Goal: Task Accomplishment & Management: Manage account settings

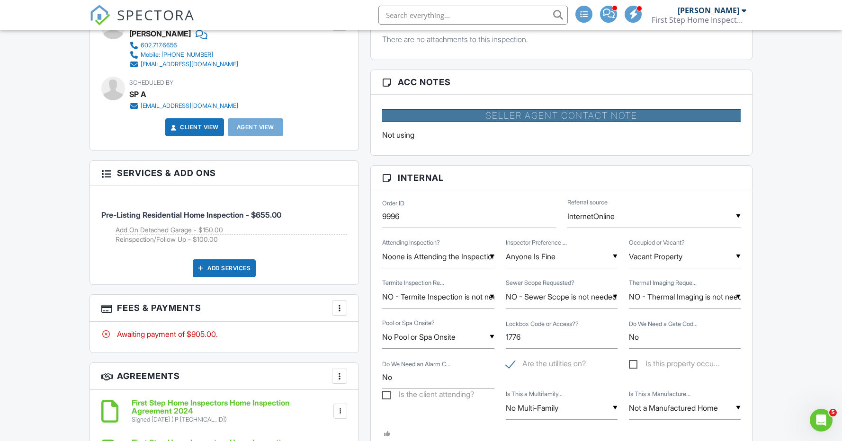
scroll to position [442, 0]
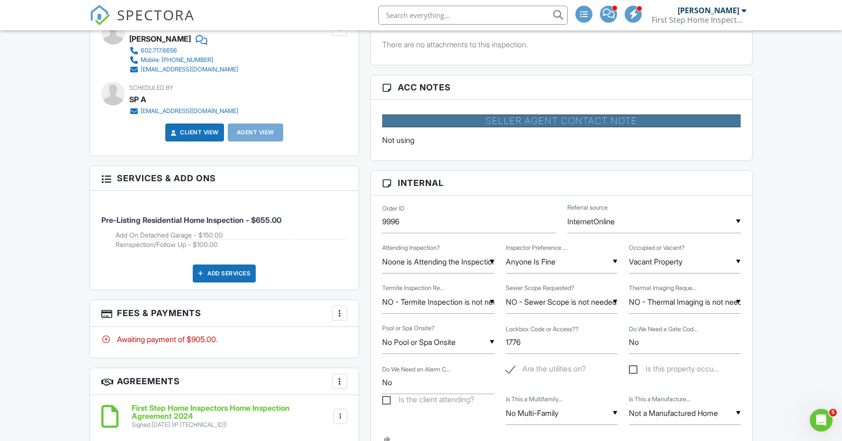
click at [342, 316] on div at bounding box center [339, 313] width 9 height 9
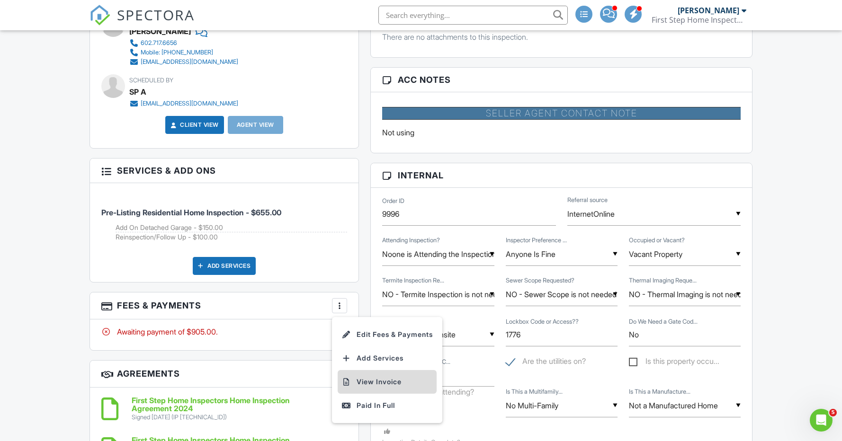
scroll to position [452, 0]
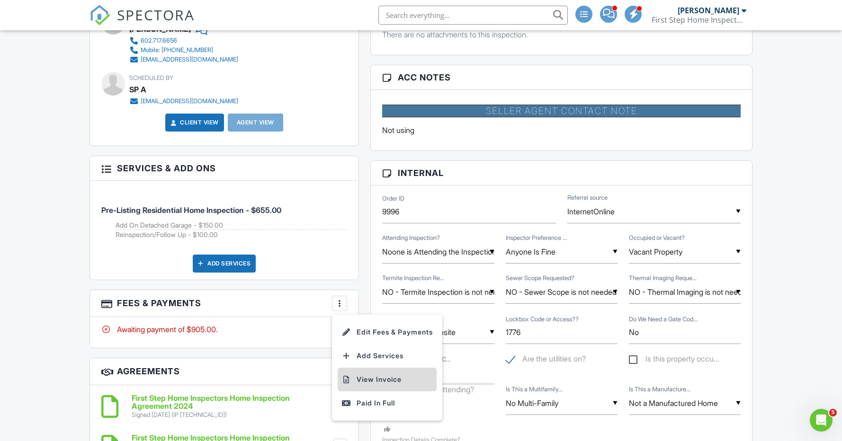
click at [380, 383] on li "View Invoice" at bounding box center [387, 380] width 99 height 24
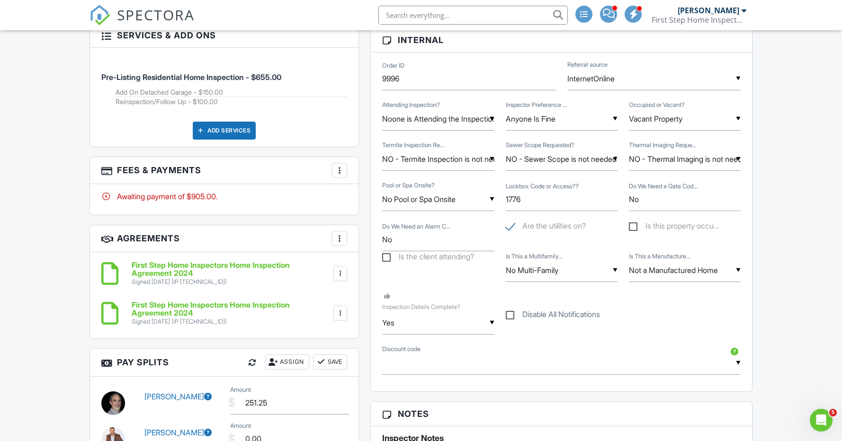
scroll to position [586, 0]
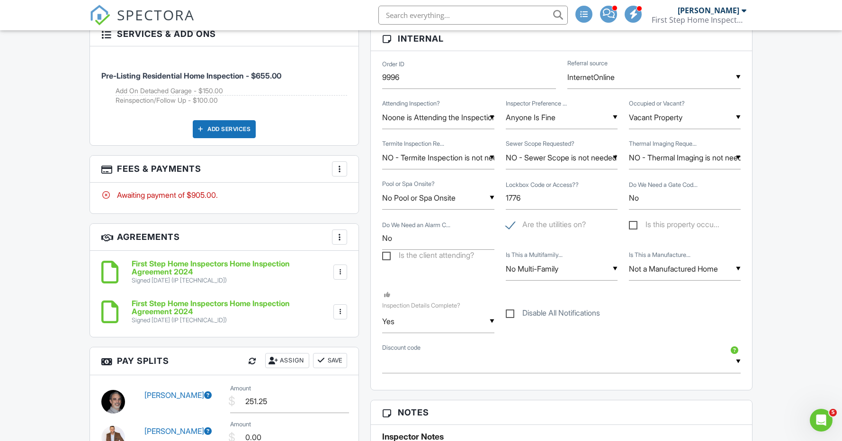
click at [339, 170] on div at bounding box center [339, 168] width 9 height 9
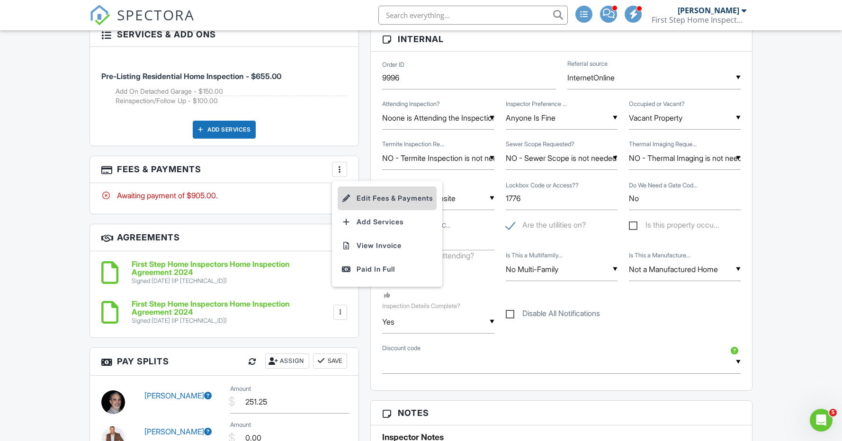
click at [379, 203] on li "Edit Fees & Payments" at bounding box center [387, 199] width 99 height 24
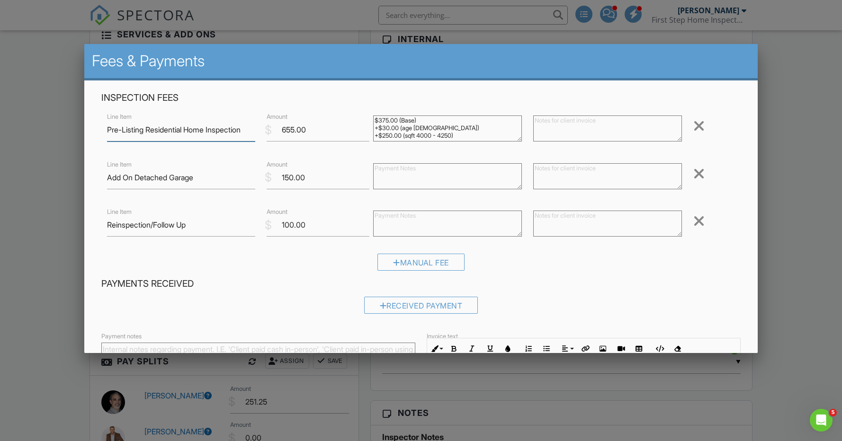
scroll to position [0, 0]
drag, startPoint x: 473, startPoint y: 136, endPoint x: 349, endPoint y: 116, distance: 125.8
click at [349, 116] on div "Line Item Pre-Listing Residential Home Inspection $ Amount 655.00 $375.00 (Base…" at bounding box center [420, 130] width 639 height 38
click at [563, 125] on textarea at bounding box center [607, 129] width 149 height 26
paste textarea "$375.00 (Base) +$30.00 (age 20 - 30) +$250.00 (sqft 4000 - 4250)"
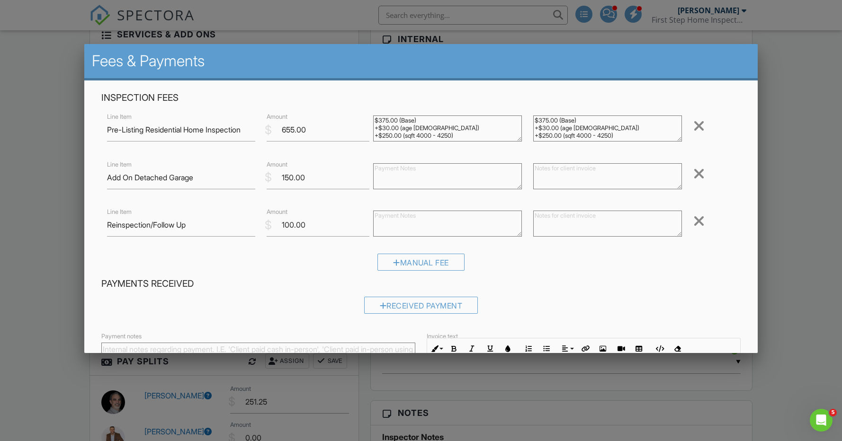
type textarea "$375.00 (Base) +$30.00 (age 20 - 30) +$250.00 (sqft 4000 - 4250)"
click at [565, 170] on textarea at bounding box center [607, 176] width 149 height 26
type textarea "$150.00 Base Fee"
click at [623, 221] on textarea at bounding box center [607, 224] width 149 height 26
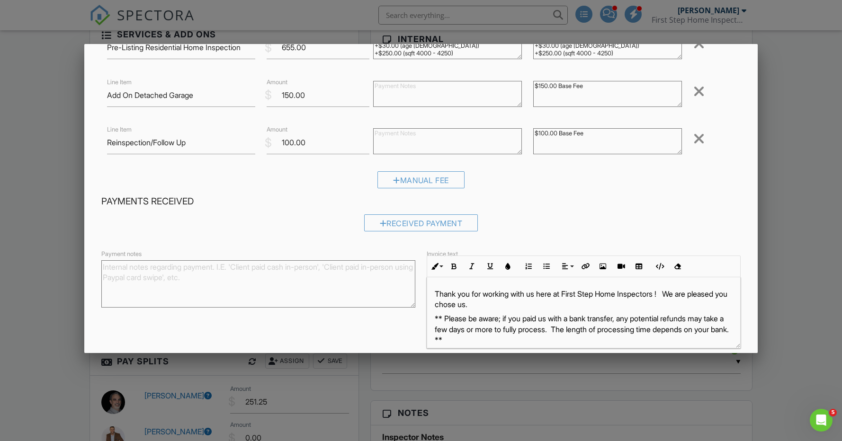
scroll to position [123, 0]
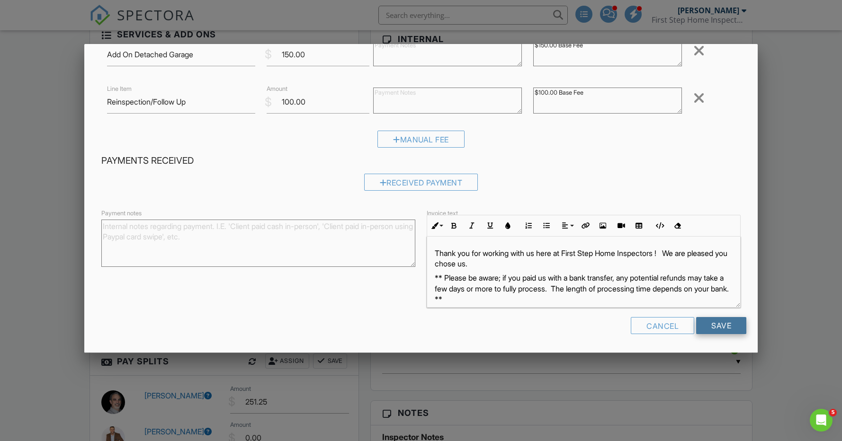
type textarea "$100.00 Base Fee"
click at [720, 329] on input "Save" at bounding box center [721, 325] width 50 height 17
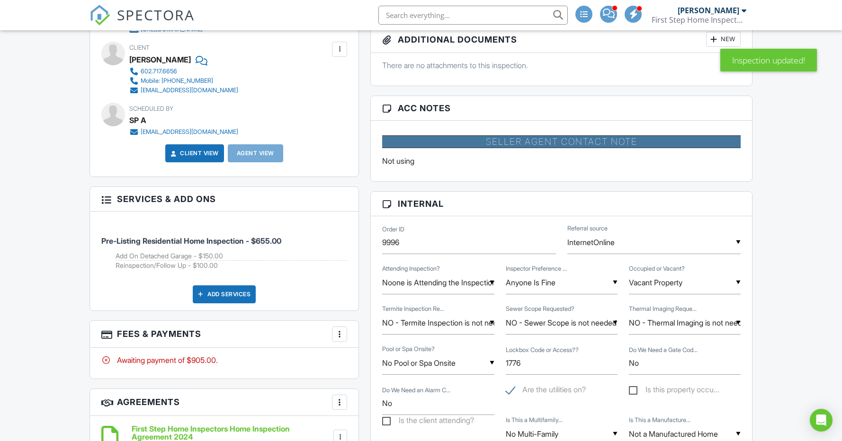
click at [338, 334] on div at bounding box center [339, 334] width 9 height 9
click at [381, 407] on li "View Invoice" at bounding box center [387, 411] width 99 height 24
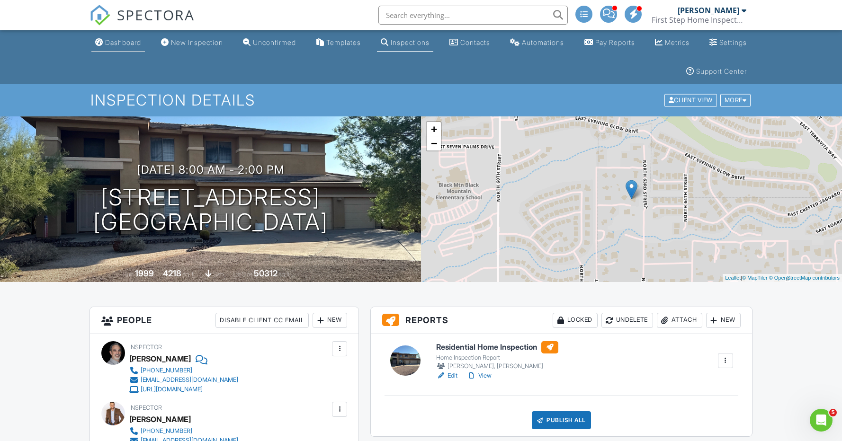
click at [117, 41] on div "Dashboard" at bounding box center [123, 42] width 36 height 8
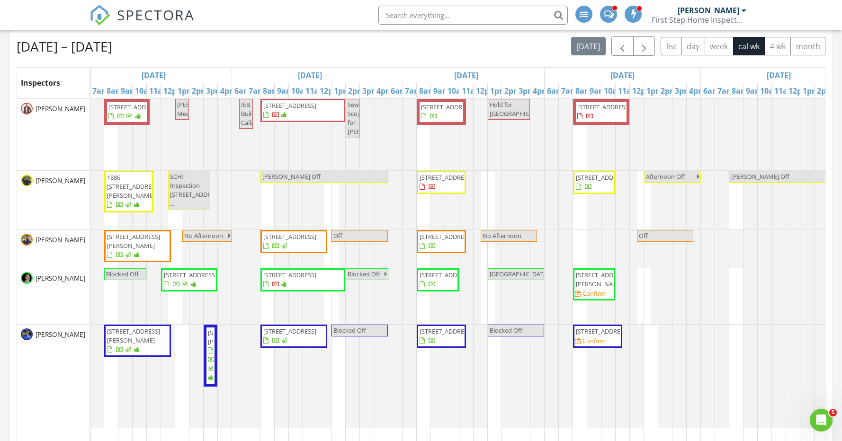
scroll to position [0, 330]
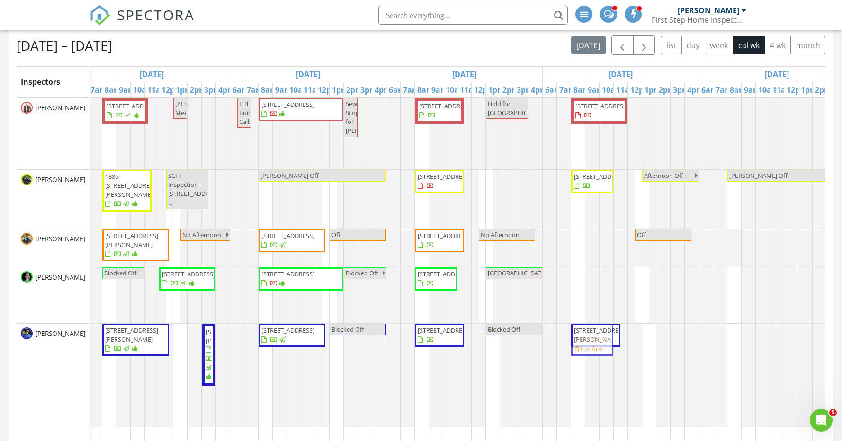
drag, startPoint x: 607, startPoint y: 298, endPoint x: 604, endPoint y: 422, distance: 124.6
click at [604, 422] on tbody "3236 W Peak View Rd, Phoenix 85085 Sewer at 15000 N 88th Ave Peoria Help Derek …" at bounding box center [308, 263] width 1094 height 330
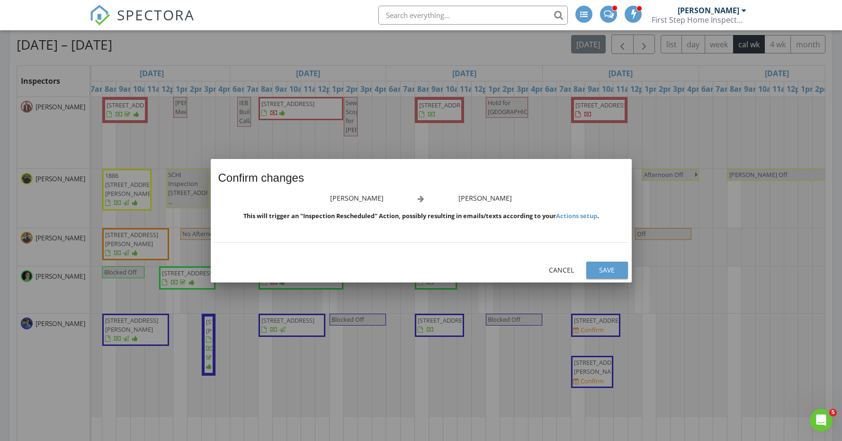
click at [605, 268] on div "Save" at bounding box center [607, 270] width 27 height 10
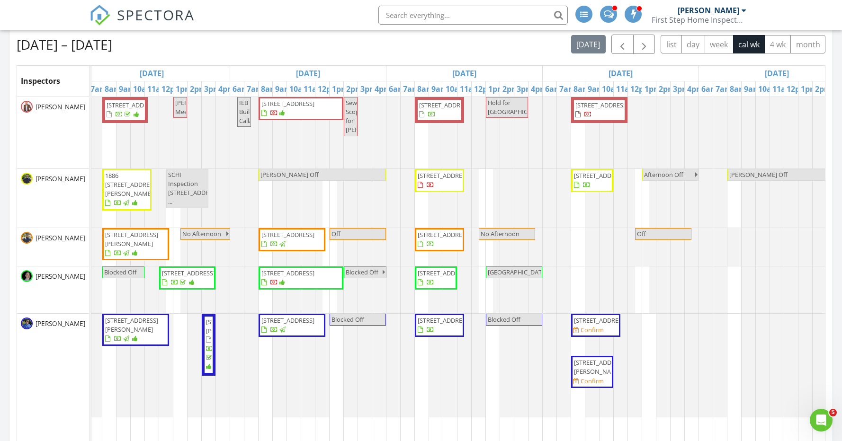
drag, startPoint x: 613, startPoint y: 331, endPoint x: 614, endPoint y: 291, distance: 40.3
click at [614, 291] on tbody "3236 W Peak View Rd, Phoenix 85085 Sewer at 15000 N 88th Ave Peoria Help Derek …" at bounding box center [308, 257] width 1094 height 321
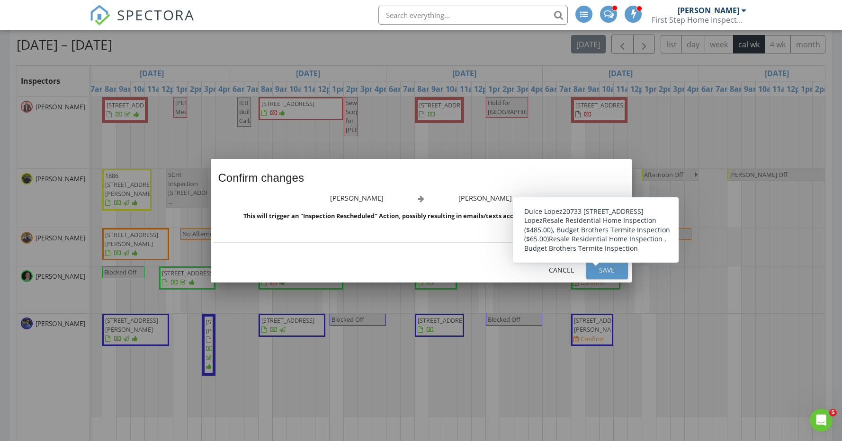
click at [613, 270] on div "Save" at bounding box center [607, 270] width 27 height 10
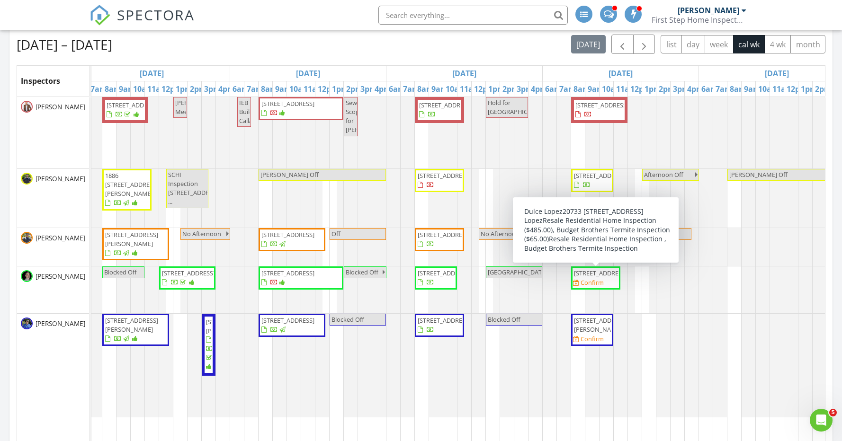
click at [586, 277] on span "20733 W Alsap Rd, Buckeye 85396" at bounding box center [600, 273] width 53 height 9
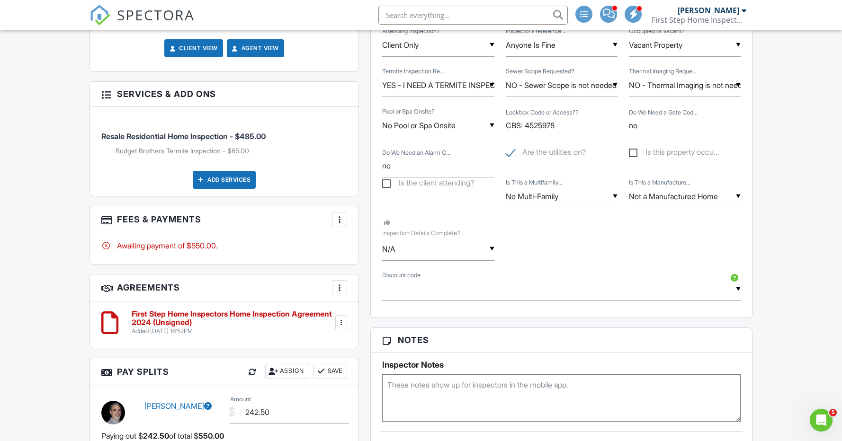
scroll to position [661, 0]
drag, startPoint x: 405, startPoint y: 168, endPoint x: 321, endPoint y: 170, distance: 84.8
click at [321, 170] on div "This is an Unconfirmed Inspection! This inspection hasn't been confirmed yet. I…" at bounding box center [421, 272] width 674 height 1254
type input "n"
type input "No"
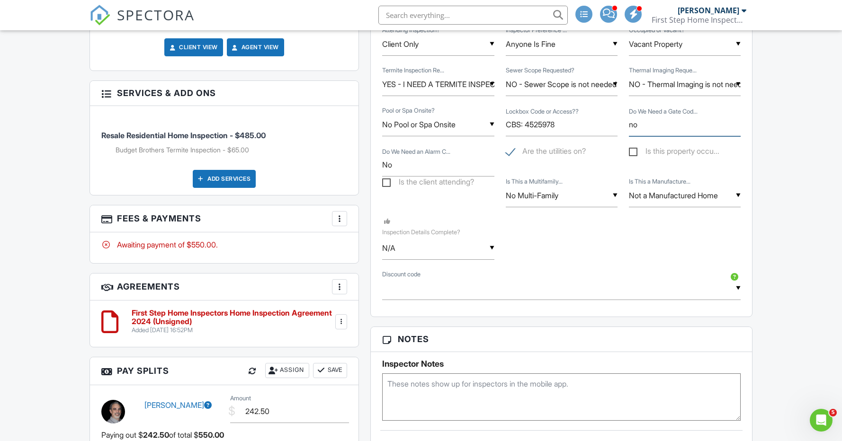
drag, startPoint x: 659, startPoint y: 125, endPoint x: 589, endPoint y: 125, distance: 69.6
click at [589, 125] on div "▼ No Pool or Spa Onsite Pool Only Pool and Hot Tub/Spa Hot Tub Spa Only No Pool…" at bounding box center [561, 126] width 370 height 40
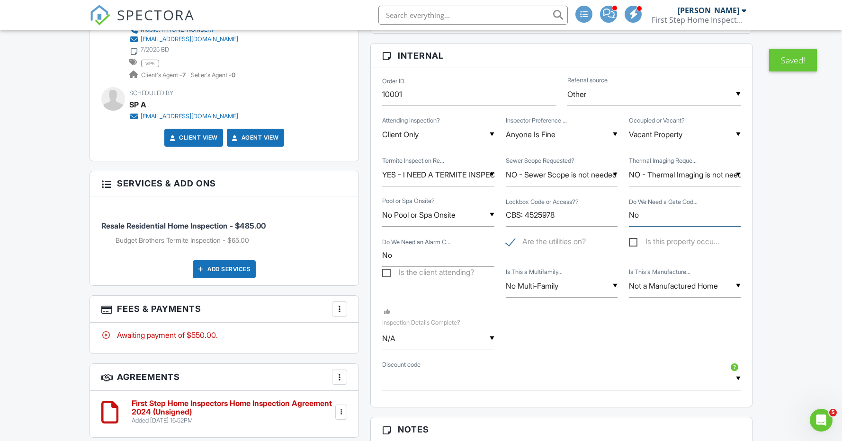
scroll to position [570, 0]
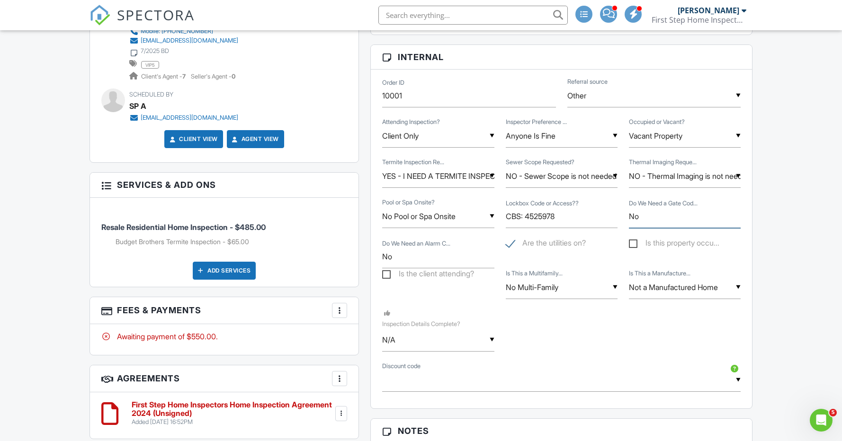
type input "No"
drag, startPoint x: 561, startPoint y: 218, endPoint x: 504, endPoint y: 216, distance: 56.4
click at [494, 215] on div "▼ No Pool or Spa Onsite Pool Only Pool and Hot Tub/Spa Hot Tub Spa Only No Pool…" at bounding box center [561, 217] width 370 height 40
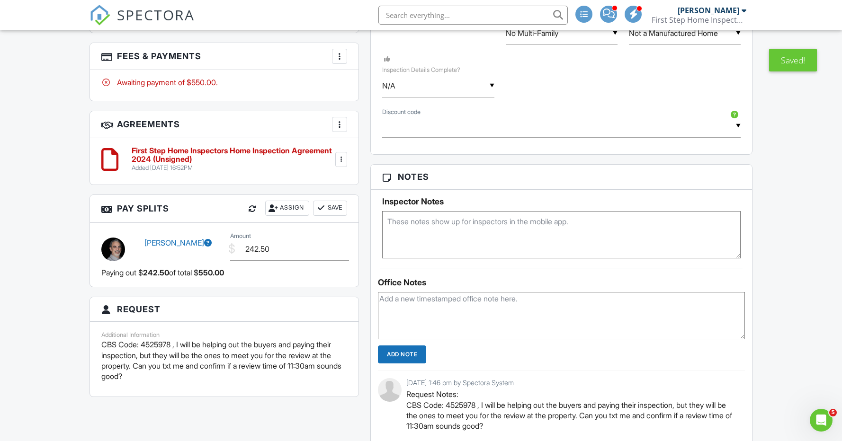
scroll to position [825, 0]
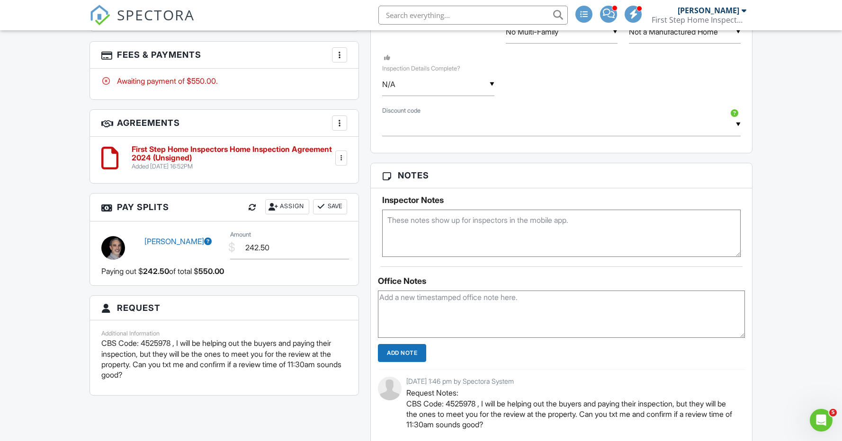
click at [449, 223] on textarea at bounding box center [561, 233] width 358 height 47
paste textarea "CBS: 4525978"
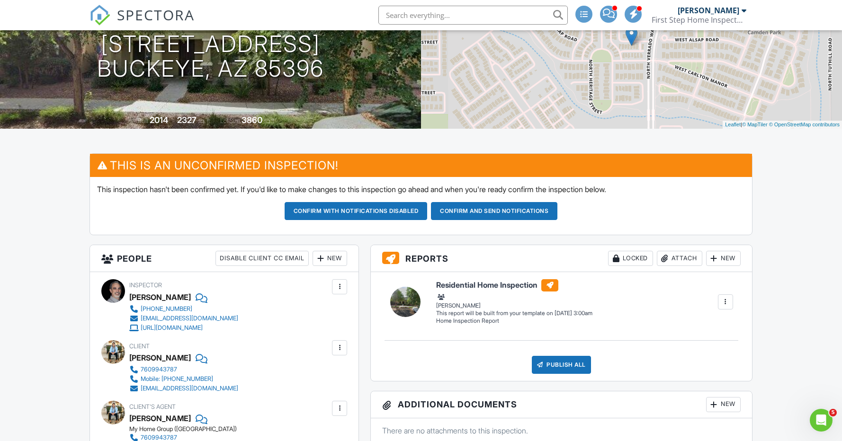
scroll to position [155, 0]
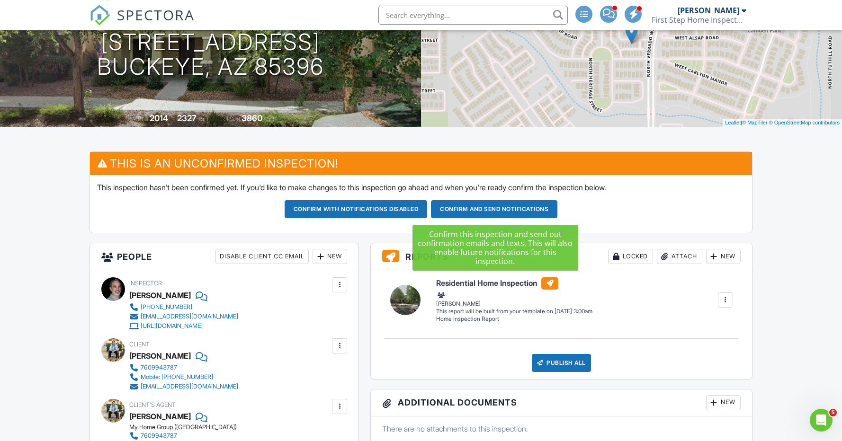
type textarea "CBS: 4525978"
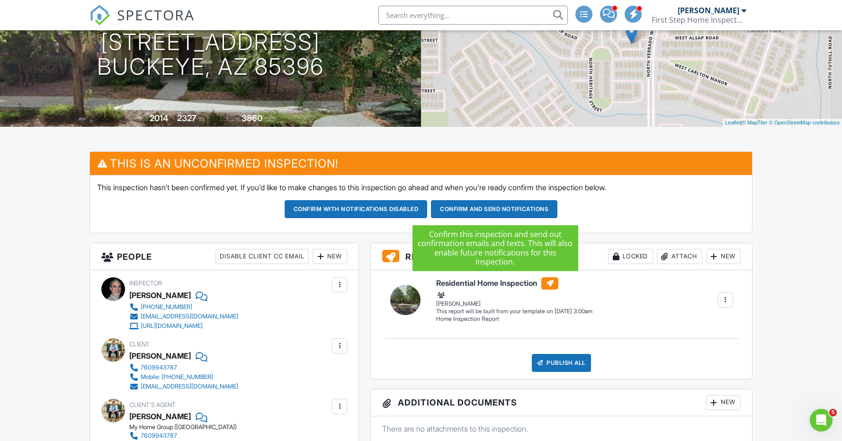
click at [428, 205] on button "Confirm and send notifications" at bounding box center [356, 209] width 143 height 18
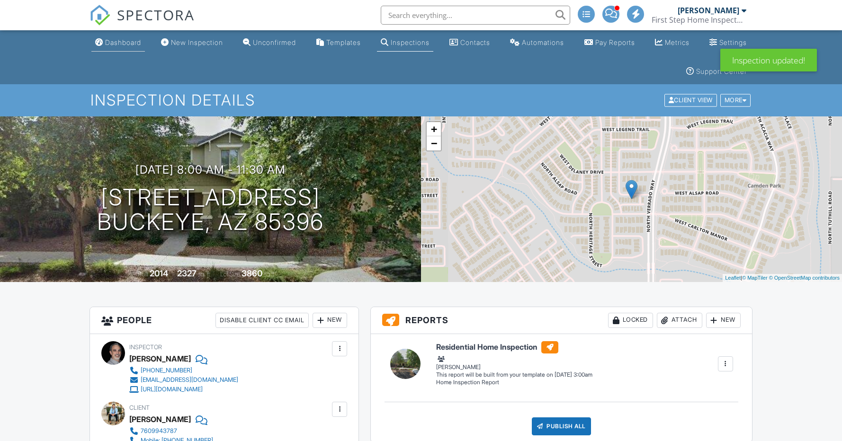
click at [131, 43] on div "Dashboard" at bounding box center [123, 42] width 36 height 8
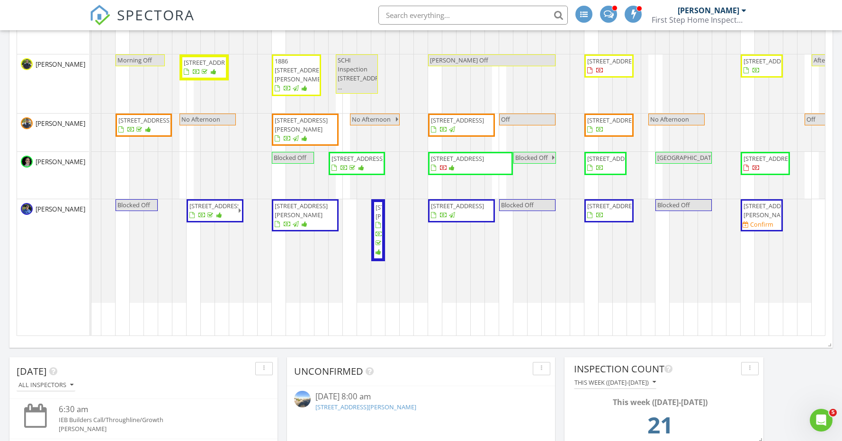
scroll to position [279, 0]
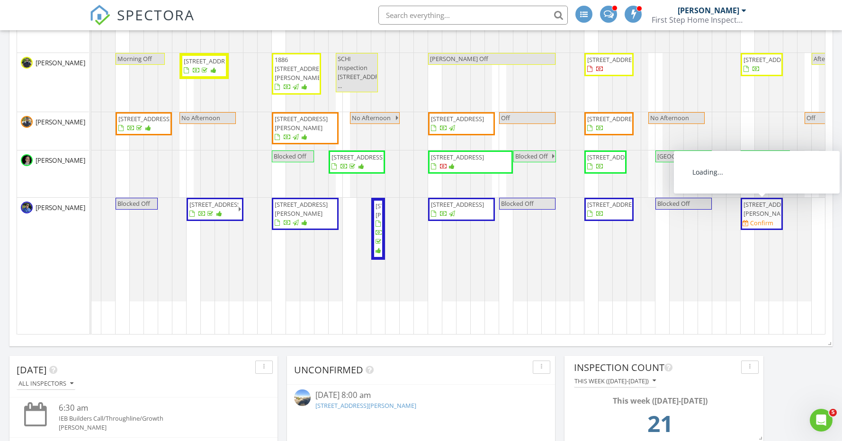
click at [764, 218] on span "2456 E Lindrick Dr, Gilbert 85298" at bounding box center [761, 209] width 38 height 18
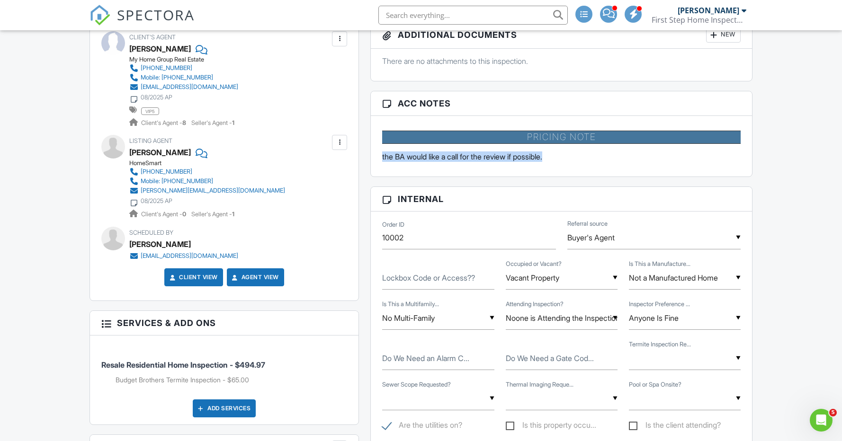
drag, startPoint x: 561, startPoint y: 154, endPoint x: 372, endPoint y: 154, distance: 188.9
click at [372, 154] on div "Pricing Note the BA would like a call for the review if possible." at bounding box center [561, 146] width 381 height 61
copy p "the BA would like a call for the review if possible."
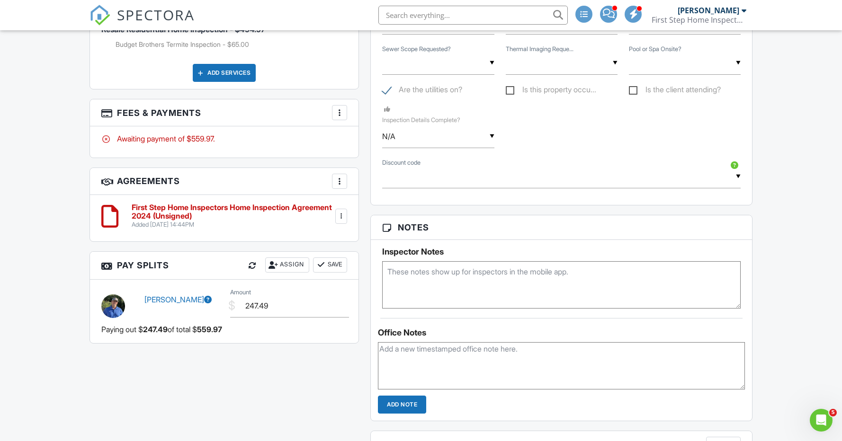
scroll to position [860, 0]
click at [457, 272] on textarea at bounding box center [561, 283] width 358 height 47
paste textarea "the BA would like a call for the review if possible."
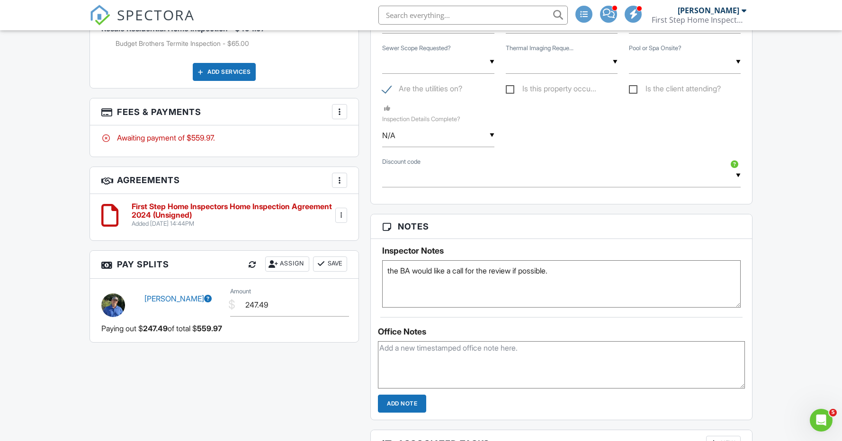
drag, startPoint x: 393, startPoint y: 271, endPoint x: 375, endPoint y: 269, distance: 18.1
click at [375, 269] on div "Inspector Notes the BA would like a call for the review if possible." at bounding box center [561, 273] width 381 height 69
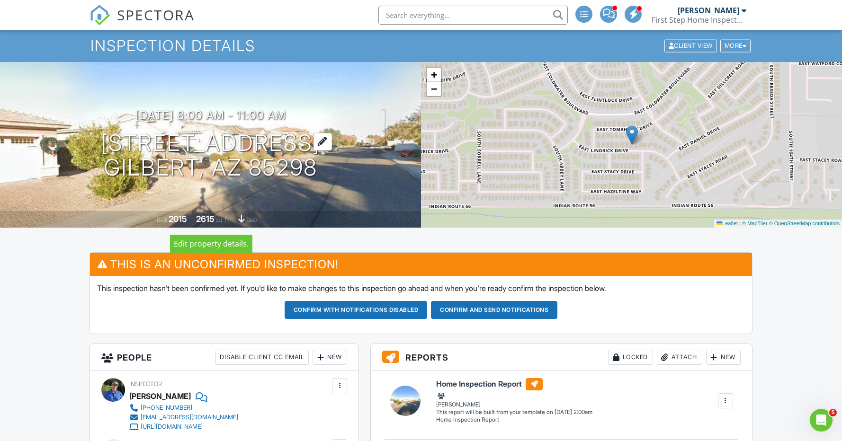
scroll to position [56, 0]
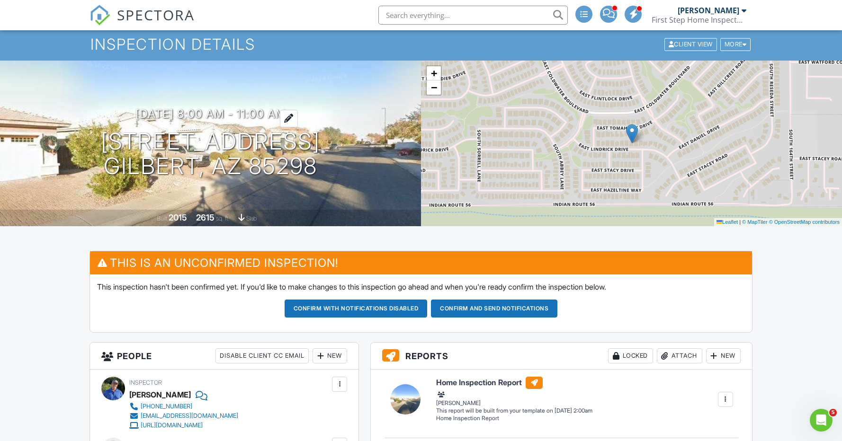
type textarea "The BA would like a call for the review if possible."
click at [257, 112] on h3 "08/29/2025 8:00 am - 11:00 am" at bounding box center [210, 113] width 151 height 13
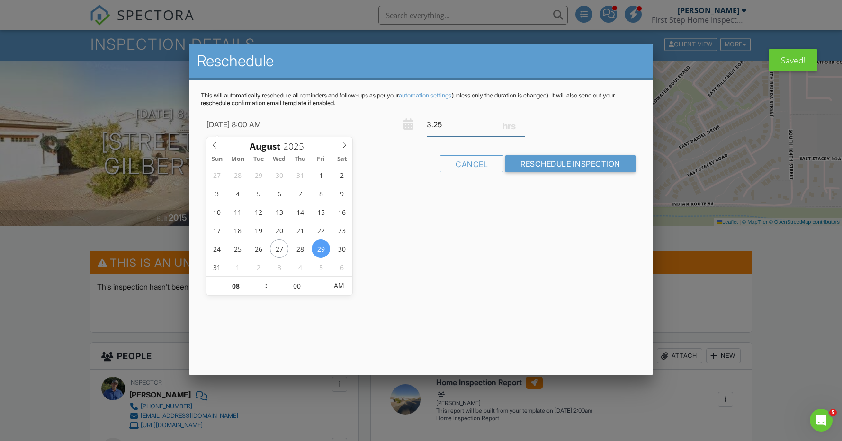
click at [523, 122] on input "3.25" at bounding box center [476, 124] width 98 height 23
click at [523, 122] on input "3.5" at bounding box center [476, 124] width 98 height 23
click at [523, 122] on input "3.75" at bounding box center [476, 124] width 98 height 23
type input "4"
click at [523, 122] on input "4" at bounding box center [476, 124] width 98 height 23
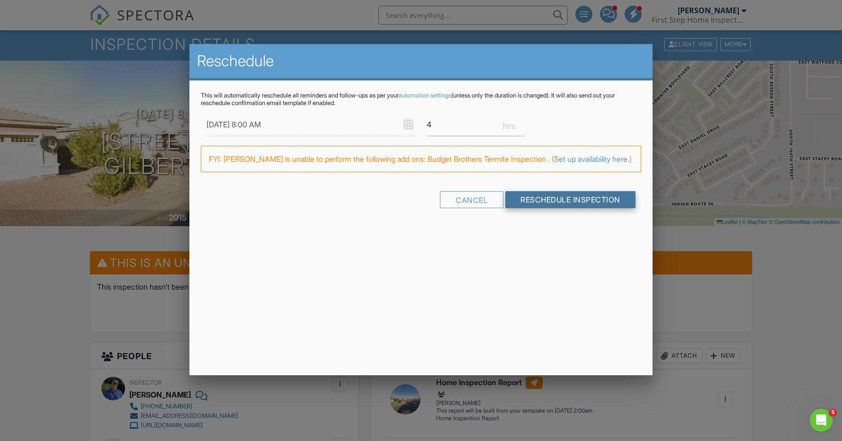
click at [565, 208] on input "Reschedule Inspection" at bounding box center [570, 199] width 130 height 17
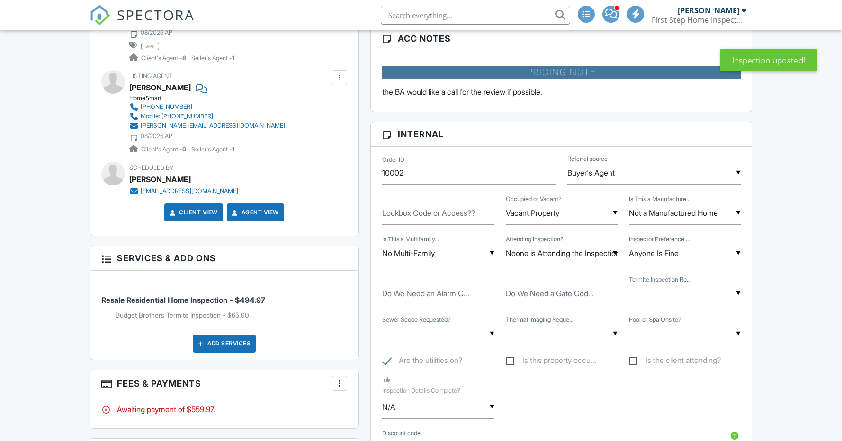
scroll to position [634, 0]
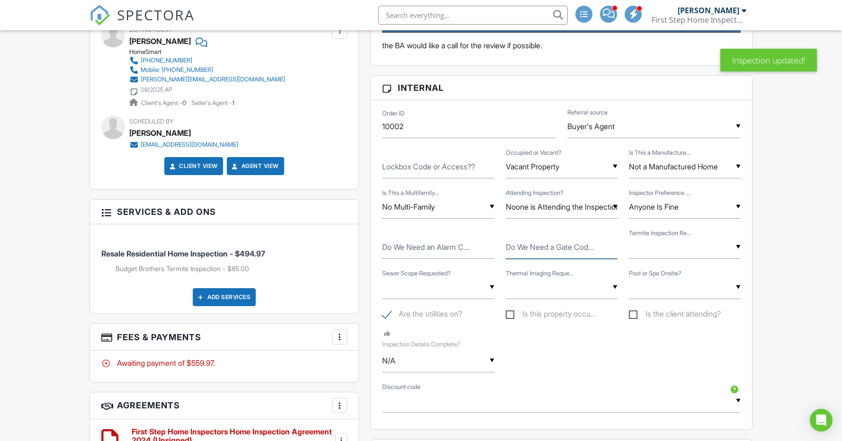
click at [571, 254] on input "Do We Need a Gate Cod..." at bounding box center [562, 247] width 112 height 23
type input "NO"
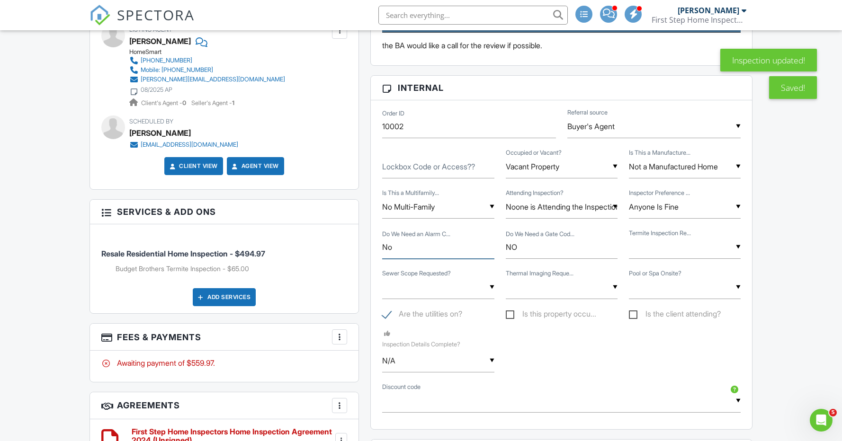
type input "No"
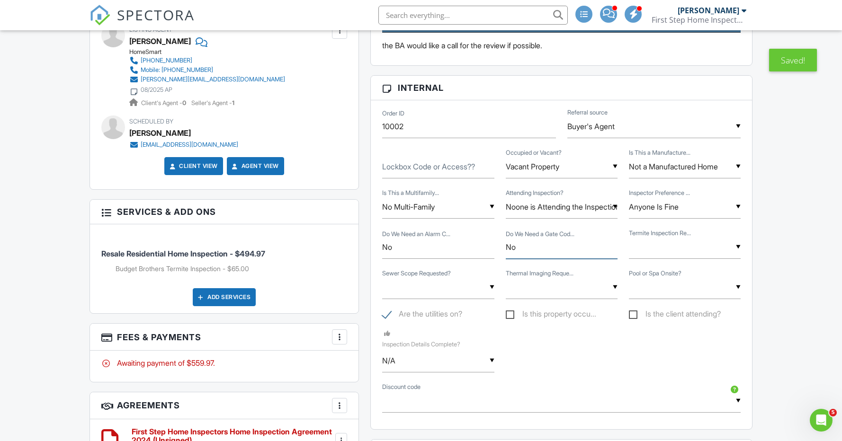
type input "No"
click at [481, 169] on input "Lockbox Code or Access??" at bounding box center [438, 166] width 112 height 23
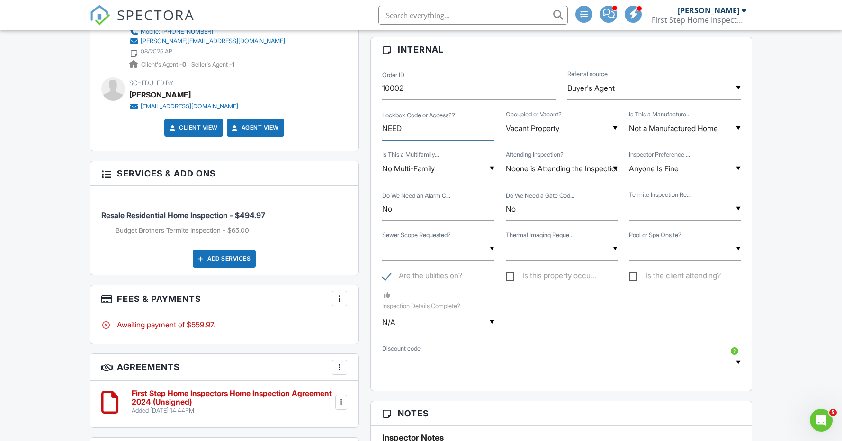
scroll to position [673, 0]
type input "NEED"
click at [687, 219] on div "▼ YES - I NEED A TERMITE INSPECTION NO - Termite Inspection is not needed UNKNO…" at bounding box center [685, 208] width 112 height 23
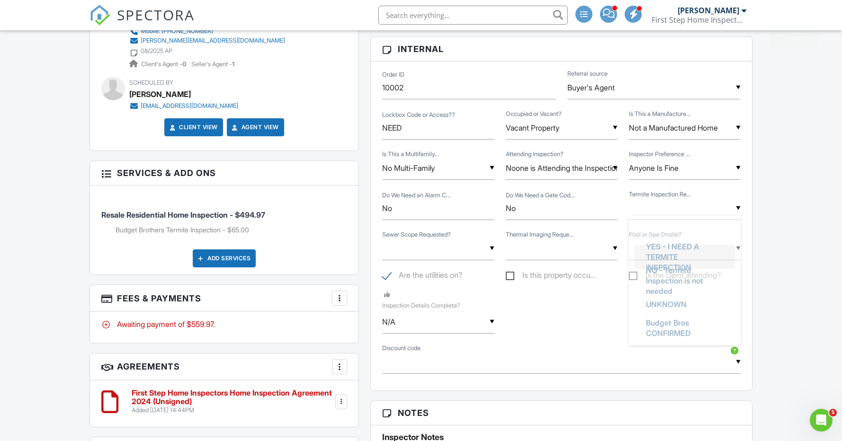
click at [685, 255] on span "YES - I NEED A TERMITE INSPECTION" at bounding box center [684, 257] width 93 height 45
type input "YES - I NEED A TERMITE INSPECTION"
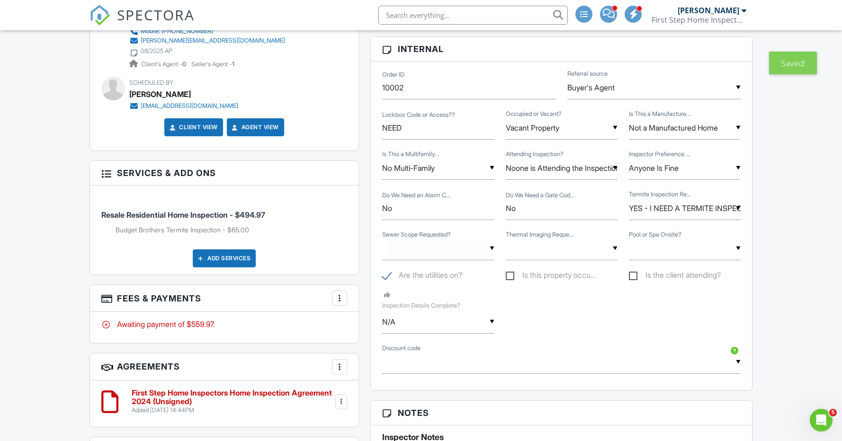
click at [450, 254] on div "▼ YES - I NEED SEWER SCOPE INSPECTION NO - Sewer Scope is not needed UNKNOWN YE…" at bounding box center [438, 248] width 112 height 23
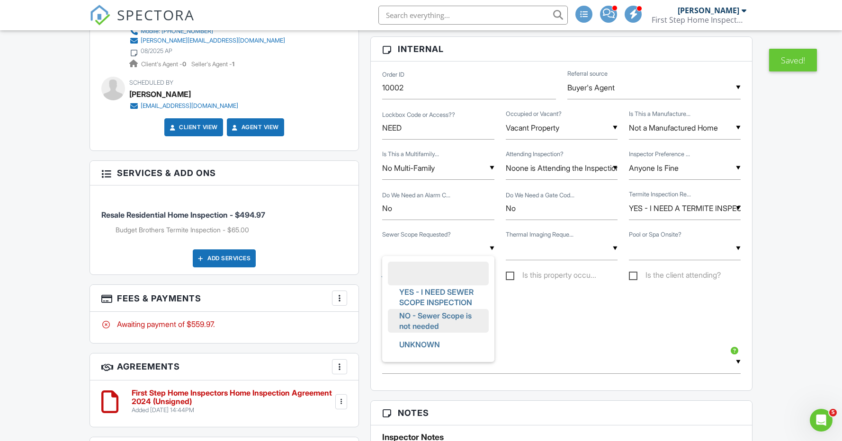
click at [444, 313] on span "NO - Sewer Scope is not needed" at bounding box center [438, 321] width 93 height 34
type input "NO - Sewer Scope is not needed"
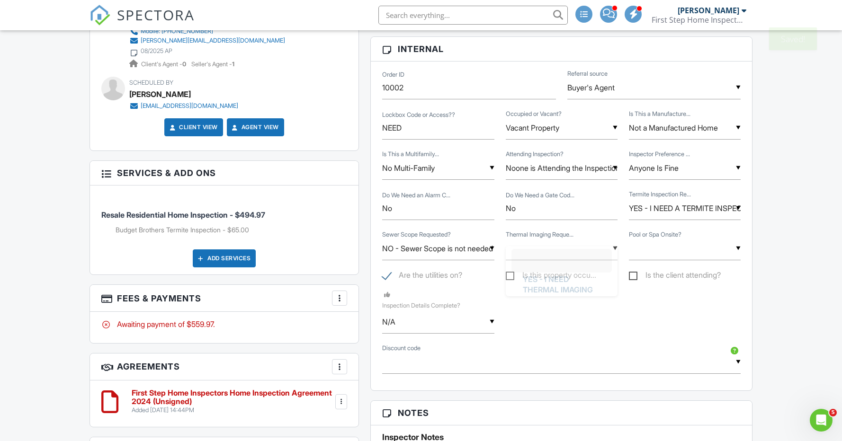
click at [536, 258] on div "▼ YES - I NEED THERMAL IMAGING NO - Thermal Imaging is not needed UNKNOWN YES -…" at bounding box center [562, 248] width 112 height 23
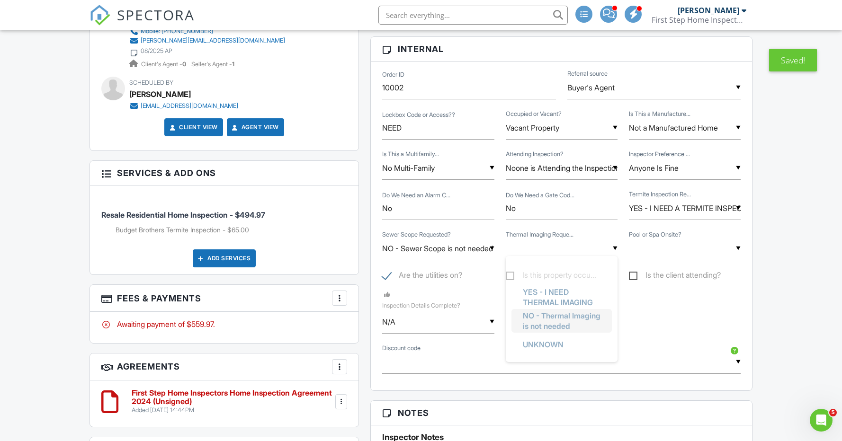
click at [538, 315] on span "NO - Thermal Imaging is not needed" at bounding box center [561, 321] width 93 height 34
type input "NO - Thermal Imaging is not needed"
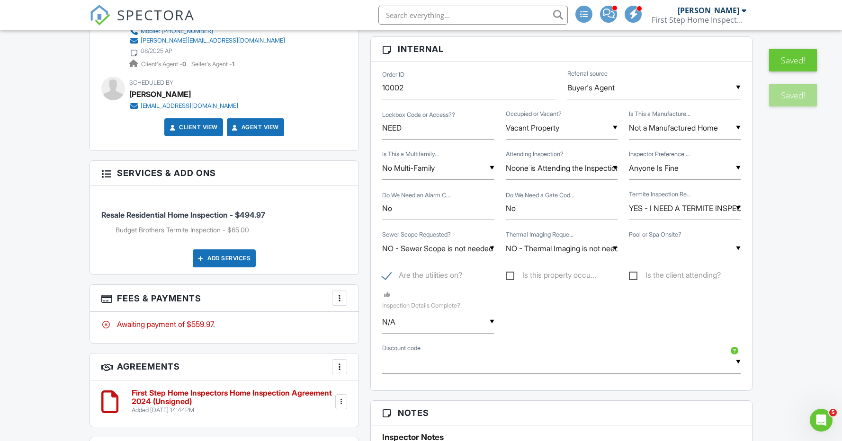
click at [646, 258] on div "▼ Pool Only Pool and Hot Tub/Spa Hot Tub Spa Only No Pool or Spa Onsite Pool/Sp…" at bounding box center [685, 248] width 112 height 23
click at [666, 369] on span "No Pool or Spa Onsite" at bounding box center [683, 369] width 91 height 24
type input "No Pool or Spa Onsite"
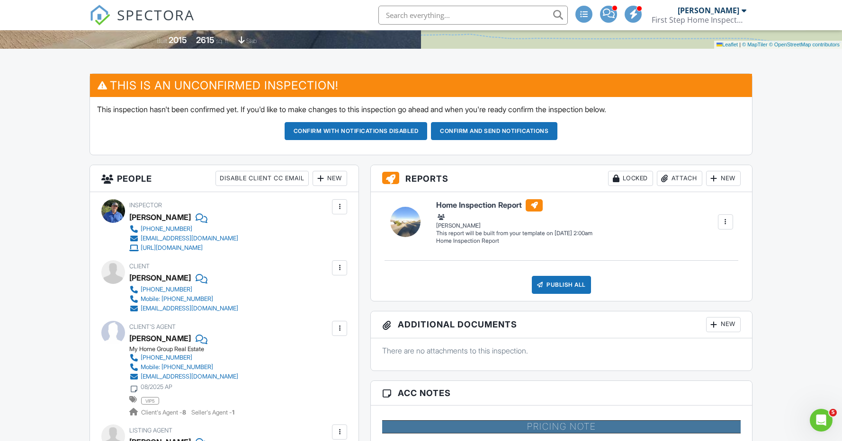
scroll to position [231, 0]
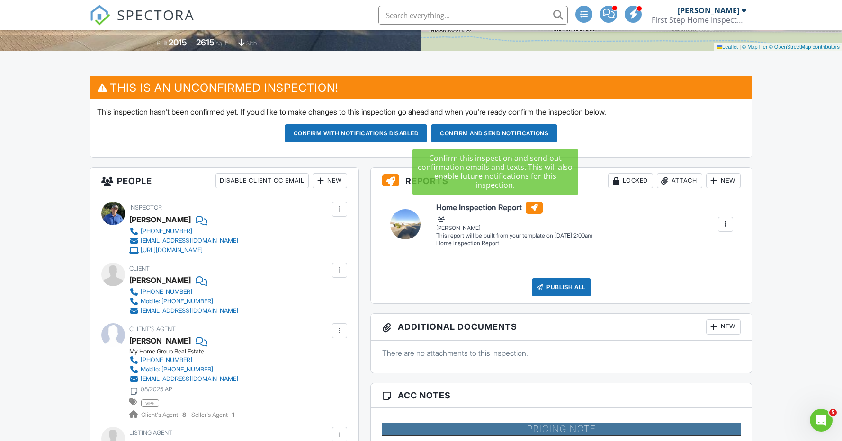
click at [428, 132] on button "Confirm and send notifications" at bounding box center [356, 134] width 143 height 18
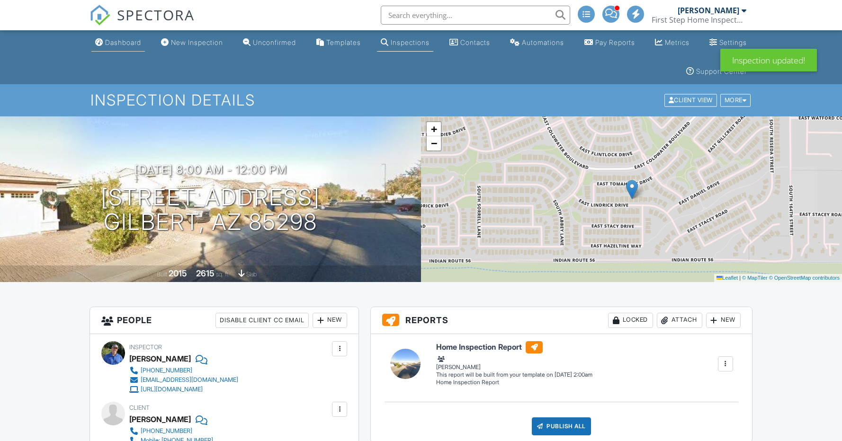
click at [126, 41] on div "Dashboard" at bounding box center [123, 42] width 36 height 8
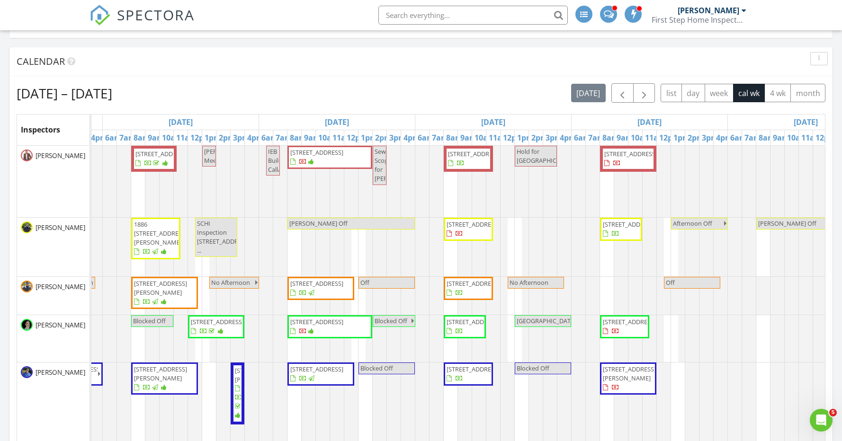
scroll to position [118, 0]
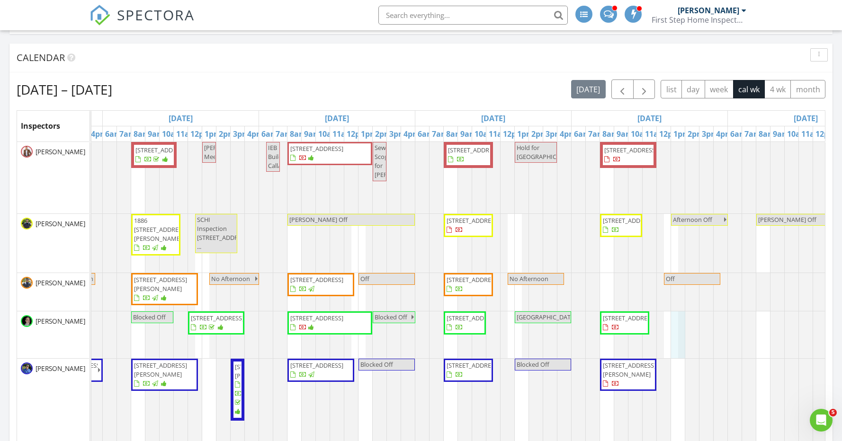
click at [676, 321] on div "3236 W Peak View Rd, Phoenix 85085 Sewer at 15000 N 88th Ave Peoria Help Derek …" at bounding box center [337, 319] width 1094 height 354
click at [678, 293] on link "Event" at bounding box center [676, 295] width 49 height 15
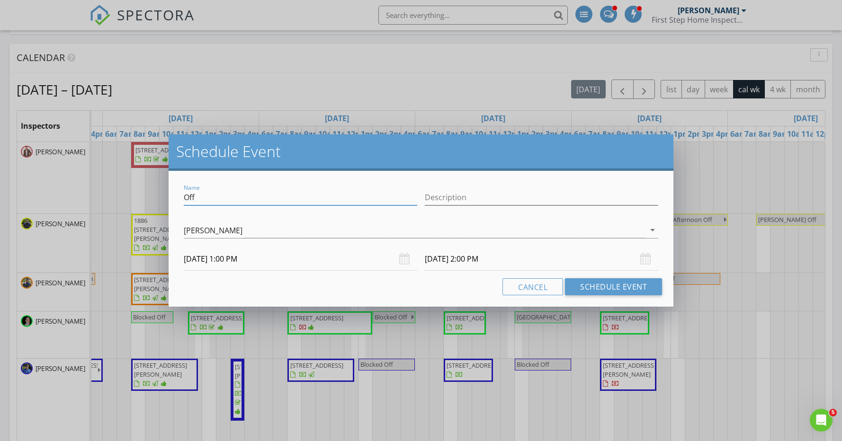
click at [185, 196] on input "Off" at bounding box center [300, 198] width 233 height 16
type input "Blocked Off"
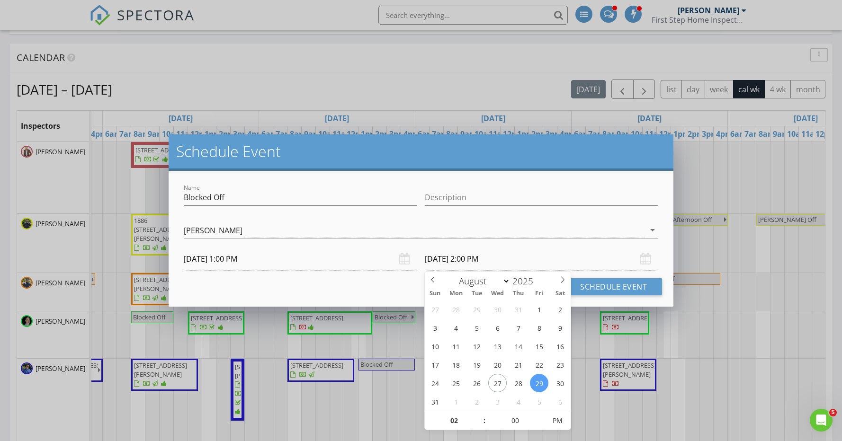
click at [478, 261] on input "08/29/2025 2:00 PM" at bounding box center [541, 259] width 233 height 23
type input "03"
type input "08/29/2025 3:00 PM"
click at [481, 416] on span at bounding box center [479, 415] width 7 height 9
type input "04"
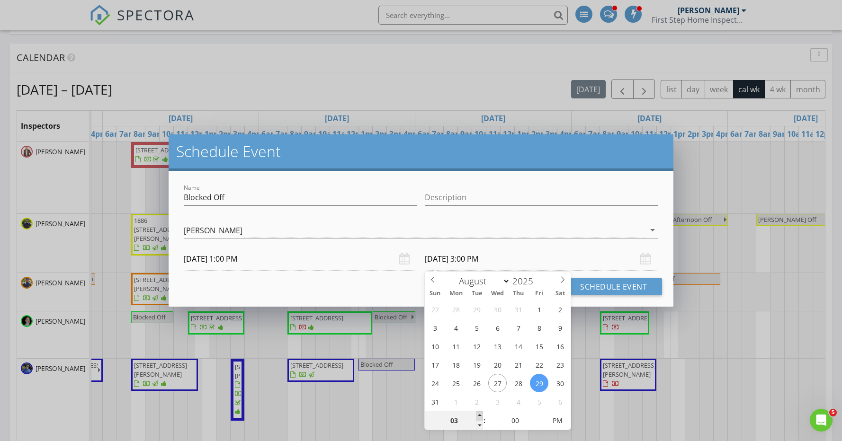
type input "08/29/2025 4:00 PM"
click at [481, 416] on span at bounding box center [479, 415] width 7 height 9
type input "05"
type input "08/29/2025 5:00 PM"
click at [481, 416] on span at bounding box center [479, 415] width 7 height 9
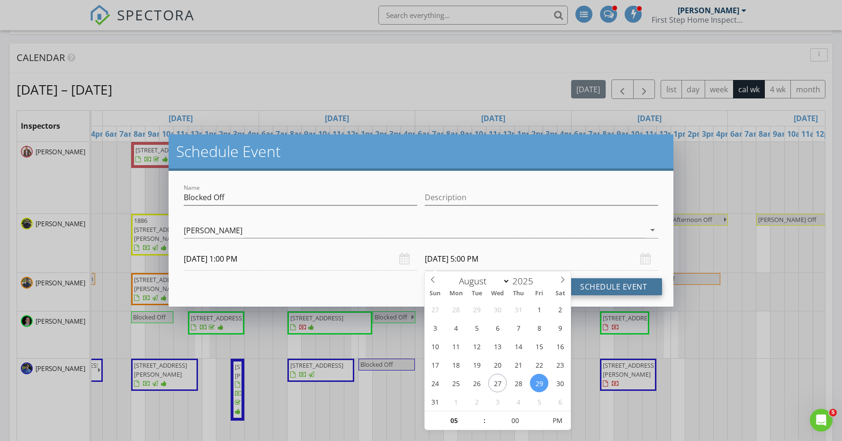
click at [603, 287] on button "Schedule Event" at bounding box center [613, 286] width 97 height 17
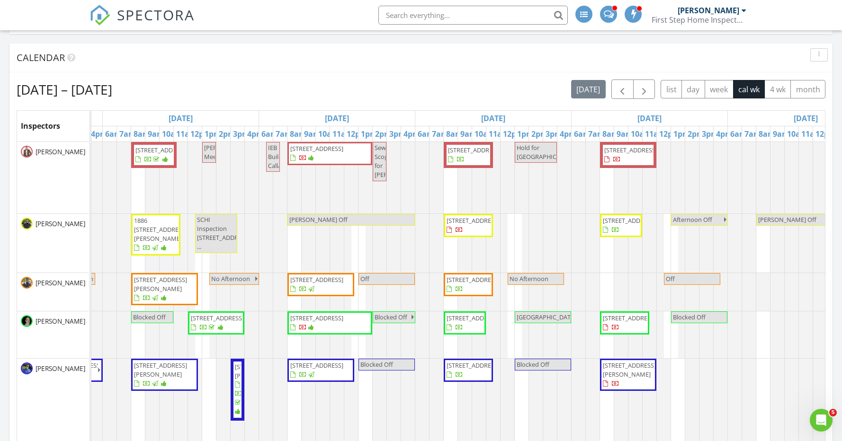
click at [682, 372] on div "3236 W Peak View Rd, Phoenix 85085 Sewer at 15000 N 88th Ave Peoria Help Derek …" at bounding box center [337, 319] width 1094 height 354
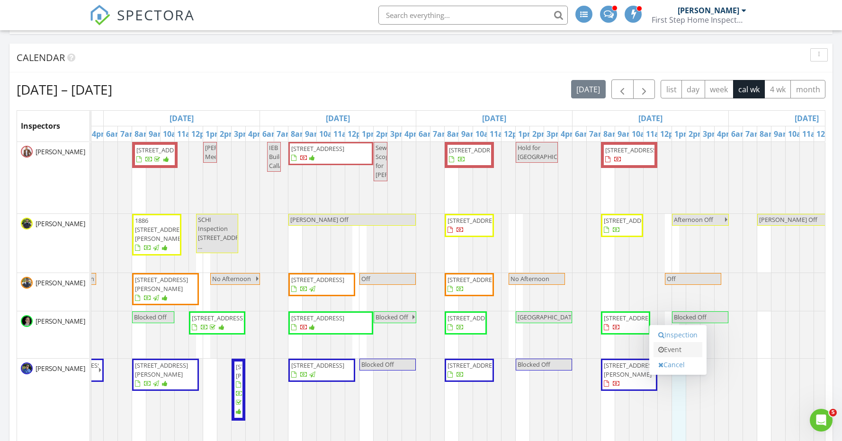
click at [680, 351] on link "Event" at bounding box center [677, 349] width 49 height 15
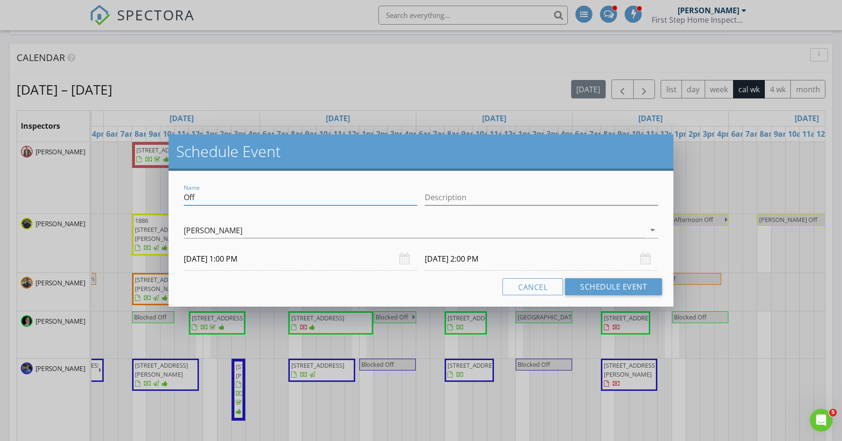
click at [185, 196] on input "Off" at bounding box center [300, 198] width 233 height 16
type input "Blocked Off"
click at [473, 257] on input "08/29/2025 2:00 PM" at bounding box center [541, 259] width 233 height 23
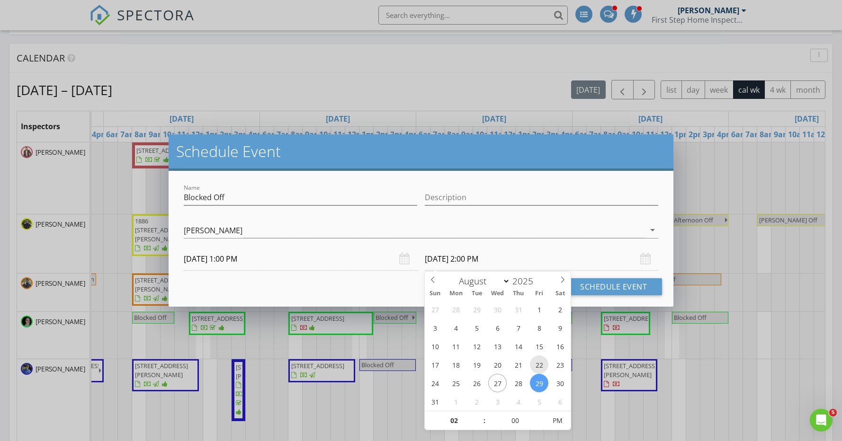
scroll to position [120, 0]
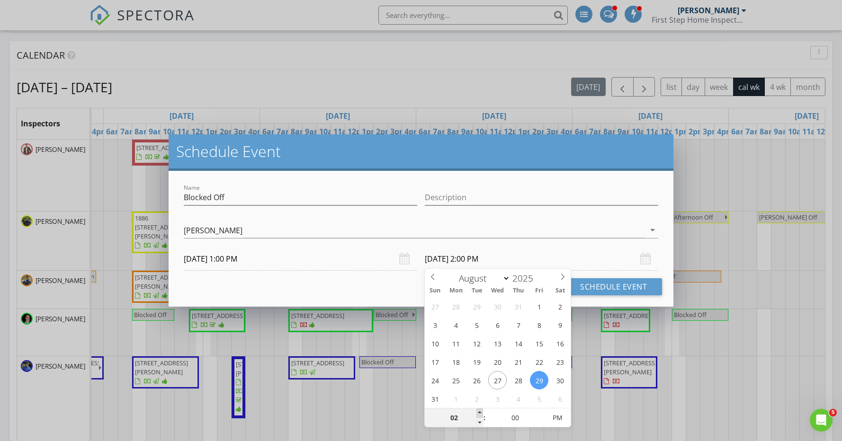
type input "03"
type input "08/29/2025 3:00 PM"
click at [479, 413] on span at bounding box center [479, 413] width 7 height 9
type input "04"
type input "08/29/2025 4:00 PM"
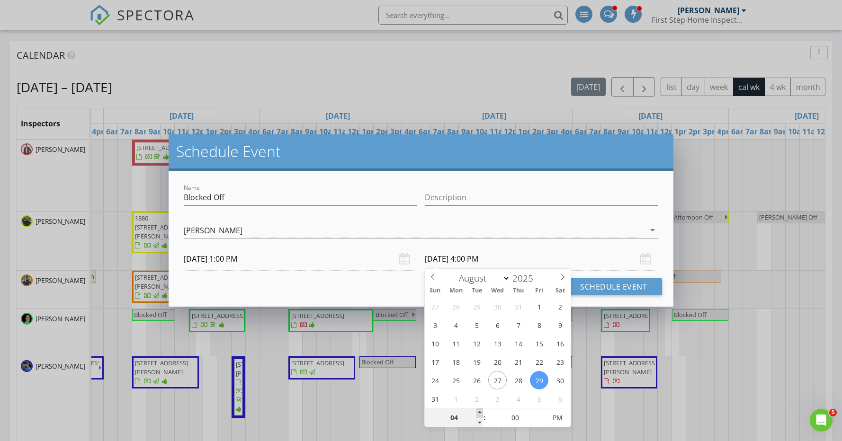
click at [479, 413] on span at bounding box center [479, 413] width 7 height 9
type input "05"
type input "08/29/2025 5:00 PM"
click at [479, 413] on span at bounding box center [479, 413] width 7 height 9
click at [624, 290] on button "Schedule Event" at bounding box center [613, 286] width 97 height 17
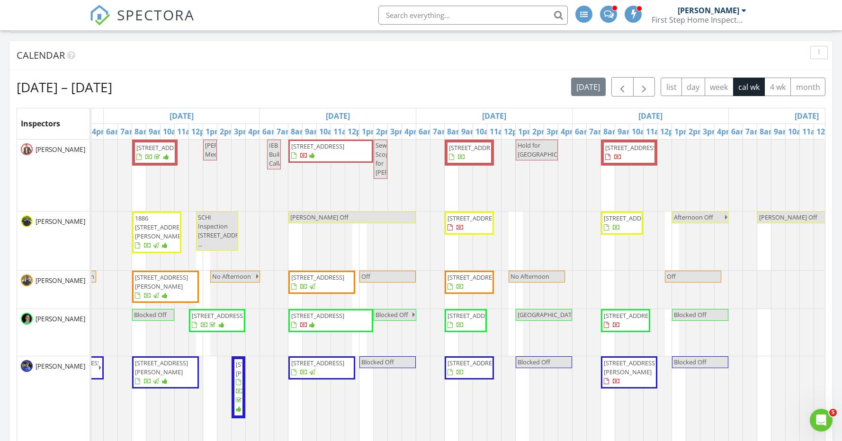
scroll to position [0, 310]
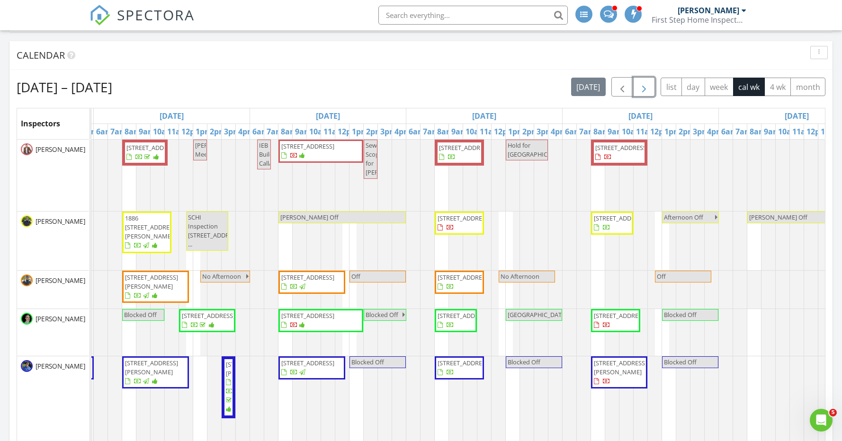
click at [646, 90] on span "button" at bounding box center [643, 86] width 11 height 11
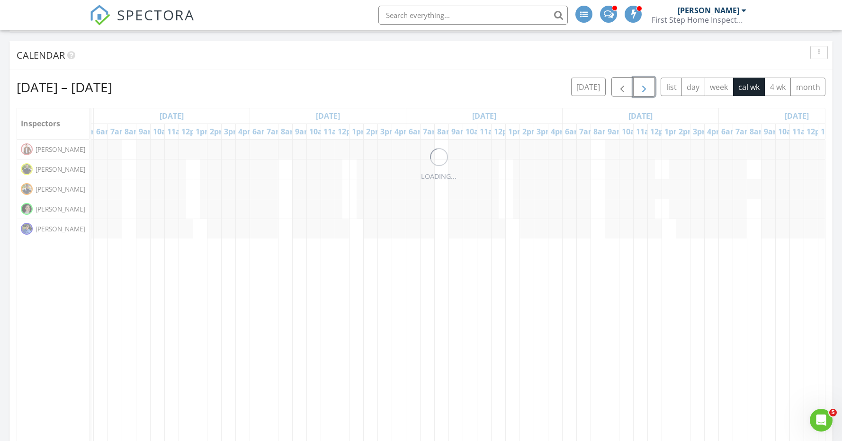
scroll to position [0, 0]
click at [646, 90] on span "button" at bounding box center [643, 86] width 11 height 11
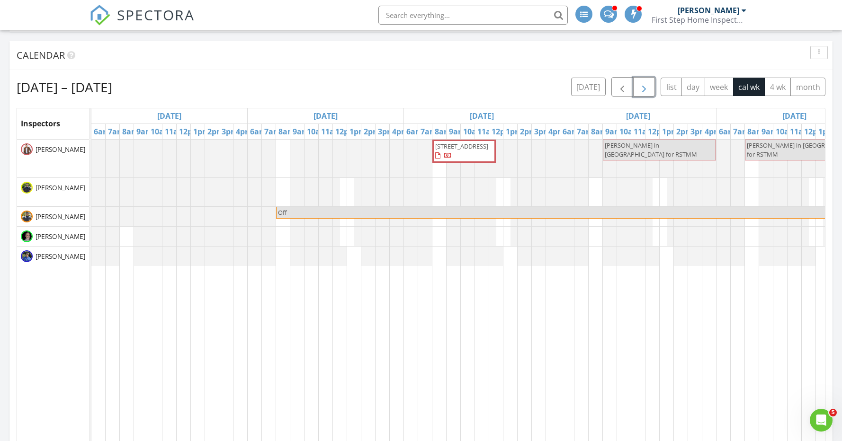
click at [646, 90] on span "button" at bounding box center [643, 86] width 11 height 11
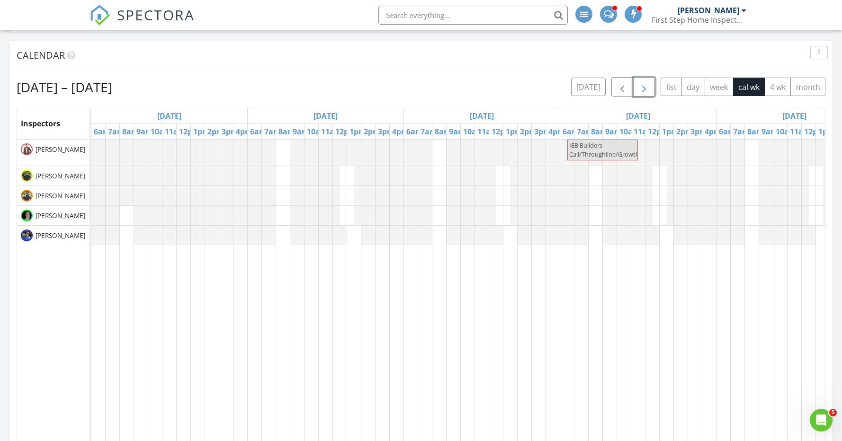
click at [646, 90] on span "button" at bounding box center [643, 86] width 11 height 11
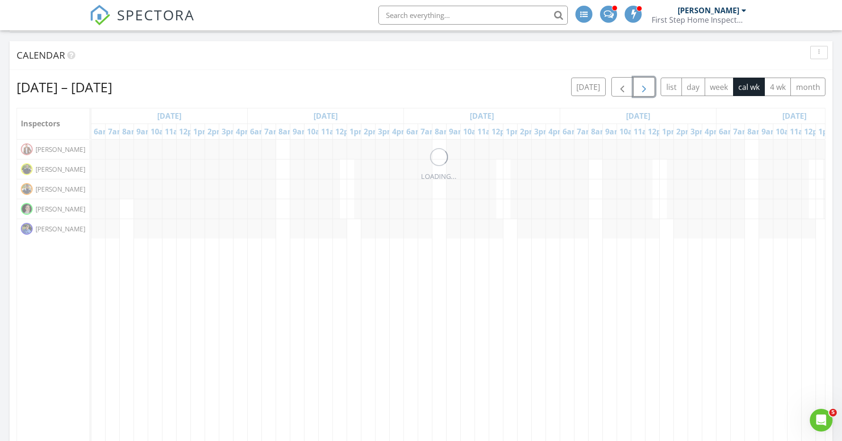
scroll to position [122, 0]
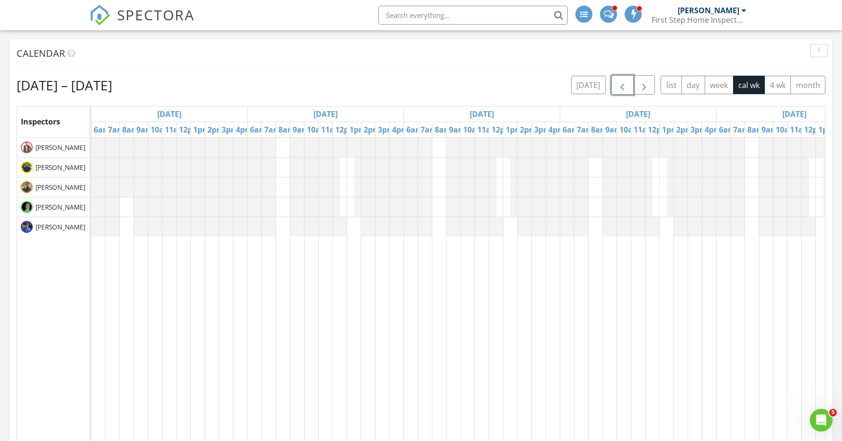
click at [614, 89] on button "button" at bounding box center [622, 84] width 22 height 19
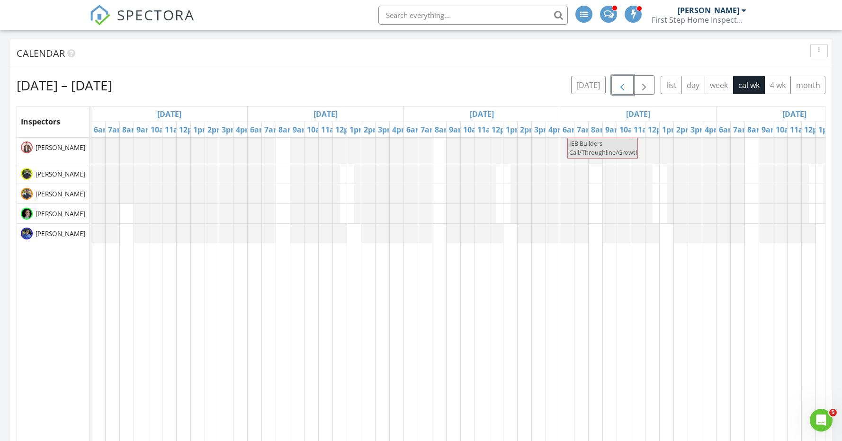
click at [615, 89] on button "button" at bounding box center [622, 84] width 22 height 19
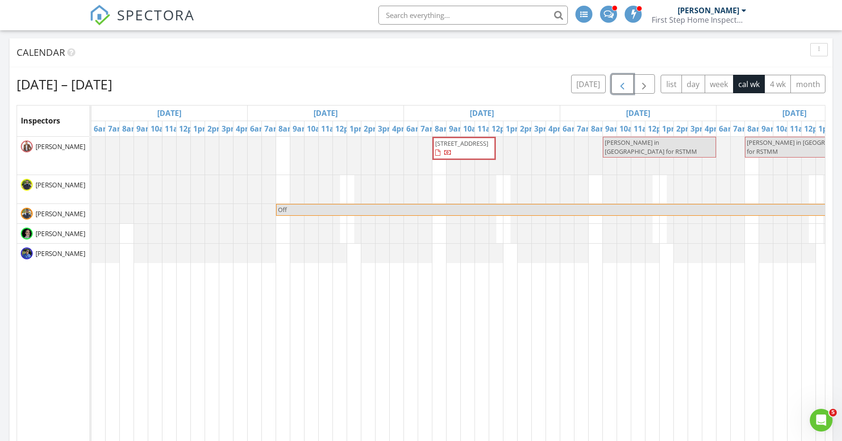
click at [615, 88] on button "button" at bounding box center [622, 83] width 22 height 19
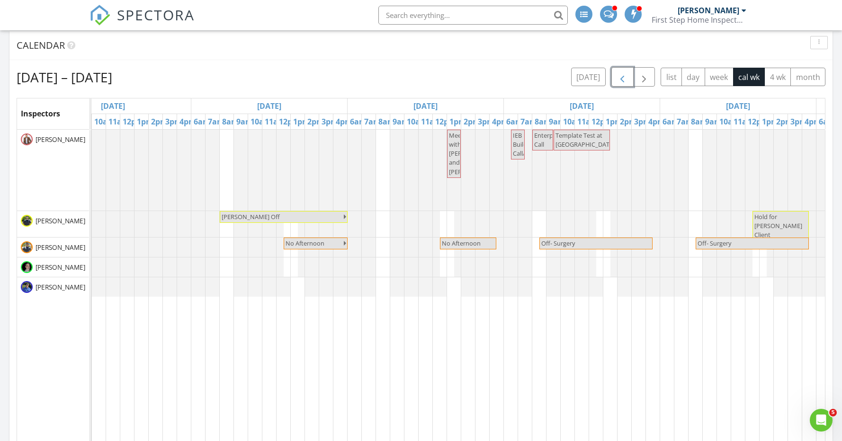
scroll to position [0, 36]
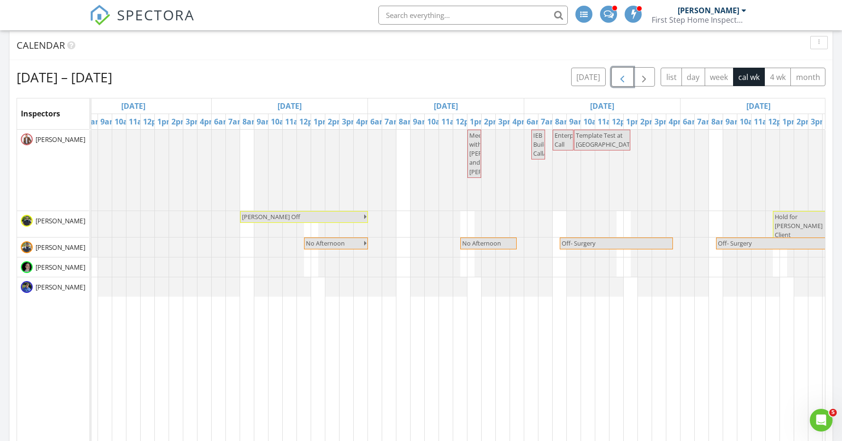
click at [623, 77] on span "button" at bounding box center [621, 76] width 11 height 11
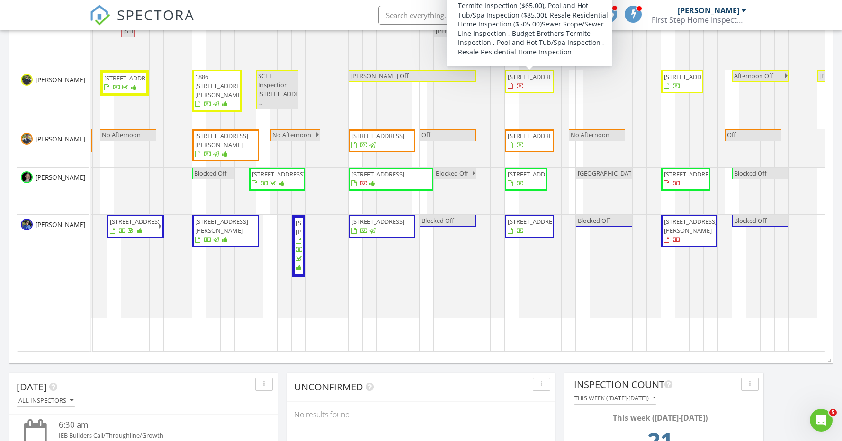
scroll to position [204, 0]
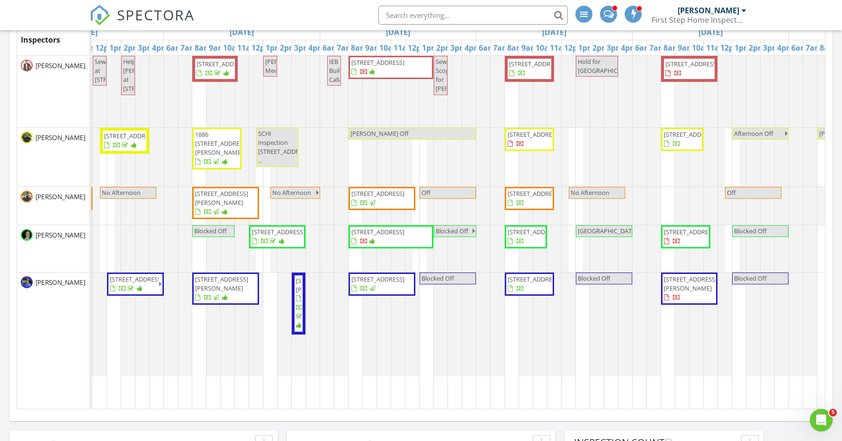
click at [671, 357] on div "3236 W Peak View Rd, Phoenix 85085 Sewer at 15000 N 88th Ave Peoria Help Derek …" at bounding box center [398, 233] width 1094 height 354
click at [738, 35] on div "[DATE]" at bounding box center [710, 32] width 156 height 15
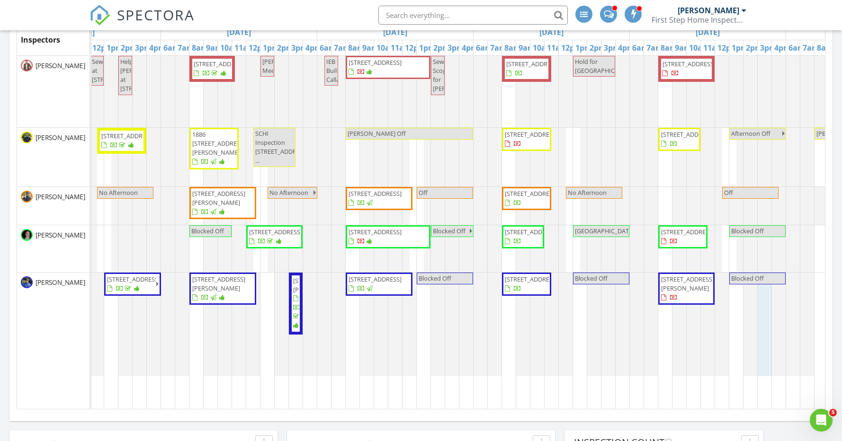
scroll to position [0, 360]
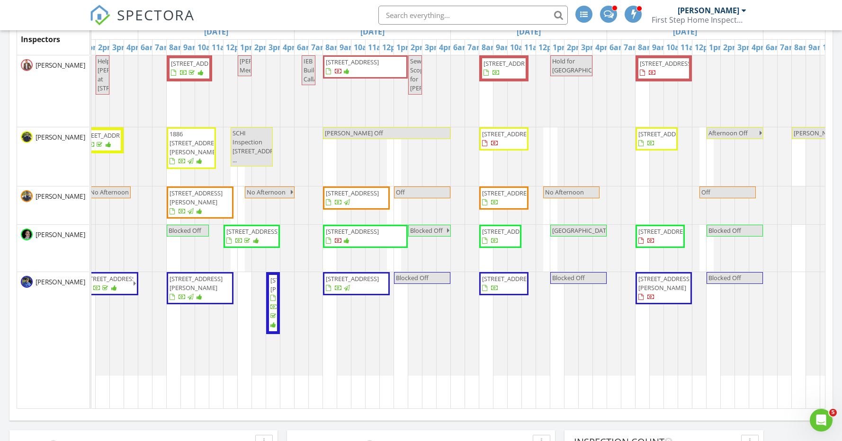
scroll to position [206, 0]
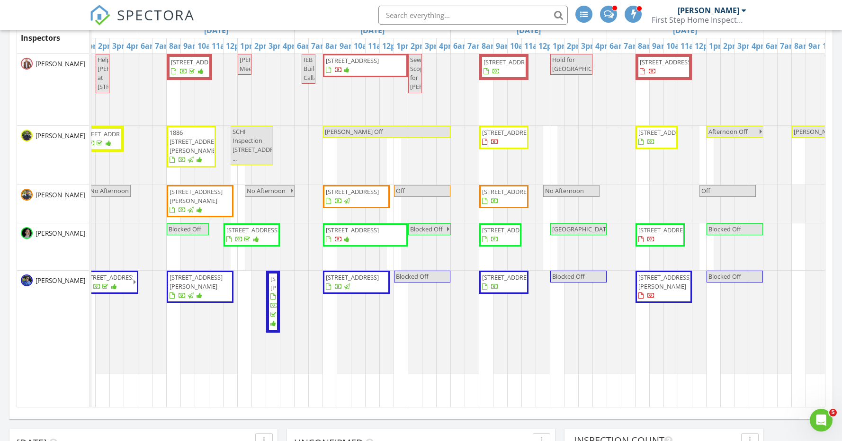
click at [498, 234] on span "9902 W Prairie Hills Cir, Sun City 85351" at bounding box center [508, 230] width 53 height 9
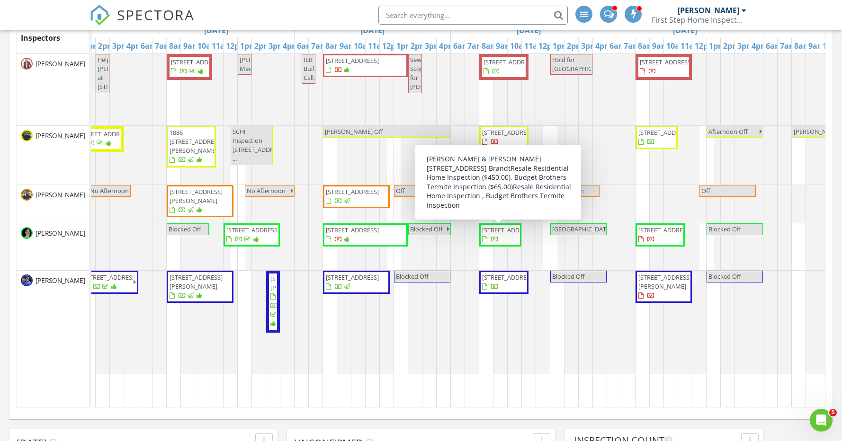
scroll to position [0, 273]
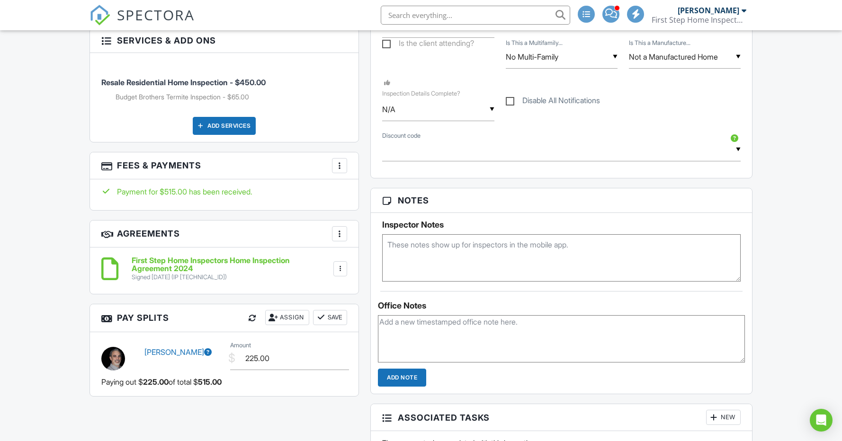
scroll to position [710, 0]
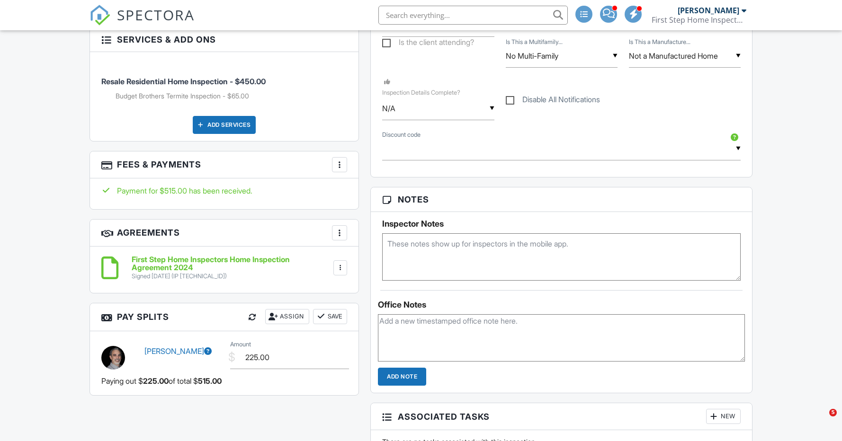
click at [446, 246] on textarea at bounding box center [561, 256] width 358 height 47
paste textarea "7077910"
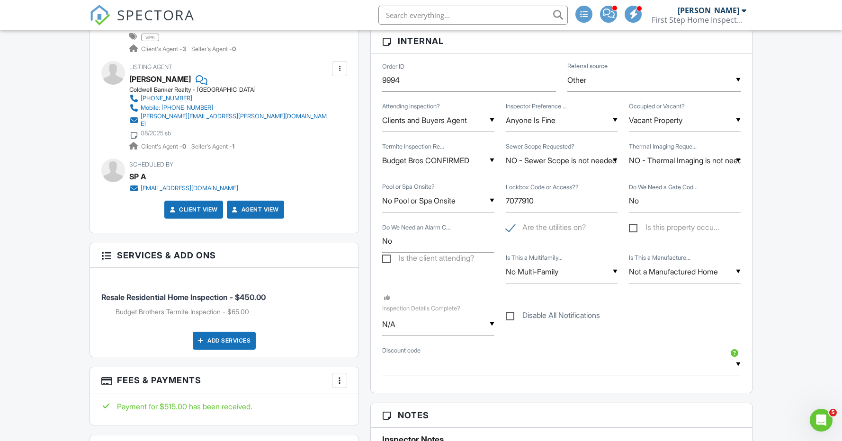
scroll to position [493, 0]
type textarea "7077910"
click at [441, 321] on input "N/A" at bounding box center [438, 325] width 112 height 23
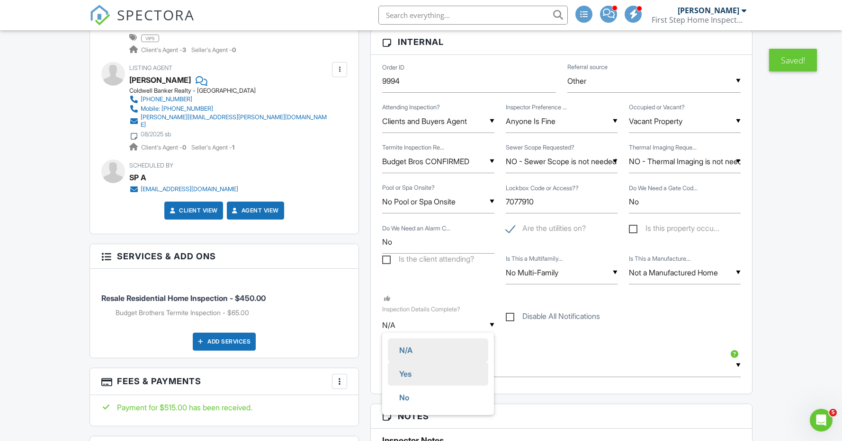
click at [446, 367] on li "Yes" at bounding box center [438, 374] width 100 height 24
type input "Yes"
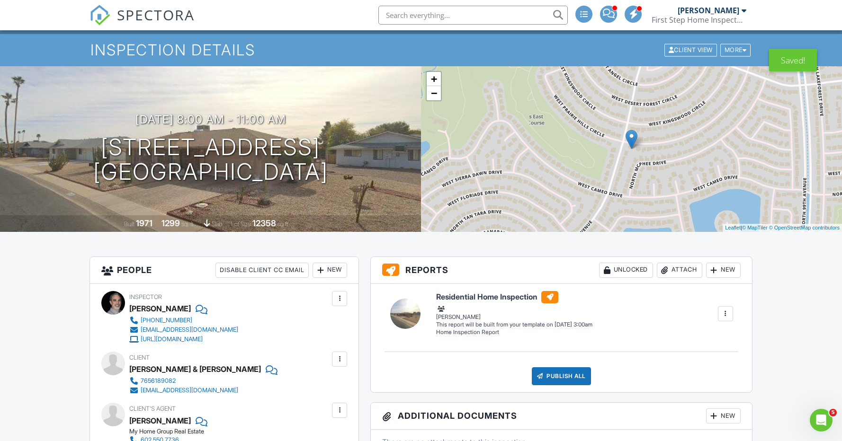
scroll to position [0, 0]
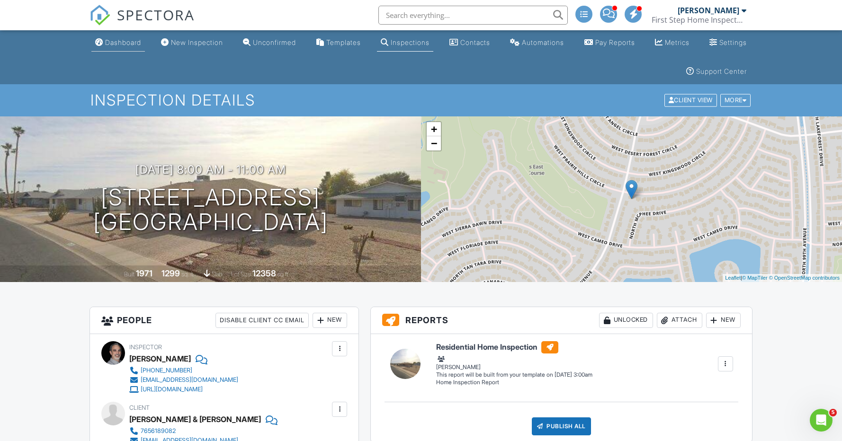
click at [124, 38] on div "Dashboard" at bounding box center [123, 42] width 36 height 8
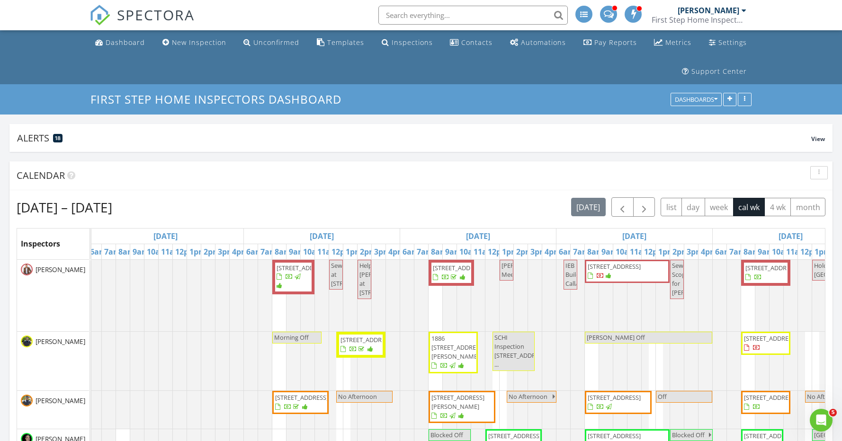
scroll to position [0, 230]
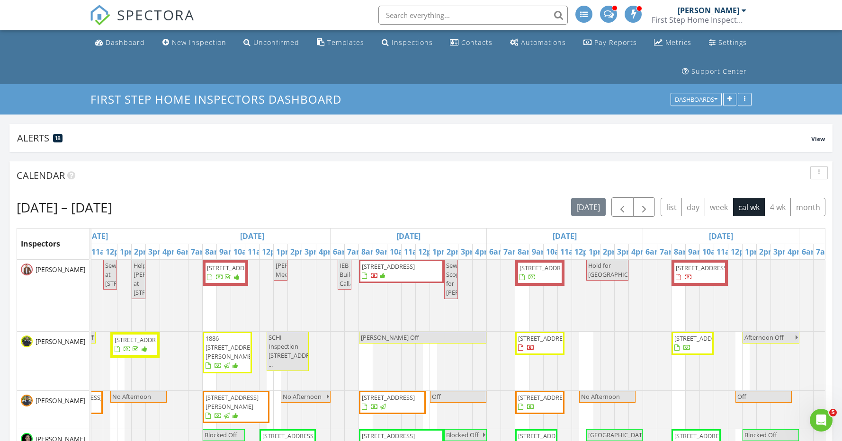
click at [538, 272] on span "[STREET_ADDRESS]" at bounding box center [545, 268] width 53 height 9
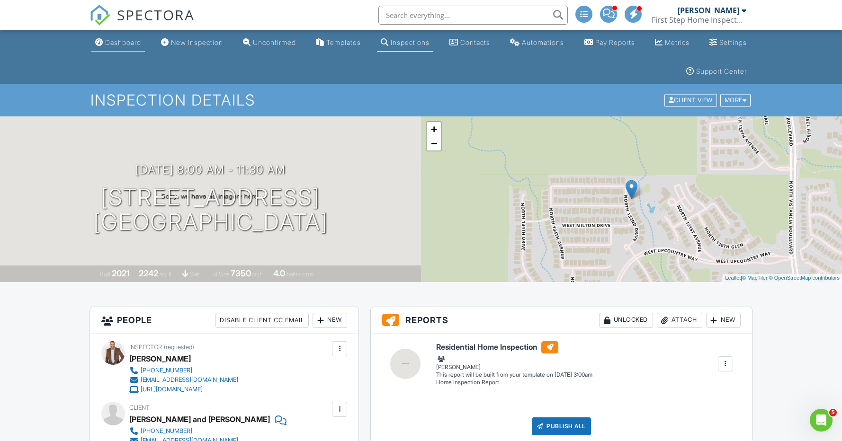
click at [128, 44] on div "Dashboard" at bounding box center [123, 42] width 36 height 8
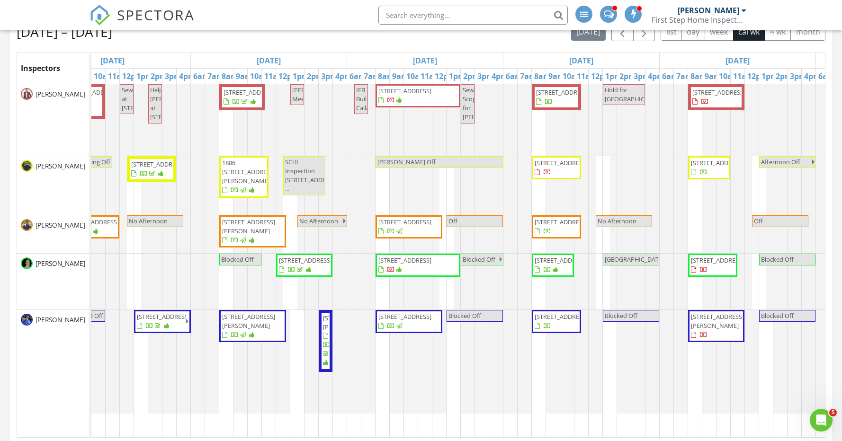
scroll to position [180, 0]
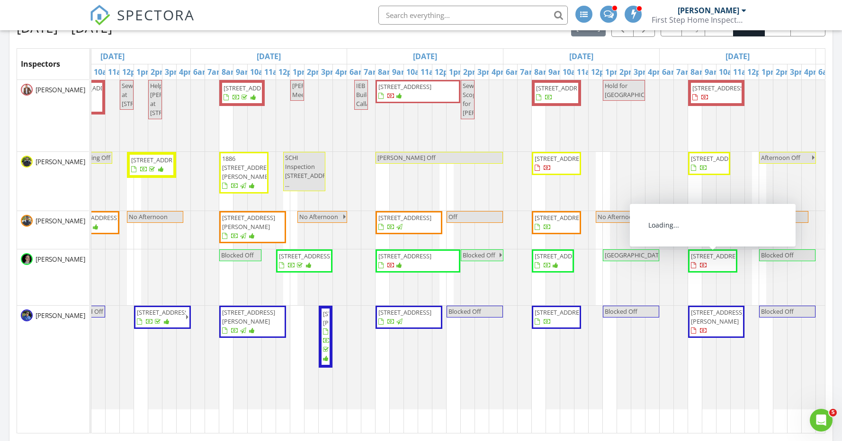
click at [716, 260] on span "20733 W Alsap Rd, Buckeye 85396" at bounding box center [717, 256] width 53 height 9
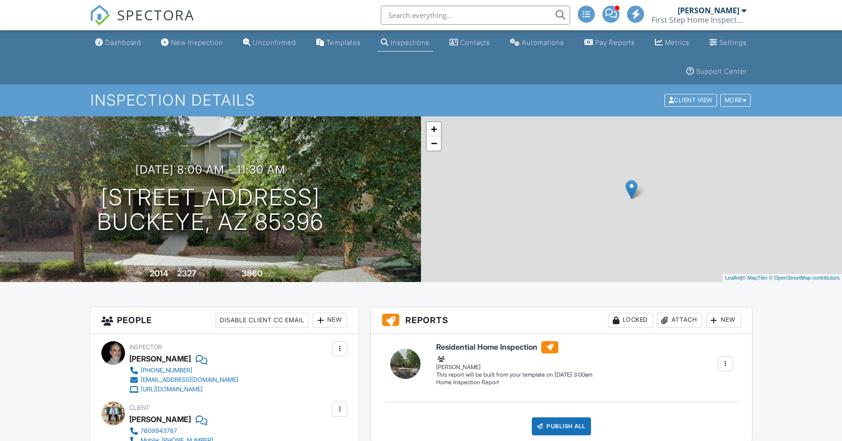
scroll to position [425, 0]
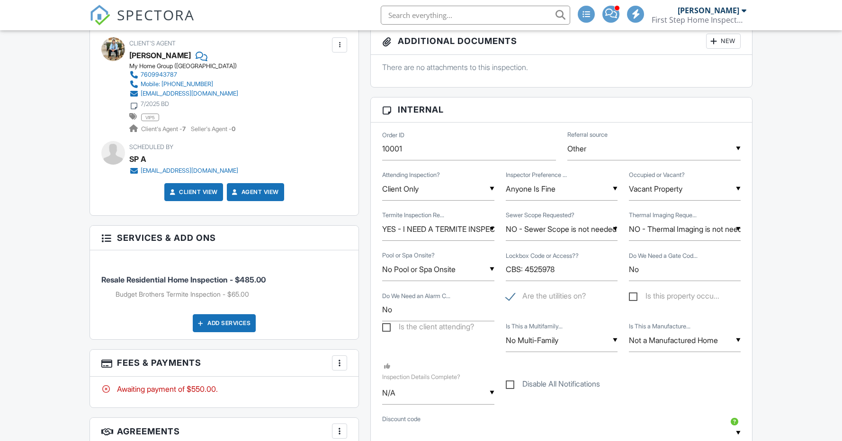
click at [449, 227] on input "YES - I NEED A TERMITE INSPECTION" at bounding box center [438, 229] width 112 height 23
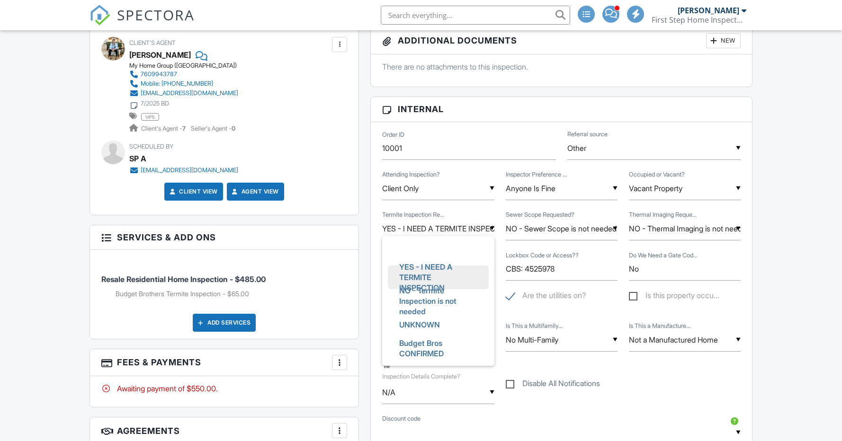
scroll to position [0, 0]
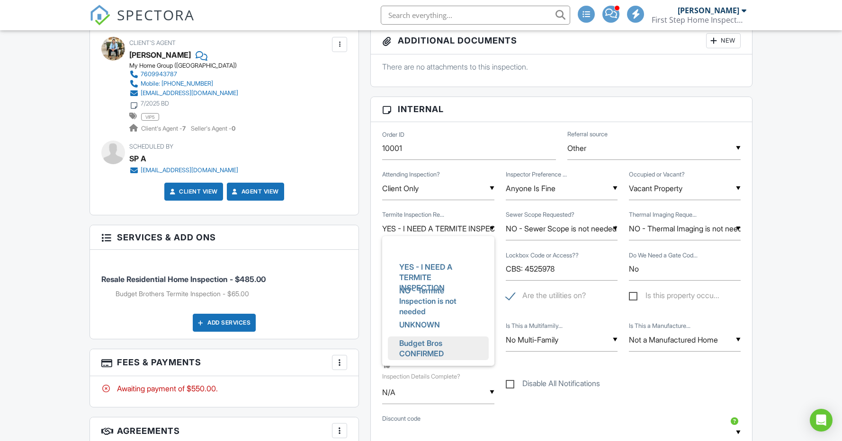
click at [447, 347] on span "Budget Bros CONFIRMED" at bounding box center [438, 348] width 93 height 34
type input "Budget Bros CONFIRMED"
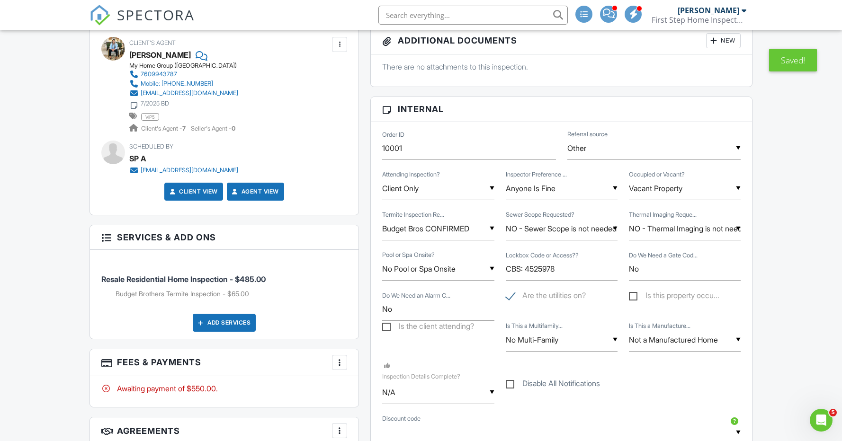
click at [398, 394] on div "▼ N/A N/A Yes No N/A Yes No" at bounding box center [438, 392] width 112 height 23
click at [421, 384] on li "Yes" at bounding box center [438, 382] width 100 height 24
type input "Yes"
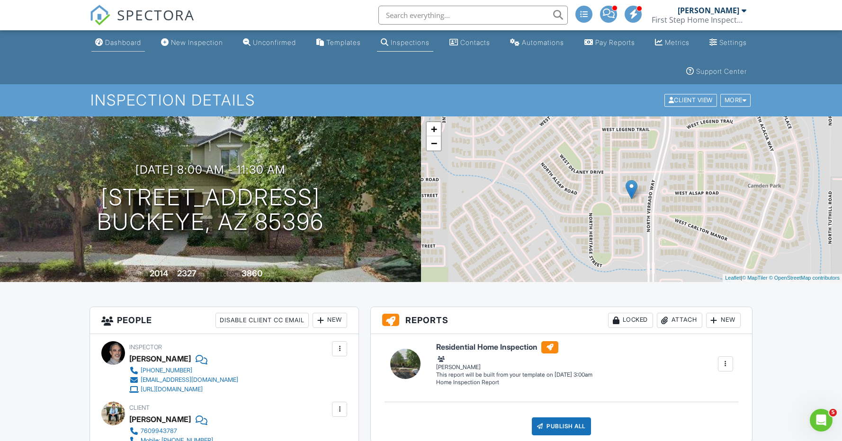
click at [129, 38] on div "Dashboard" at bounding box center [123, 42] width 36 height 8
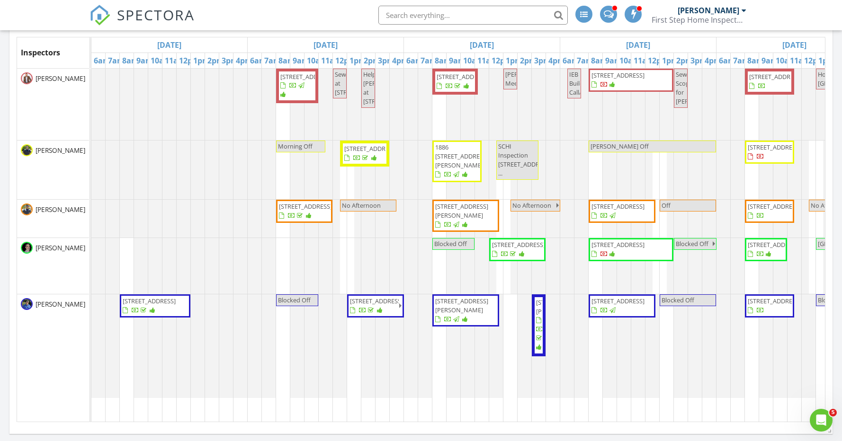
scroll to position [192, 0]
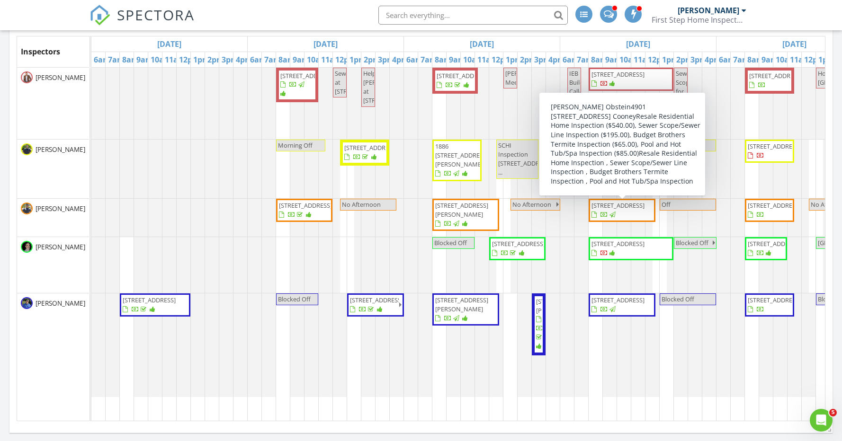
click at [629, 210] on span "[STREET_ADDRESS]" at bounding box center [617, 205] width 53 height 9
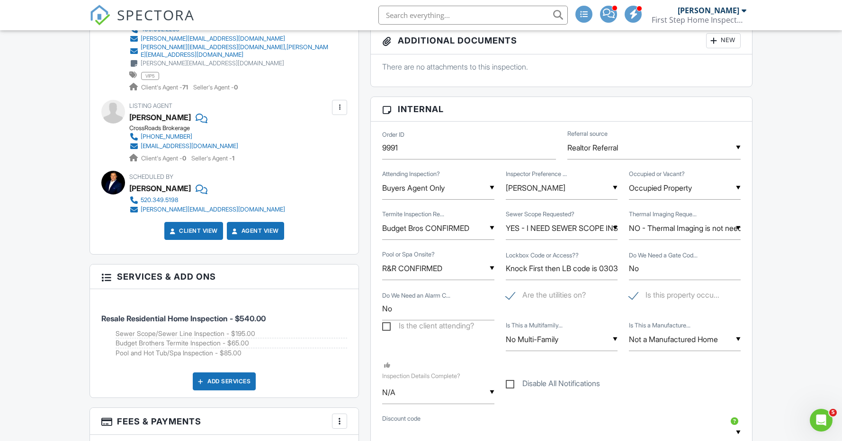
scroll to position [528, 0]
click at [406, 388] on div "▼ N/A N/A Yes No N/A Yes No" at bounding box center [438, 391] width 112 height 23
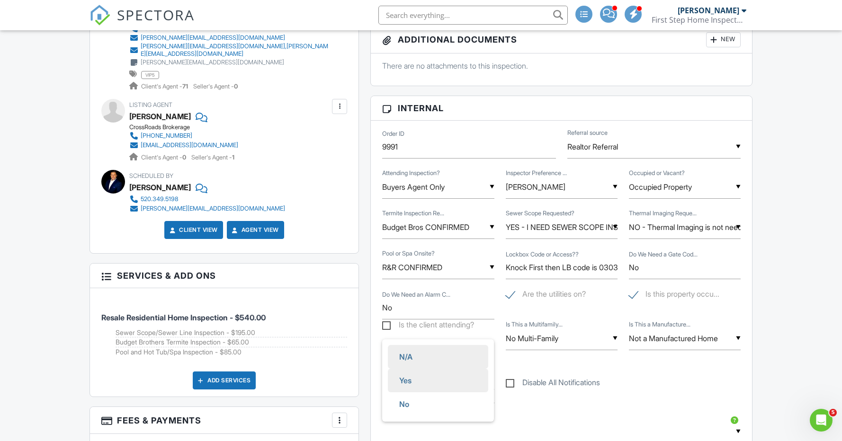
click at [415, 381] on span "Yes" at bounding box center [405, 381] width 27 height 24
type input "Yes"
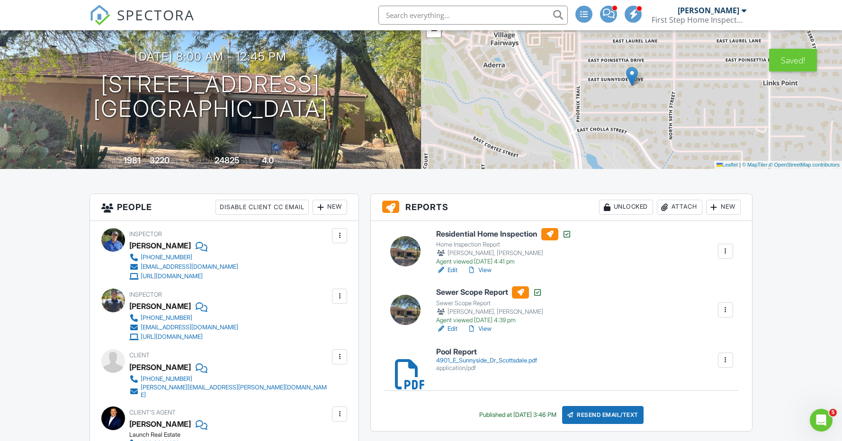
scroll to position [0, 0]
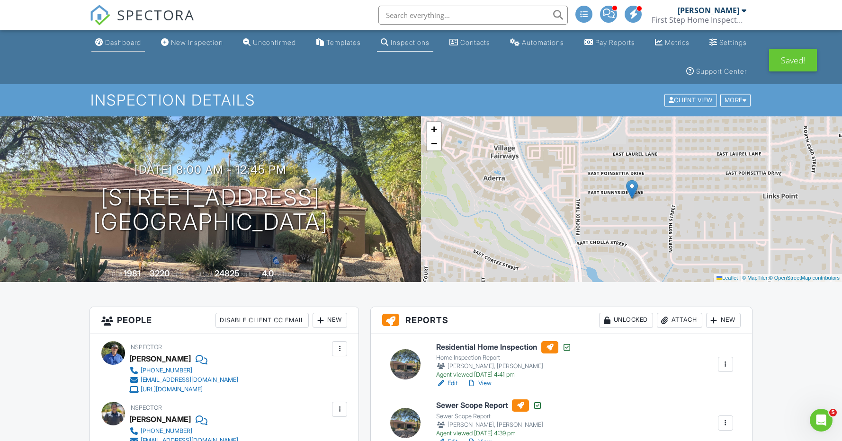
click at [123, 41] on div "Dashboard" at bounding box center [123, 42] width 36 height 8
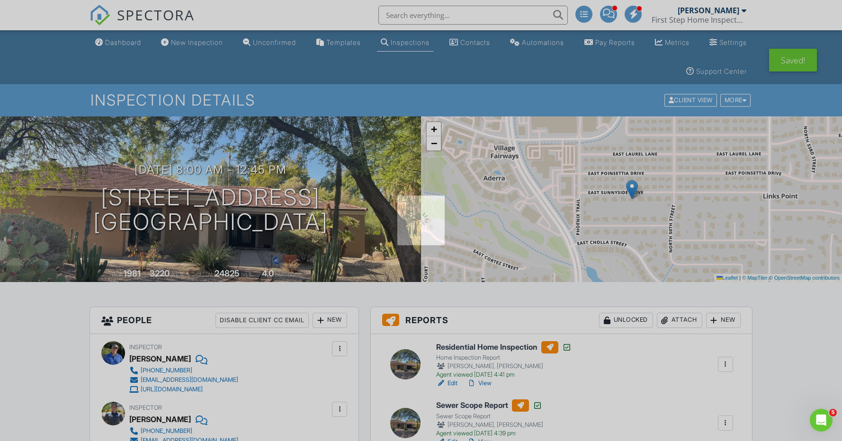
scroll to position [2, 0]
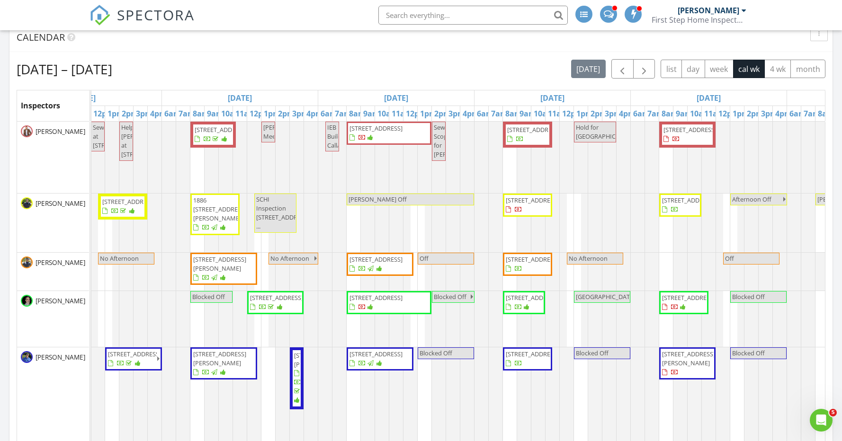
scroll to position [0, 241]
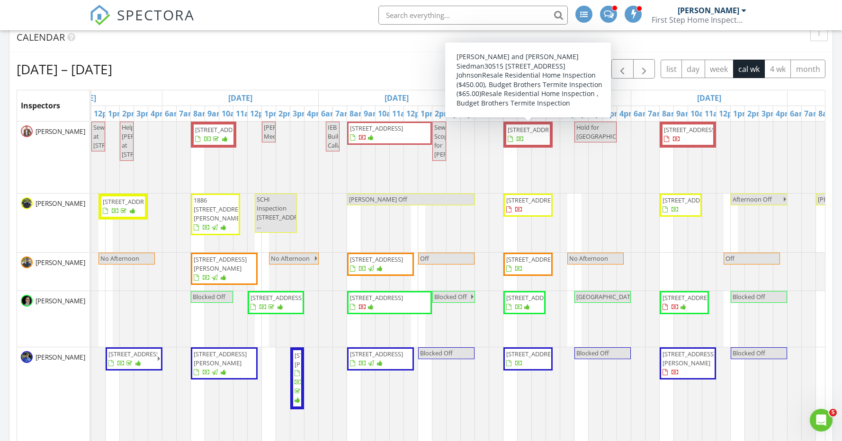
click at [539, 143] on span "[STREET_ADDRESS]" at bounding box center [528, 134] width 43 height 18
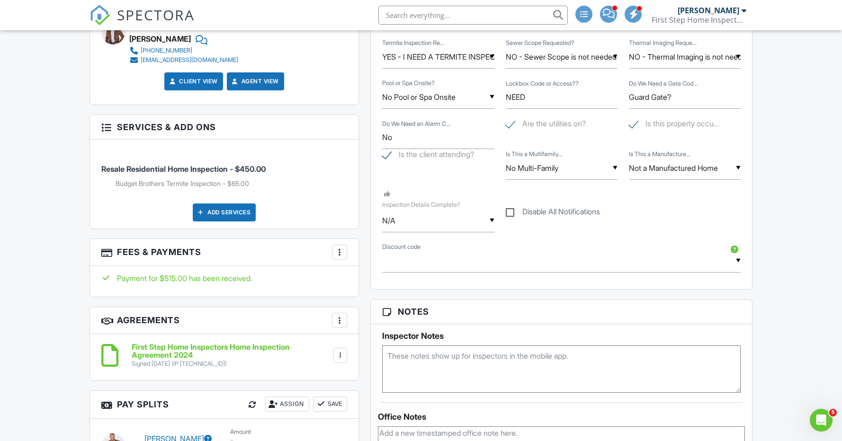
scroll to position [599, 0]
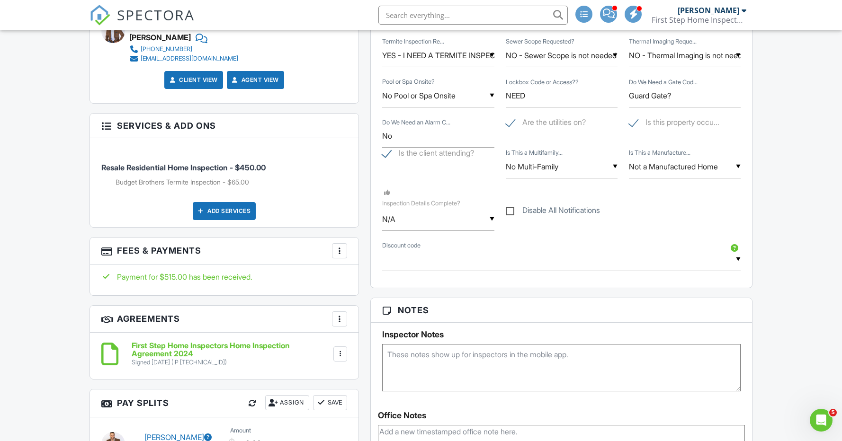
click at [429, 54] on input "YES - I NEED A TERMITE INSPECTION" at bounding box center [438, 55] width 112 height 23
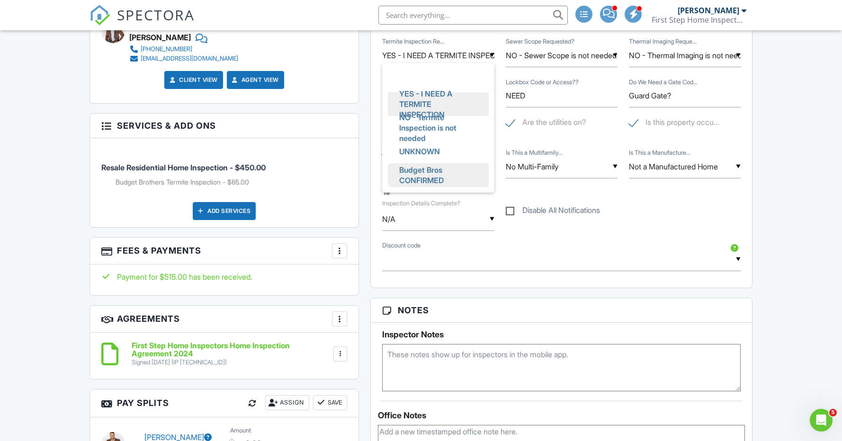
click at [430, 167] on span "Budget Bros CONFIRMED" at bounding box center [438, 175] width 93 height 34
type input "Budget Bros CONFIRMED"
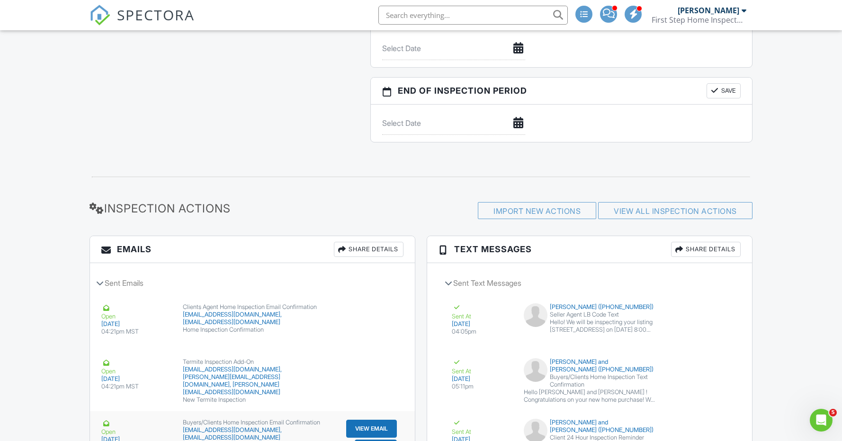
scroll to position [1242, 0]
click at [701, 335] on button "Resend" at bounding box center [705, 333] width 42 height 18
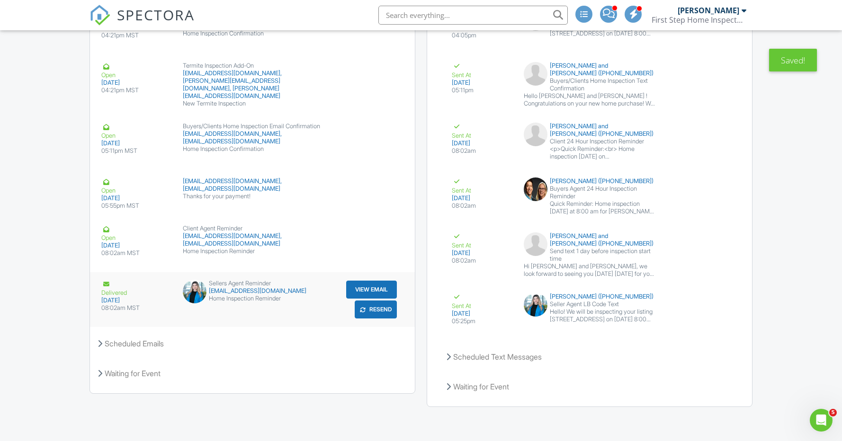
click at [376, 308] on button "Resend" at bounding box center [376, 310] width 42 height 18
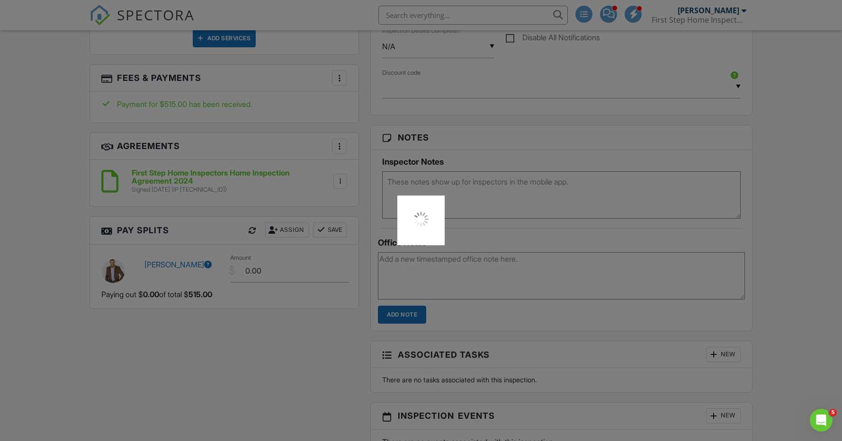
scroll to position [741, 0]
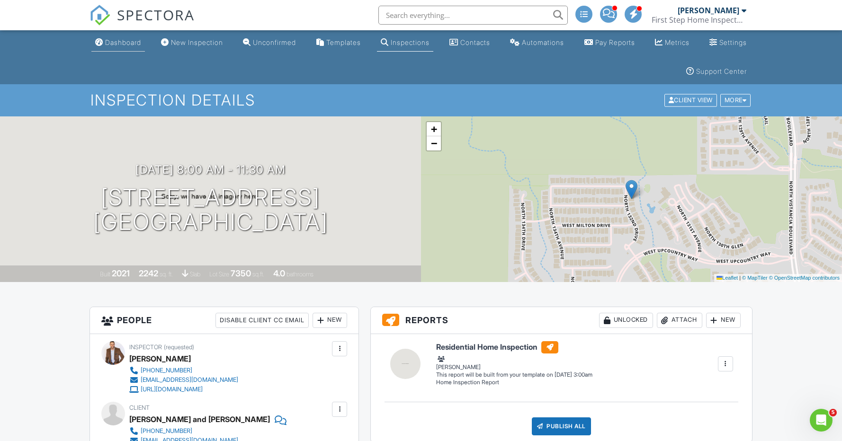
click at [127, 42] on div "Dashboard" at bounding box center [123, 42] width 36 height 8
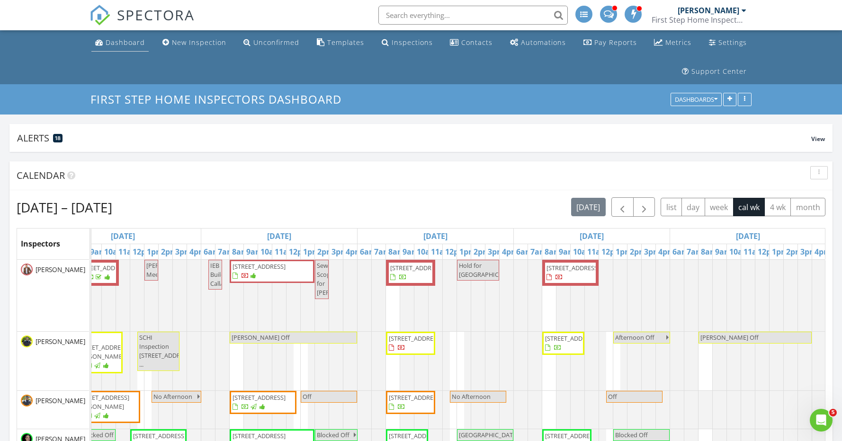
click at [125, 39] on div "Dashboard" at bounding box center [125, 42] width 39 height 9
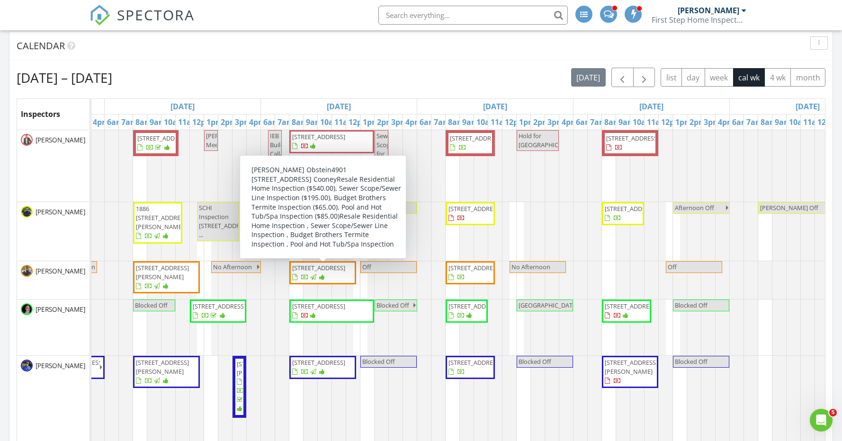
scroll to position [127, 0]
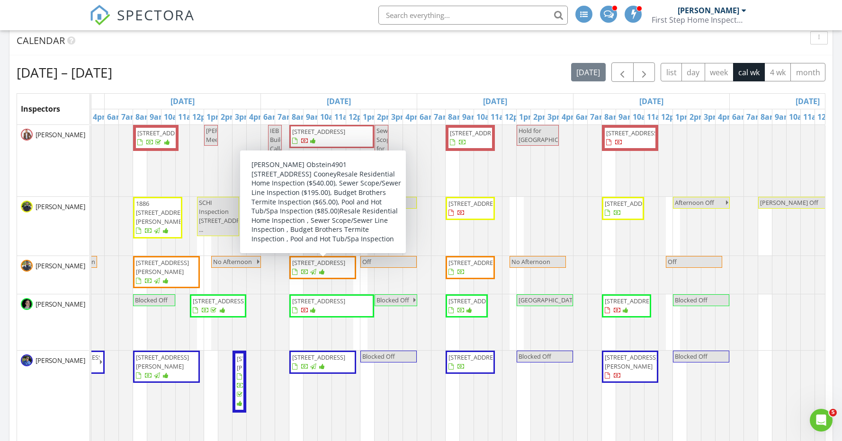
click at [528, 80] on div "[DATE] – [DATE] [DATE] list day week cal wk 4 wk month" at bounding box center [421, 71] width 809 height 19
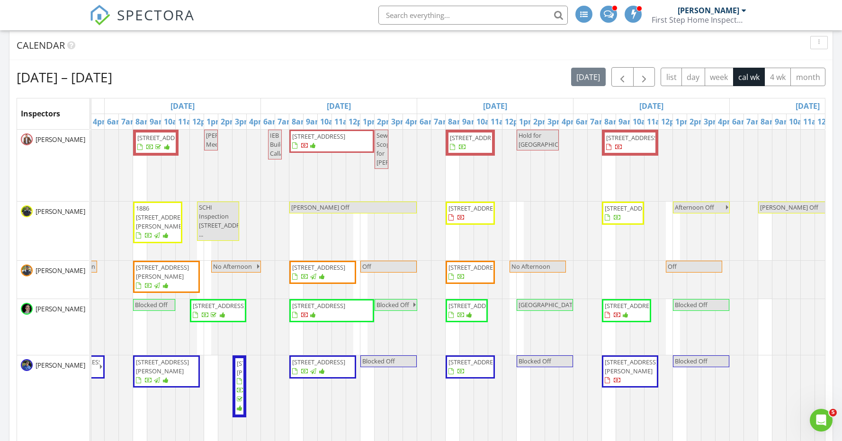
scroll to position [129, 0]
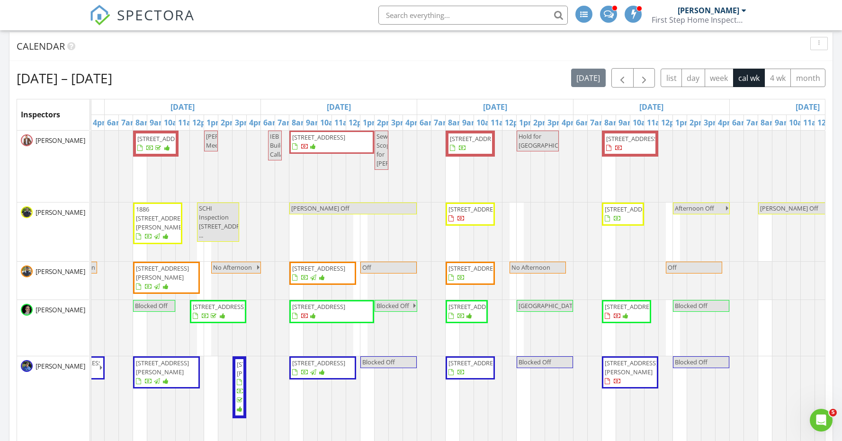
click at [479, 210] on span "[STREET_ADDRESS]" at bounding box center [474, 209] width 53 height 9
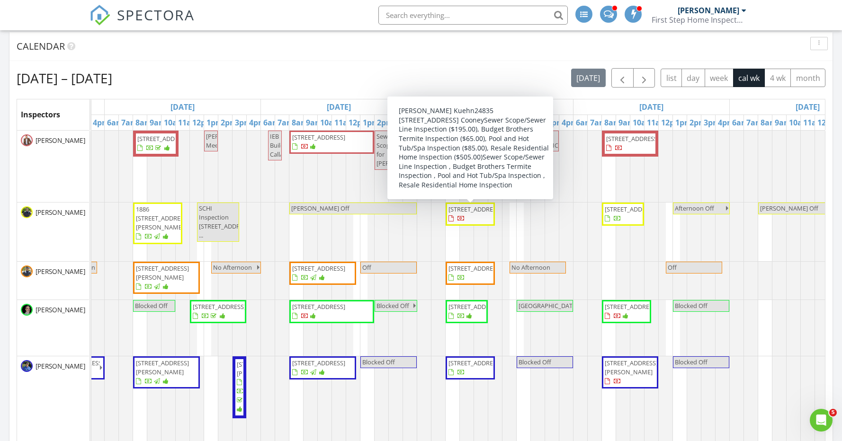
scroll to position [0, 303]
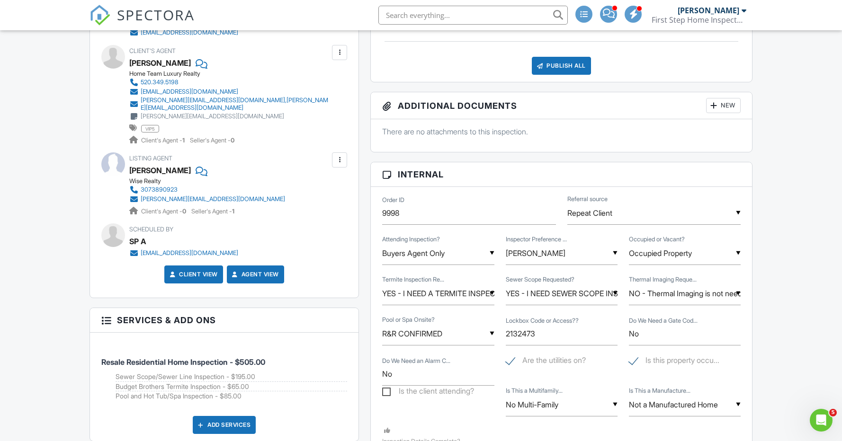
scroll to position [420, 0]
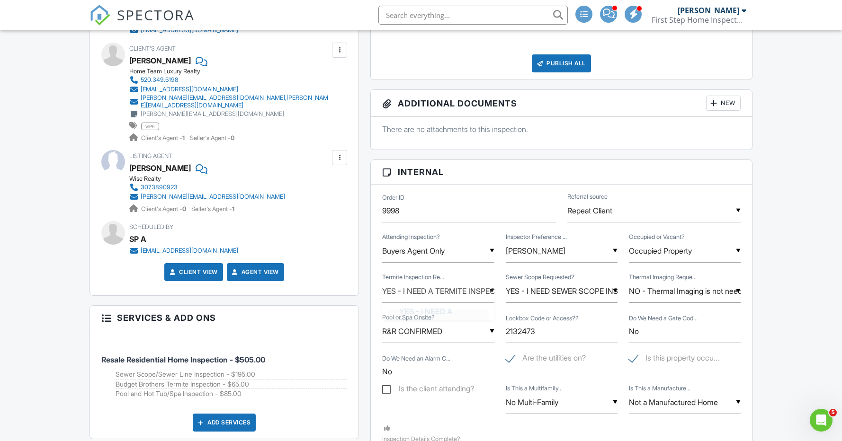
click at [460, 291] on div "▼ YES - I NEED A TERMITE INSPECTION YES - I NEED A TERMITE INSPECTION NO - Term…" at bounding box center [438, 291] width 112 height 23
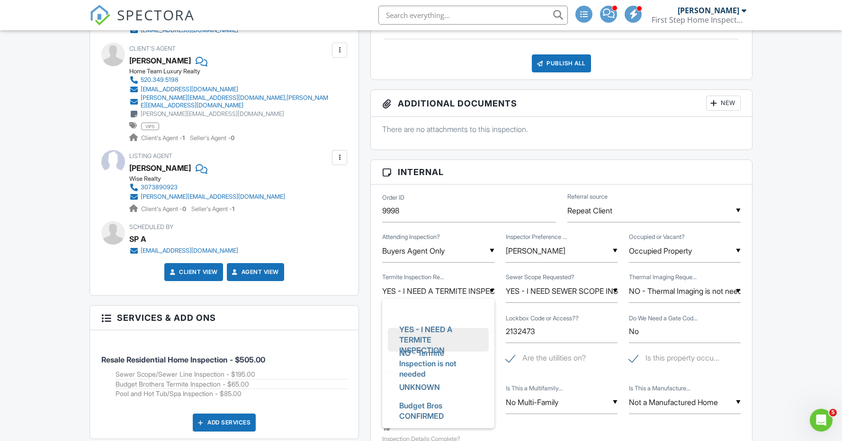
scroll to position [0, 0]
click at [444, 410] on span "Budget Bros CONFIRMED" at bounding box center [438, 411] width 93 height 34
type input "Budget Bros CONFIRMED"
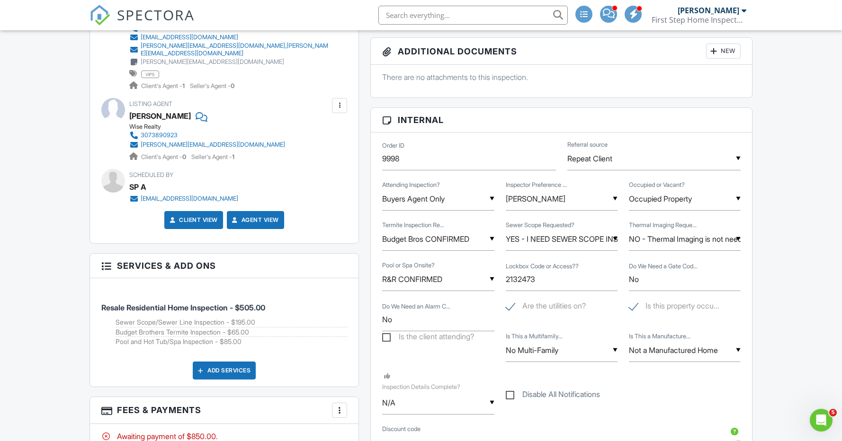
scroll to position [473, 0]
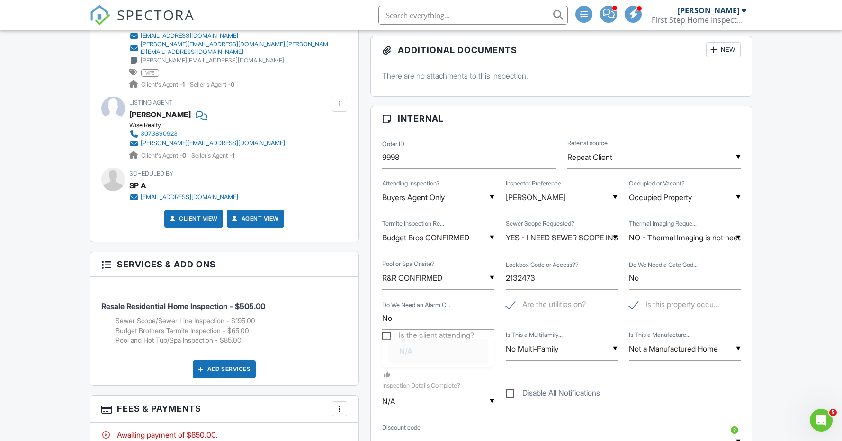
click at [405, 405] on input "N/A" at bounding box center [438, 401] width 112 height 23
click at [418, 393] on span "Yes" at bounding box center [405, 391] width 27 height 24
type input "Yes"
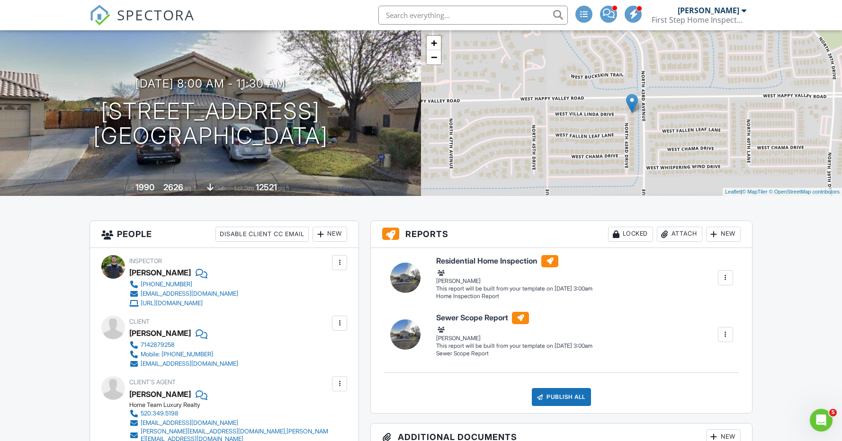
scroll to position [0, 0]
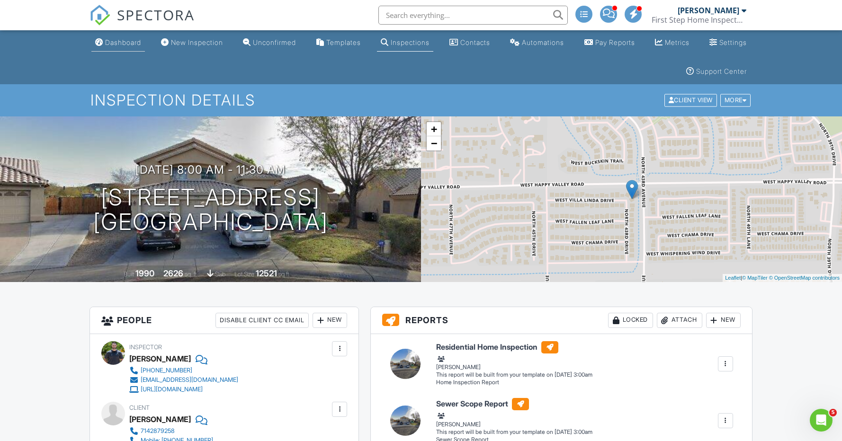
click at [123, 44] on div "Dashboard" at bounding box center [123, 42] width 36 height 8
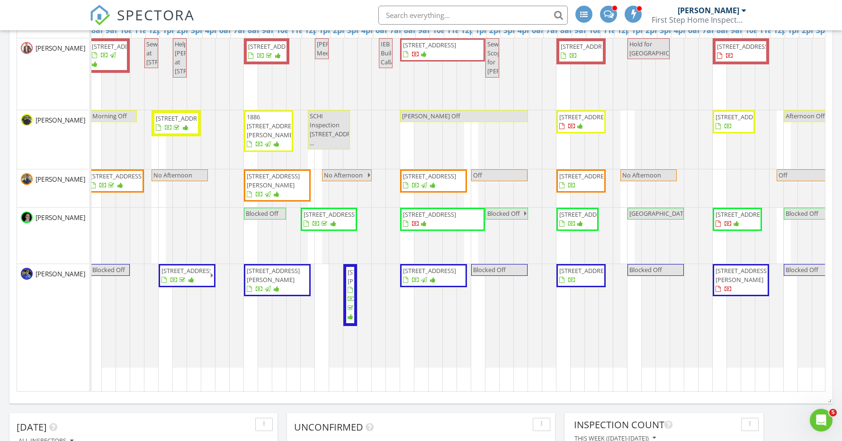
scroll to position [0, 188]
click at [585, 180] on span "22905 N La Paz Ln, Sun City 85375" at bounding box center [585, 176] width 53 height 9
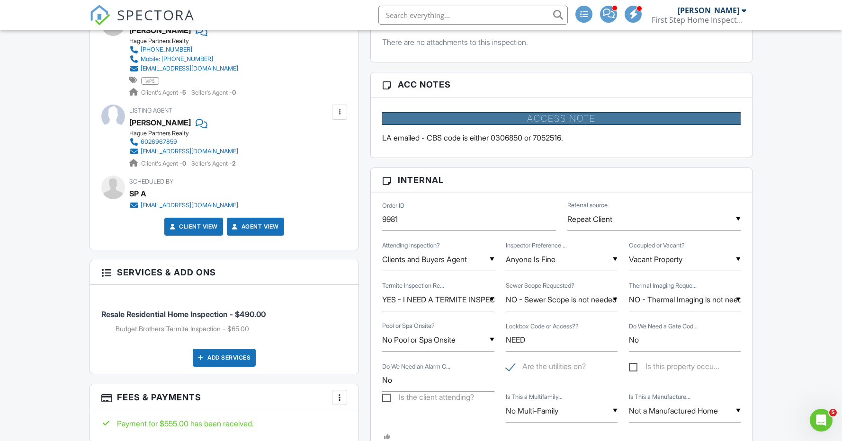
scroll to position [448, 0]
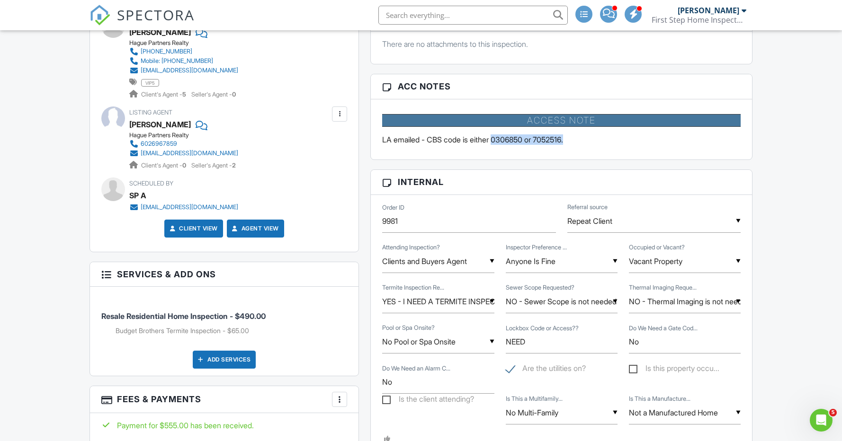
drag, startPoint x: 582, startPoint y: 139, endPoint x: 498, endPoint y: 139, distance: 84.8
click at [498, 139] on p "LA emailed - CBS code is either 0306850 or 7052516." at bounding box center [561, 139] width 358 height 10
copy p "0306850 or 7052516."
click at [546, 347] on input "NEED" at bounding box center [562, 341] width 112 height 23
type input "N"
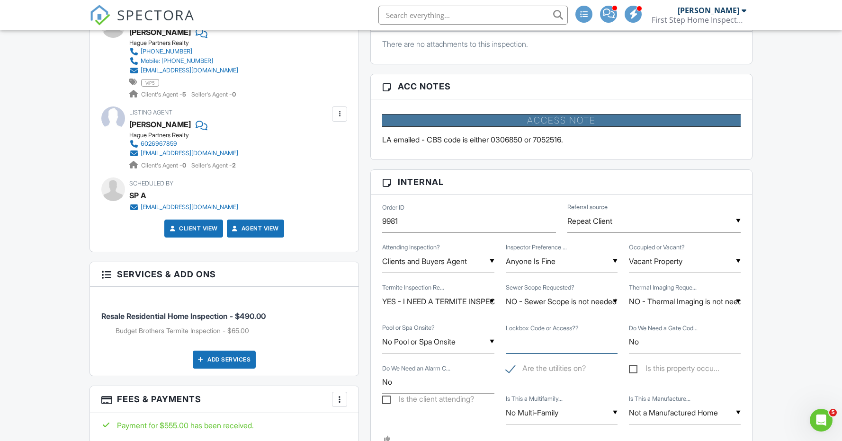
paste input "0306850 or 7052516."
drag, startPoint x: 583, startPoint y: 342, endPoint x: 503, endPoint y: 337, distance: 80.2
click at [503, 337] on div "Lockbox Code or Access?? 0306850 or 7052516" at bounding box center [561, 341] width 123 height 23
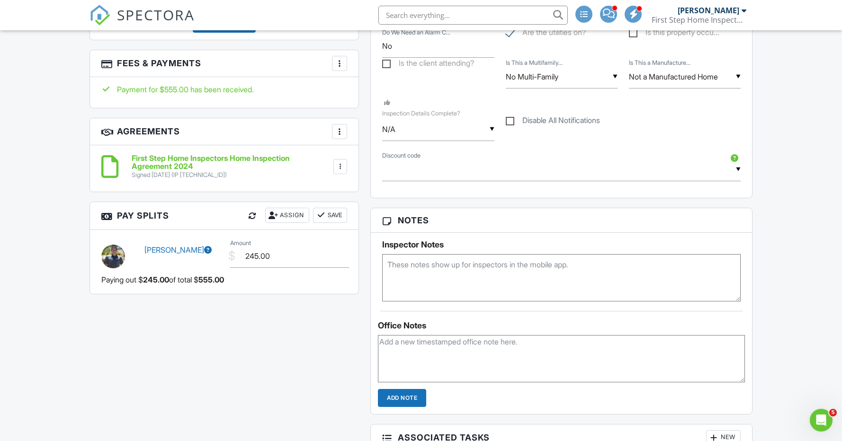
scroll to position [786, 0]
type input "0306850 or 7052516"
click at [473, 268] on textarea at bounding box center [561, 276] width 358 height 47
paste textarea "0306850 or 7052516"
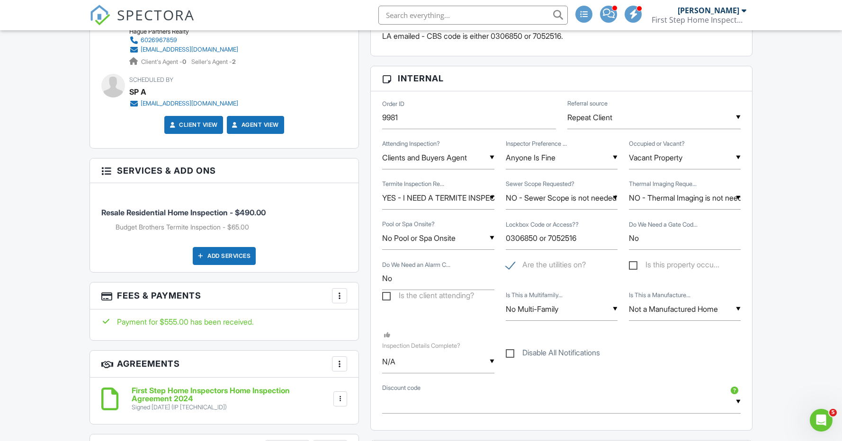
scroll to position [0, 0]
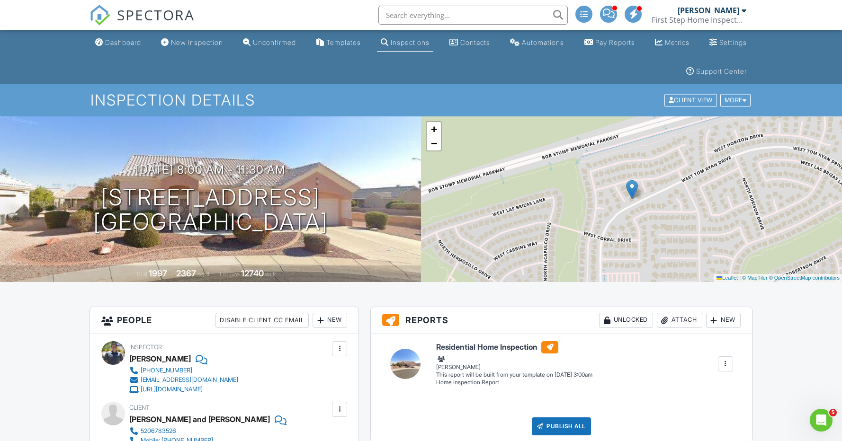
type textarea "0306850 or 7052516"
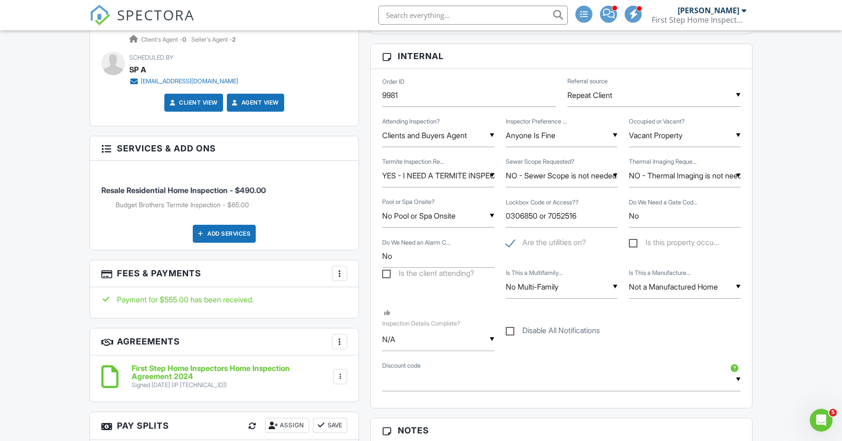
scroll to position [24, 0]
click at [464, 176] on input "YES - I NEED A TERMITE INSPECTION" at bounding box center [438, 175] width 112 height 23
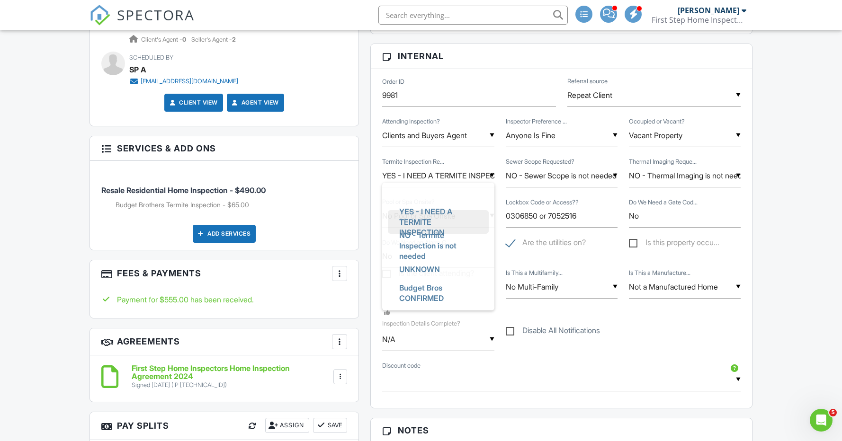
scroll to position [0, 0]
click at [432, 291] on span "Budget Bros CONFIRMED" at bounding box center [438, 295] width 93 height 34
type input "Budget Bros CONFIRMED"
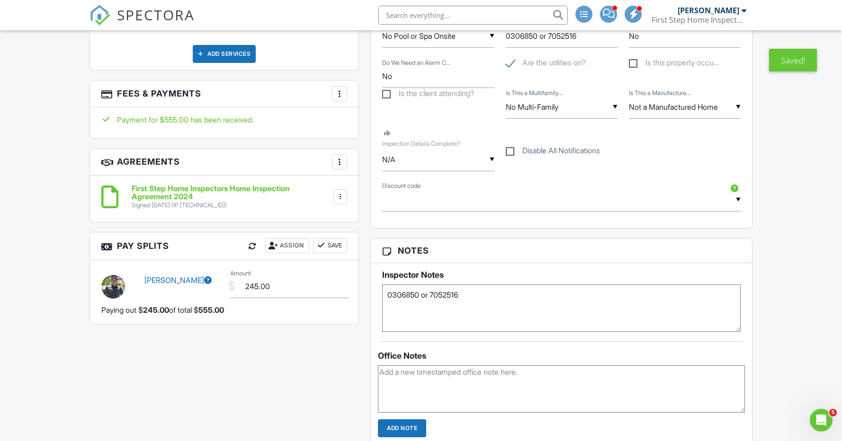
scroll to position [756, 0]
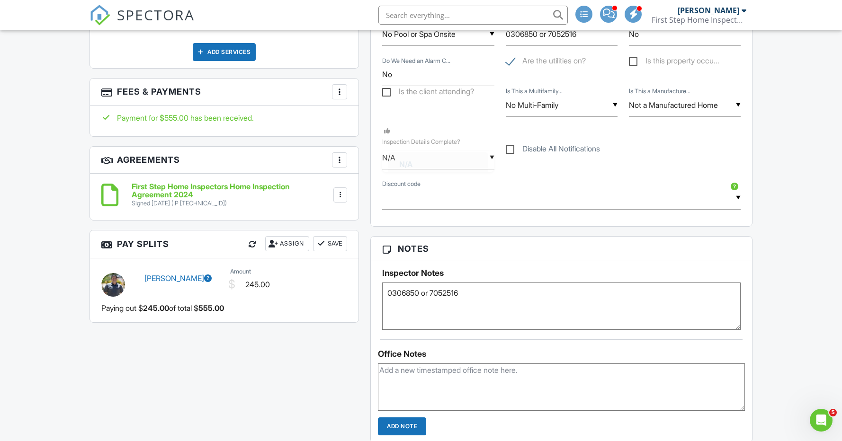
click at [420, 160] on div "▼ N/A N/A Yes No N/A Yes No" at bounding box center [438, 157] width 112 height 23
click at [446, 204] on li "Yes" at bounding box center [438, 207] width 100 height 24
type input "Yes"
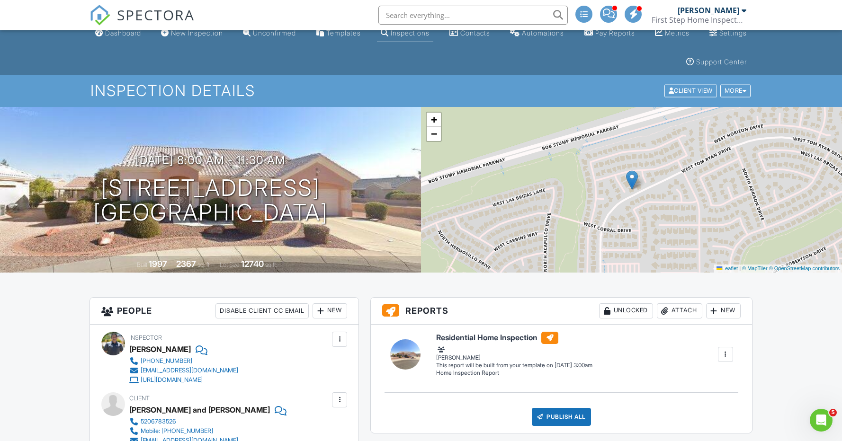
scroll to position [0, 0]
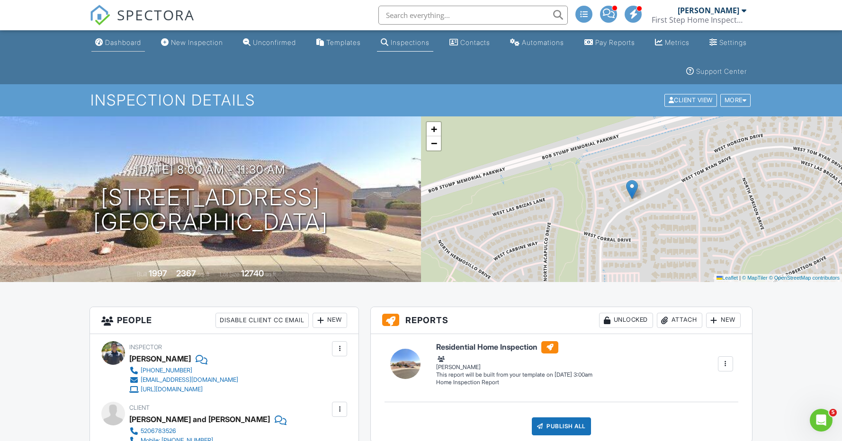
click at [127, 44] on div "Dashboard" at bounding box center [123, 42] width 36 height 8
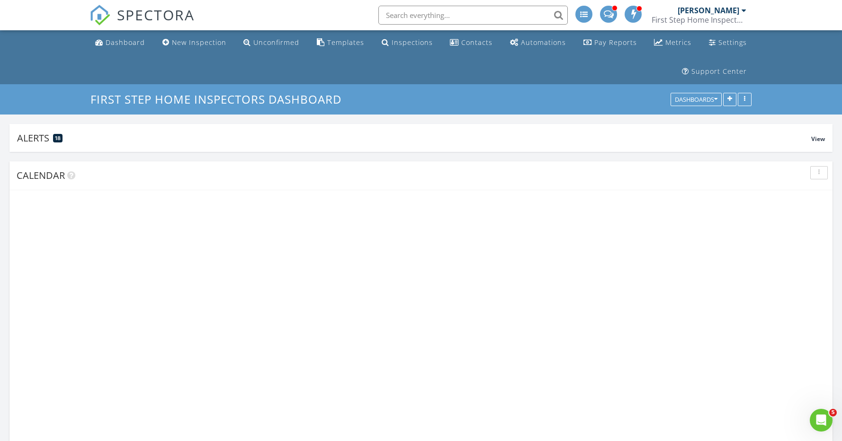
scroll to position [204, 268]
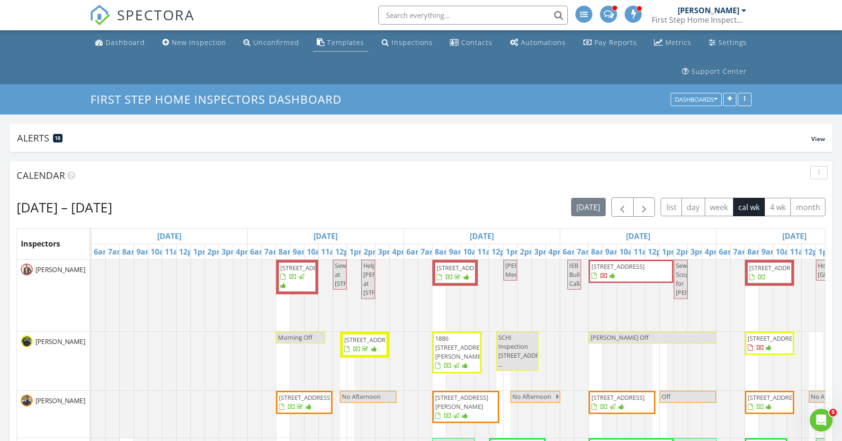
click at [351, 39] on div "Templates" at bounding box center [345, 42] width 37 height 9
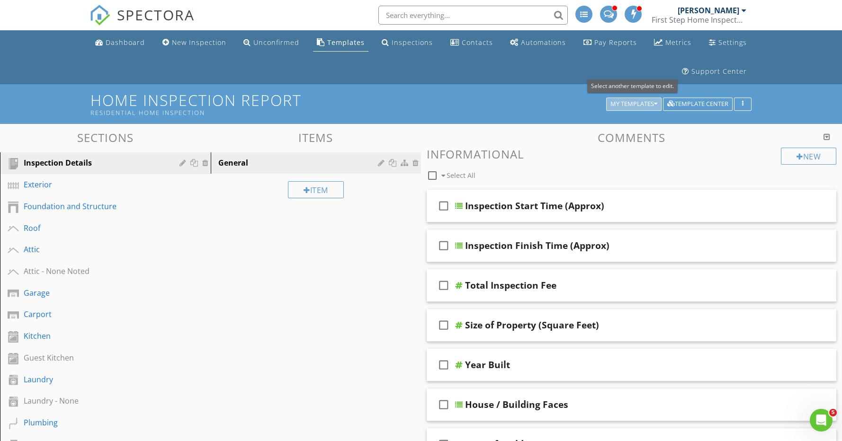
click at [642, 105] on div "My Templates" at bounding box center [633, 104] width 47 height 7
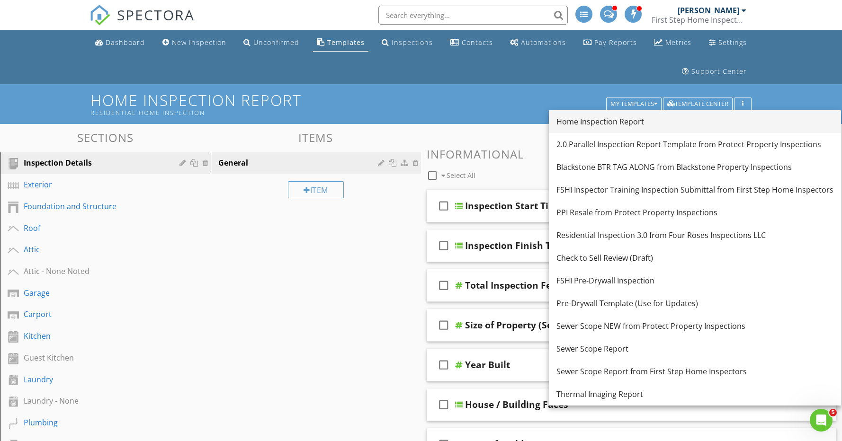
click at [632, 123] on div "Home Inspection Report" at bounding box center [694, 121] width 277 height 11
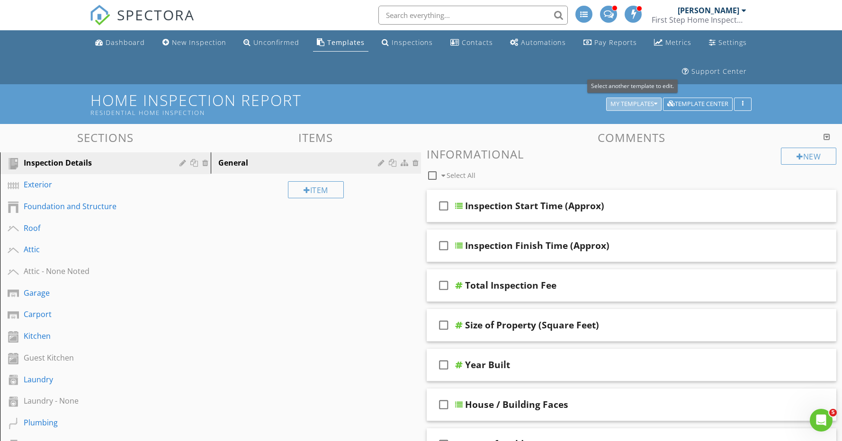
click at [640, 103] on div "My Templates" at bounding box center [633, 104] width 47 height 7
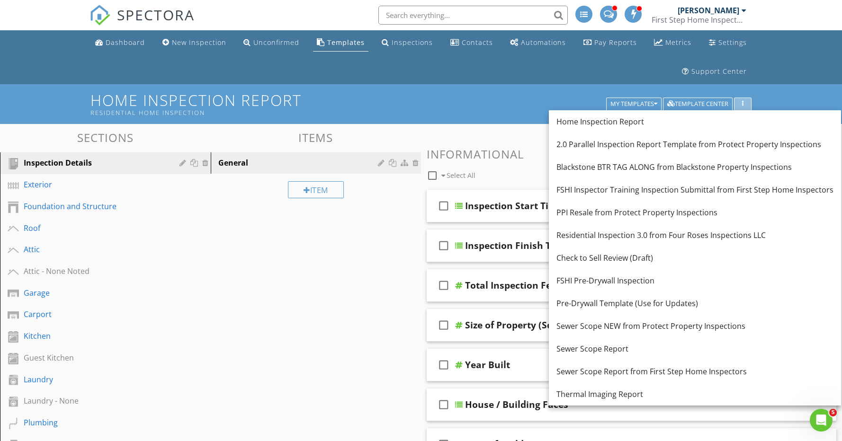
click at [738, 99] on button "button" at bounding box center [743, 104] width 18 height 13
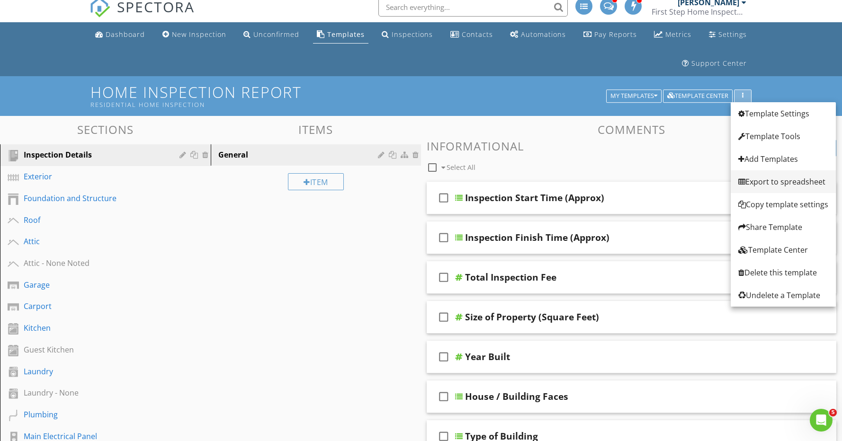
scroll to position [9, 0]
click at [774, 113] on div "Template Settings" at bounding box center [783, 112] width 90 height 11
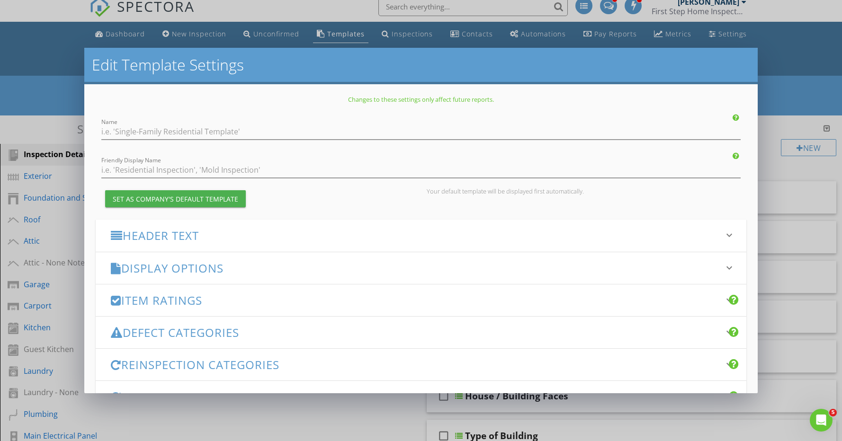
type input "Home Inspection Report"
type input "Residential Home Inspection"
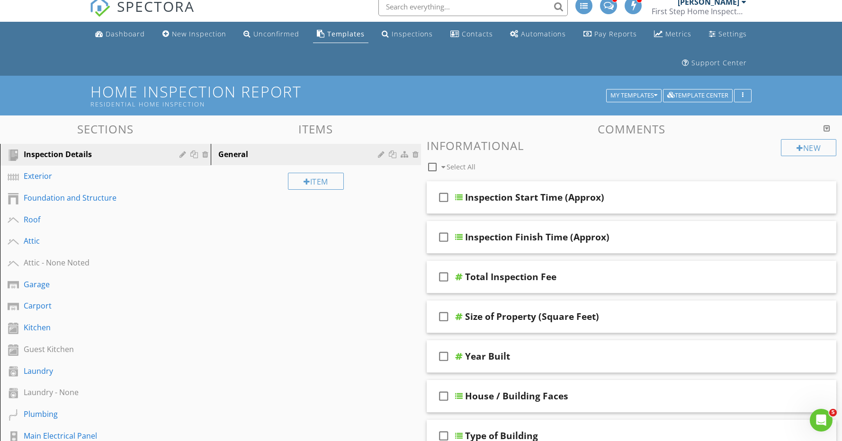
click at [775, 131] on div at bounding box center [421, 220] width 842 height 441
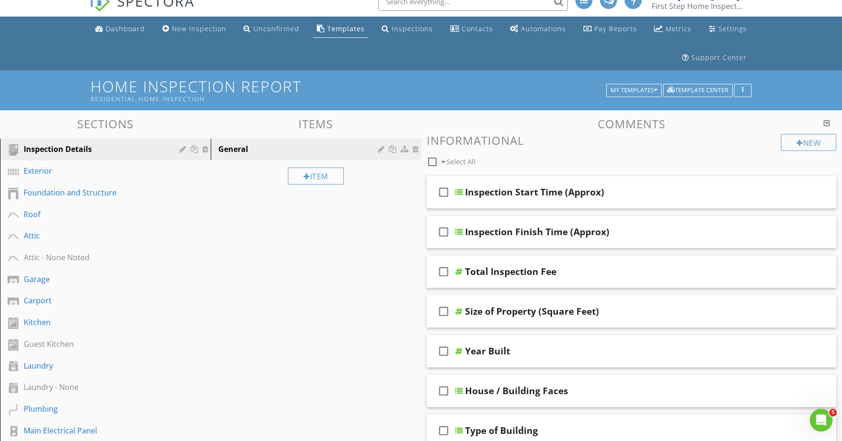
scroll to position [13, 0]
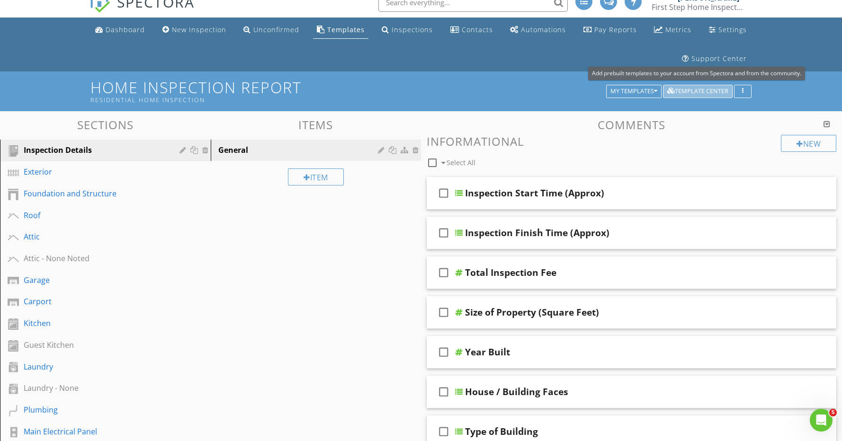
click at [710, 94] on div "Template Center" at bounding box center [697, 91] width 61 height 7
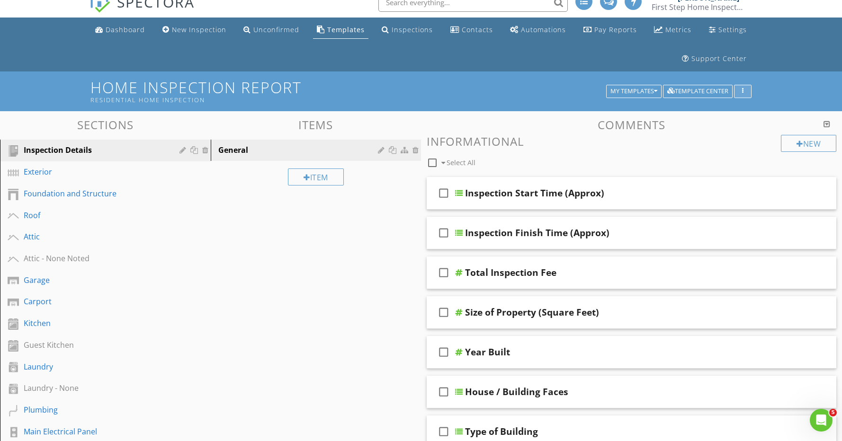
click at [746, 93] on div "button" at bounding box center [742, 91] width 9 height 7
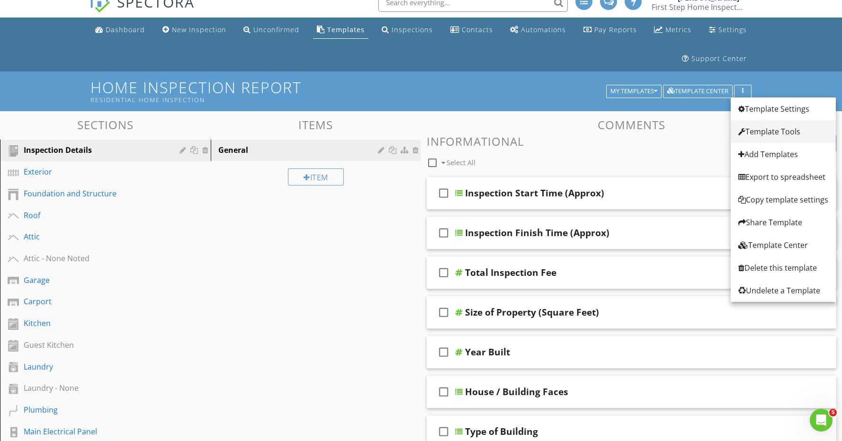
click at [768, 126] on div "Template Tools" at bounding box center [783, 131] width 90 height 11
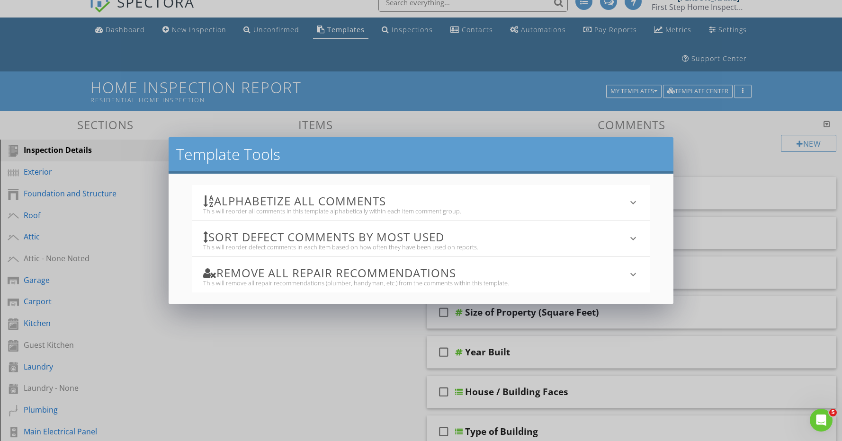
click at [357, 337] on div "Template Tools Alphabetize All Comments This will reorder all comments in this …" at bounding box center [421, 220] width 842 height 441
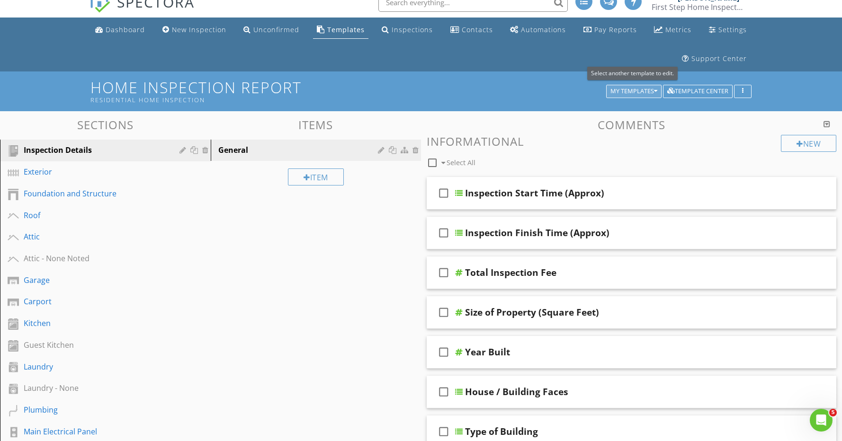
click at [635, 92] on div "My Templates" at bounding box center [633, 91] width 47 height 7
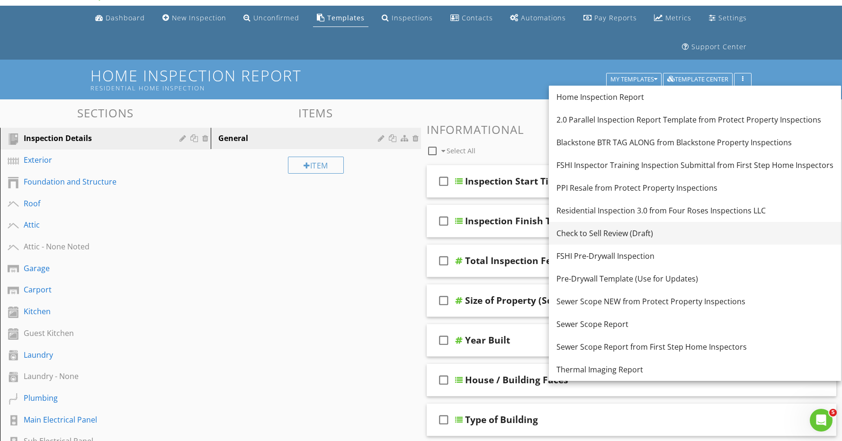
scroll to position [23, 0]
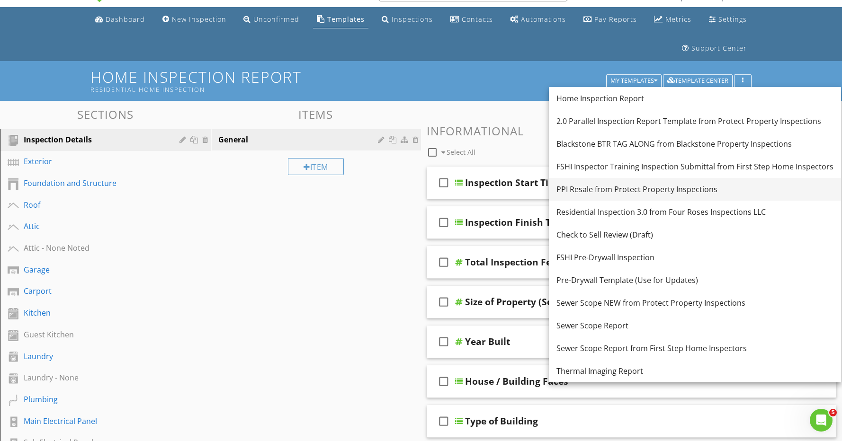
click at [653, 185] on div "PPI Resale from Protect Property Inspections" at bounding box center [694, 189] width 277 height 11
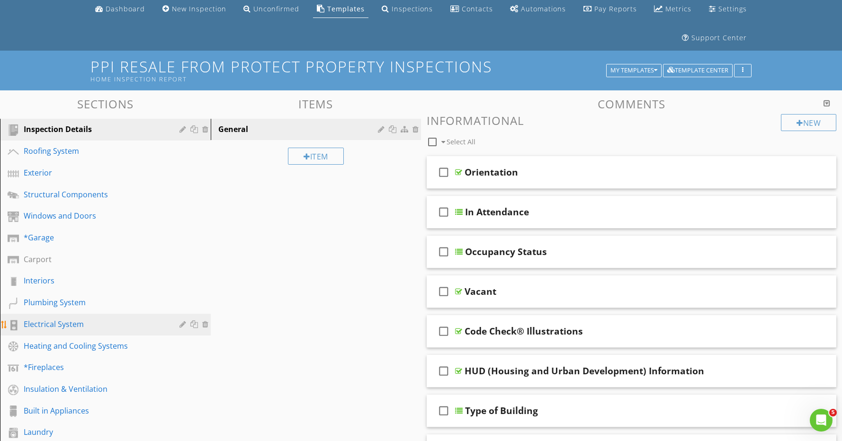
scroll to position [0, 0]
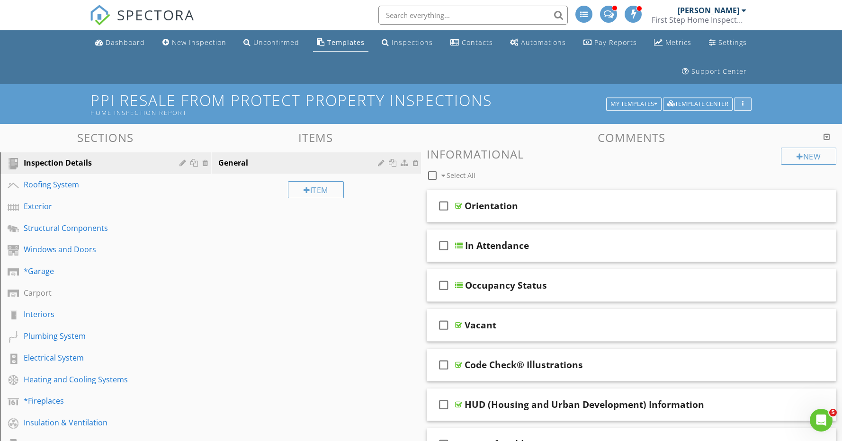
click at [747, 104] on div "button" at bounding box center [742, 104] width 9 height 7
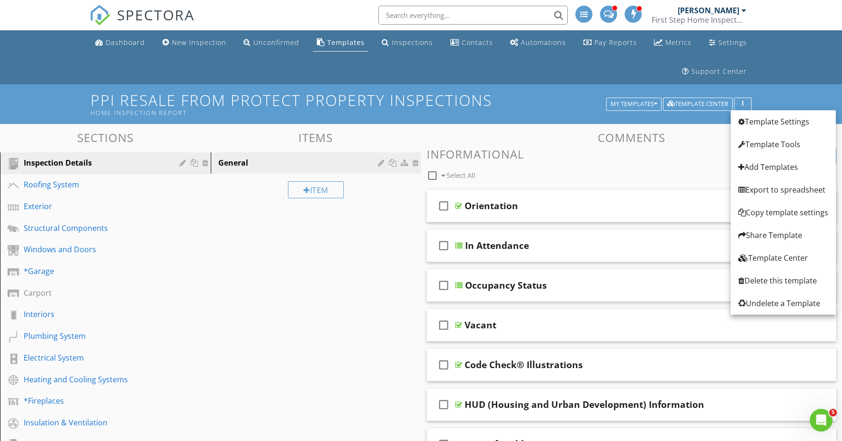
click at [711, 163] on div "New Informational check_box_outline_blank Select All" at bounding box center [632, 165] width 410 height 35
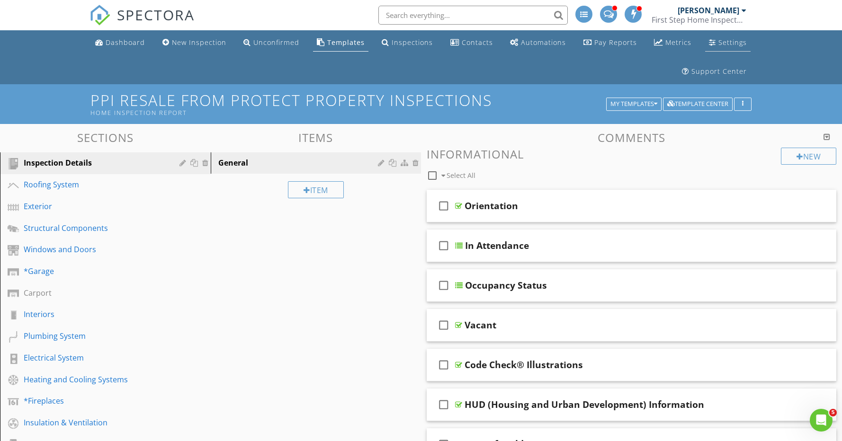
click at [738, 44] on div "Settings" at bounding box center [732, 42] width 28 height 9
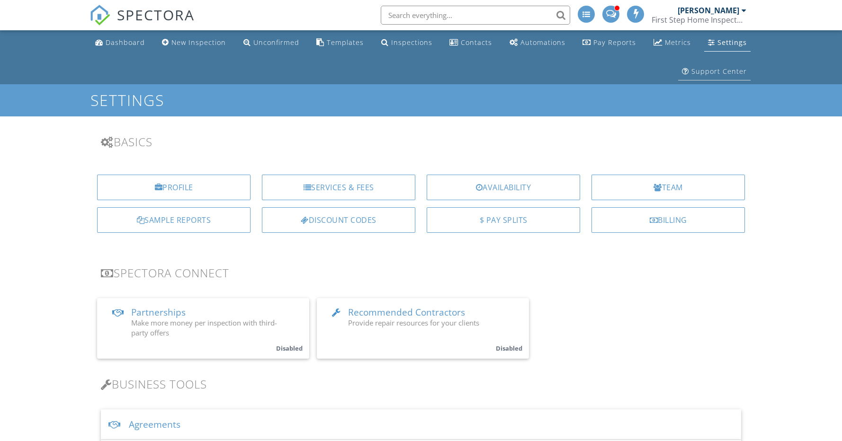
click at [726, 68] on div "Support Center" at bounding box center [718, 71] width 55 height 9
click at [116, 46] on div "Dashboard" at bounding box center [125, 42] width 39 height 9
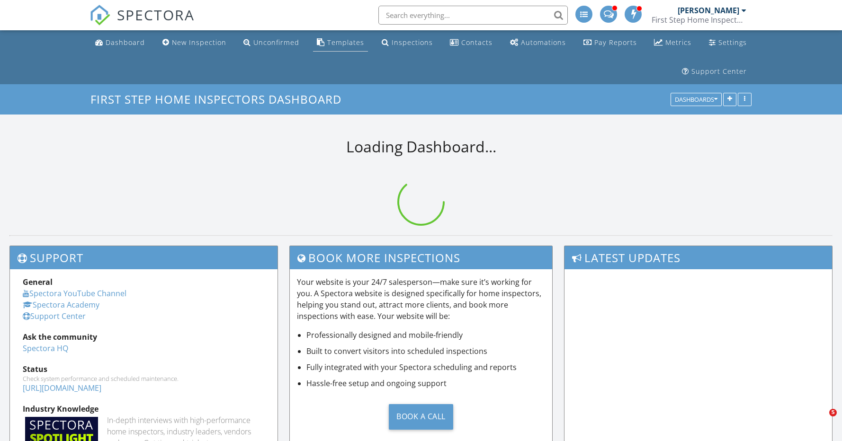
click at [341, 41] on div "Templates" at bounding box center [345, 42] width 37 height 9
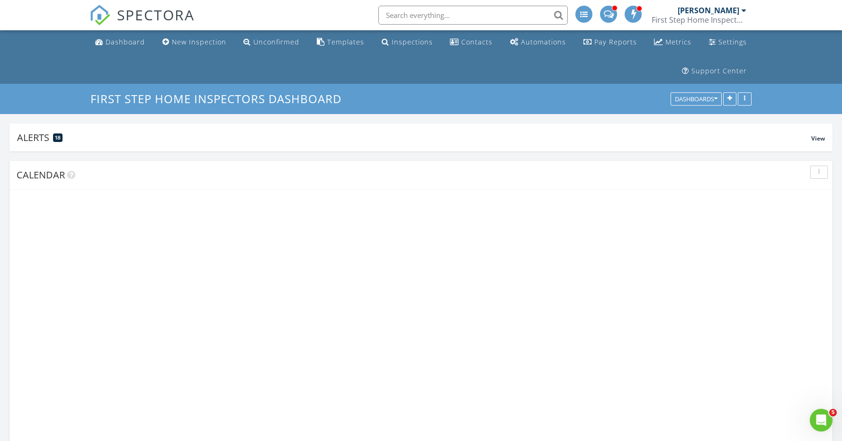
scroll to position [1785, 842]
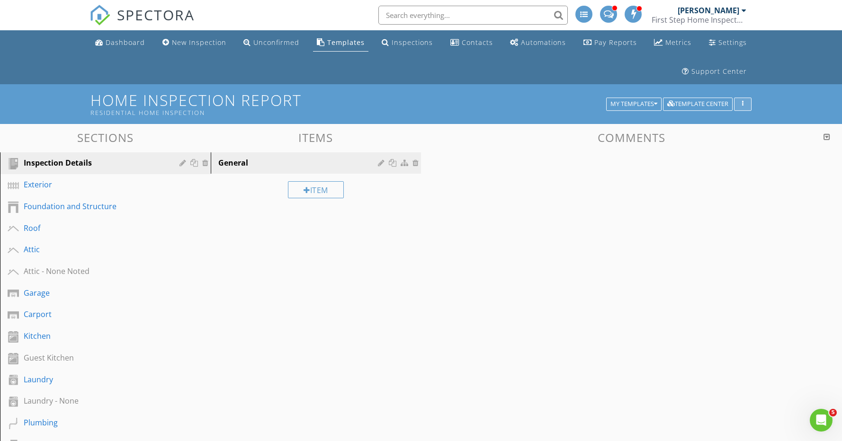
click at [741, 103] on div "button" at bounding box center [742, 104] width 9 height 7
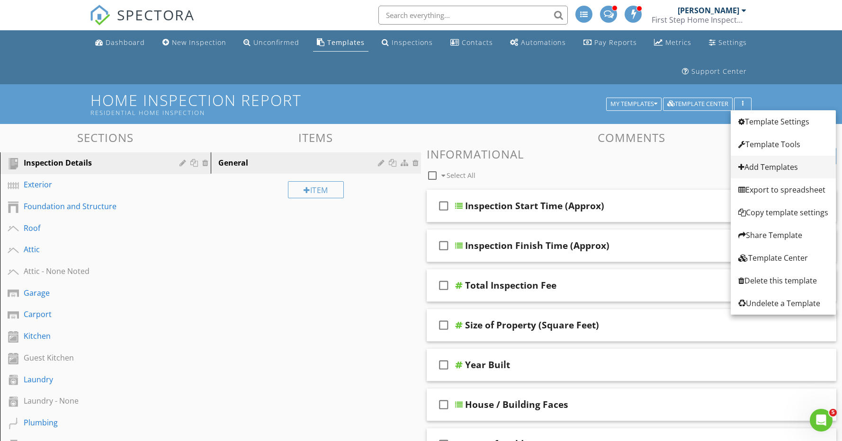
click at [762, 162] on div "Add Templates" at bounding box center [783, 166] width 90 height 11
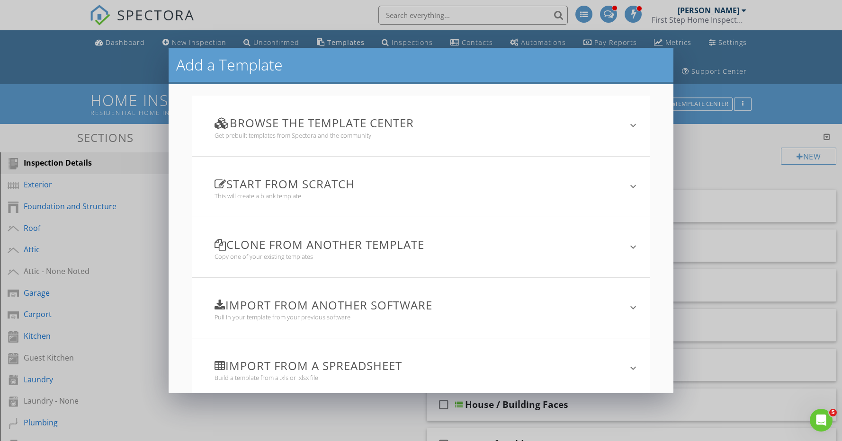
click at [333, 248] on h3 "Clone from another template" at bounding box center [415, 244] width 402 height 13
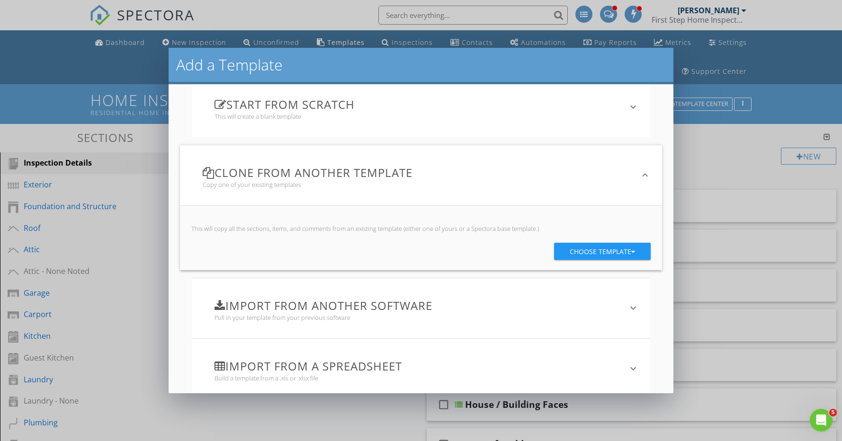
scroll to position [80, 0]
click at [608, 252] on div "Choose template" at bounding box center [602, 250] width 65 height 17
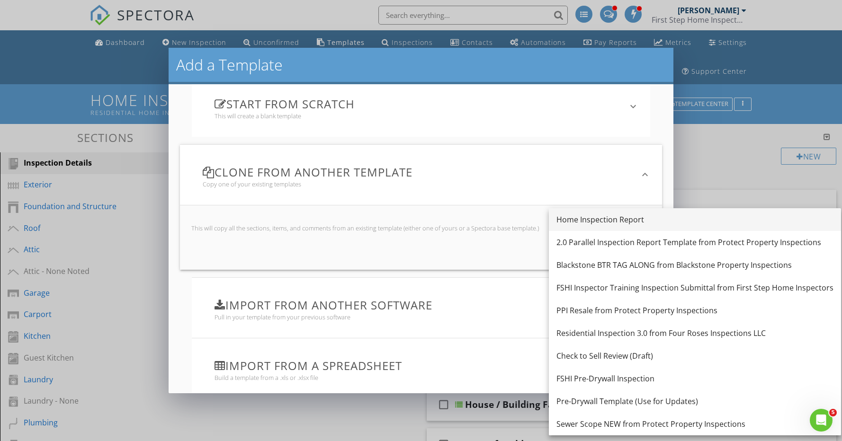
click at [607, 222] on div "Home Inspection Report" at bounding box center [694, 219] width 277 height 11
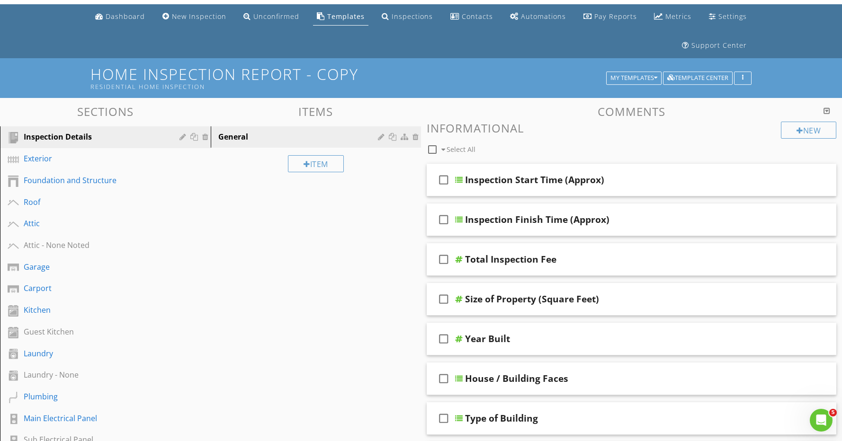
scroll to position [0, 0]
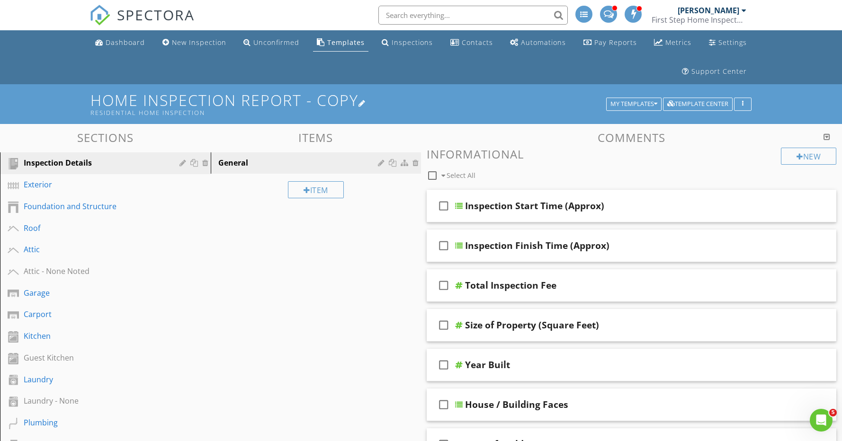
click at [423, 101] on h1 "Home Inspection Report - Copy Residential Home Inspection" at bounding box center [420, 104] width 661 height 24
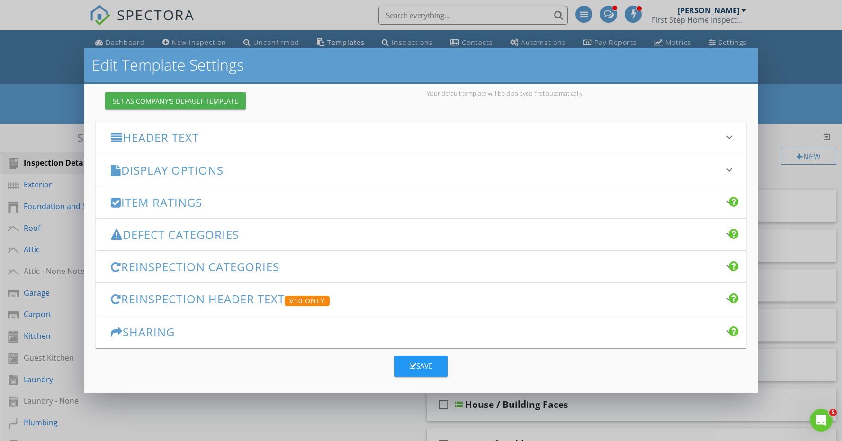
scroll to position [101, 0]
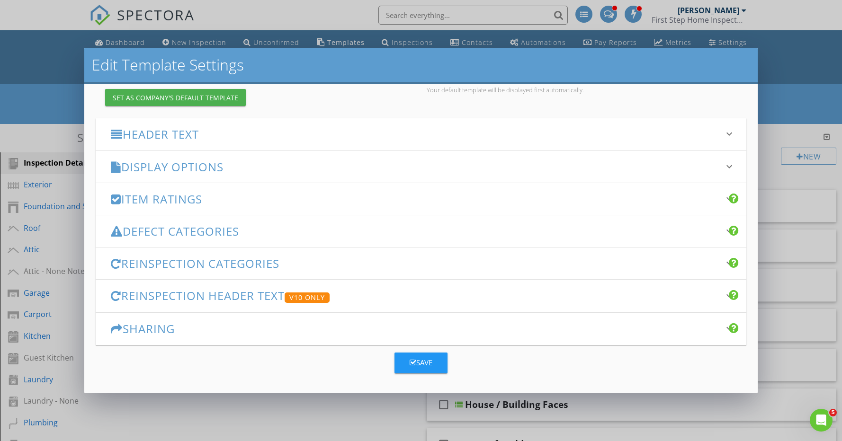
click at [227, 196] on h3 "Item Ratings" at bounding box center [415, 199] width 609 height 13
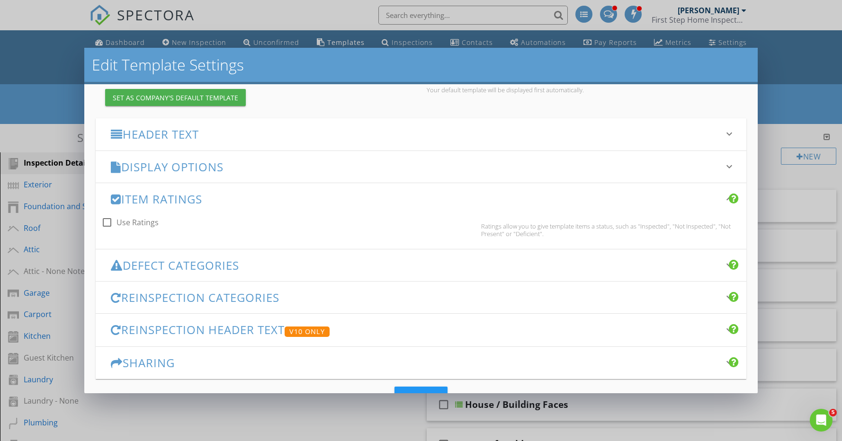
click at [110, 223] on div at bounding box center [107, 222] width 16 height 16
checkbox input "true"
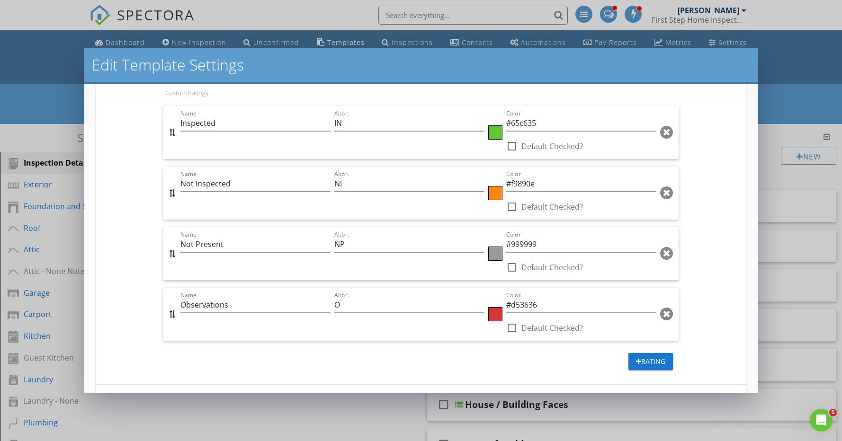
scroll to position [428, 0]
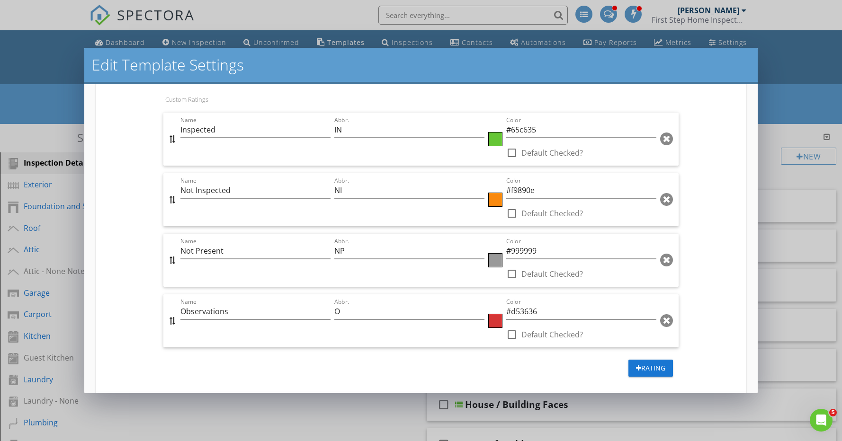
click at [804, 97] on div "Edit Template Settings Changes to these settings only affect future reports. Na…" at bounding box center [421, 220] width 842 height 441
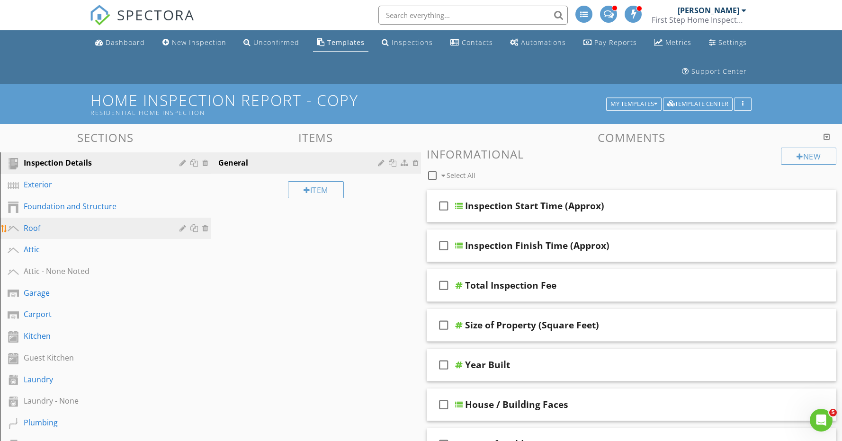
click at [32, 231] on div "Roof" at bounding box center [95, 228] width 142 height 11
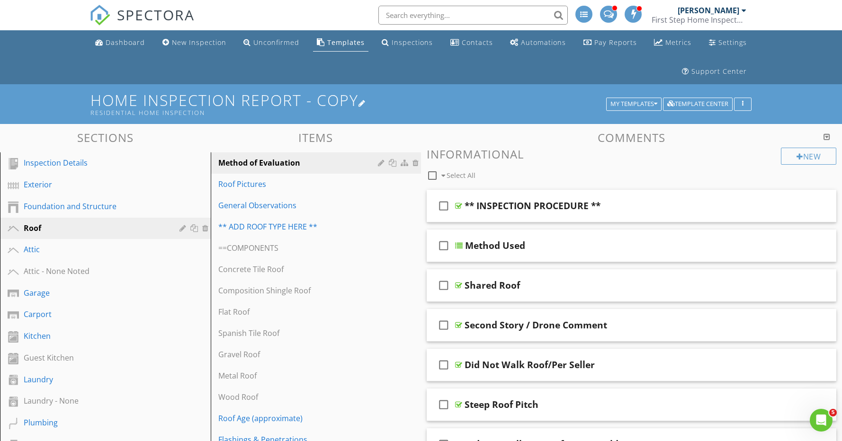
click at [406, 107] on h1 "Home Inspection Report - Copy Residential Home Inspection" at bounding box center [420, 104] width 661 height 24
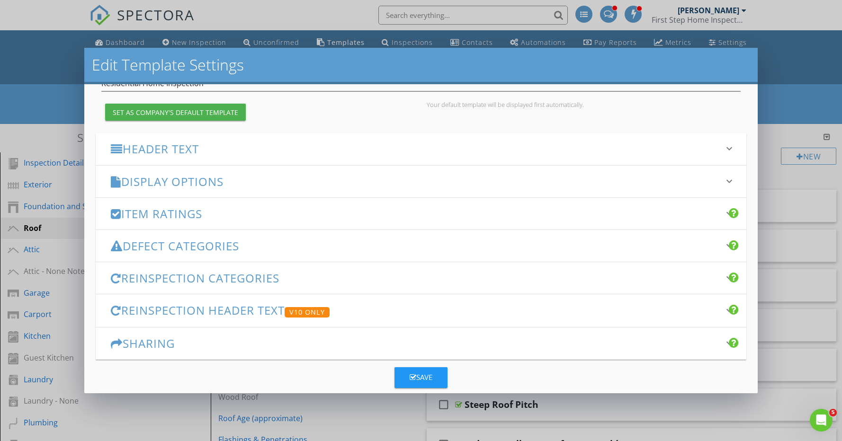
scroll to position [89, 0]
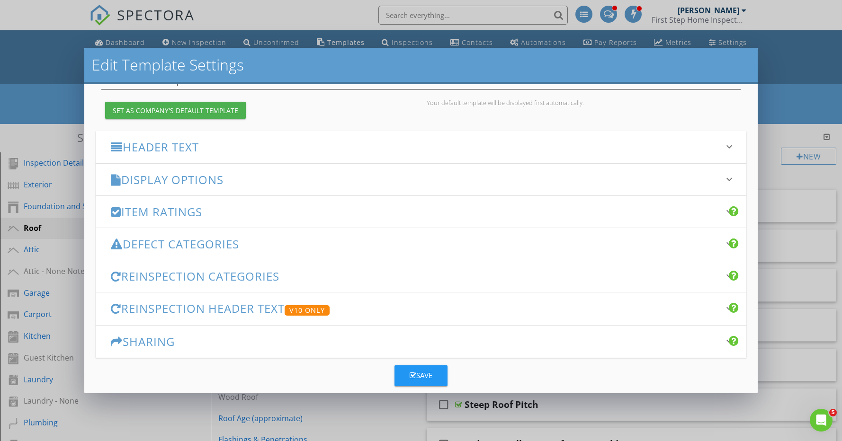
click at [236, 182] on h3 "Display Options" at bounding box center [415, 179] width 609 height 13
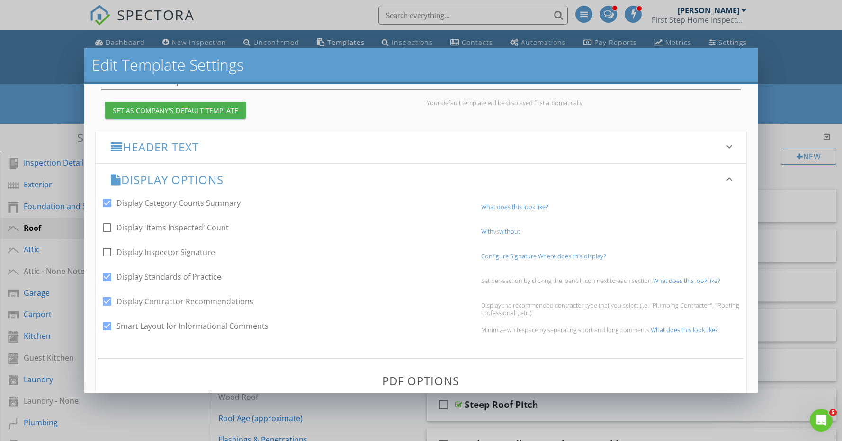
click at [206, 230] on label "Display 'Items Inspected' Count" at bounding box center [172, 227] width 112 height 9
checkbox input "true"
click at [295, 185] on div "Display Options keyboard_arrow_down" at bounding box center [421, 179] width 651 height 32
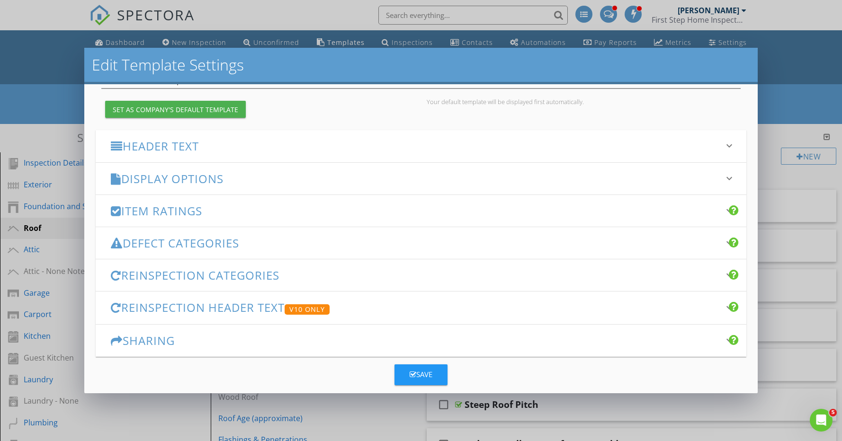
click at [275, 214] on h3 "Item Ratings" at bounding box center [415, 211] width 609 height 13
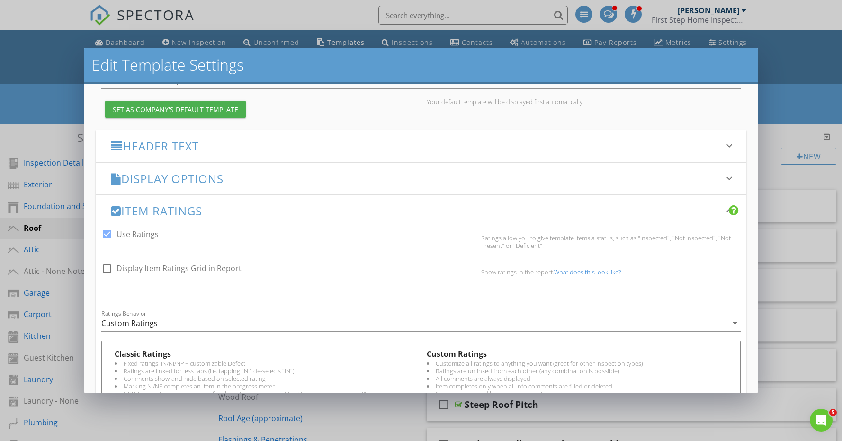
click at [237, 268] on label "Display Item Ratings Grid in Report" at bounding box center [178, 268] width 125 height 9
checkbox input "true"
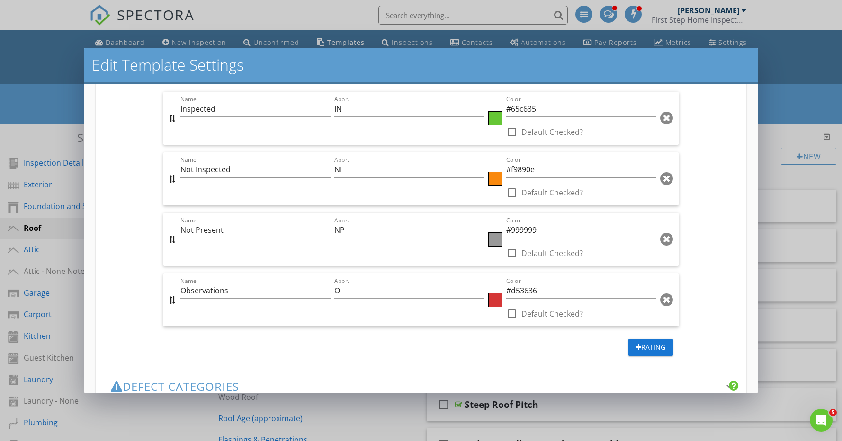
scroll to position [604, 0]
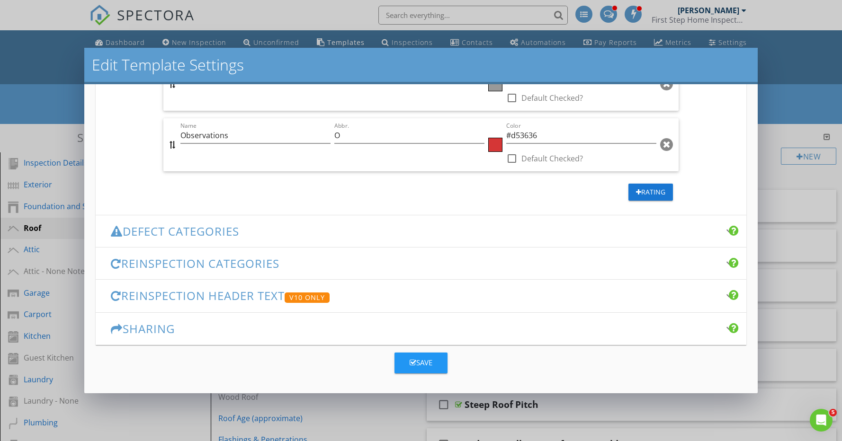
click at [425, 366] on div "Save" at bounding box center [421, 362] width 23 height 11
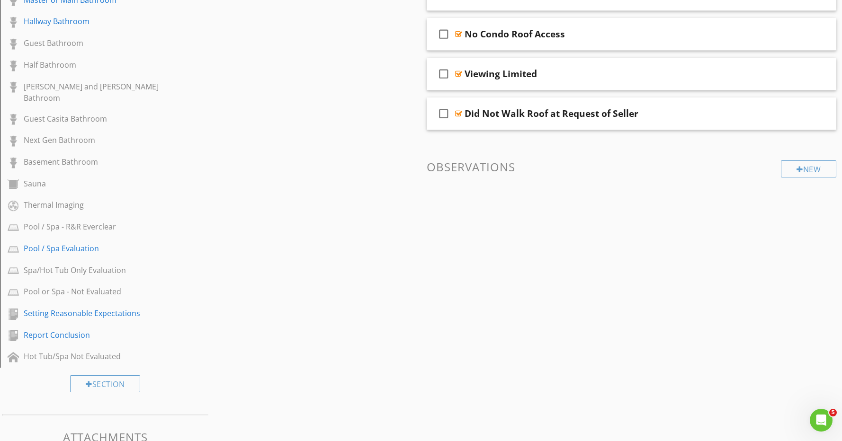
scroll to position [845, 0]
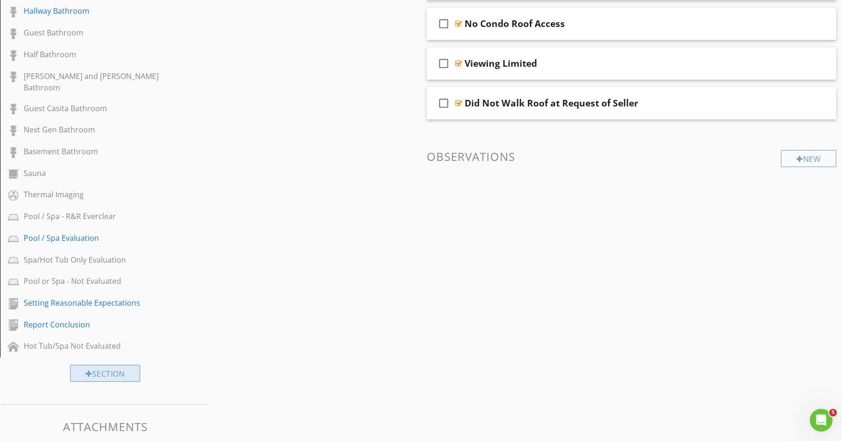
click at [104, 365] on div "Section" at bounding box center [105, 373] width 70 height 17
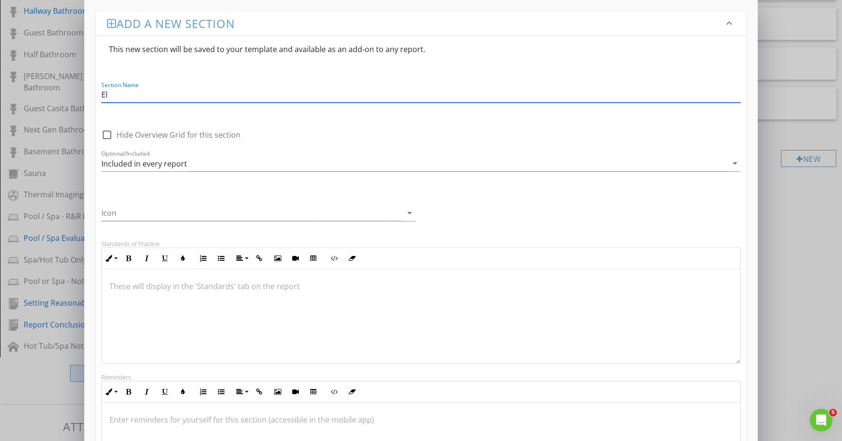
type input "E"
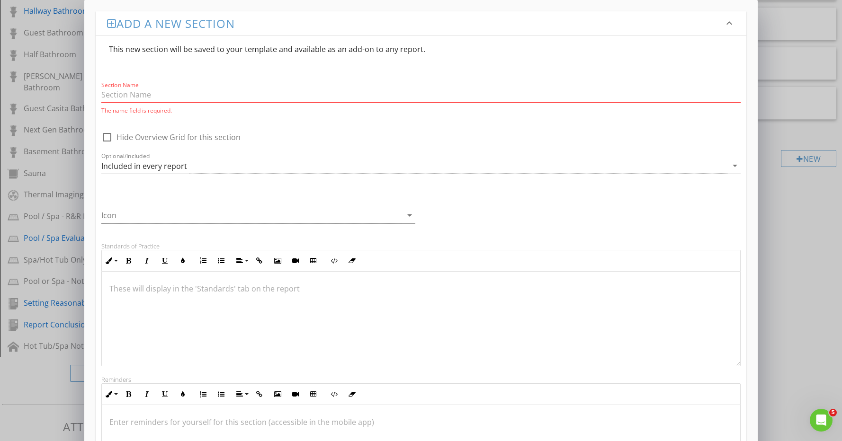
click at [803, 366] on div "Add a new section keyboard_arrow_down This new section will be saved to your te…" at bounding box center [421, 326] width 842 height 652
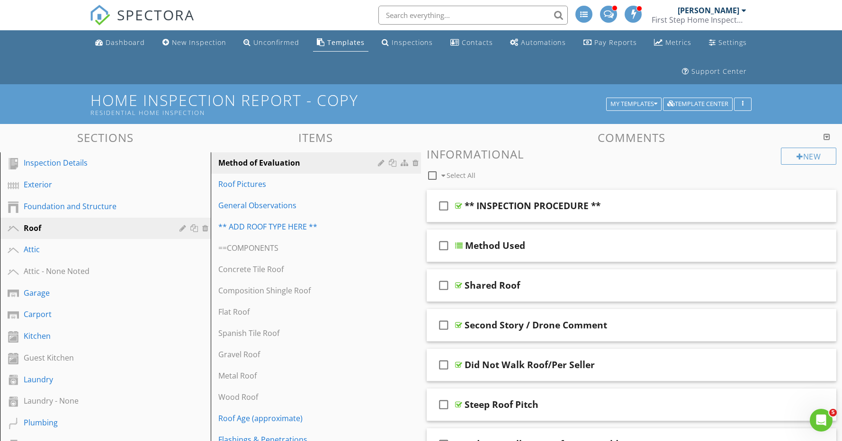
scroll to position [0, 0]
click at [644, 103] on div "My Templates" at bounding box center [633, 104] width 47 height 7
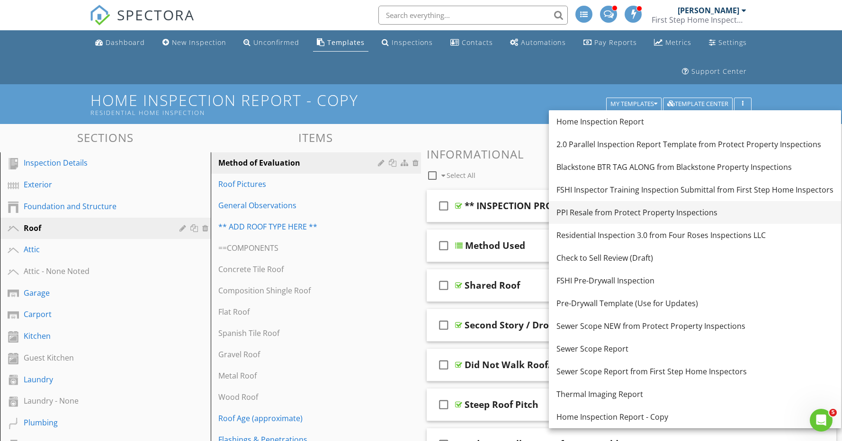
click at [618, 212] on div "PPI Resale from Protect Property Inspections" at bounding box center [694, 212] width 277 height 11
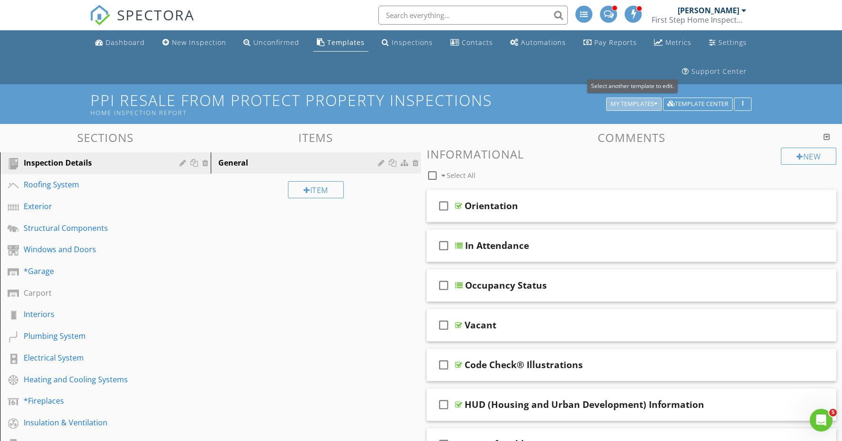
click at [646, 101] on div "My Templates" at bounding box center [633, 104] width 47 height 7
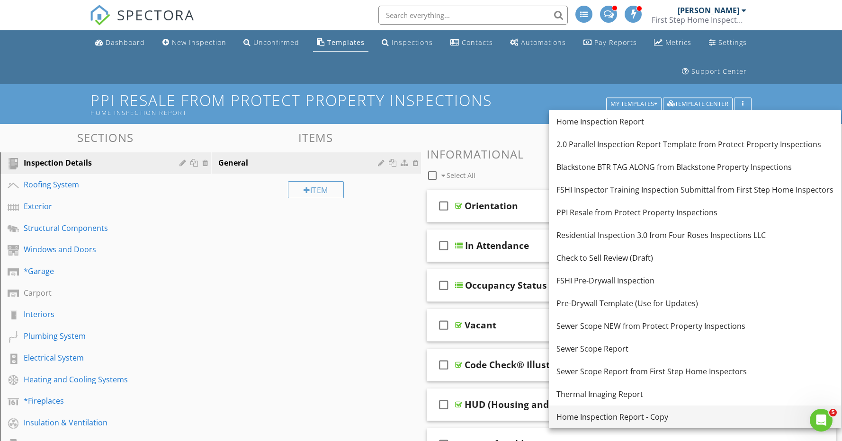
click at [663, 416] on div "Home Inspection Report - Copy" at bounding box center [694, 416] width 277 height 11
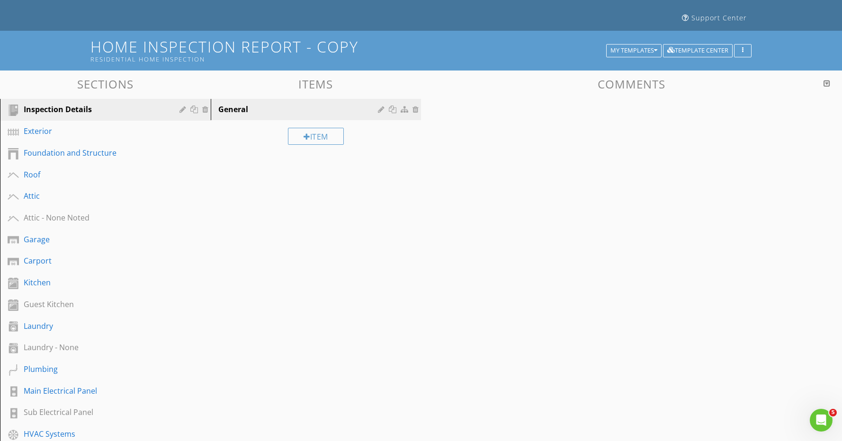
scroll to position [55, 0]
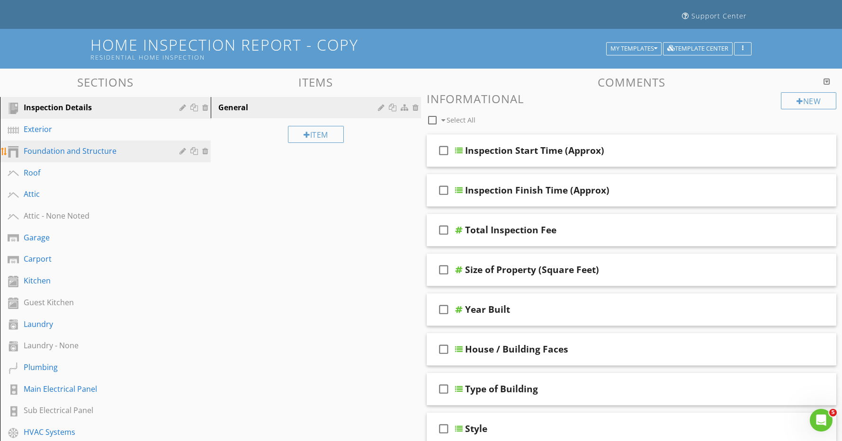
click at [100, 149] on div "Foundation and Structure" at bounding box center [95, 150] width 142 height 11
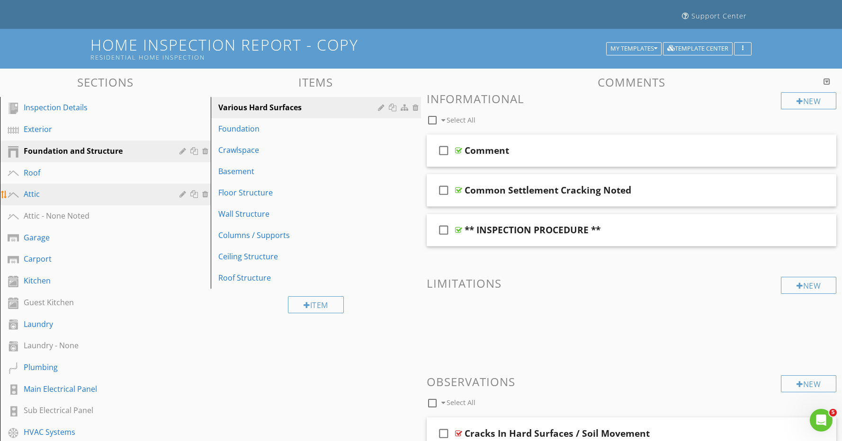
click at [69, 189] on div "Attic" at bounding box center [95, 193] width 142 height 11
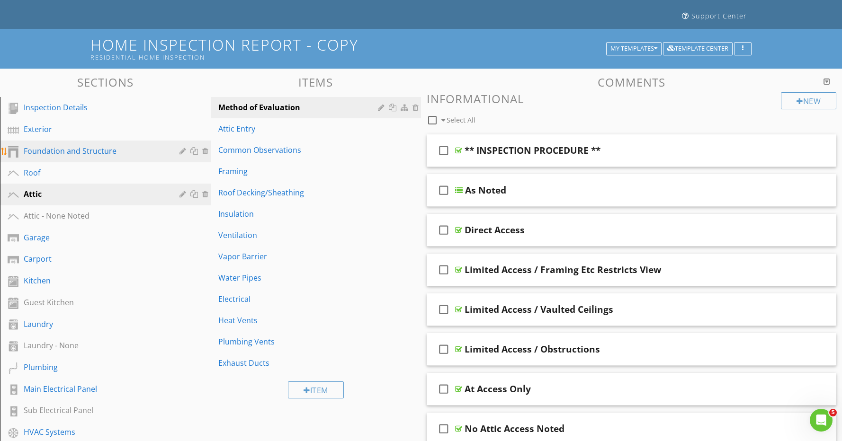
click at [132, 148] on div "Foundation and Structure" at bounding box center [95, 150] width 142 height 11
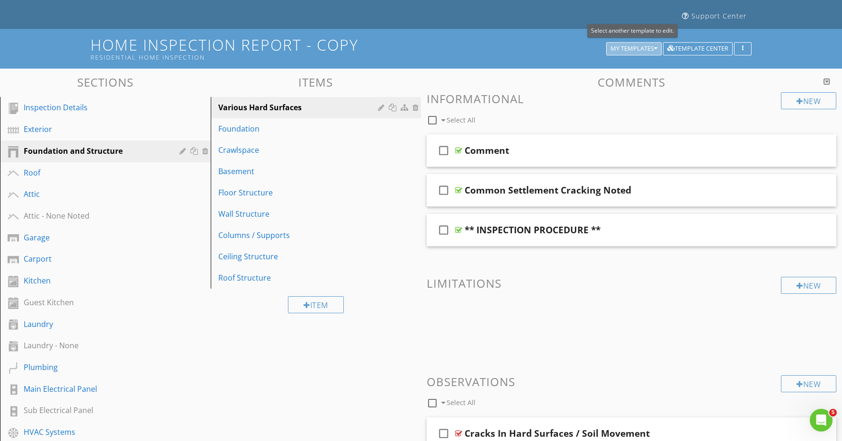
click at [633, 50] on div "My Templates" at bounding box center [633, 48] width 47 height 7
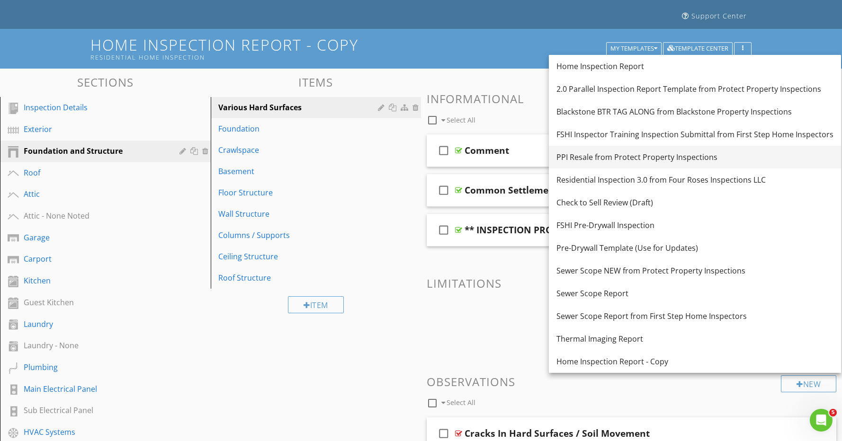
click at [615, 163] on link "PPI Resale from Protect Property Inspections" at bounding box center [695, 157] width 292 height 23
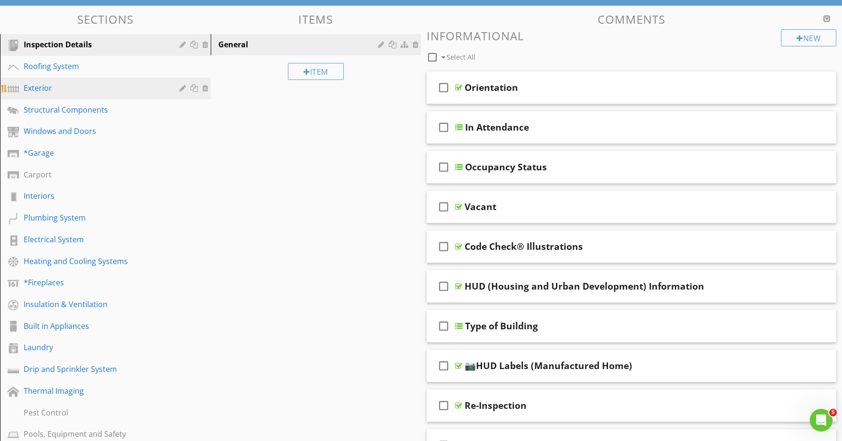
scroll to position [116, 0]
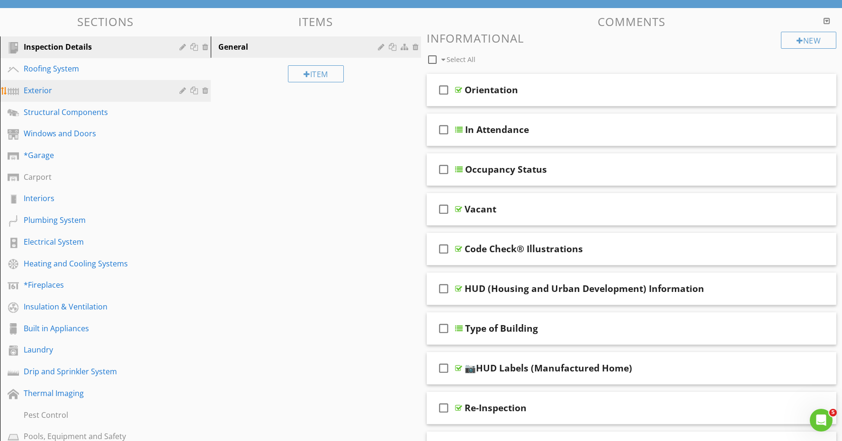
click at [61, 91] on div "Exterior" at bounding box center [95, 90] width 142 height 11
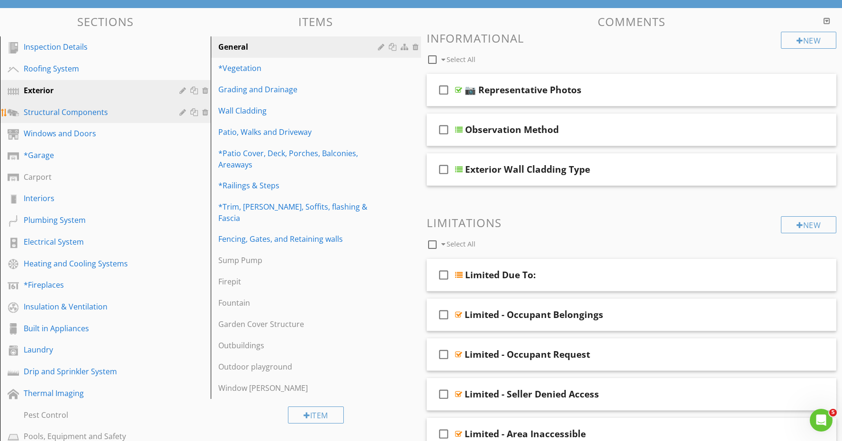
click at [107, 109] on div "Structural Components" at bounding box center [95, 112] width 142 height 11
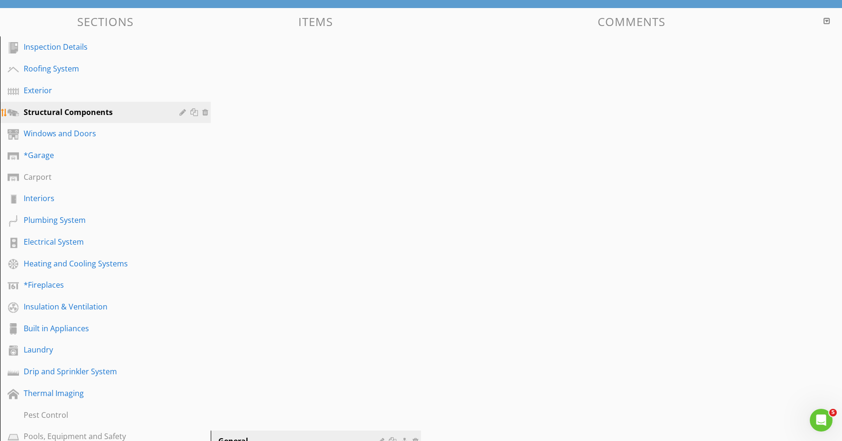
scroll to position [120, 0]
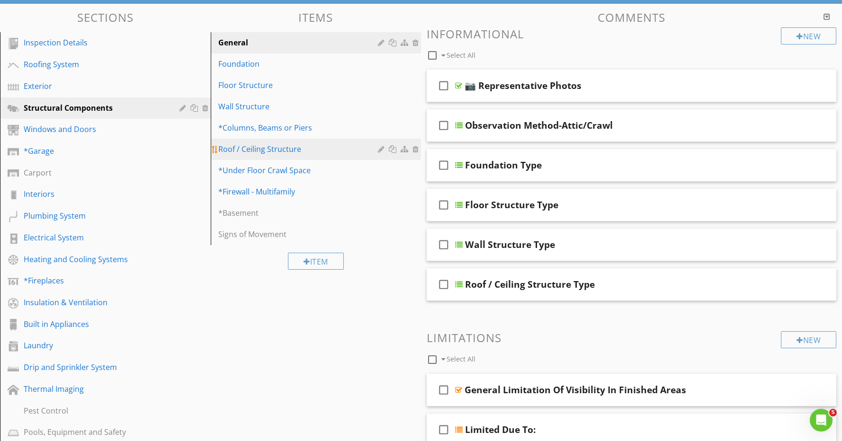
click at [293, 154] on div "Roof / Ceiling Structure" at bounding box center [299, 148] width 163 height 11
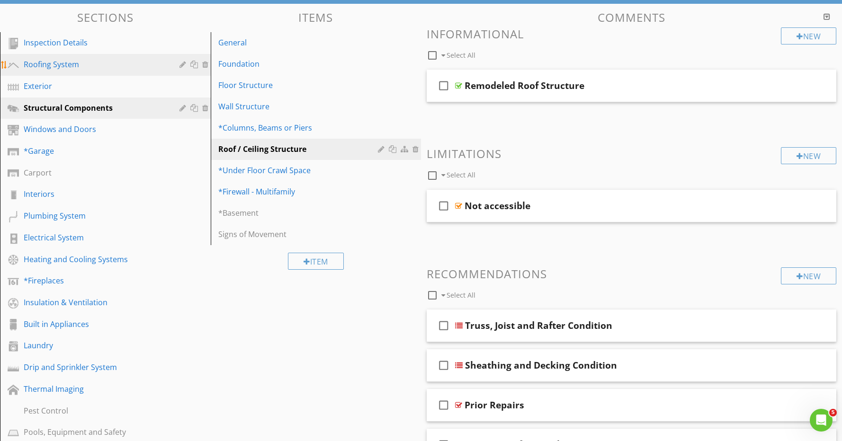
click at [78, 62] on div "Roofing System" at bounding box center [95, 64] width 142 height 11
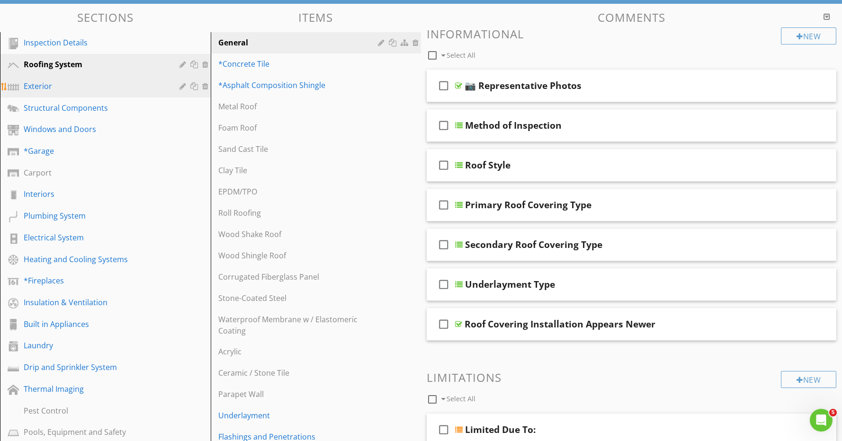
click at [56, 85] on div "Exterior" at bounding box center [95, 85] width 142 height 11
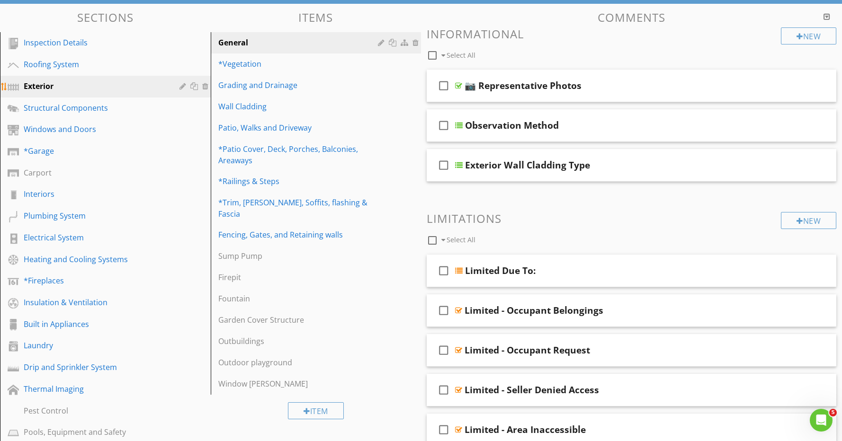
scroll to position [121, 0]
click at [81, 105] on div "Structural Components" at bounding box center [95, 107] width 142 height 11
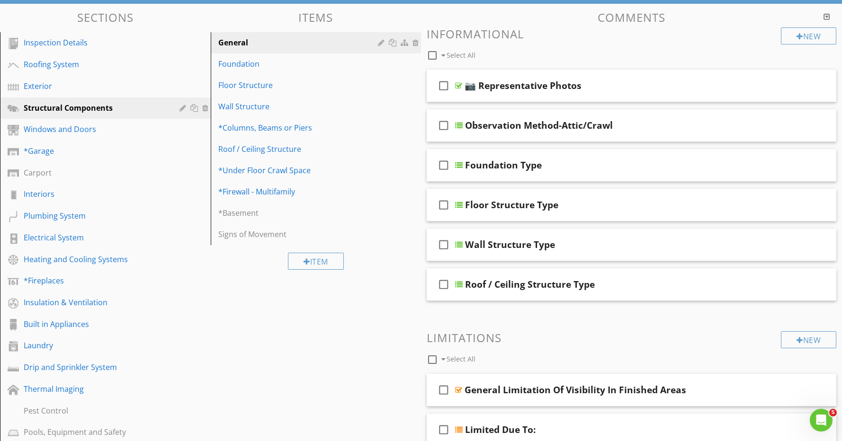
scroll to position [0, 0]
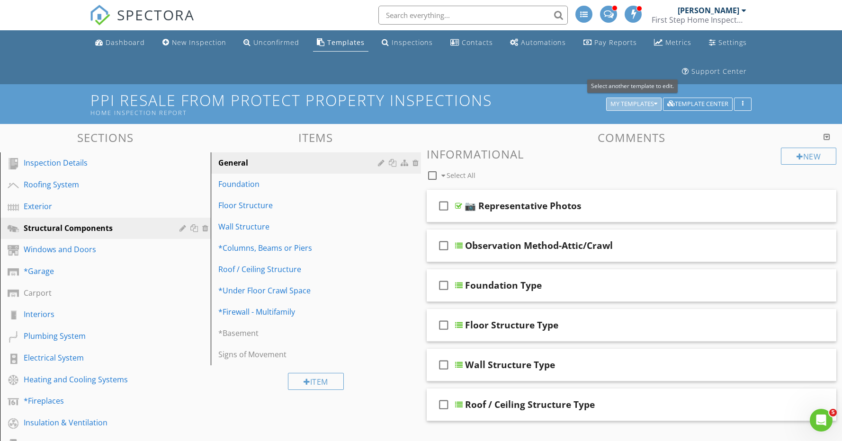
click at [638, 105] on div "My Templates" at bounding box center [633, 104] width 47 height 7
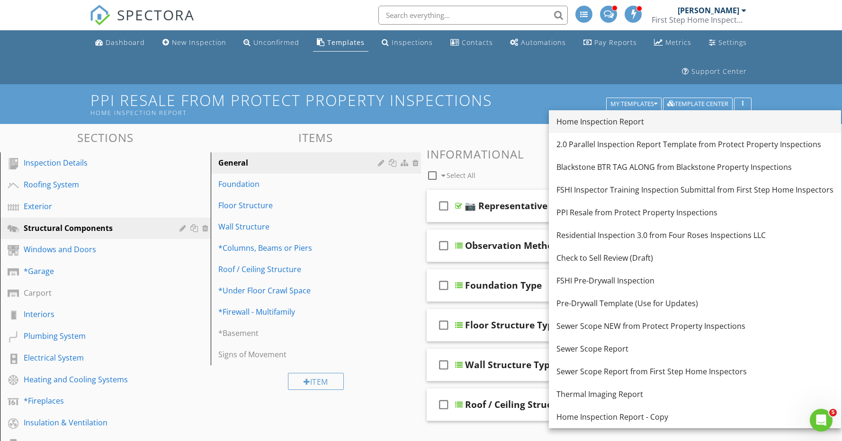
click at [627, 122] on div "Home Inspection Report" at bounding box center [694, 121] width 277 height 11
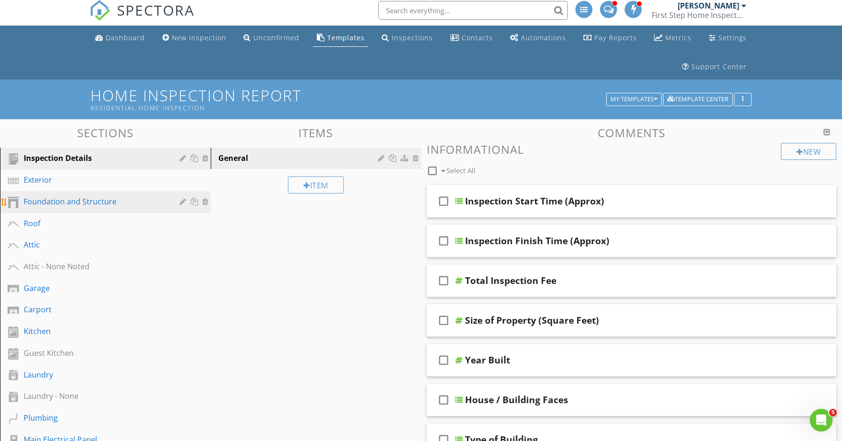
scroll to position [8, 0]
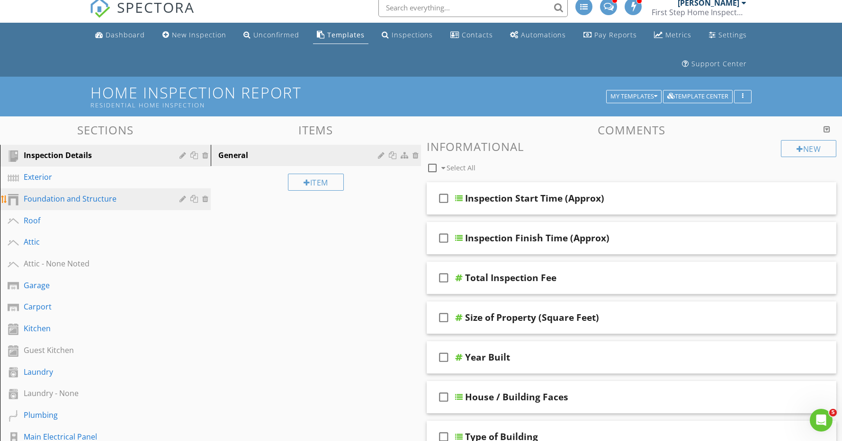
click at [117, 202] on div "Foundation and Structure" at bounding box center [95, 198] width 142 height 11
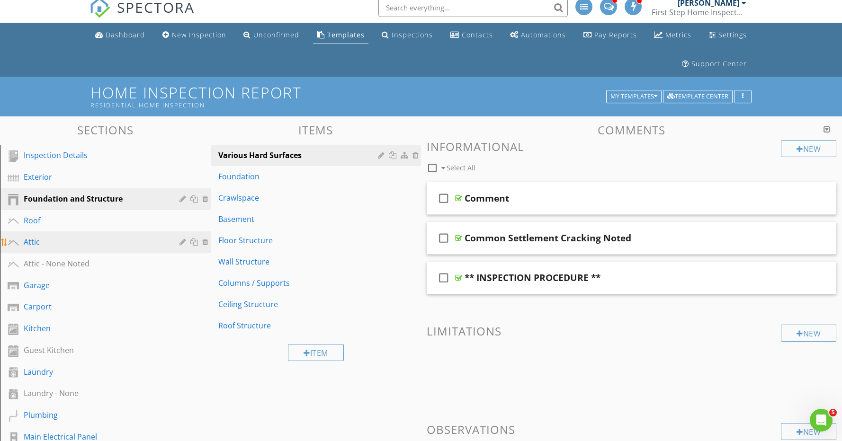
click at [55, 239] on div "Attic" at bounding box center [95, 241] width 142 height 11
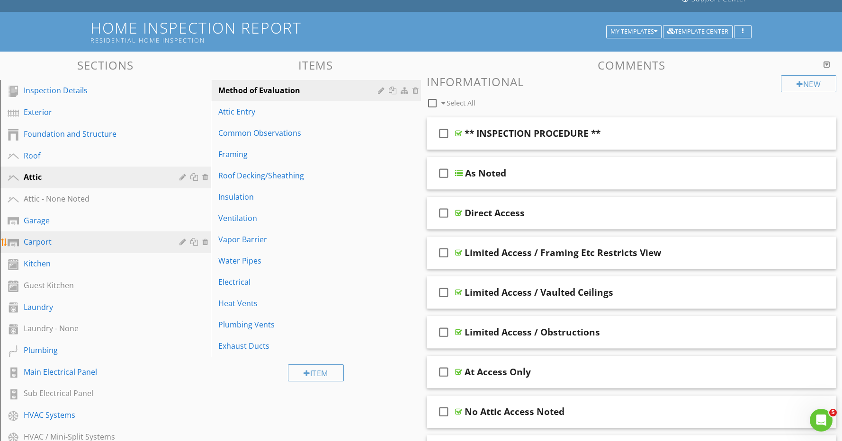
scroll to position [73, 0]
click at [493, 33] on h1 "Home Inspection Report Residential Home Inspection" at bounding box center [420, 31] width 661 height 24
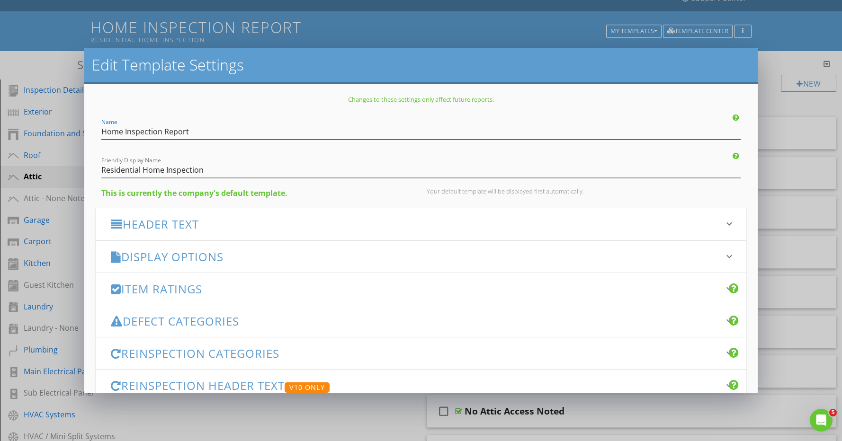
click at [807, 111] on div "Edit Template Settings Changes to these settings only affect future reports. Na…" at bounding box center [421, 220] width 842 height 441
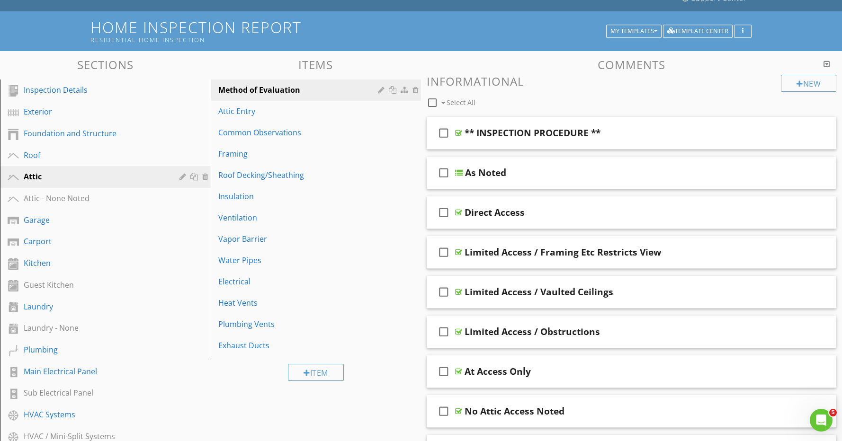
scroll to position [73, 0]
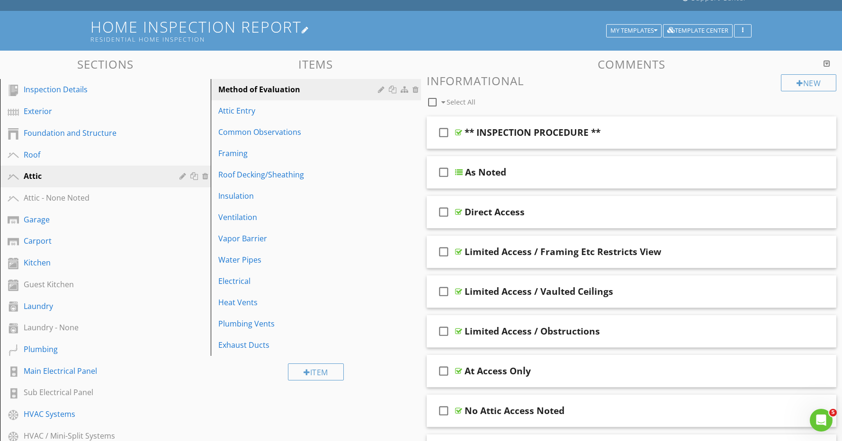
click at [429, 32] on h1 "Home Inspection Report Residential Home Inspection" at bounding box center [420, 30] width 661 height 24
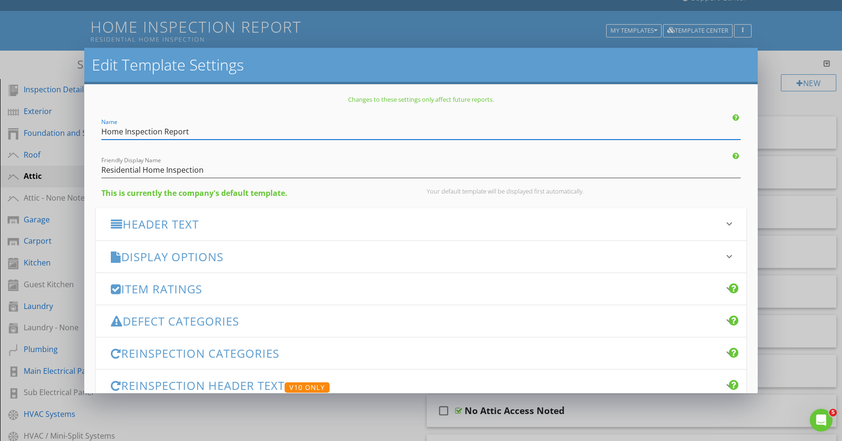
click at [163, 134] on input "Home Inspection Report" at bounding box center [420, 132] width 639 height 16
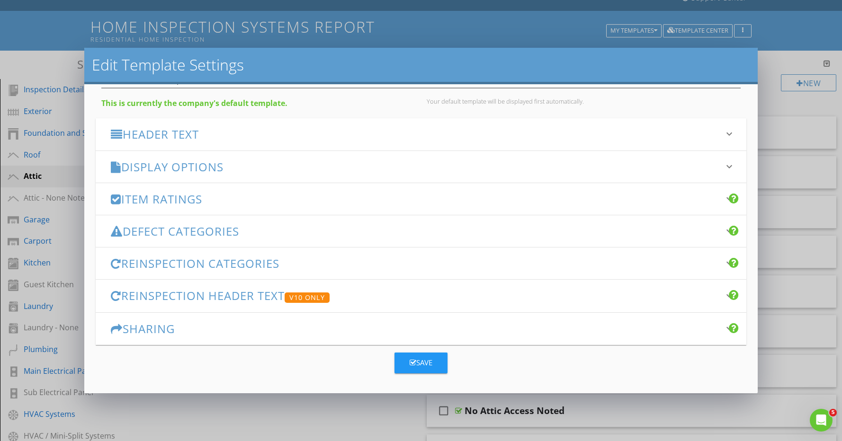
type input "Home Inspection Systems Report"
drag, startPoint x: 435, startPoint y: 362, endPoint x: 420, endPoint y: 357, distance: 16.5
click at [435, 362] on button "Save" at bounding box center [420, 363] width 53 height 21
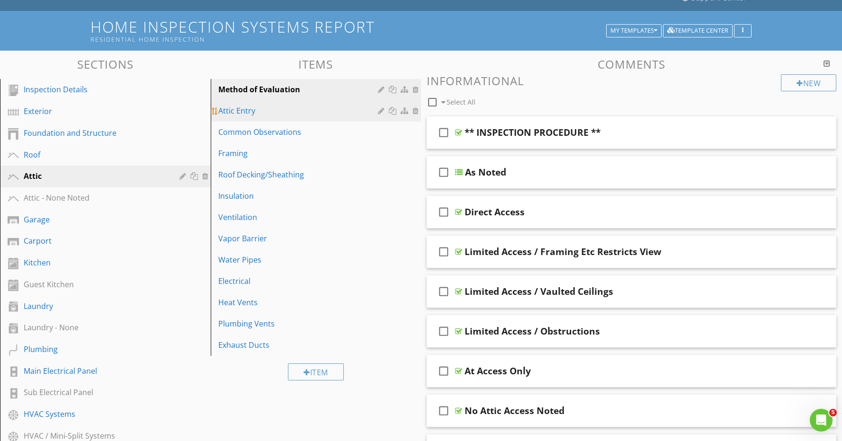
scroll to position [74, 0]
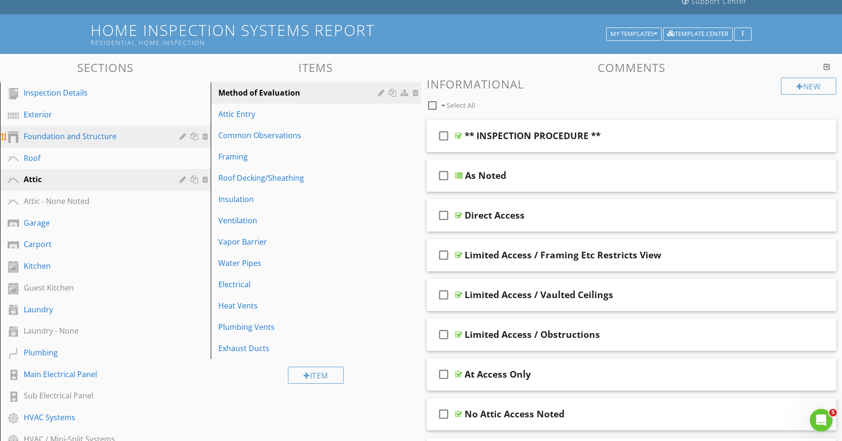
click at [112, 128] on link "Foundation and Structure" at bounding box center [107, 137] width 208 height 22
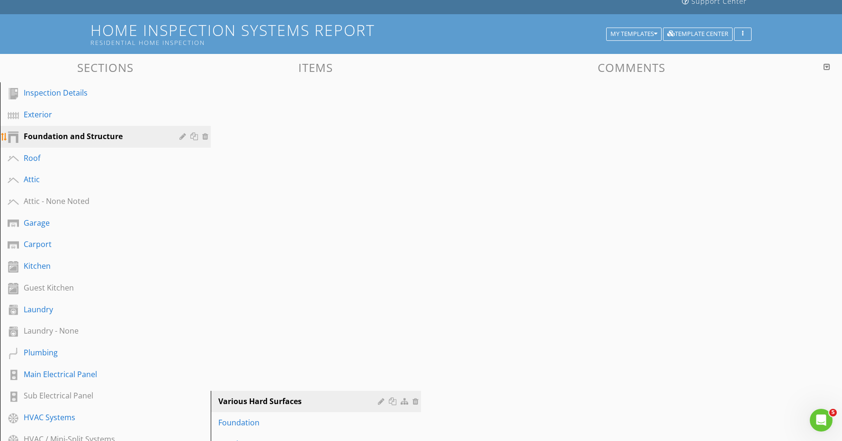
scroll to position [70, 0]
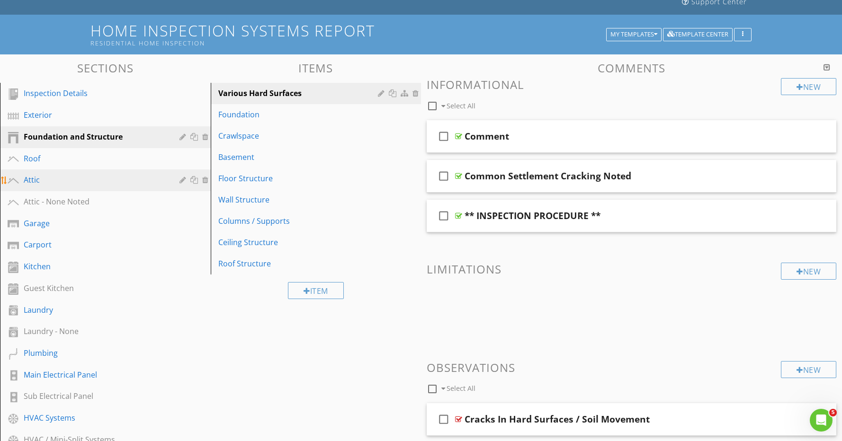
click at [75, 181] on div "Attic" at bounding box center [95, 179] width 142 height 11
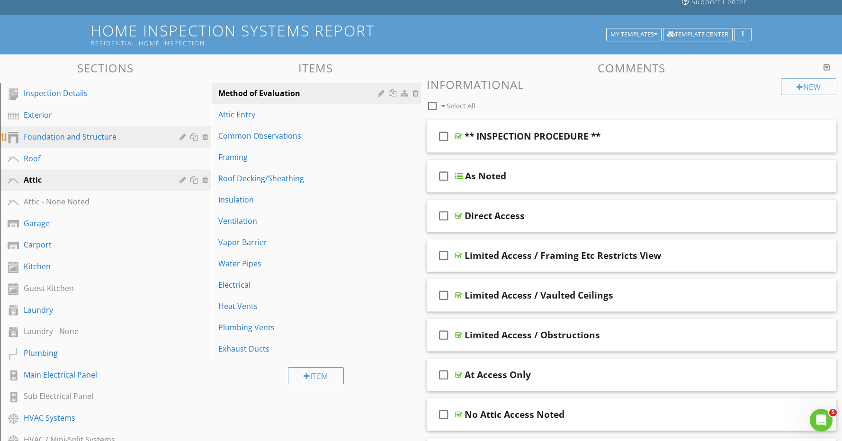
click at [89, 137] on div "Foundation and Structure" at bounding box center [95, 136] width 142 height 11
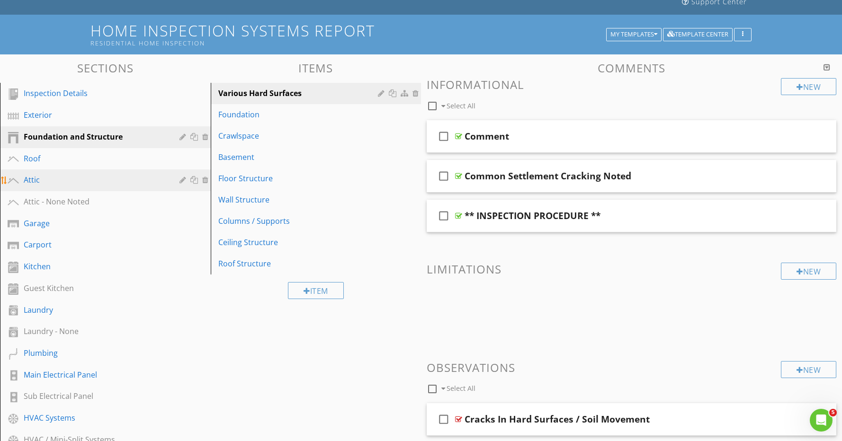
click at [68, 181] on div "Attic" at bounding box center [95, 179] width 142 height 11
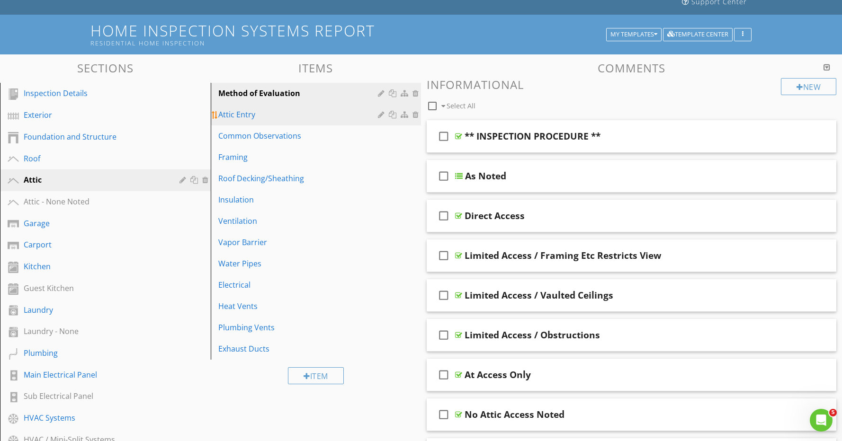
click at [395, 115] on div at bounding box center [394, 115] width 10 height 8
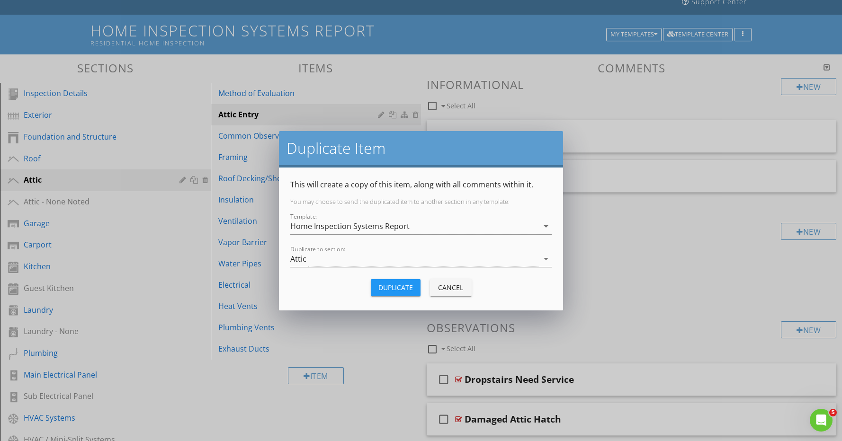
click at [318, 258] on div "Attic" at bounding box center [414, 259] width 248 height 16
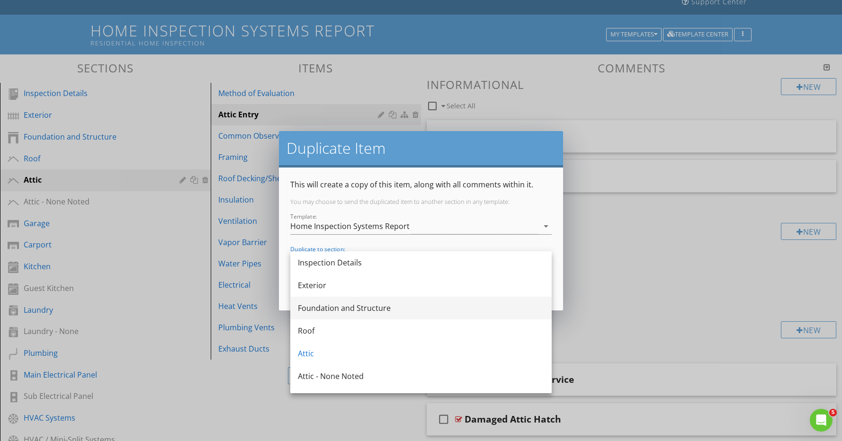
click at [330, 305] on div "Foundation and Structure" at bounding box center [421, 308] width 246 height 11
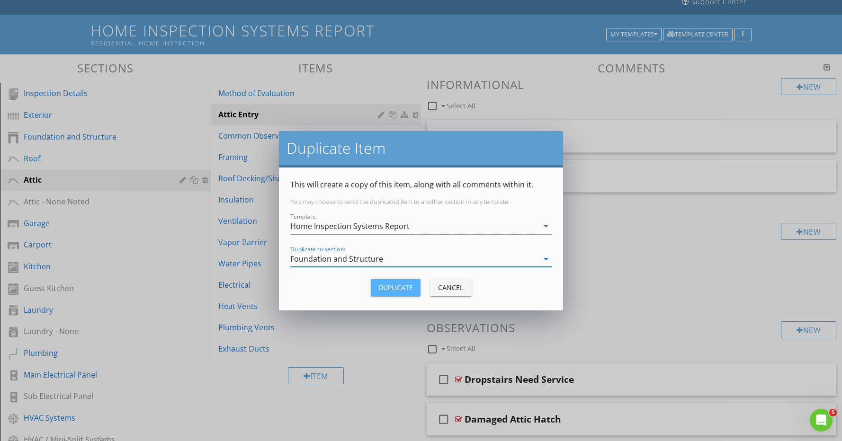
click at [400, 293] on button "Duplicate" at bounding box center [396, 287] width 50 height 17
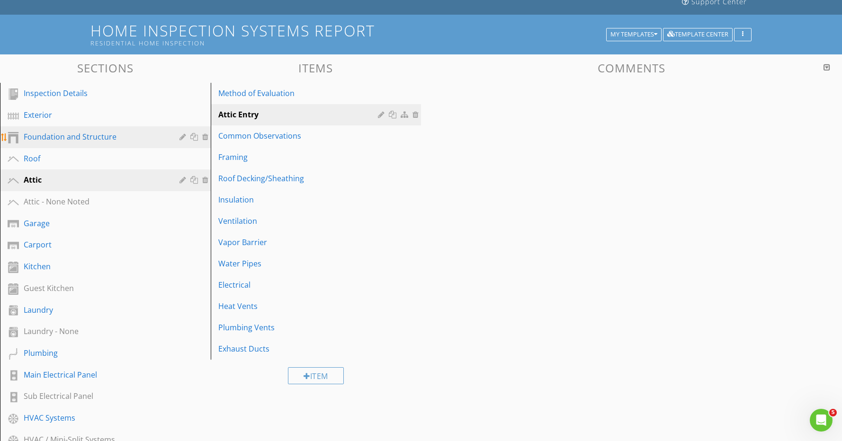
click at [91, 139] on div "Foundation and Structure" at bounding box center [95, 136] width 142 height 11
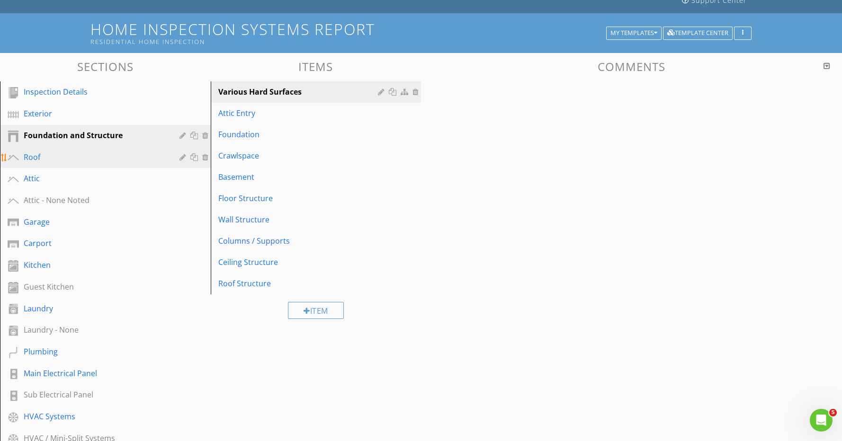
scroll to position [71, 0]
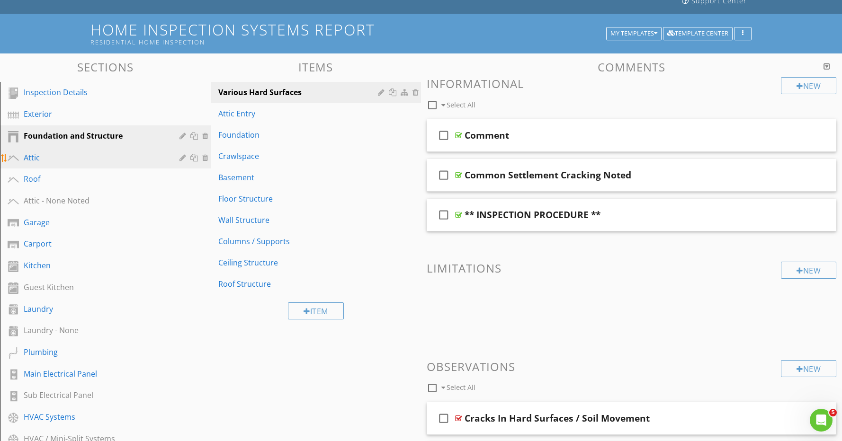
click at [50, 156] on div "Attic" at bounding box center [95, 157] width 142 height 11
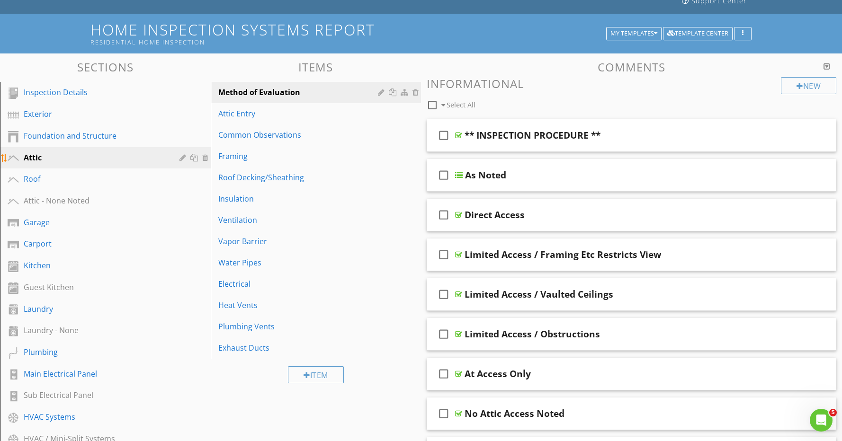
click at [195, 159] on div at bounding box center [195, 158] width 10 height 8
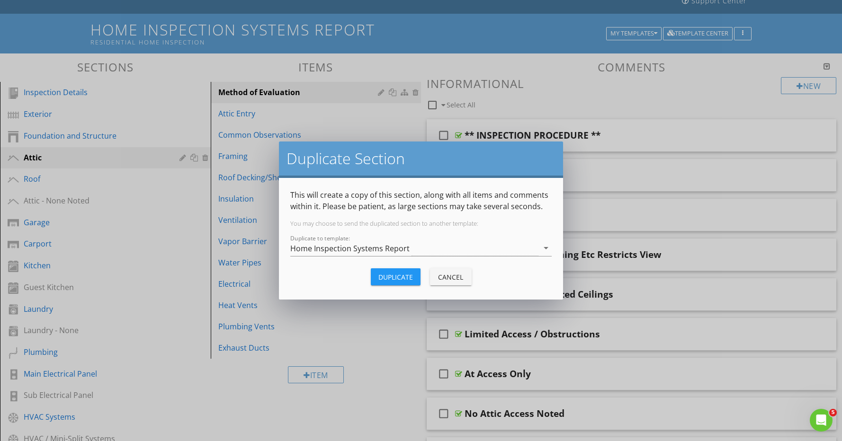
click at [447, 274] on div "Cancel" at bounding box center [450, 277] width 27 height 10
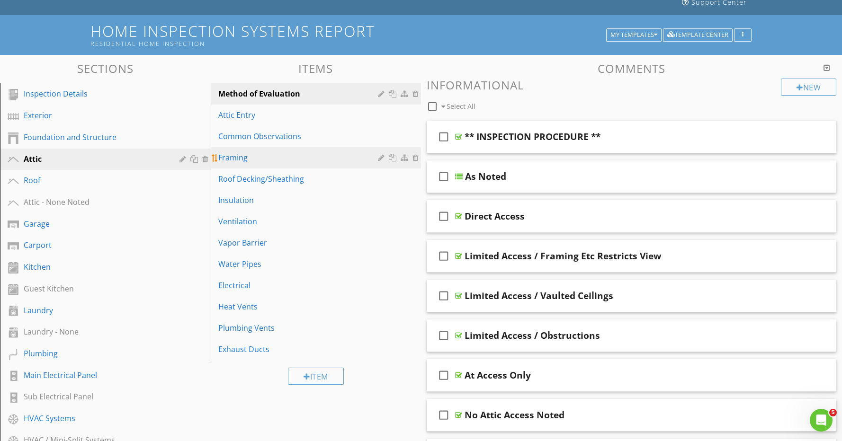
scroll to position [0, 0]
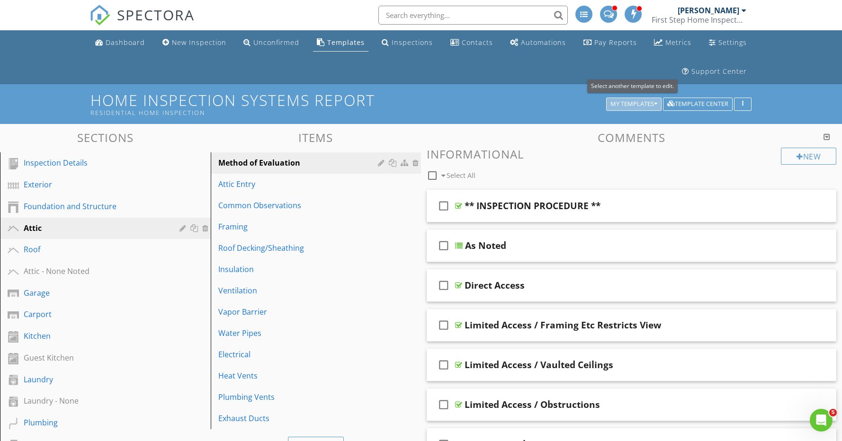
click at [635, 106] on div "My Templates" at bounding box center [633, 104] width 47 height 7
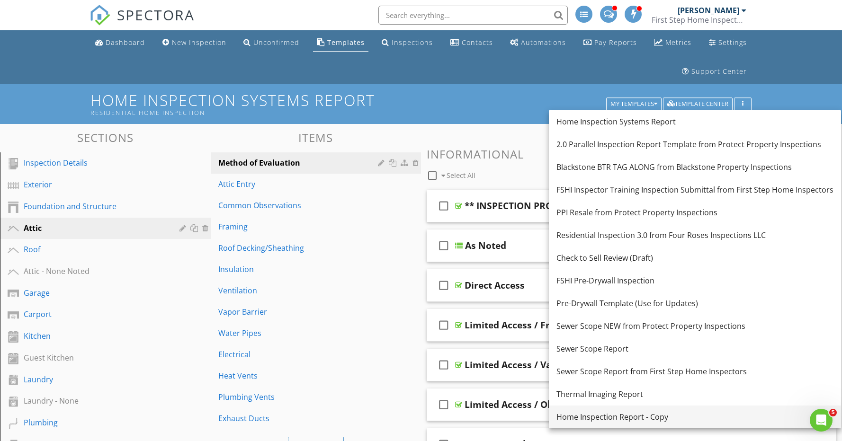
click at [667, 416] on div "Home Inspection Report - Copy" at bounding box center [694, 416] width 277 height 11
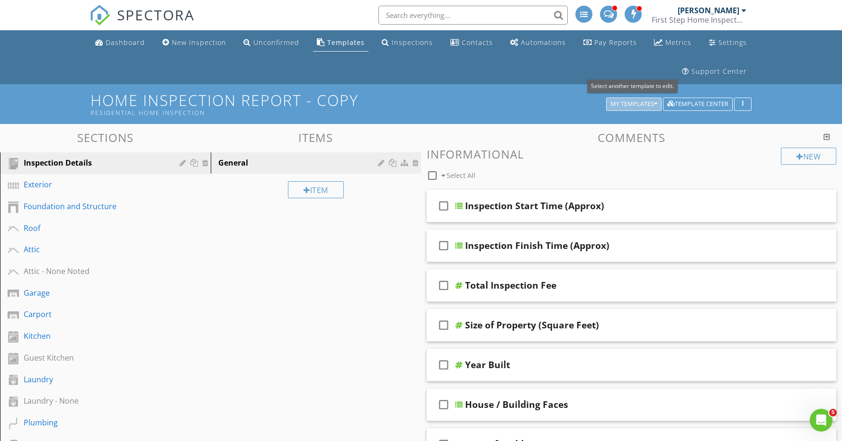
click at [652, 101] on div "My Templates" at bounding box center [633, 104] width 47 height 7
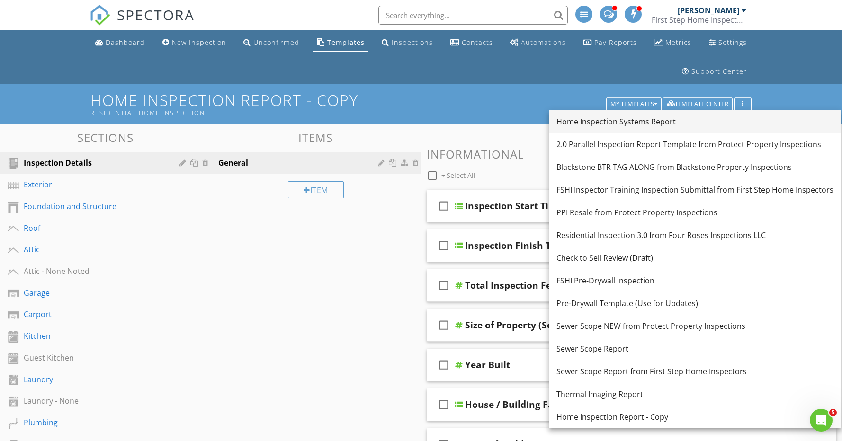
click at [648, 122] on div "Home Inspection Systems Report" at bounding box center [694, 121] width 277 height 11
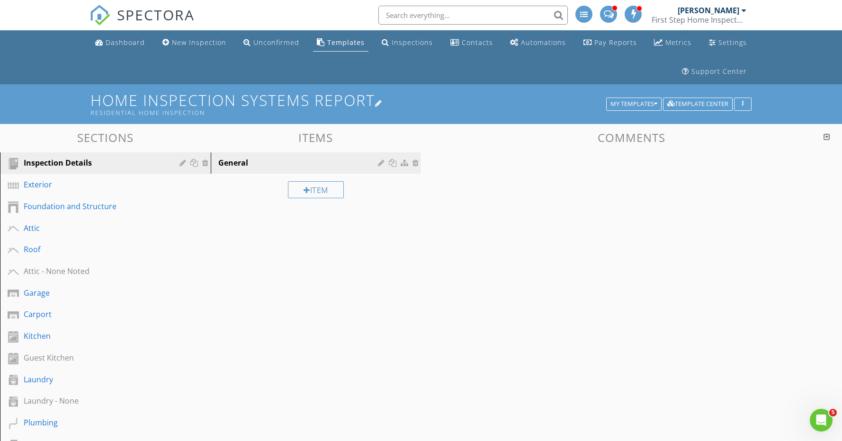
click at [383, 103] on div at bounding box center [379, 103] width 8 height 8
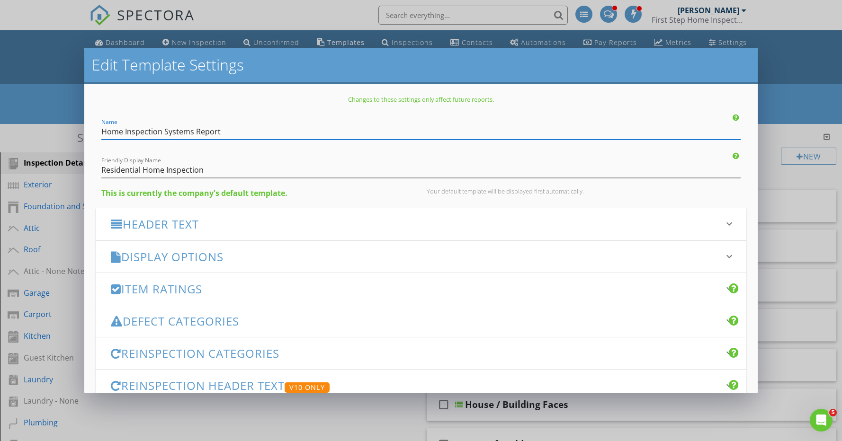
click at [196, 127] on input "Home Inspection Systems Report" at bounding box center [420, 132] width 639 height 16
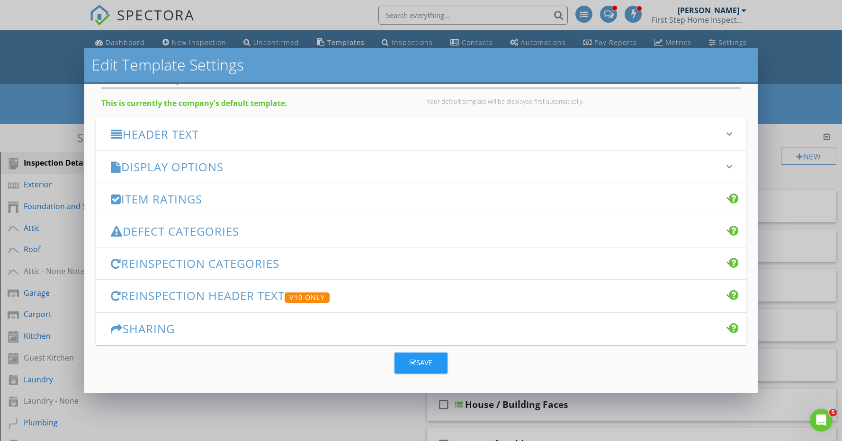
type input "Home Inspection Report"
click at [425, 359] on div "Save" at bounding box center [421, 362] width 23 height 11
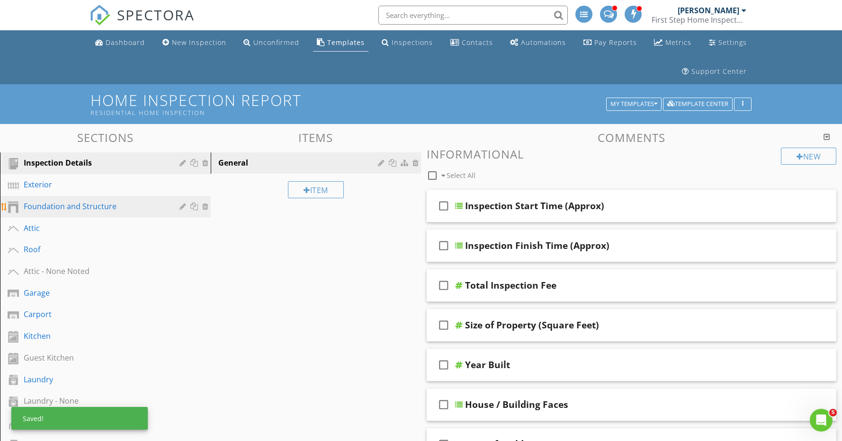
click at [82, 205] on div "Foundation and Structure" at bounding box center [95, 206] width 142 height 11
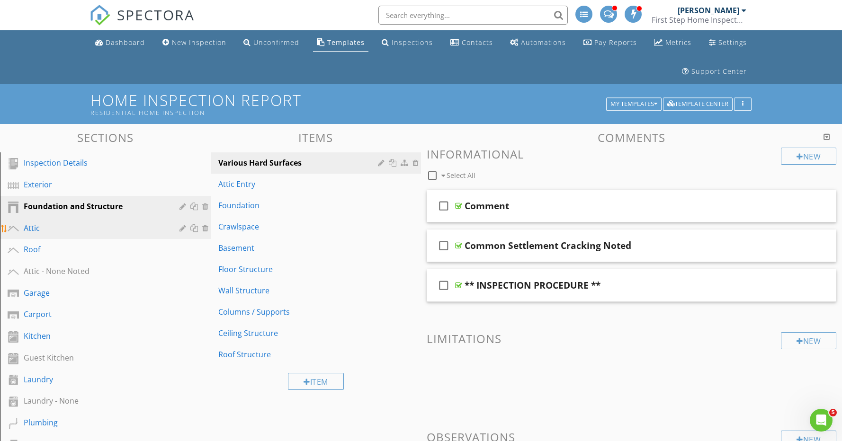
click at [120, 231] on div "Attic" at bounding box center [95, 228] width 142 height 11
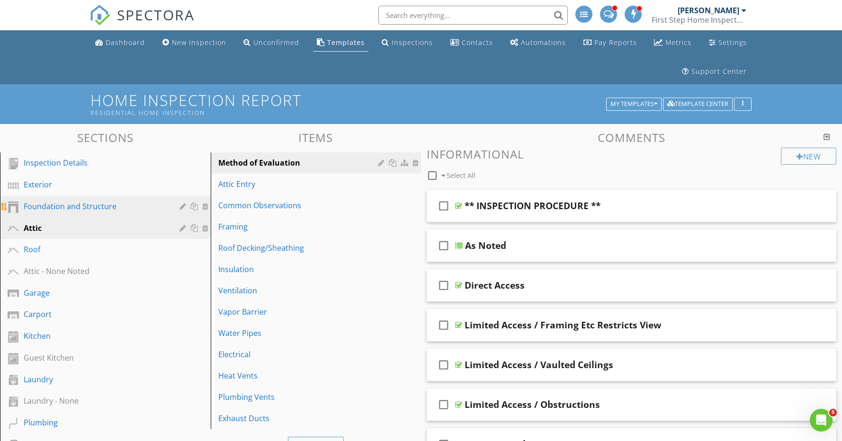
click at [121, 210] on div "Foundation and Structure" at bounding box center [95, 206] width 142 height 11
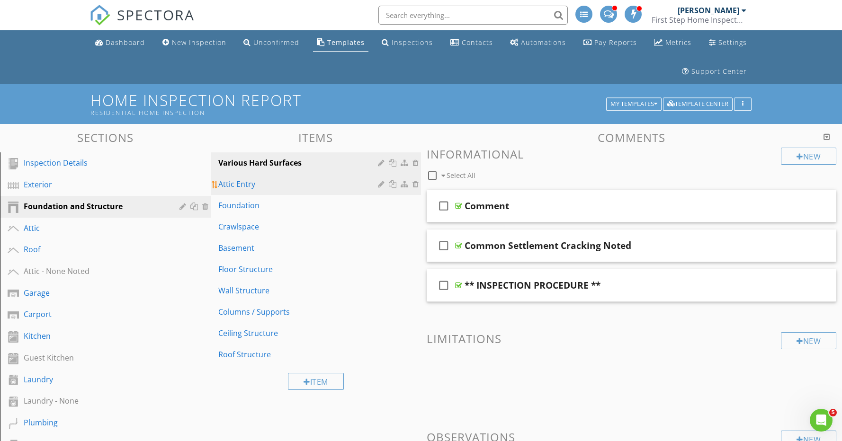
click at [418, 186] on div at bounding box center [416, 184] width 9 height 8
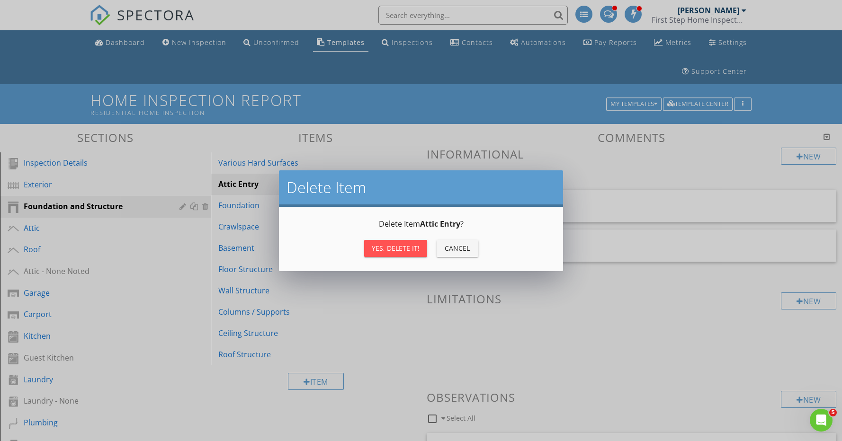
click at [407, 246] on div "Yes, Delete it!" at bounding box center [396, 248] width 48 height 10
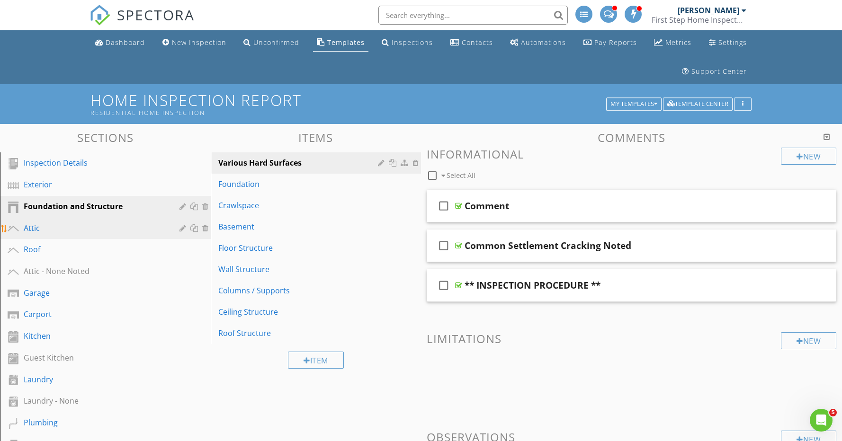
click at [82, 226] on div "Attic" at bounding box center [95, 228] width 142 height 11
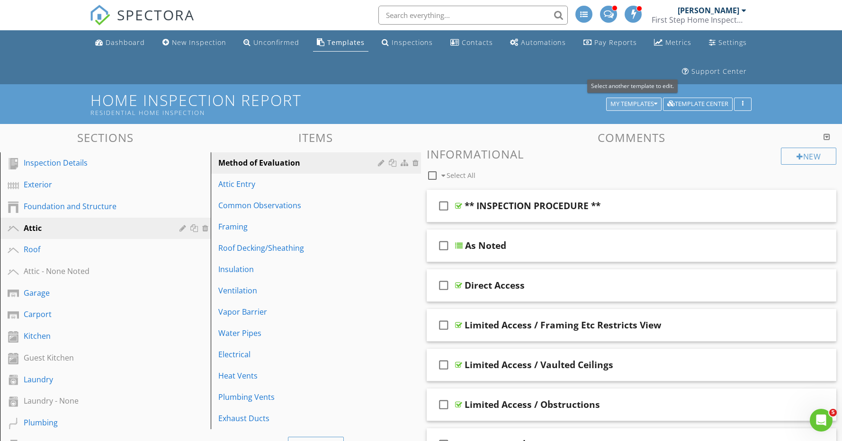
click at [645, 102] on div "My Templates" at bounding box center [633, 104] width 47 height 7
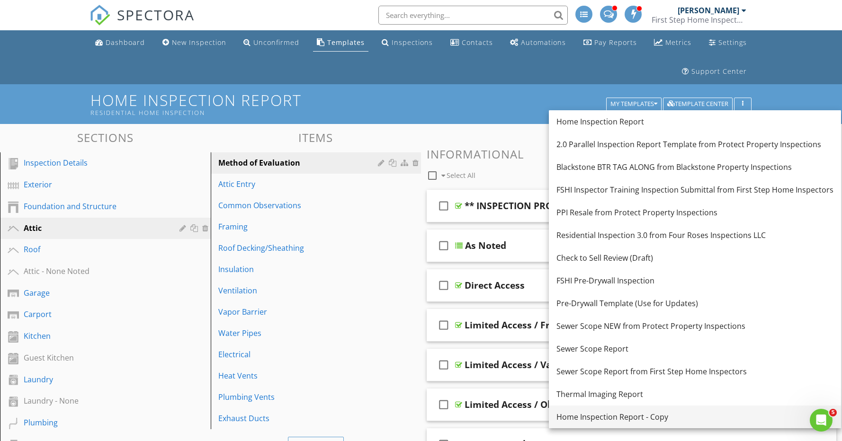
click at [647, 416] on div "Home Inspection Report - Copy" at bounding box center [694, 416] width 277 height 11
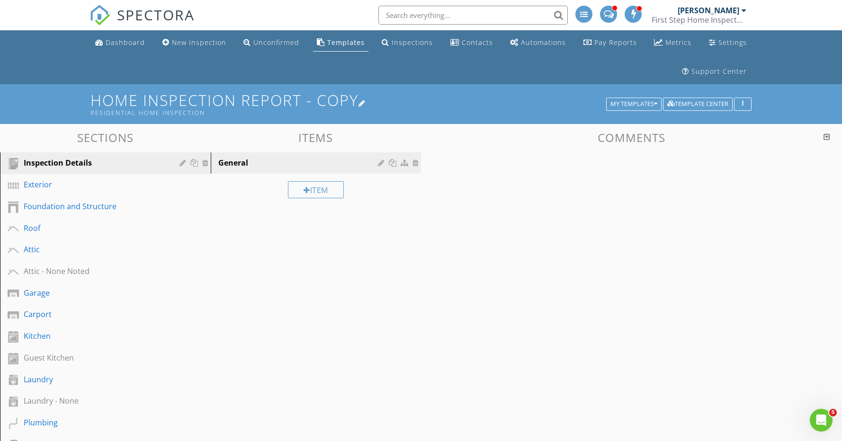
click at [366, 103] on div at bounding box center [362, 103] width 8 height 8
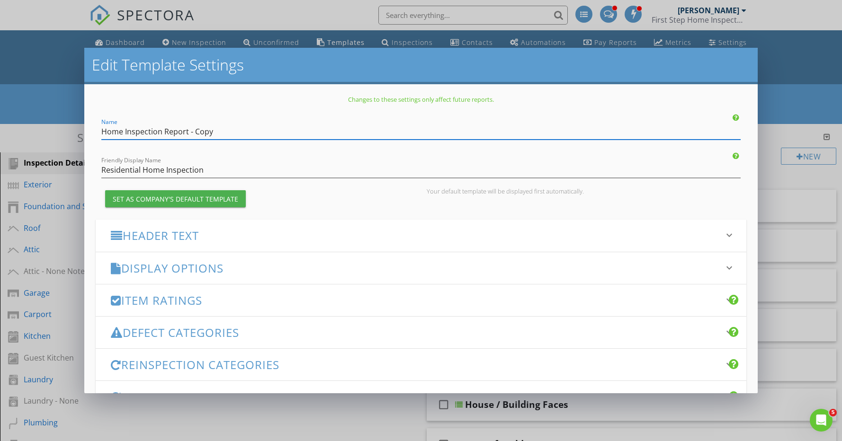
click at [163, 134] on input "Home Inspection Report - Copy" at bounding box center [420, 132] width 639 height 16
drag, startPoint x: 226, startPoint y: 133, endPoint x: 274, endPoint y: 130, distance: 47.9
click at [274, 130] on input "Home Inspection Systems Report - Copy" at bounding box center [420, 132] width 639 height 16
click at [99, 132] on div "Name Home Inspection Systems Report - ** NEW **" at bounding box center [421, 128] width 651 height 21
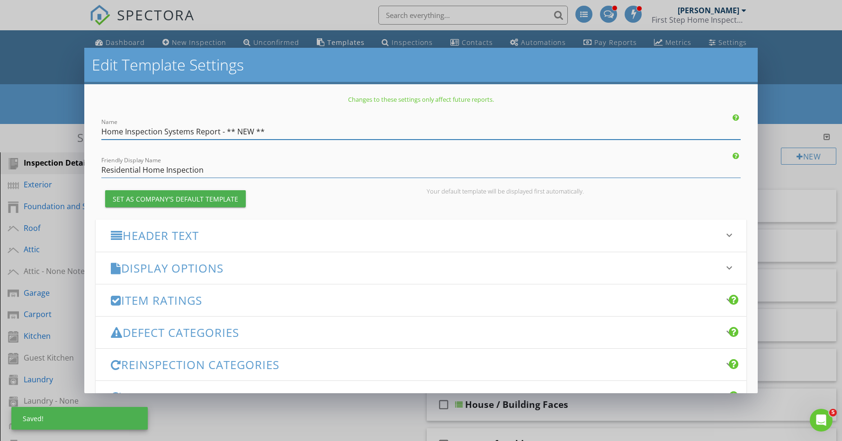
click at [103, 132] on input "Home Inspection Systems Report - ** NEW **" at bounding box center [420, 132] width 639 height 16
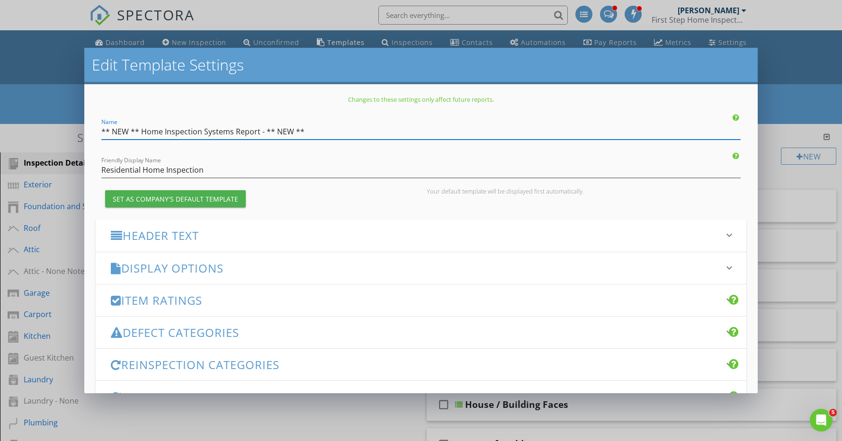
click at [262, 132] on input "** NEW ** Home Inspection Systems Report - ** NEW **" at bounding box center [420, 132] width 639 height 16
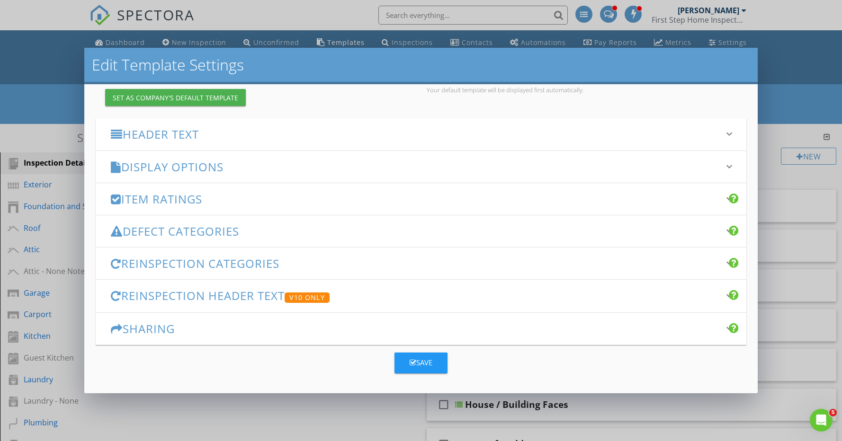
type input "** NEW ** Home Inspection Systems Report ** NEW **"
click at [426, 360] on div "Save" at bounding box center [421, 362] width 23 height 11
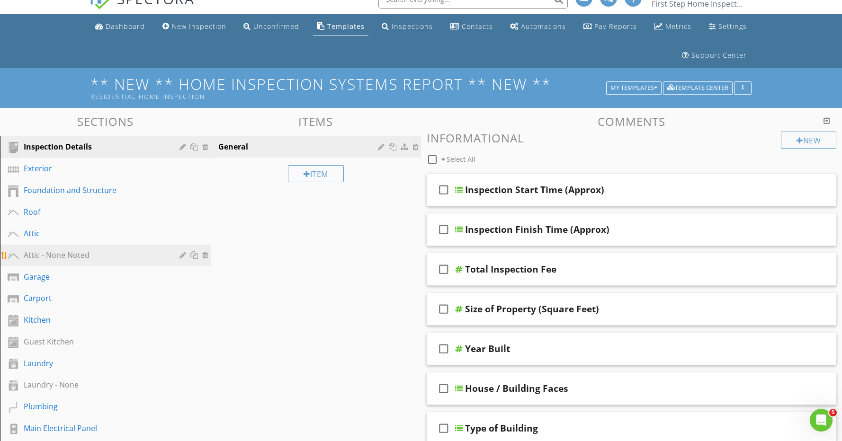
scroll to position [17, 0]
click at [205, 256] on div at bounding box center [206, 255] width 9 height 8
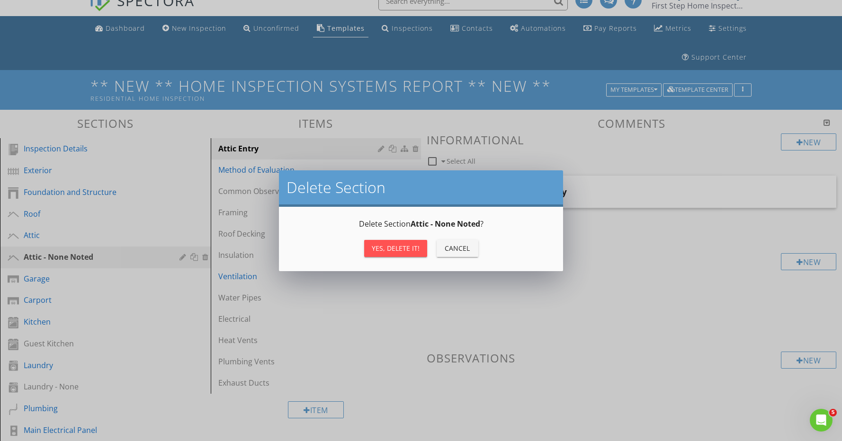
click at [92, 279] on div "Delete Section Delete Section Attic - None Noted ? Yes, Delete it! Cancel" at bounding box center [421, 220] width 842 height 441
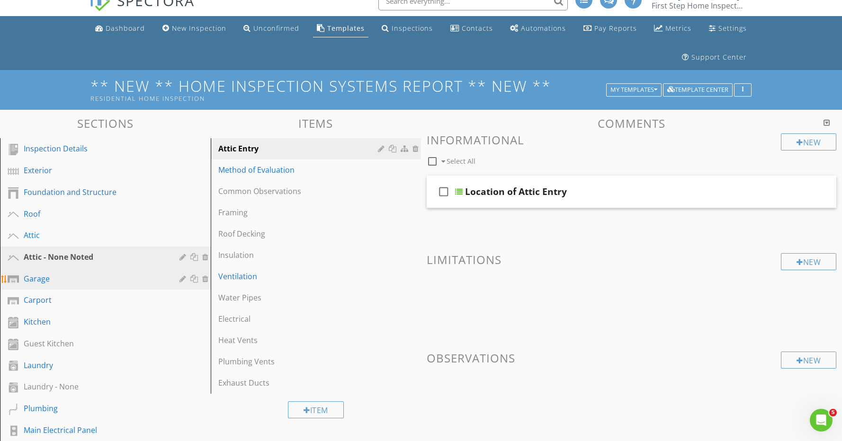
click at [80, 279] on div "Garage" at bounding box center [95, 278] width 142 height 11
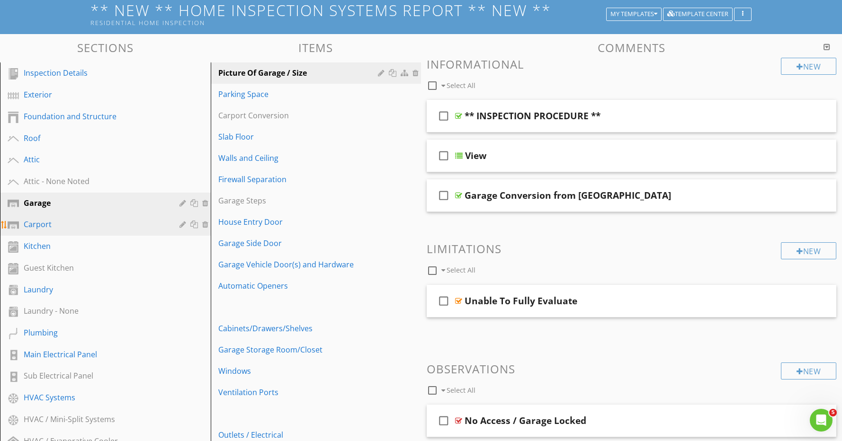
click at [62, 220] on div "Carport" at bounding box center [95, 224] width 142 height 11
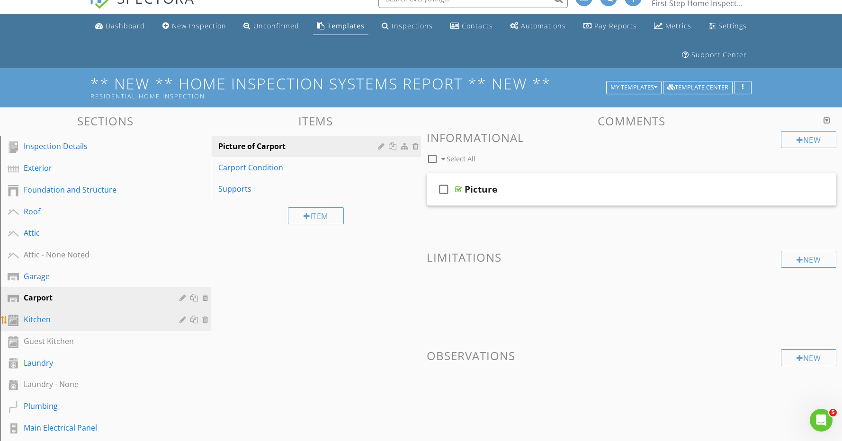
scroll to position [18, 0]
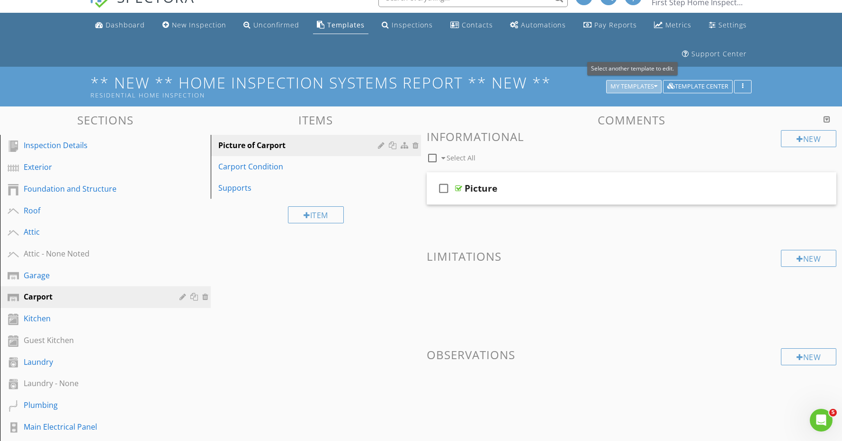
click at [643, 88] on div "My Templates" at bounding box center [633, 86] width 47 height 7
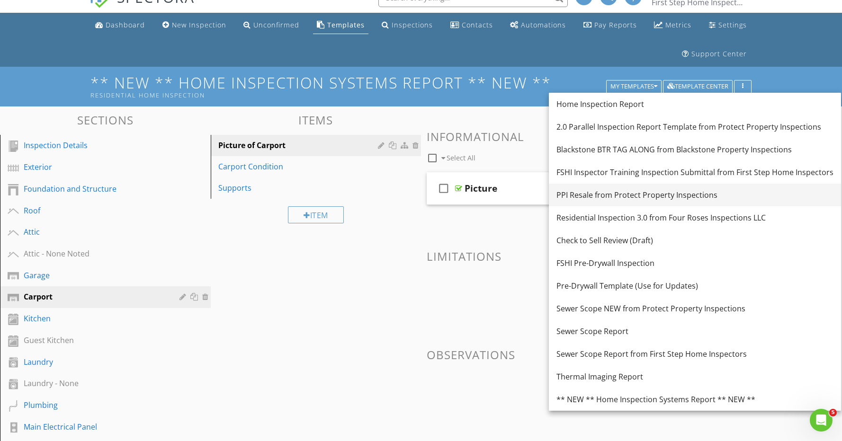
click at [603, 196] on div "PPI Resale from Protect Property Inspections" at bounding box center [694, 194] width 277 height 11
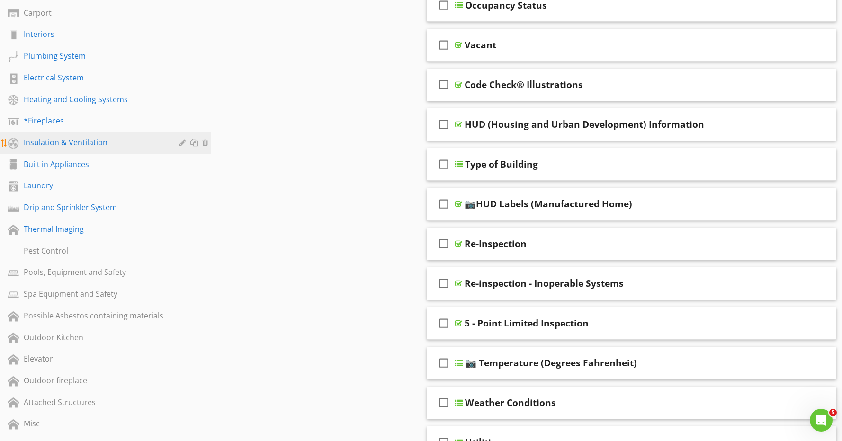
scroll to position [279, 0]
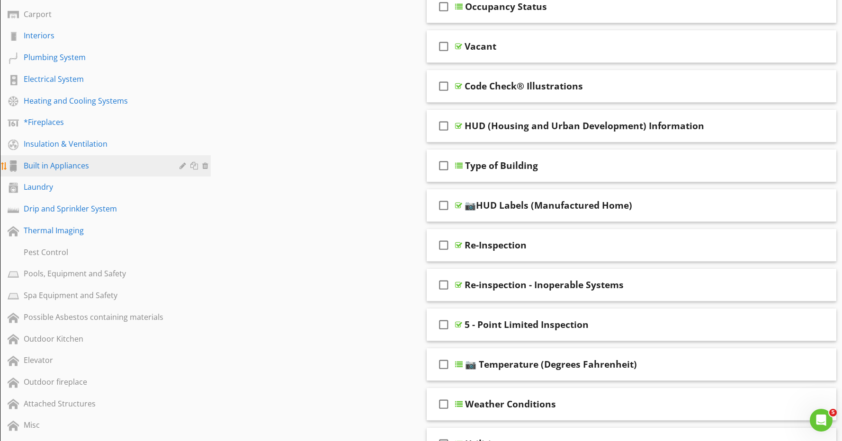
click at [194, 165] on div at bounding box center [195, 166] width 10 height 8
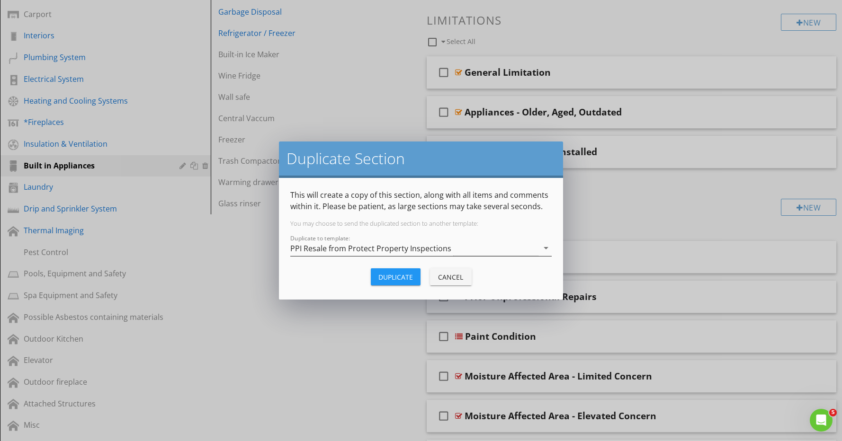
click at [358, 249] on div "PPI Resale from Protect Property Inspections" at bounding box center [370, 248] width 161 height 9
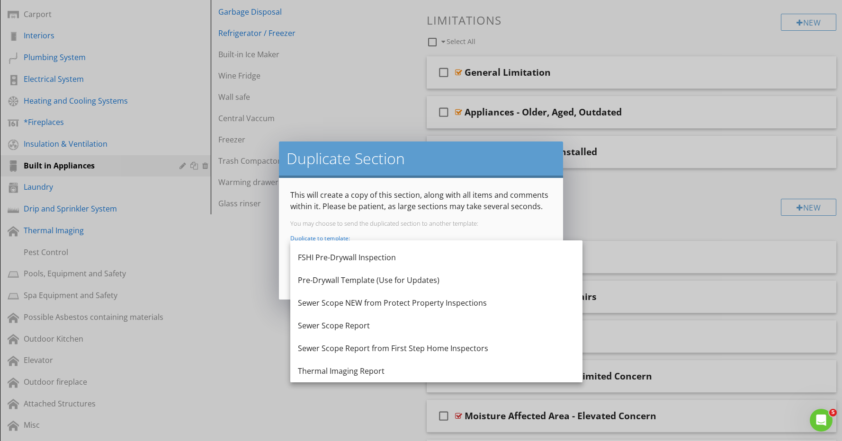
scroll to position [176, 0]
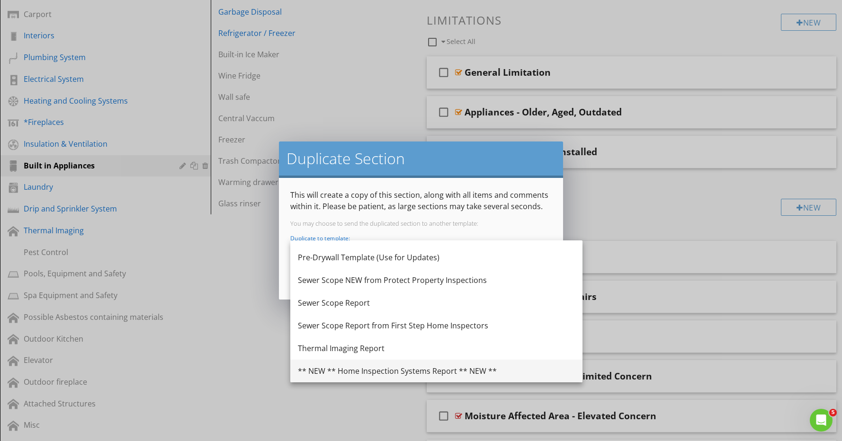
click at [421, 375] on div "** NEW ** Home Inspection Systems Report ** NEW **" at bounding box center [436, 371] width 277 height 11
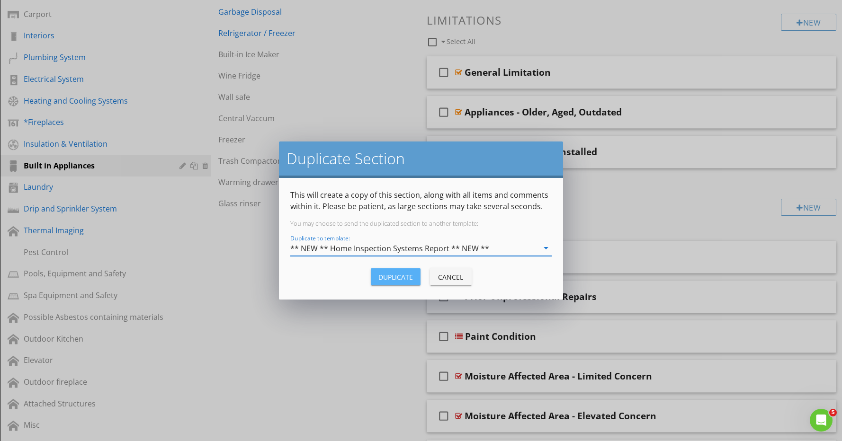
click at [400, 276] on div "Duplicate" at bounding box center [395, 277] width 35 height 10
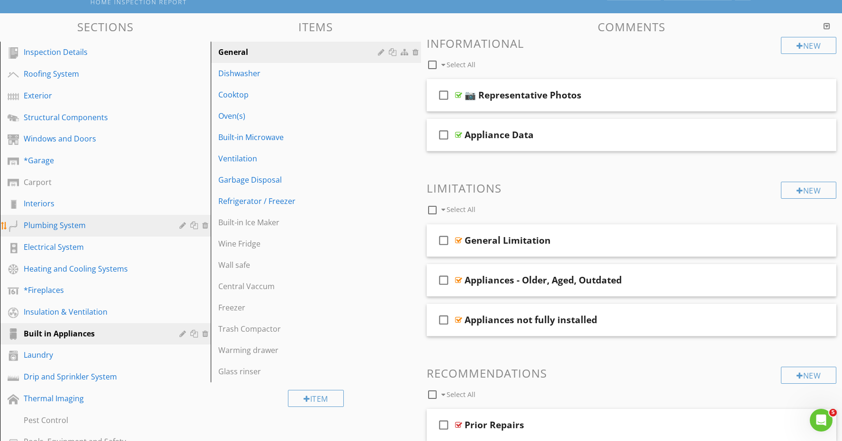
scroll to position [114, 0]
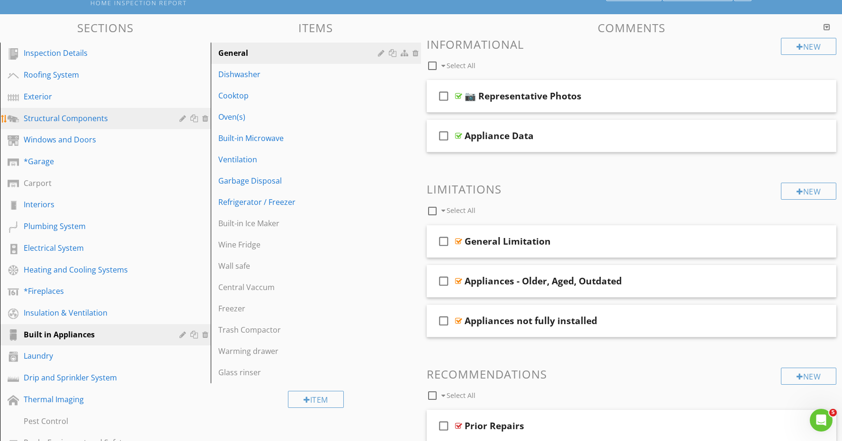
click at [101, 111] on link "Structural Components" at bounding box center [107, 119] width 208 height 22
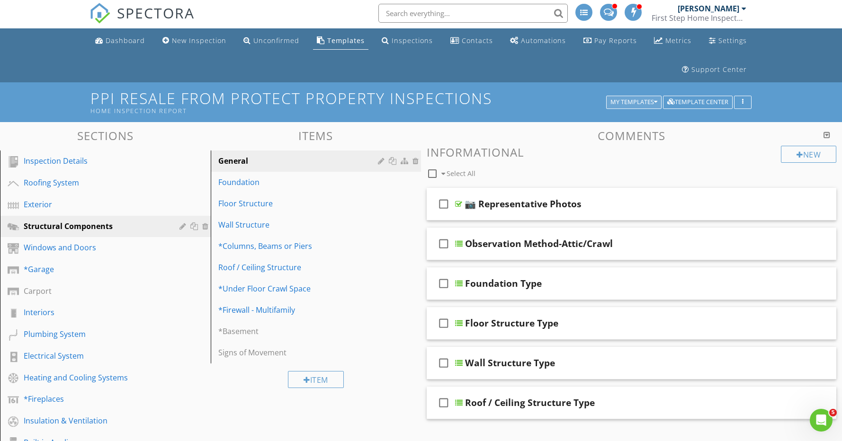
scroll to position [1, 0]
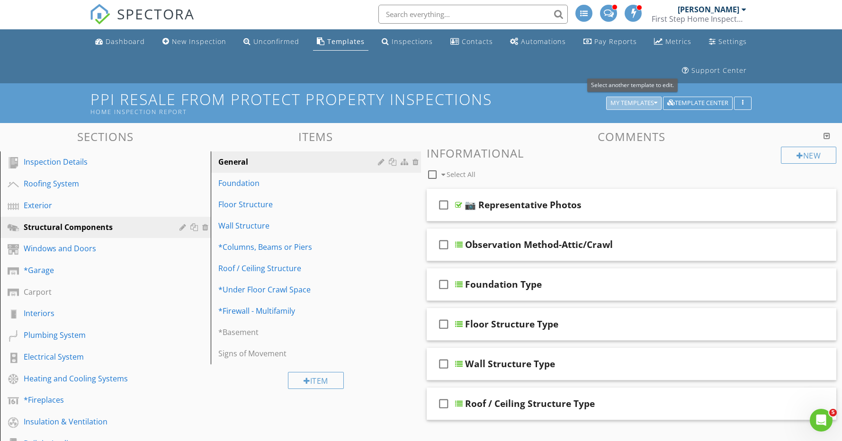
click at [633, 104] on div "My Templates" at bounding box center [633, 103] width 47 height 7
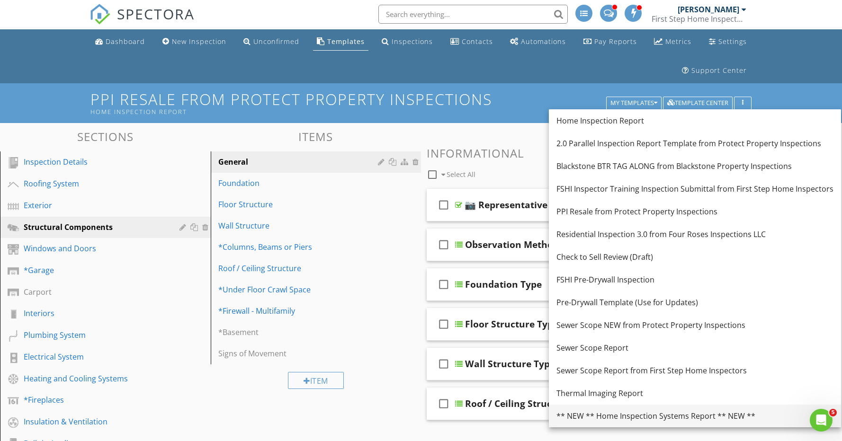
click at [624, 417] on div "** NEW ** Home Inspection Systems Report ** NEW **" at bounding box center [694, 416] width 277 height 11
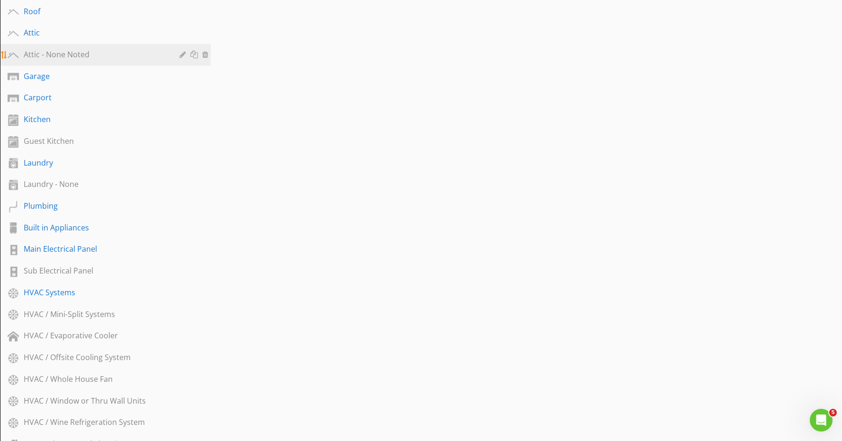
scroll to position [218, 0]
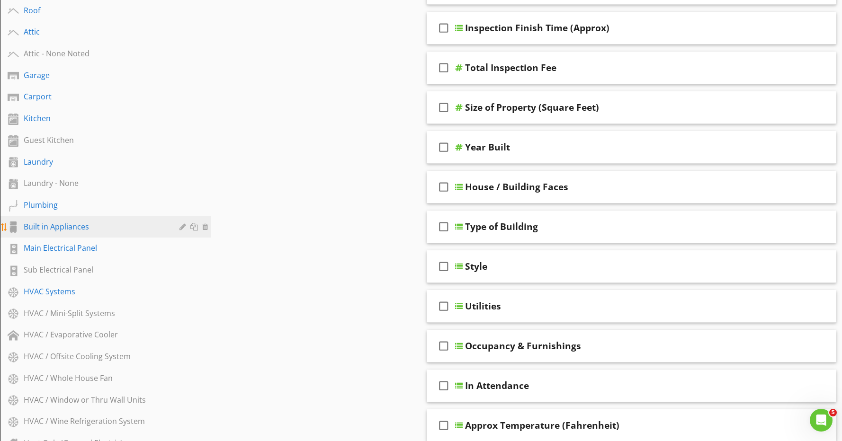
click at [82, 223] on div "Built in Appliances" at bounding box center [95, 226] width 142 height 11
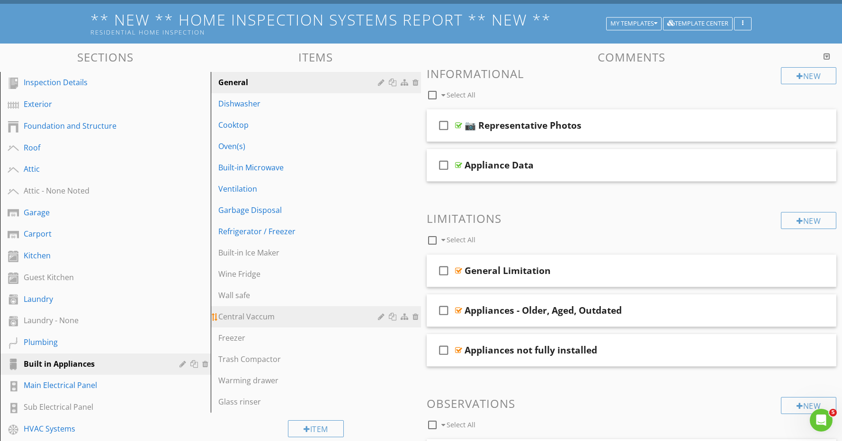
scroll to position [81, 0]
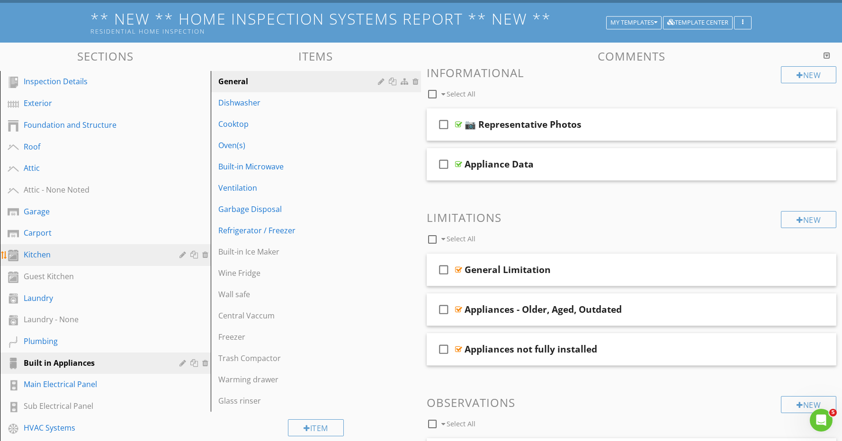
click at [65, 255] on div "Kitchen" at bounding box center [95, 254] width 142 height 11
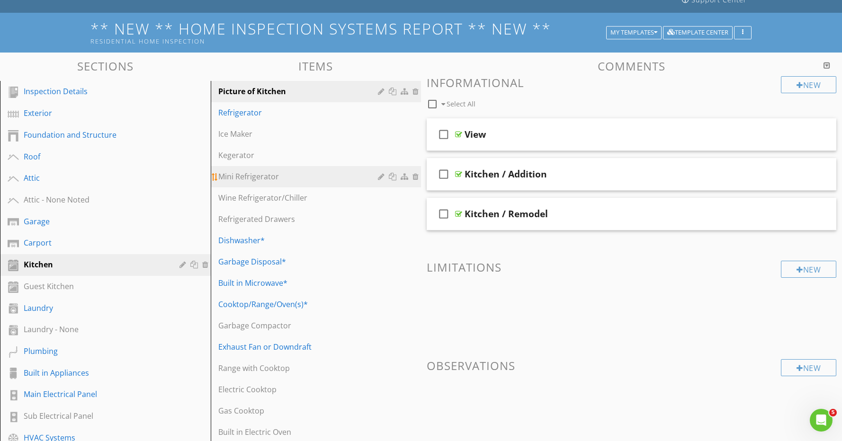
scroll to position [72, 0]
click at [392, 91] on div at bounding box center [394, 91] width 10 height 8
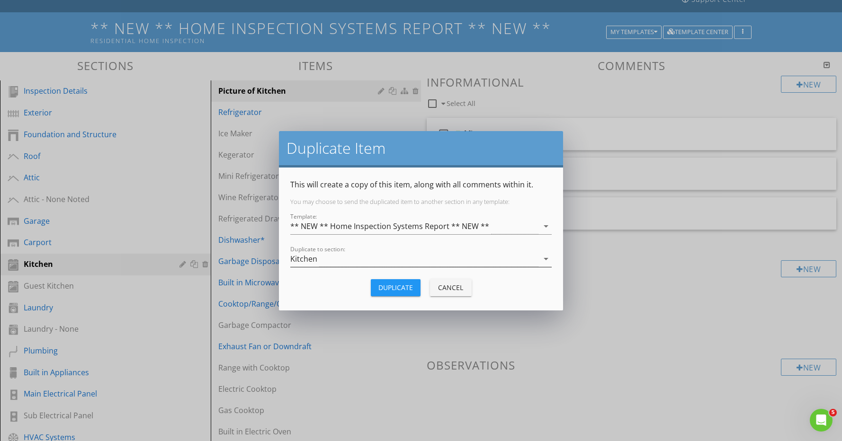
click at [392, 260] on div "Kitchen" at bounding box center [414, 259] width 248 height 16
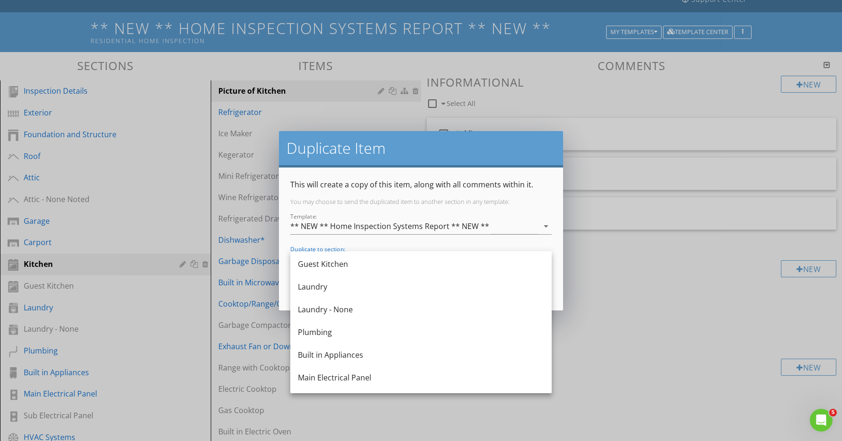
scroll to position [205, 0]
click at [363, 354] on div "Built in Appliances" at bounding box center [421, 353] width 246 height 11
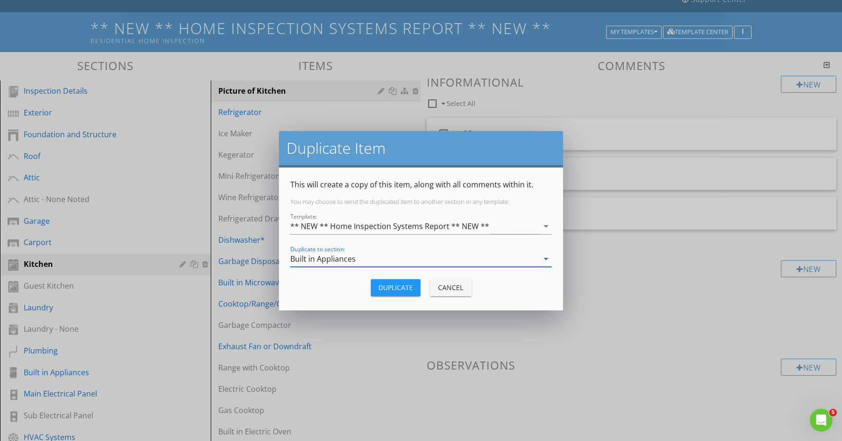
click at [408, 286] on div "Duplicate" at bounding box center [395, 288] width 35 height 10
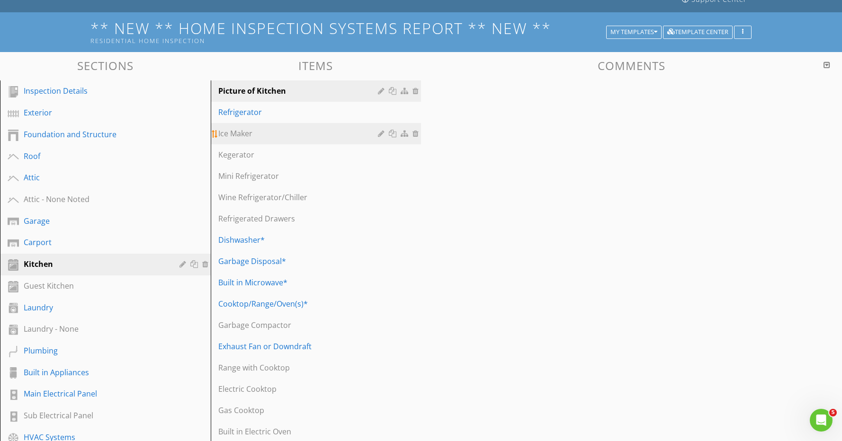
click at [379, 135] on div at bounding box center [382, 134] width 9 height 8
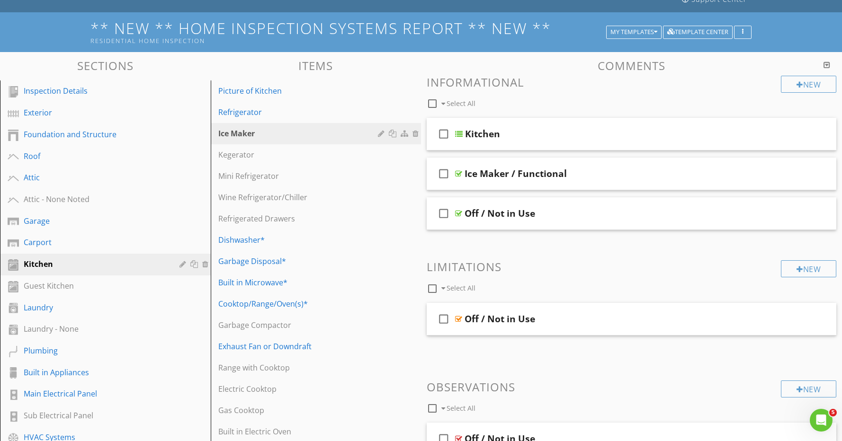
click at [583, 403] on div at bounding box center [421, 220] width 842 height 441
click at [395, 134] on div at bounding box center [394, 134] width 10 height 8
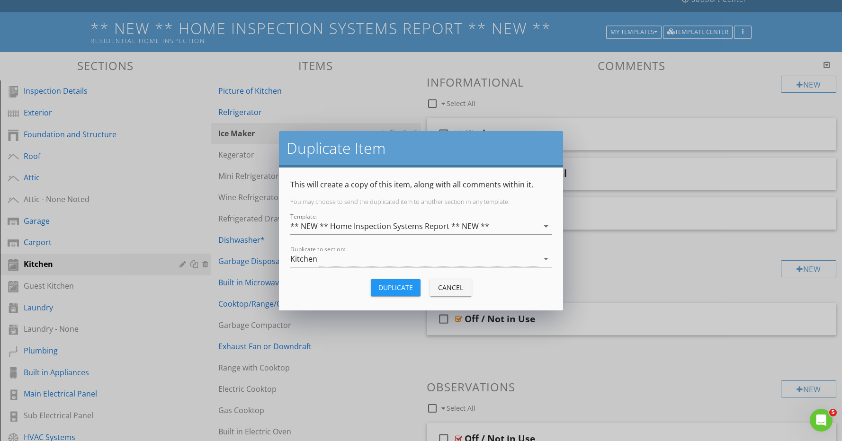
click at [360, 256] on div "Kitchen" at bounding box center [414, 259] width 248 height 16
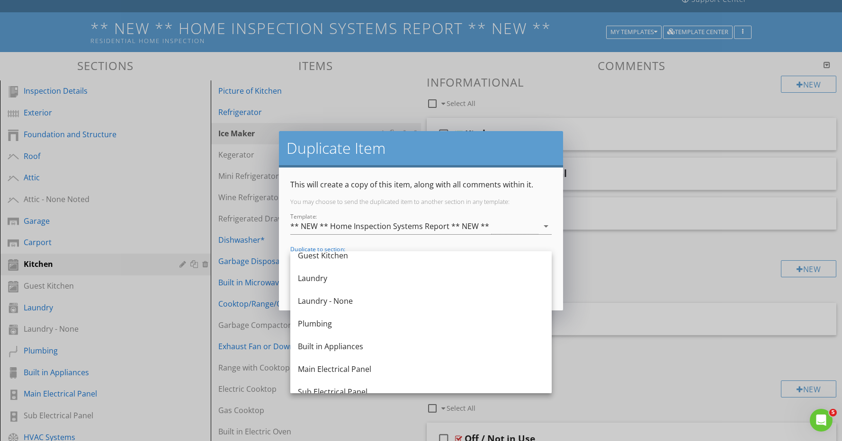
scroll to position [243, 0]
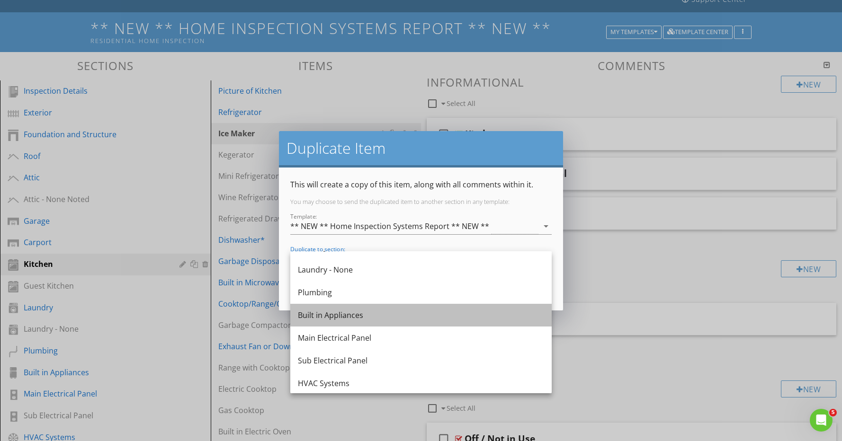
click at [372, 315] on div "Built in Appliances" at bounding box center [421, 315] width 246 height 11
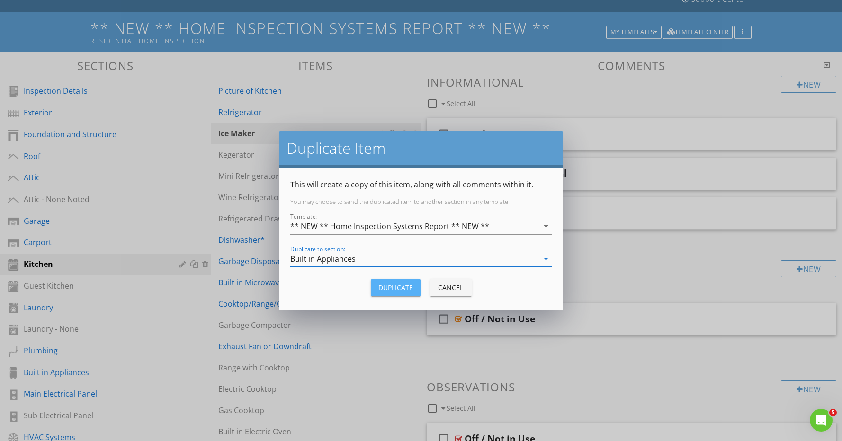
click at [402, 286] on div "Duplicate" at bounding box center [395, 288] width 35 height 10
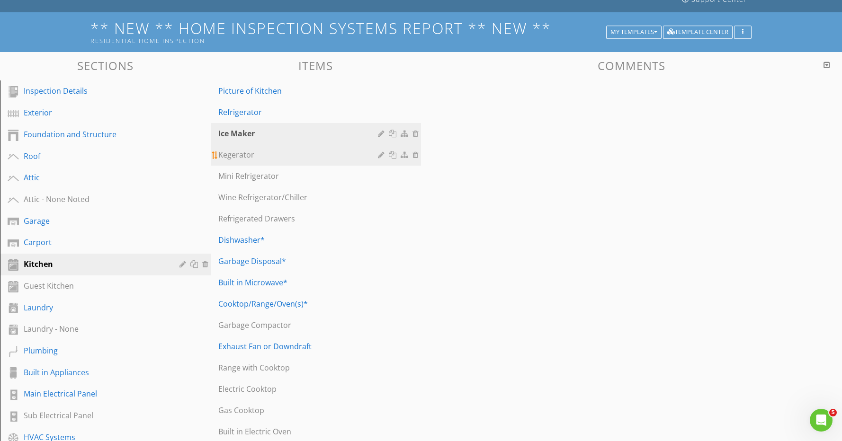
click at [381, 156] on div at bounding box center [382, 155] width 9 height 8
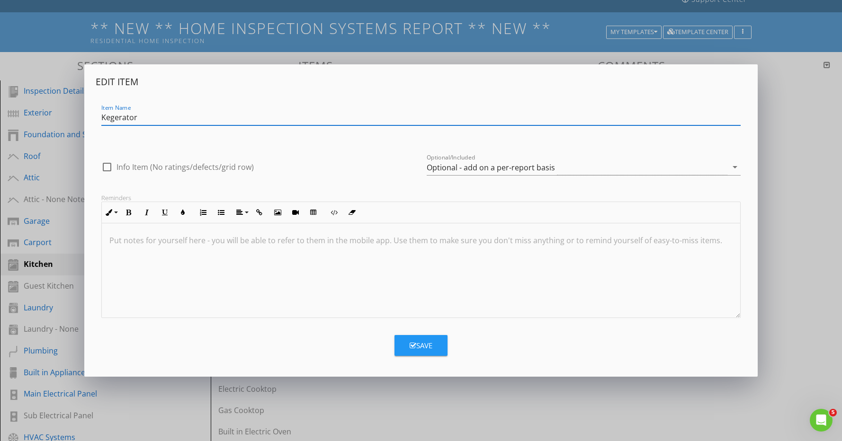
click at [559, 416] on div "Edit Item Item Name Kegerator check_box_outline_blank Info Item (No ratings/def…" at bounding box center [421, 220] width 842 height 441
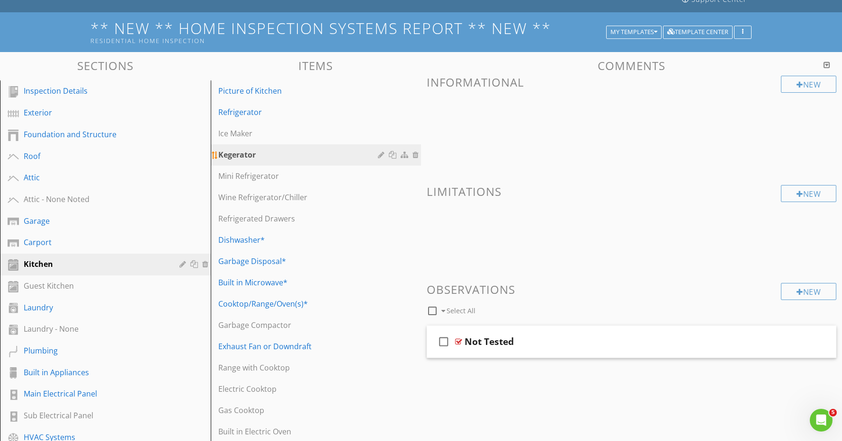
click at [391, 154] on div at bounding box center [394, 155] width 10 height 8
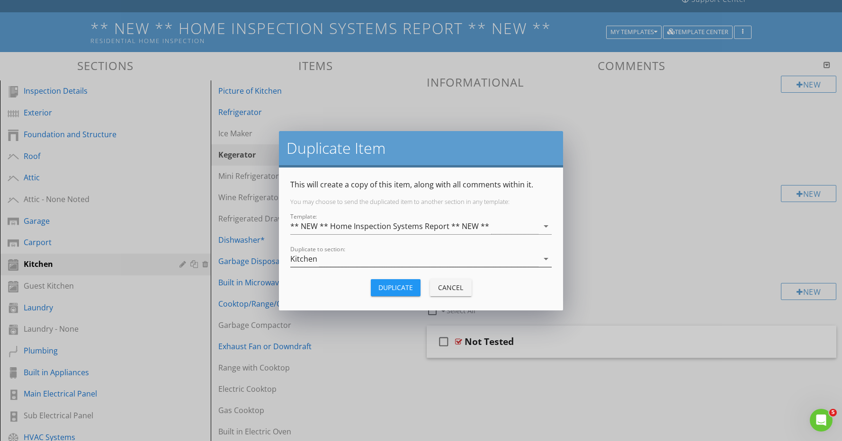
click at [358, 260] on div "Kitchen" at bounding box center [414, 259] width 248 height 16
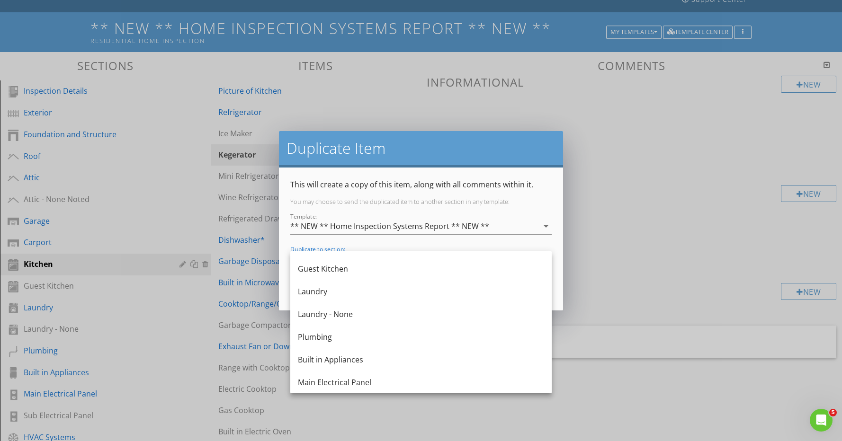
scroll to position [201, 0]
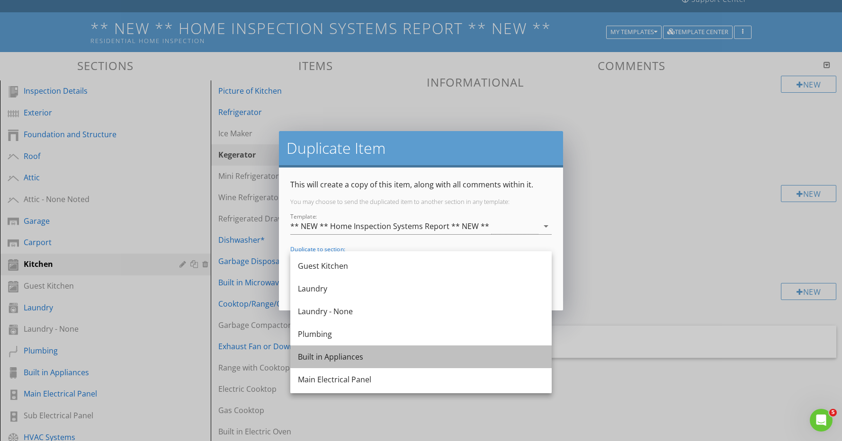
click at [372, 360] on div "Built in Appliances" at bounding box center [421, 356] width 246 height 11
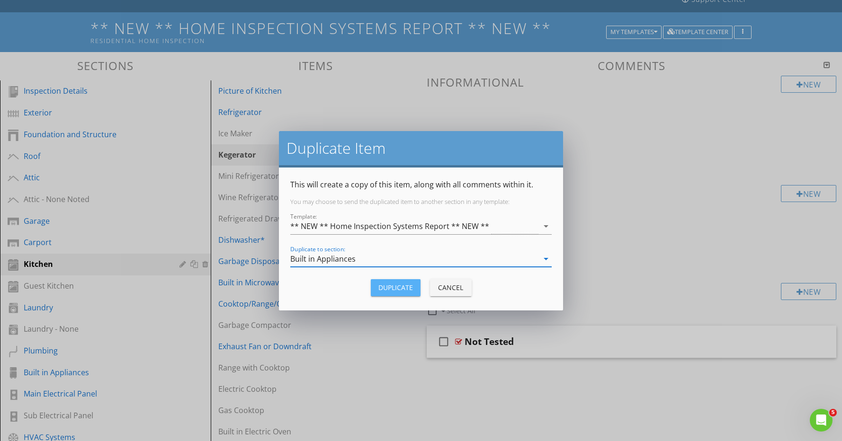
click at [410, 291] on div "Duplicate" at bounding box center [395, 288] width 35 height 10
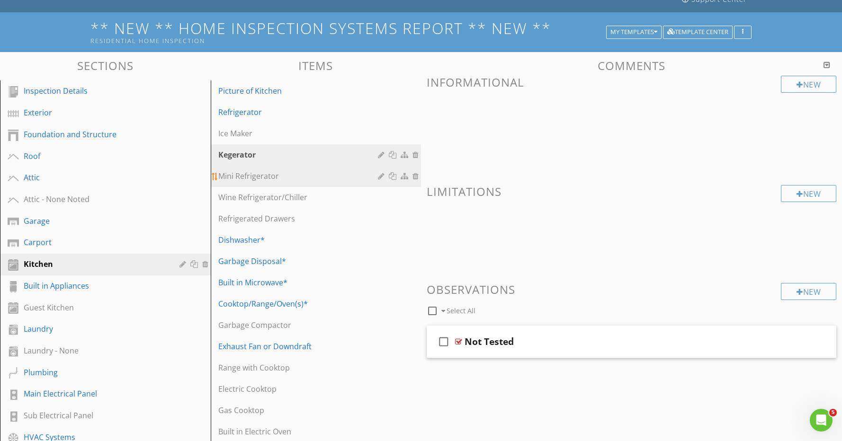
click at [393, 177] on div at bounding box center [394, 176] width 10 height 8
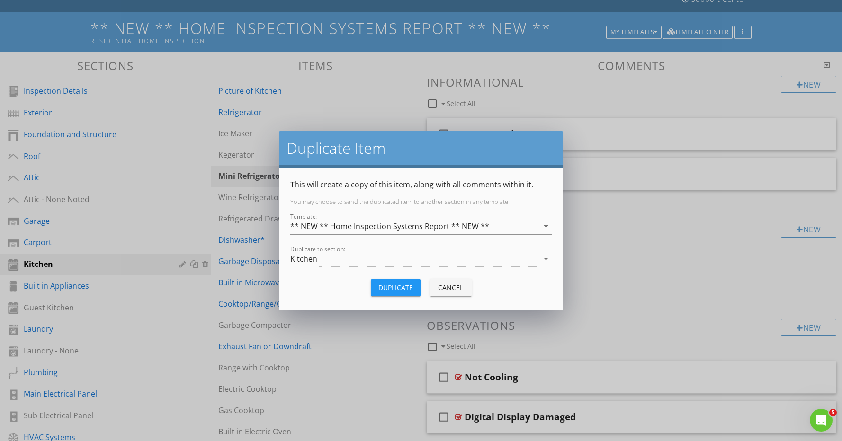
click at [366, 259] on div "Kitchen" at bounding box center [414, 259] width 248 height 16
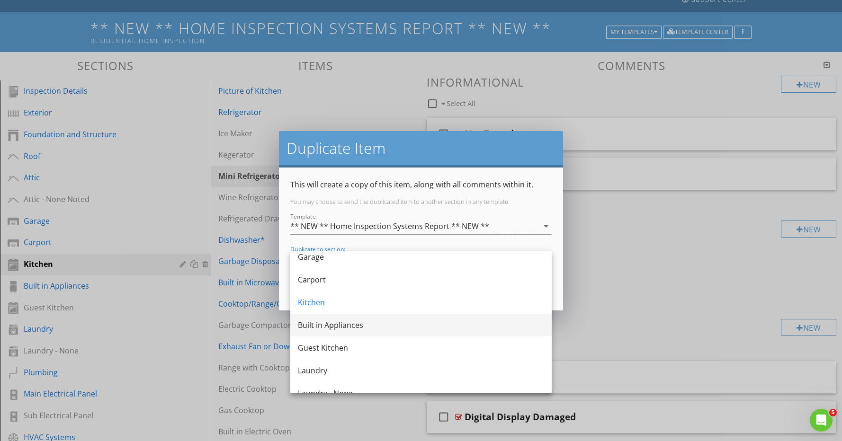
scroll to position [138, 0]
click at [358, 324] on div "Built in Appliances" at bounding box center [421, 329] width 246 height 11
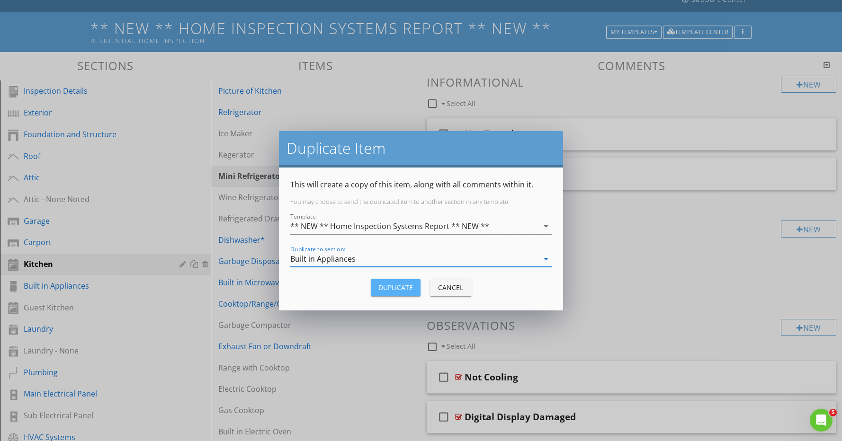
click at [411, 289] on div "Duplicate" at bounding box center [395, 288] width 35 height 10
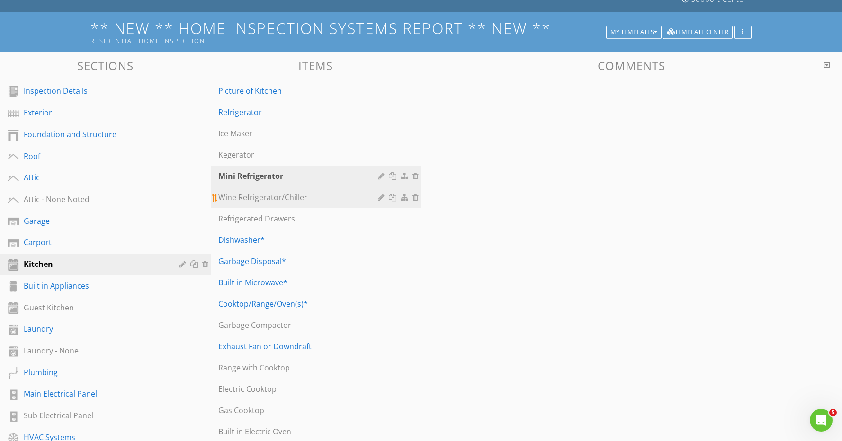
click at [391, 200] on div at bounding box center [394, 198] width 10 height 8
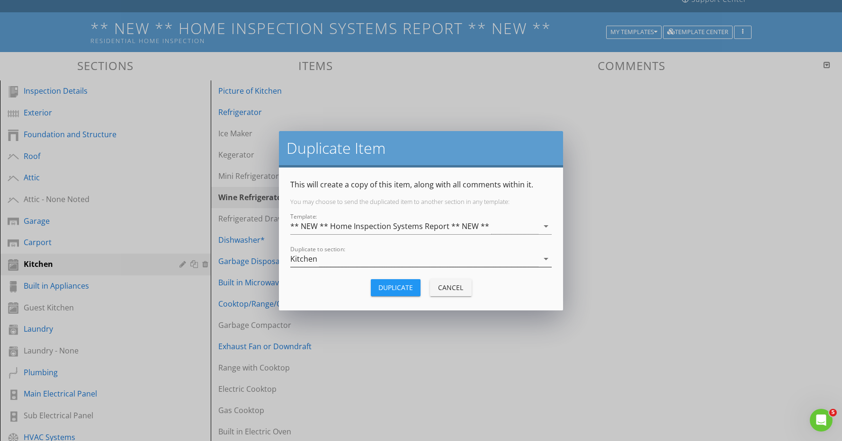
click at [368, 262] on div "Kitchen" at bounding box center [414, 259] width 248 height 16
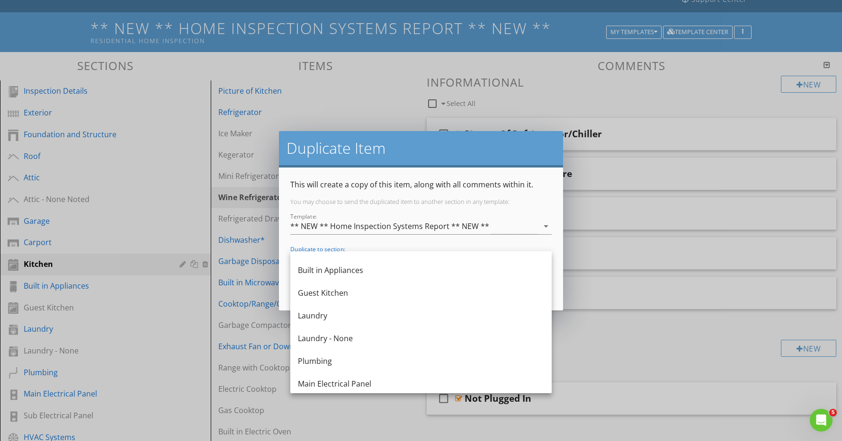
scroll to position [195, 0]
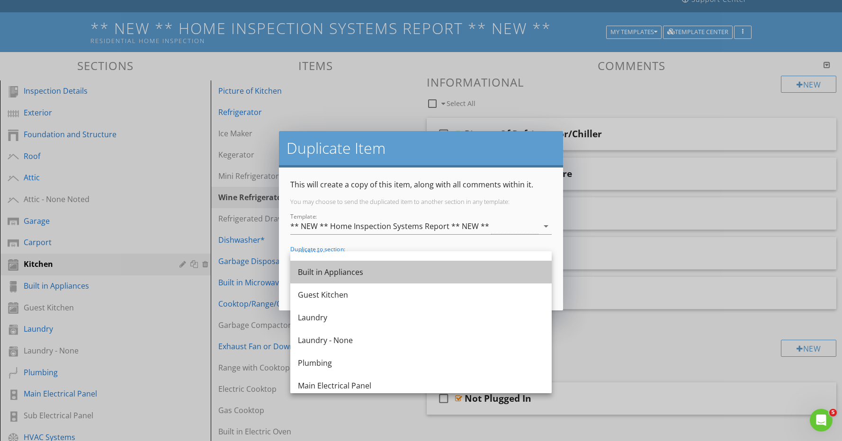
click at [373, 273] on div "Built in Appliances" at bounding box center [421, 272] width 246 height 11
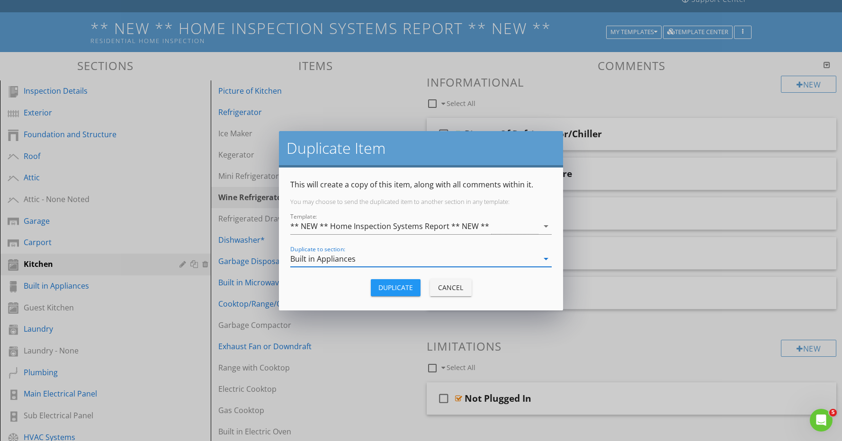
scroll to position [0, 0]
click at [385, 284] on div "Duplicate" at bounding box center [395, 288] width 35 height 10
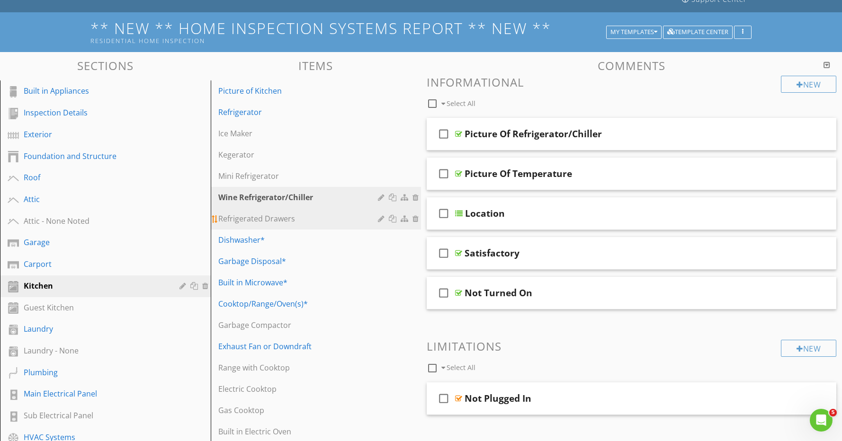
click at [395, 221] on div at bounding box center [394, 219] width 10 height 8
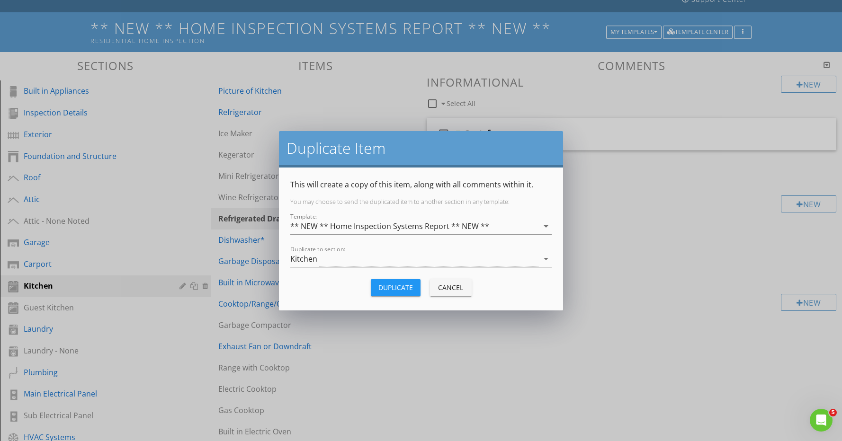
click at [370, 257] on div "Kitchen" at bounding box center [414, 259] width 248 height 16
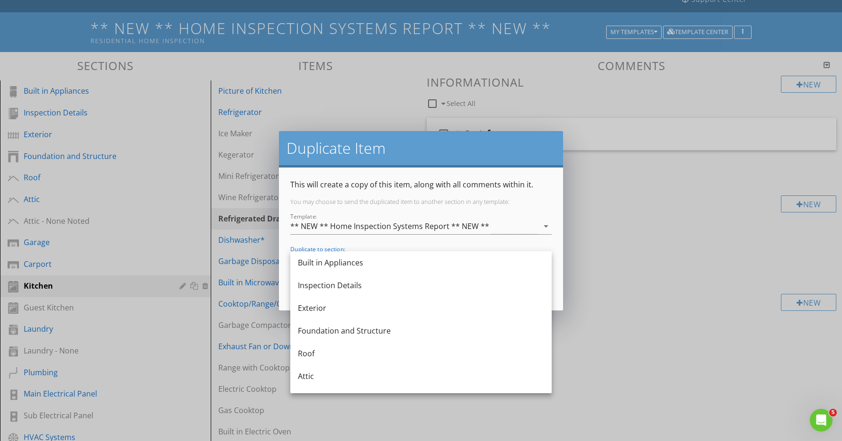
click at [370, 257] on div "Built in Appliances" at bounding box center [421, 262] width 246 height 11
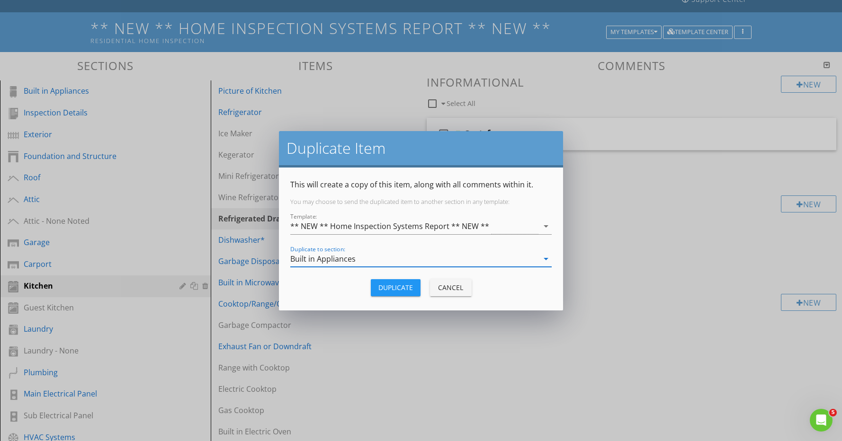
click at [395, 286] on div "Duplicate" at bounding box center [395, 288] width 35 height 10
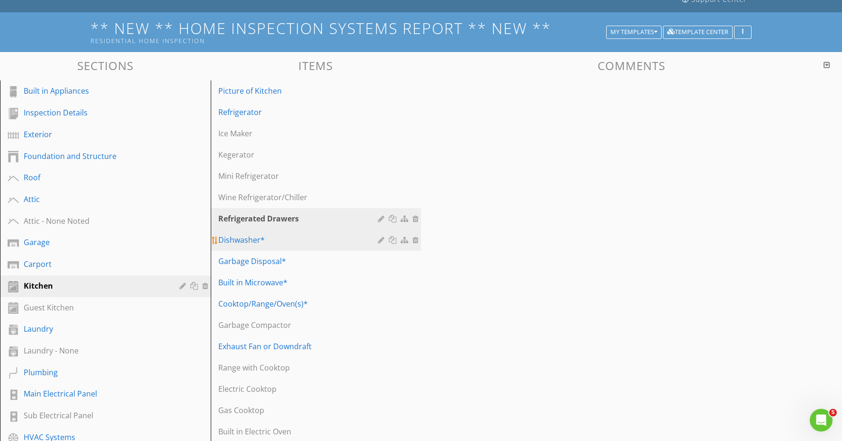
click at [393, 240] on div at bounding box center [394, 240] width 10 height 8
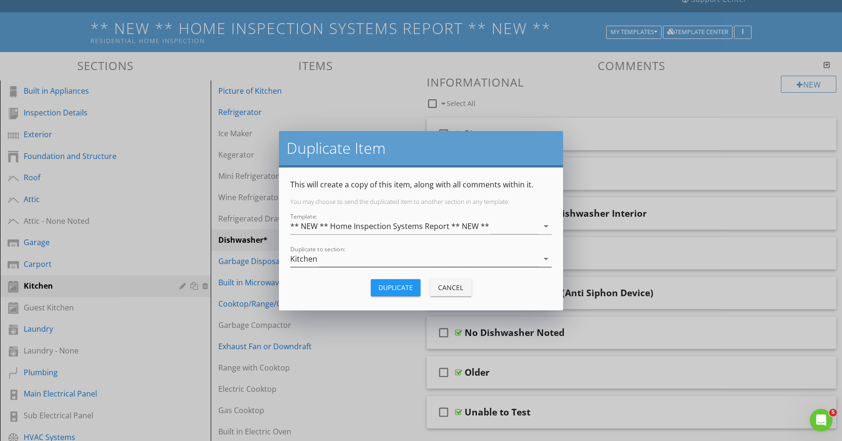
click at [363, 257] on div "Kitchen" at bounding box center [414, 259] width 248 height 16
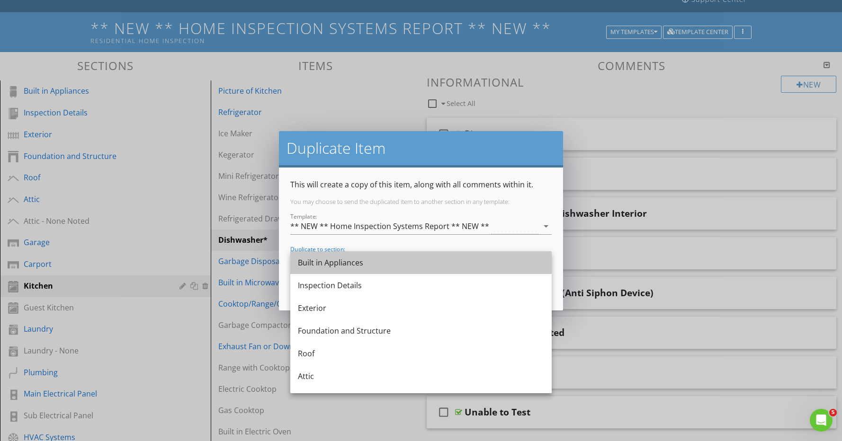
click at [363, 257] on div "Built in Appliances" at bounding box center [421, 262] width 246 height 11
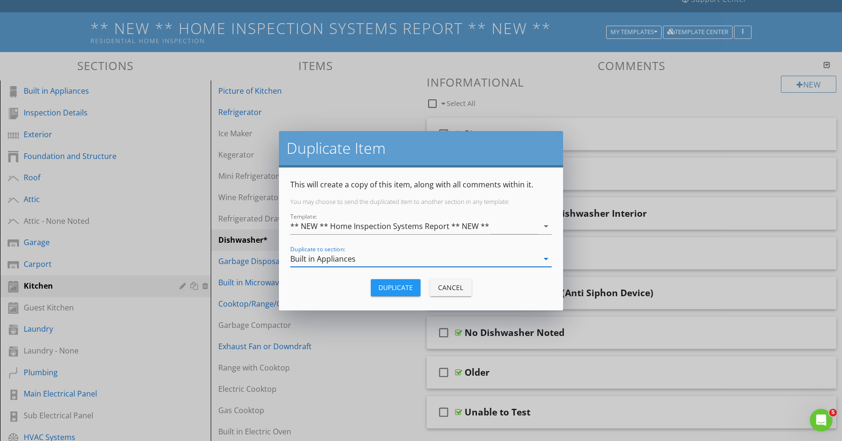
click at [396, 285] on div "Duplicate" at bounding box center [395, 288] width 35 height 10
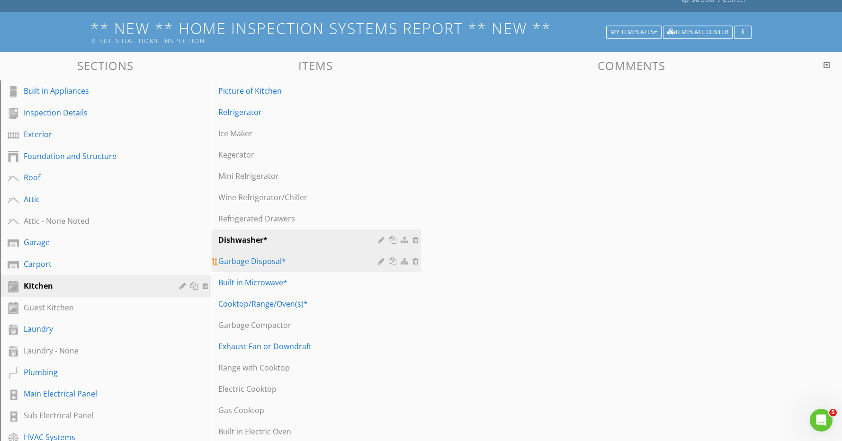
click at [396, 262] on div at bounding box center [394, 262] width 10 height 8
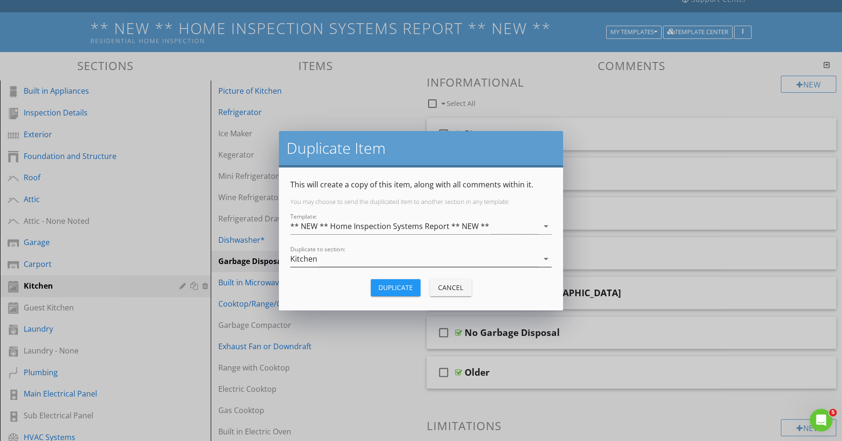
click at [368, 261] on div "Kitchen" at bounding box center [414, 259] width 248 height 16
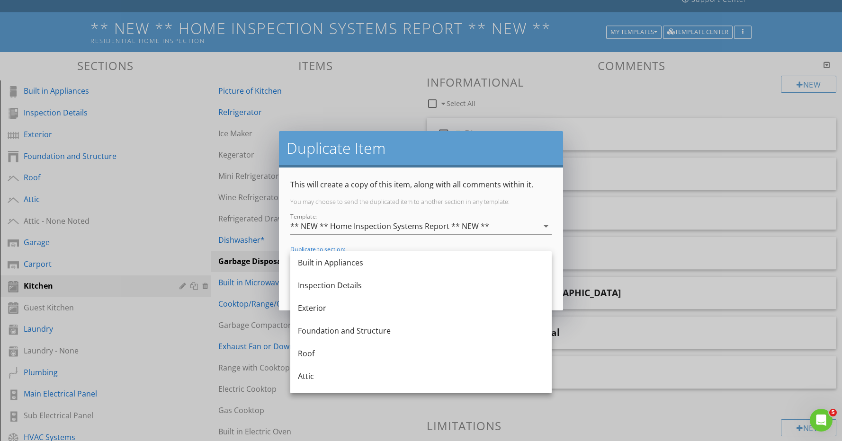
scroll to position [5, 0]
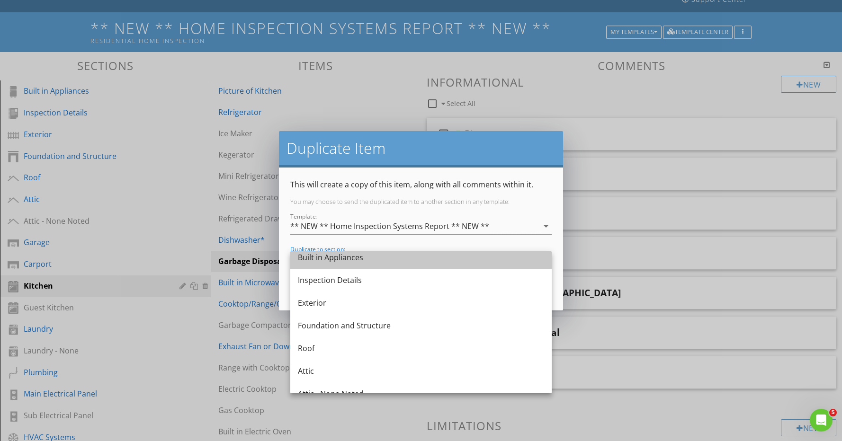
click at [368, 261] on div "Built in Appliances" at bounding box center [421, 257] width 246 height 11
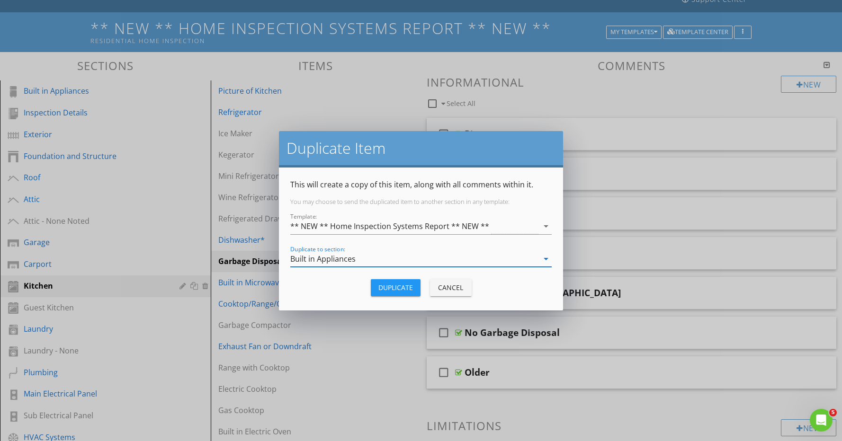
click at [399, 290] on div "Duplicate" at bounding box center [395, 288] width 35 height 10
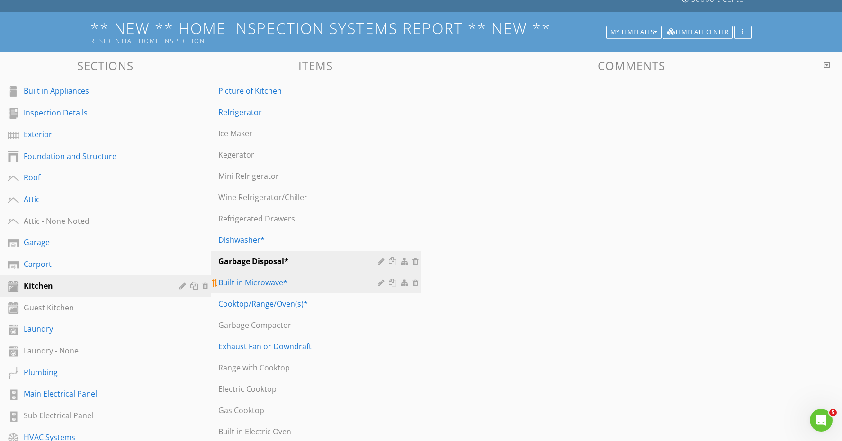
click at [394, 284] on div at bounding box center [394, 283] width 10 height 8
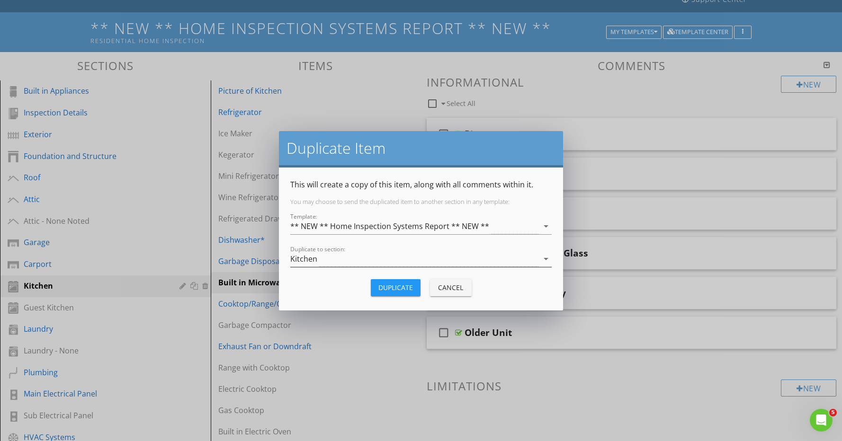
click at [376, 259] on div "Kitchen" at bounding box center [414, 259] width 248 height 16
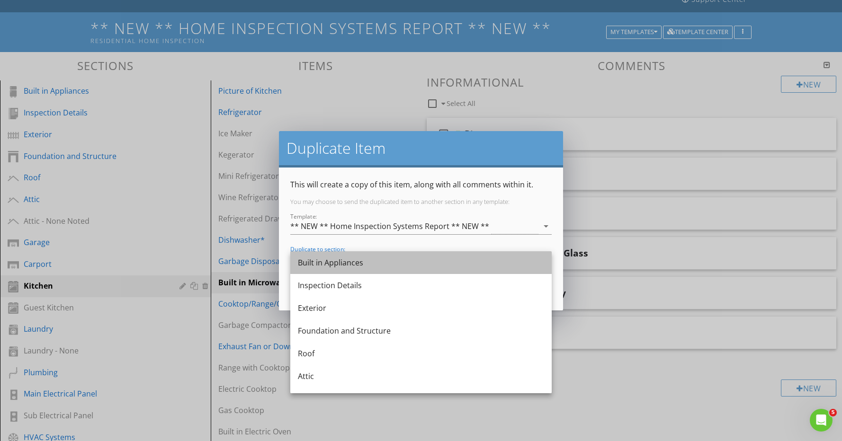
click at [375, 264] on div "Built in Appliances" at bounding box center [421, 262] width 246 height 11
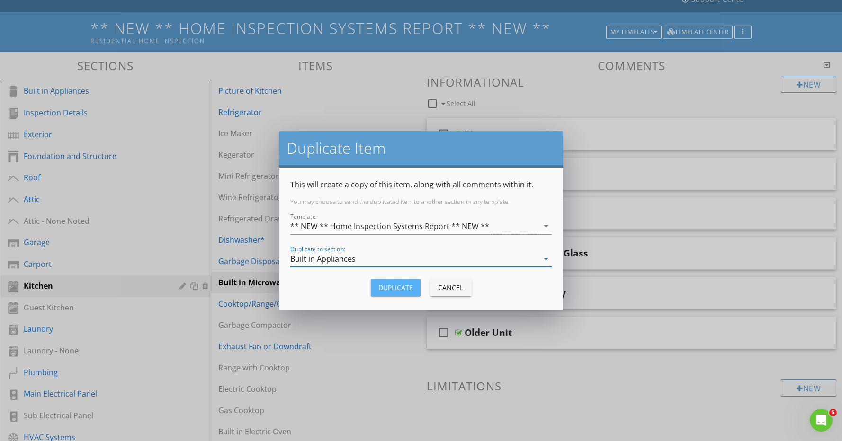
click at [393, 285] on div "Duplicate" at bounding box center [395, 288] width 35 height 10
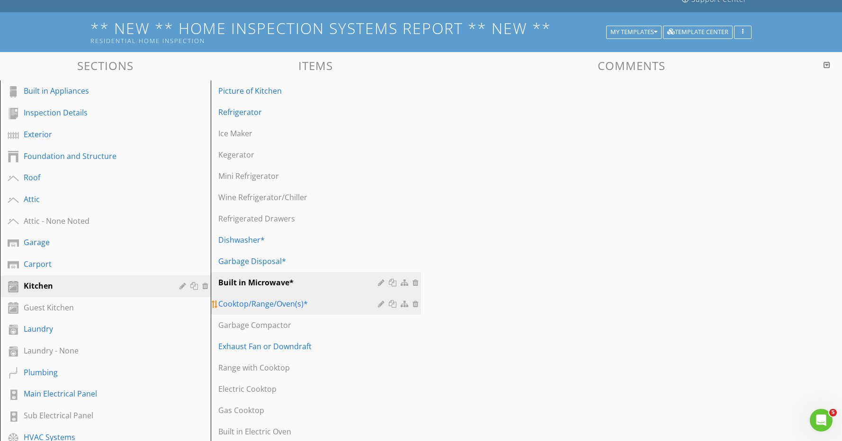
click at [391, 304] on div at bounding box center [394, 304] width 10 height 8
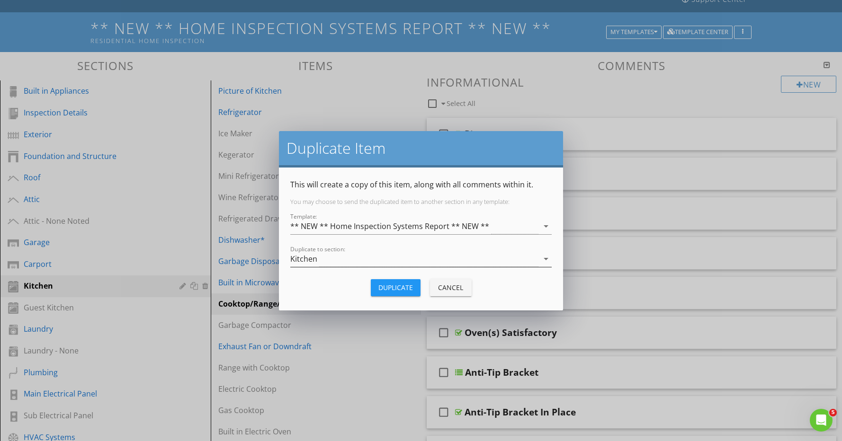
click at [379, 260] on div "Kitchen" at bounding box center [414, 259] width 248 height 16
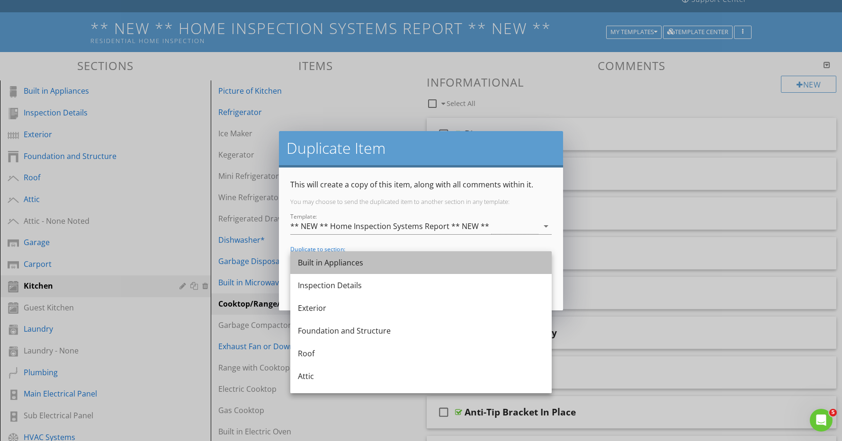
click at [358, 262] on div "Built in Appliances" at bounding box center [421, 262] width 246 height 11
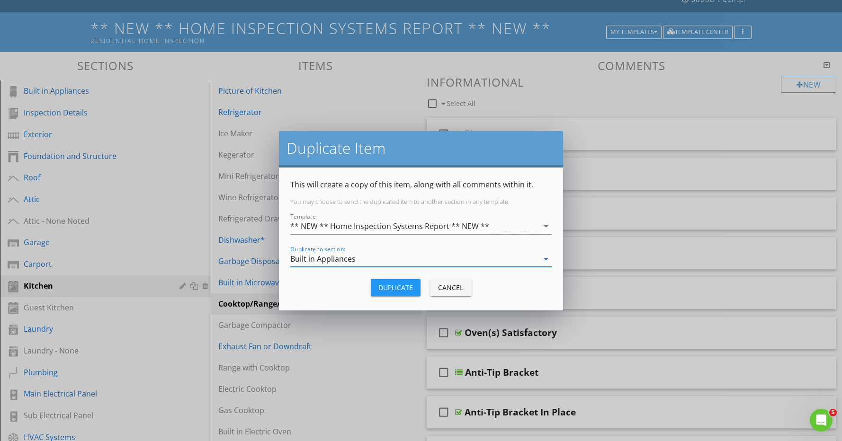
click at [389, 286] on div "Duplicate" at bounding box center [395, 288] width 35 height 10
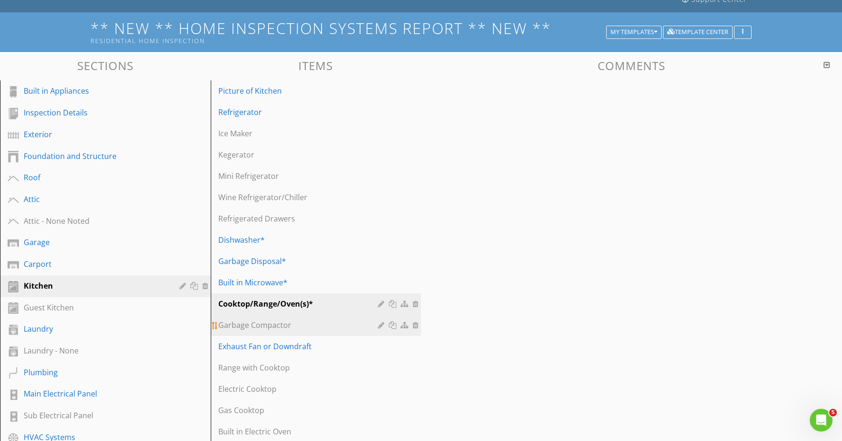
click at [393, 325] on div at bounding box center [394, 325] width 10 height 8
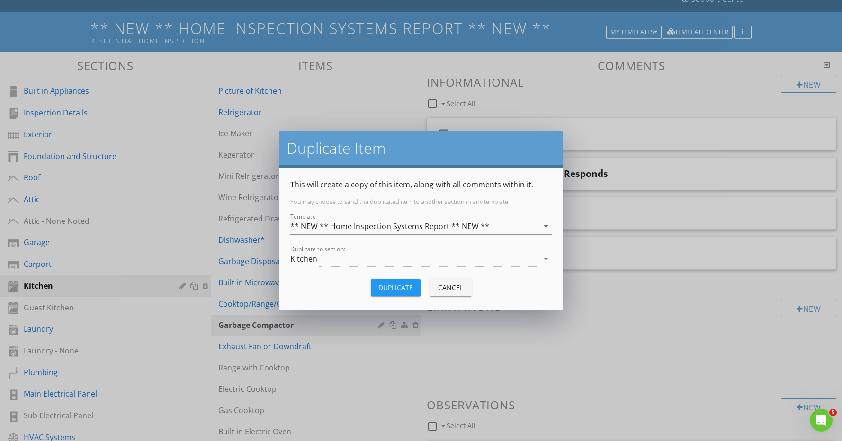
click at [398, 256] on div "Kitchen" at bounding box center [414, 259] width 248 height 16
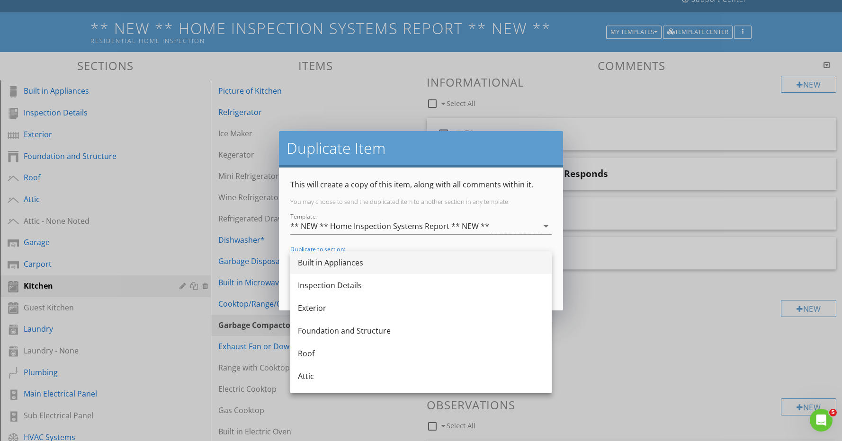
click at [396, 268] on div "Built in Appliances" at bounding box center [421, 262] width 246 height 11
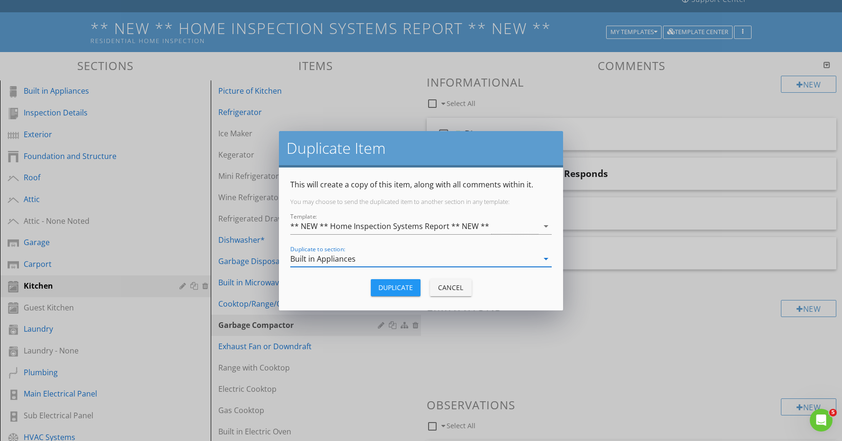
click at [402, 293] on button "Duplicate" at bounding box center [396, 287] width 50 height 17
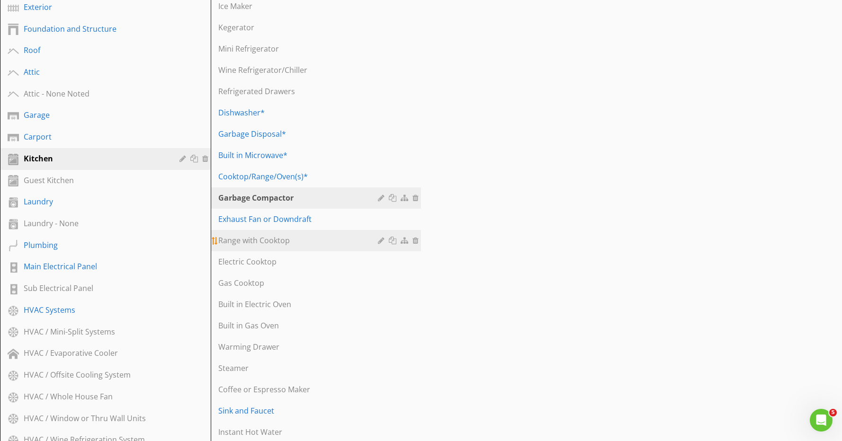
scroll to position [200, 0]
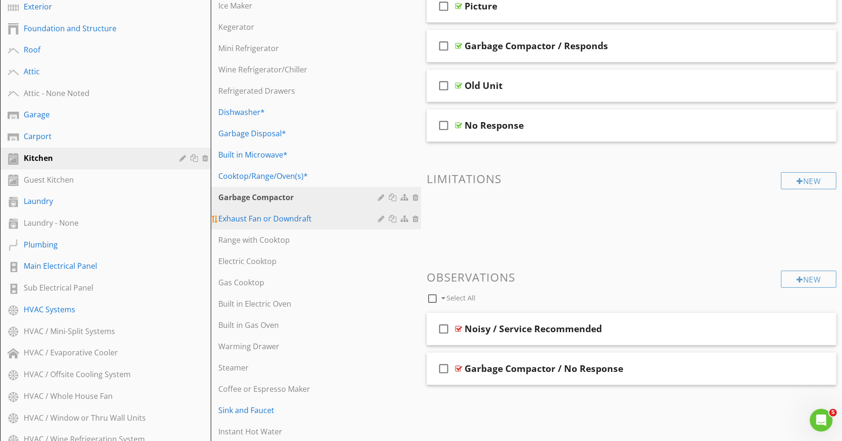
click at [394, 219] on div at bounding box center [394, 219] width 10 height 8
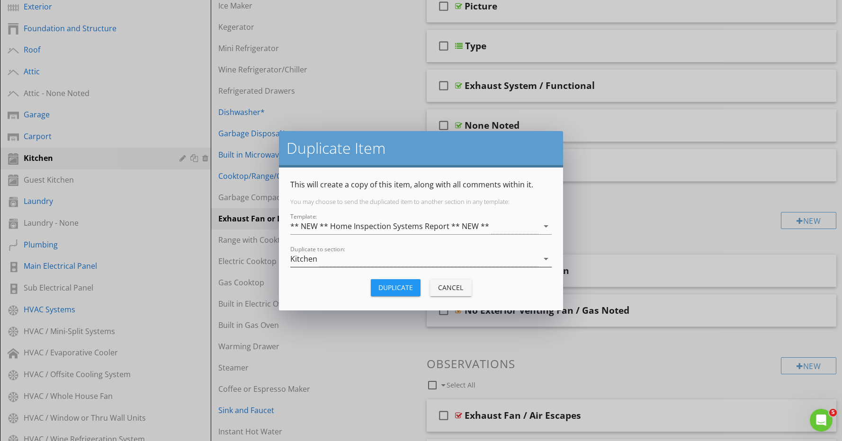
click at [357, 261] on div "Kitchen" at bounding box center [414, 259] width 248 height 16
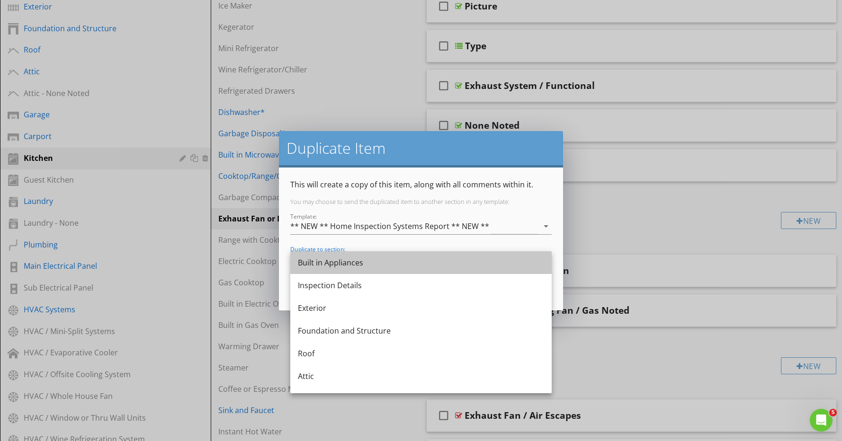
click at [357, 261] on div "Built in Appliances" at bounding box center [421, 262] width 246 height 11
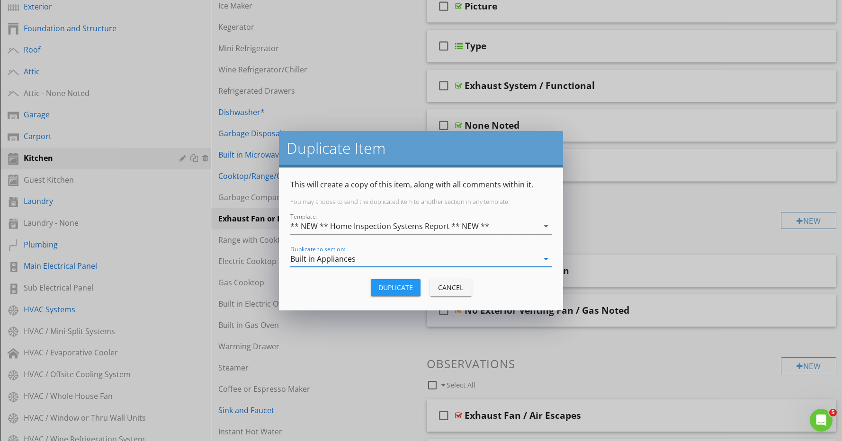
click at [381, 284] on div "Duplicate" at bounding box center [395, 288] width 35 height 10
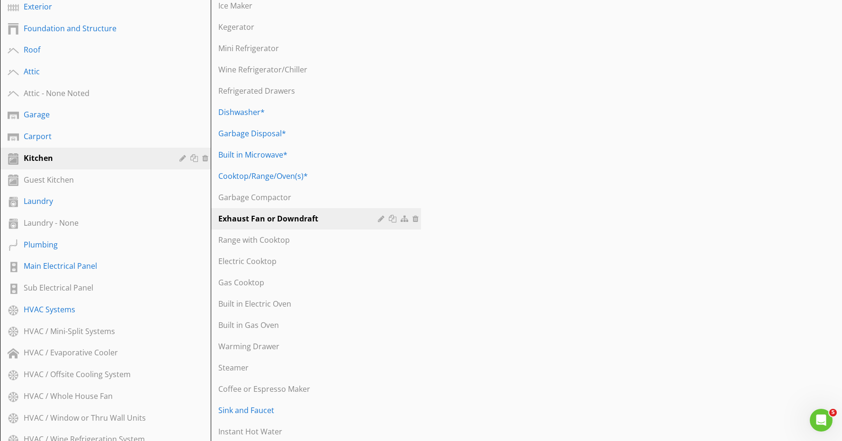
scroll to position [203, 0]
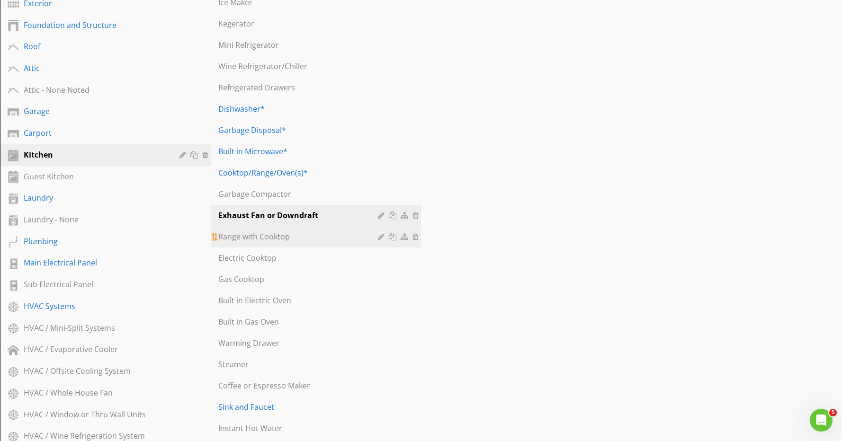
click at [393, 237] on div at bounding box center [394, 237] width 10 height 8
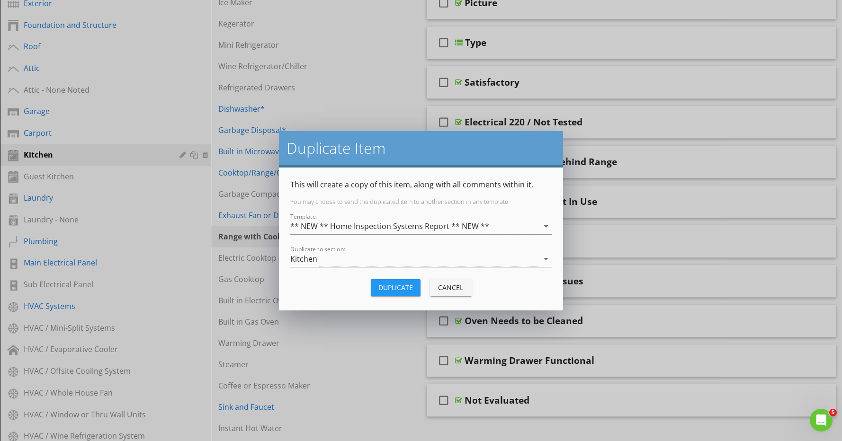
click at [379, 260] on div "Kitchen" at bounding box center [414, 259] width 248 height 16
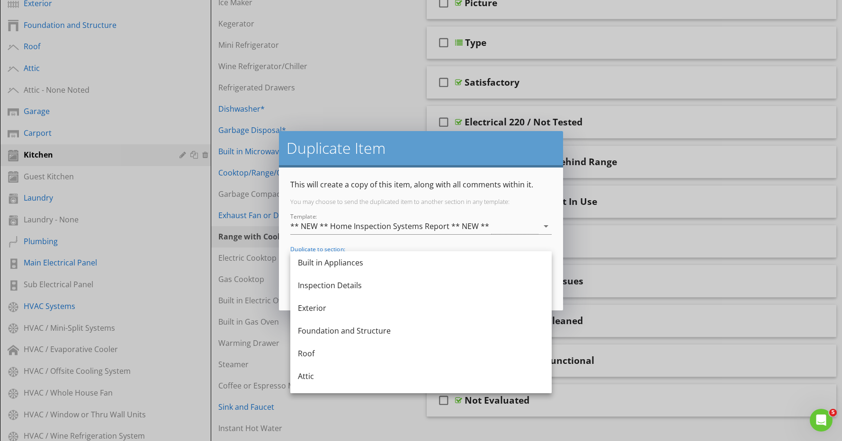
click at [379, 260] on div "Built in Appliances" at bounding box center [421, 262] width 246 height 11
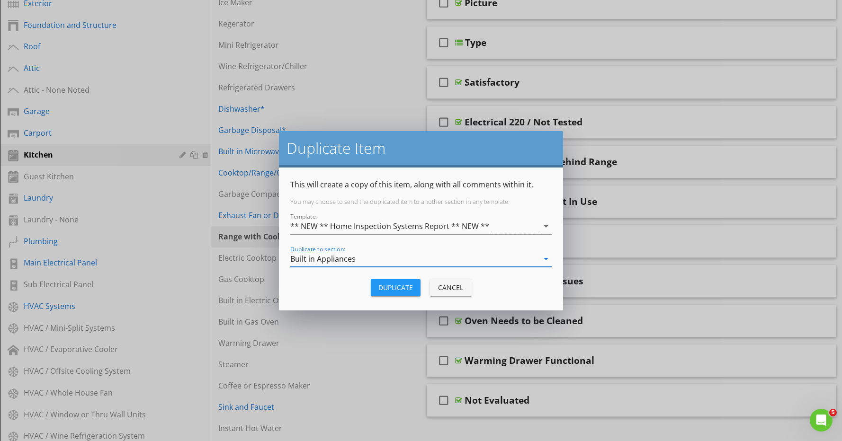
click at [415, 286] on button "Duplicate" at bounding box center [396, 287] width 50 height 17
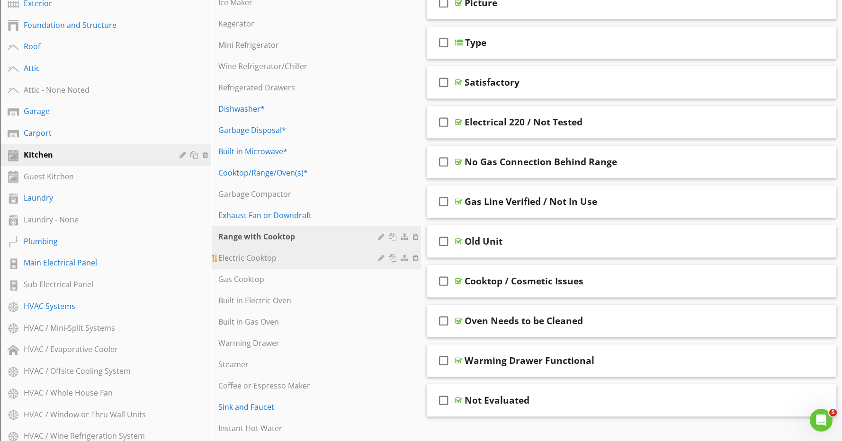
click at [395, 259] on div at bounding box center [394, 258] width 10 height 8
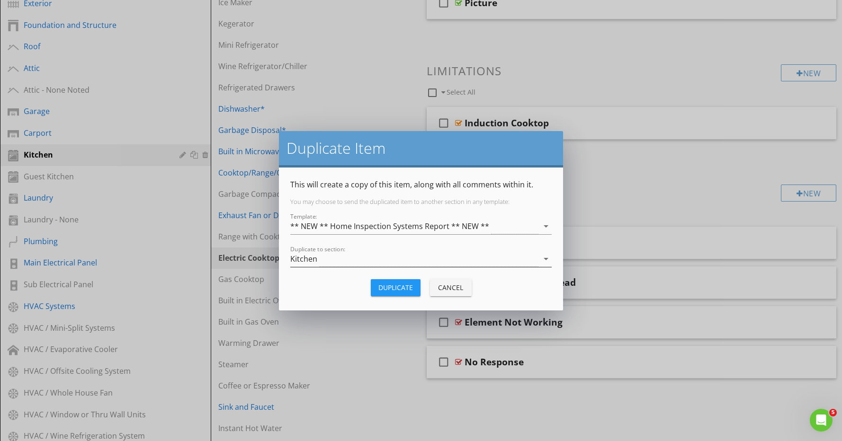
click at [366, 259] on div "Kitchen" at bounding box center [414, 259] width 248 height 16
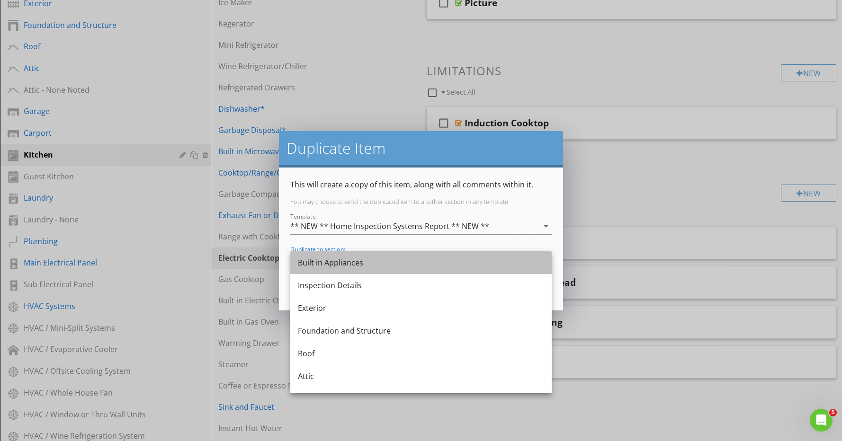
click at [364, 257] on div "Built in Appliances" at bounding box center [421, 262] width 246 height 11
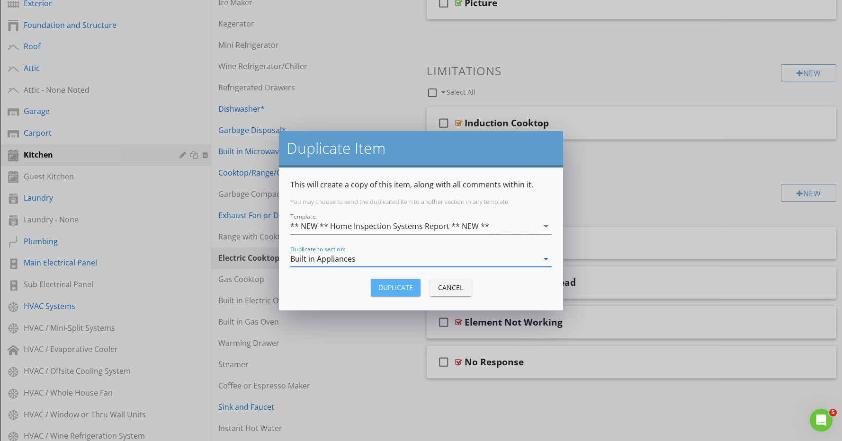
click at [388, 287] on div "Duplicate" at bounding box center [395, 288] width 35 height 10
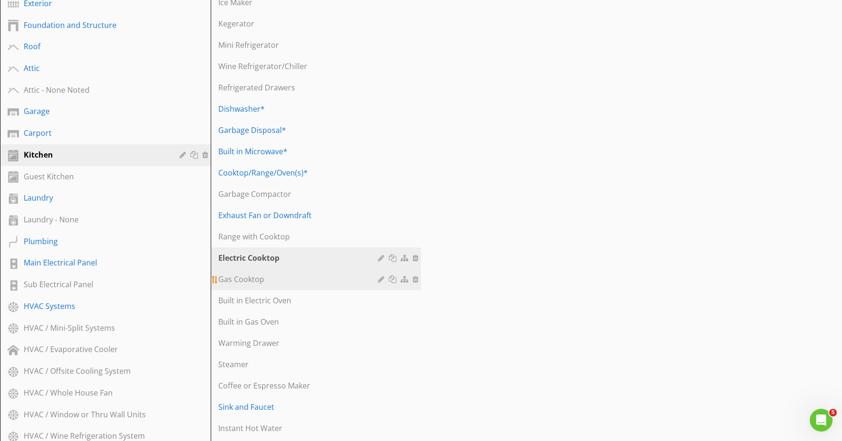
click at [394, 280] on div at bounding box center [394, 280] width 10 height 8
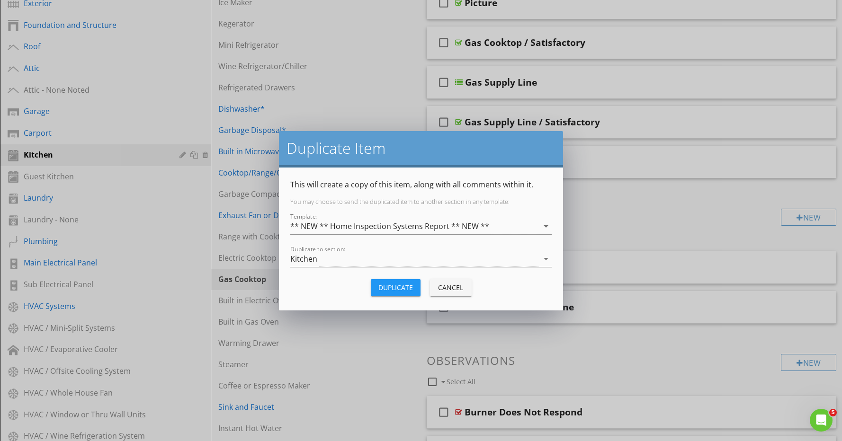
click at [376, 260] on div "Kitchen" at bounding box center [414, 259] width 248 height 16
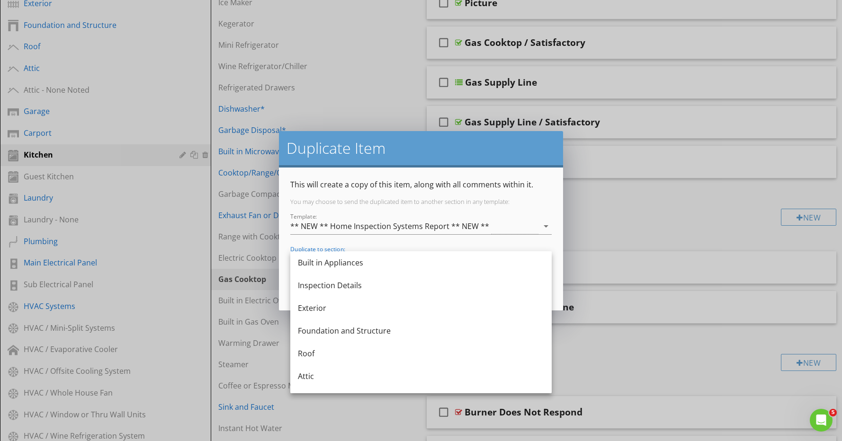
click at [376, 260] on div "Built in Appliances" at bounding box center [421, 262] width 246 height 11
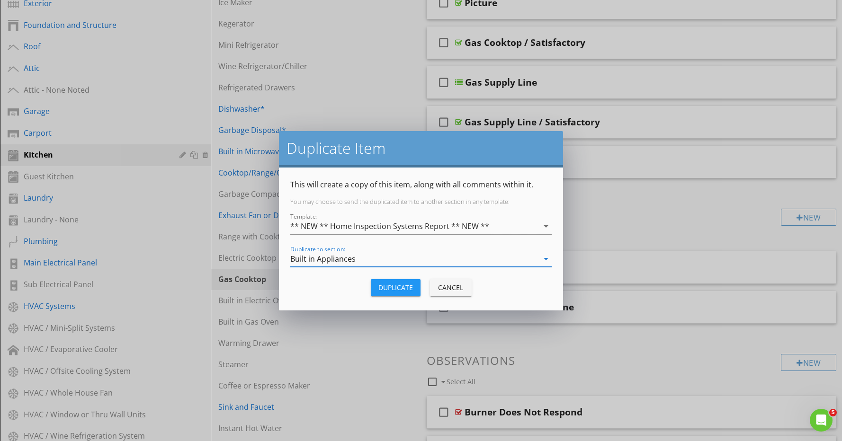
click at [384, 285] on div "Duplicate" at bounding box center [395, 288] width 35 height 10
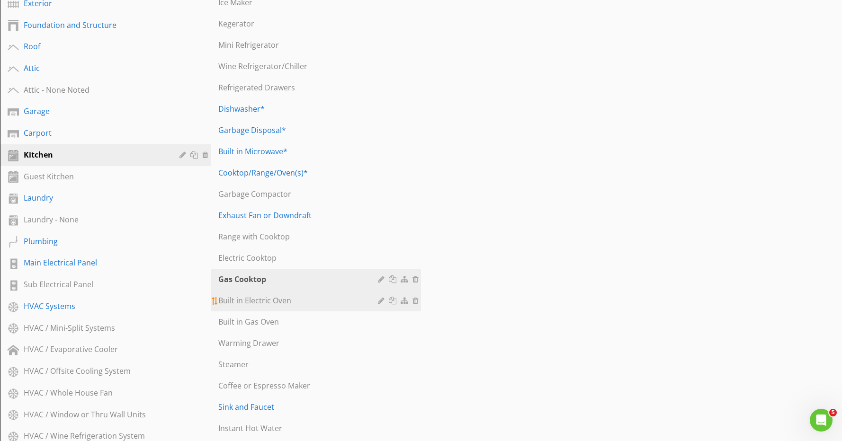
click at [392, 300] on div at bounding box center [394, 301] width 10 height 8
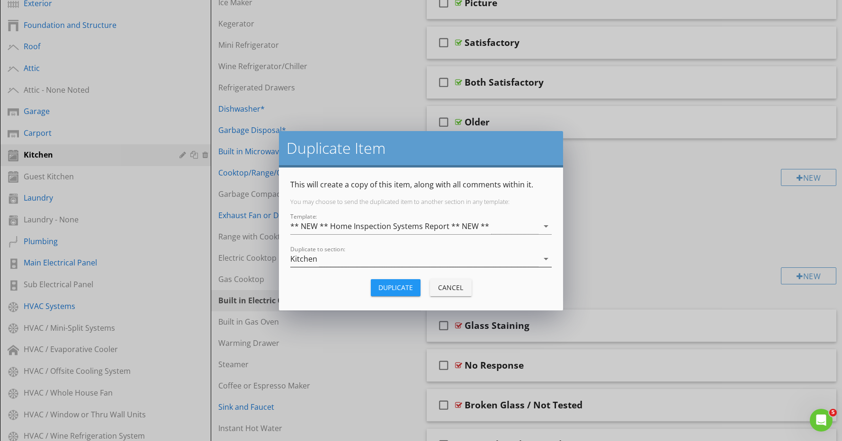
click at [369, 259] on div "Kitchen" at bounding box center [414, 259] width 248 height 16
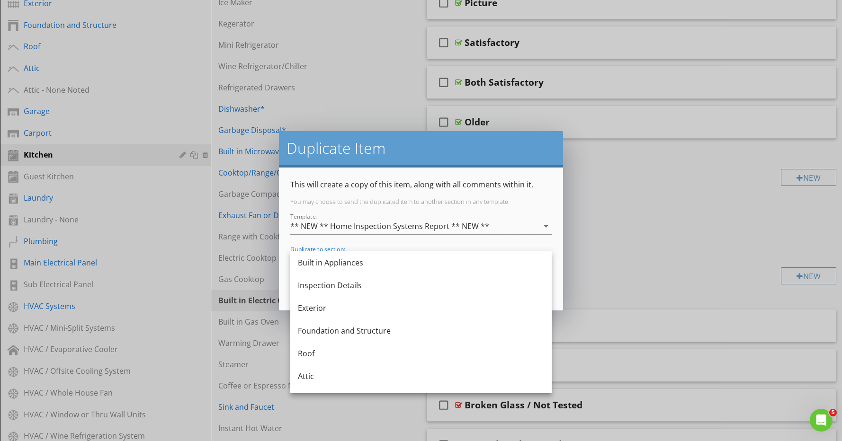
click at [369, 259] on div "Built in Appliances" at bounding box center [421, 262] width 246 height 11
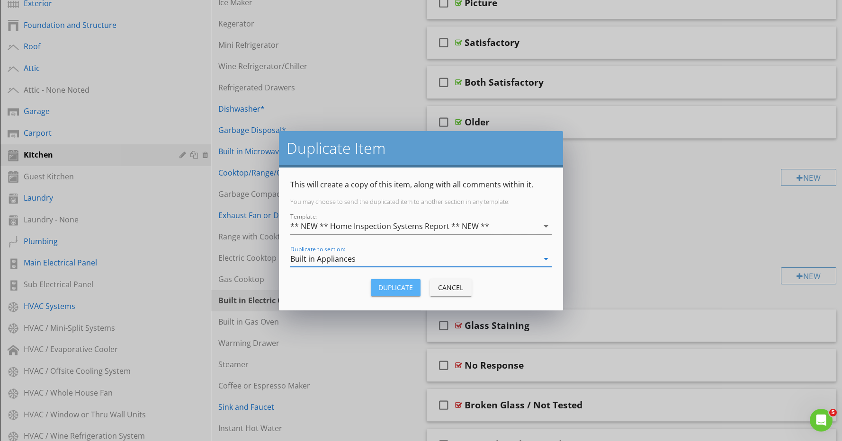
click at [402, 288] on div "Duplicate" at bounding box center [395, 288] width 35 height 10
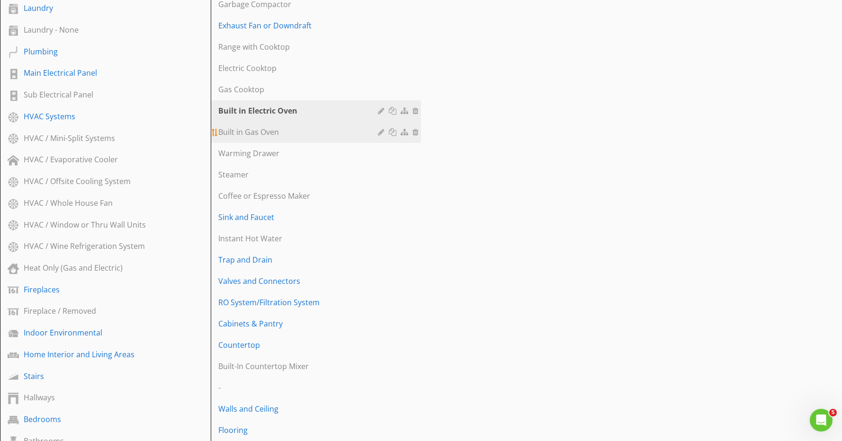
scroll to position [396, 0]
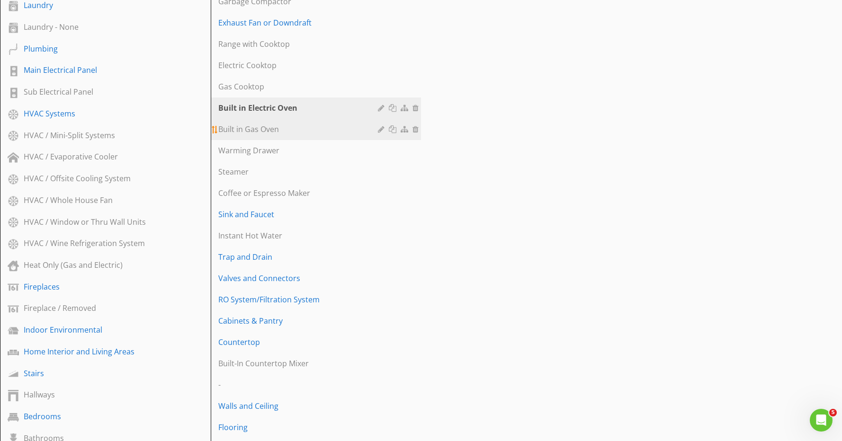
click at [392, 129] on div at bounding box center [394, 129] width 10 height 8
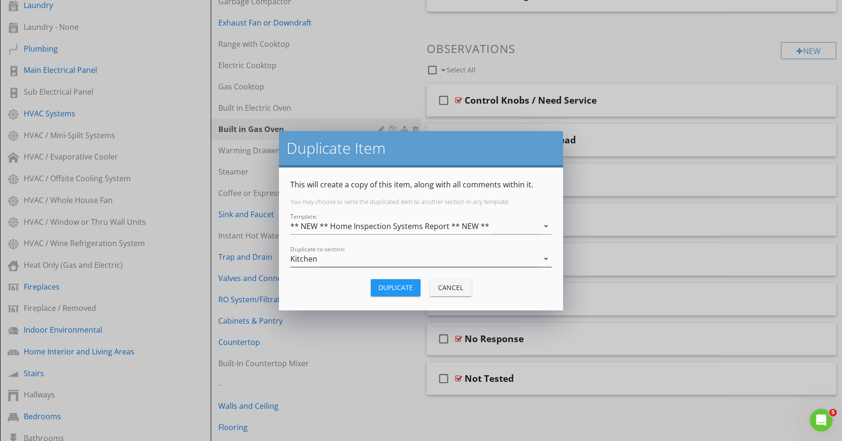
click at [354, 260] on div "Kitchen" at bounding box center [414, 259] width 248 height 16
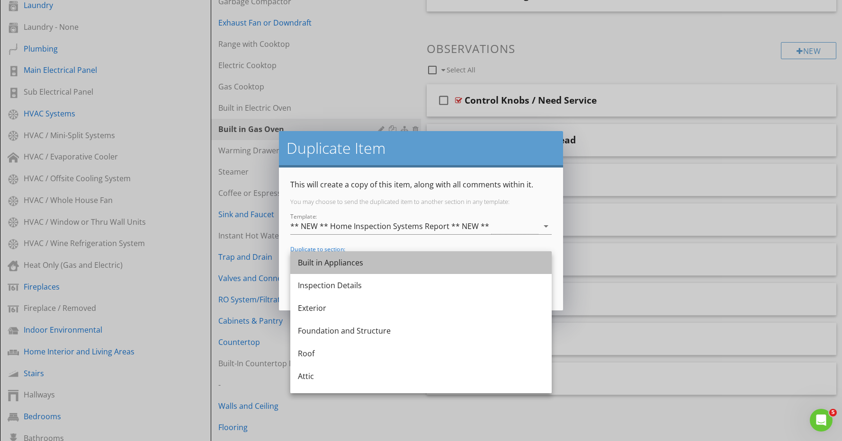
click at [355, 263] on div "Built in Appliances" at bounding box center [421, 262] width 246 height 11
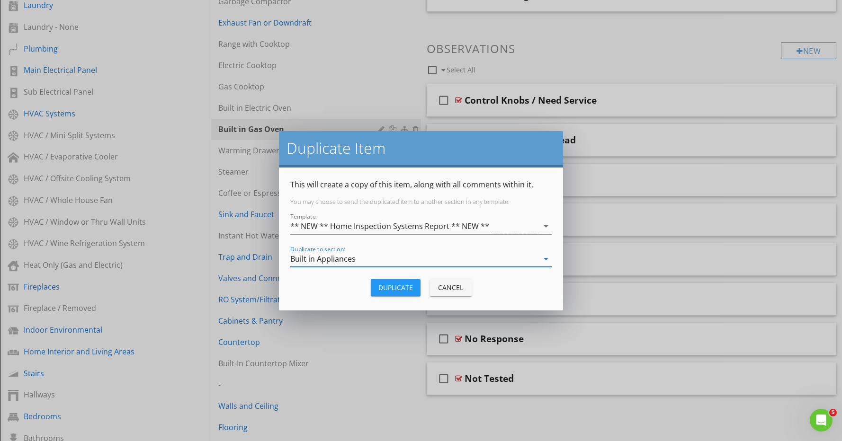
click at [409, 288] on div "Duplicate" at bounding box center [395, 288] width 35 height 10
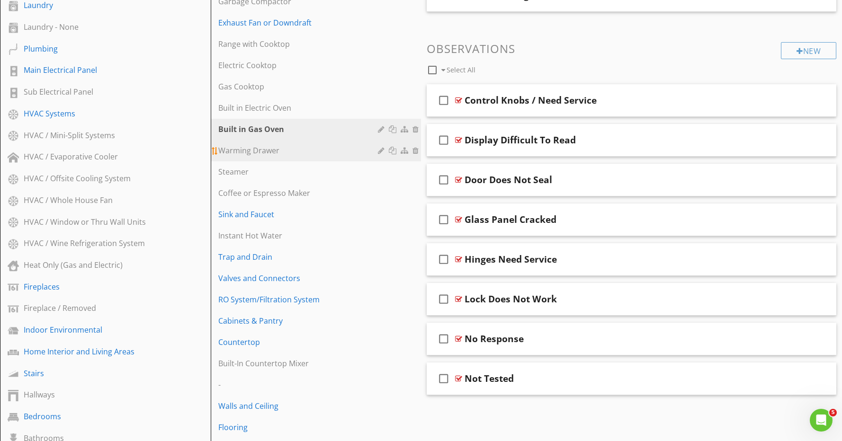
click at [393, 152] on div at bounding box center [394, 151] width 10 height 8
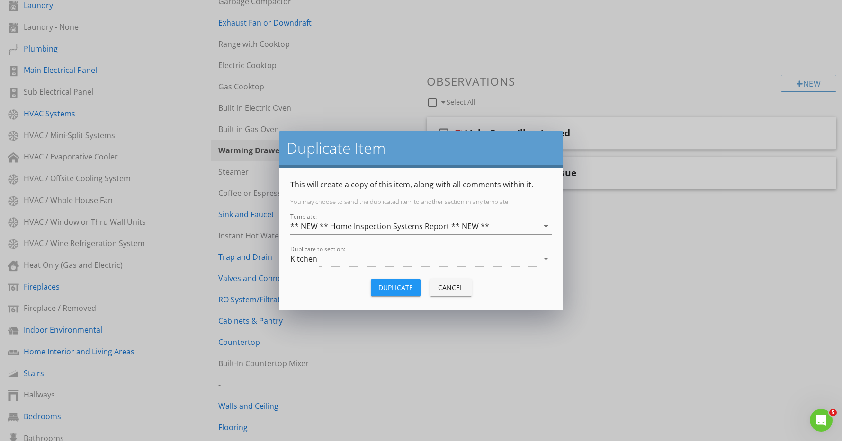
click at [358, 259] on div "Kitchen" at bounding box center [414, 259] width 248 height 16
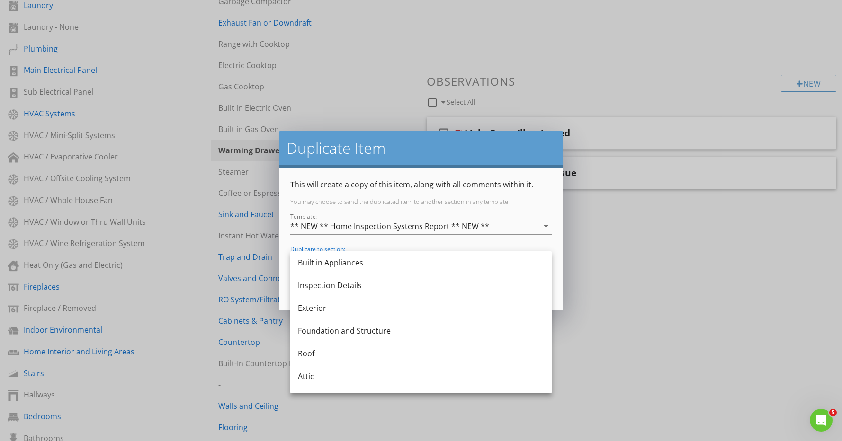
scroll to position [5, 0]
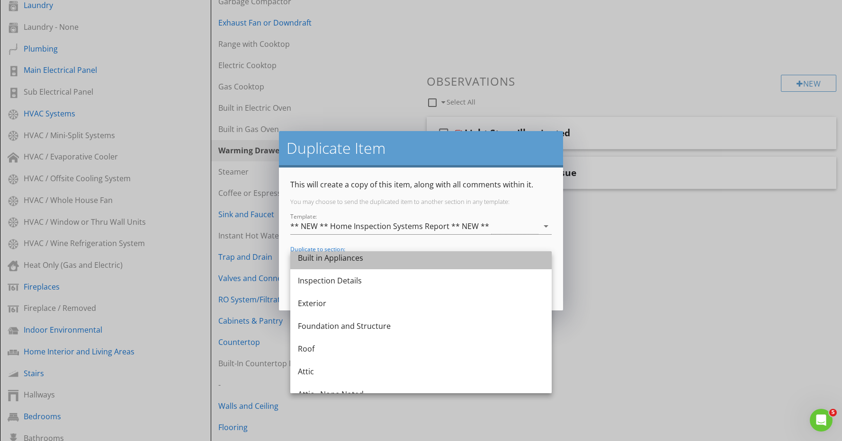
click at [358, 259] on div "Built in Appliances" at bounding box center [421, 257] width 246 height 11
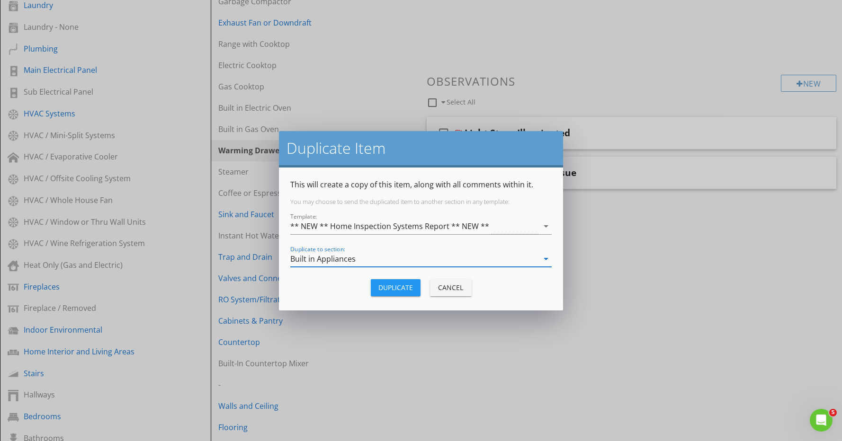
scroll to position [0, 0]
click at [393, 290] on div "Duplicate" at bounding box center [395, 288] width 35 height 10
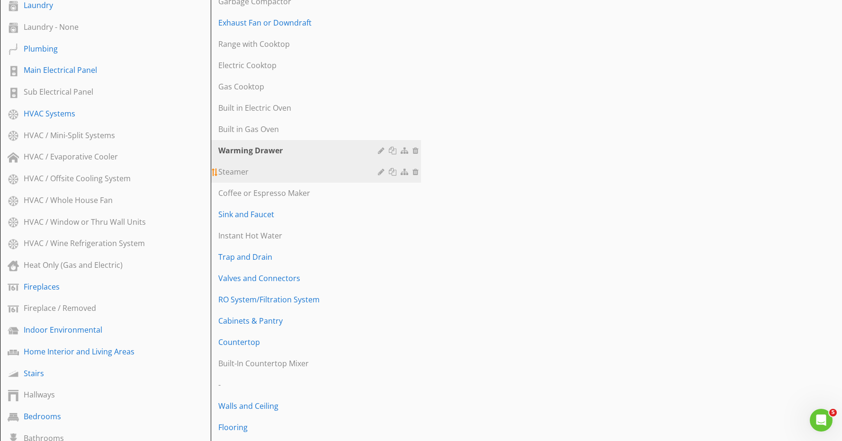
click at [395, 171] on div at bounding box center [394, 172] width 10 height 8
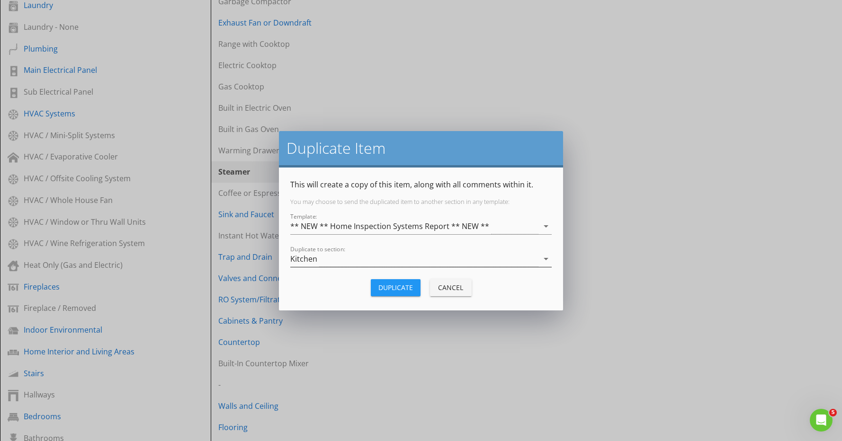
click at [369, 257] on div "Kitchen" at bounding box center [414, 259] width 248 height 16
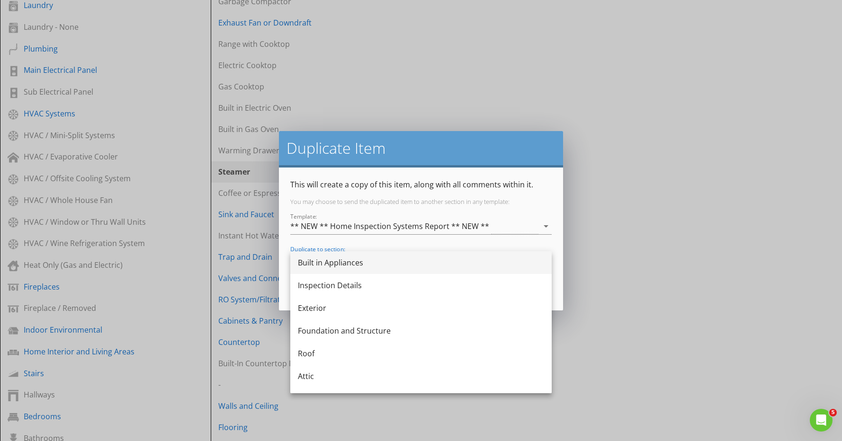
click at [361, 267] on div "Built in Appliances" at bounding box center [421, 262] width 246 height 11
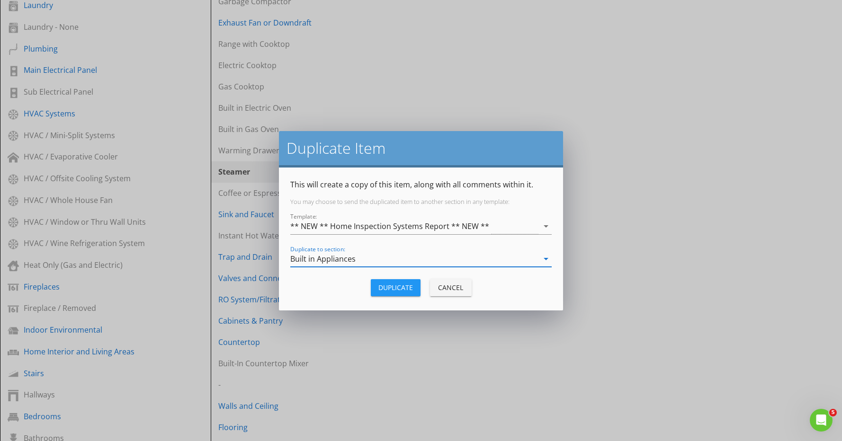
click at [390, 291] on div "Duplicate" at bounding box center [395, 288] width 35 height 10
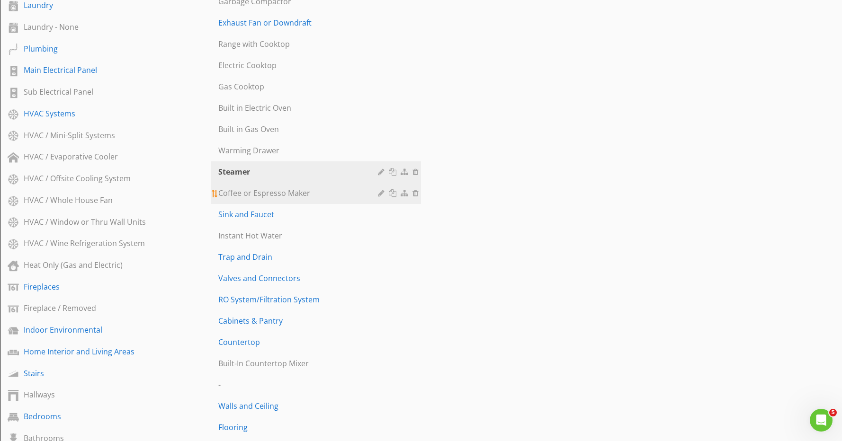
click at [391, 192] on div at bounding box center [394, 193] width 10 height 8
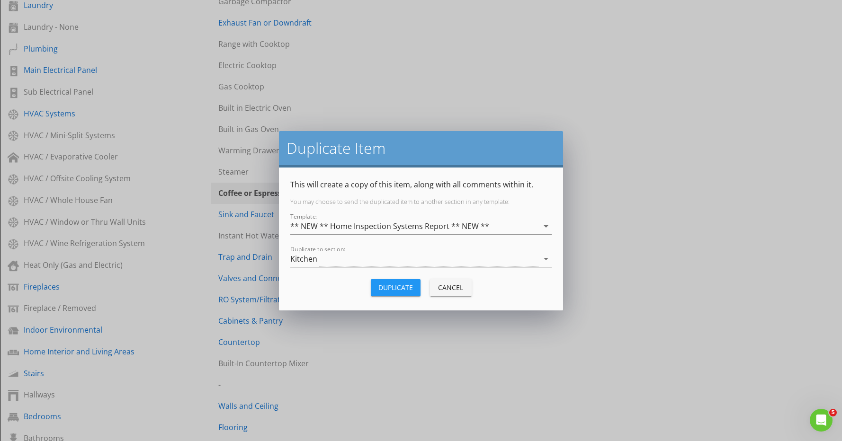
click at [360, 259] on div "Kitchen" at bounding box center [414, 259] width 248 height 16
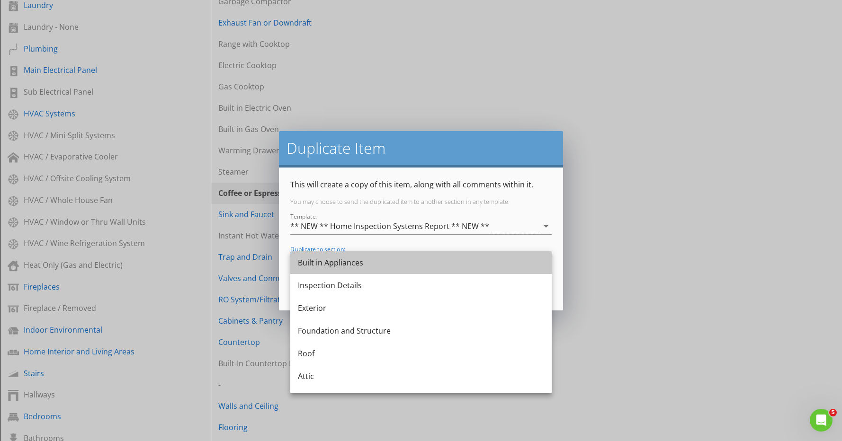
click at [360, 259] on div "Built in Appliances" at bounding box center [421, 262] width 246 height 11
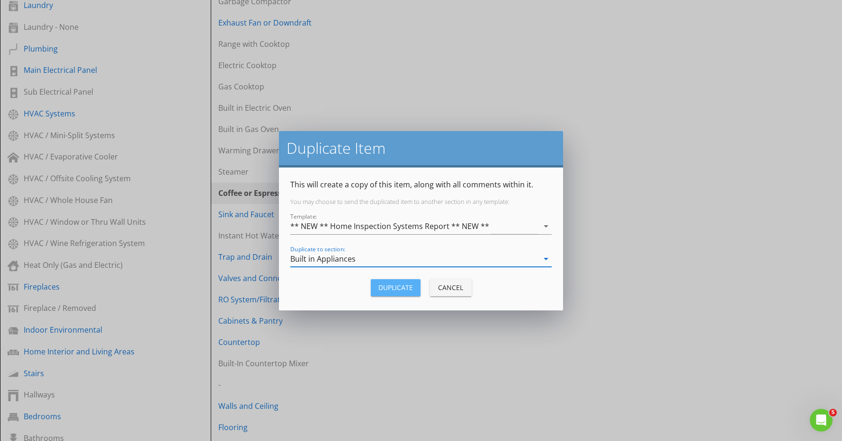
drag, startPoint x: 392, startPoint y: 282, endPoint x: 386, endPoint y: 282, distance: 5.2
click at [392, 282] on button "Duplicate" at bounding box center [396, 287] width 50 height 17
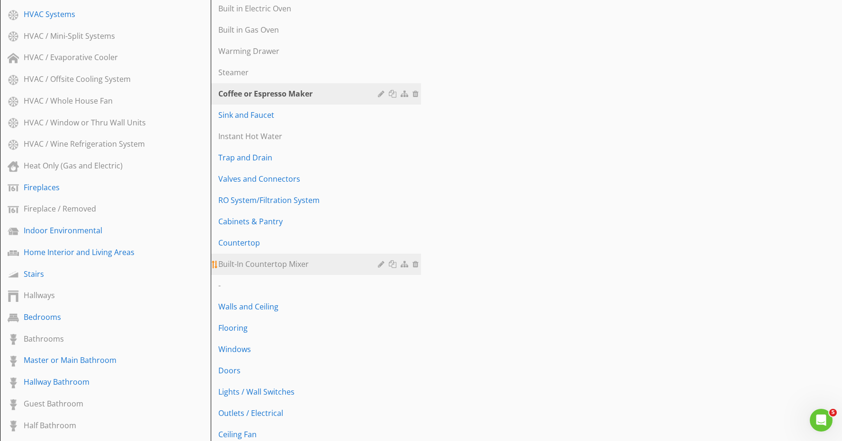
scroll to position [496, 0]
click at [393, 264] on div at bounding box center [394, 263] width 10 height 8
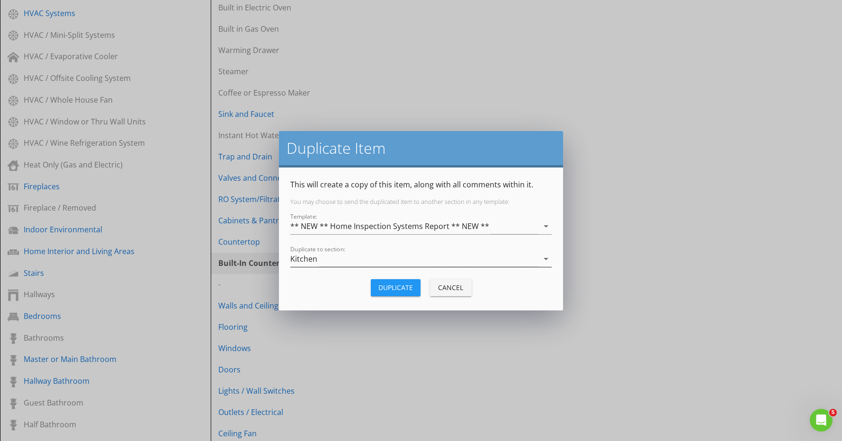
click at [354, 258] on div "Kitchen" at bounding box center [414, 259] width 248 height 16
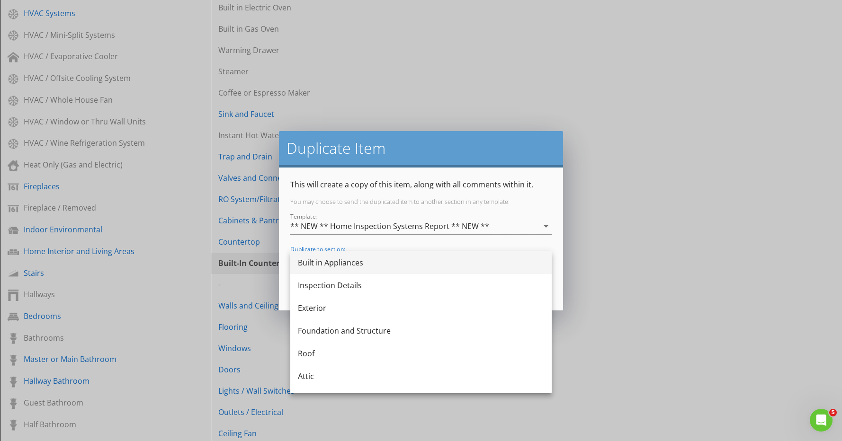
click at [353, 266] on div "Built in Appliances" at bounding box center [421, 262] width 246 height 11
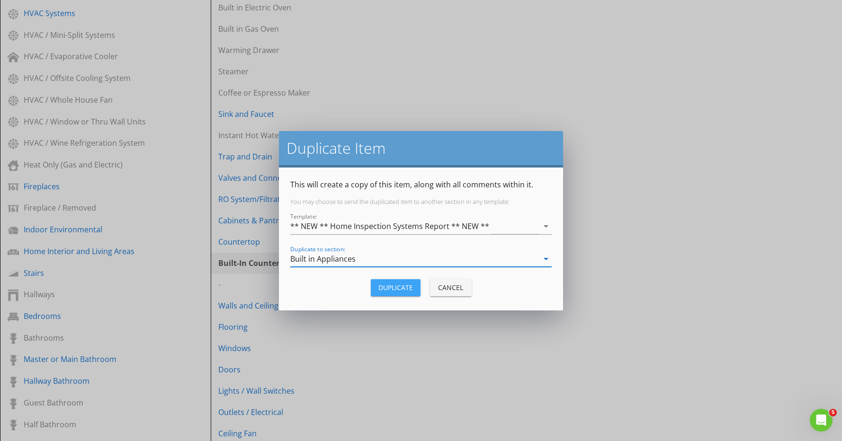
click at [413, 288] on button "Duplicate" at bounding box center [396, 287] width 50 height 17
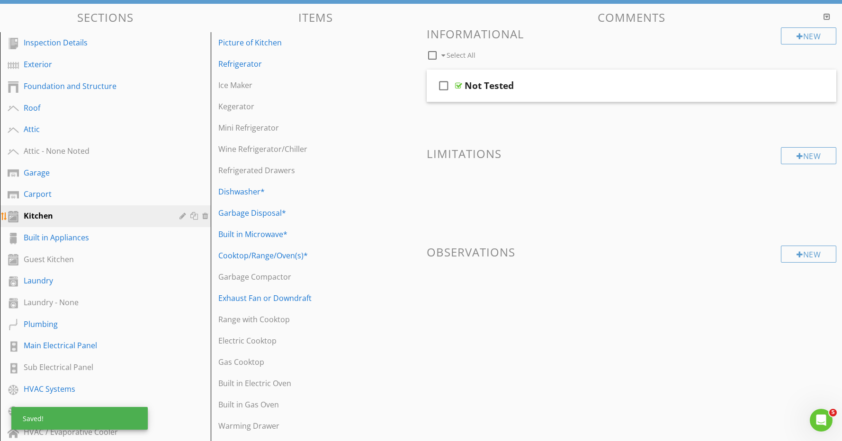
scroll to position [121, 0]
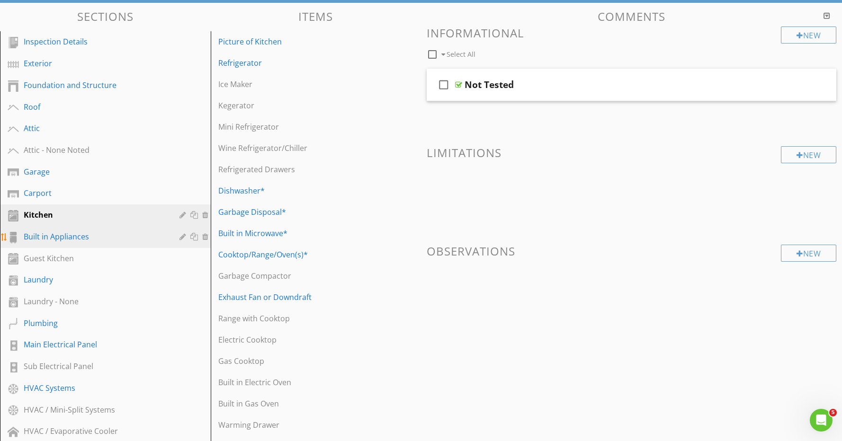
click at [83, 237] on div "Built in Appliances" at bounding box center [95, 236] width 142 height 11
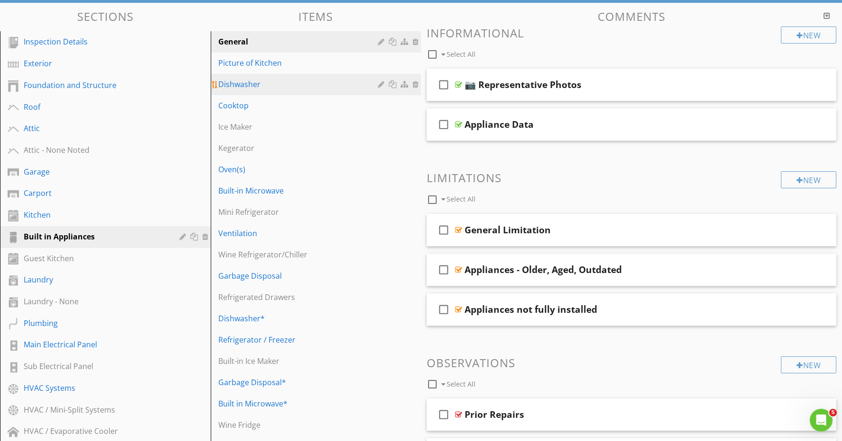
scroll to position [122, 0]
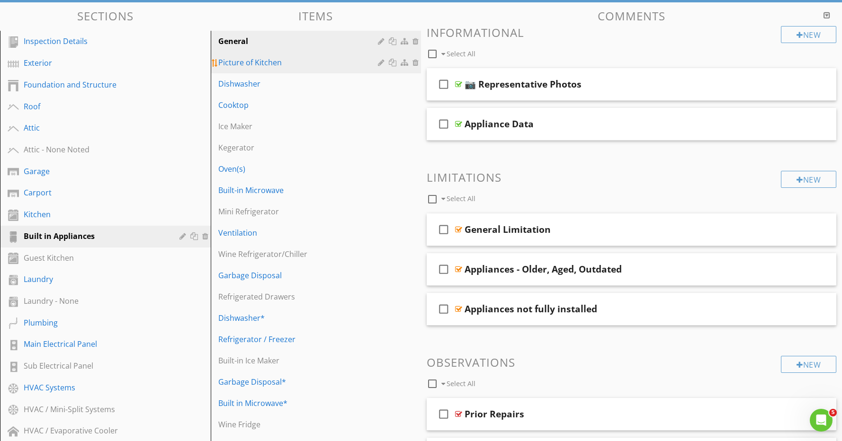
click at [416, 63] on div at bounding box center [416, 63] width 9 height 8
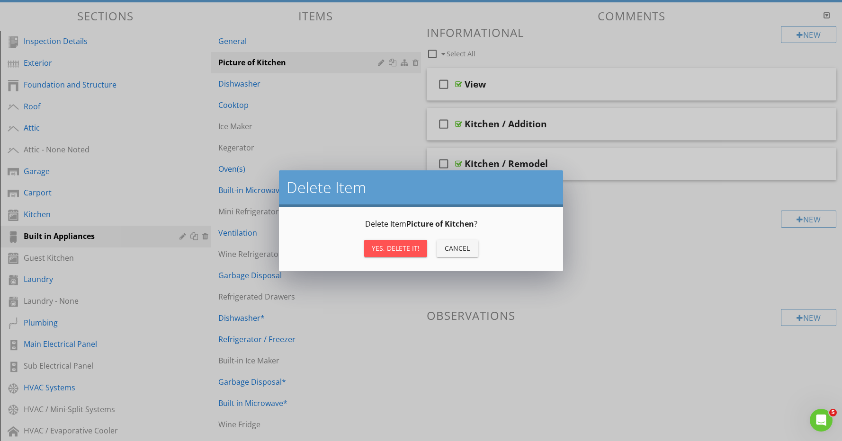
click at [396, 249] on div "Yes, Delete it!" at bounding box center [396, 248] width 48 height 10
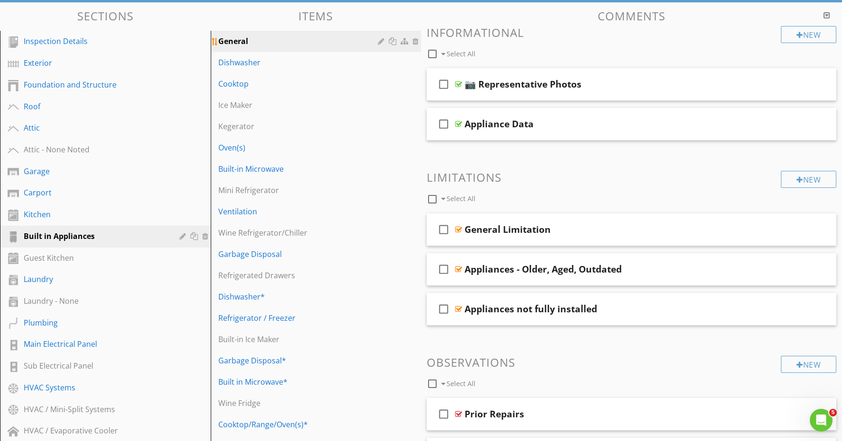
click at [248, 41] on div "General" at bounding box center [299, 41] width 163 height 11
click at [535, 127] on div "Appliance Data" at bounding box center [610, 123] width 293 height 11
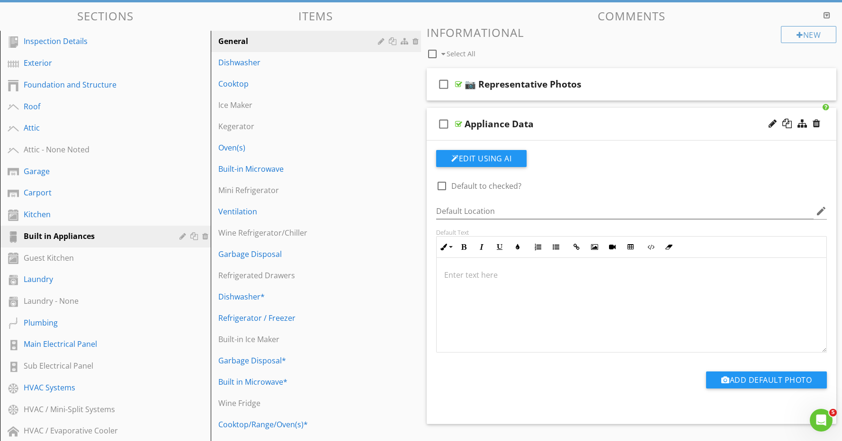
click at [585, 119] on div "Appliance Data" at bounding box center [610, 123] width 293 height 11
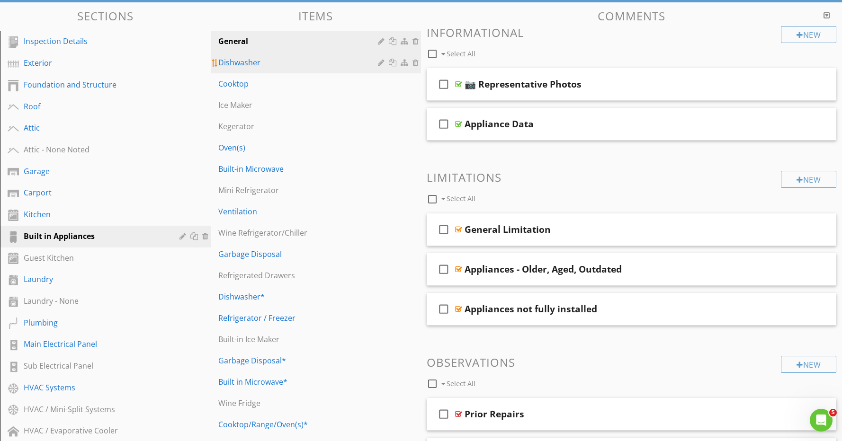
click at [269, 62] on div "Dishwasher" at bounding box center [299, 62] width 163 height 11
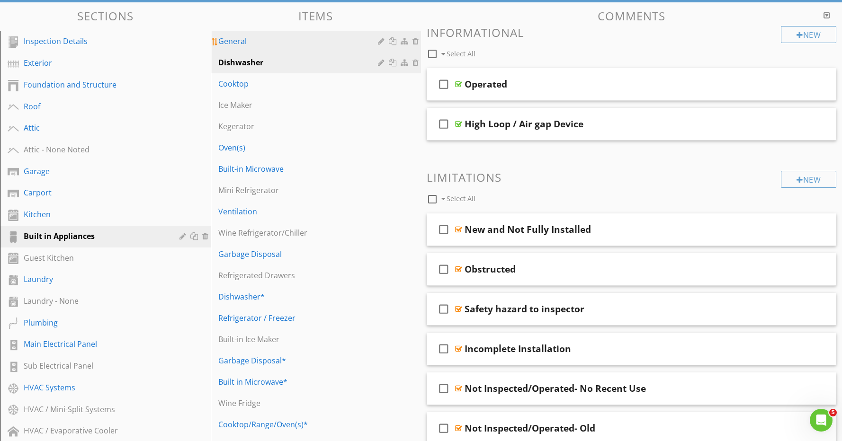
click at [263, 40] on div "General" at bounding box center [299, 41] width 163 height 11
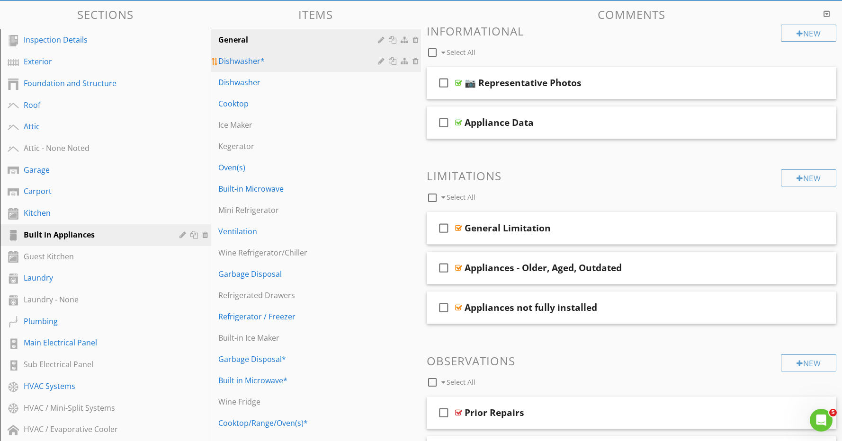
scroll to position [123, 0]
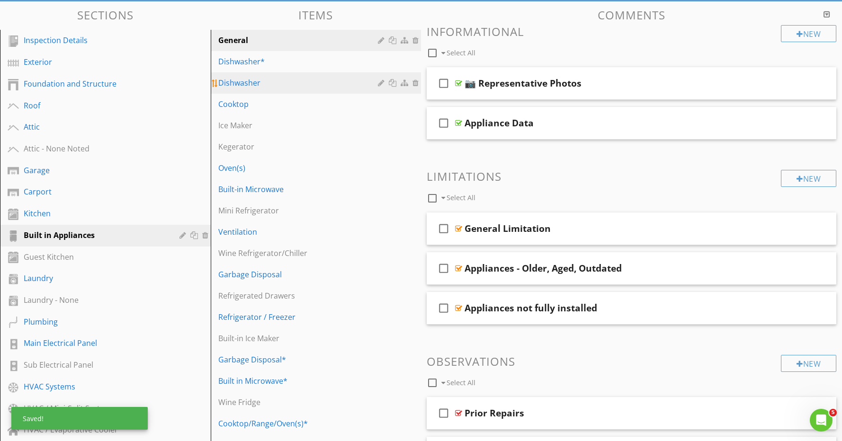
click at [416, 81] on div at bounding box center [416, 83] width 9 height 8
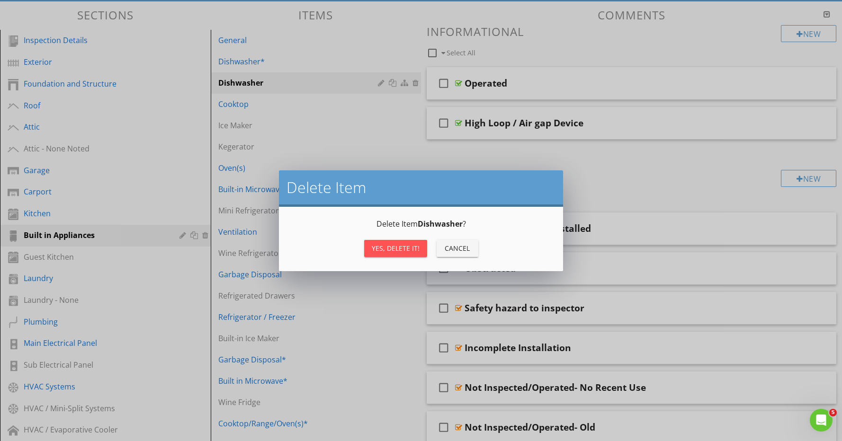
click at [403, 248] on div "Yes, Delete it!" at bounding box center [396, 248] width 48 height 10
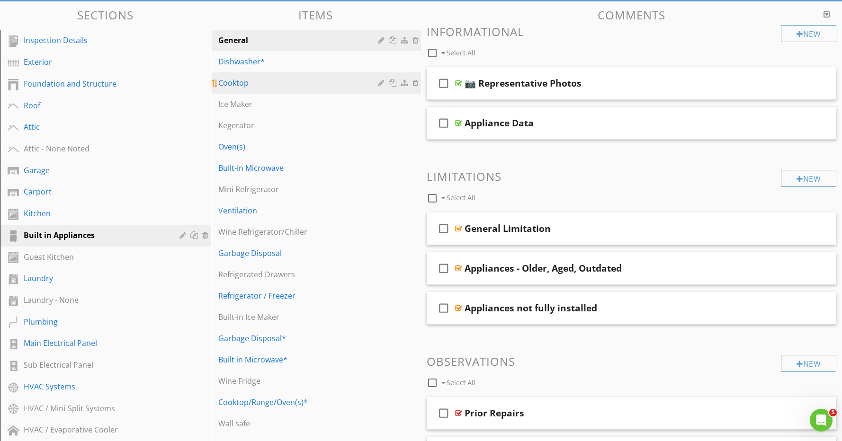
click at [247, 82] on div "Cooktop" at bounding box center [299, 82] width 163 height 11
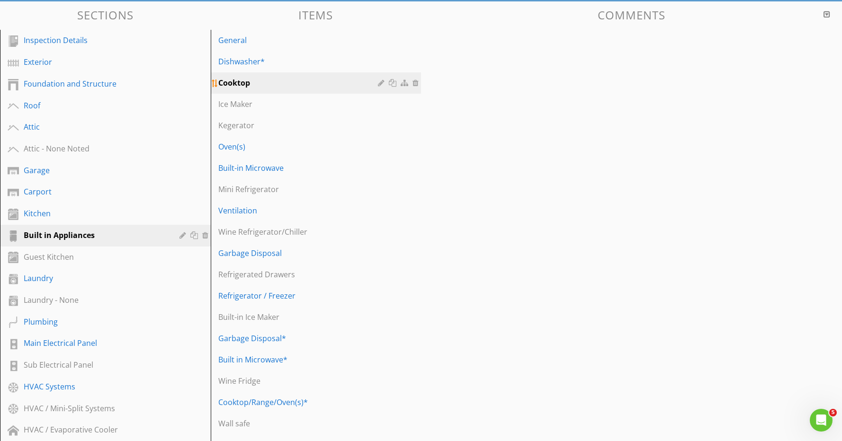
scroll to position [128, 0]
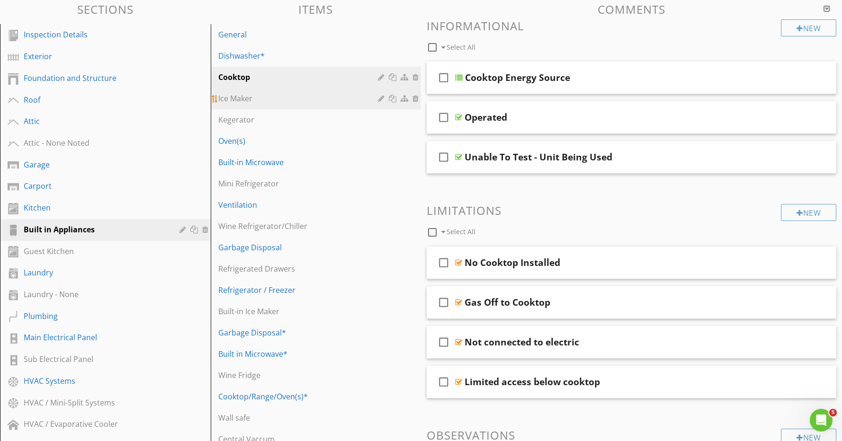
click at [328, 99] on div "Ice Maker" at bounding box center [299, 98] width 163 height 11
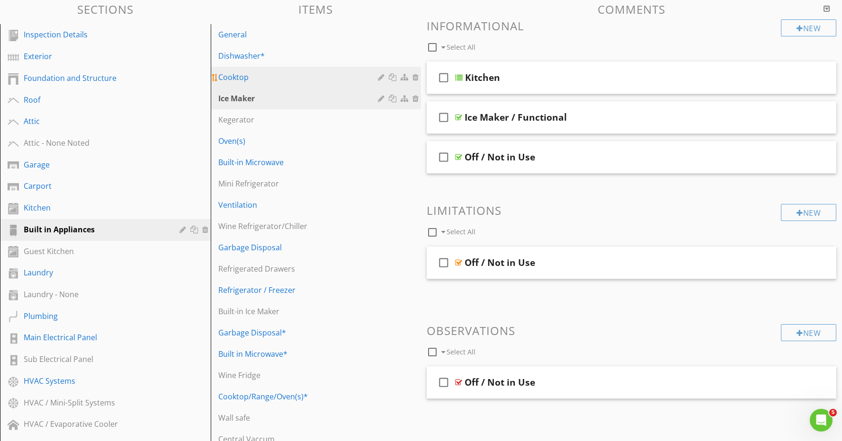
click at [286, 82] on div "Cooktop" at bounding box center [299, 76] width 163 height 11
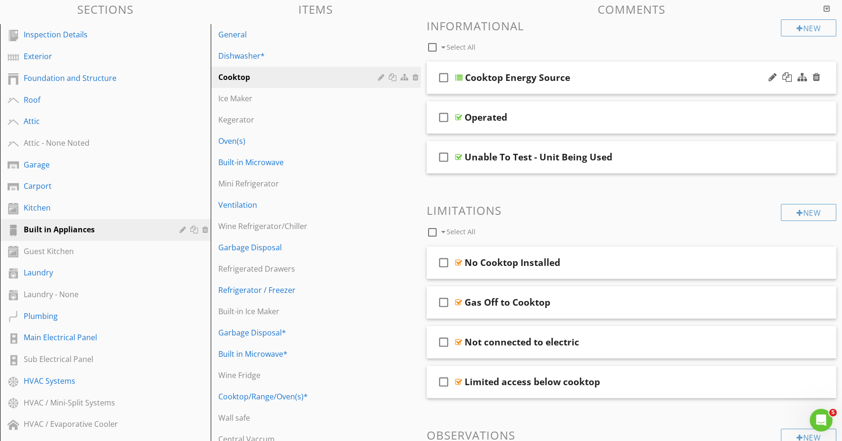
click at [612, 78] on div "Cooktop Energy Source" at bounding box center [611, 77] width 293 height 11
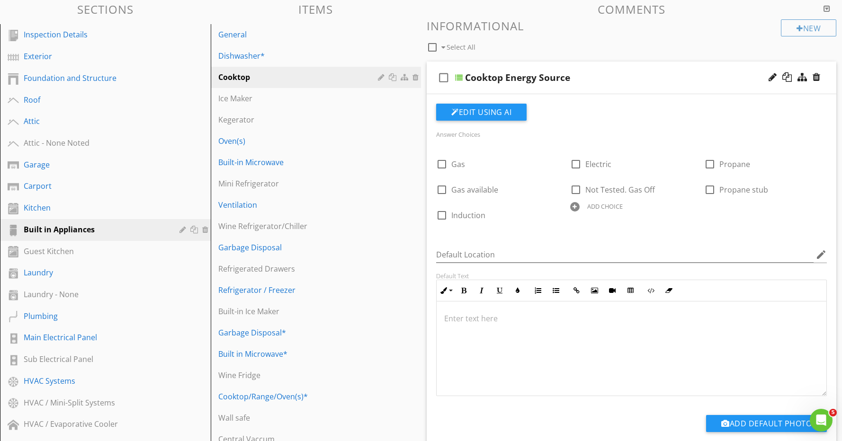
click at [612, 78] on div "Cooktop Energy Source" at bounding box center [611, 77] width 293 height 11
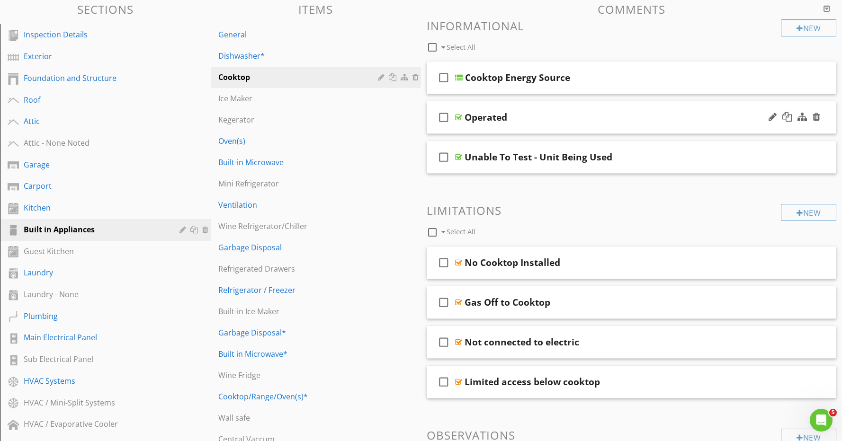
click at [604, 115] on div "Operated" at bounding box center [610, 117] width 293 height 11
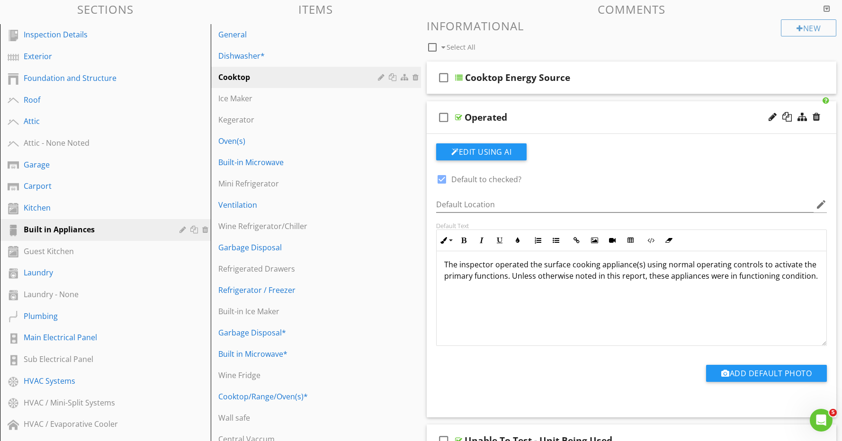
click at [604, 115] on div "Operated" at bounding box center [610, 117] width 293 height 11
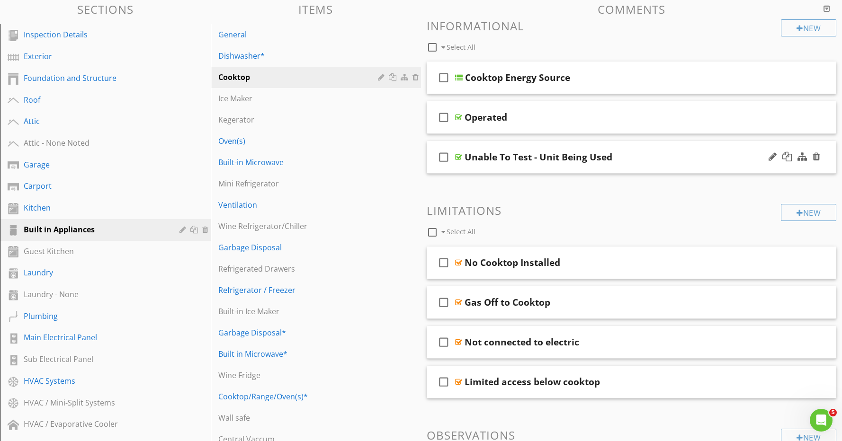
click at [596, 164] on div "check_box_outline_blank Unable To Test - Unit Being Used" at bounding box center [632, 157] width 410 height 33
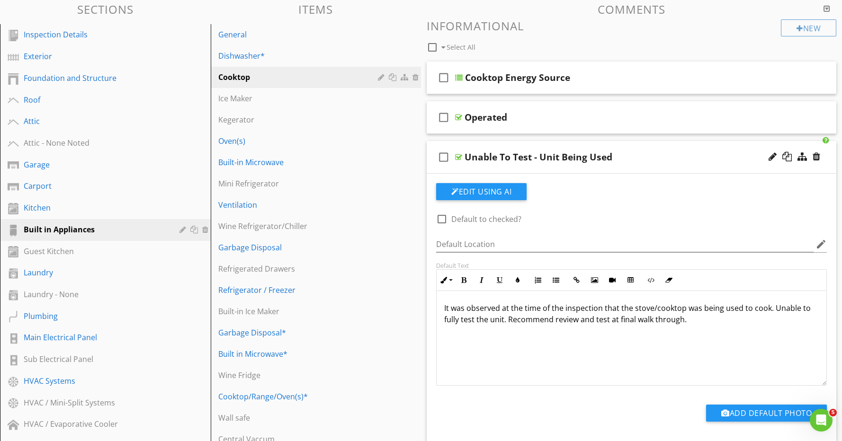
click at [596, 164] on div "check_box_outline_blank Unable To Test - Unit Being Used" at bounding box center [632, 157] width 410 height 33
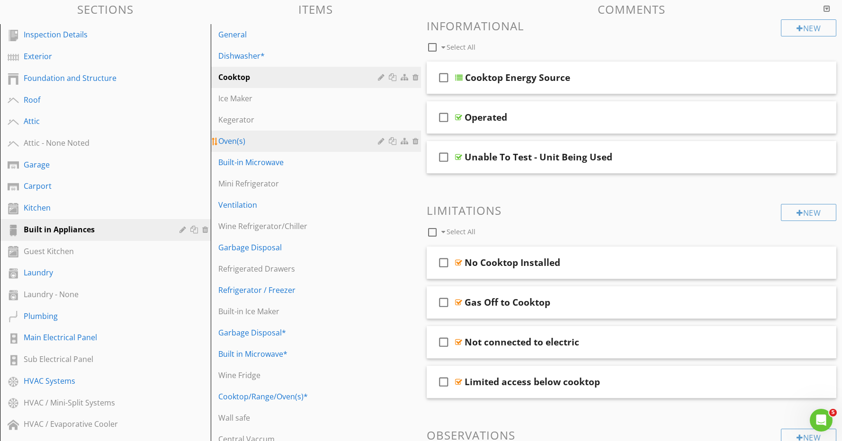
click at [245, 137] on div "Oven(s)" at bounding box center [299, 140] width 163 height 11
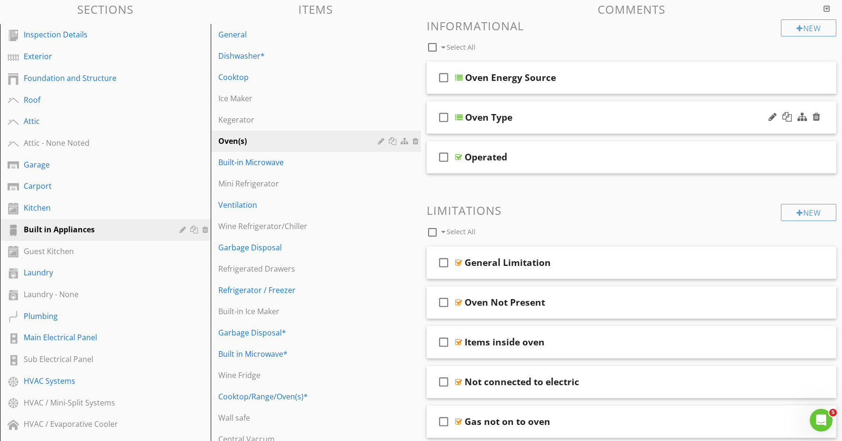
click at [603, 116] on div "Oven Type" at bounding box center [611, 117] width 293 height 11
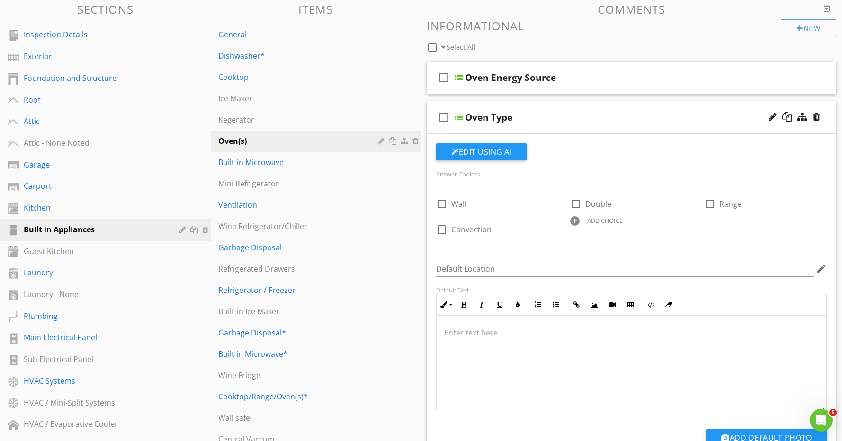
click at [577, 222] on div at bounding box center [574, 220] width 9 height 9
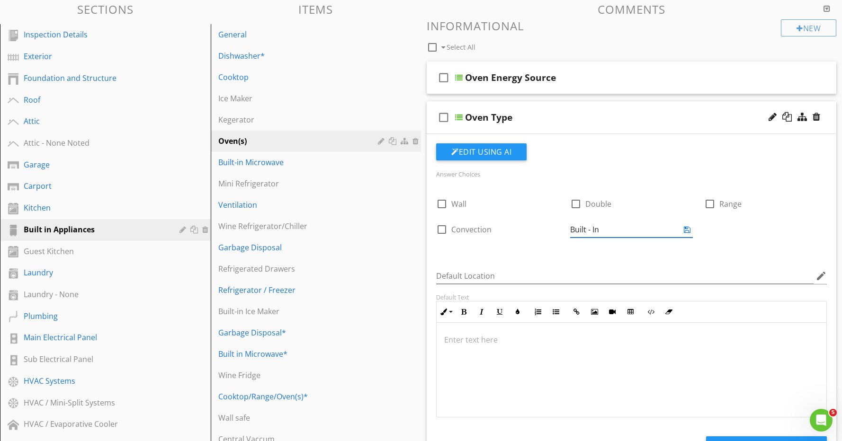
type input "Built - In"
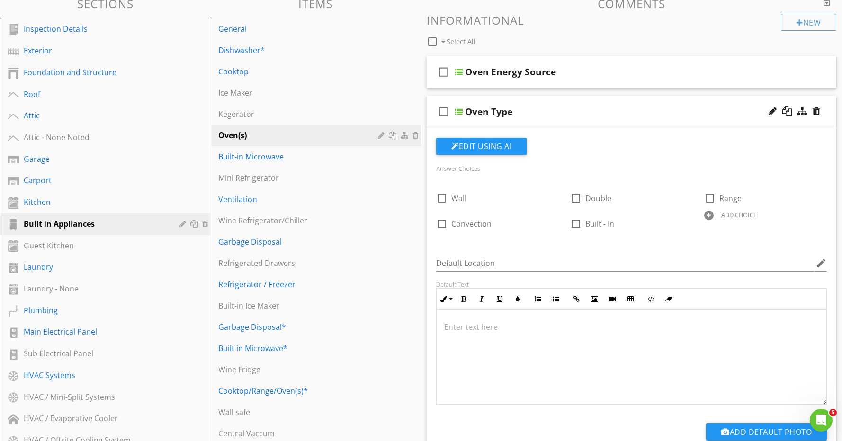
scroll to position [131, 0]
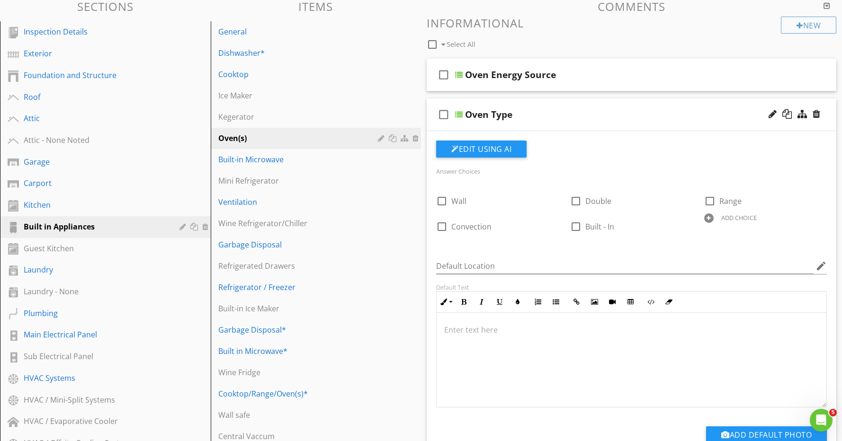
click at [589, 119] on div "Oven Type" at bounding box center [611, 114] width 293 height 11
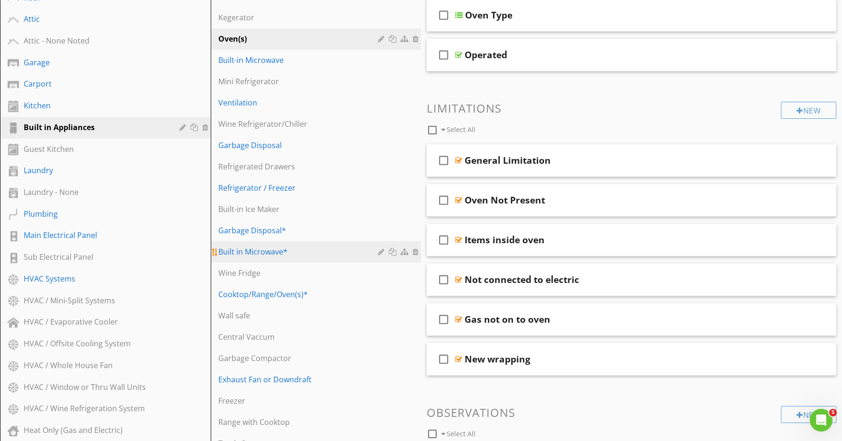
scroll to position [232, 0]
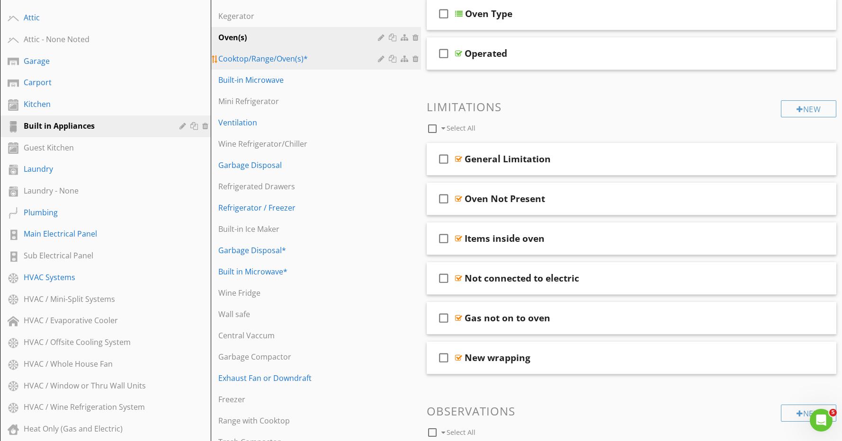
click at [310, 57] on div "Cooktop/Range/Oven(s)*" at bounding box center [299, 58] width 163 height 11
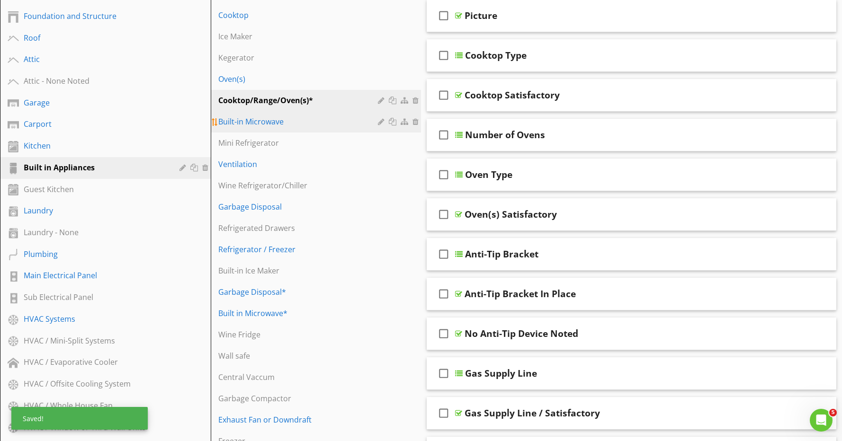
scroll to position [193, 0]
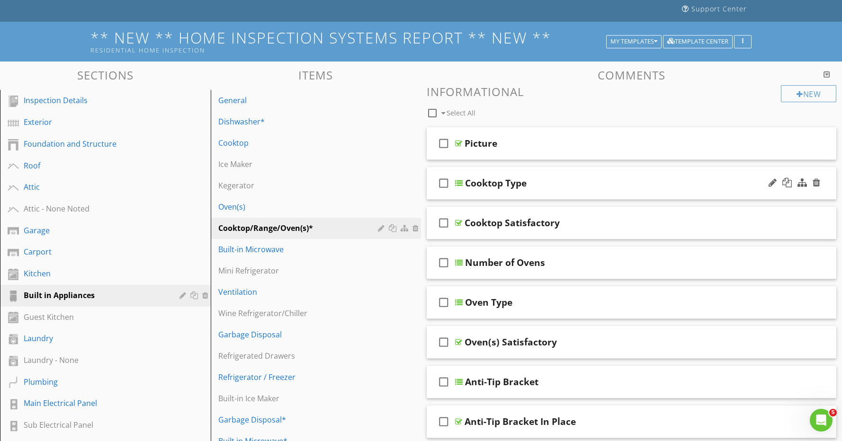
click at [576, 182] on div "Cooktop Type" at bounding box center [611, 183] width 293 height 11
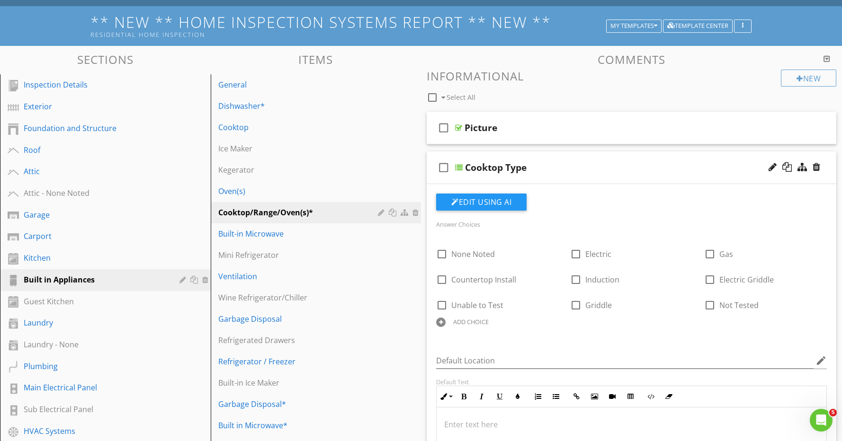
scroll to position [78, 0]
click at [578, 164] on div "Cooktop Type" at bounding box center [611, 167] width 293 height 11
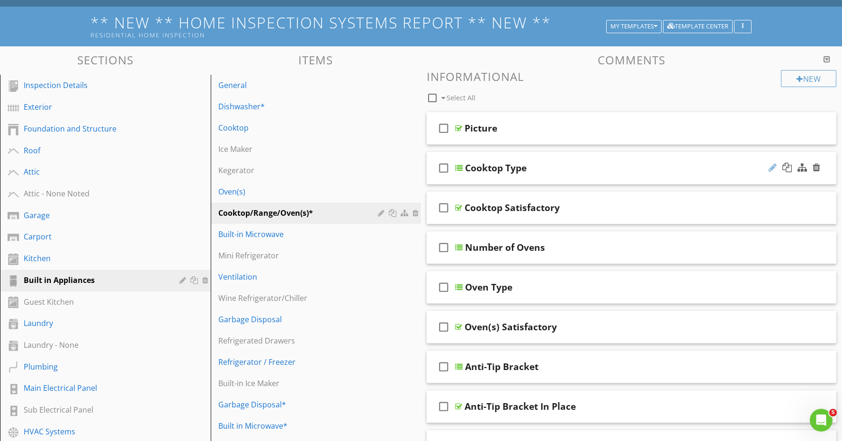
click at [771, 165] on div at bounding box center [772, 167] width 8 height 9
click at [500, 171] on input "Cooktop Type" at bounding box center [611, 169] width 293 height 16
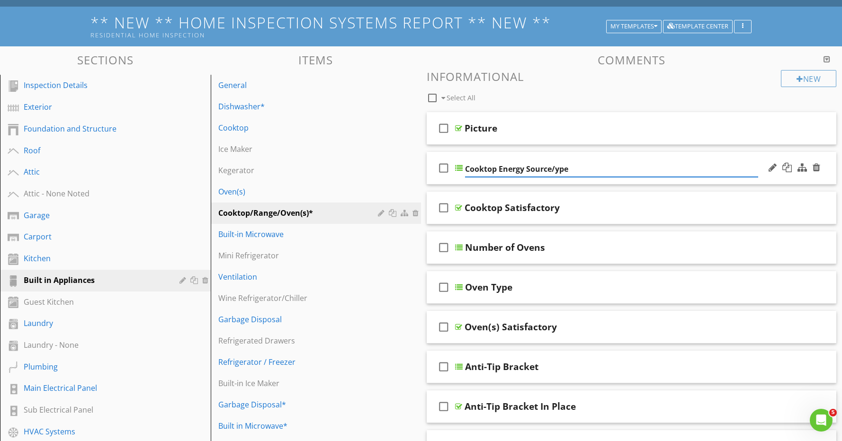
type input "Cooktop Energy Source/Type"
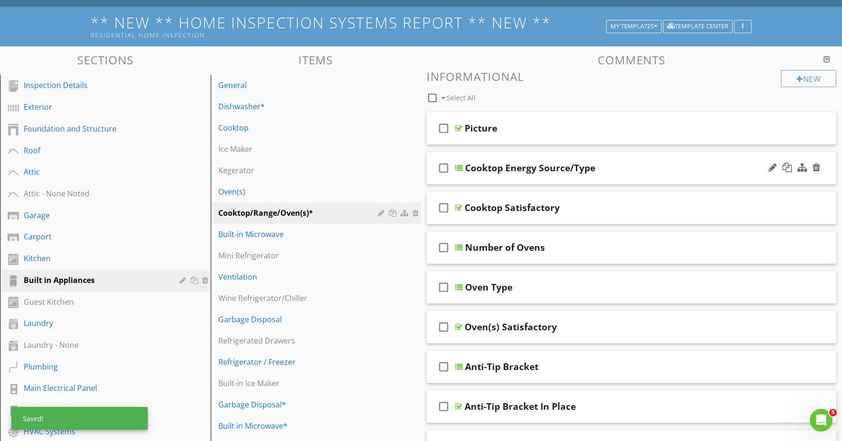
click at [611, 159] on div "check_box_outline_blank Cooktop Energy Source/Type" at bounding box center [632, 168] width 410 height 33
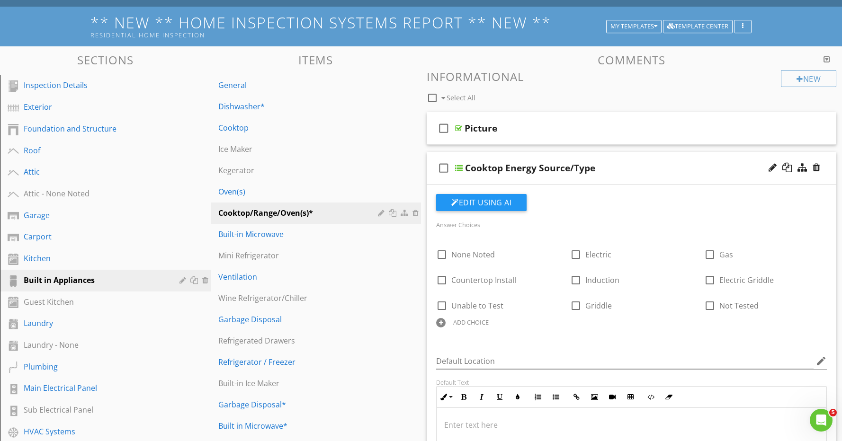
click at [621, 157] on div "check_box_outline_blank Cooktop Energy Source/Type" at bounding box center [632, 168] width 410 height 33
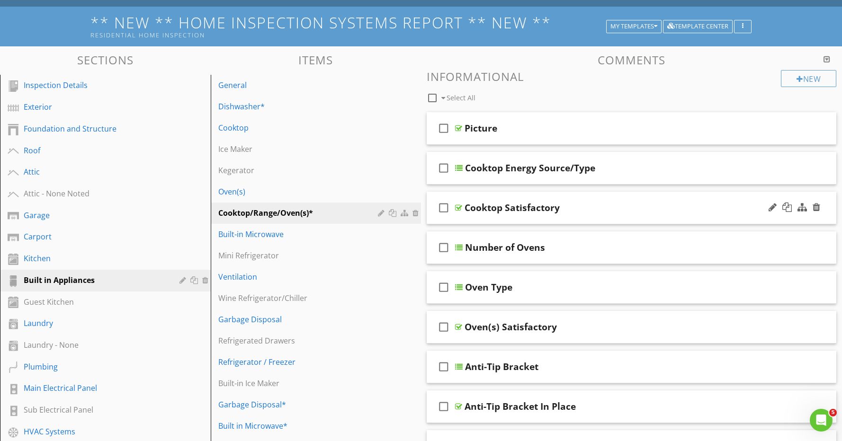
click at [609, 201] on div "check_box_outline_blank Cooktop Satisfactory" at bounding box center [632, 208] width 410 height 33
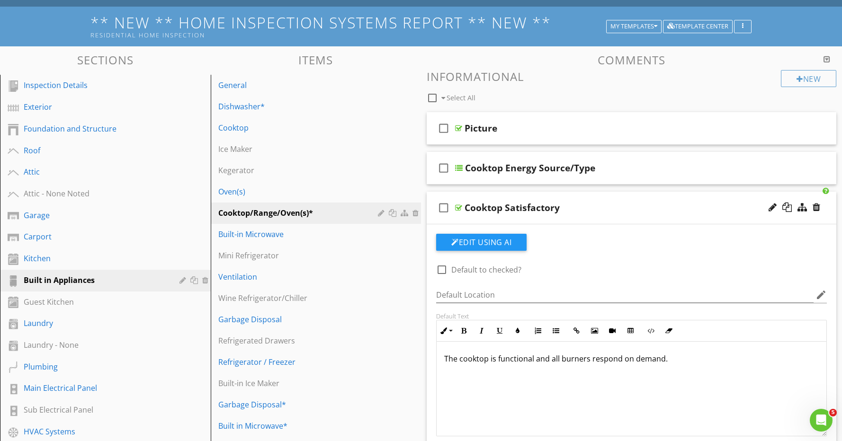
click at [609, 201] on div "check_box_outline_blank Cooktop Satisfactory" at bounding box center [632, 208] width 410 height 33
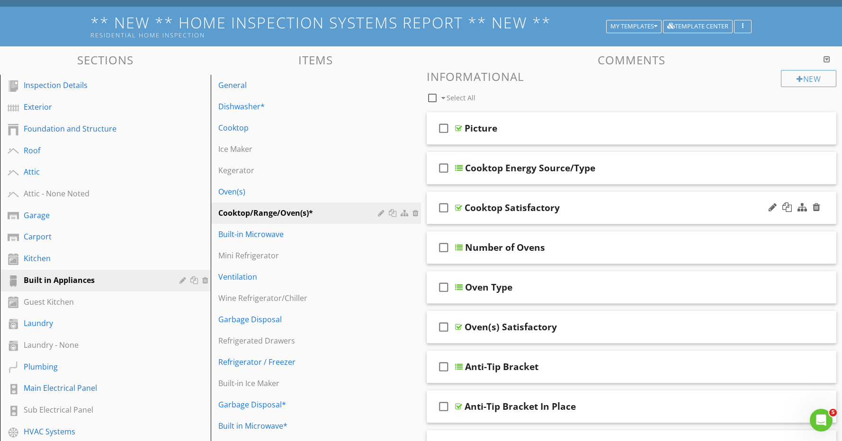
click at [609, 200] on div "check_box_outline_blank Cooktop Satisfactory" at bounding box center [632, 208] width 410 height 33
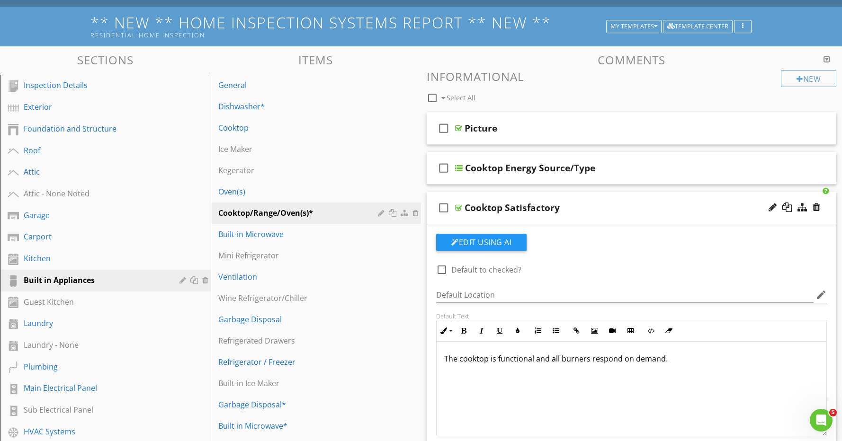
click at [661, 360] on p "The cooktop is functional and all burners respond on demand." at bounding box center [631, 358] width 375 height 11
type textarea "<p>The cooktop is functional and all burners respond on demand using normal con…"
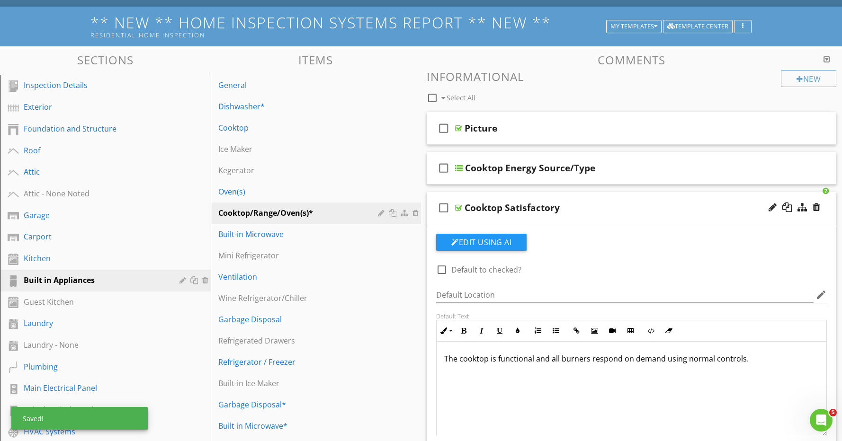
click at [631, 208] on div "Cooktop Satisfactory" at bounding box center [610, 207] width 293 height 11
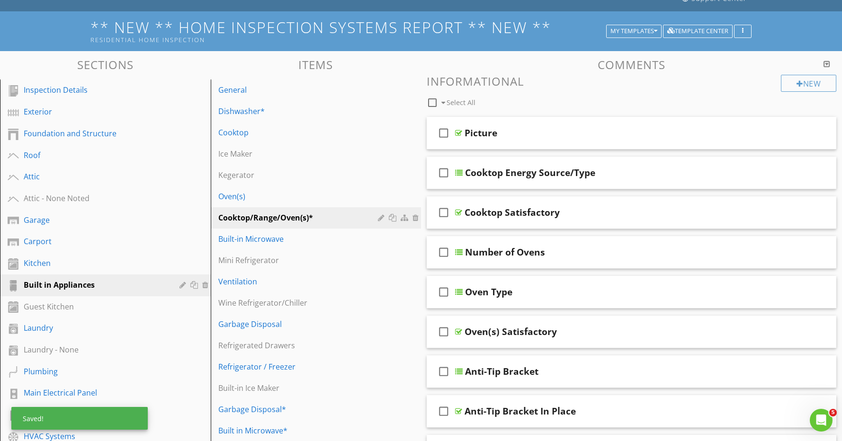
scroll to position [71, 0]
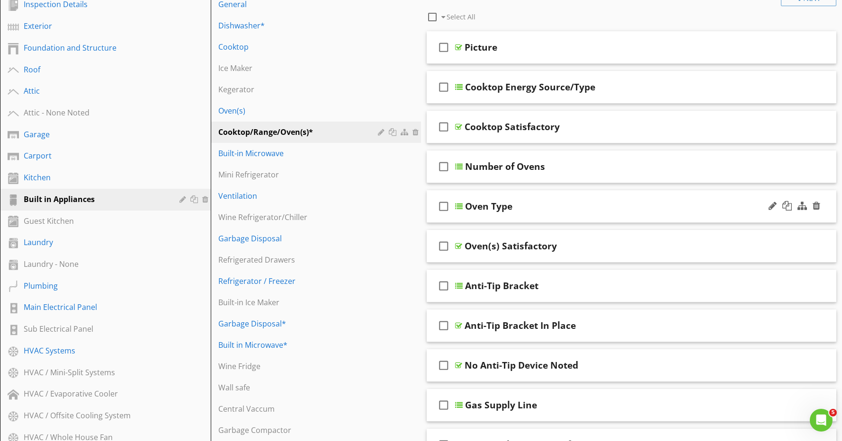
click at [597, 213] on div "check_box_outline_blank Oven Type" at bounding box center [632, 206] width 410 height 33
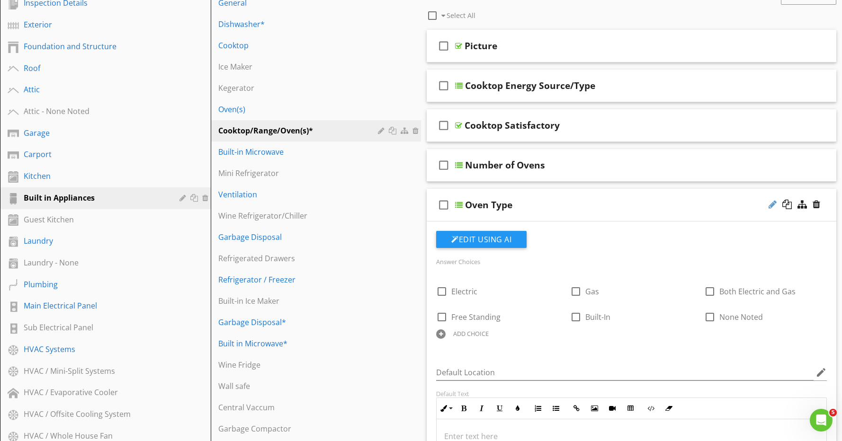
click at [770, 206] on div at bounding box center [772, 204] width 8 height 9
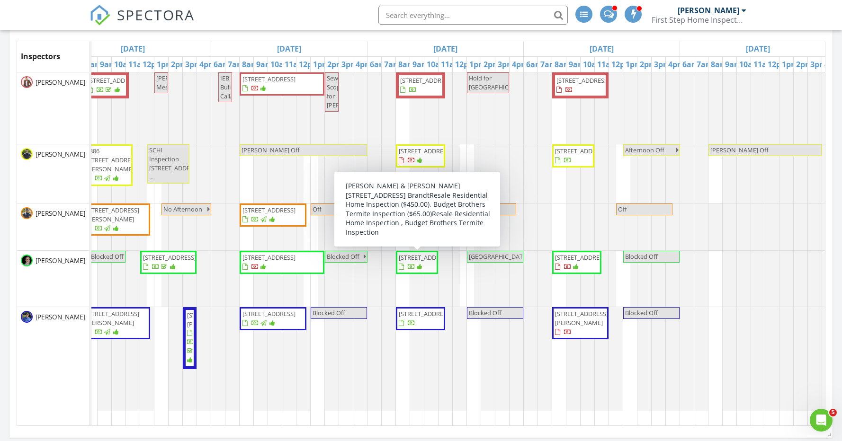
scroll to position [192, 0]
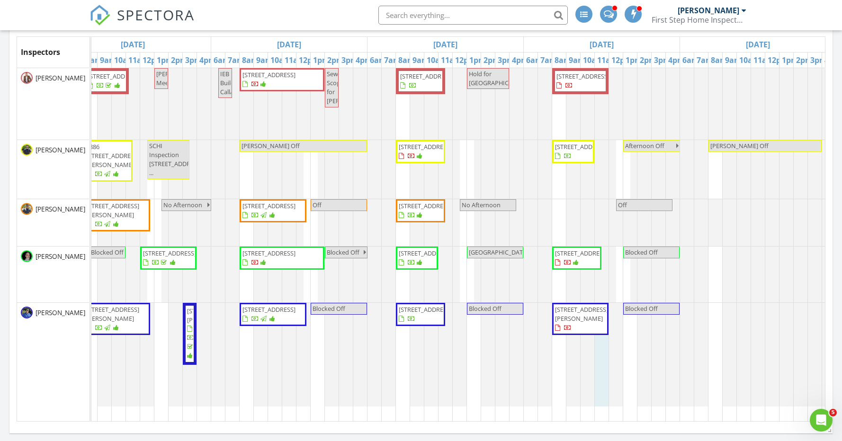
click at [580, 268] on span "[STREET_ADDRESS]" at bounding box center [576, 258] width 45 height 18
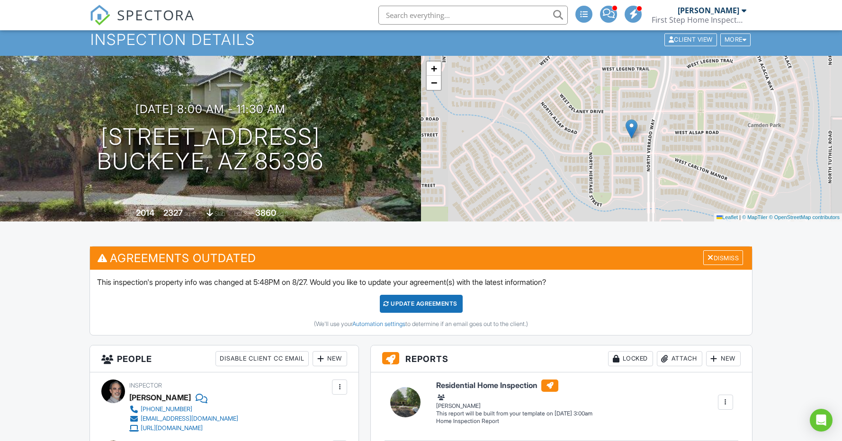
scroll to position [62, 0]
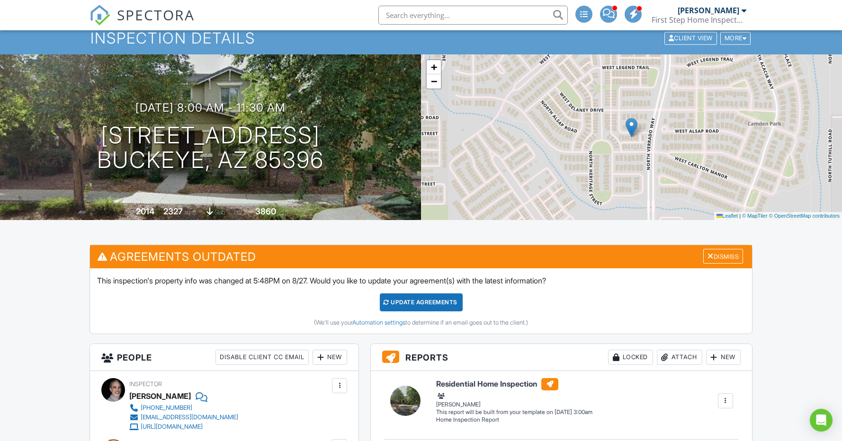
click at [437, 299] on div "Update Agreements" at bounding box center [421, 303] width 83 height 18
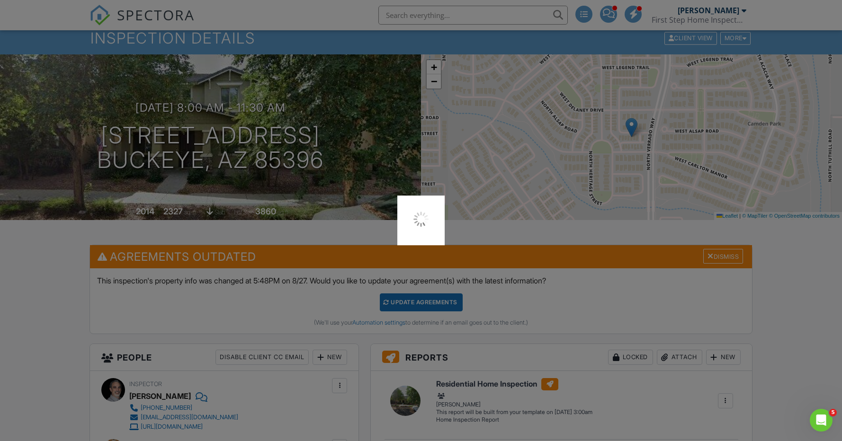
scroll to position [0, 0]
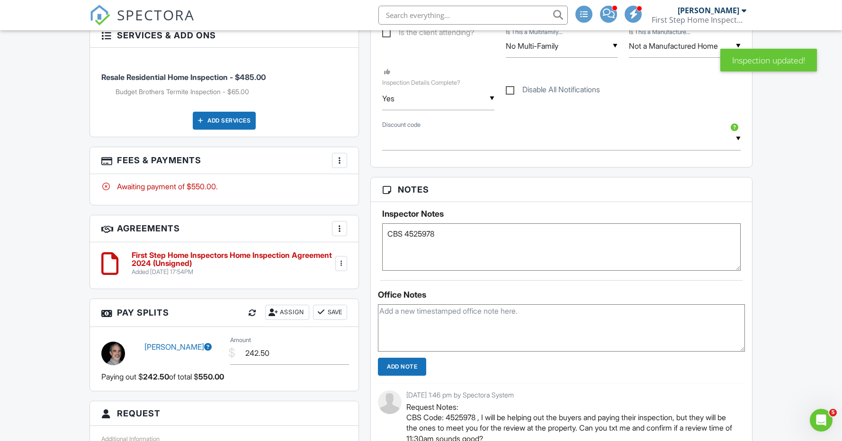
scroll to position [702, 0]
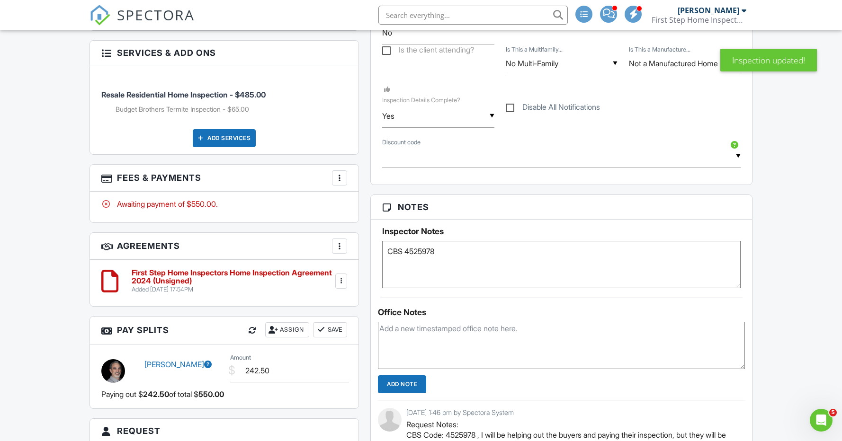
click at [468, 250] on textarea "CBS 4525978" at bounding box center [561, 264] width 358 height 47
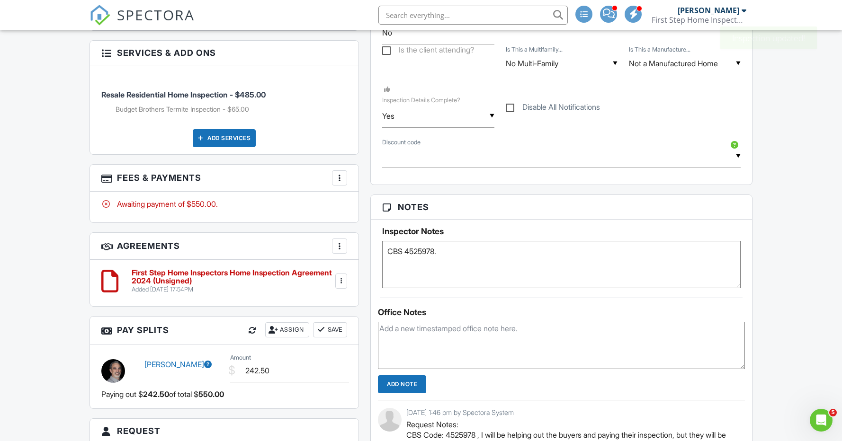
paste textarea "4525978"
type textarea "CBS 4525978"
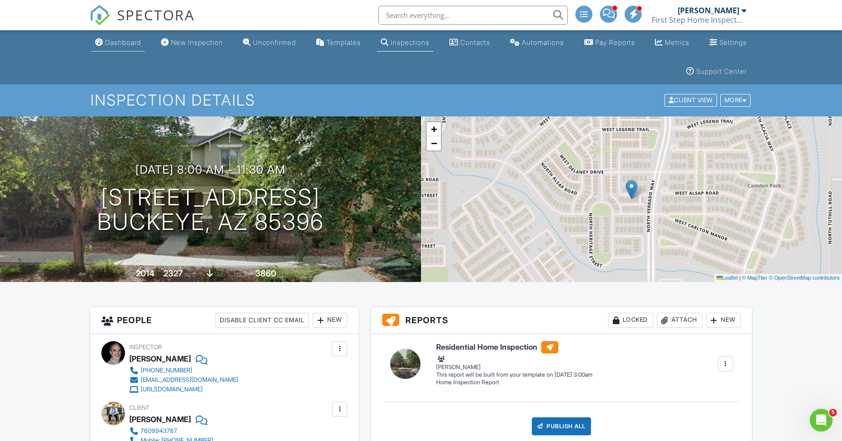
click at [109, 46] on div "Dashboard" at bounding box center [123, 42] width 36 height 8
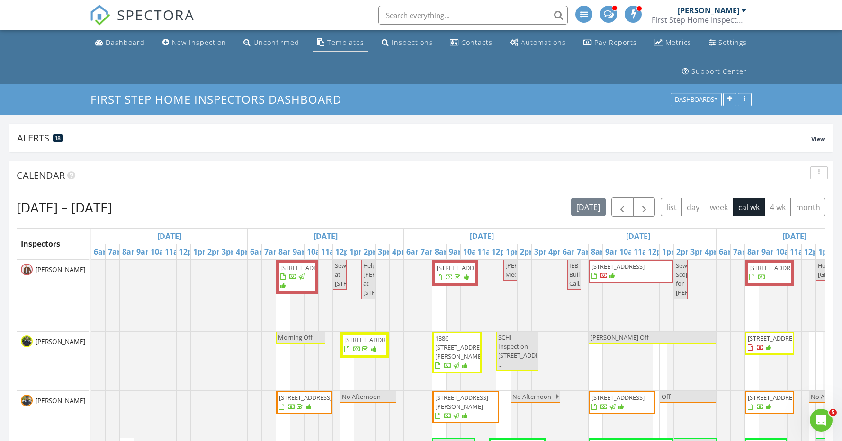
click at [341, 43] on div "Templates" at bounding box center [345, 42] width 37 height 9
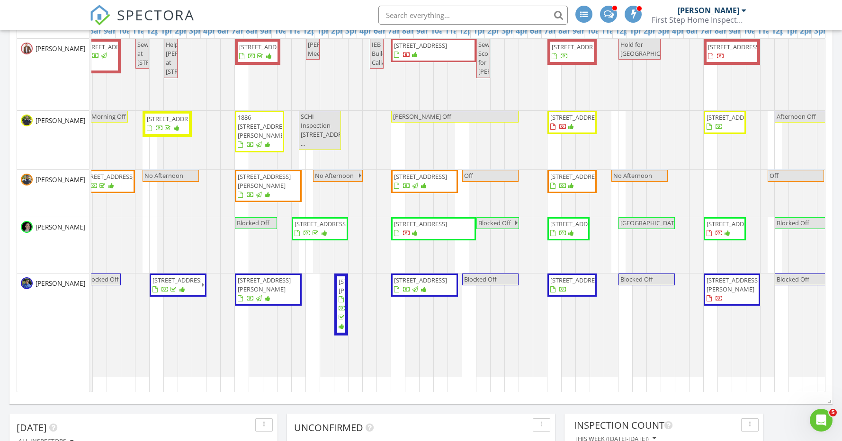
scroll to position [0, 194]
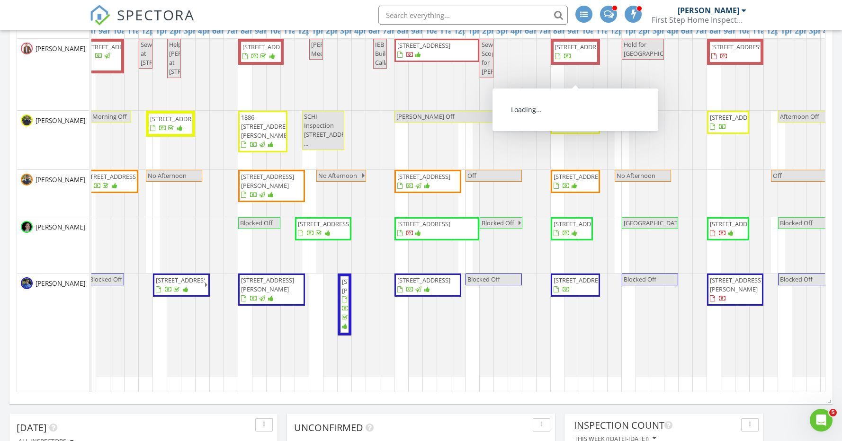
click at [572, 51] on span "[STREET_ADDRESS]" at bounding box center [581, 47] width 53 height 9
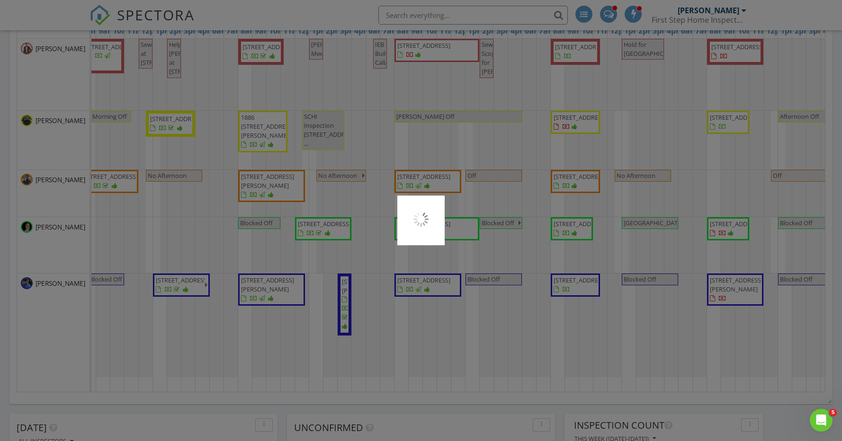
scroll to position [223, 0]
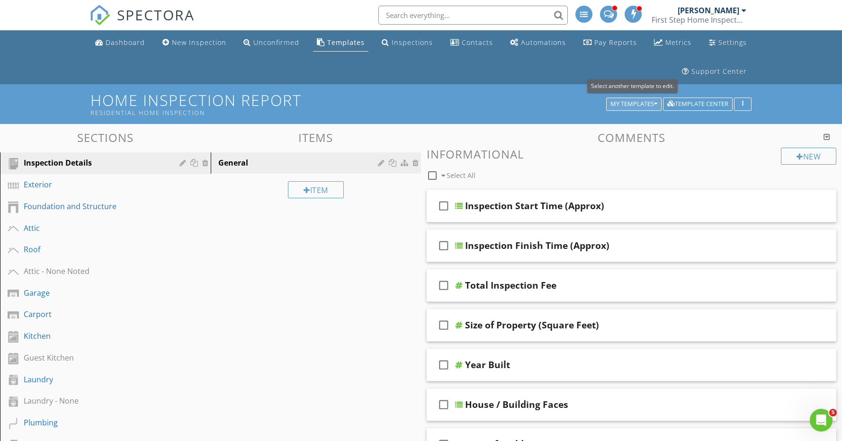
click at [634, 101] on div "My Templates" at bounding box center [633, 104] width 47 height 7
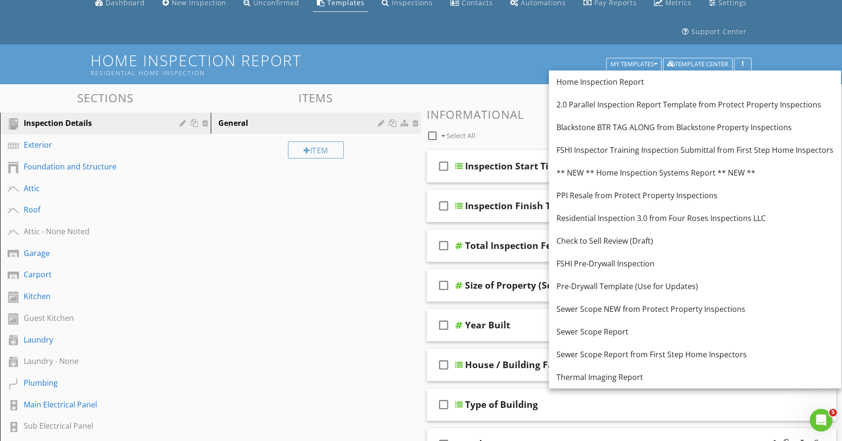
scroll to position [39, 0]
click at [643, 171] on div "** NEW ** Home Inspection Systems Report ** NEW **" at bounding box center [694, 173] width 277 height 11
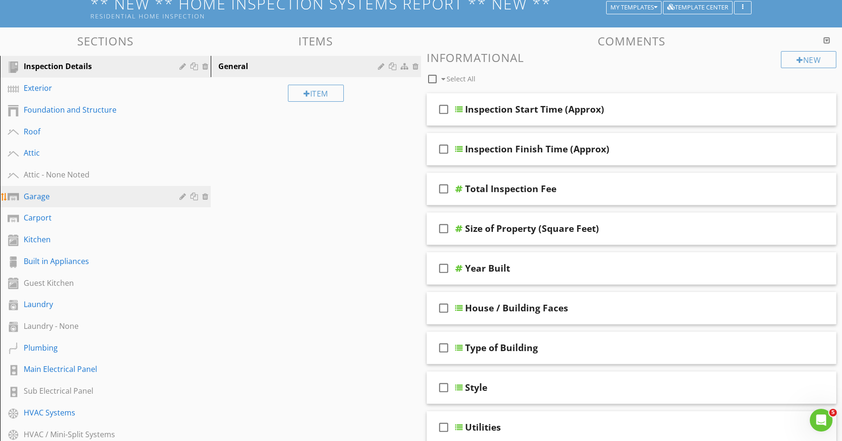
scroll to position [100, 0]
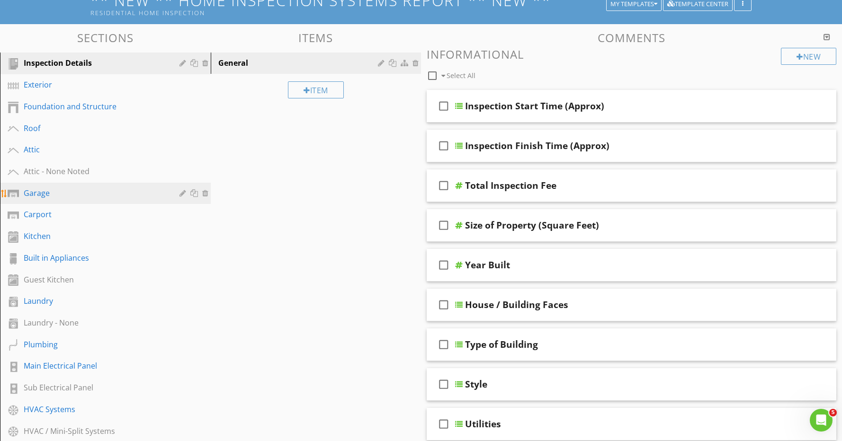
click at [90, 257] on div "Built in Appliances" at bounding box center [95, 257] width 142 height 11
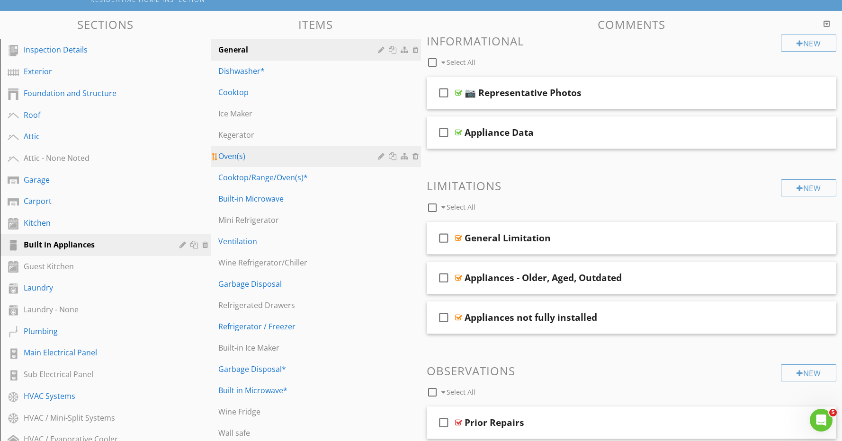
click at [282, 152] on div "Oven(s)" at bounding box center [299, 156] width 163 height 11
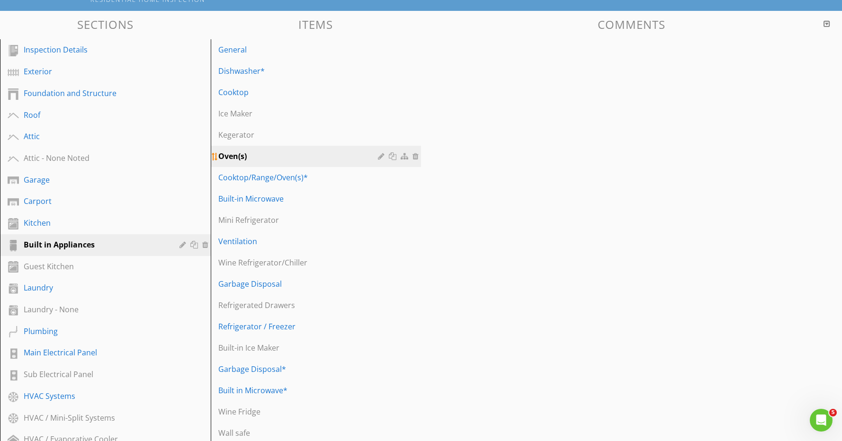
scroll to position [111, 0]
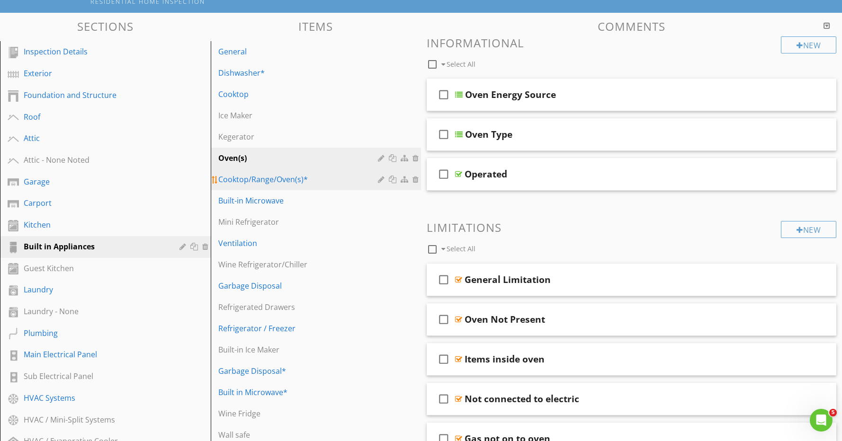
click at [283, 180] on div "Cooktop/Range/Oven(s)*" at bounding box center [299, 179] width 163 height 11
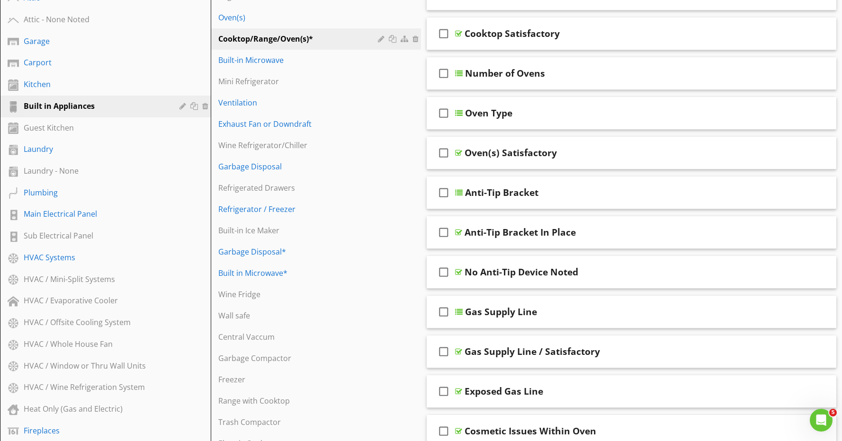
scroll to position [252, 0]
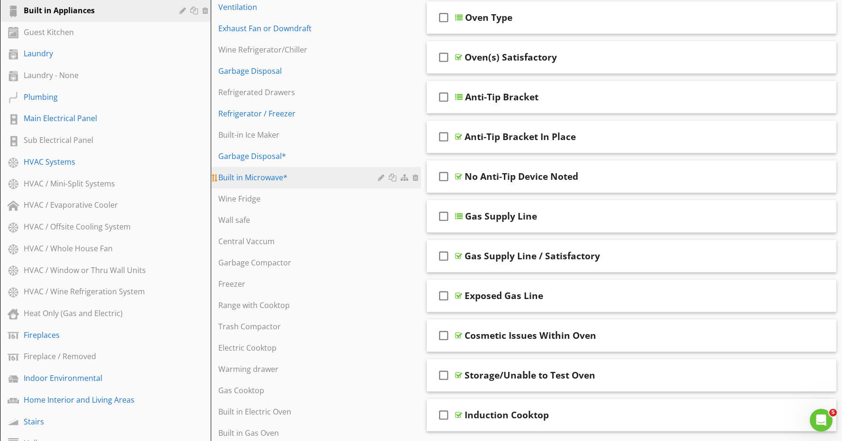
click at [288, 182] on div "Built in Microwave*" at bounding box center [299, 177] width 163 height 11
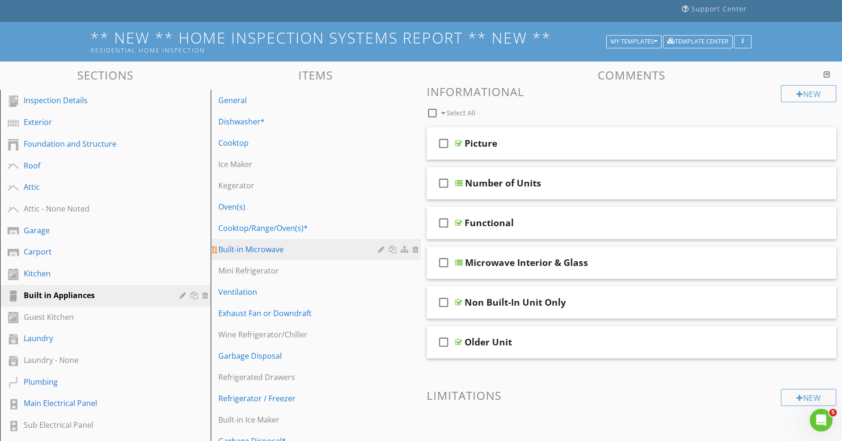
scroll to position [62, 0]
click at [282, 248] on div "Built-in Microwave" at bounding box center [299, 249] width 163 height 11
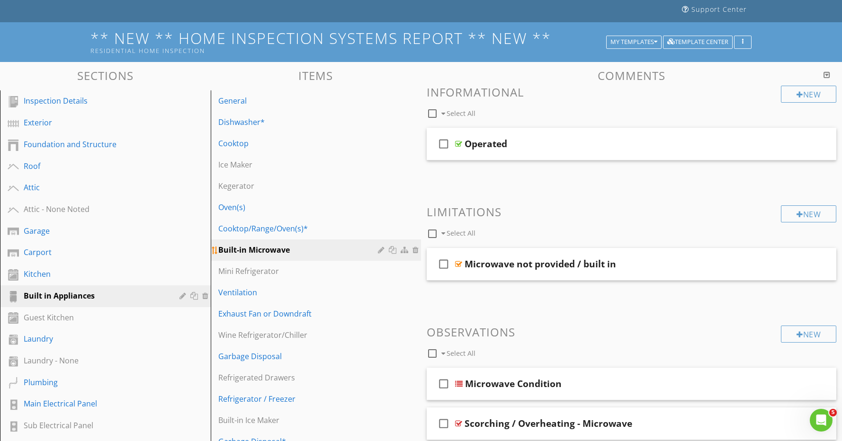
click at [417, 251] on div at bounding box center [416, 250] width 9 height 8
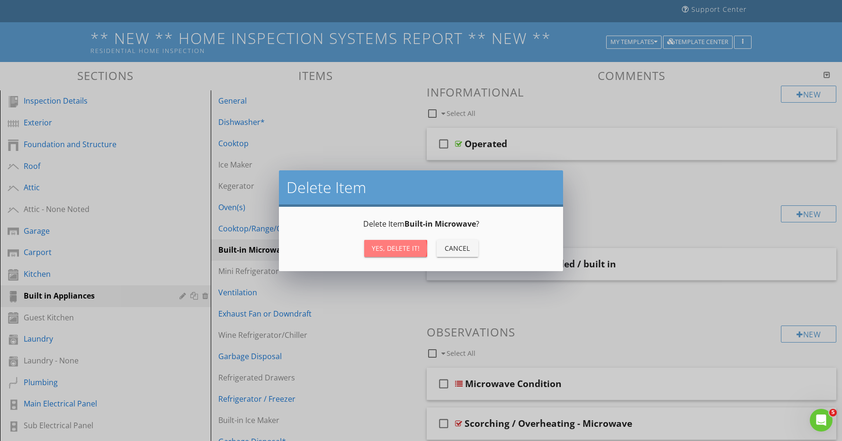
drag, startPoint x: 413, startPoint y: 249, endPoint x: 409, endPoint y: 245, distance: 6.0
click at [413, 249] on div "Yes, Delete it!" at bounding box center [396, 248] width 48 height 10
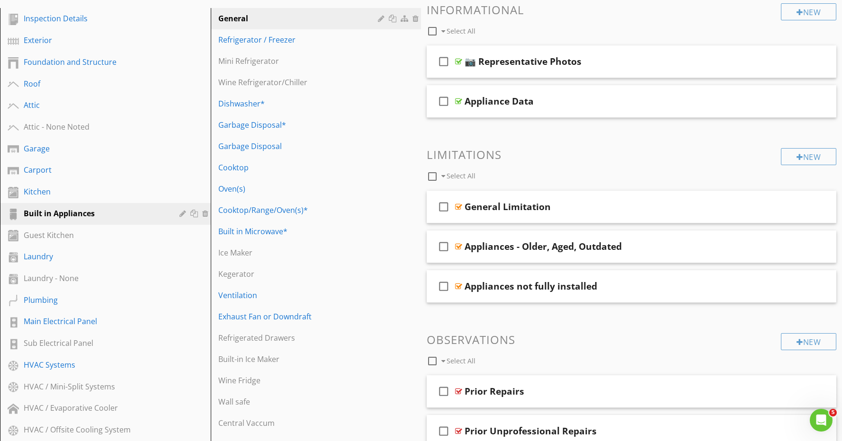
scroll to position [145, 0]
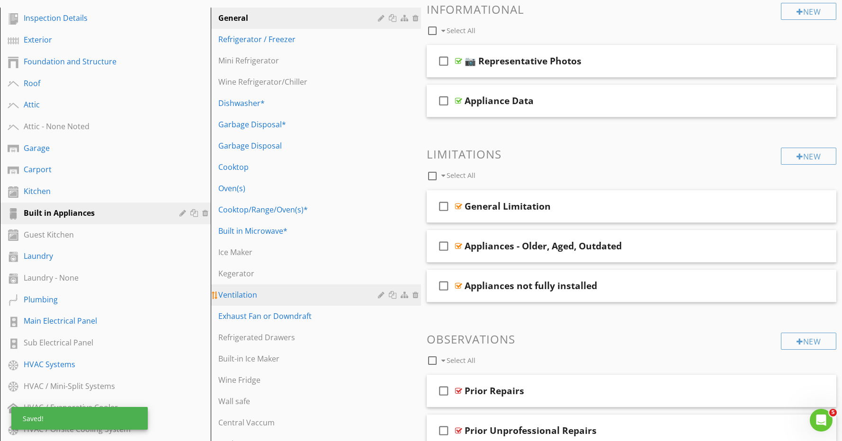
click at [276, 296] on div "Ventilation" at bounding box center [299, 294] width 163 height 11
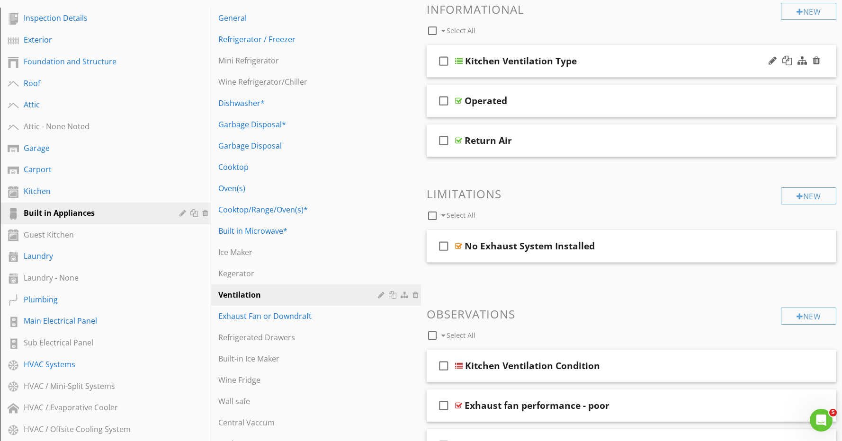
click at [626, 60] on div "Kitchen Ventilation Type" at bounding box center [611, 60] width 293 height 11
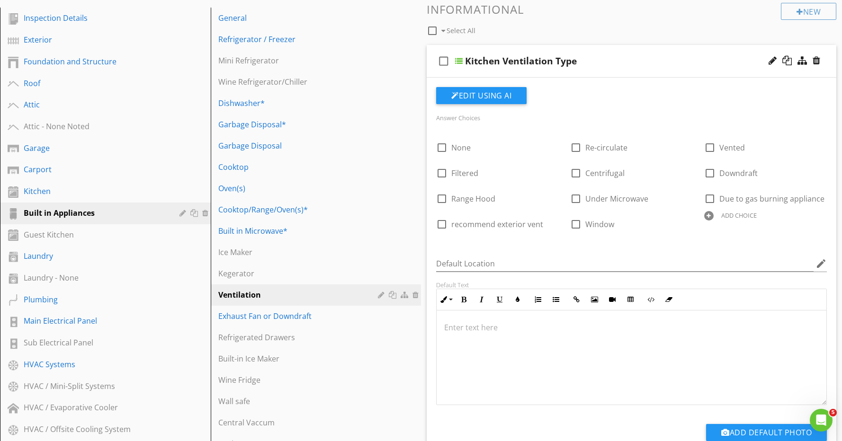
click at [626, 60] on div "Kitchen Ventilation Type" at bounding box center [611, 60] width 293 height 11
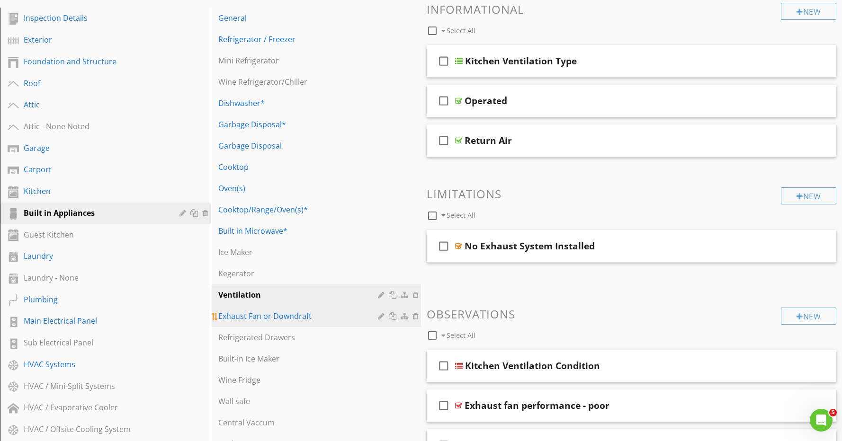
click at [335, 319] on div "Exhaust Fan or Downdraft" at bounding box center [299, 316] width 163 height 11
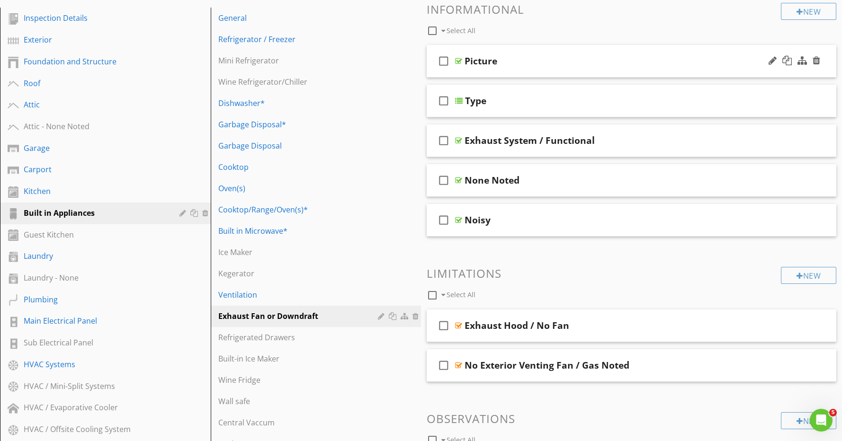
click at [611, 59] on div "Picture" at bounding box center [610, 60] width 293 height 11
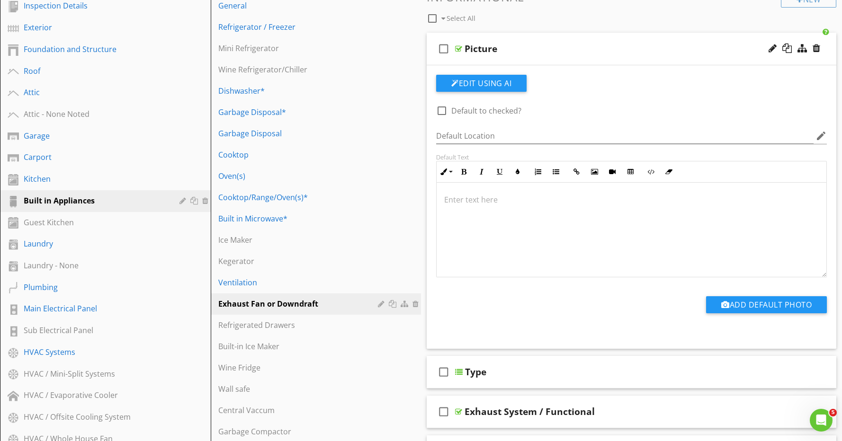
click at [611, 46] on div "Picture" at bounding box center [610, 48] width 293 height 11
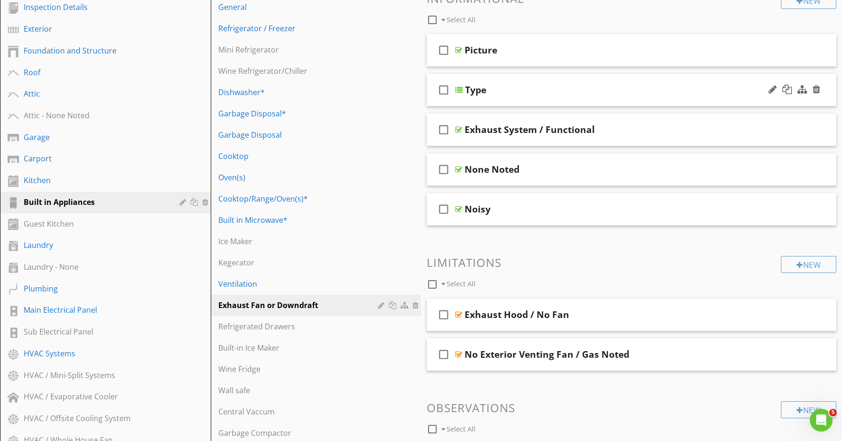
click at [598, 78] on div "check_box_outline_blank Type" at bounding box center [632, 90] width 410 height 33
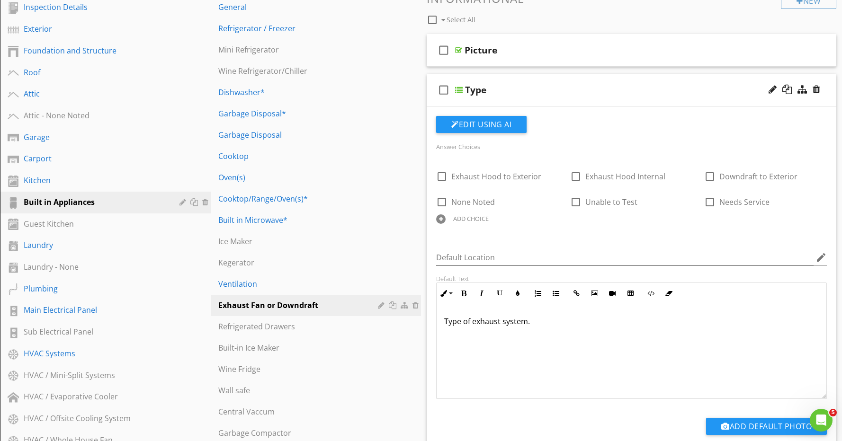
click at [598, 82] on div "check_box_outline_blank Type" at bounding box center [632, 90] width 410 height 33
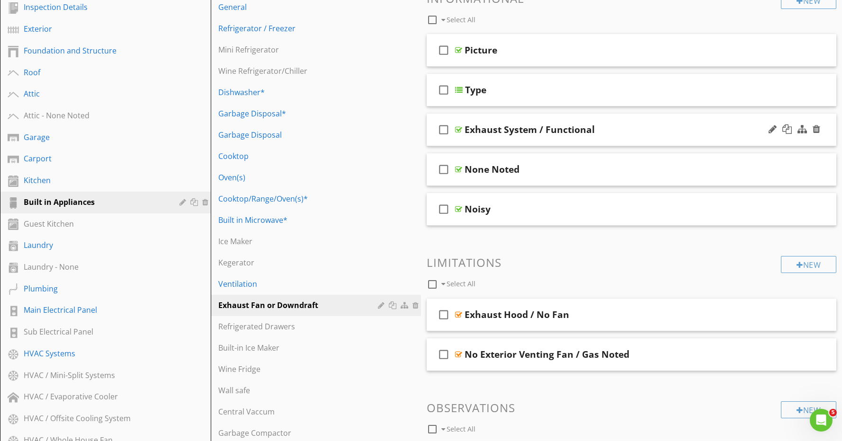
click at [616, 121] on div "check_box_outline_blank Exhaust System / Functional" at bounding box center [632, 130] width 410 height 33
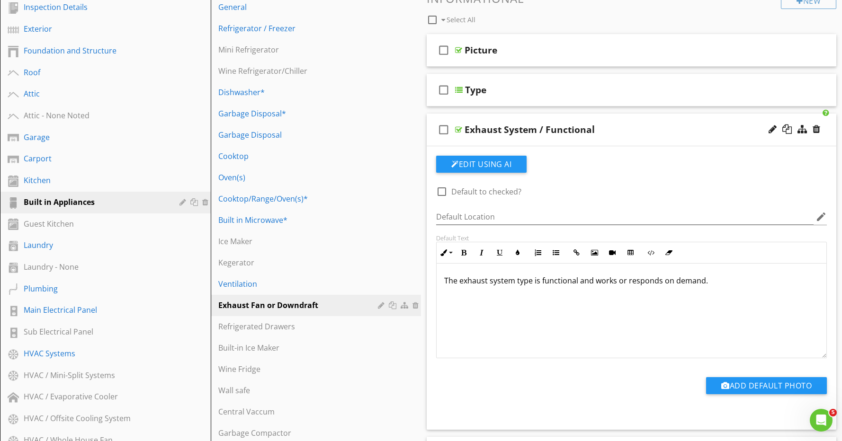
click at [616, 121] on div "check_box_outline_blank Exhaust System / Functional" at bounding box center [632, 130] width 410 height 33
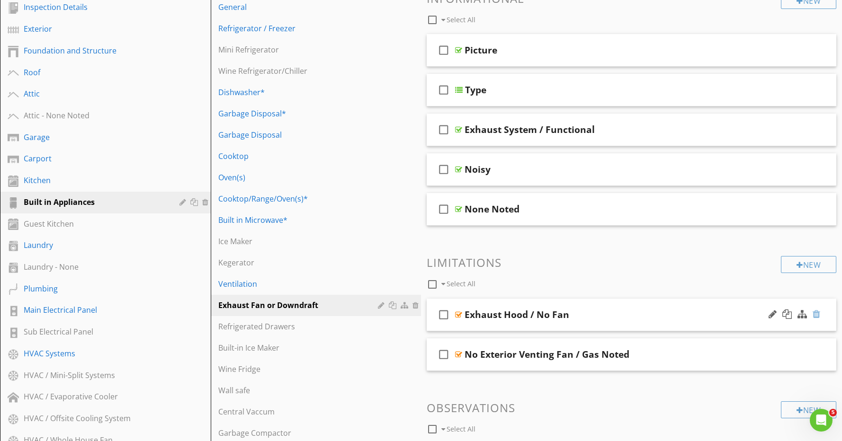
click at [820, 314] on div at bounding box center [816, 314] width 8 height 9
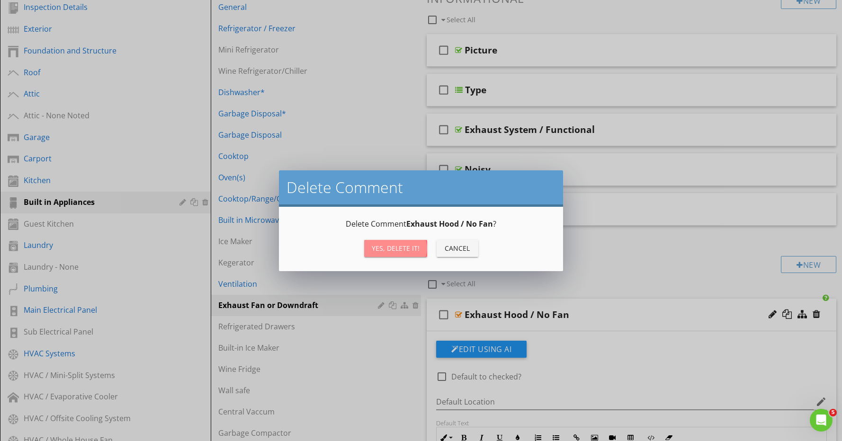
drag, startPoint x: 412, startPoint y: 251, endPoint x: 439, endPoint y: 260, distance: 28.9
click at [412, 251] on div "Yes, Delete it!" at bounding box center [396, 248] width 48 height 10
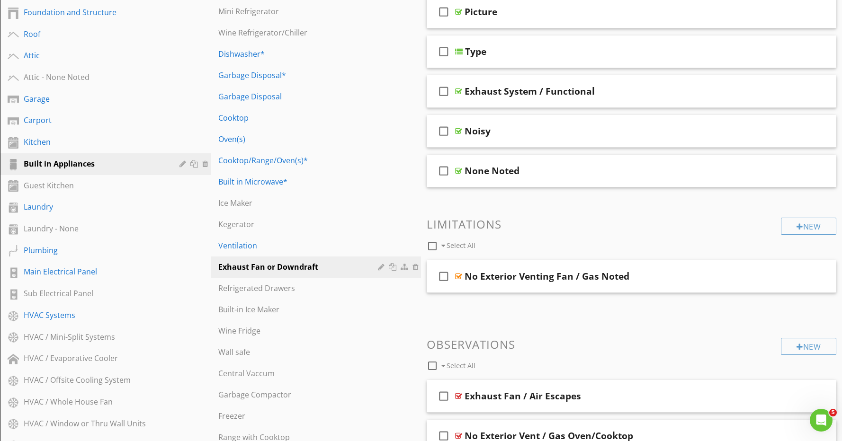
scroll to position [150, 0]
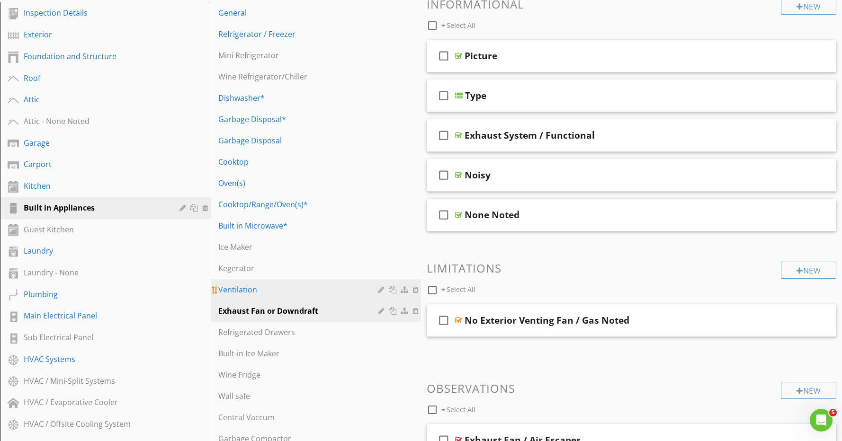
click at [258, 290] on div "Ventilation" at bounding box center [299, 289] width 163 height 11
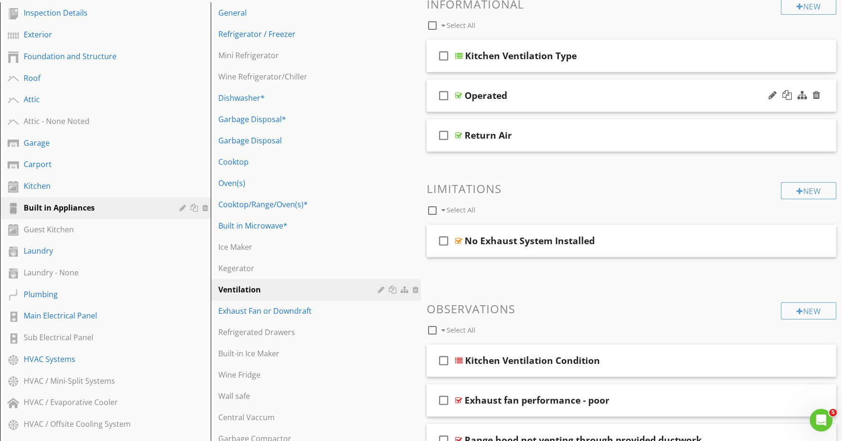
click at [537, 103] on div "check_box_outline_blank Operated" at bounding box center [632, 96] width 410 height 33
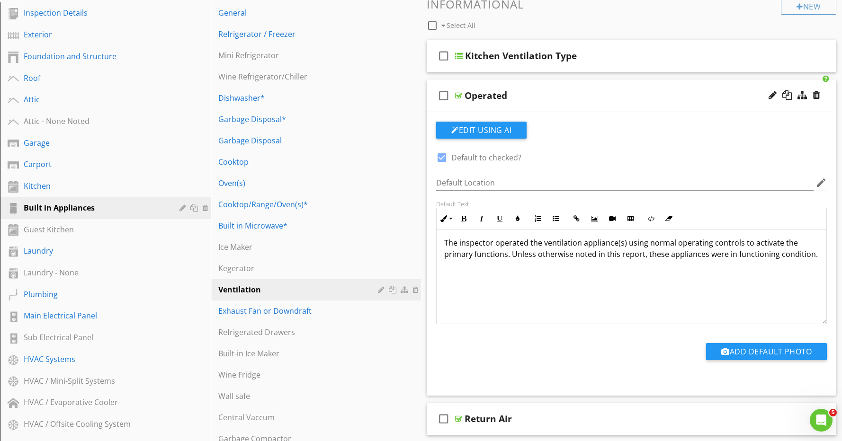
click at [537, 103] on div "check_box_outline_blank Operated" at bounding box center [632, 96] width 410 height 33
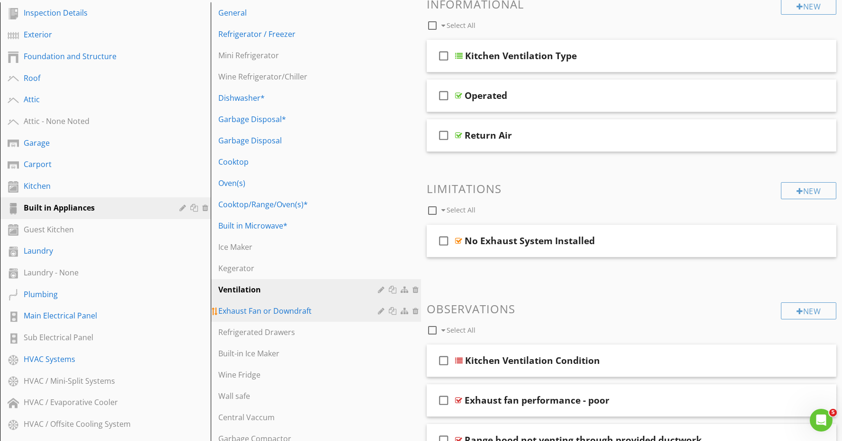
click at [292, 312] on div "Exhaust Fan or Downdraft" at bounding box center [299, 310] width 163 height 11
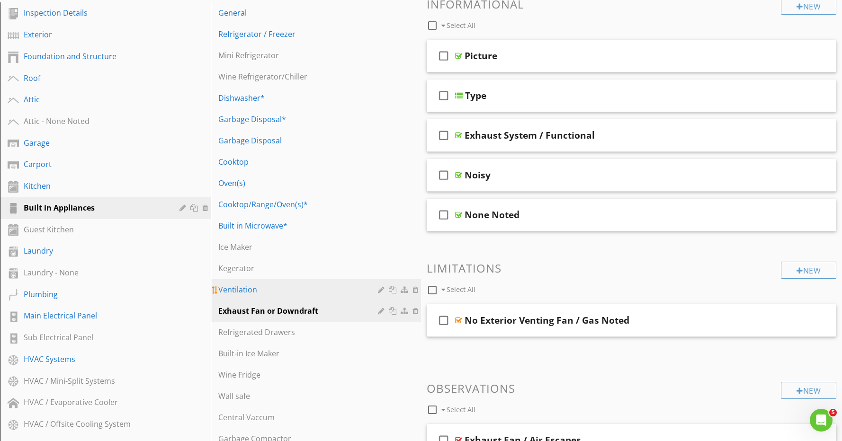
click at [416, 289] on div at bounding box center [416, 290] width 9 height 8
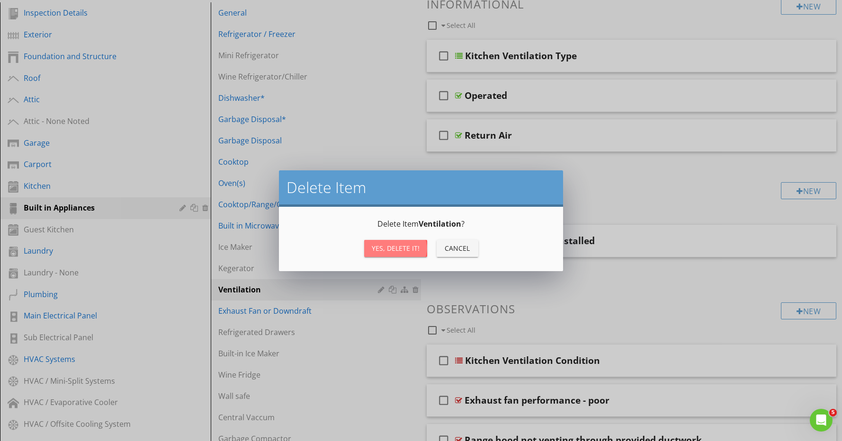
click at [394, 249] on div "Yes, Delete it!" at bounding box center [396, 248] width 48 height 10
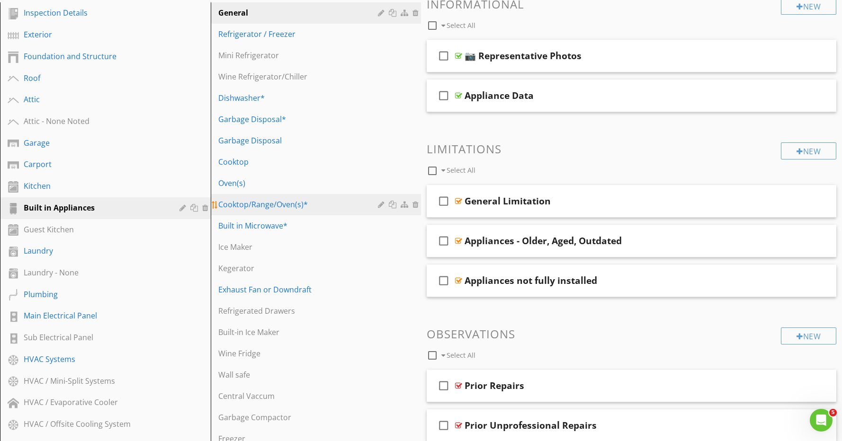
click at [278, 207] on div "Cooktop/Range/Oven(s)*" at bounding box center [299, 204] width 163 height 11
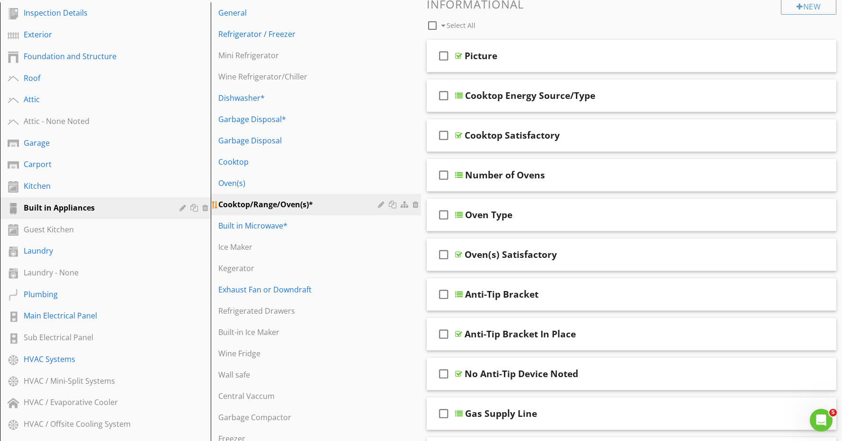
scroll to position [151, 0]
click at [273, 163] on div "Cooktop" at bounding box center [299, 161] width 163 height 11
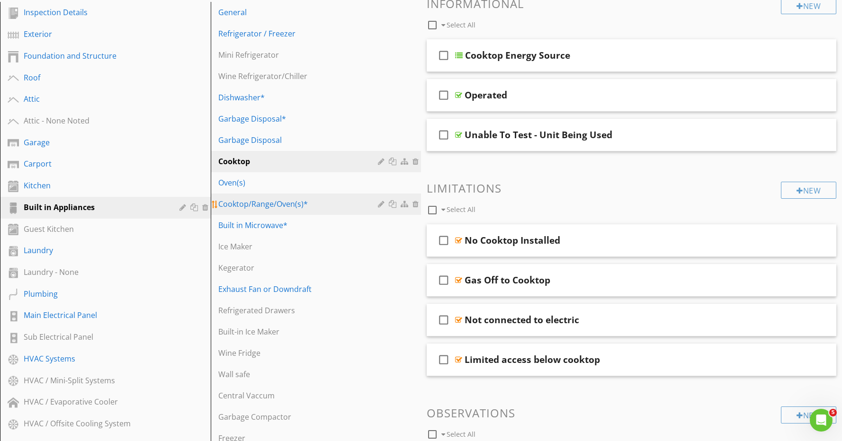
click at [279, 202] on div "Cooktop/Range/Oven(s)*" at bounding box center [299, 203] width 163 height 11
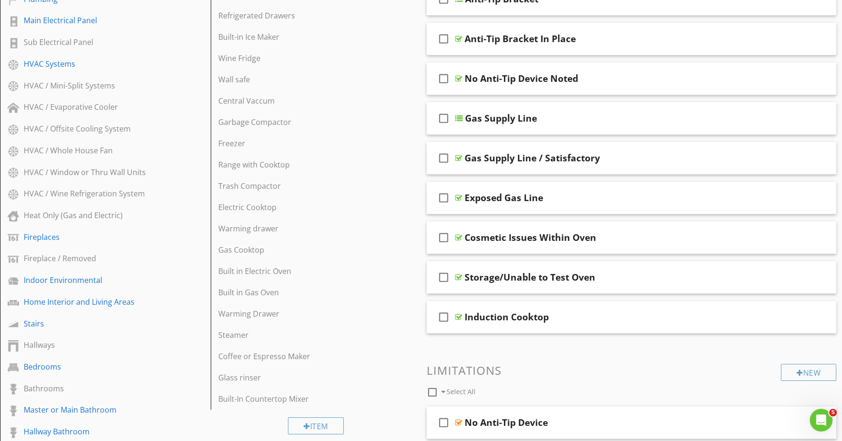
scroll to position [445, 0]
click at [559, 120] on div "Gas Supply Line" at bounding box center [611, 118] width 293 height 11
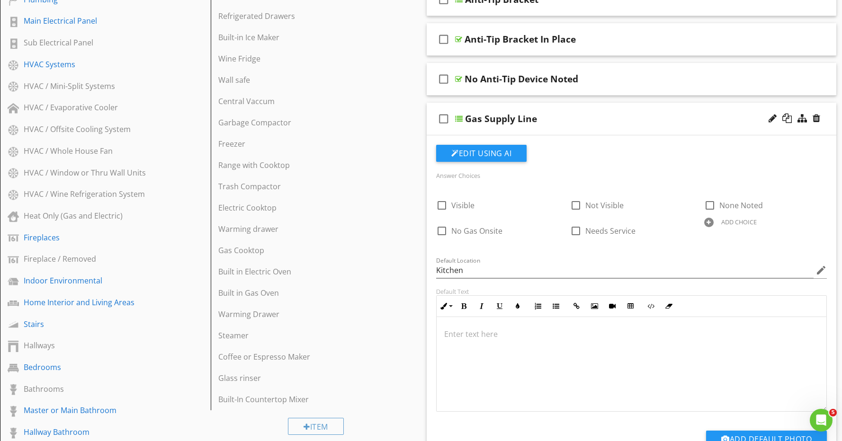
click at [559, 120] on div "Gas Supply Line" at bounding box center [611, 118] width 293 height 11
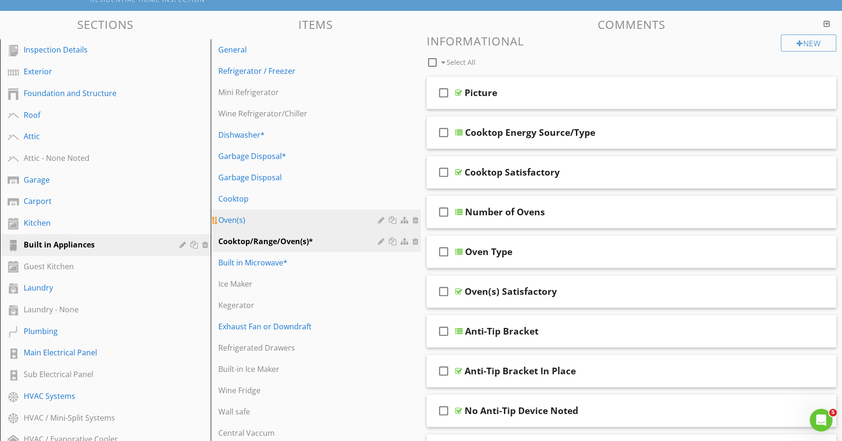
scroll to position [115, 0]
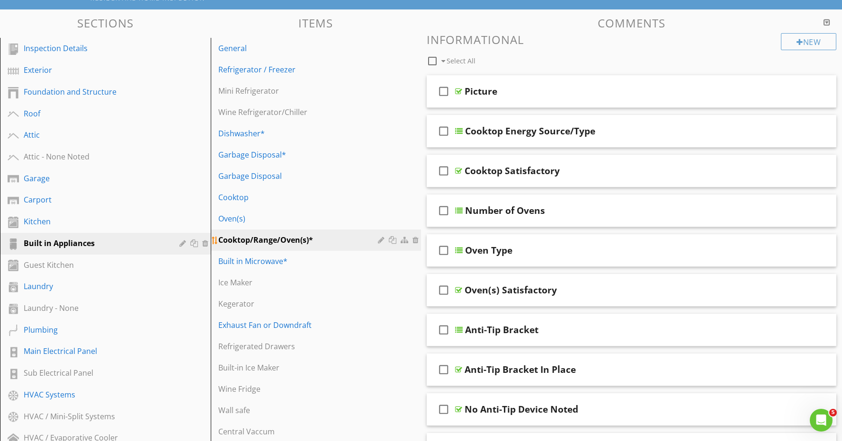
click at [309, 241] on div "Cooktop/Range/Oven(s)*" at bounding box center [299, 239] width 163 height 11
click at [789, 171] on div at bounding box center [786, 169] width 9 height 9
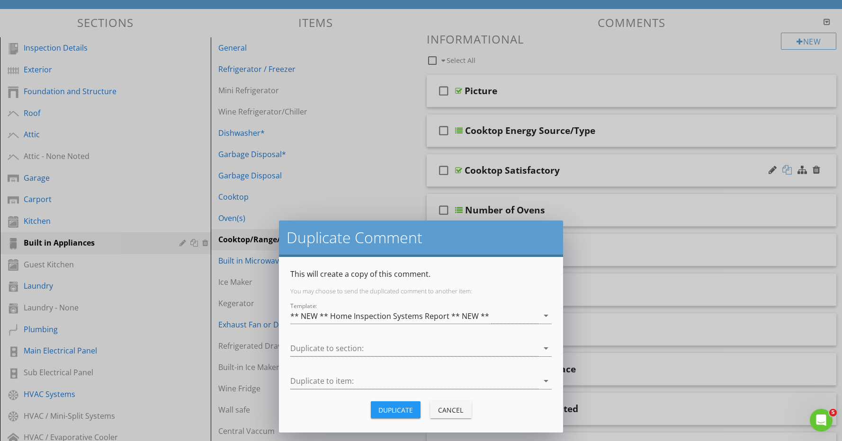
scroll to position [115, 0]
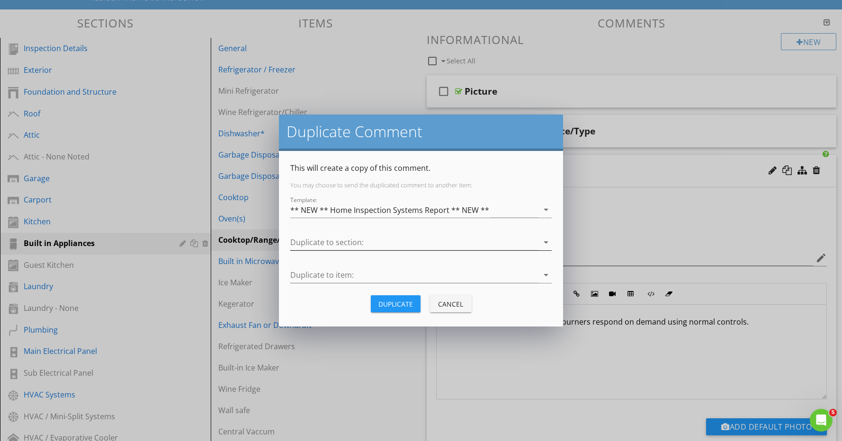
click at [368, 241] on div at bounding box center [414, 243] width 248 height 16
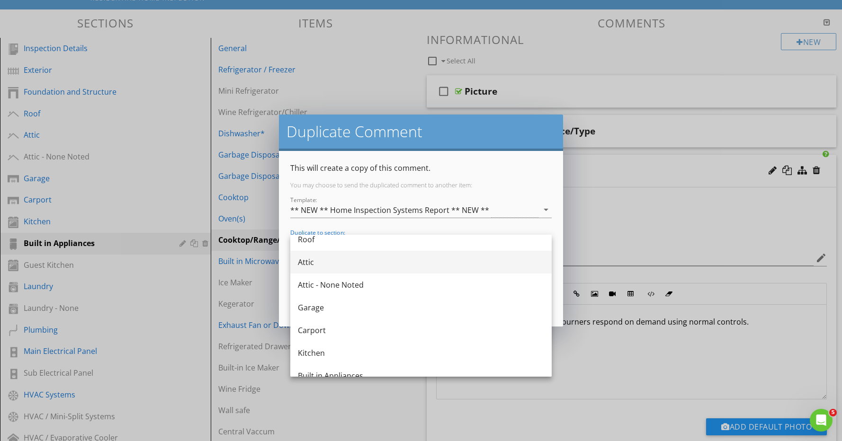
scroll to position [0, 0]
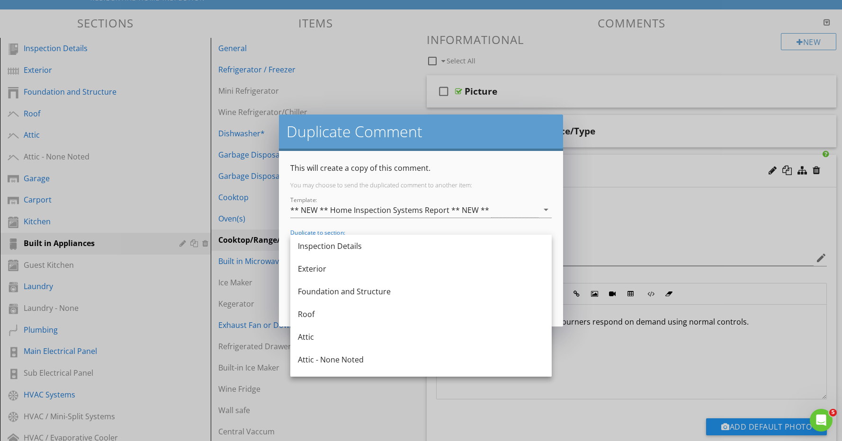
click at [375, 396] on div "Duplicate Comment This will create a copy of this comment. You may choose to se…" at bounding box center [421, 220] width 842 height 441
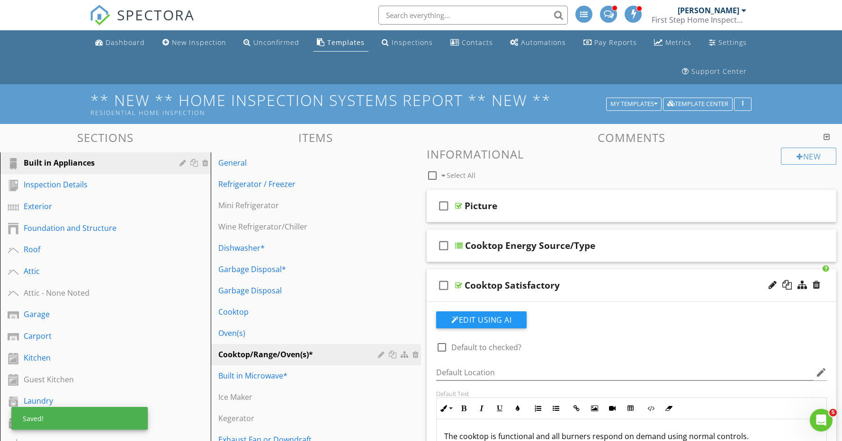
click at [641, 288] on div "Cooktop Satisfactory" at bounding box center [610, 285] width 293 height 11
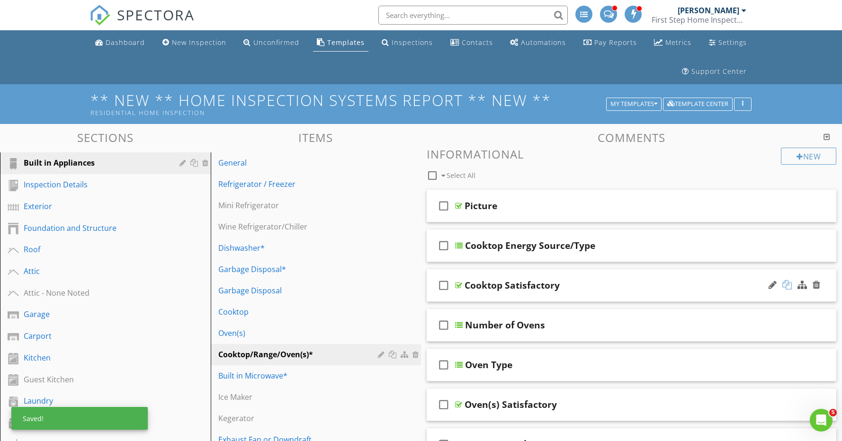
click at [787, 283] on div at bounding box center [786, 284] width 9 height 9
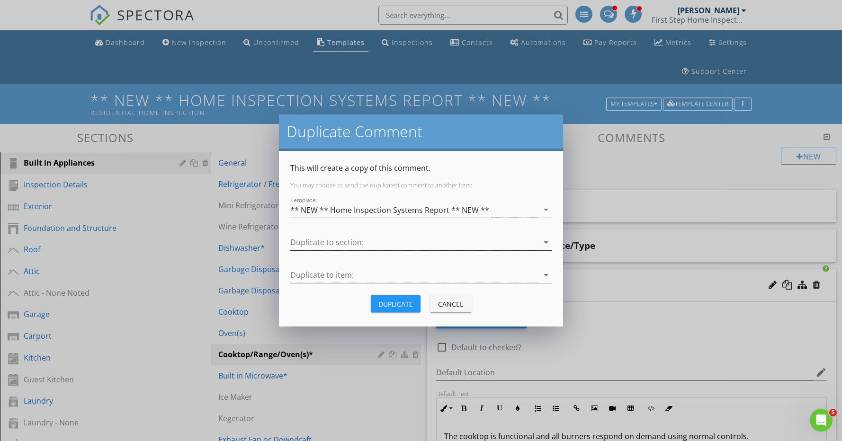
click at [391, 238] on div at bounding box center [414, 243] width 248 height 16
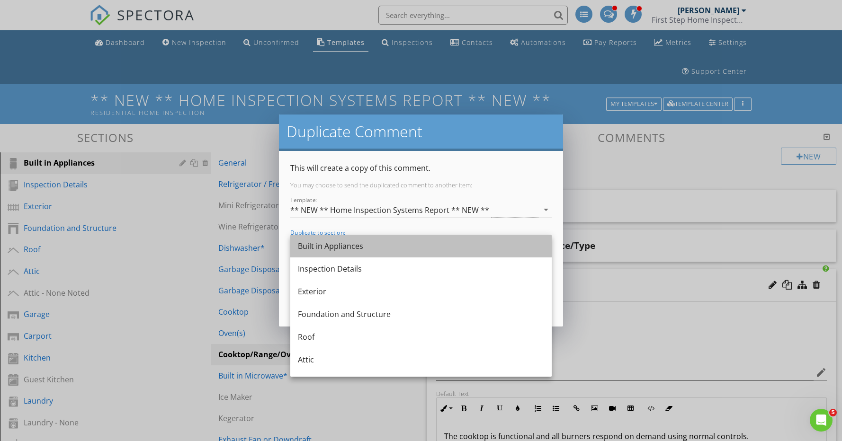
click at [380, 247] on div "Built in Appliances" at bounding box center [421, 246] width 246 height 11
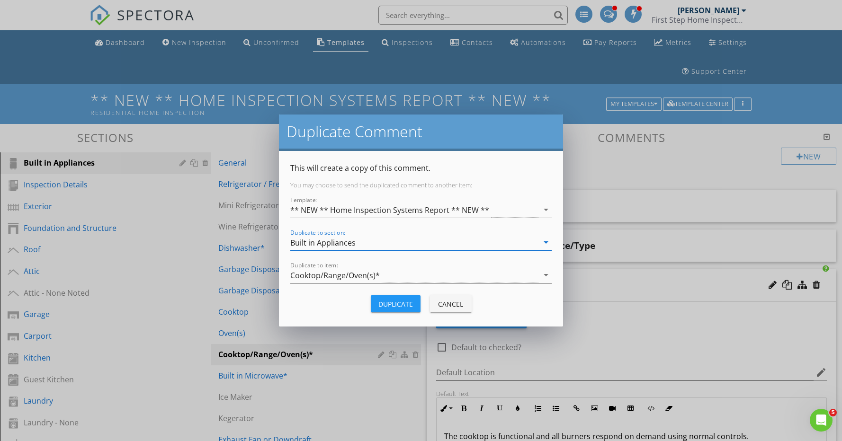
click at [354, 274] on div "Cooktop/Range/Oven(s)*" at bounding box center [334, 275] width 89 height 9
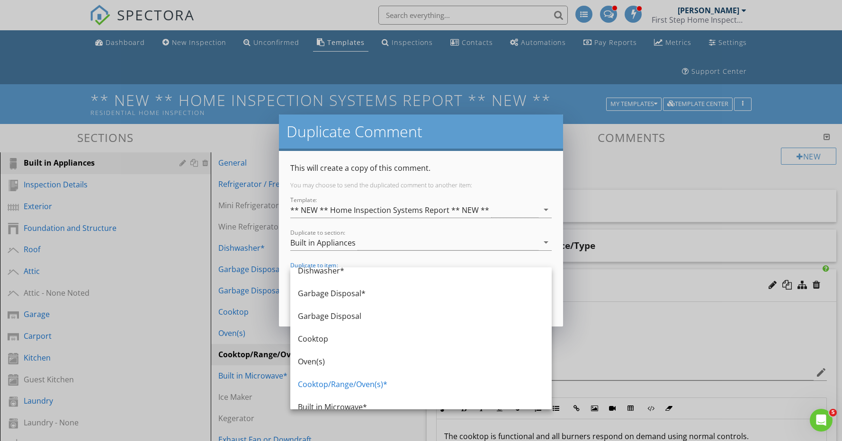
scroll to position [100, 0]
click at [345, 339] on div "Cooktop" at bounding box center [421, 337] width 246 height 11
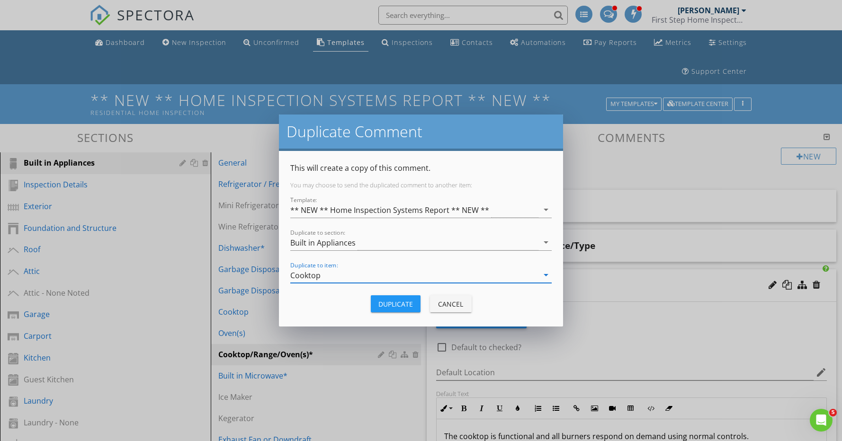
scroll to position [0, 0]
click at [388, 300] on div "Duplicate" at bounding box center [395, 304] width 35 height 10
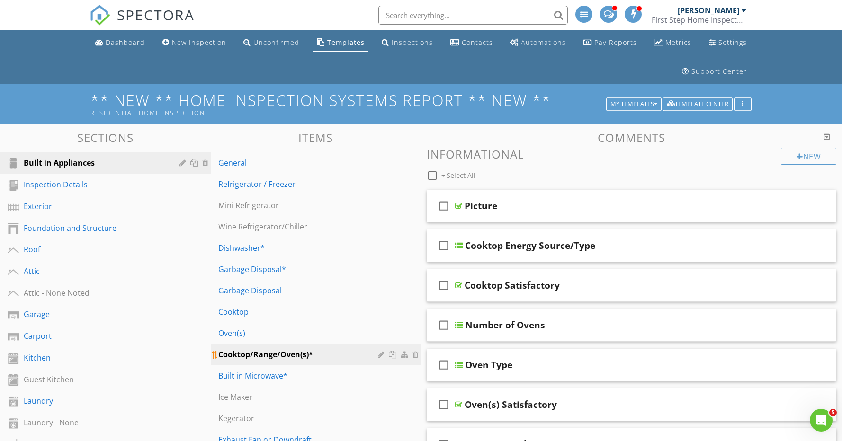
click at [311, 353] on div "Cooktop/Range/Oven(s)*" at bounding box center [299, 354] width 163 height 11
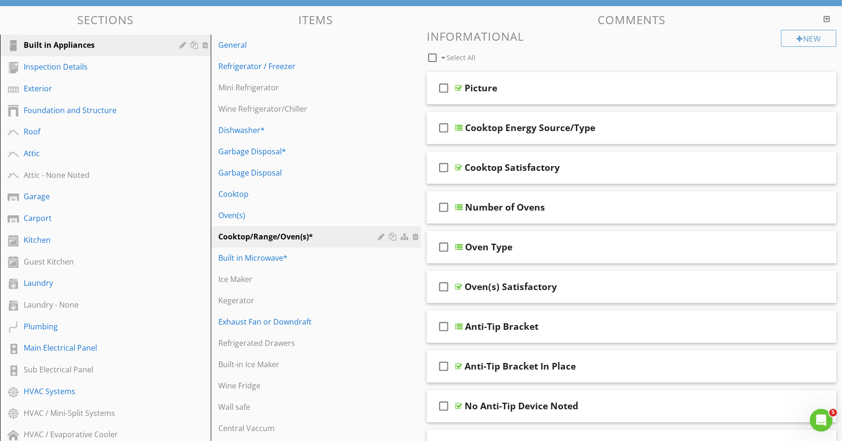
scroll to position [115, 0]
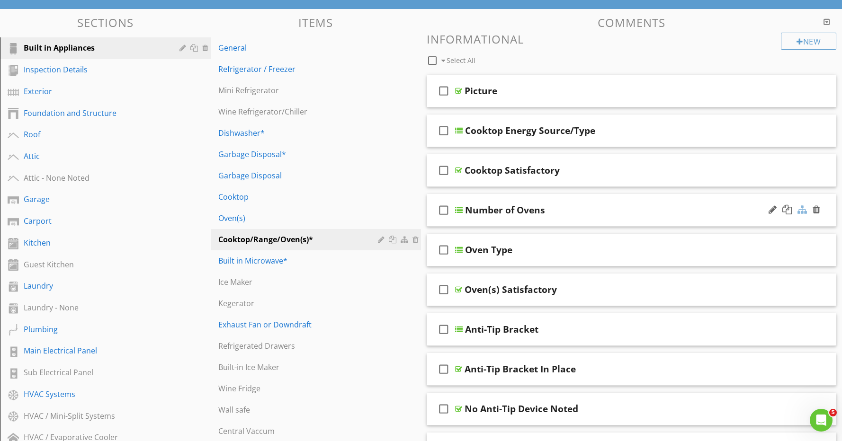
click at [805, 210] on div at bounding box center [801, 209] width 9 height 9
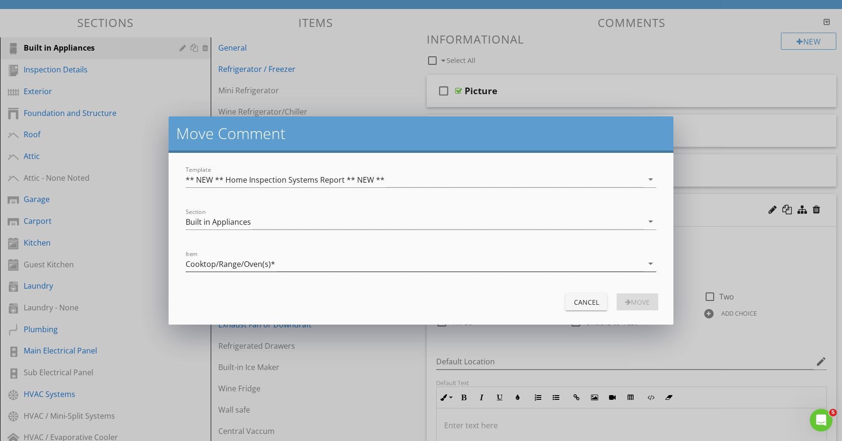
click at [256, 263] on div "Cooktop/Range/Oven(s)*" at bounding box center [230, 264] width 89 height 9
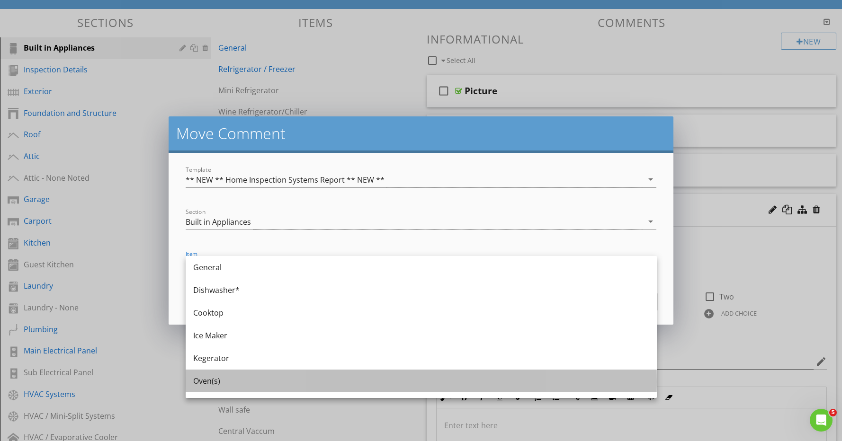
click at [232, 380] on div "Oven(s)" at bounding box center [421, 380] width 456 height 11
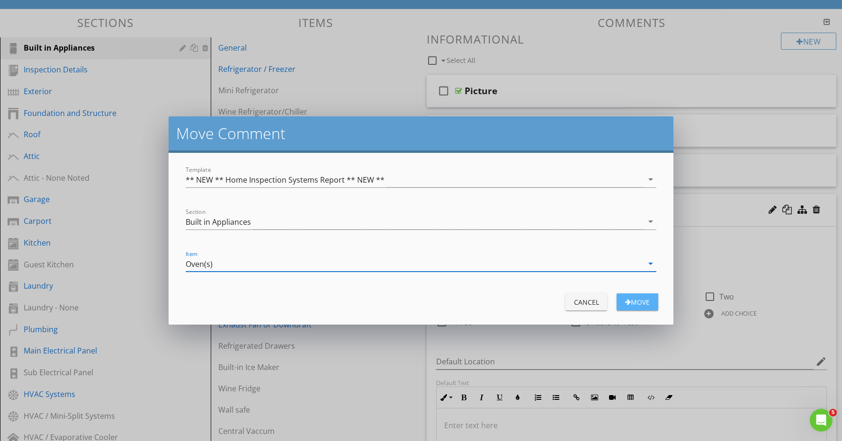
click at [651, 302] on button "Move" at bounding box center [637, 302] width 42 height 17
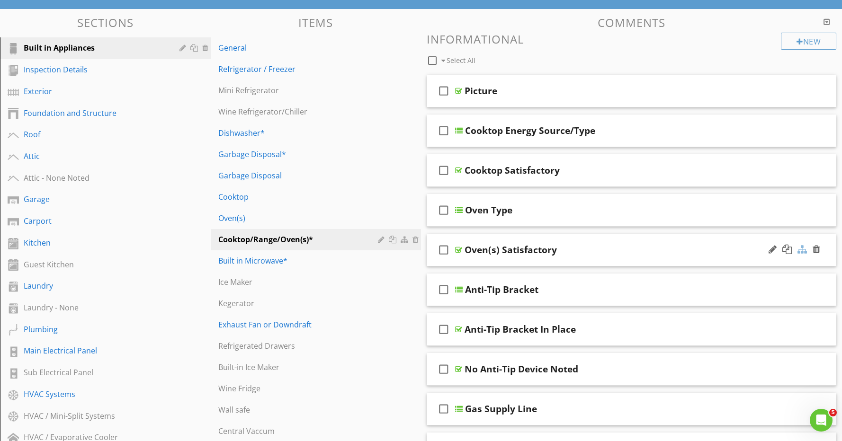
click at [801, 252] on div at bounding box center [801, 249] width 9 height 9
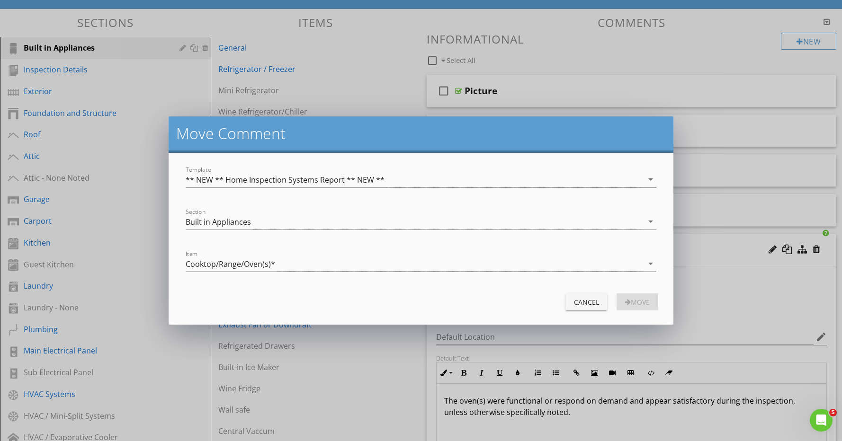
click at [241, 262] on div "Cooktop/Range/Oven(s)*" at bounding box center [230, 264] width 89 height 9
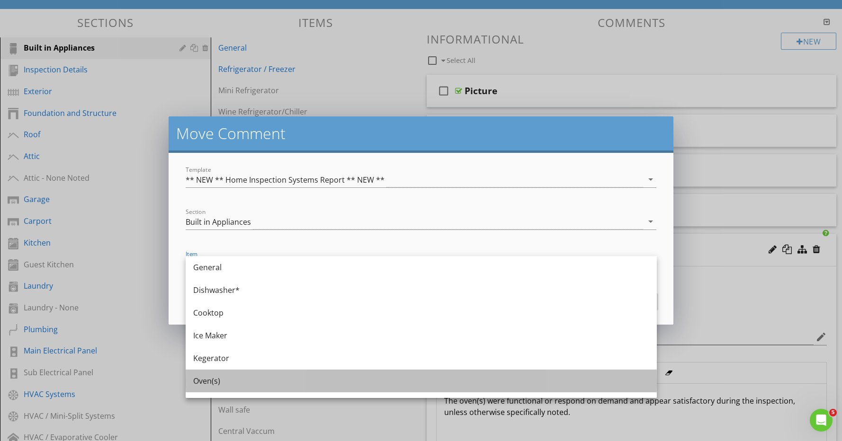
click at [234, 379] on div "Oven(s)" at bounding box center [421, 380] width 456 height 11
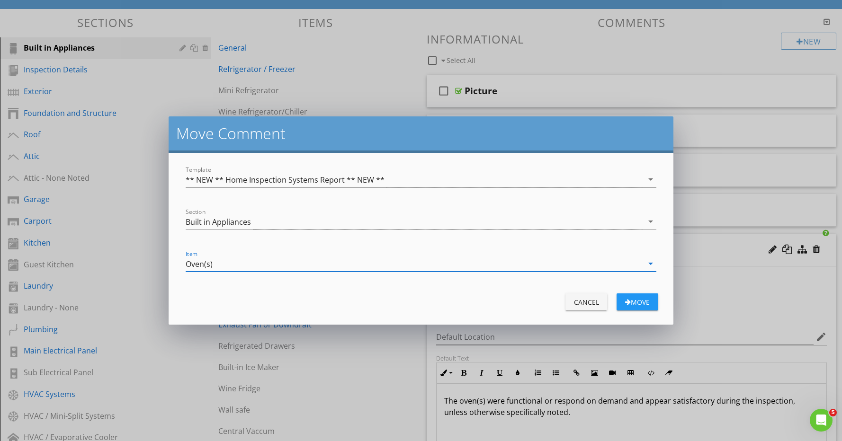
click at [629, 303] on div "Move" at bounding box center [637, 302] width 27 height 10
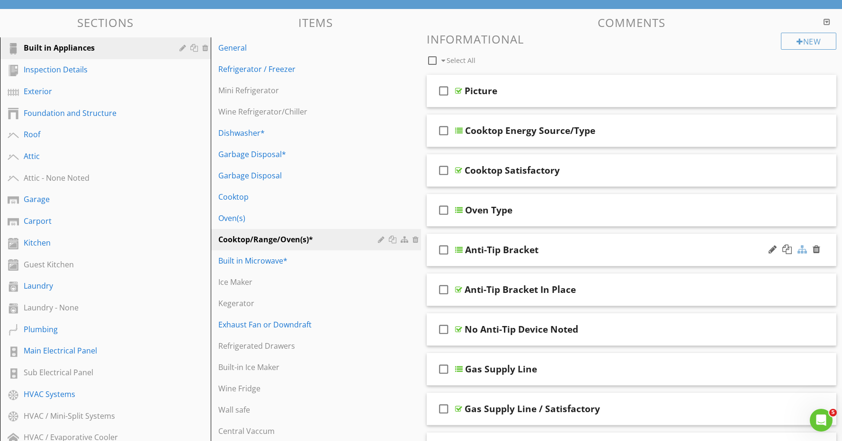
click at [801, 250] on div at bounding box center [801, 249] width 9 height 9
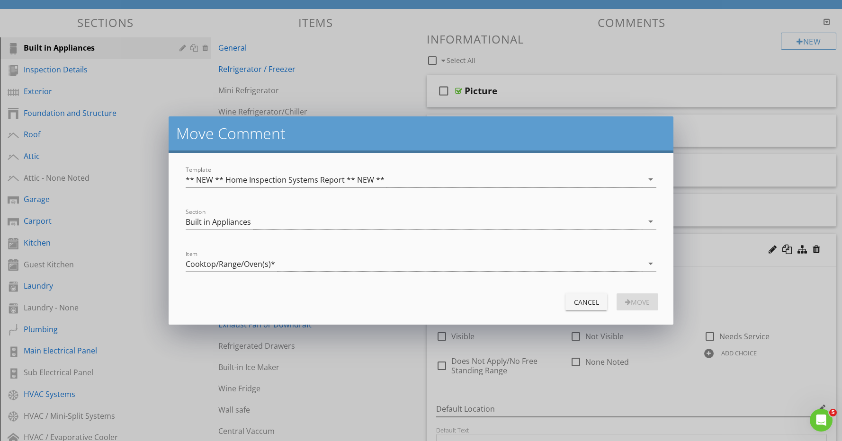
click at [243, 265] on div "Cooktop/Range/Oven(s)*" at bounding box center [230, 264] width 89 height 9
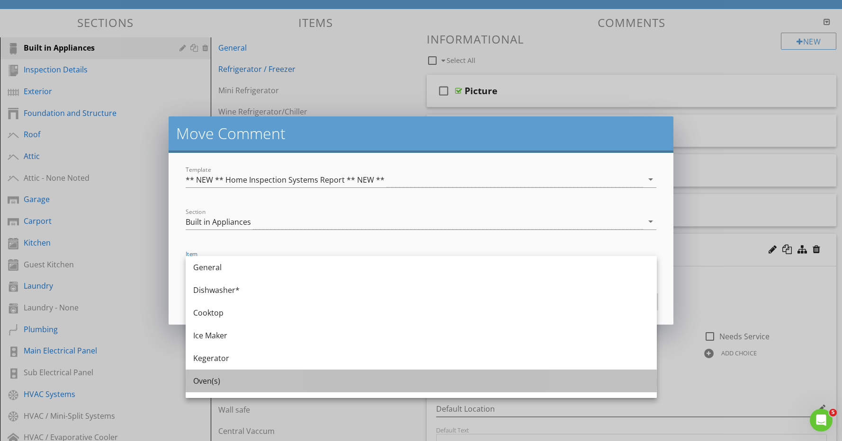
click at [229, 384] on div "Oven(s)" at bounding box center [421, 380] width 456 height 11
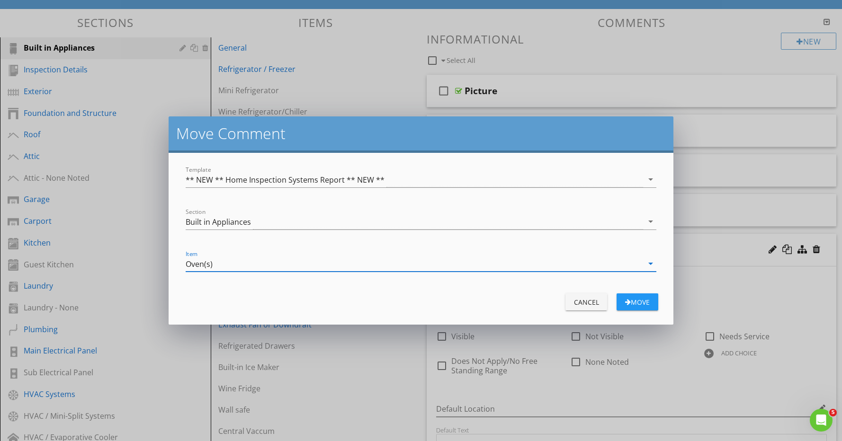
click at [649, 297] on div "Move" at bounding box center [637, 302] width 27 height 10
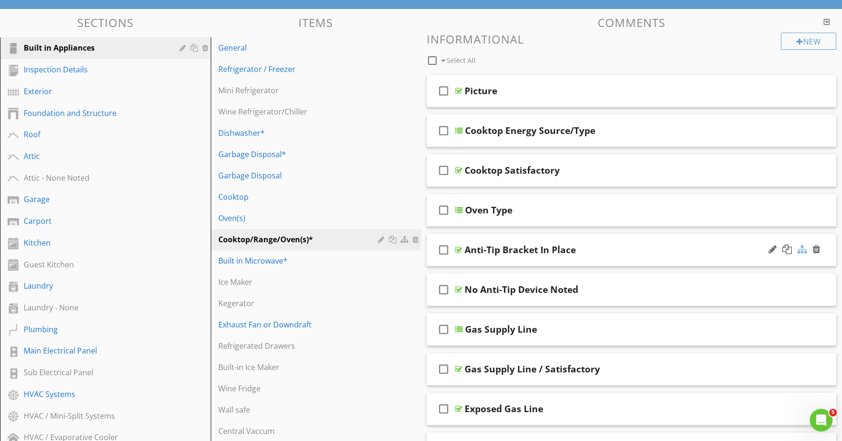
click at [803, 250] on div at bounding box center [801, 249] width 9 height 9
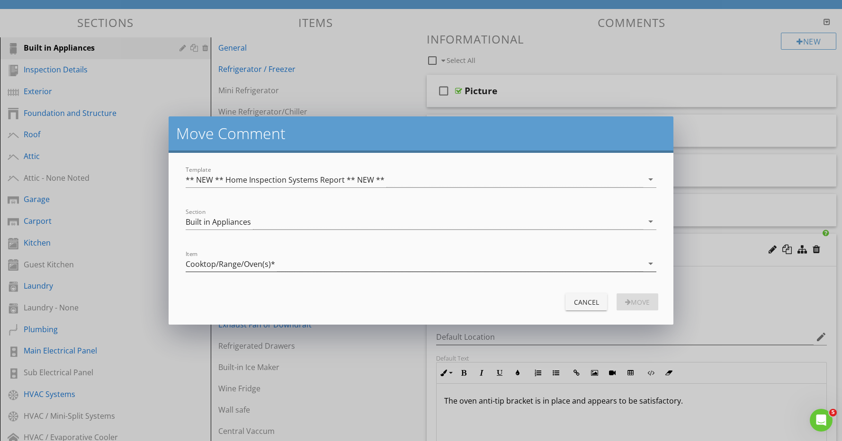
click at [259, 263] on div "Cooktop/Range/Oven(s)*" at bounding box center [230, 264] width 89 height 9
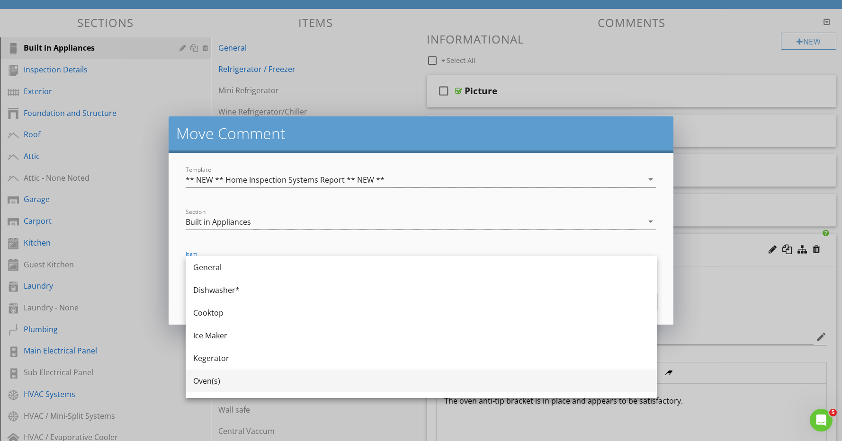
click at [229, 383] on div "Oven(s)" at bounding box center [421, 380] width 456 height 11
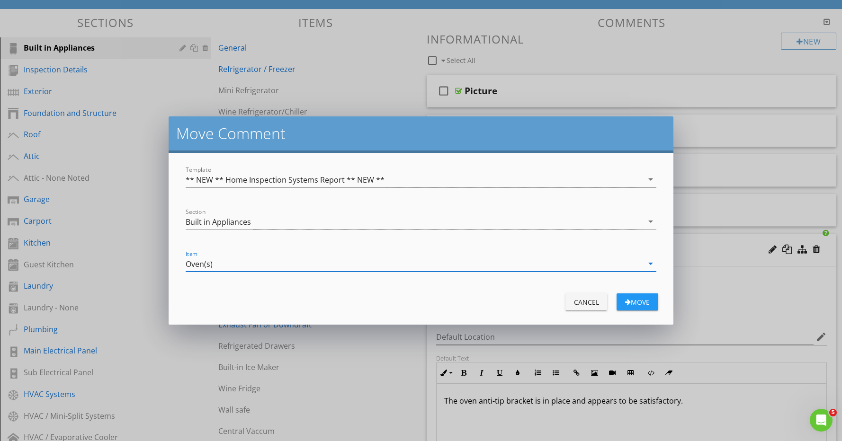
click at [643, 302] on div "Move" at bounding box center [637, 302] width 27 height 10
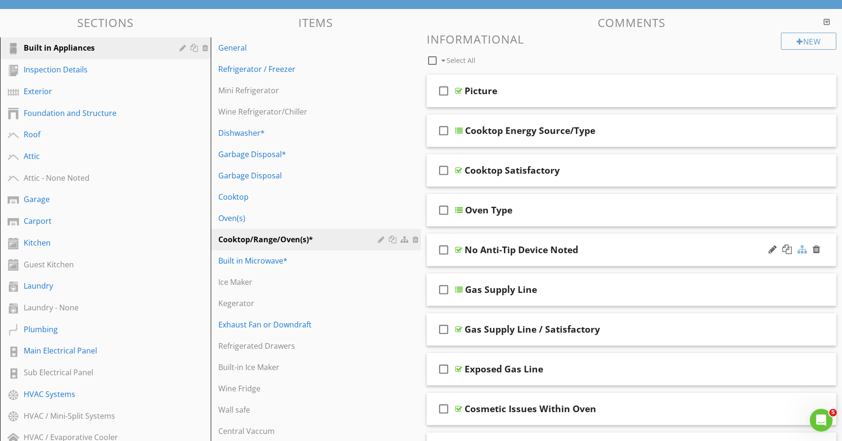
click at [800, 252] on div at bounding box center [801, 249] width 9 height 9
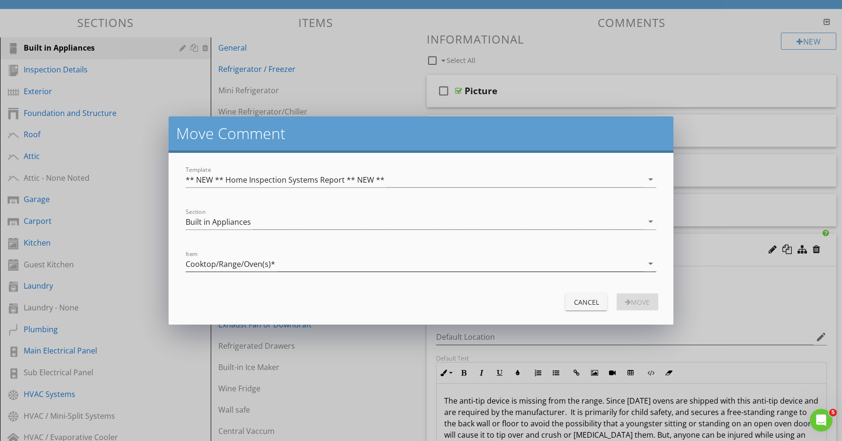
click at [277, 259] on div "Cooktop/Range/Oven(s)*" at bounding box center [415, 264] width 458 height 16
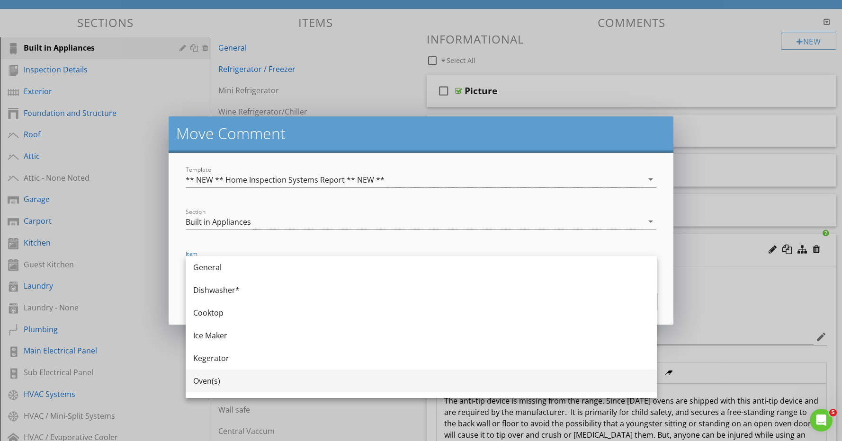
click at [223, 382] on div "Oven(s)" at bounding box center [421, 380] width 456 height 11
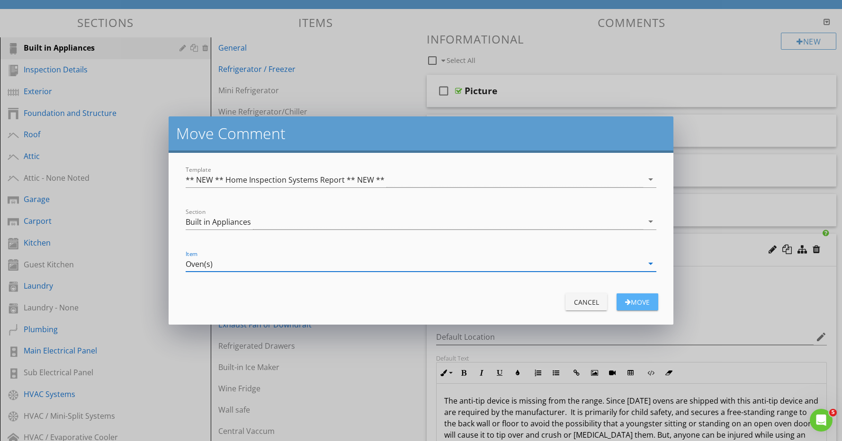
click at [637, 302] on div "Move" at bounding box center [637, 302] width 27 height 10
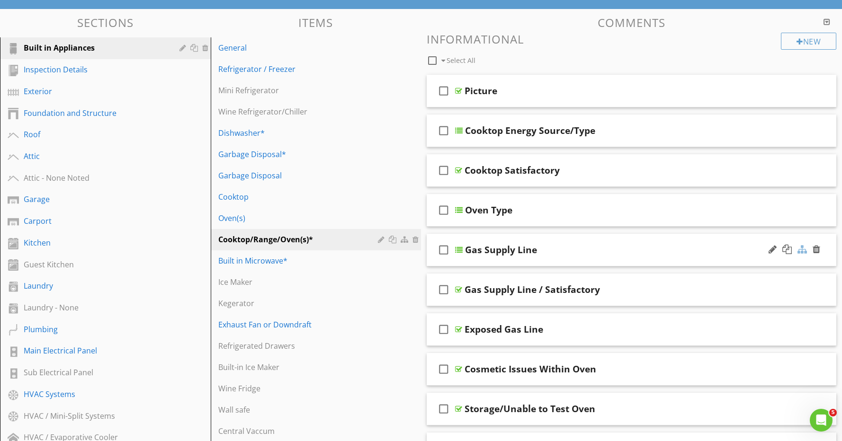
click at [804, 252] on div at bounding box center [801, 249] width 9 height 9
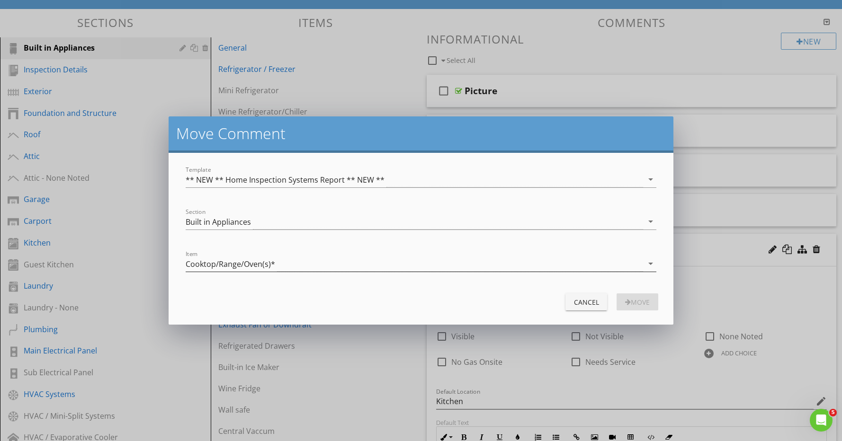
click at [257, 261] on div "Cooktop/Range/Oven(s)*" at bounding box center [230, 264] width 89 height 9
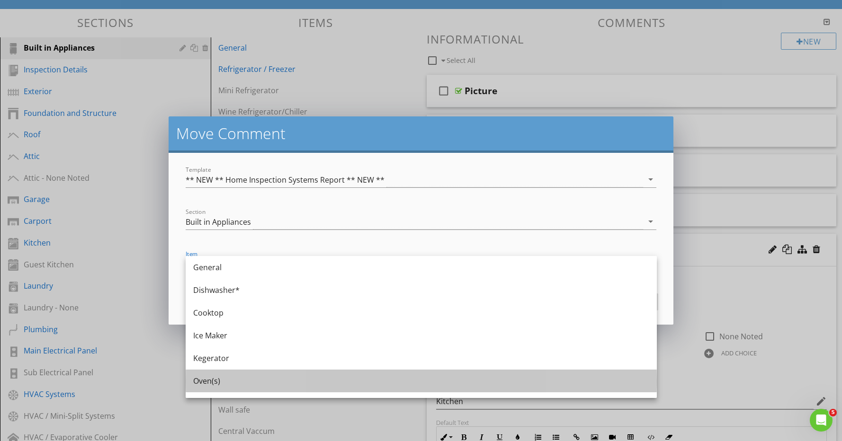
drag, startPoint x: 211, startPoint y: 378, endPoint x: 264, endPoint y: 367, distance: 54.7
click at [211, 378] on div "Oven(s)" at bounding box center [421, 380] width 456 height 11
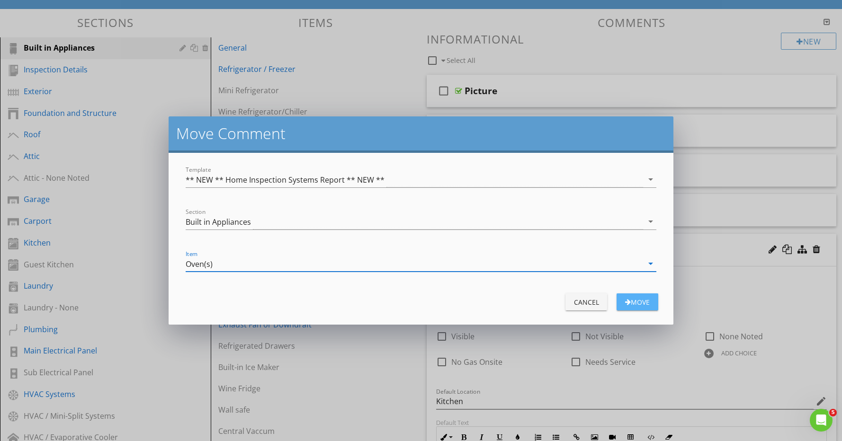
click at [632, 304] on div "Move" at bounding box center [637, 302] width 27 height 10
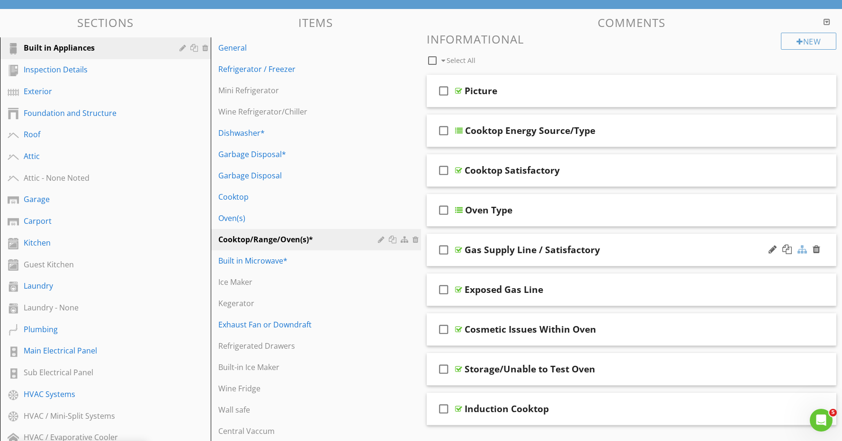
click at [801, 250] on div at bounding box center [801, 249] width 9 height 9
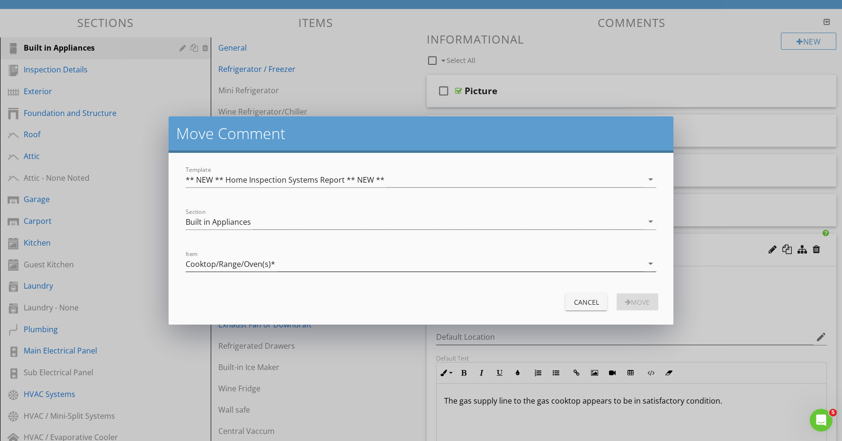
click at [226, 257] on div "Cooktop/Range/Oven(s)*" at bounding box center [415, 264] width 458 height 16
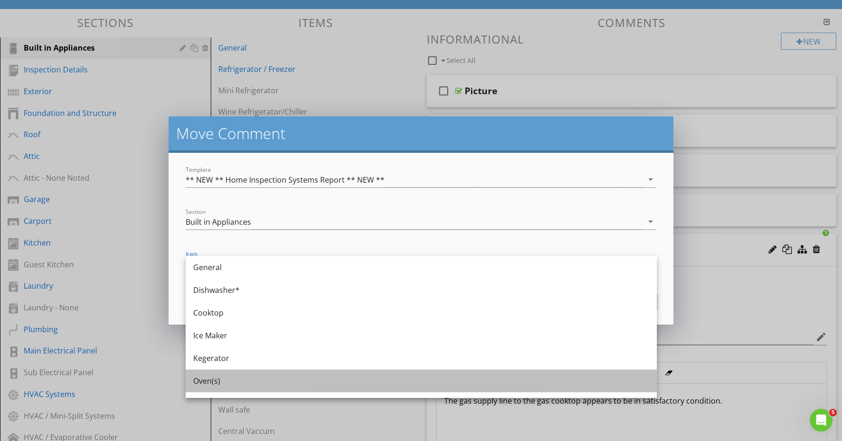
click at [218, 381] on div "Oven(s)" at bounding box center [421, 380] width 456 height 11
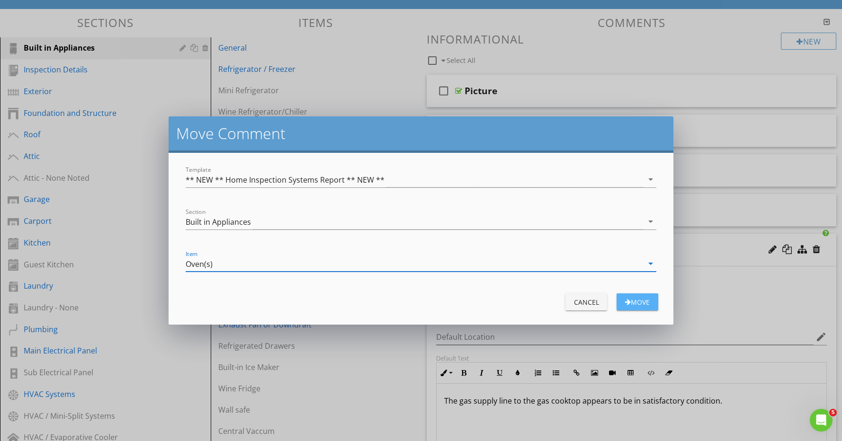
click at [628, 303] on div "button" at bounding box center [628, 302] width 6 height 7
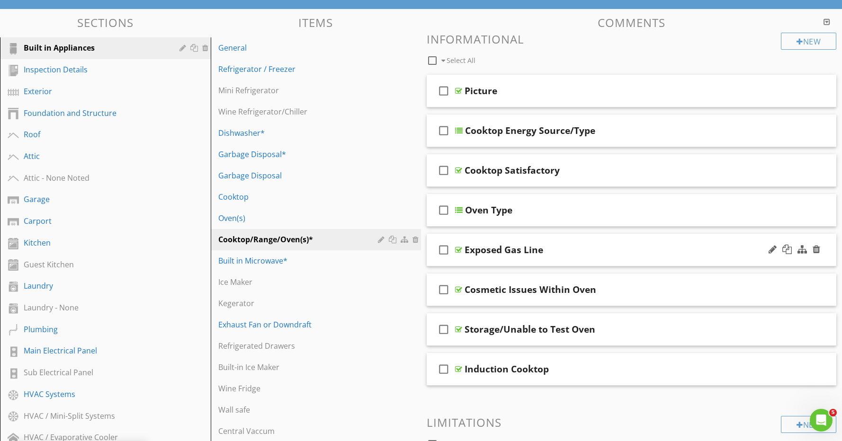
click at [614, 257] on div "check_box_outline_blank Exposed Gas Line" at bounding box center [632, 250] width 410 height 33
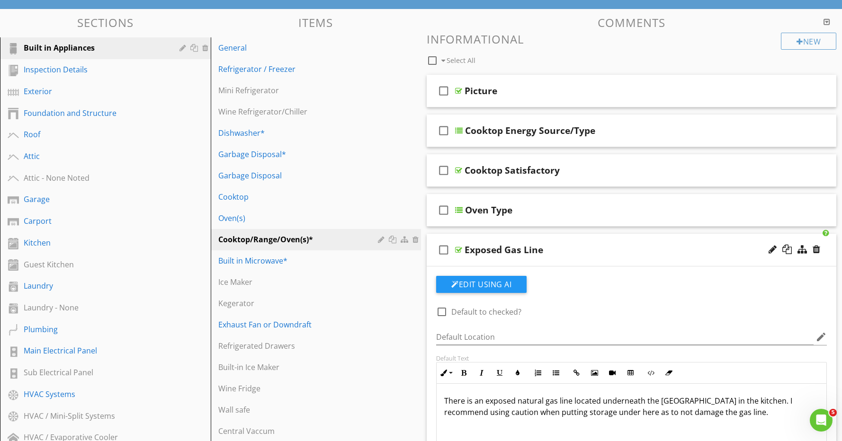
click at [614, 254] on div "Exposed Gas Line" at bounding box center [610, 249] width 293 height 11
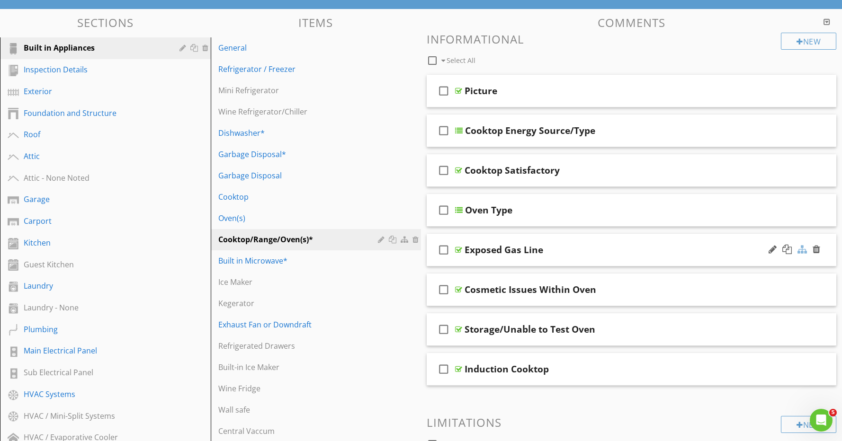
click at [803, 251] on div at bounding box center [801, 249] width 9 height 9
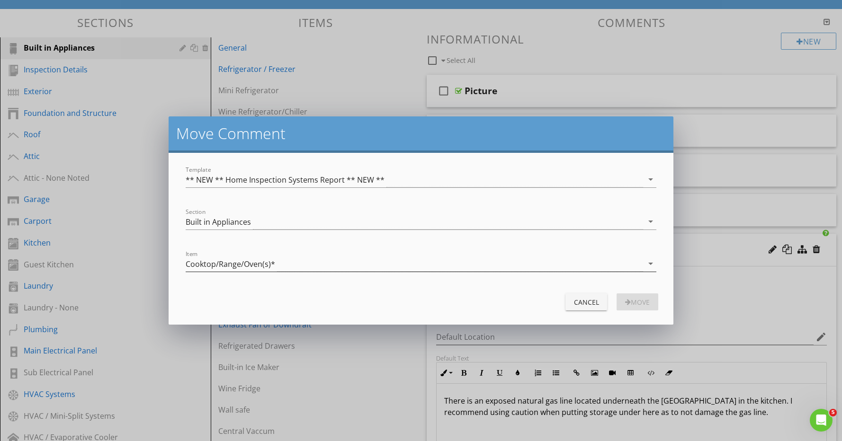
click at [290, 268] on div "Cooktop/Range/Oven(s)*" at bounding box center [415, 264] width 458 height 16
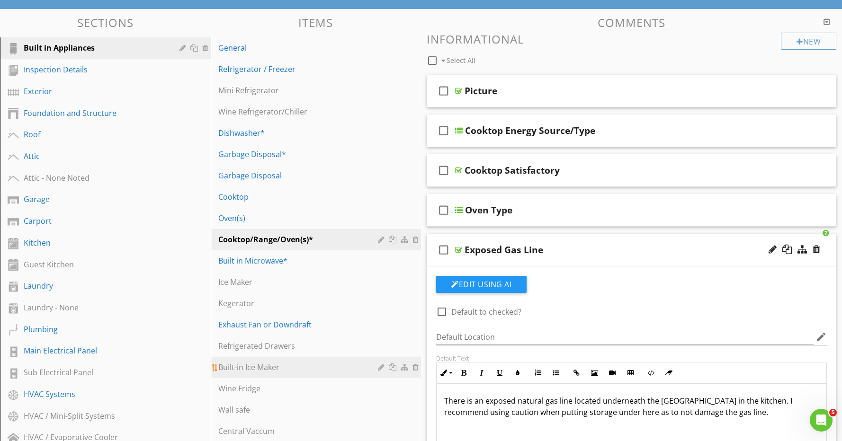
drag, startPoint x: 173, startPoint y: 345, endPoint x: 237, endPoint y: 357, distance: 65.0
click at [173, 345] on div "Move Comment Template ** NEW ** Home Inspection Systems Report ** NEW ** arrow_…" at bounding box center [421, 220] width 842 height 441
click at [804, 249] on div at bounding box center [801, 248] width 9 height 9
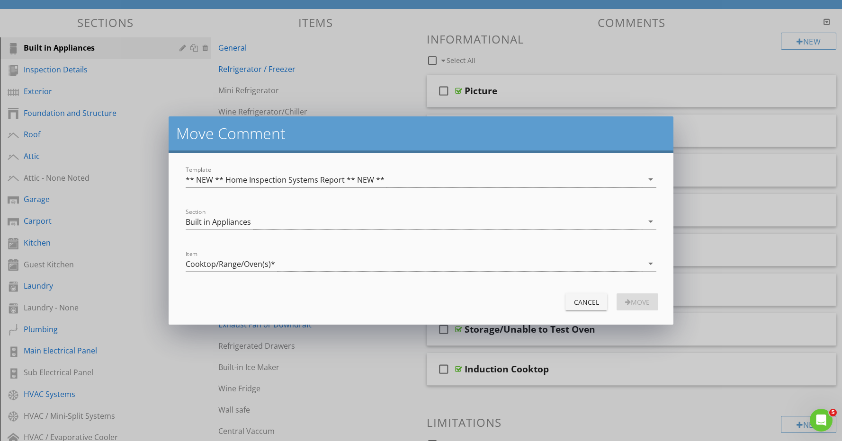
click at [286, 268] on div "Cooktop/Range/Oven(s)*" at bounding box center [415, 264] width 458 height 16
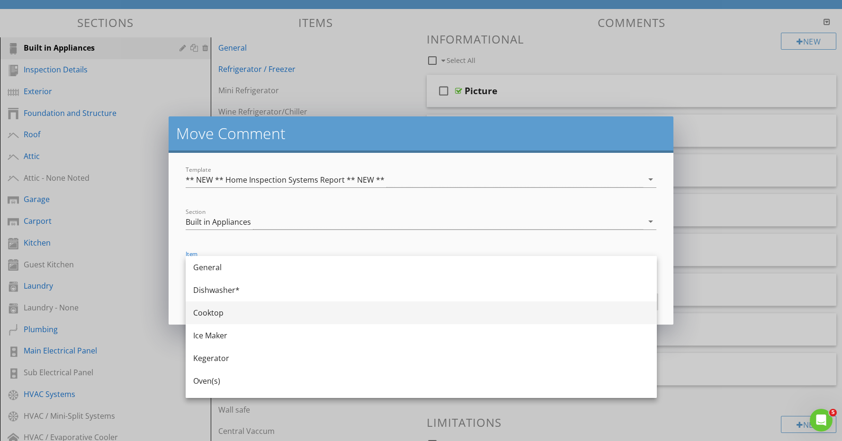
click at [266, 309] on div "Cooktop" at bounding box center [421, 312] width 456 height 11
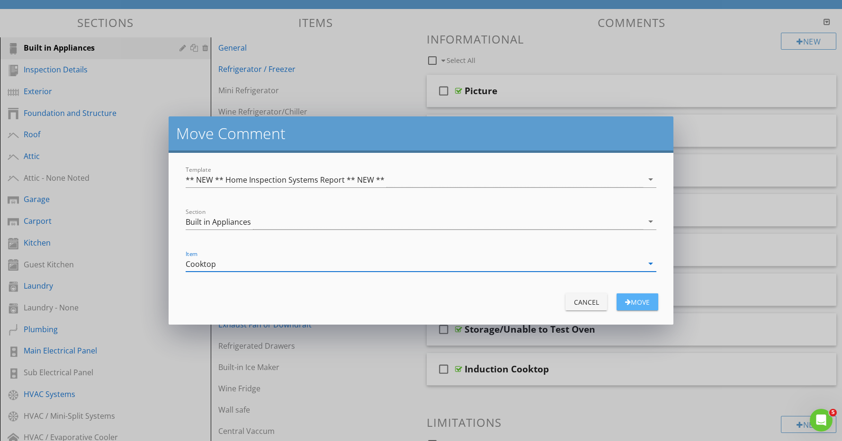
click at [650, 303] on div "Move" at bounding box center [637, 302] width 27 height 10
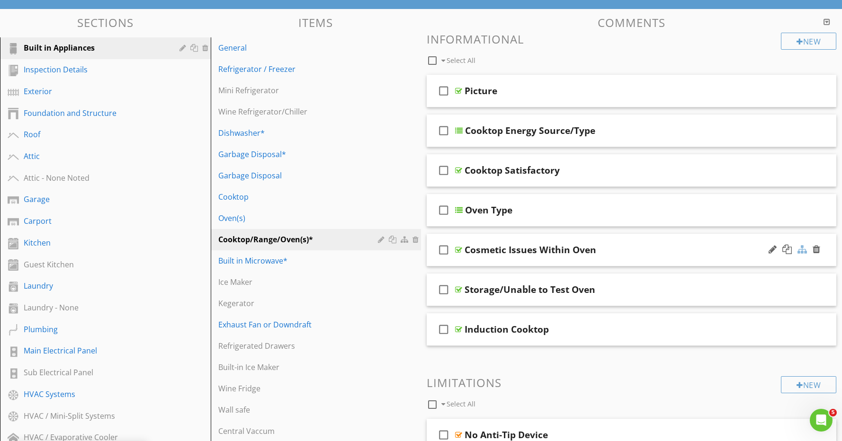
click at [805, 249] on div at bounding box center [801, 249] width 9 height 9
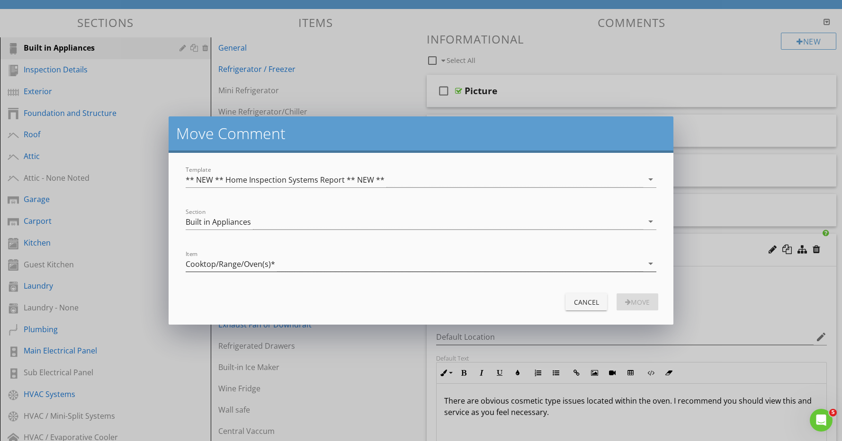
click at [341, 262] on div "Cooktop/Range/Oven(s)*" at bounding box center [415, 264] width 458 height 16
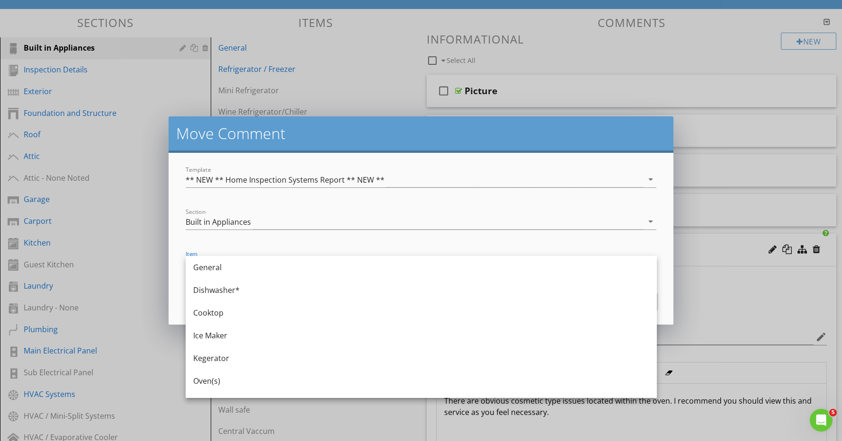
click at [275, 382] on div "Oven(s)" at bounding box center [421, 380] width 456 height 11
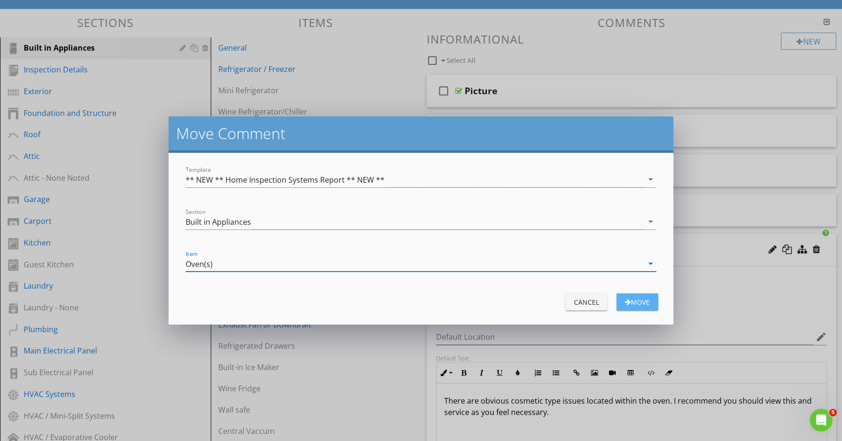
click at [631, 300] on div "Move" at bounding box center [637, 302] width 27 height 10
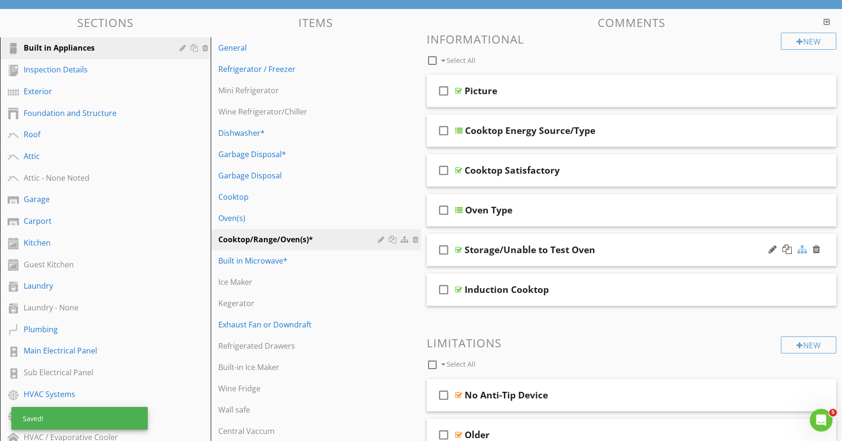
click at [804, 251] on div at bounding box center [801, 249] width 9 height 9
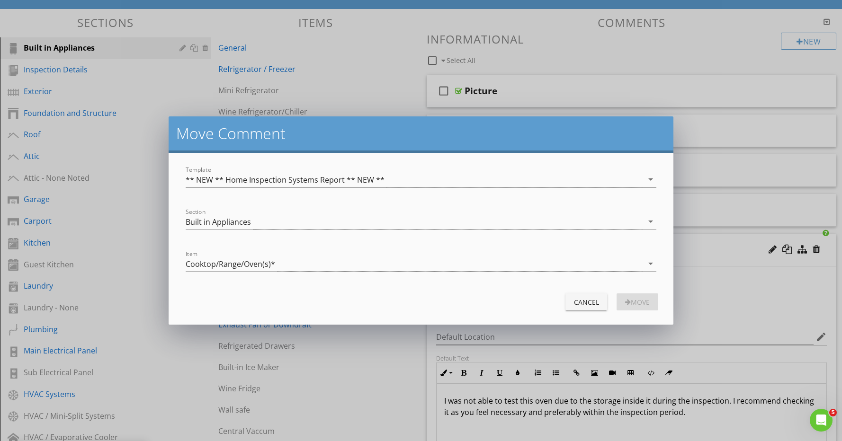
click at [327, 262] on div "Cooktop/Range/Oven(s)*" at bounding box center [415, 264] width 458 height 16
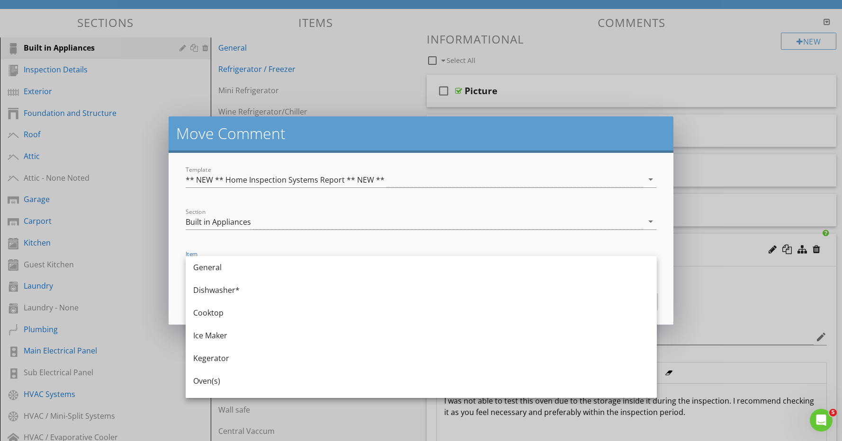
click at [249, 379] on div "Oven(s)" at bounding box center [421, 380] width 456 height 11
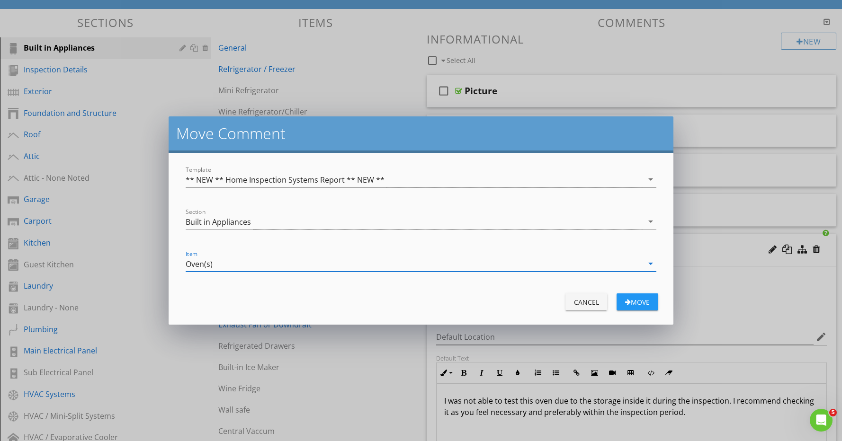
click at [644, 304] on div "Move" at bounding box center [637, 302] width 27 height 10
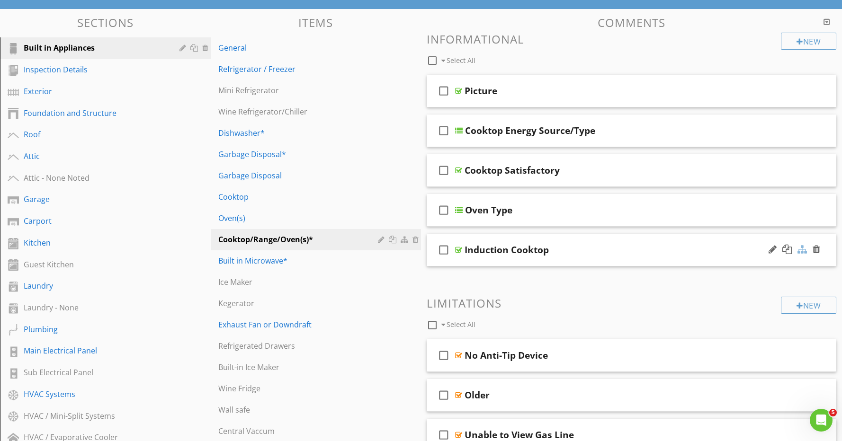
click at [803, 249] on div at bounding box center [801, 249] width 9 height 9
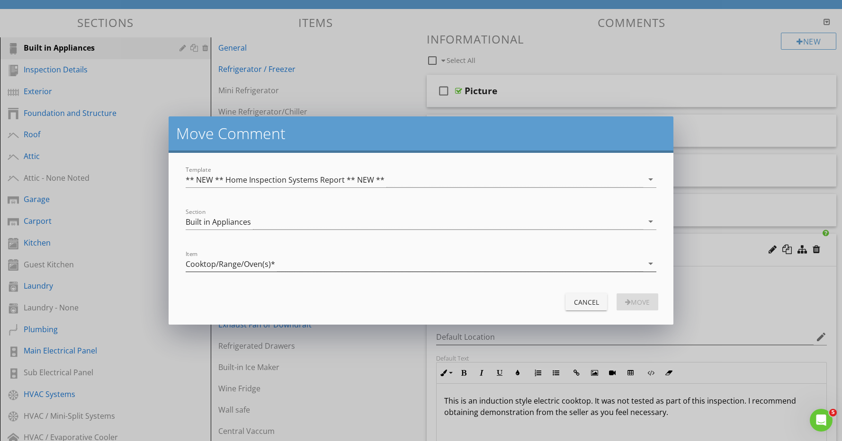
click at [249, 263] on div "Cooktop/Range/Oven(s)*" at bounding box center [230, 264] width 89 height 9
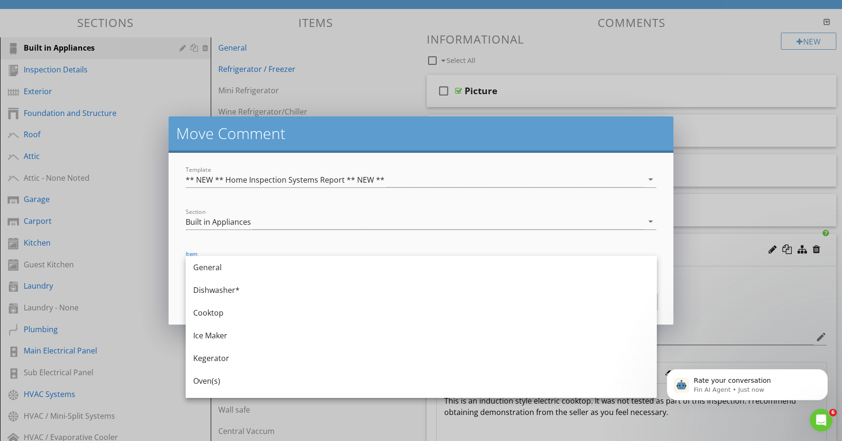
scroll to position [0, 0]
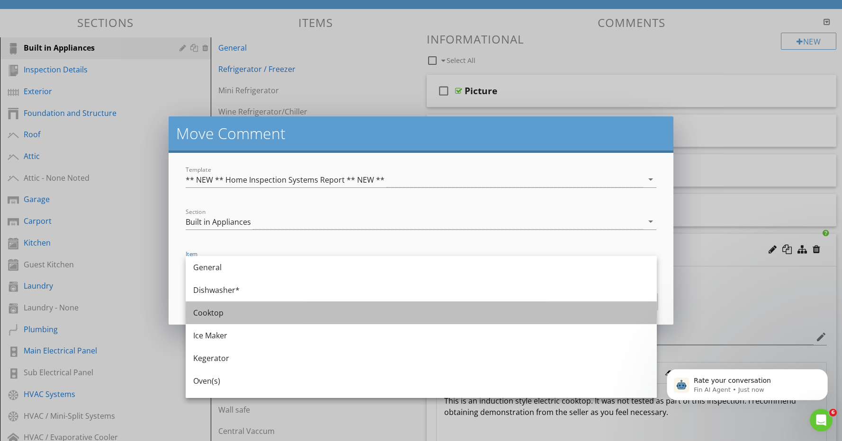
click at [231, 312] on div "Cooktop" at bounding box center [421, 312] width 456 height 11
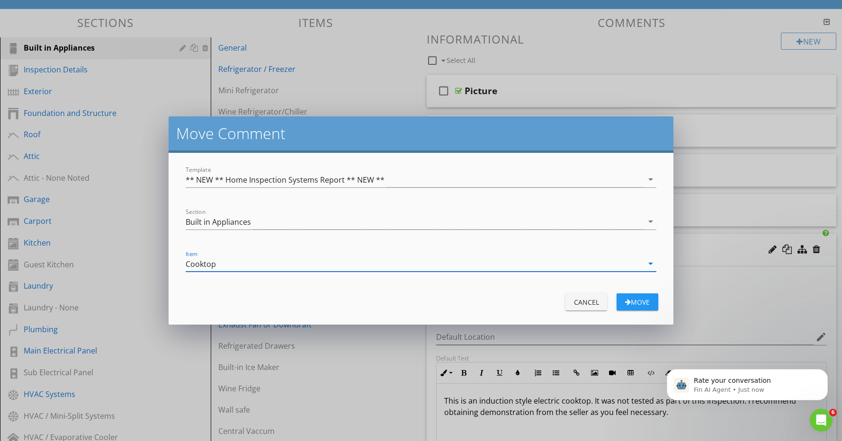
click at [645, 300] on div "Move" at bounding box center [637, 302] width 27 height 10
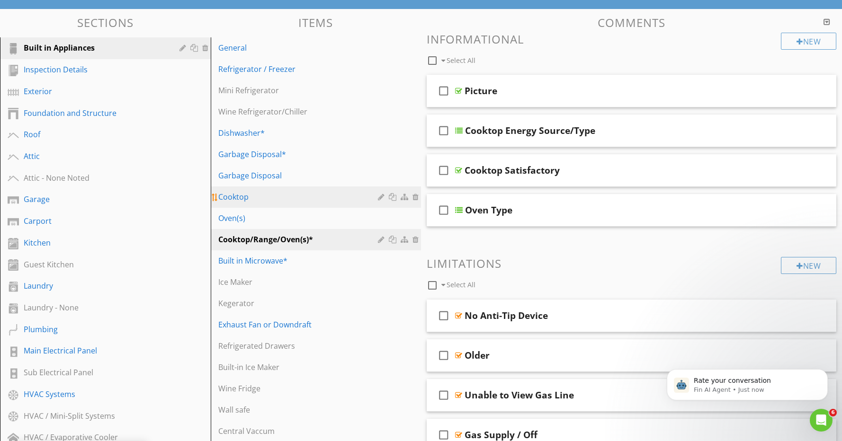
click at [269, 196] on div "Cooktop" at bounding box center [299, 196] width 163 height 11
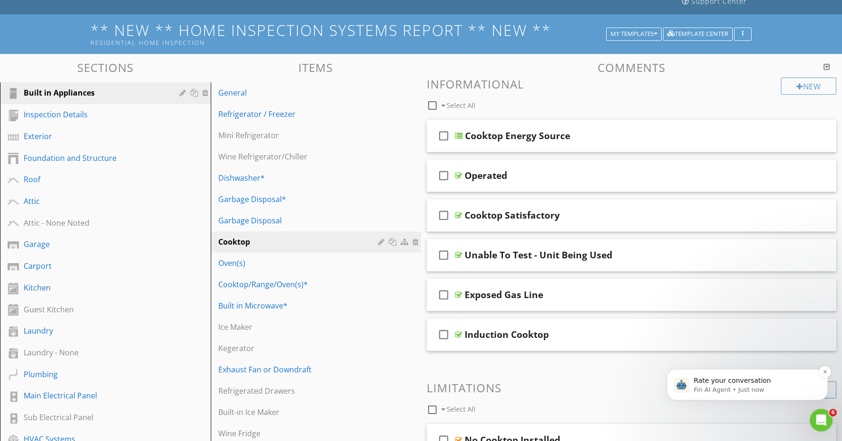
scroll to position [50, 0]
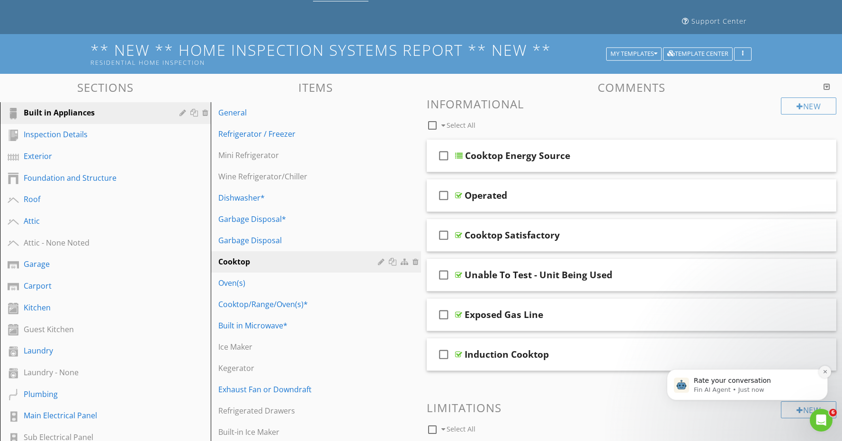
click at [826, 373] on icon "Dismiss notification" at bounding box center [824, 371] width 5 height 5
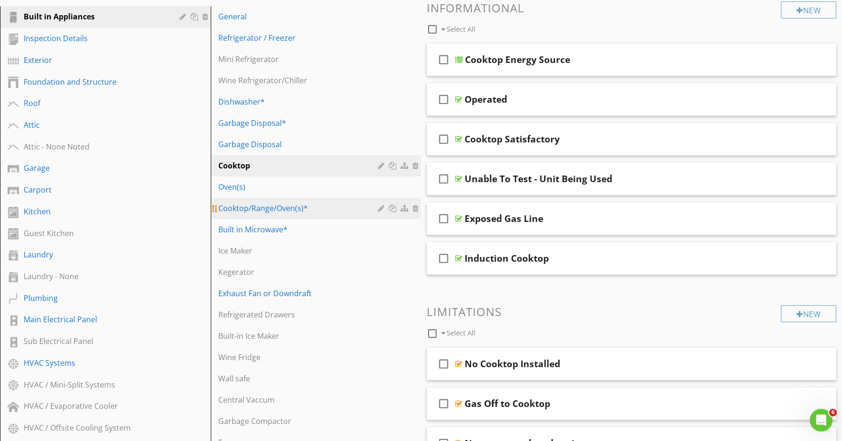
scroll to position [149, 0]
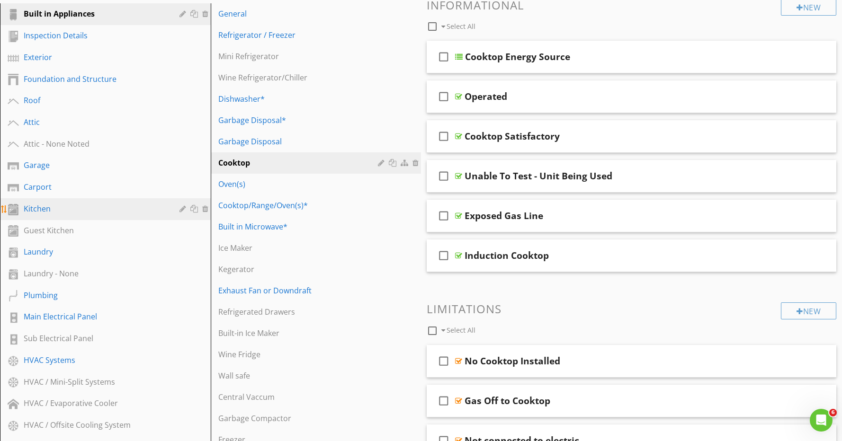
click at [97, 206] on div "Kitchen" at bounding box center [95, 208] width 142 height 11
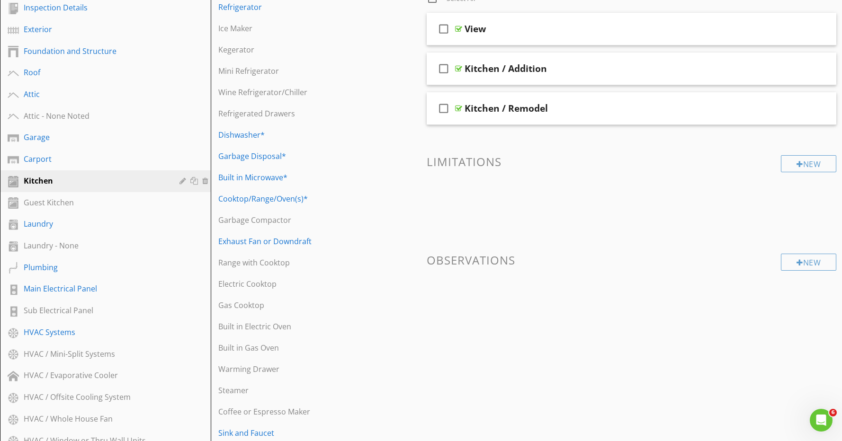
scroll to position [0, 0]
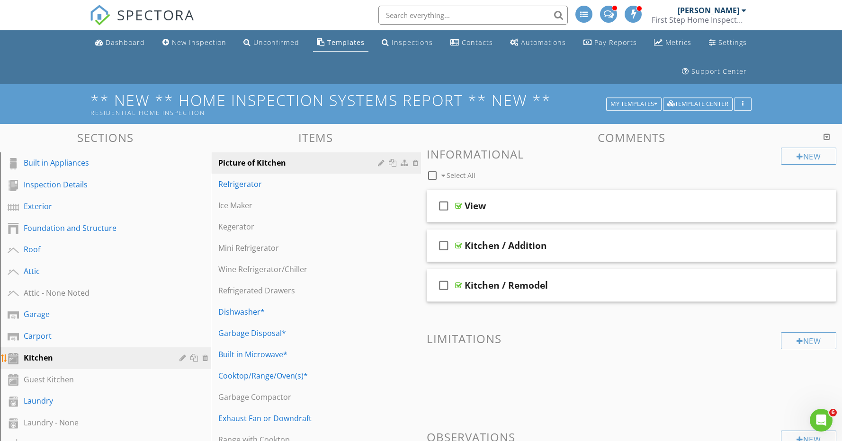
click at [185, 357] on div at bounding box center [183, 358] width 9 height 8
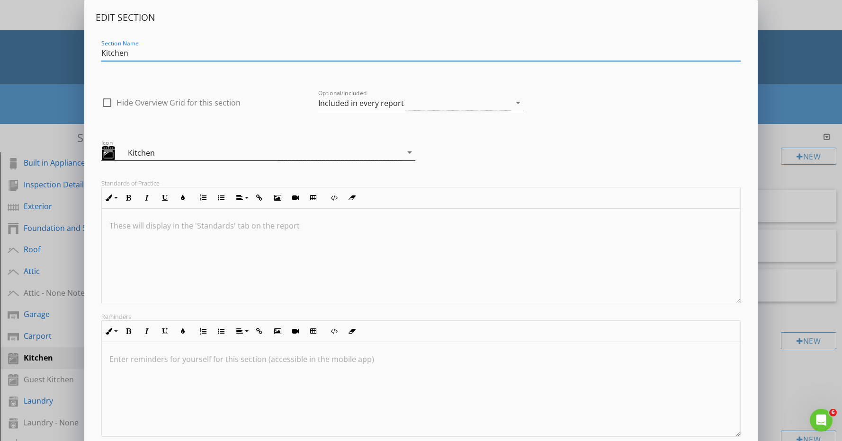
click at [166, 155] on div "Kitchen" at bounding box center [203, 152] width 151 height 11
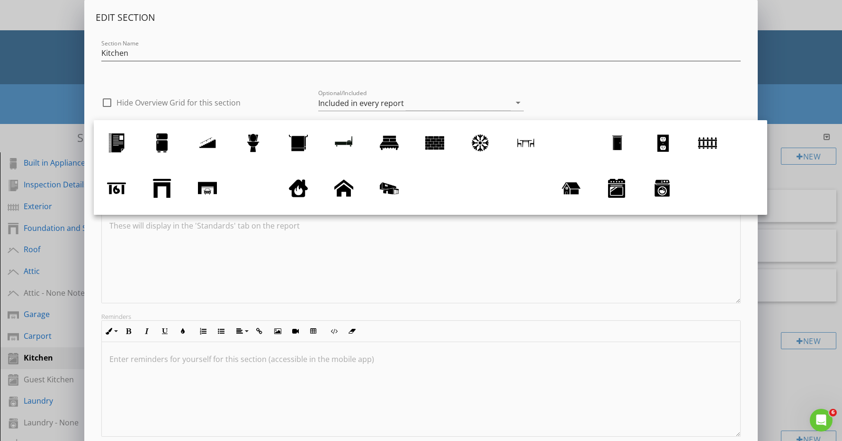
scroll to position [21, 0]
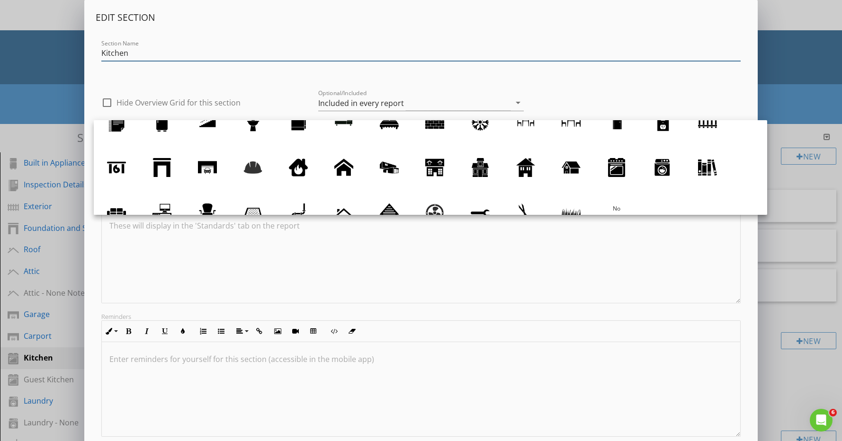
click at [172, 54] on input "Kitchen" at bounding box center [420, 53] width 639 height 16
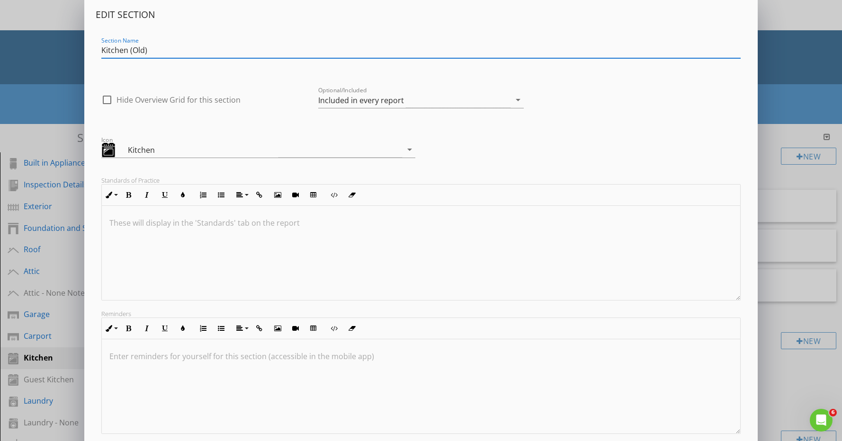
scroll to position [60, 0]
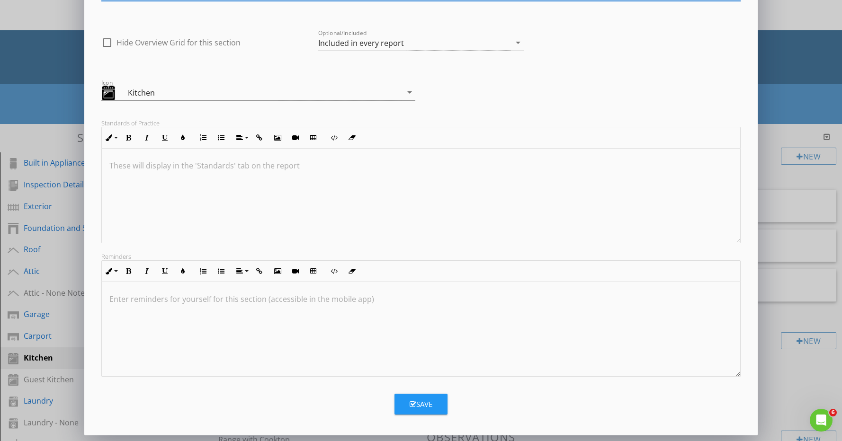
type input "Kitchen (Old)"
click at [429, 403] on div "Save" at bounding box center [421, 404] width 23 height 11
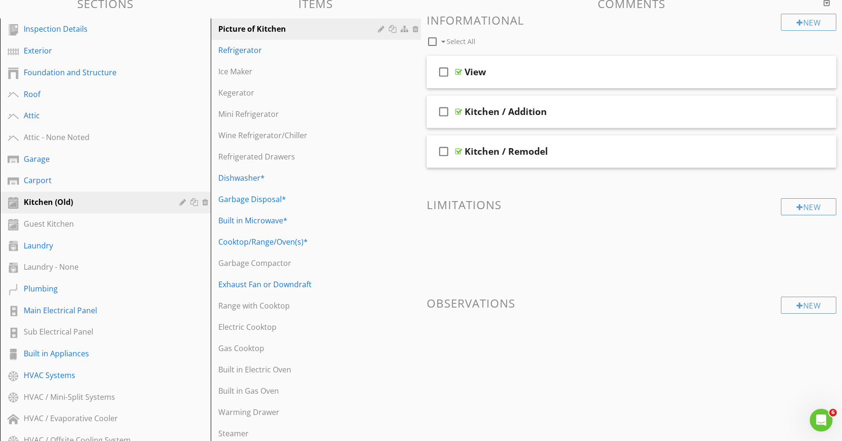
scroll to position [135, 0]
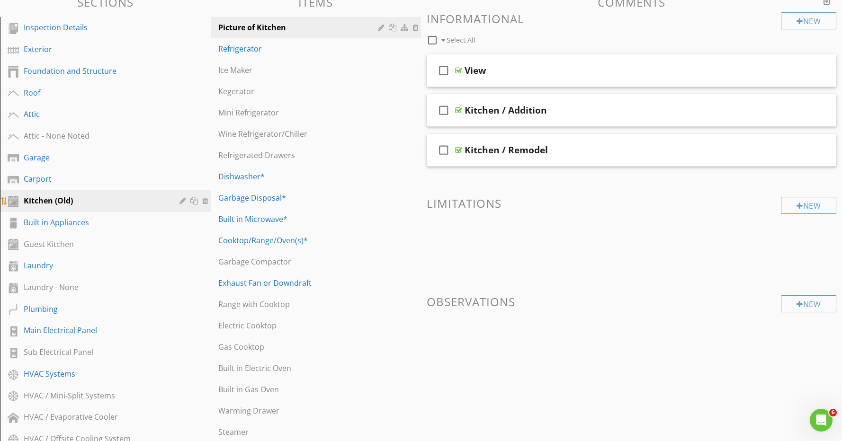
click at [111, 205] on div "Kitchen (Old)" at bounding box center [95, 200] width 142 height 11
click at [113, 228] on div "Built in Appliances" at bounding box center [95, 222] width 142 height 11
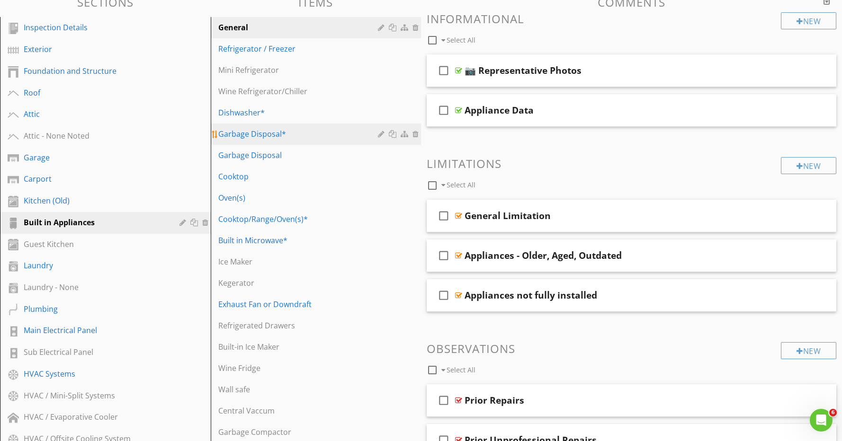
click at [286, 132] on div "Garbage Disposal*" at bounding box center [299, 133] width 163 height 11
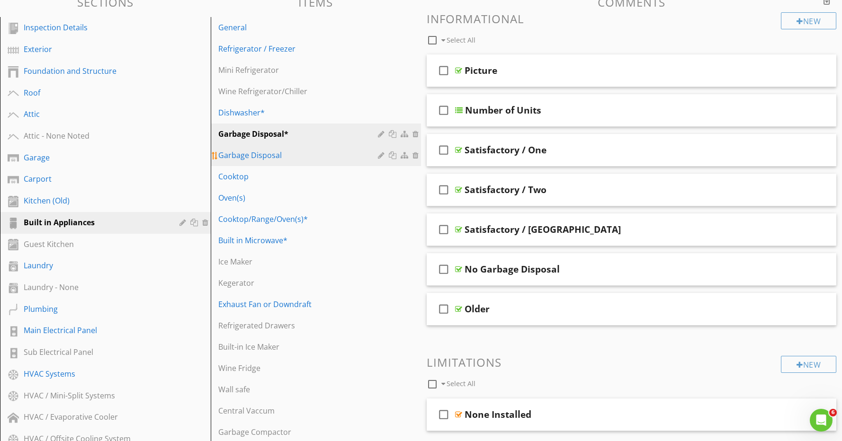
click at [283, 150] on div "Garbage Disposal" at bounding box center [299, 155] width 163 height 11
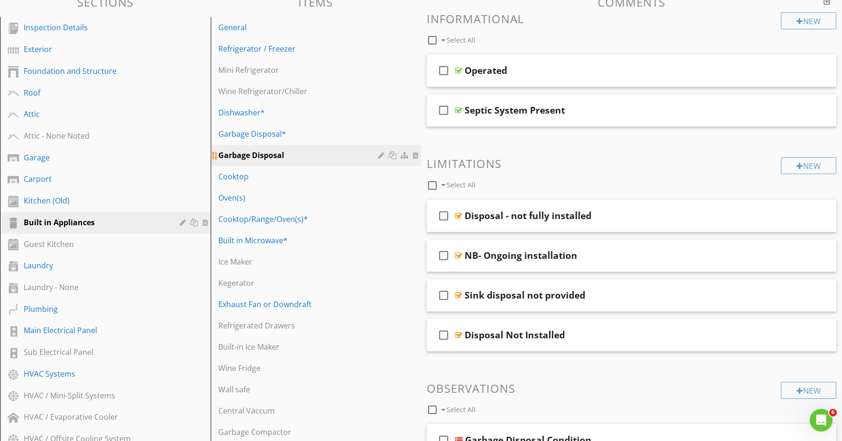
click at [418, 155] on div at bounding box center [416, 156] width 9 height 8
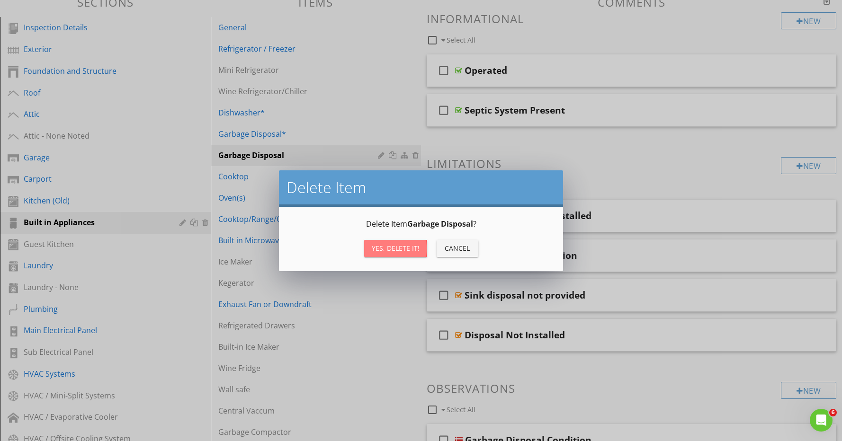
click at [407, 254] on button "Yes, Delete it!" at bounding box center [395, 248] width 63 height 17
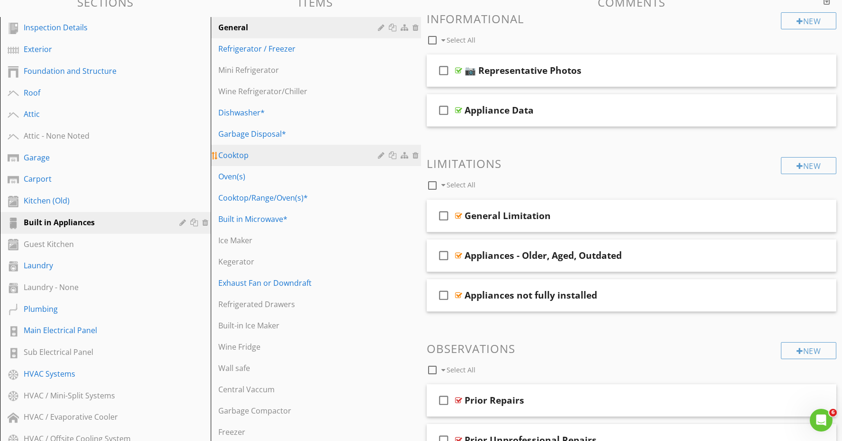
click at [265, 158] on div "Cooktop" at bounding box center [299, 155] width 163 height 11
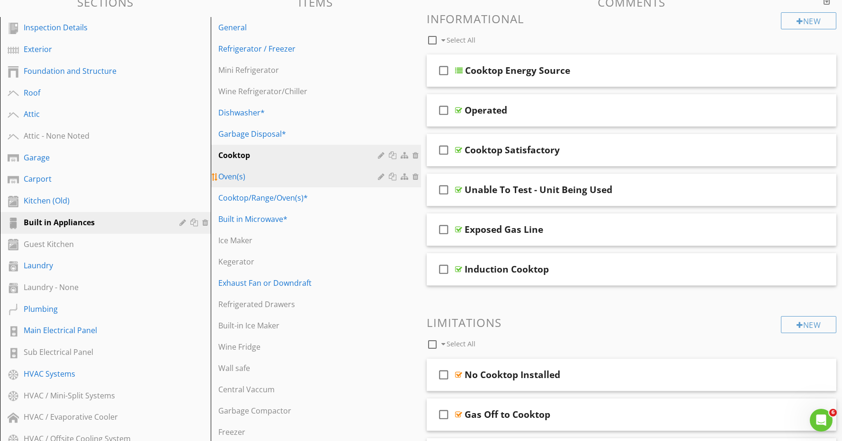
click at [294, 173] on div "Oven(s)" at bounding box center [299, 176] width 163 height 11
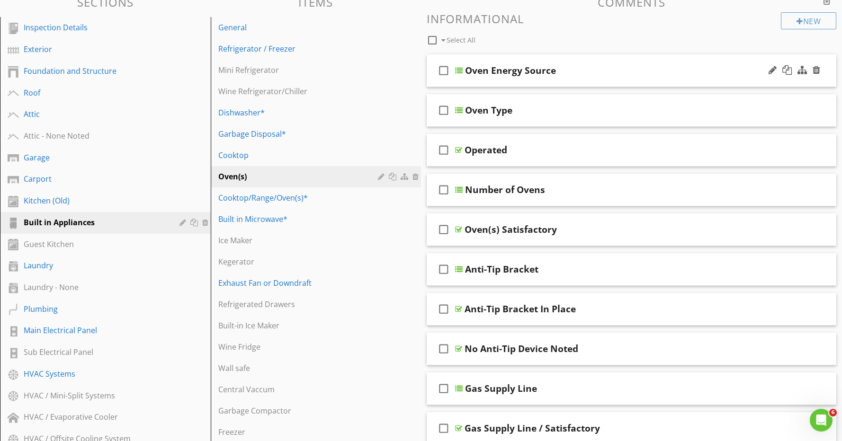
click at [578, 73] on div "Oven Energy Source" at bounding box center [611, 70] width 293 height 11
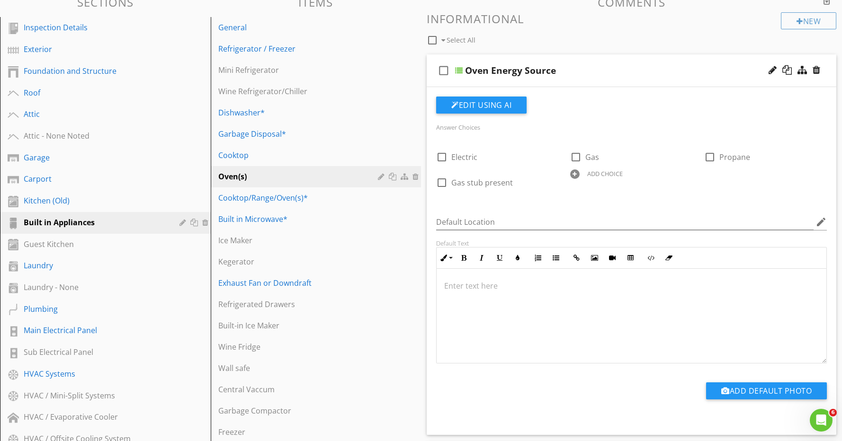
click at [578, 73] on div "Oven Energy Source" at bounding box center [611, 70] width 293 height 11
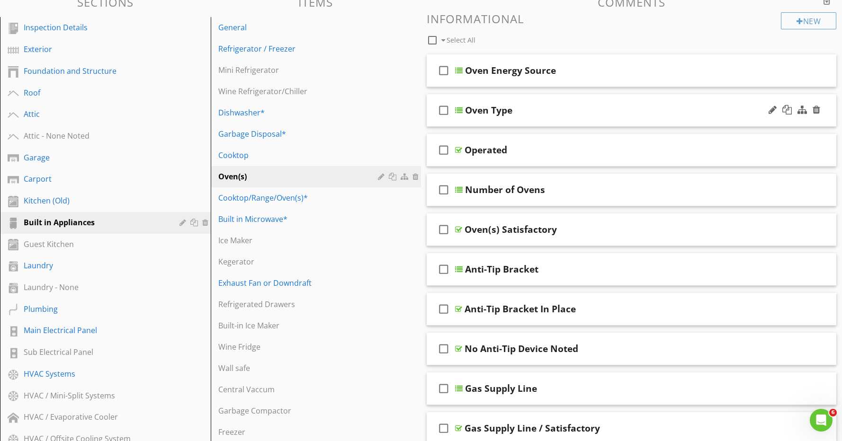
click at [578, 109] on div "Oven Type" at bounding box center [611, 110] width 293 height 11
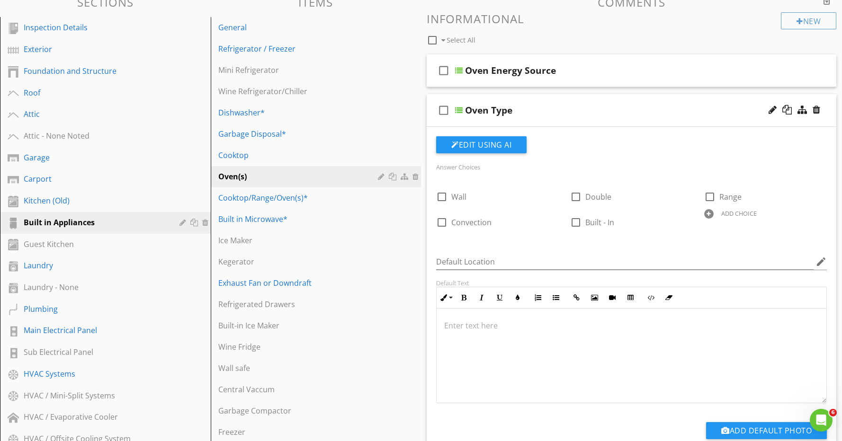
scroll to position [138, 0]
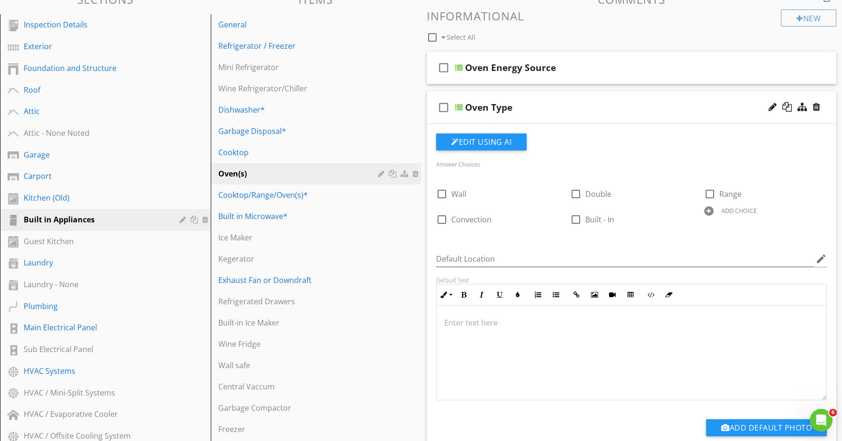
click at [578, 109] on div "Oven Type" at bounding box center [611, 107] width 293 height 11
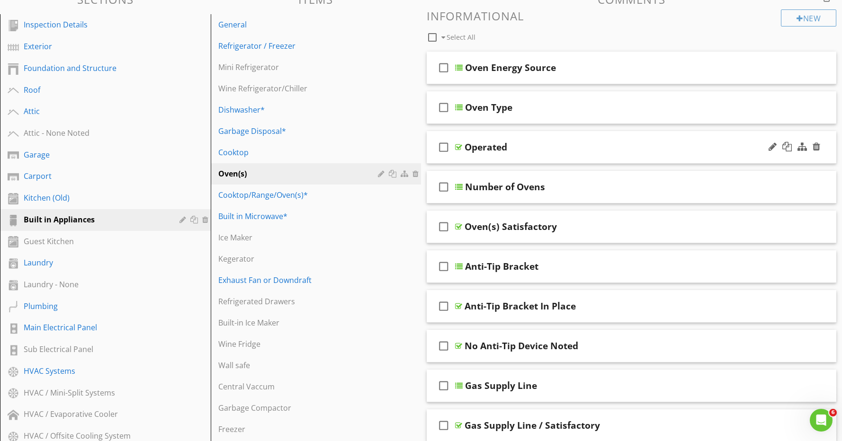
click at [577, 147] on div "Operated" at bounding box center [610, 147] width 293 height 11
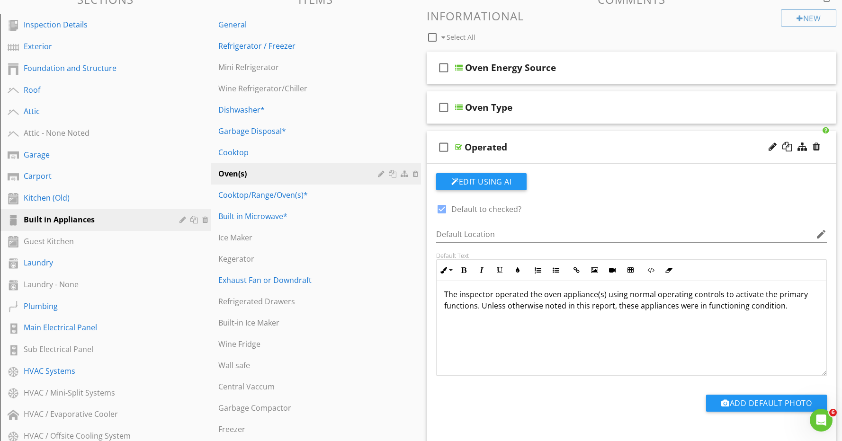
click at [577, 147] on div "Operated" at bounding box center [610, 147] width 293 height 11
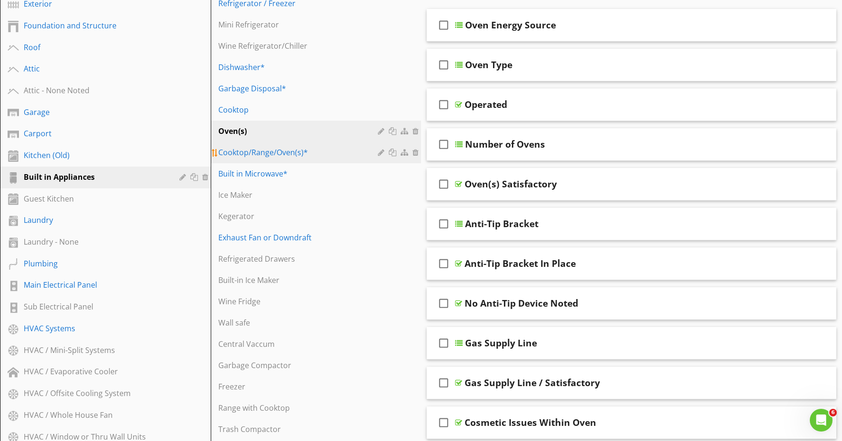
scroll to position [182, 0]
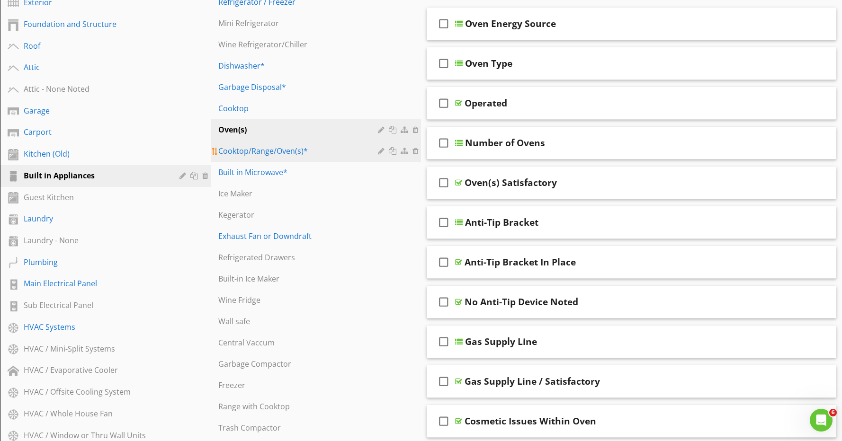
click at [289, 145] on div "Cooktop/Range/Oven(s)*" at bounding box center [299, 150] width 163 height 11
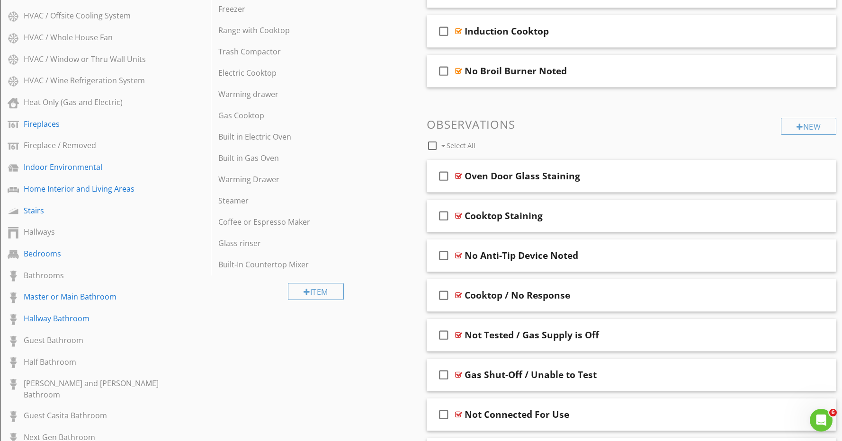
scroll to position [554, 0]
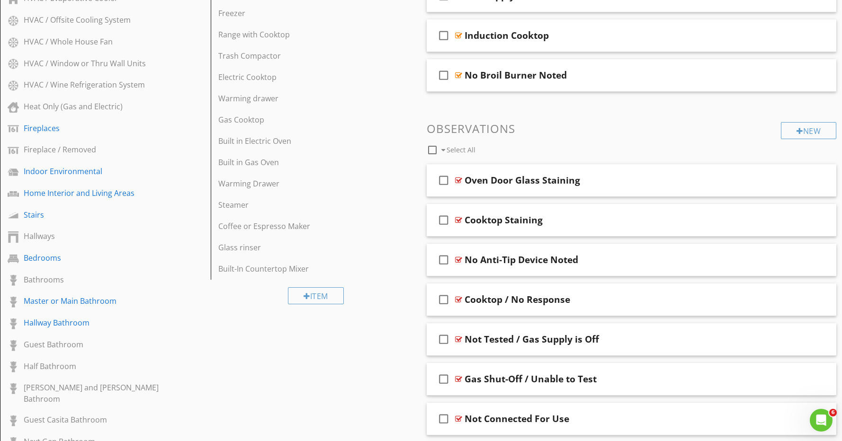
click at [434, 152] on div at bounding box center [432, 150] width 16 height 16
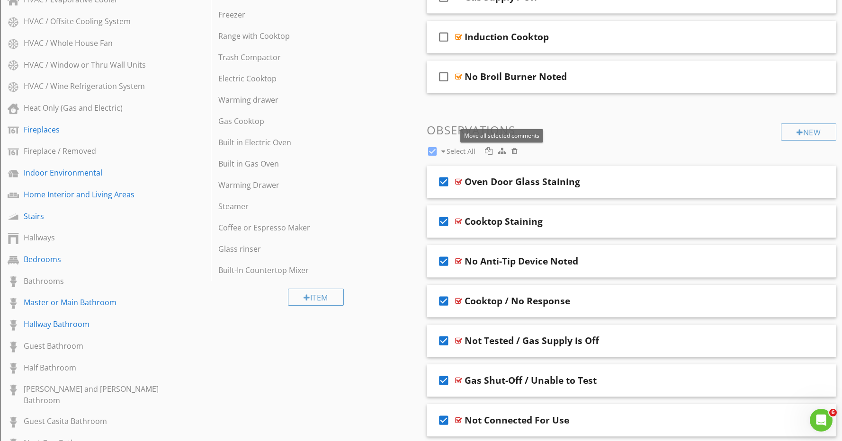
click at [503, 150] on div at bounding box center [502, 151] width 8 height 8
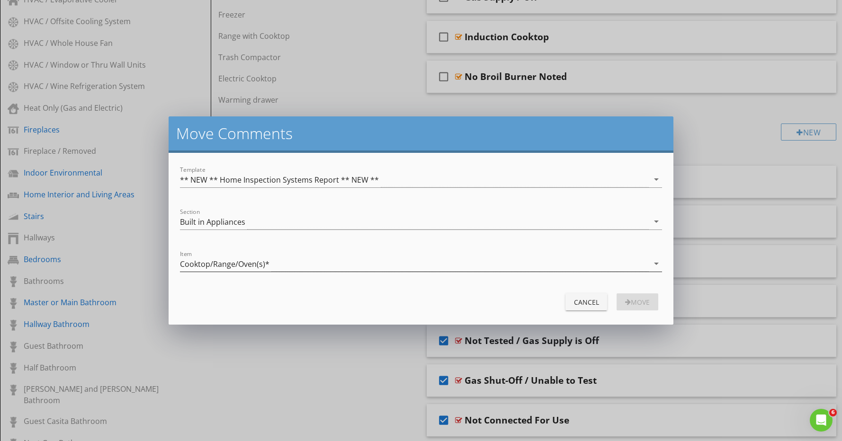
click at [259, 265] on div "Cooktop/Range/Oven(s)*" at bounding box center [224, 264] width 89 height 9
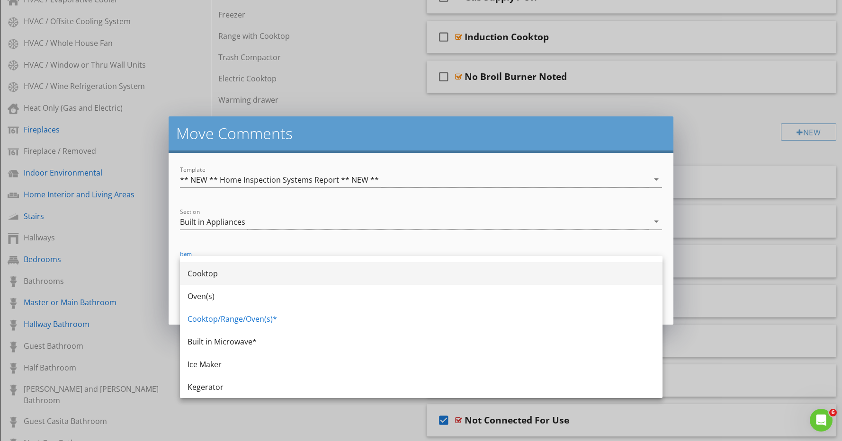
scroll to position [86, 0]
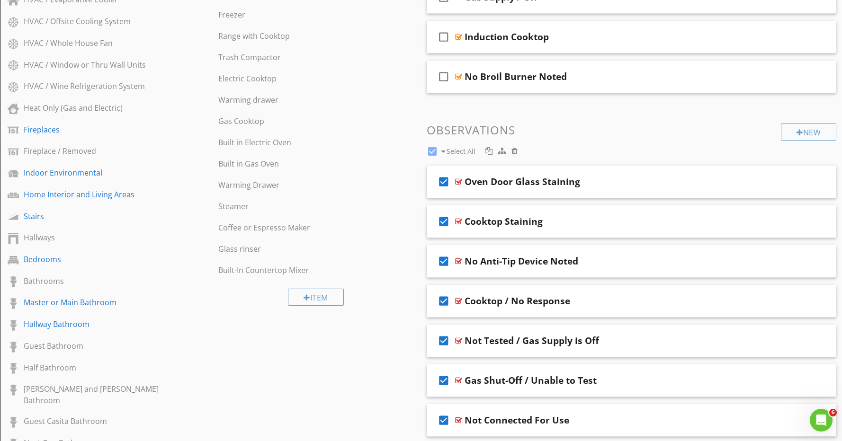
click at [317, 411] on div "move Comments Template ** NEW ** Home Inspection Systems Report ** NEW ** arrow…" at bounding box center [421, 220] width 842 height 441
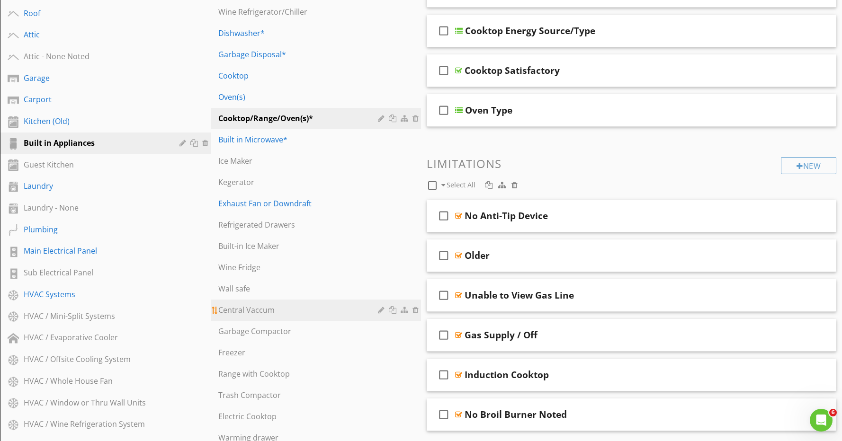
scroll to position [222, 0]
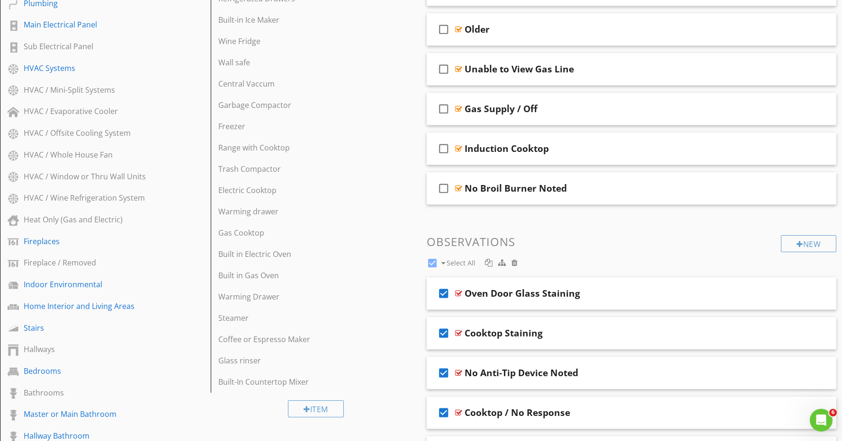
click at [430, 263] on div at bounding box center [432, 263] width 16 height 16
checkbox input "false"
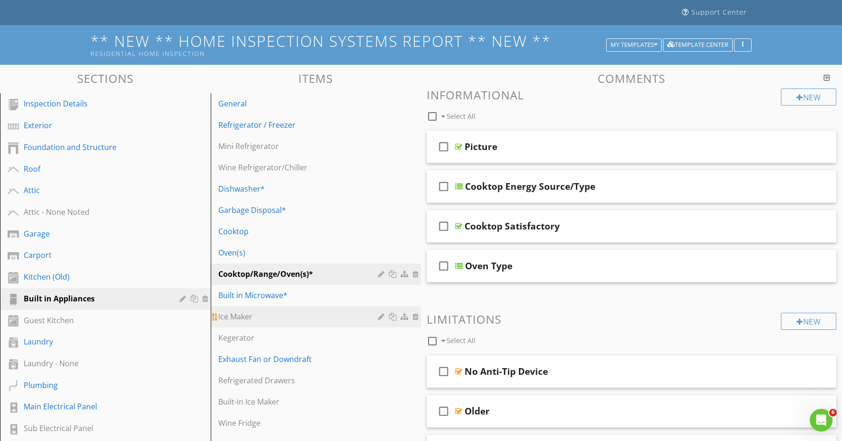
scroll to position [57, 0]
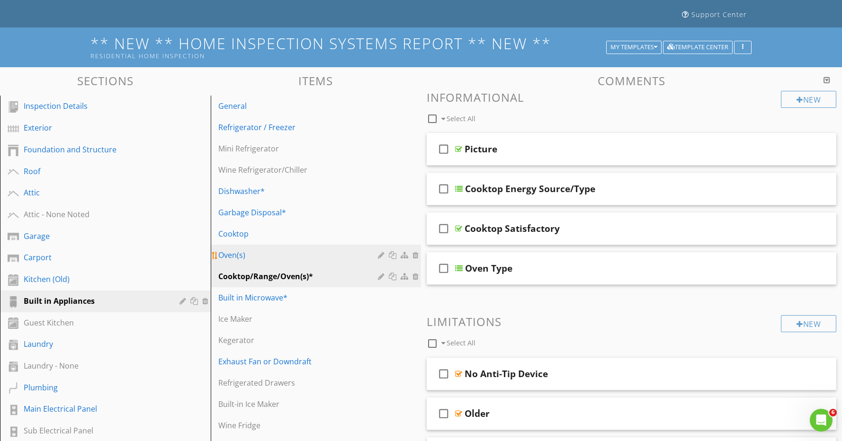
click at [367, 258] on div "Oven(s)" at bounding box center [299, 255] width 163 height 11
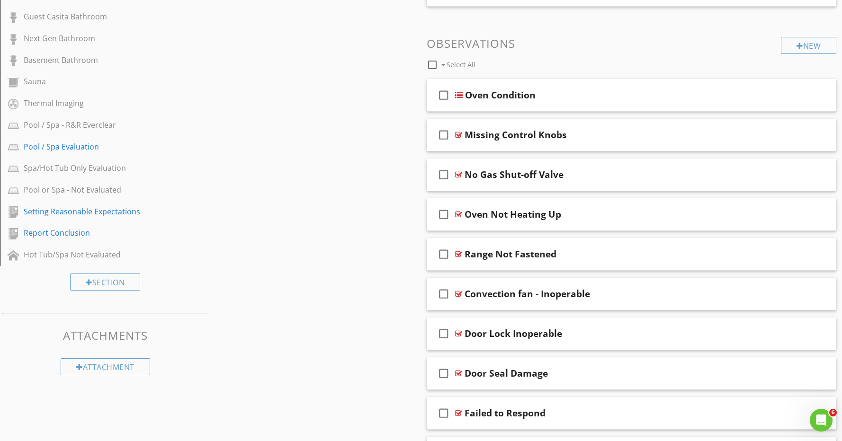
scroll to position [959, 0]
click at [613, 94] on div "Oven Condition" at bounding box center [611, 94] width 293 height 11
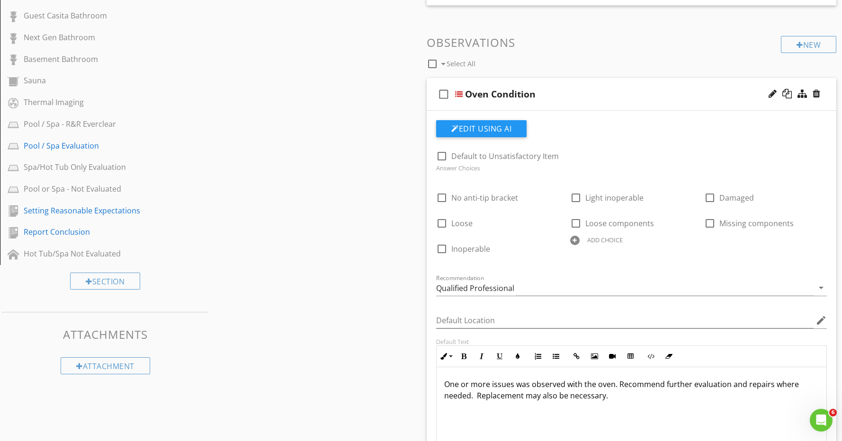
click at [613, 94] on div "Oven Condition" at bounding box center [611, 94] width 293 height 11
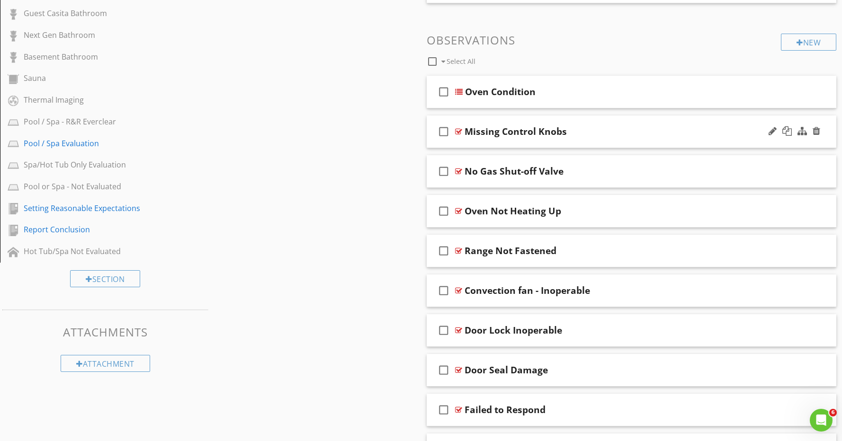
click at [610, 123] on div "check_box_outline_blank Missing Control Knobs" at bounding box center [632, 132] width 410 height 33
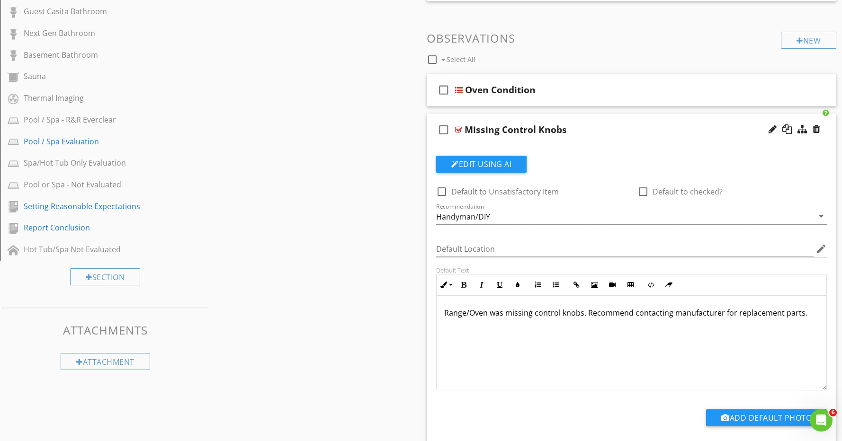
scroll to position [964, 0]
click at [610, 123] on div "Missing Control Knobs" at bounding box center [610, 128] width 293 height 11
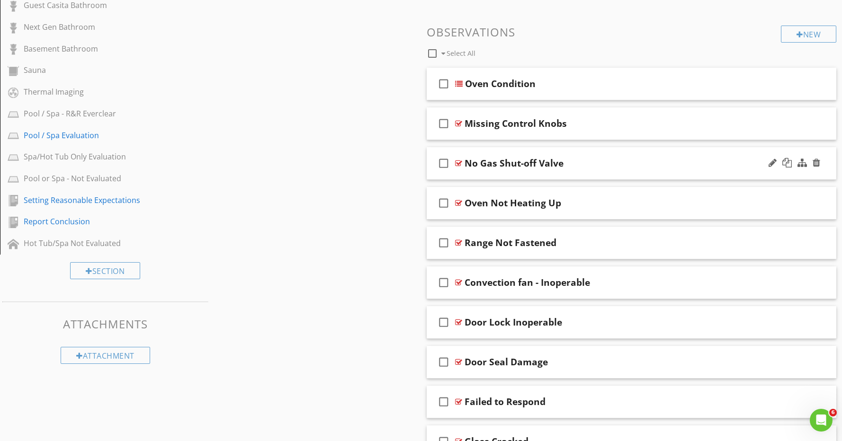
click at [598, 159] on div "No Gas Shut-off Valve" at bounding box center [610, 163] width 293 height 11
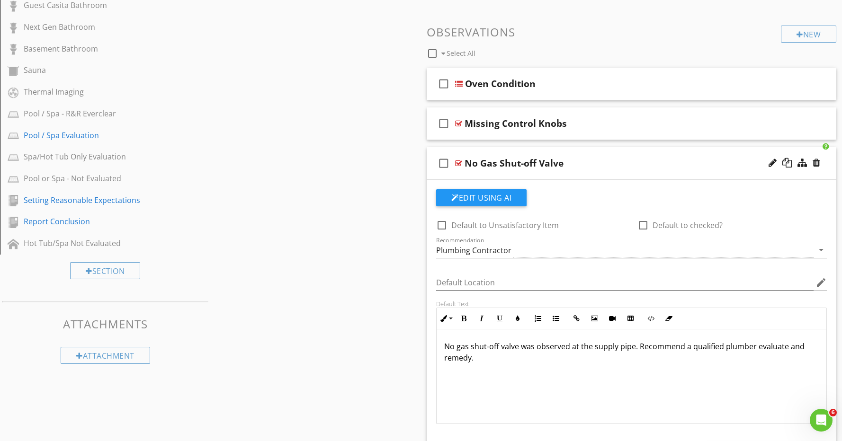
scroll to position [970, 0]
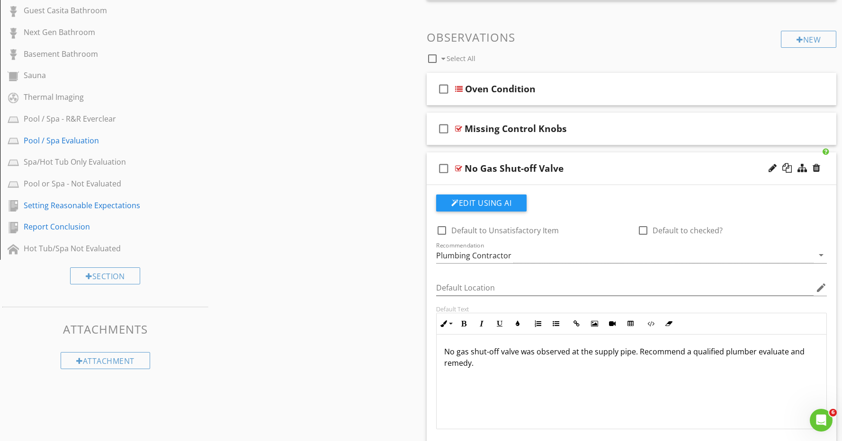
click at [598, 159] on div "check_box_outline_blank No Gas Shut-off Valve" at bounding box center [632, 168] width 410 height 33
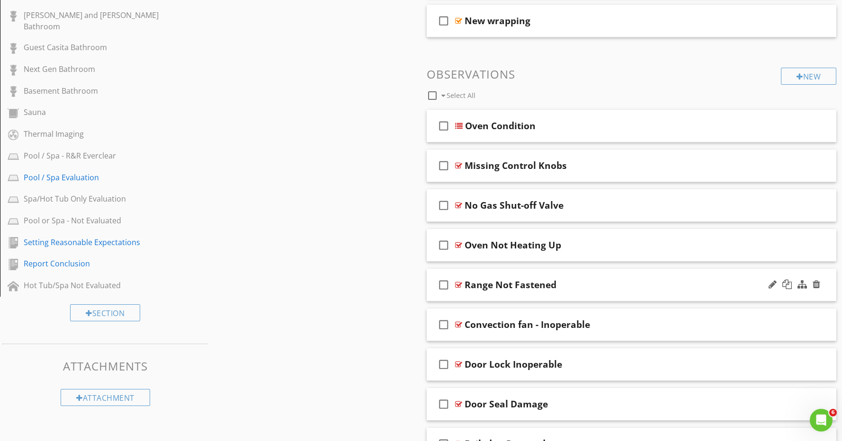
scroll to position [927, 0]
click at [773, 324] on div at bounding box center [772, 324] width 8 height 9
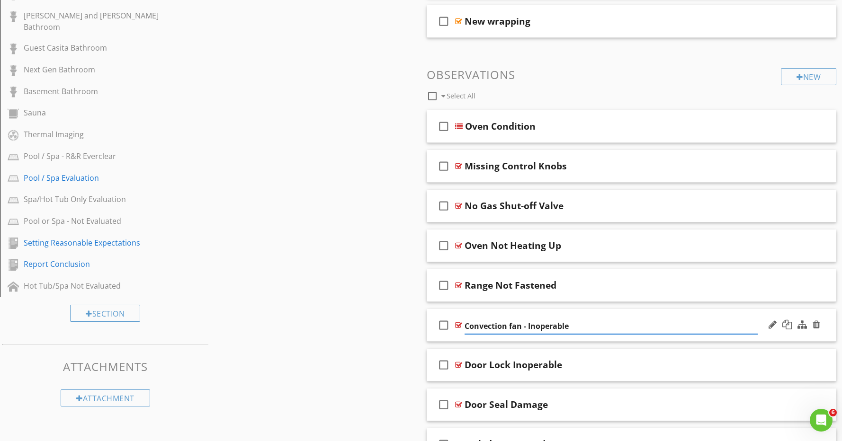
click at [512, 325] on input "Convection fan - Inoperable" at bounding box center [610, 327] width 293 height 16
type input "Convection Fan - Inoperable"
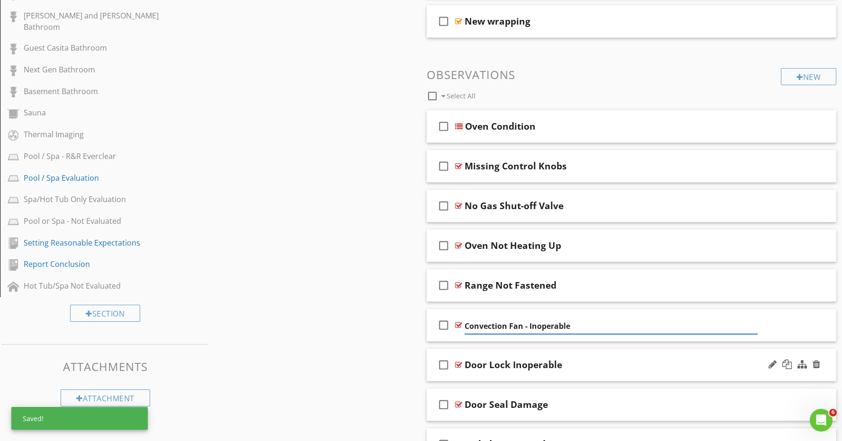
click at [572, 354] on div "check_box_outline_blank Door Lock Inoperable" at bounding box center [632, 365] width 410 height 33
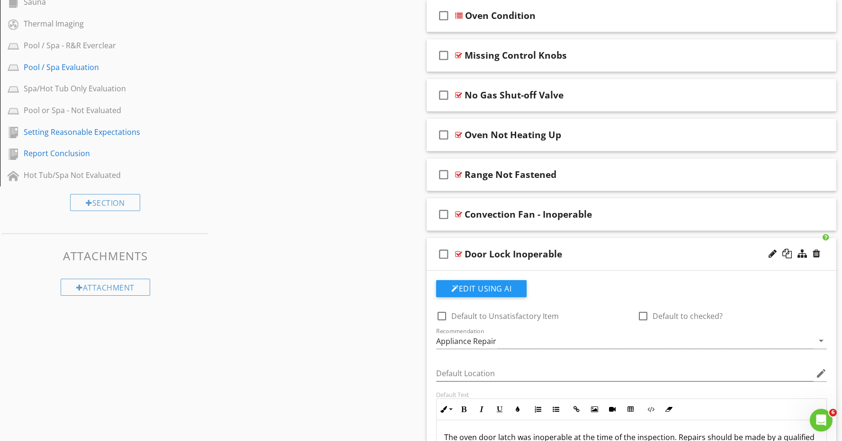
scroll to position [1035, 0]
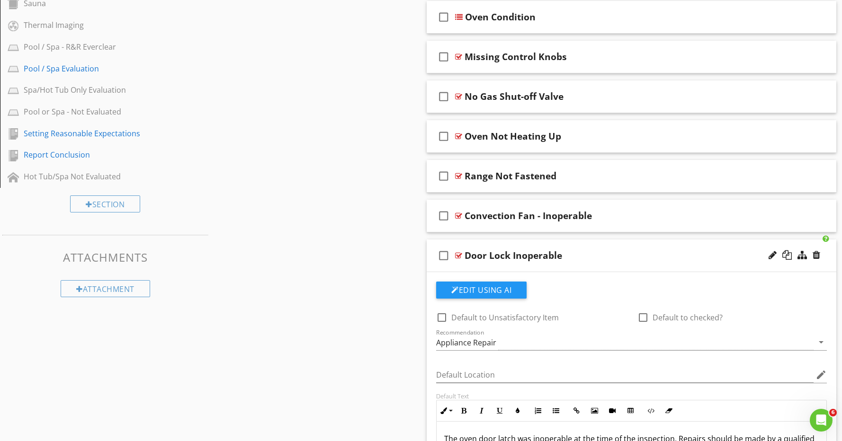
click at [607, 255] on div "Door Lock Inoperable" at bounding box center [610, 255] width 293 height 11
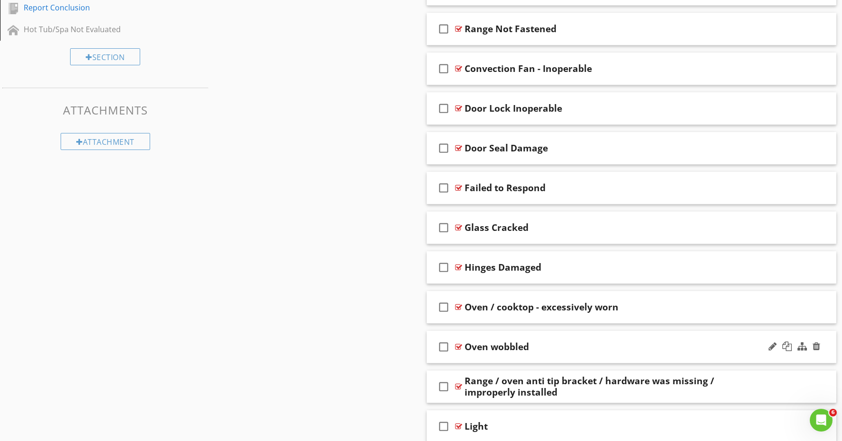
scroll to position [1185, 0]
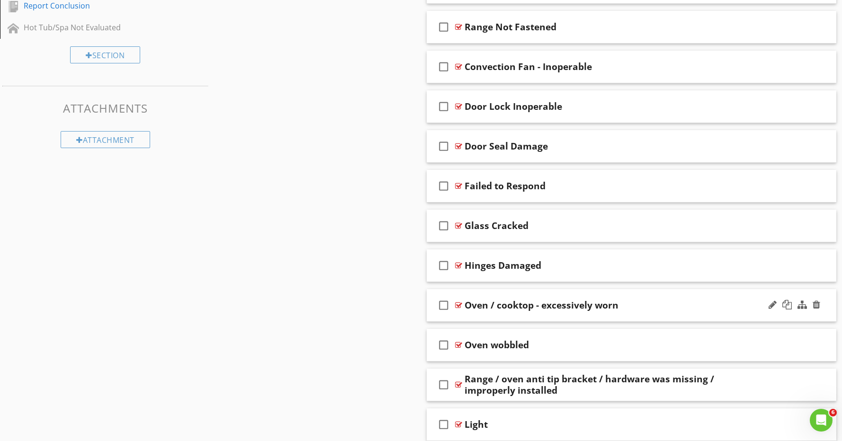
click at [661, 304] on div "Oven / cooktop - excessively worn" at bounding box center [610, 305] width 293 height 11
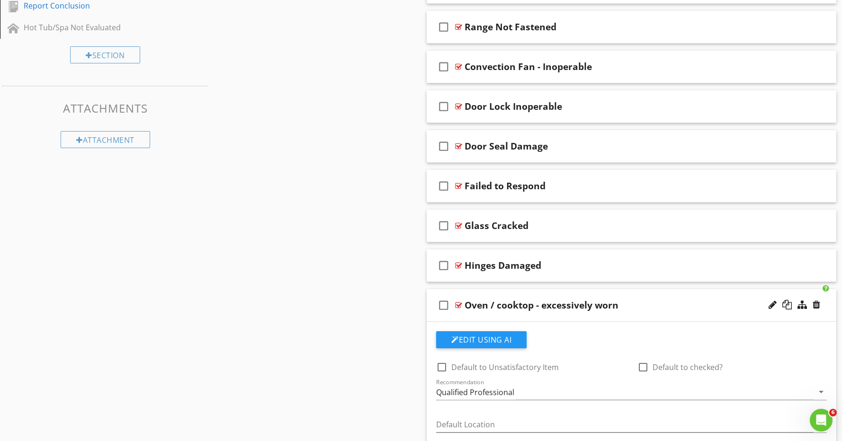
click at [600, 304] on div "Oven / cooktop - excessively worn" at bounding box center [541, 305] width 154 height 11
click at [580, 304] on input "Oven / cooktop - excessively worn" at bounding box center [610, 307] width 293 height 16
click at [534, 308] on input "Oven / cooktop - excessively Worn" at bounding box center [610, 307] width 293 height 16
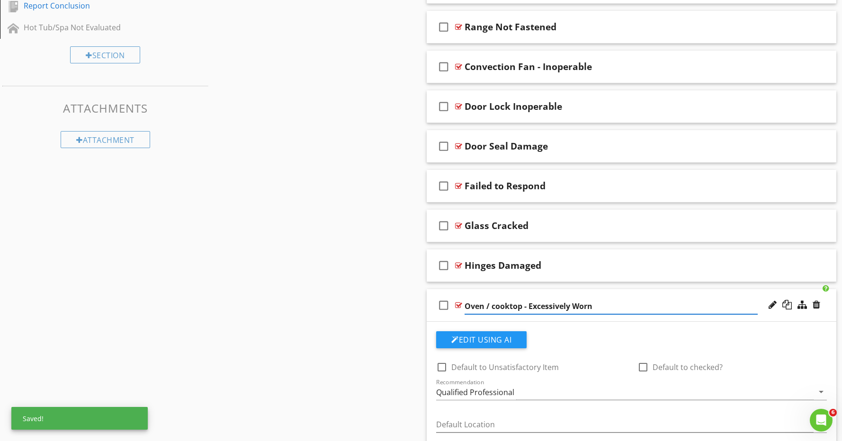
click at [494, 307] on input "Oven / cooktop - Excessively Worn" at bounding box center [610, 307] width 293 height 16
type input "Oven / Cooktop - Excessively Worn"
click at [647, 277] on div "check_box_outline_blank Hinges Damaged" at bounding box center [632, 266] width 410 height 33
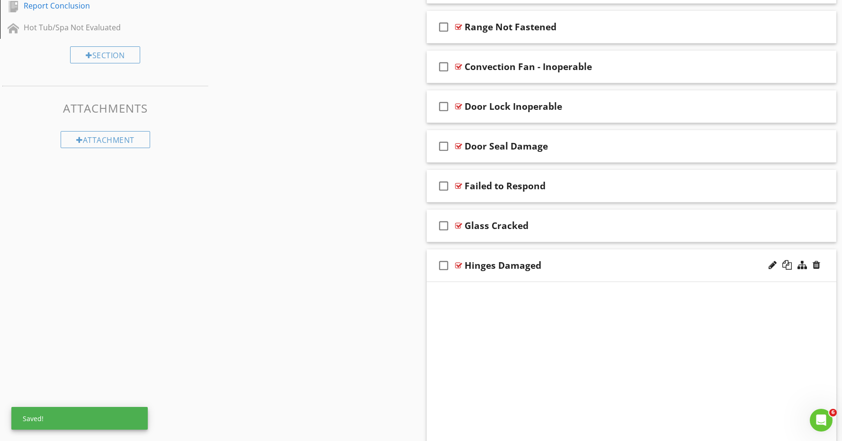
click at [647, 277] on div "Edit Using AI check_box_outline_blank Default to Unsatisfactory Item check_box_…" at bounding box center [632, 435] width 410 height 316
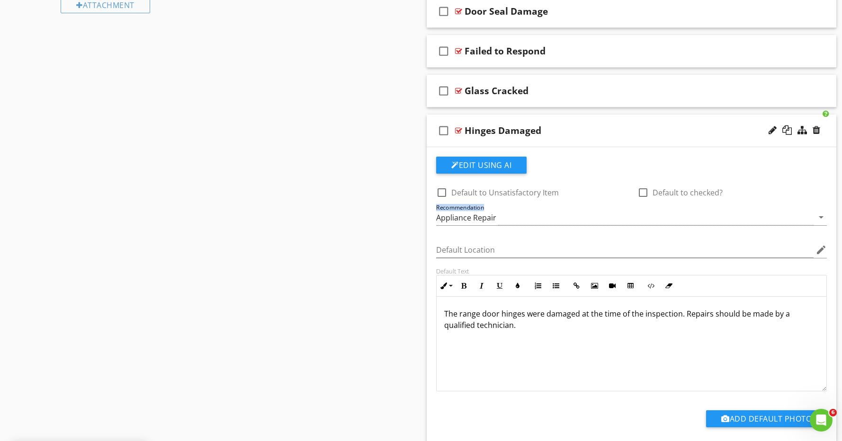
scroll to position [1324, 0]
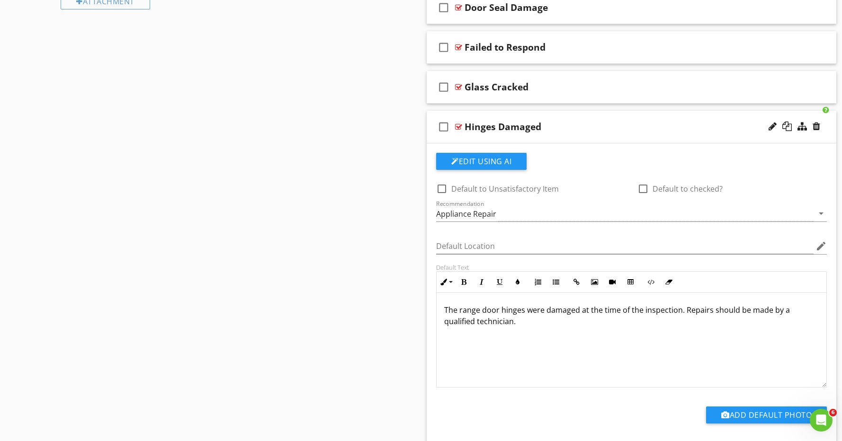
click at [594, 131] on div "Hinges Damaged" at bounding box center [610, 126] width 293 height 11
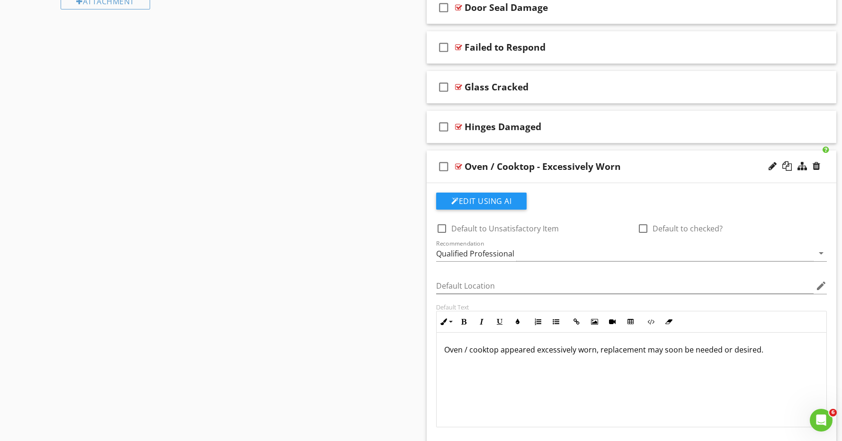
click at [651, 172] on div "check_box_outline_blank Oven / Cooktop - Excessively Worn" at bounding box center [632, 167] width 410 height 33
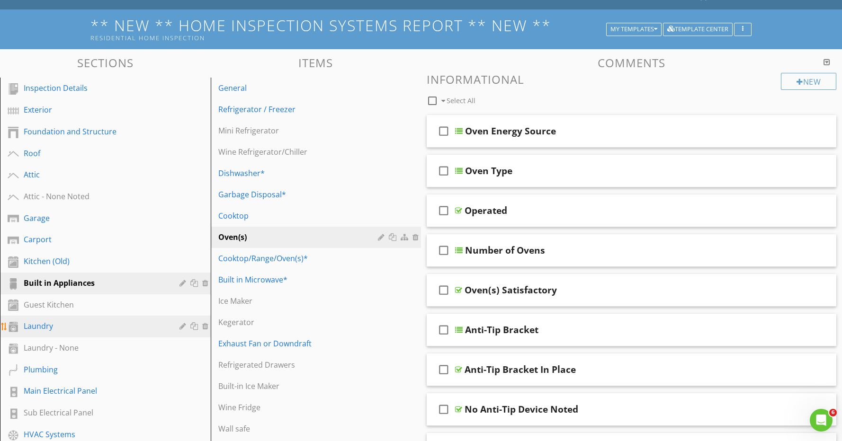
scroll to position [0, 0]
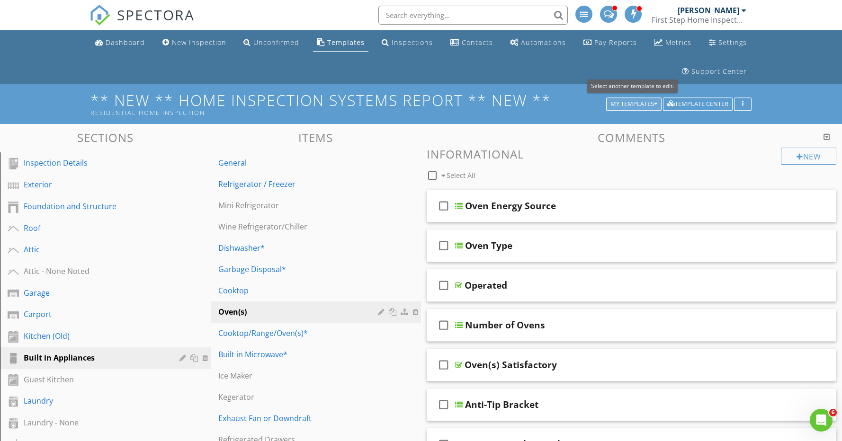
click at [626, 105] on div "My Templates" at bounding box center [633, 104] width 47 height 7
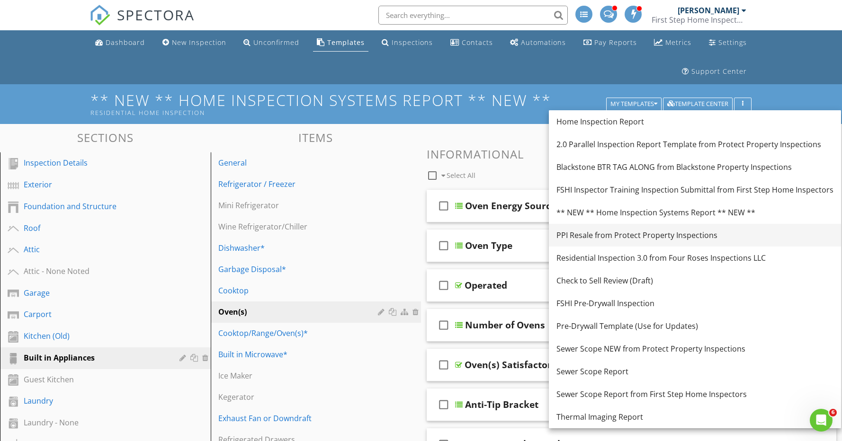
click at [610, 238] on div "PPI Resale from Protect Property Inspections" at bounding box center [694, 235] width 277 height 11
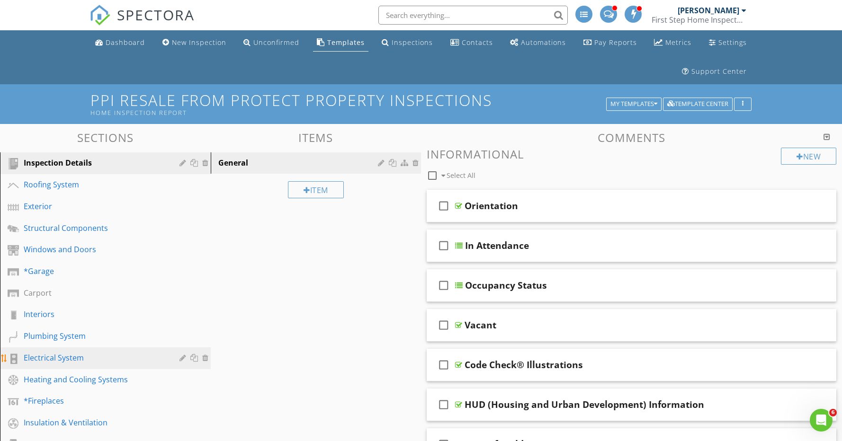
click at [103, 360] on div "Electrical System" at bounding box center [95, 357] width 142 height 11
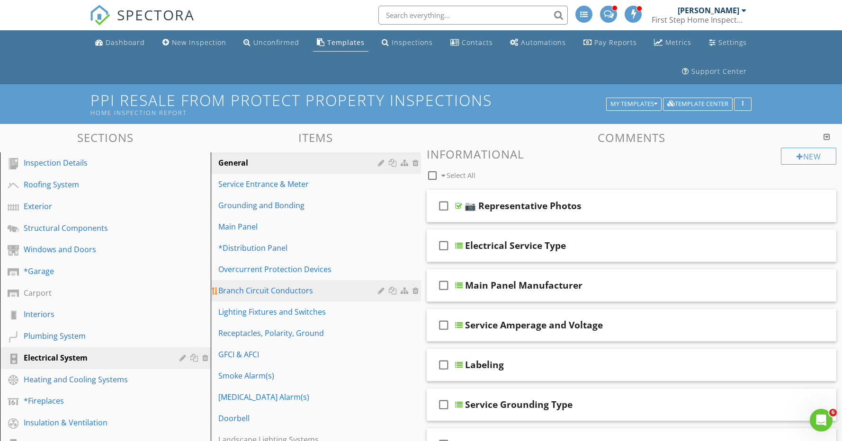
click at [345, 290] on div "Branch Circuit Conductors" at bounding box center [299, 290] width 163 height 11
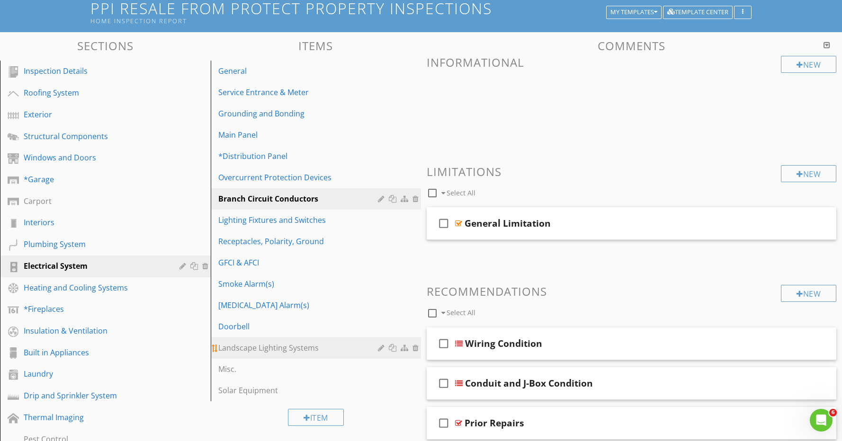
scroll to position [89, 0]
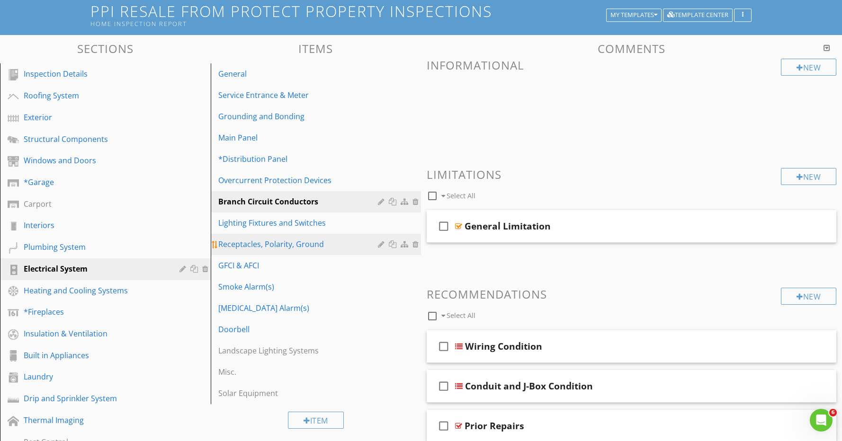
click at [315, 242] on div "Receptacles, Polarity, Ground" at bounding box center [299, 244] width 163 height 11
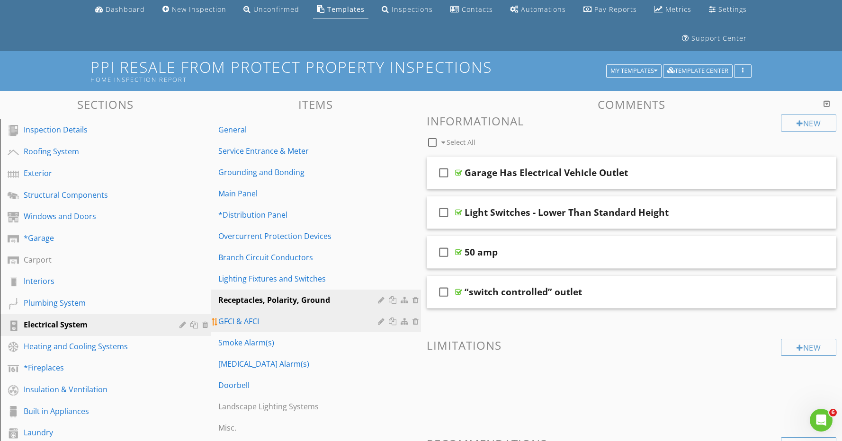
scroll to position [33, 0]
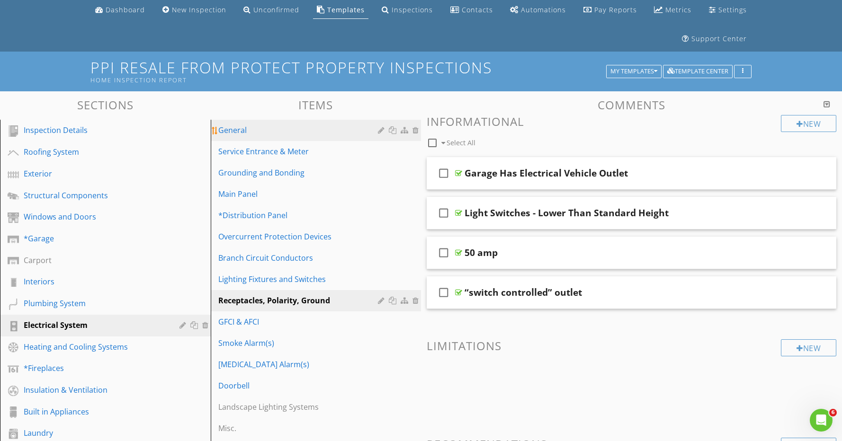
click at [275, 130] on div "General" at bounding box center [299, 130] width 163 height 11
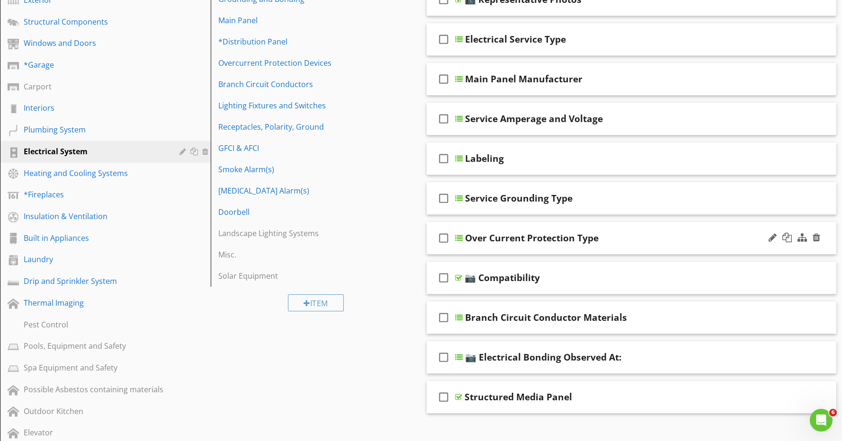
scroll to position [209, 0]
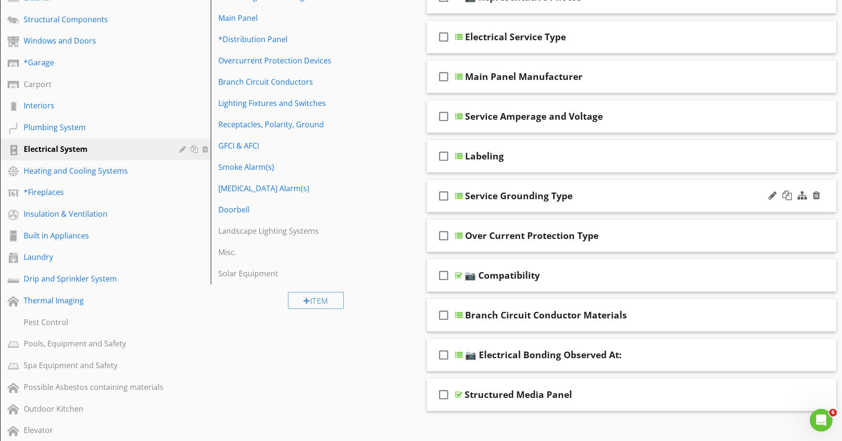
click at [643, 202] on div "check_box_outline_blank Service Grounding Type" at bounding box center [632, 196] width 410 height 33
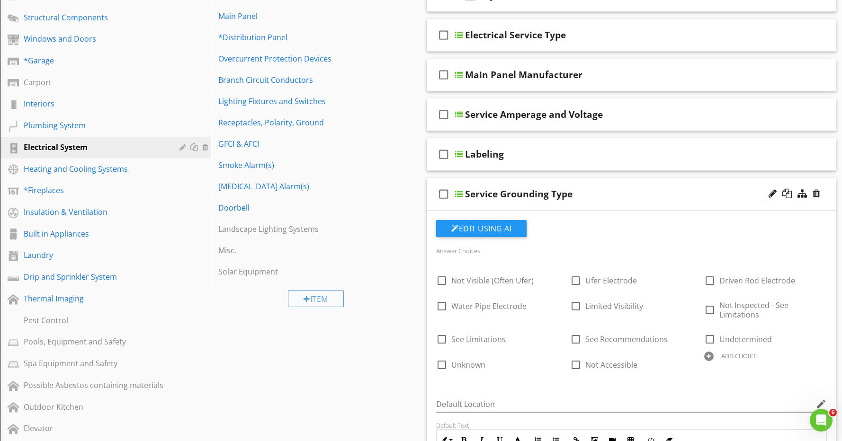
scroll to position [207, 0]
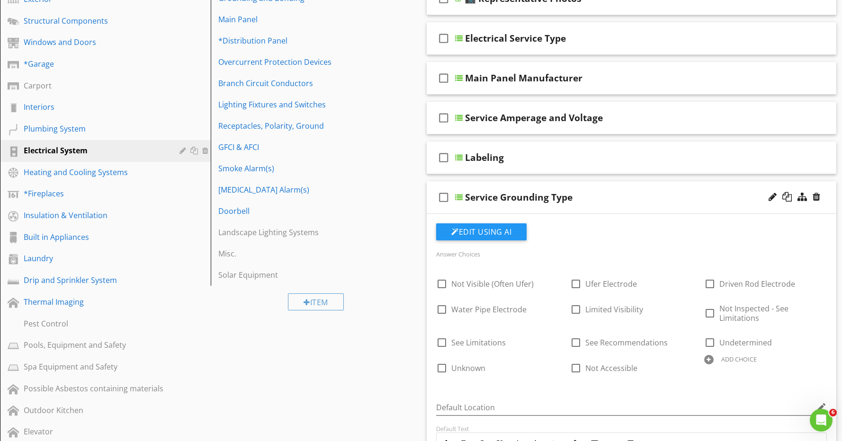
click at [643, 202] on div "Service Grounding Type" at bounding box center [611, 197] width 293 height 11
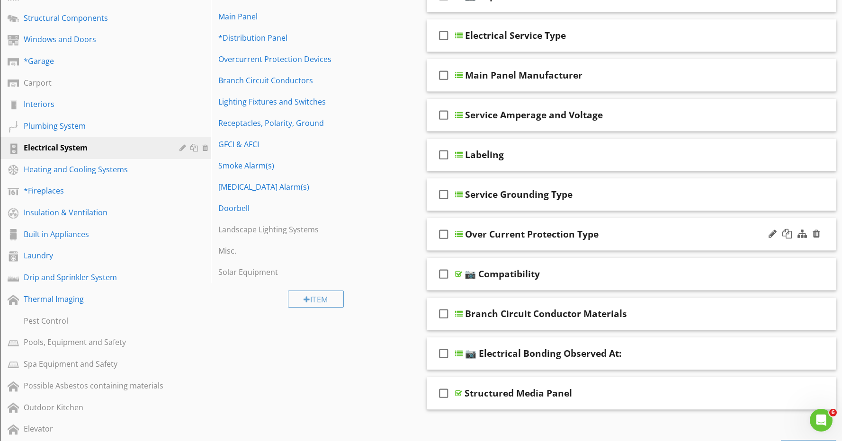
click at [635, 229] on div "check_box_outline_blank Over Current Protection Type" at bounding box center [632, 234] width 410 height 33
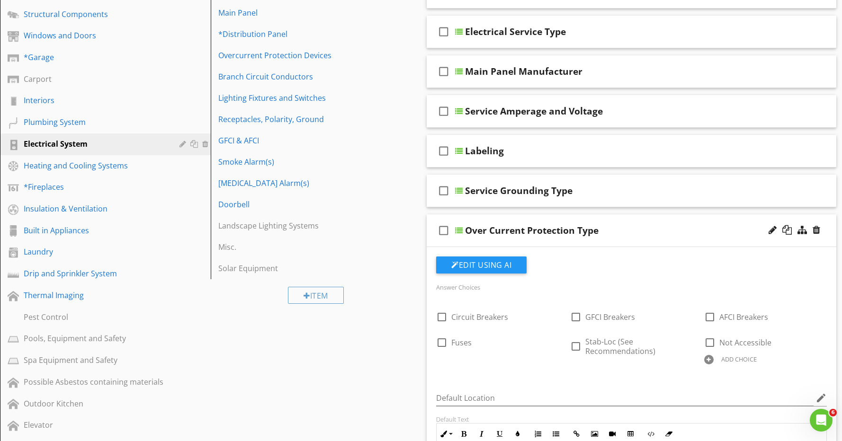
scroll to position [215, 0]
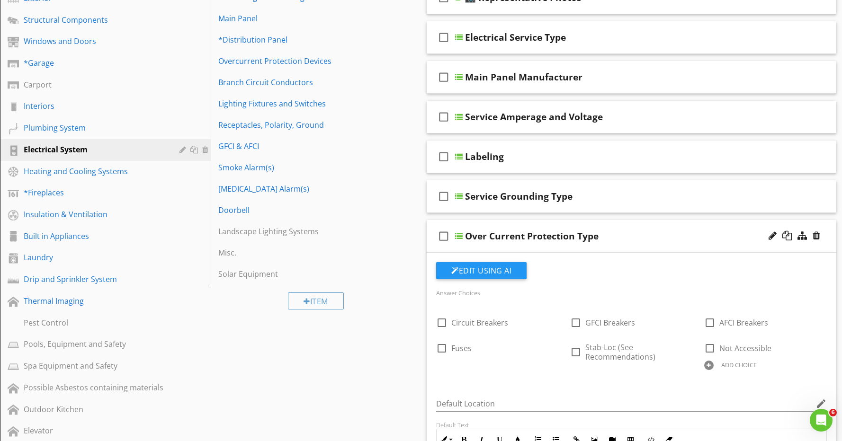
click at [635, 229] on div "check_box_outline_blank Over Current Protection Type" at bounding box center [632, 236] width 410 height 33
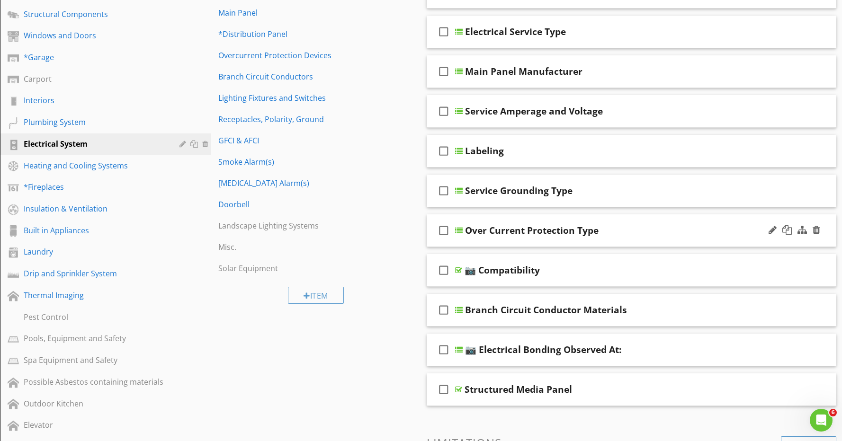
click at [635, 229] on div "Over Current Protection Type" at bounding box center [611, 230] width 293 height 11
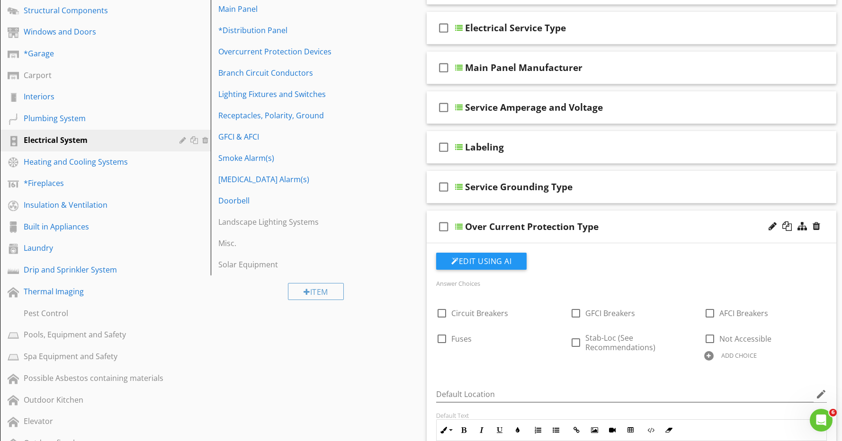
click at [635, 229] on div "Over Current Protection Type" at bounding box center [611, 226] width 293 height 11
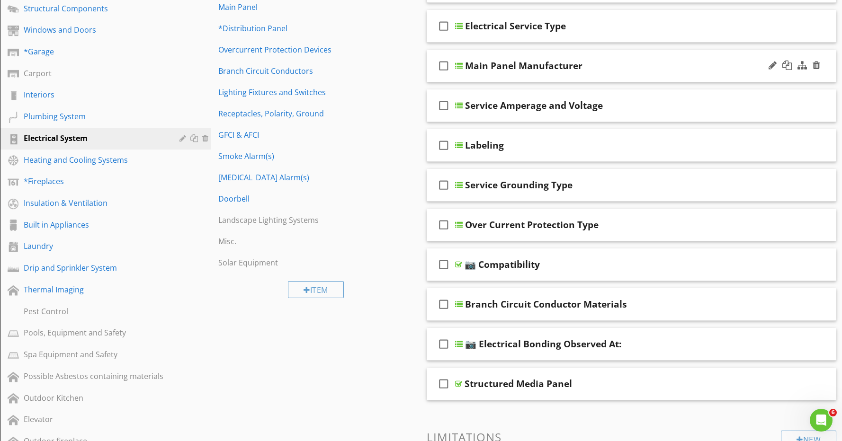
click at [623, 69] on div "Main Panel Manufacturer" at bounding box center [611, 65] width 293 height 11
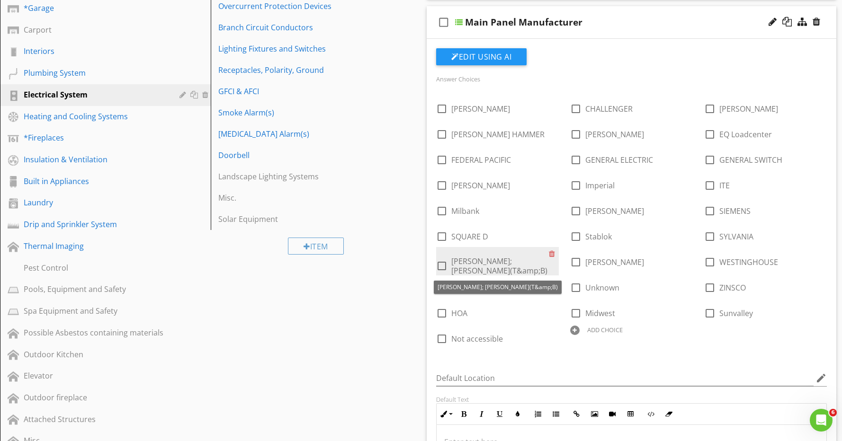
scroll to position [263, 0]
click at [552, 254] on div at bounding box center [554, 254] width 10 height 13
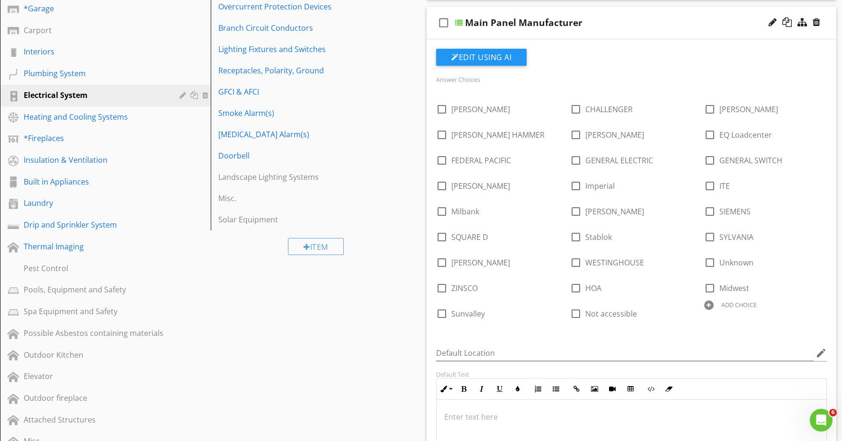
scroll to position [264, 0]
click at [550, 151] on div at bounding box center [554, 150] width 10 height 13
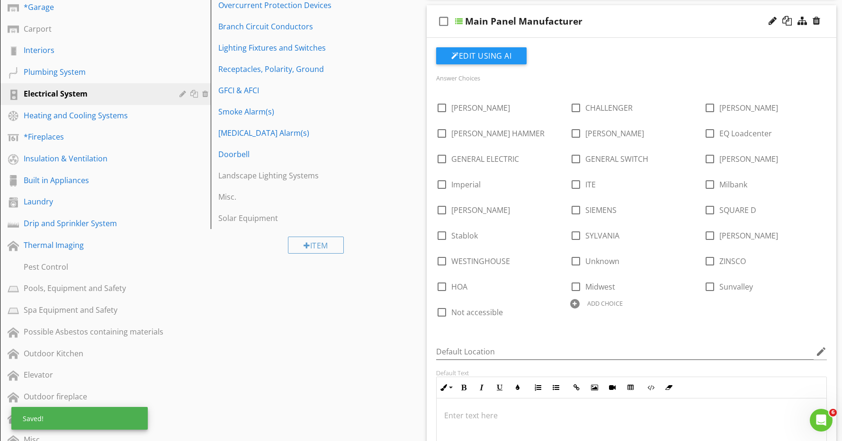
click at [576, 299] on div "ADD CHOICE" at bounding box center [631, 302] width 123 height 11
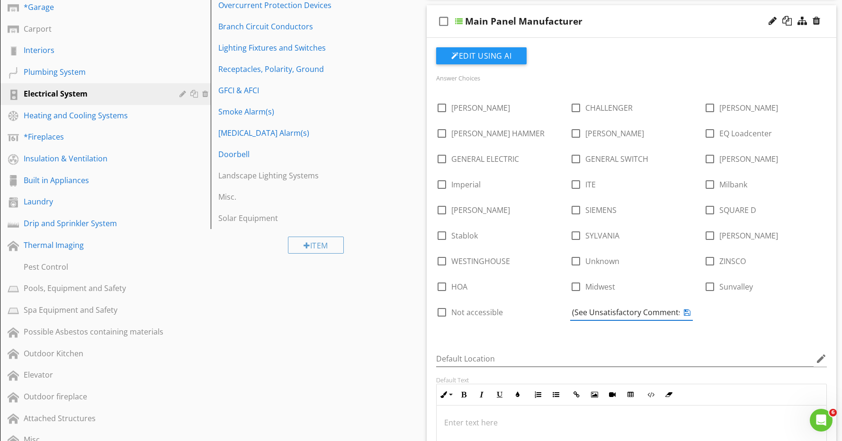
scroll to position [0, 54]
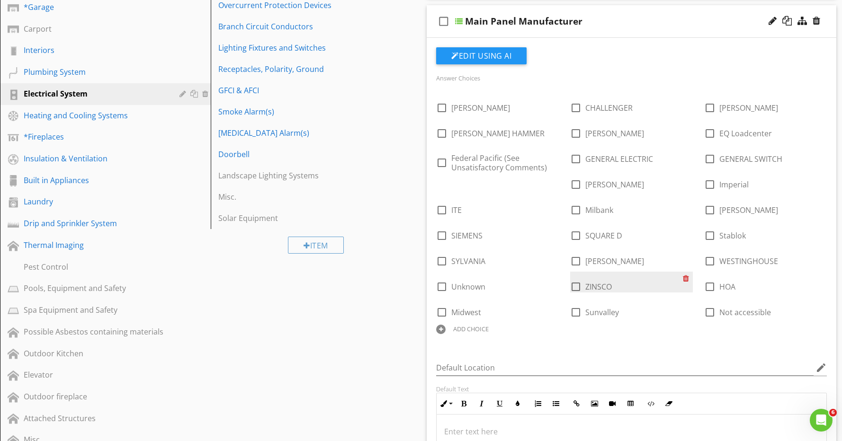
click at [686, 278] on div at bounding box center [688, 278] width 10 height 13
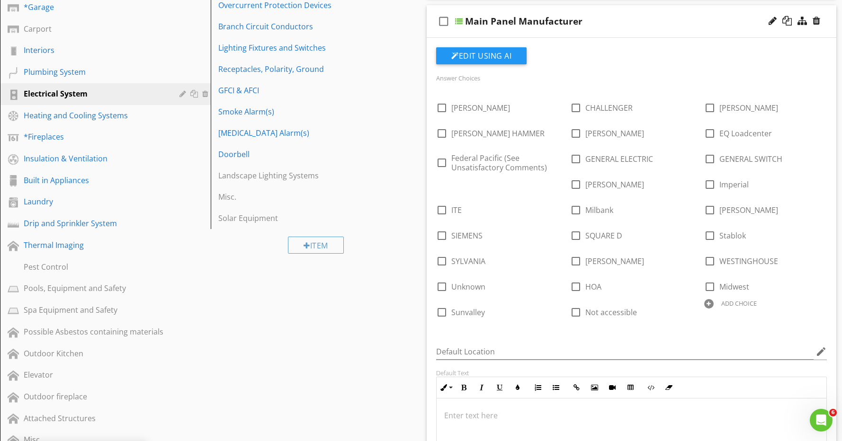
click at [711, 304] on div at bounding box center [708, 303] width 9 height 9
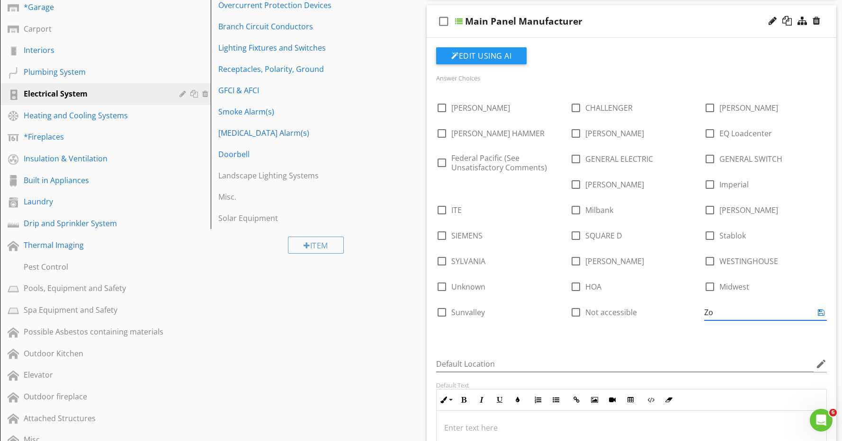
type input "Z"
type input "Zinsco/Sylvania (See Unsatisfactory Comments)"
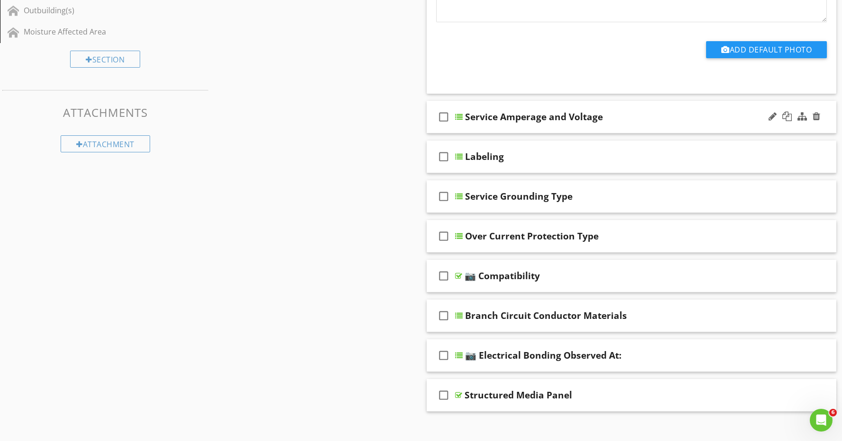
scroll to position [806, 0]
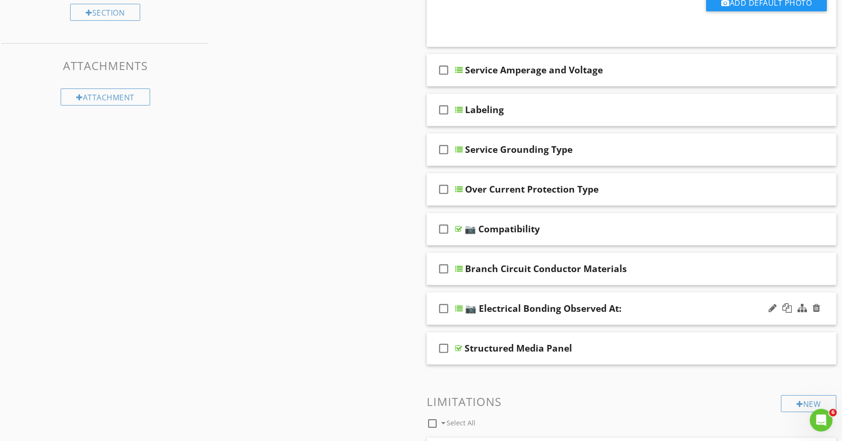
click at [680, 317] on div "check_box_outline_blank 📷 Electrical Bonding Observed At:" at bounding box center [632, 309] width 410 height 33
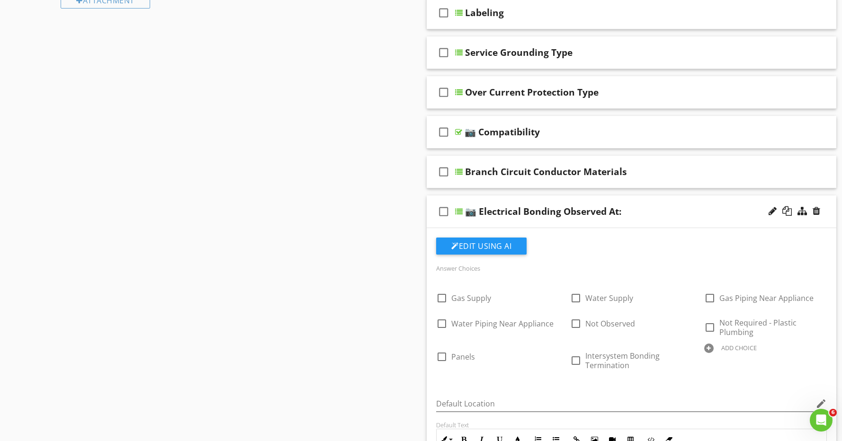
scroll to position [902, 0]
click at [688, 218] on div "📷 Electrical Bonding Observed At:" at bounding box center [611, 211] width 293 height 11
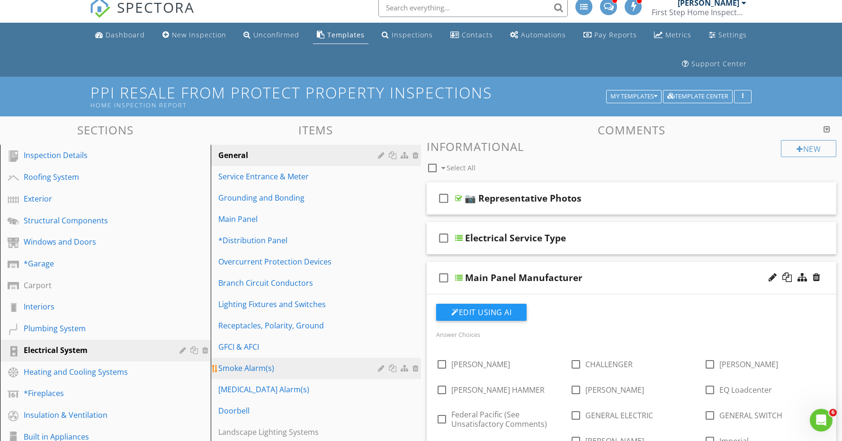
scroll to position [0, 0]
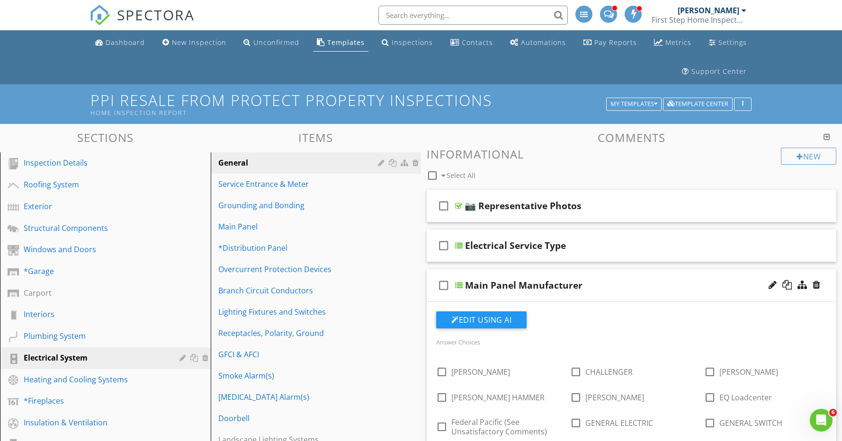
click at [654, 284] on div "Main Panel Manufacturer" at bounding box center [611, 285] width 293 height 11
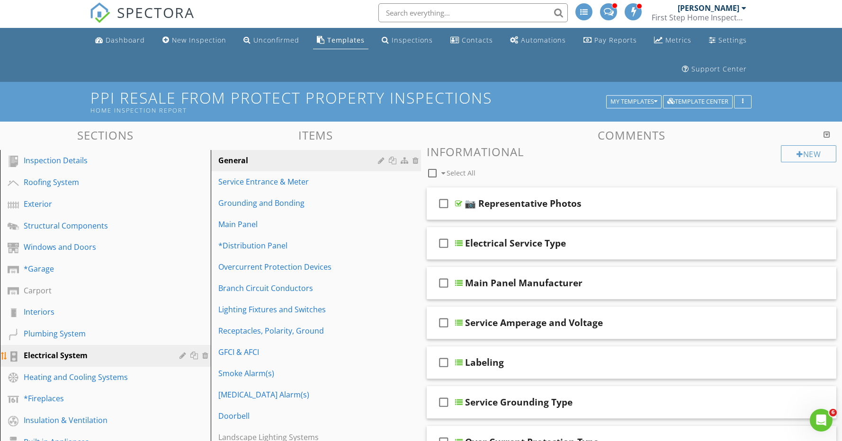
scroll to position [7, 0]
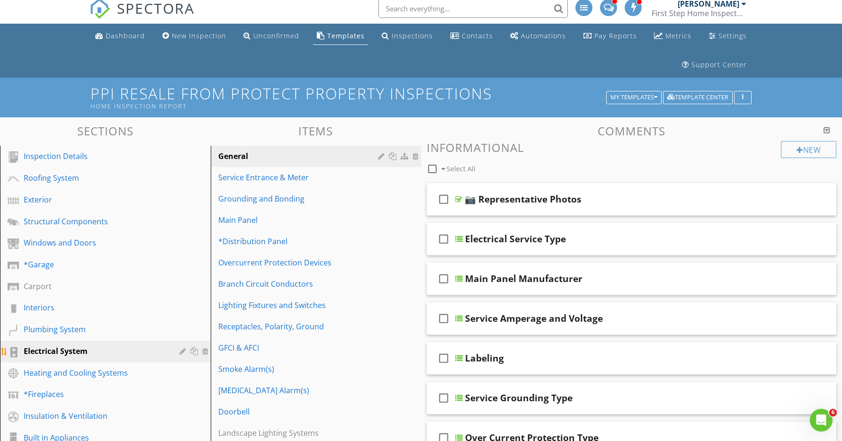
click at [194, 352] on div at bounding box center [195, 352] width 10 height 8
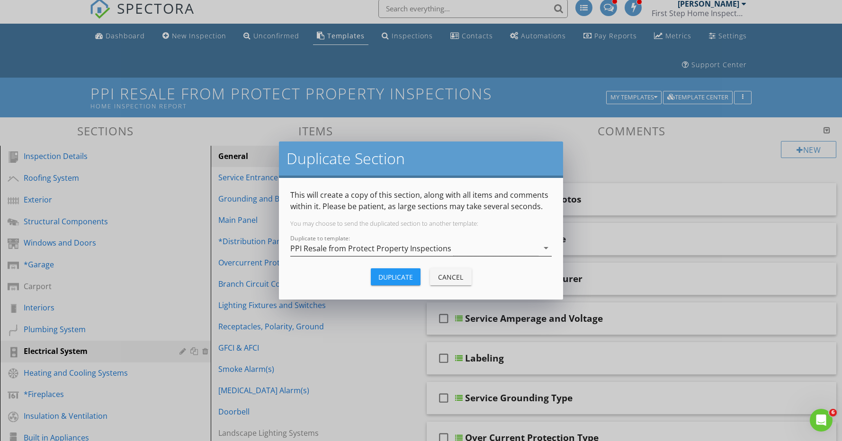
click at [351, 247] on div "PPI Resale from Protect Property Inspections" at bounding box center [370, 248] width 161 height 9
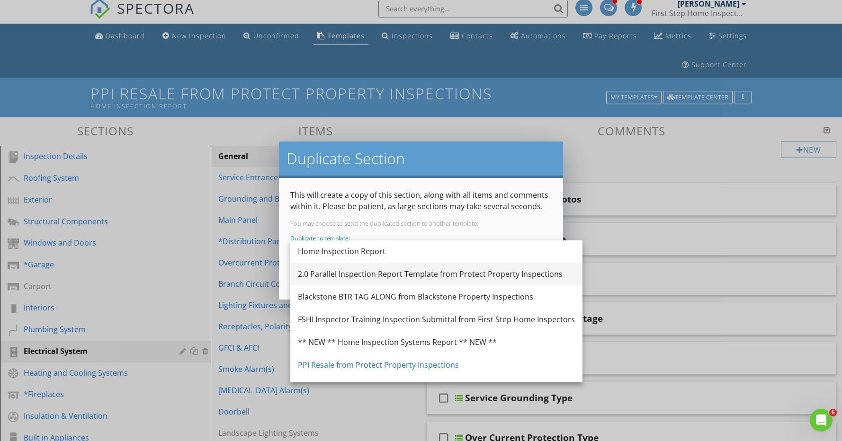
scroll to position [2, 0]
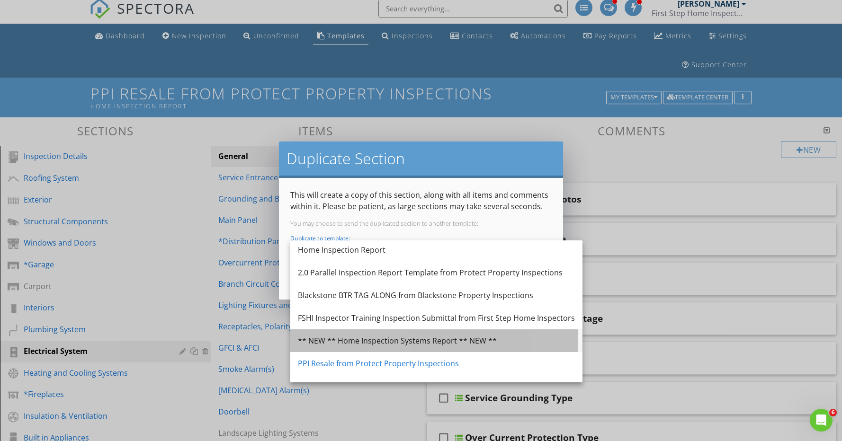
click at [353, 339] on div "** NEW ** Home Inspection Systems Report ** NEW **" at bounding box center [436, 340] width 277 height 11
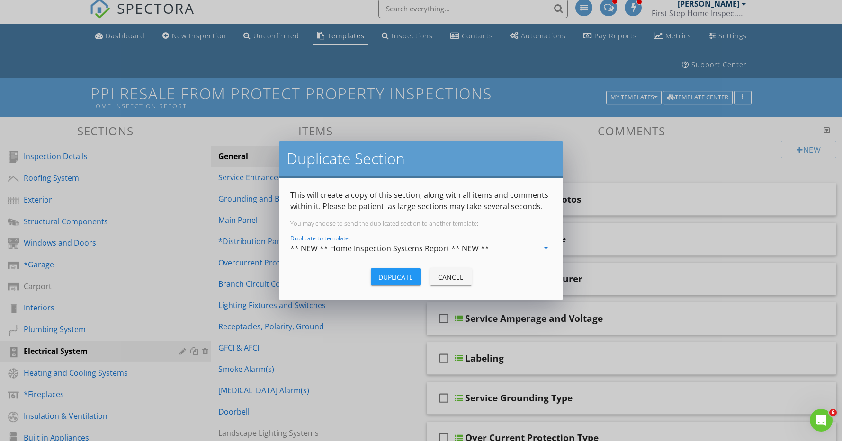
click at [399, 279] on div "Duplicate" at bounding box center [395, 277] width 35 height 10
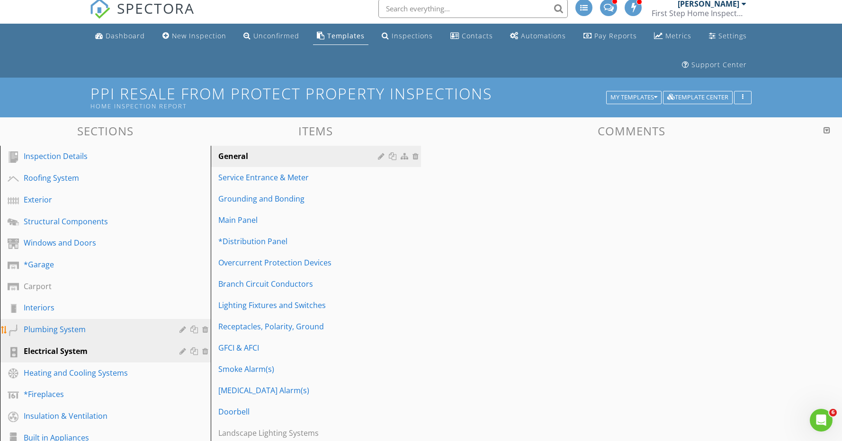
click at [193, 328] on div at bounding box center [195, 330] width 10 height 8
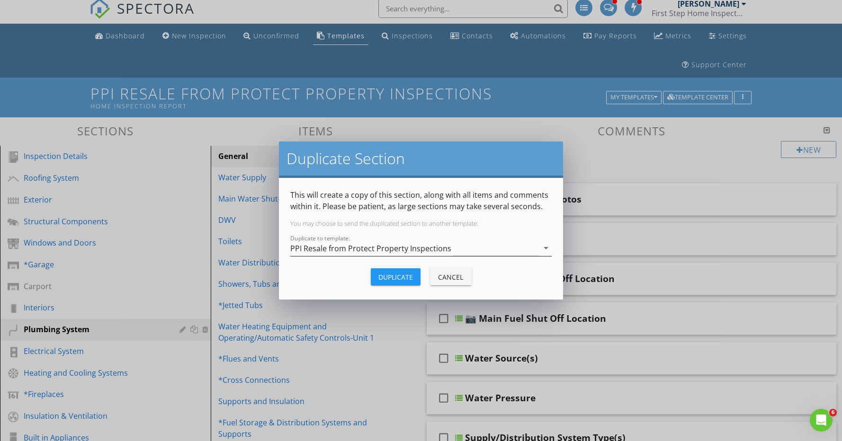
click at [363, 248] on div "PPI Resale from Protect Property Inspections" at bounding box center [370, 248] width 161 height 9
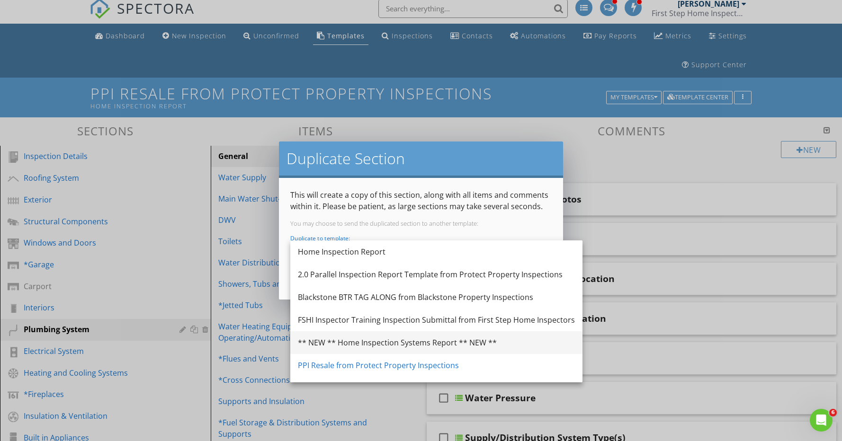
click at [355, 339] on div "** NEW ** Home Inspection Systems Report ** NEW **" at bounding box center [436, 342] width 277 height 11
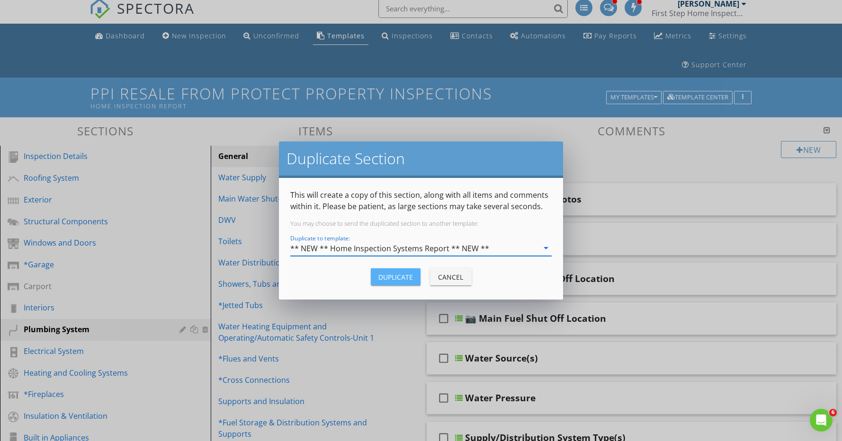
click at [393, 278] on div "Duplicate" at bounding box center [395, 277] width 35 height 10
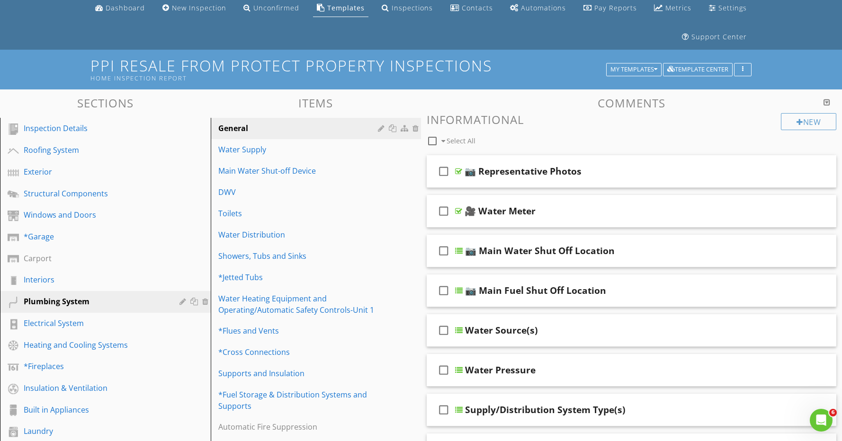
scroll to position [33, 0]
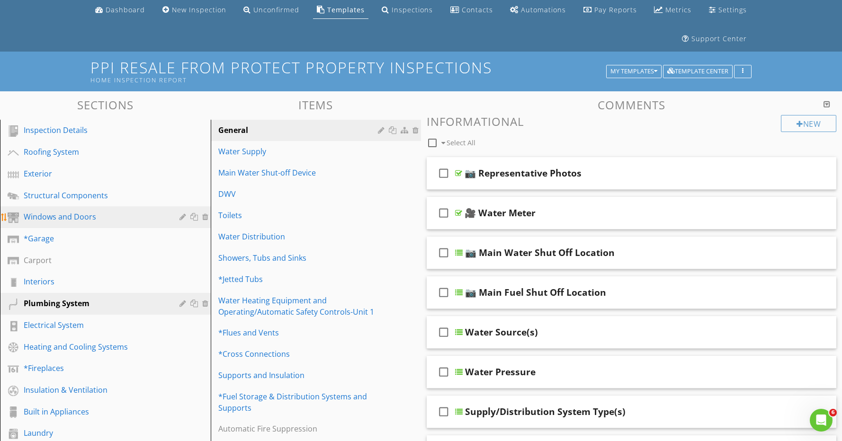
click at [112, 217] on div "Windows and Doors" at bounding box center [95, 216] width 142 height 11
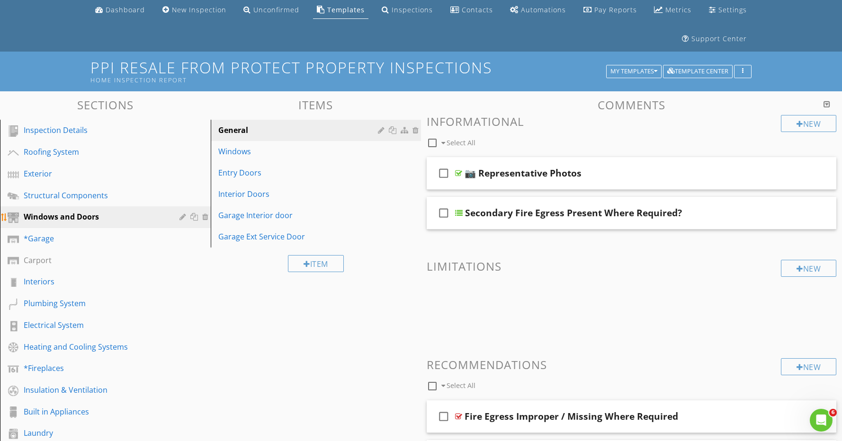
click at [193, 216] on div at bounding box center [195, 217] width 10 height 8
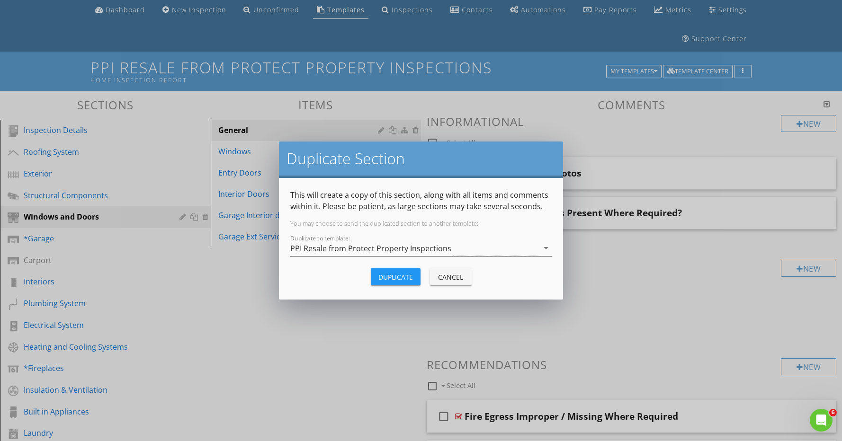
click at [395, 252] on div "PPI Resale from Protect Property Inspections" at bounding box center [370, 248] width 161 height 9
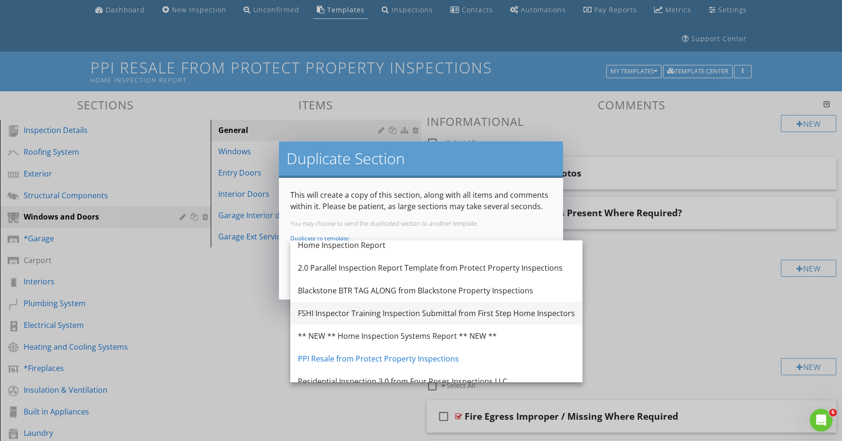
scroll to position [8, 0]
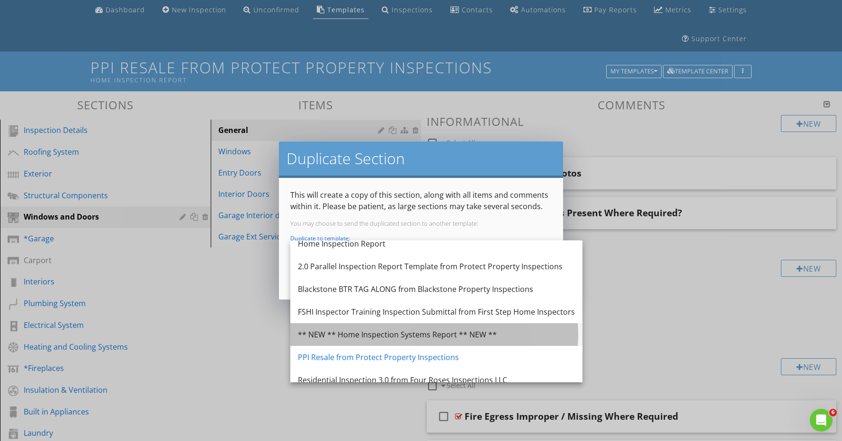
click at [379, 331] on div "** NEW ** Home Inspection Systems Report ** NEW **" at bounding box center [436, 334] width 277 height 11
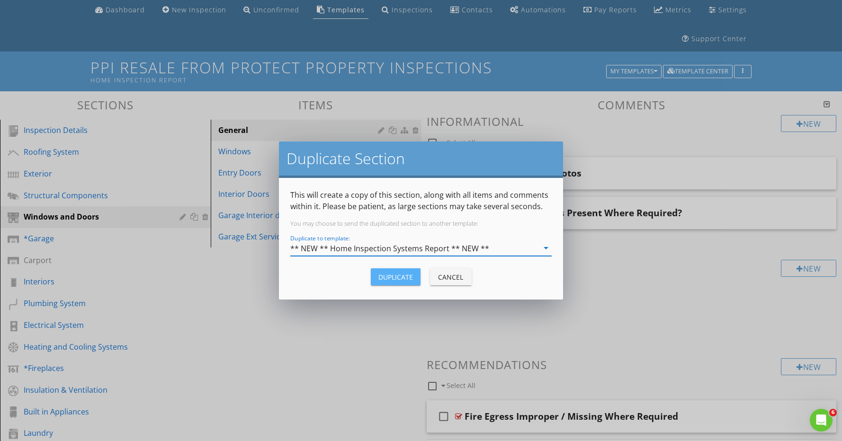
click at [408, 280] on div "Duplicate" at bounding box center [395, 277] width 35 height 10
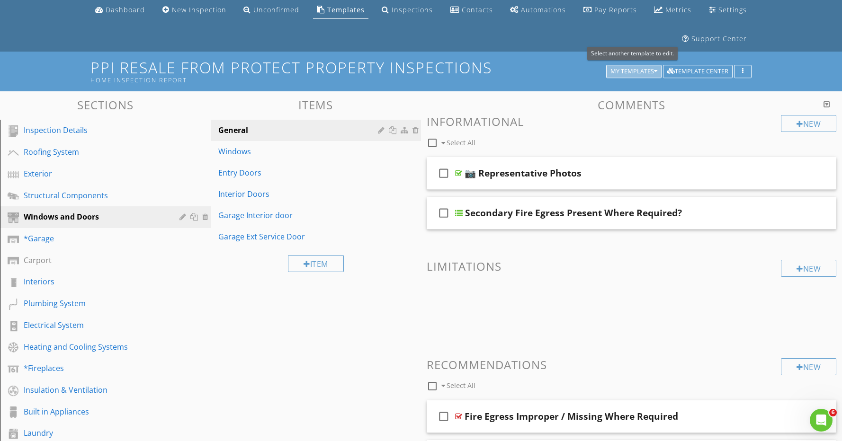
click at [635, 68] on div "My Templates" at bounding box center [633, 71] width 47 height 7
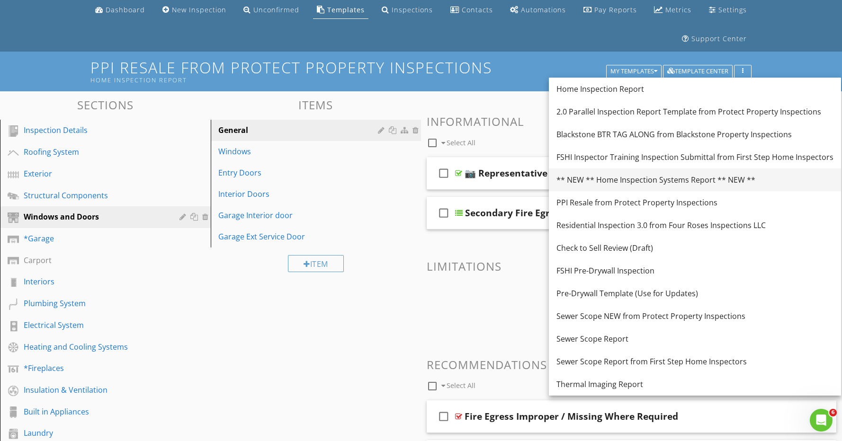
click at [617, 182] on div "** NEW ** Home Inspection Systems Report ** NEW **" at bounding box center [694, 179] width 277 height 11
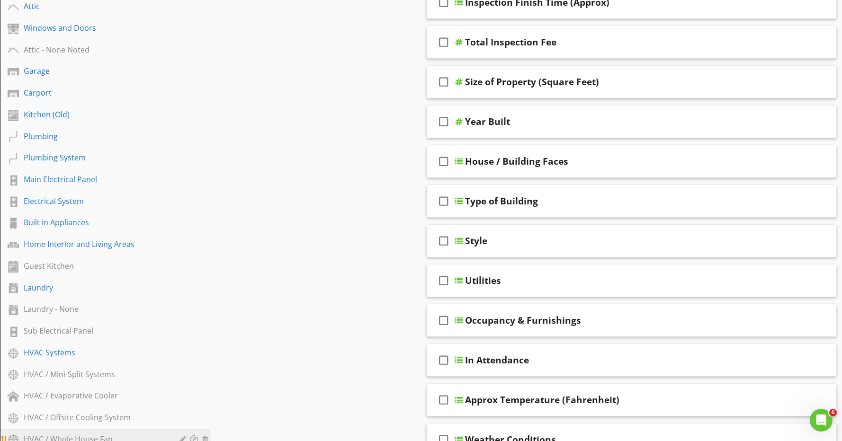
scroll to position [240, 0]
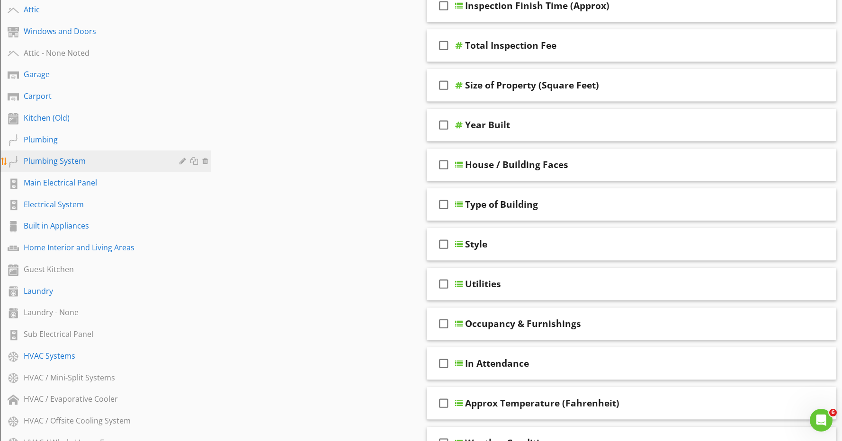
click at [87, 161] on div "Plumbing System" at bounding box center [95, 160] width 142 height 11
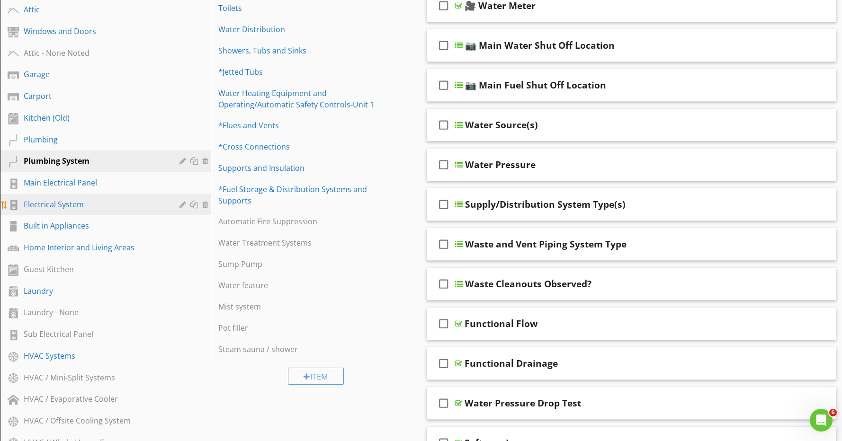
click at [90, 205] on div "Electrical System" at bounding box center [95, 204] width 142 height 11
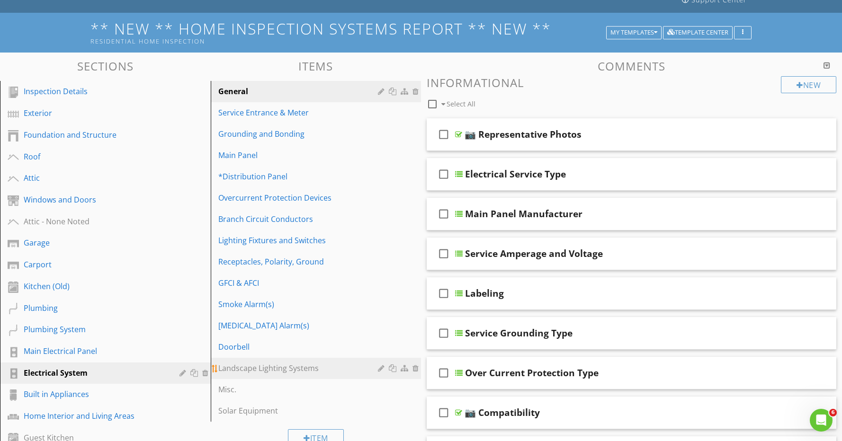
scroll to position [74, 0]
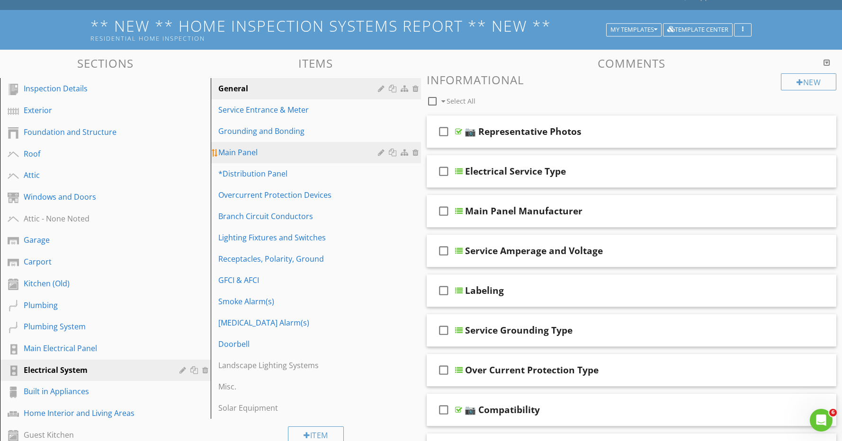
click at [268, 149] on div "Main Panel" at bounding box center [299, 152] width 163 height 11
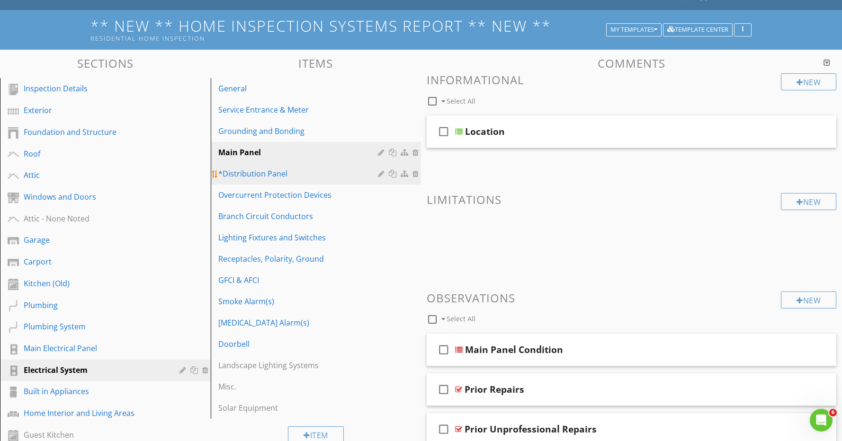
click at [271, 170] on div "*Distribution Panel" at bounding box center [299, 173] width 163 height 11
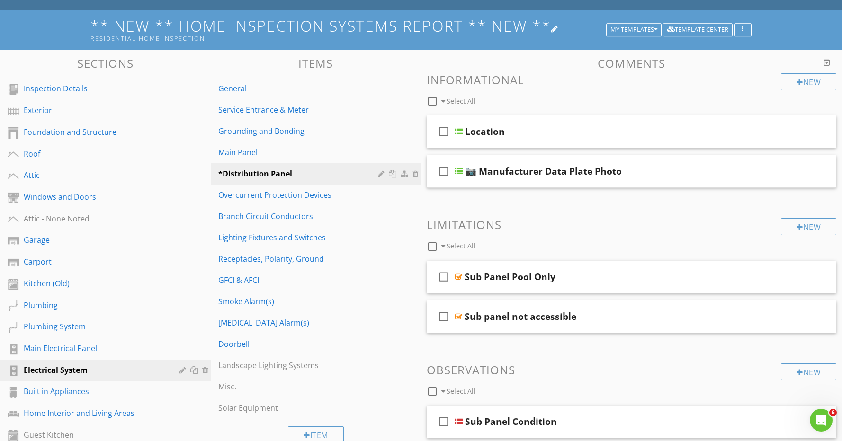
click at [570, 39] on div "Residential Home Inspection" at bounding box center [349, 39] width 519 height 8
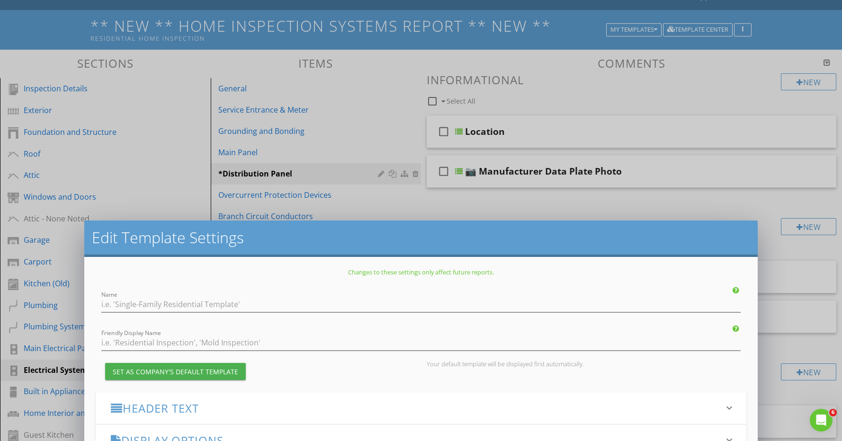
type input "** NEW ** Home Inspection Systems Report ** NEW **"
type input "Residential Home Inspection"
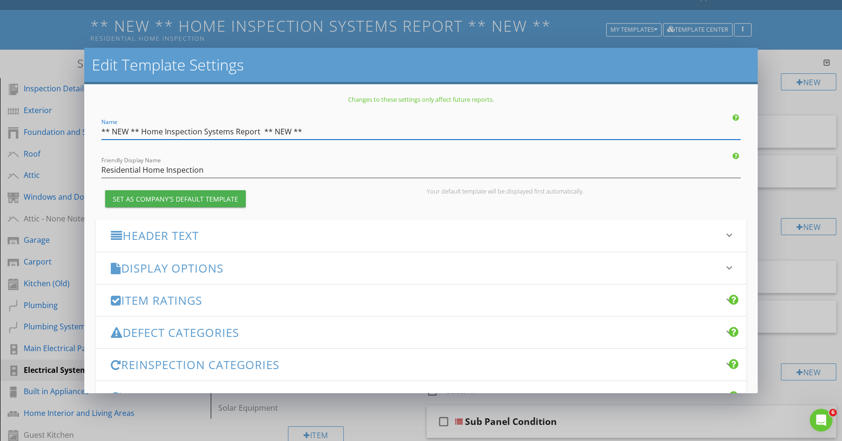
scroll to position [101, 0]
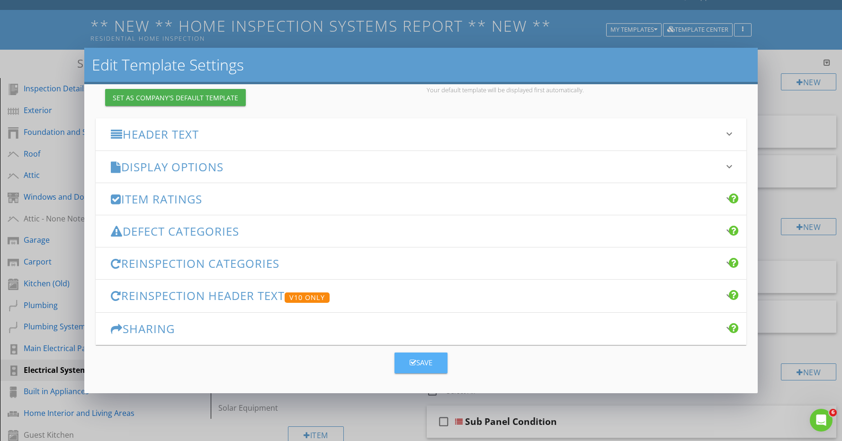
click at [419, 360] on div "Save" at bounding box center [421, 362] width 23 height 11
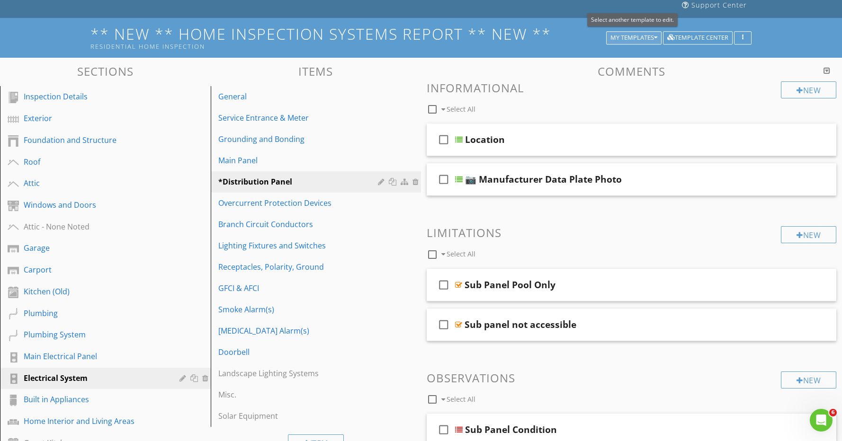
click at [655, 30] on h1 "** NEW ** Home Inspection Systems Report ** NEW ** Residential Home Inspection" at bounding box center [420, 38] width 661 height 24
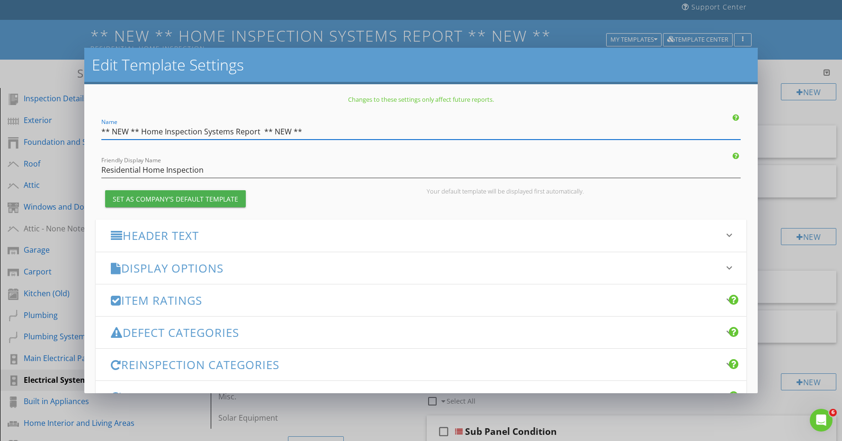
click at [771, 113] on div "Edit Template Settings Changes to these settings only affect future reports. Na…" at bounding box center [421, 220] width 842 height 441
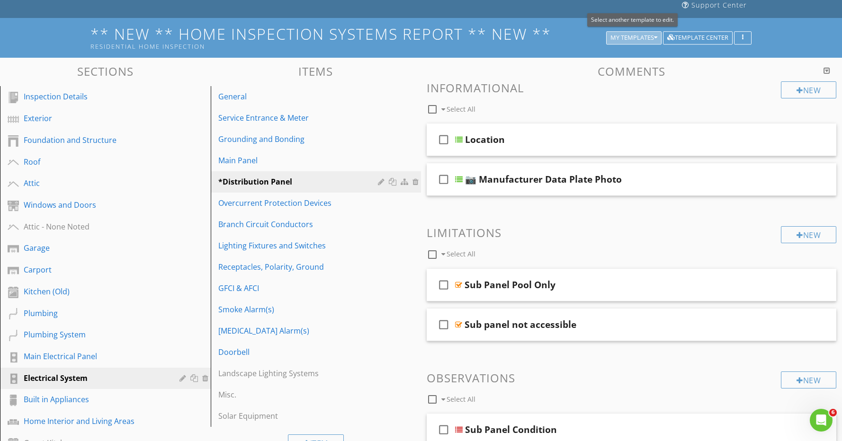
click at [644, 40] on div "My Templates" at bounding box center [633, 38] width 47 height 7
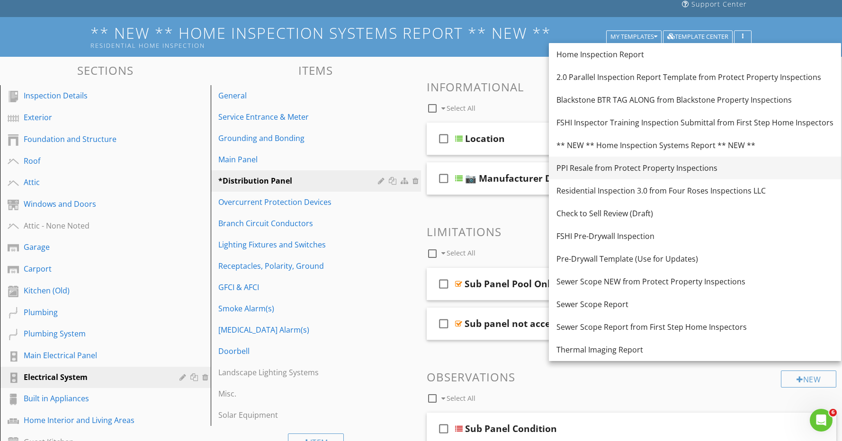
click at [632, 168] on div "PPI Resale from Protect Property Inspections" at bounding box center [694, 167] width 277 height 11
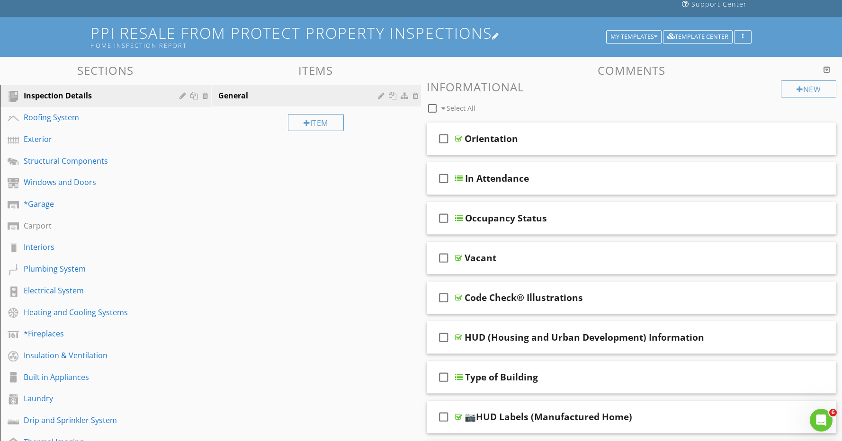
click at [408, 45] on div "Home Inspection Report" at bounding box center [349, 46] width 519 height 8
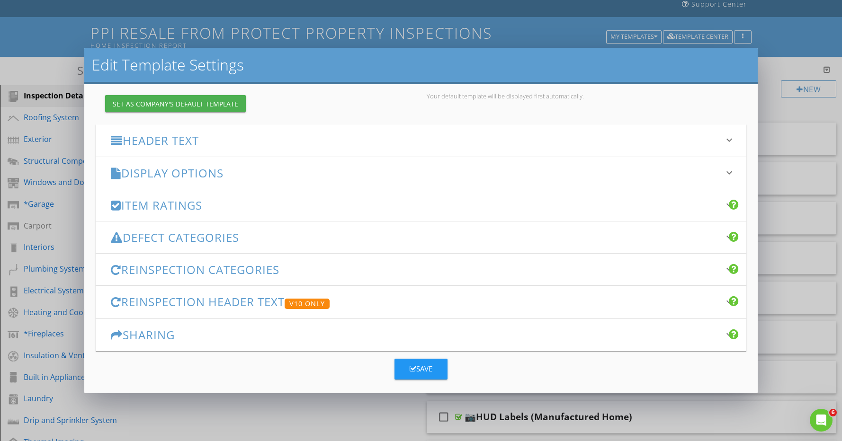
click at [232, 207] on h3 "Item Ratings" at bounding box center [415, 205] width 609 height 13
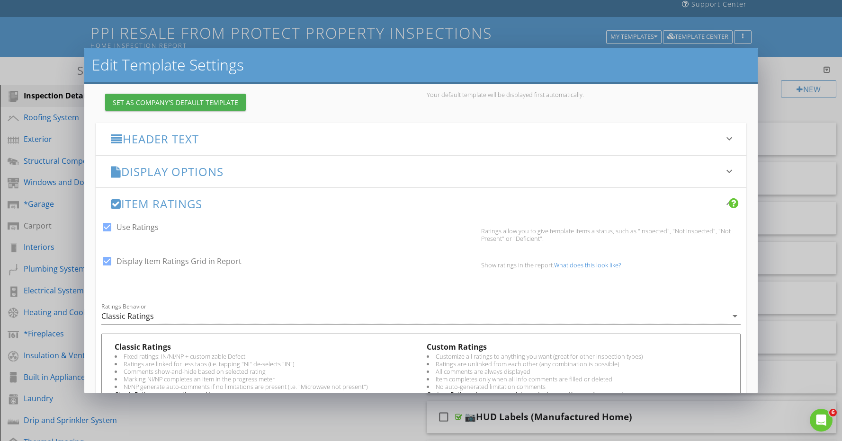
scroll to position [98, 0]
click at [263, 203] on h3 "Item Ratings" at bounding box center [415, 202] width 609 height 13
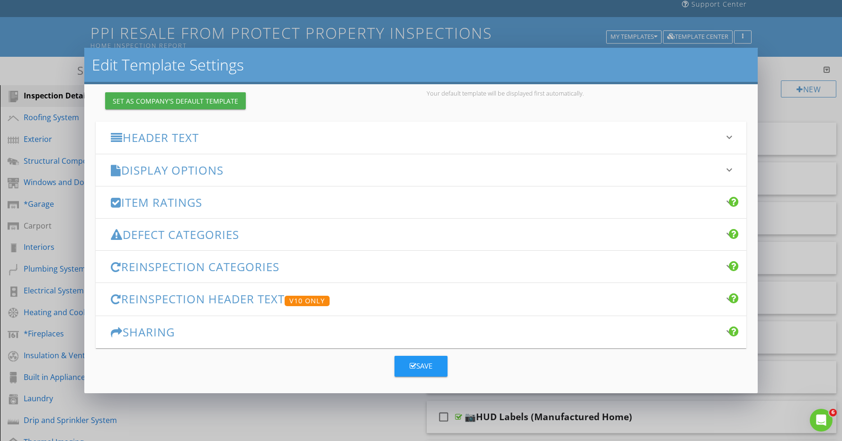
click at [266, 172] on h3 "Display Options" at bounding box center [415, 170] width 609 height 13
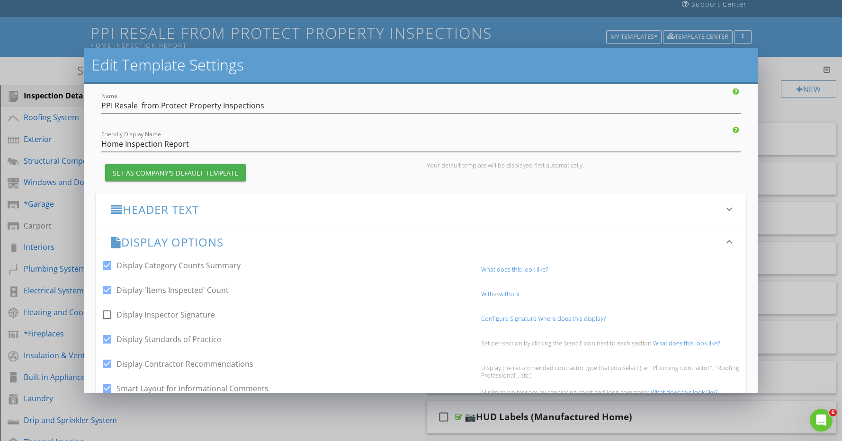
scroll to position [25, 0]
click at [249, 241] on h3 "Display Options" at bounding box center [415, 243] width 609 height 13
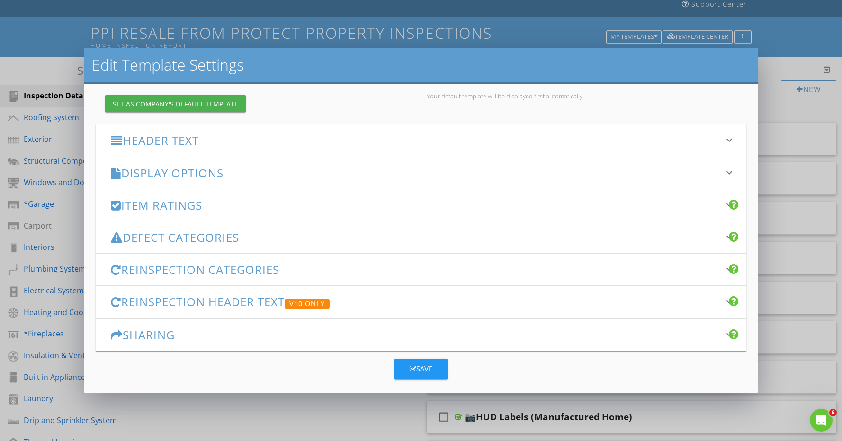
scroll to position [97, 0]
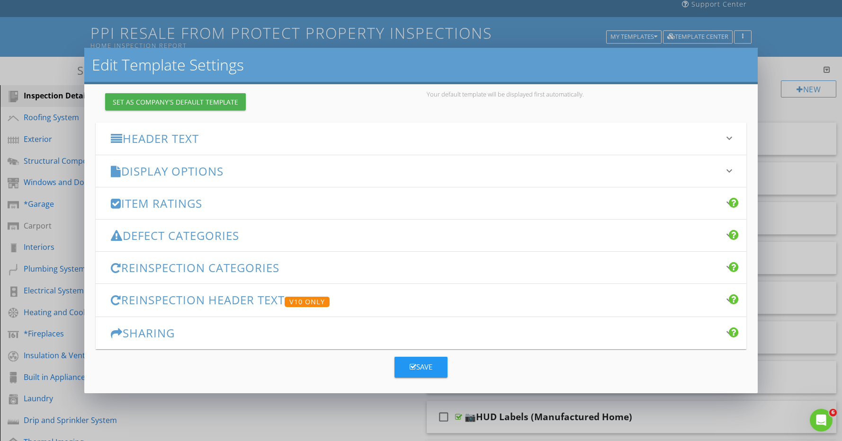
click at [287, 239] on h3 "Defect Categories" at bounding box center [415, 235] width 609 height 13
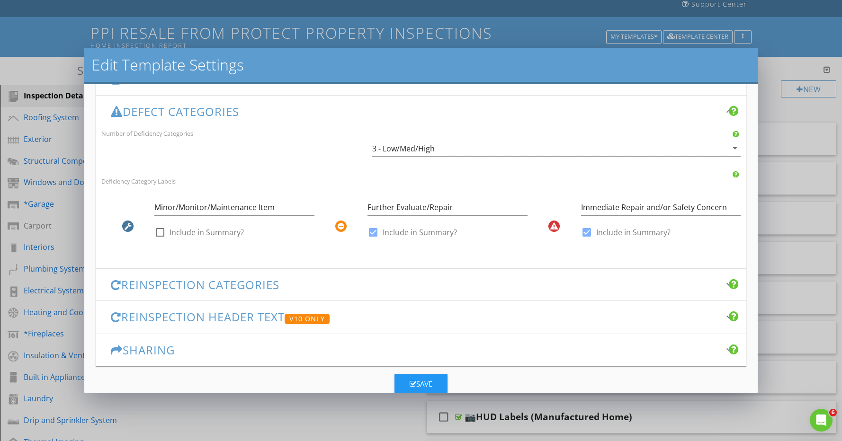
scroll to position [169, 0]
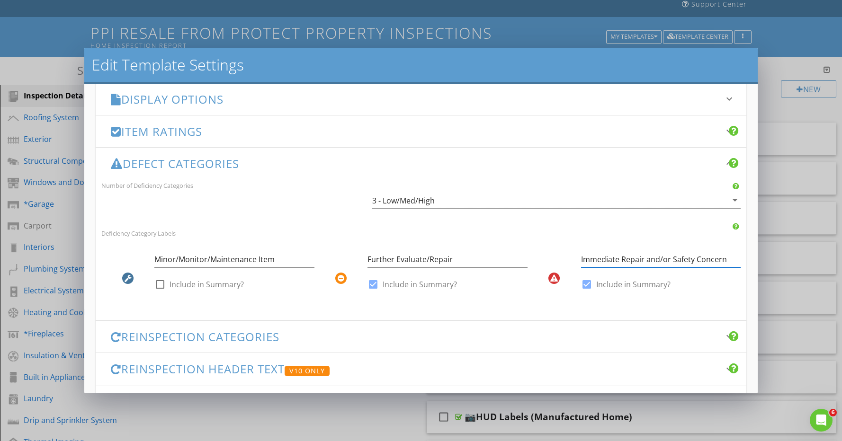
drag, startPoint x: 645, startPoint y: 259, endPoint x: 552, endPoint y: 254, distance: 93.4
click at [552, 254] on div "Immediate Repair and/or Safety Concern check_box Include in Summary?" at bounding box center [633, 273] width 213 height 55
type input "Unsatisfactory and/or Safety Concern"
click at [188, 162] on h3 "Defect Categories" at bounding box center [415, 163] width 609 height 13
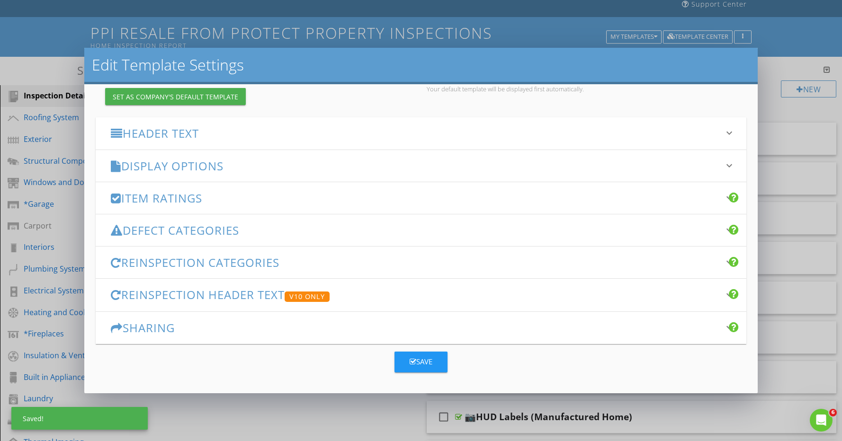
scroll to position [101, 0]
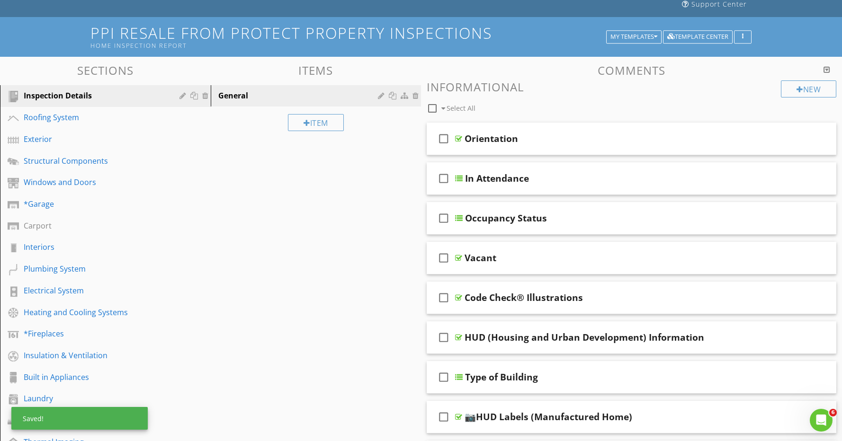
click at [794, 66] on div at bounding box center [421, 220] width 842 height 441
click at [637, 34] on div "My Templates" at bounding box center [633, 37] width 47 height 7
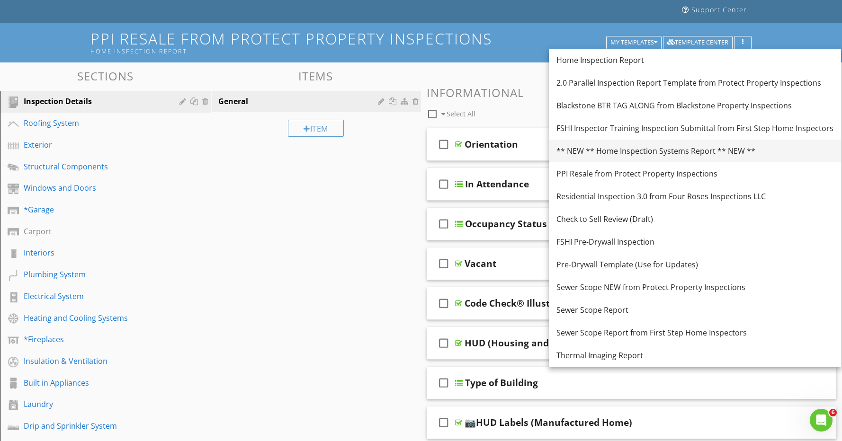
click at [636, 149] on div "** NEW ** Home Inspection Systems Report ** NEW **" at bounding box center [694, 150] width 277 height 11
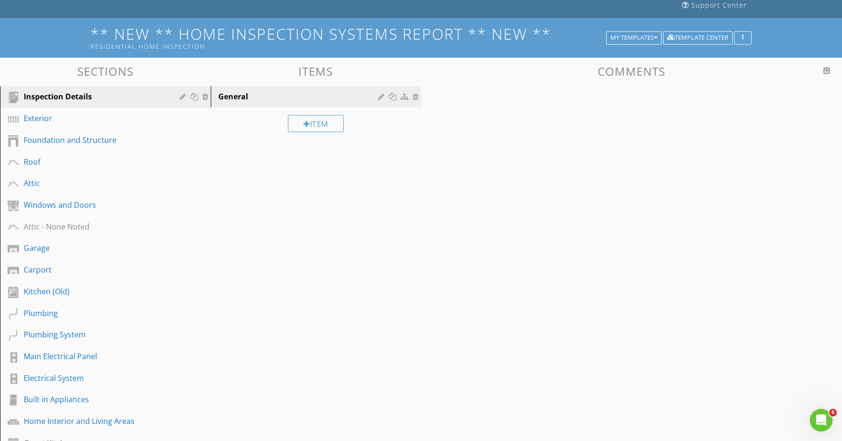
scroll to position [0, 0]
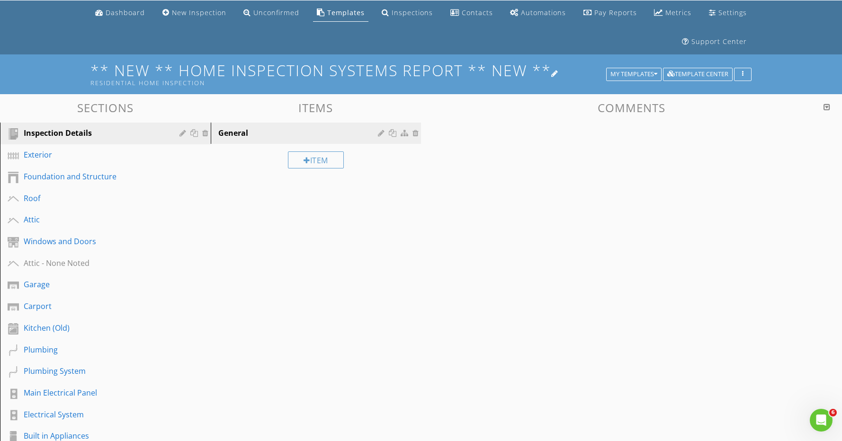
click at [455, 81] on div "Residential Home Inspection" at bounding box center [349, 83] width 519 height 8
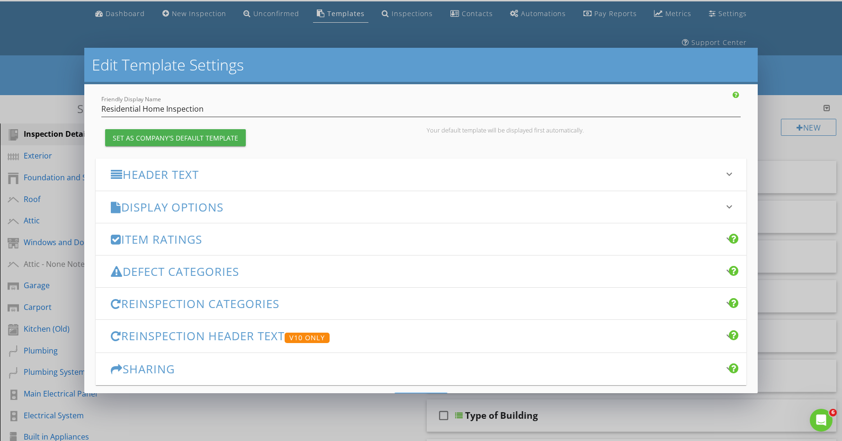
click at [227, 273] on h3 "Defect Categories" at bounding box center [415, 271] width 609 height 13
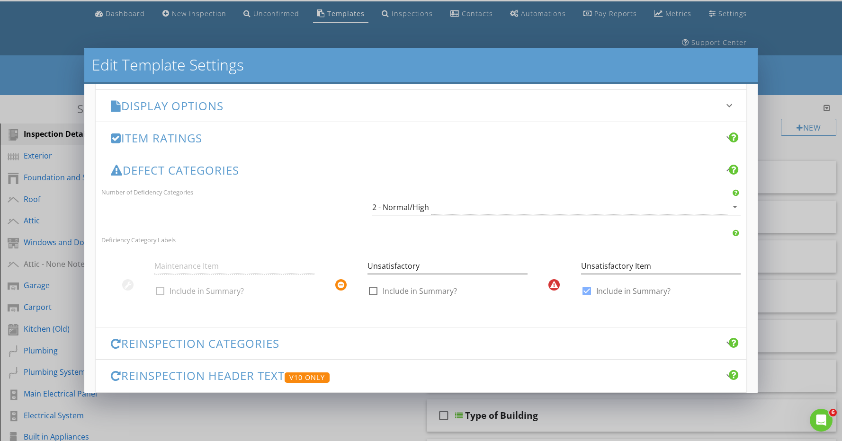
scroll to position [169, 0]
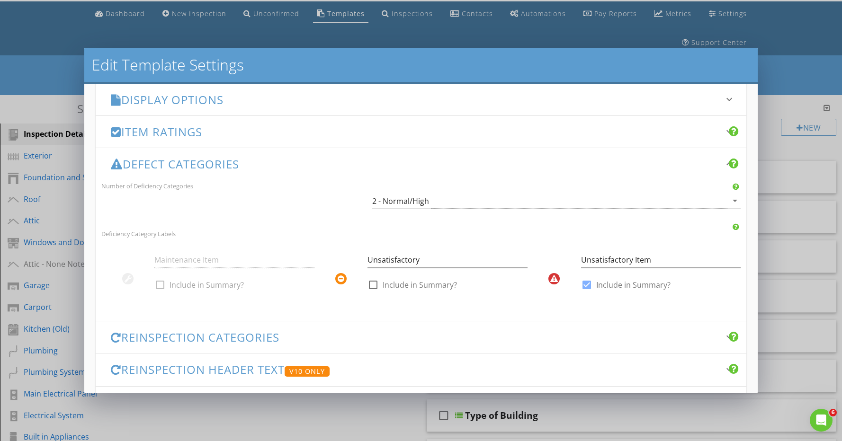
click at [414, 198] on div "2 - Normal/High" at bounding box center [400, 201] width 57 height 9
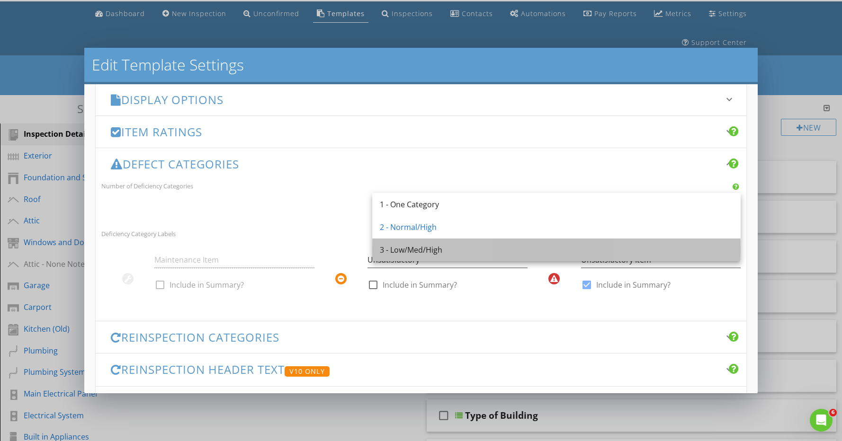
click at [418, 250] on div "3 - Low/Med/High" at bounding box center [556, 249] width 353 height 11
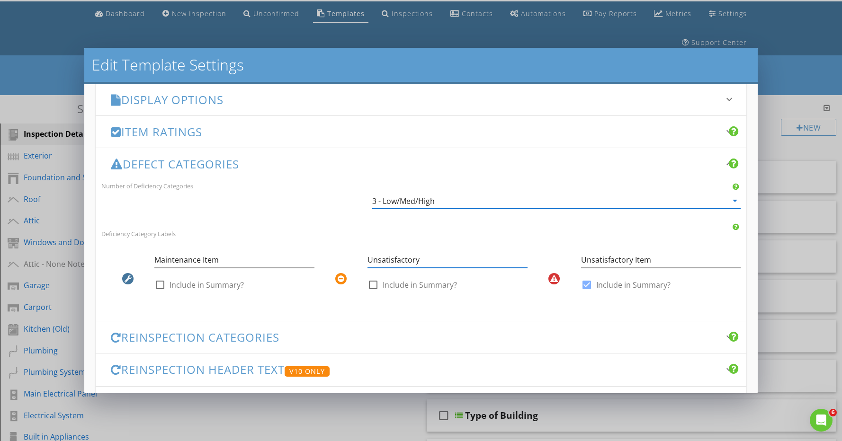
drag, startPoint x: 431, startPoint y: 261, endPoint x: 342, endPoint y: 257, distance: 89.1
click at [342, 257] on div "Unsatisfactory check_box_outline_blank Include in Summary?" at bounding box center [420, 274] width 213 height 55
click at [371, 283] on div at bounding box center [373, 285] width 16 height 16
checkbox input "true"
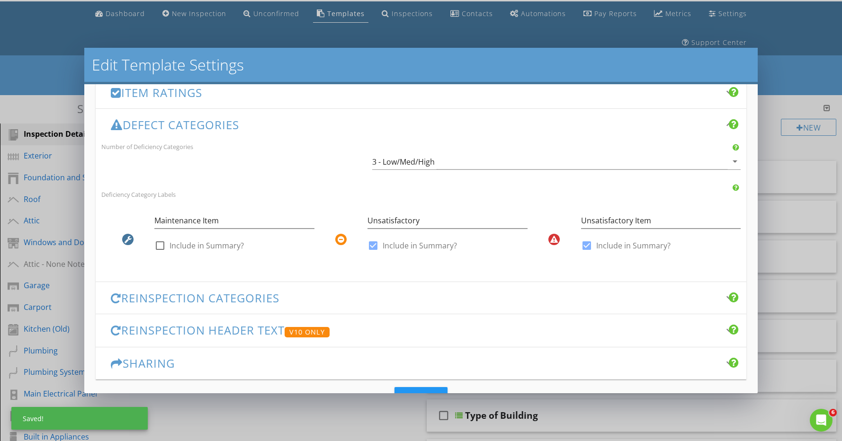
scroll to position [242, 0]
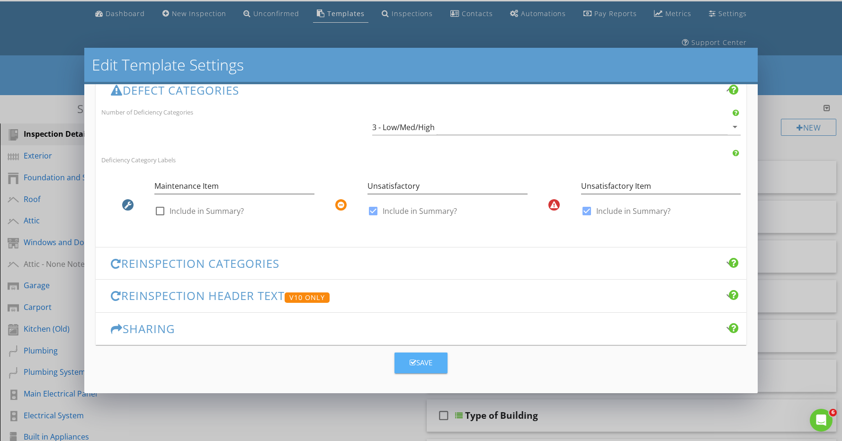
click at [429, 364] on div "Save" at bounding box center [421, 362] width 23 height 11
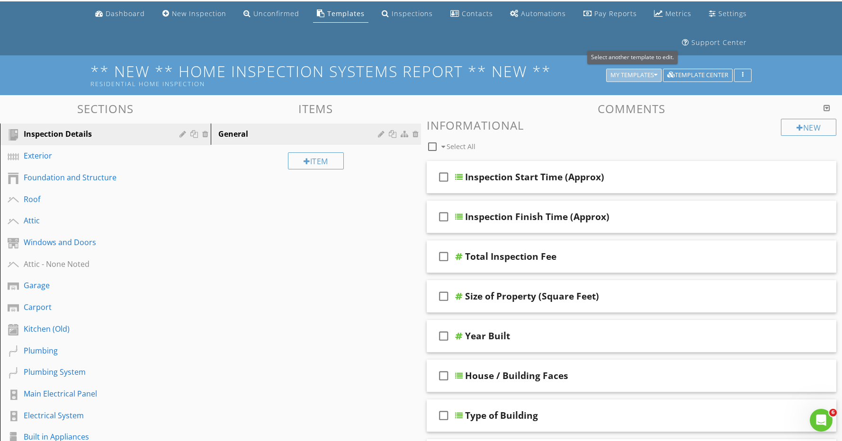
click at [629, 73] on div "My Templates" at bounding box center [633, 75] width 47 height 7
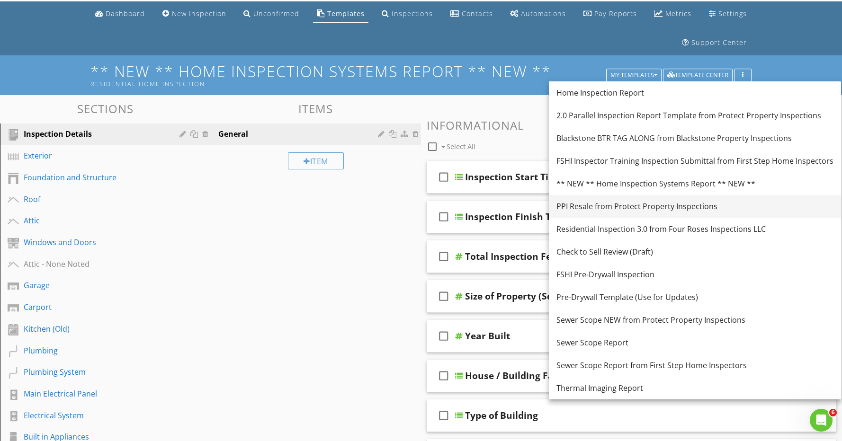
click at [605, 208] on div "PPI Resale from Protect Property Inspections" at bounding box center [694, 206] width 277 height 11
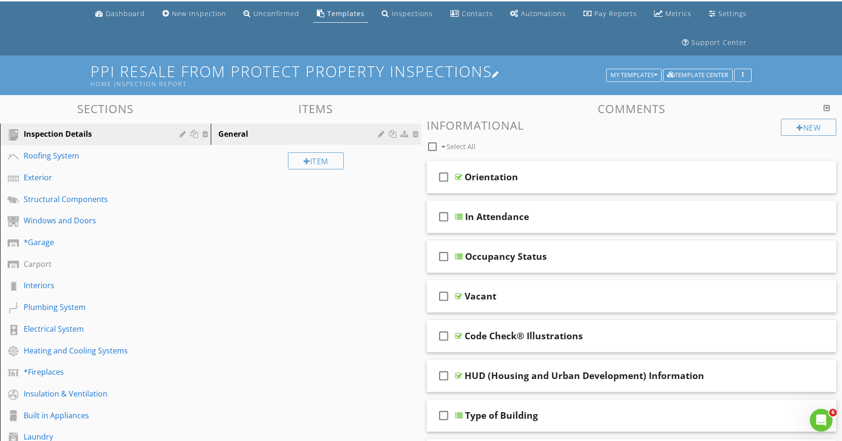
click at [547, 74] on h1 "PPI Resale from Protect Property Inspections Home Inspection Report" at bounding box center [420, 75] width 661 height 24
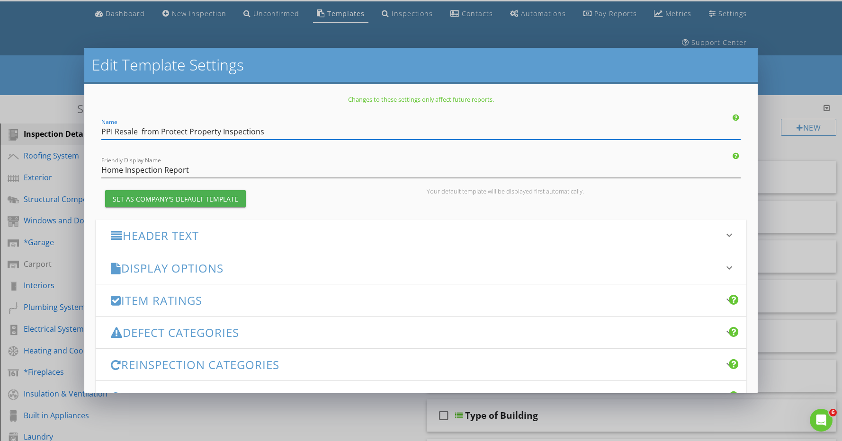
click at [202, 331] on h3 "Defect Categories" at bounding box center [415, 332] width 609 height 13
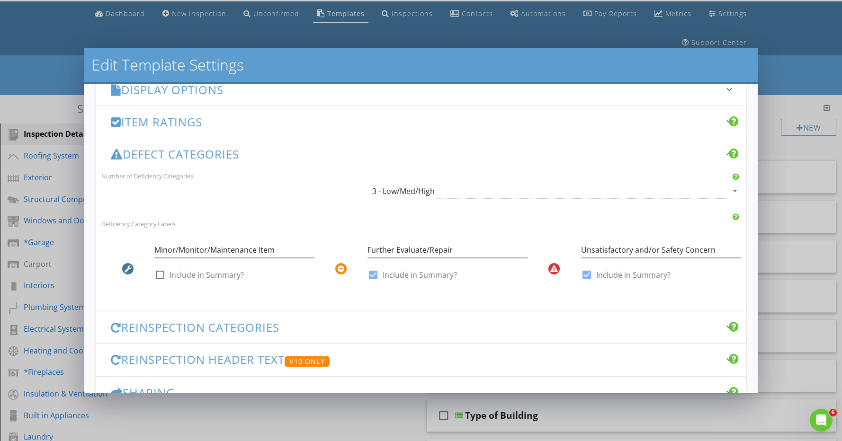
scroll to position [183, 0]
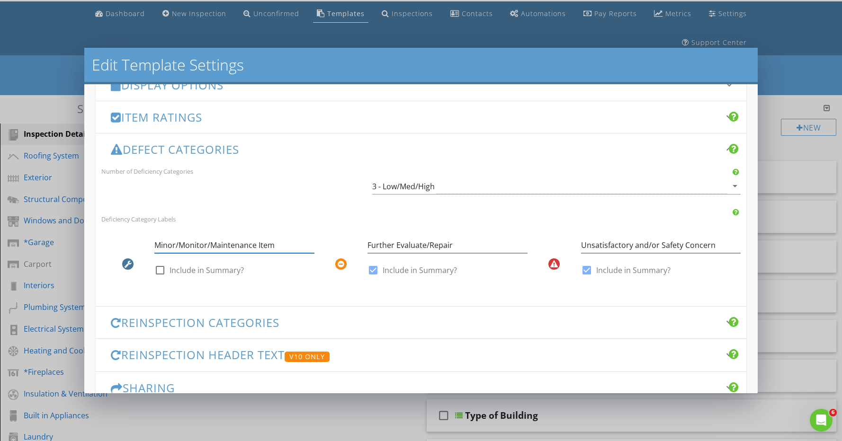
drag, startPoint x: 280, startPoint y: 245, endPoint x: 150, endPoint y: 241, distance: 130.3
click at [142, 239] on div "Minor/Monitor/Maintenance Item check_box_outline_blank Include in Summary?" at bounding box center [207, 259] width 213 height 55
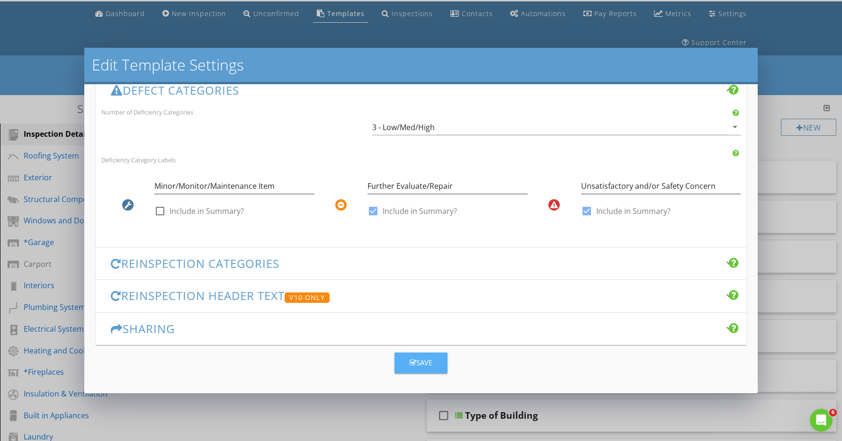
click at [424, 358] on div "Save" at bounding box center [421, 362] width 23 height 11
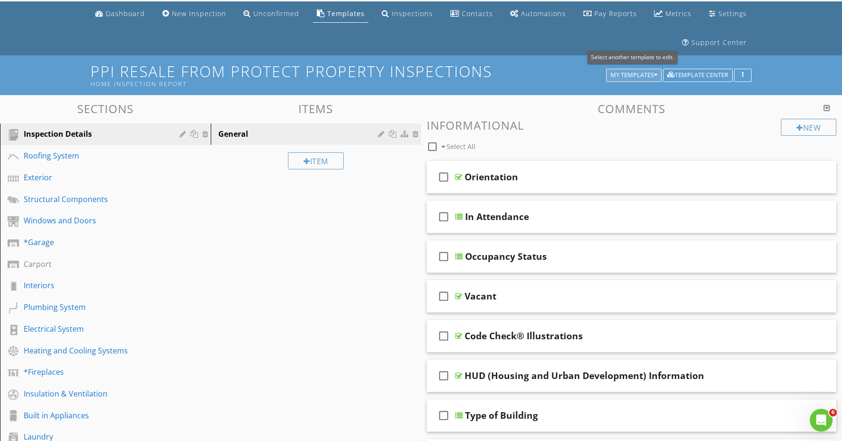
click at [628, 72] on div "My Templates" at bounding box center [633, 75] width 47 height 7
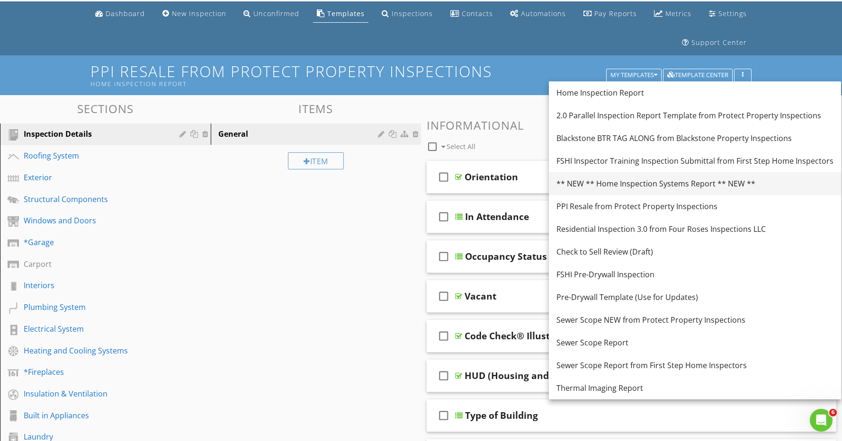
click at [629, 182] on div "** NEW ** Home Inspection Systems Report ** NEW **" at bounding box center [694, 183] width 277 height 11
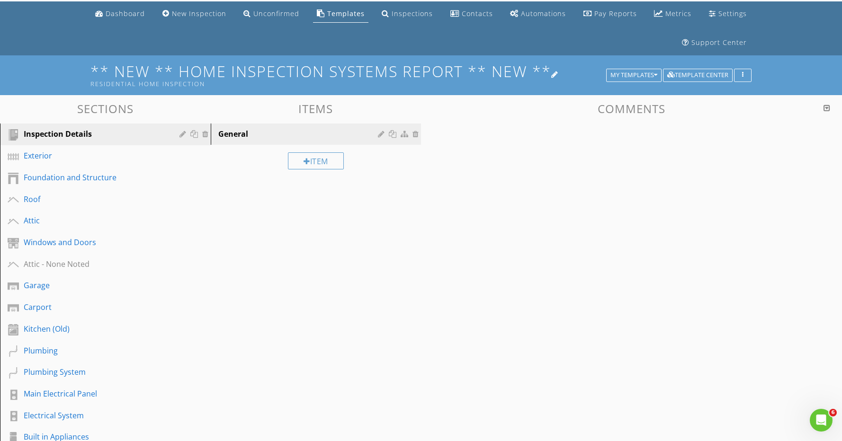
click at [510, 79] on h1 "** NEW ** Home Inspection Systems Report ** NEW ** Residential Home Inspection" at bounding box center [420, 75] width 661 height 24
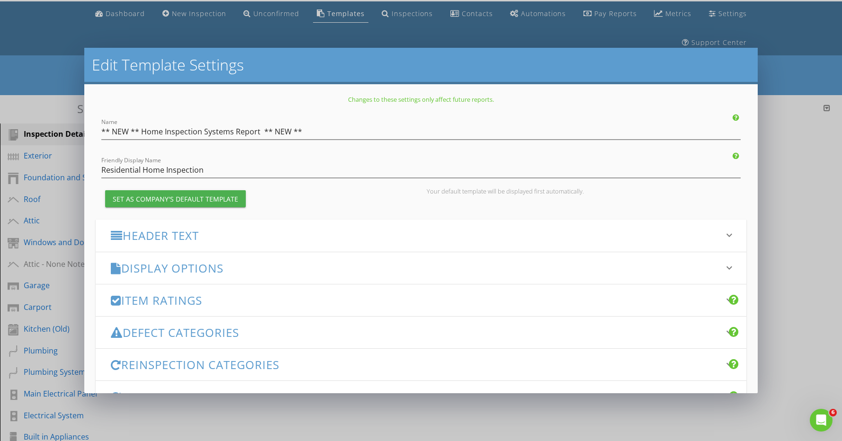
click at [265, 329] on h3 "Defect Categories" at bounding box center [415, 332] width 609 height 13
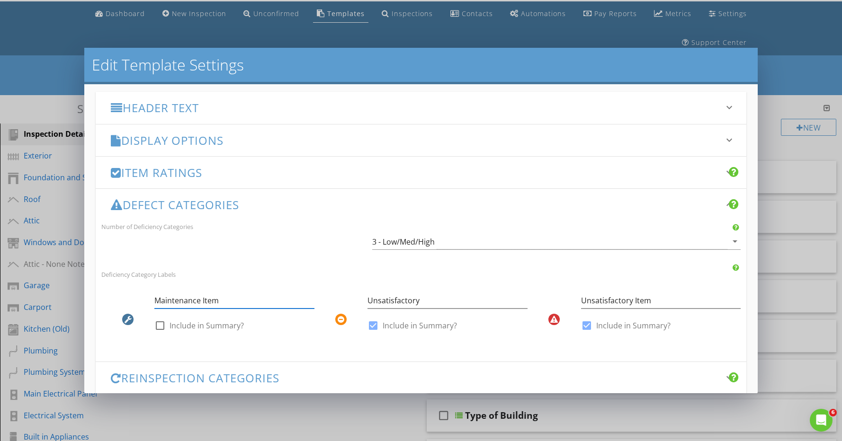
drag, startPoint x: 228, startPoint y: 301, endPoint x: 122, endPoint y: 293, distance: 106.4
click at [122, 293] on div "Maintenance Item check_box_outline_blank Include in Summary?" at bounding box center [207, 314] width 213 height 55
paste input "Minor/Monitor/Maintenance Item"
type input "Minor/Monitor/Maintenance Item"
drag, startPoint x: 432, startPoint y: 301, endPoint x: 338, endPoint y: 296, distance: 94.3
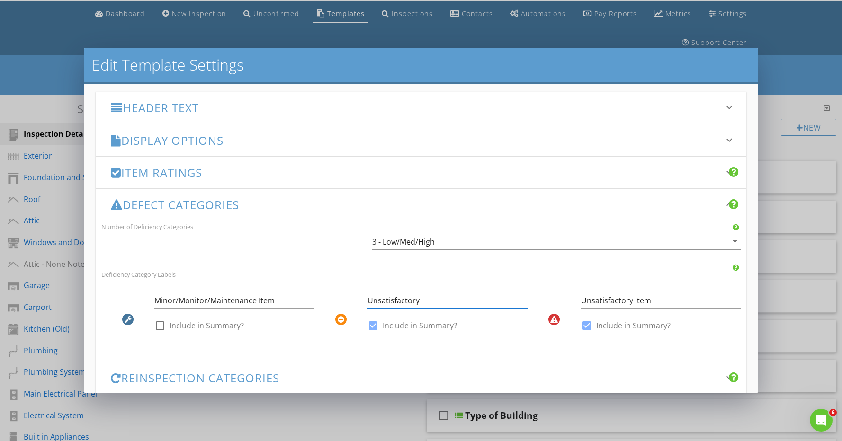
click at [339, 296] on div "Unsatisfactory check_box Include in Summary?" at bounding box center [420, 314] width 213 height 55
type input "Further Evaluate/Repair"
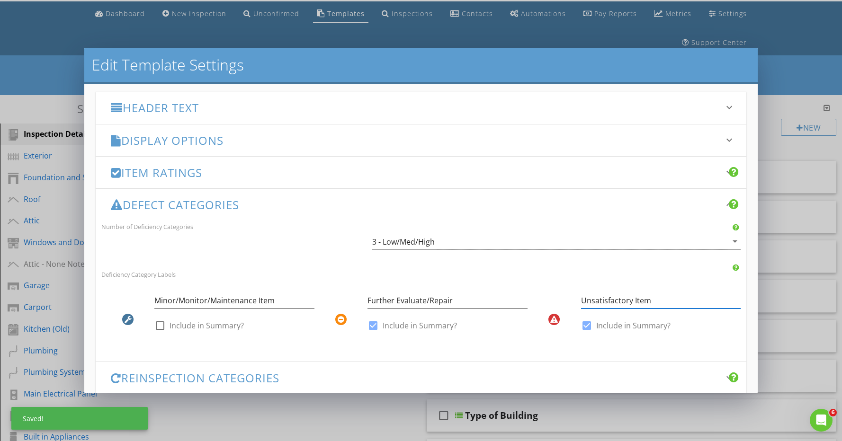
drag, startPoint x: 649, startPoint y: 302, endPoint x: 634, endPoint y: 301, distance: 14.7
click at [634, 301] on input "Unsatisfactory Item" at bounding box center [661, 301] width 160 height 16
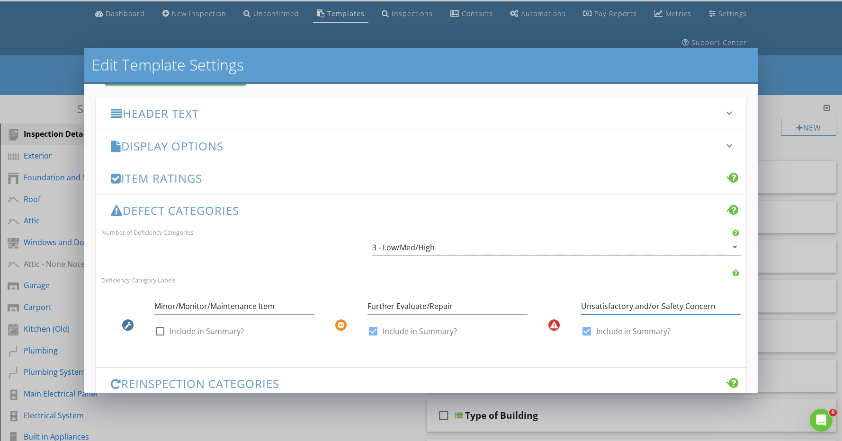
scroll to position [123, 0]
type input "Unsatisfactory and/or Safety Concern"
click at [295, 209] on h3 "Defect Categories" at bounding box center [415, 210] width 609 height 13
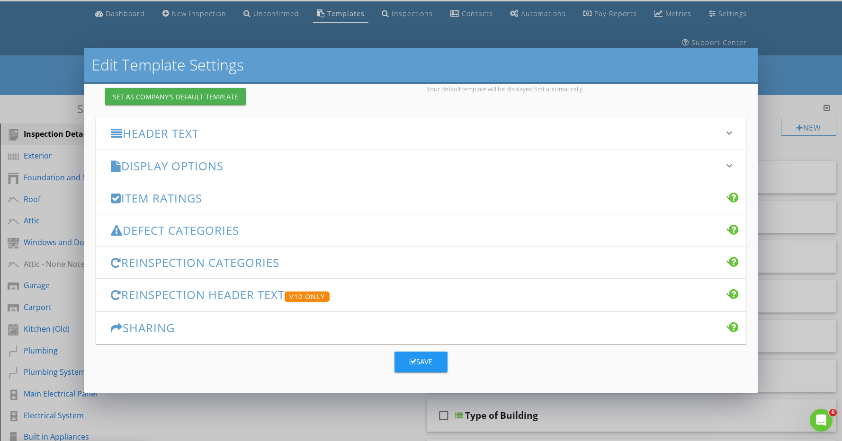
scroll to position [101, 0]
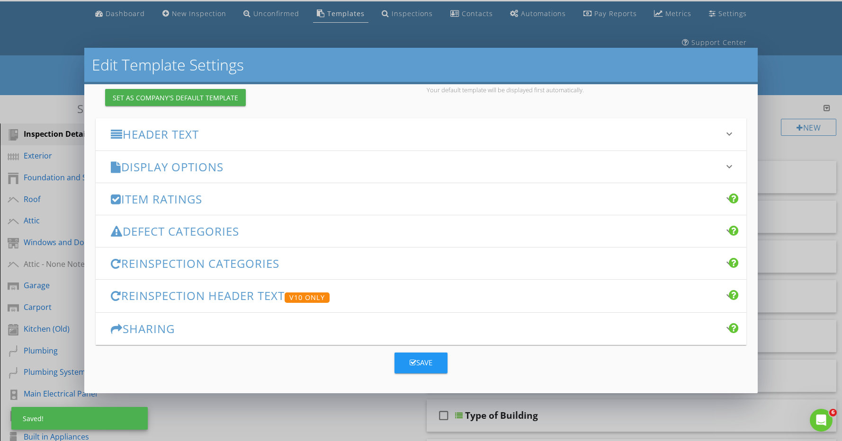
click at [287, 262] on h3 "Reinspection Categories" at bounding box center [415, 263] width 609 height 13
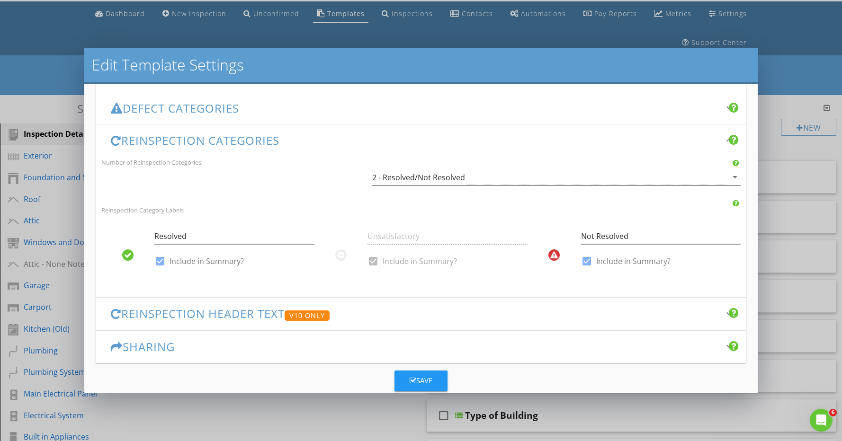
click at [419, 177] on div "2 - Resolved/Not Resolved" at bounding box center [418, 177] width 93 height 9
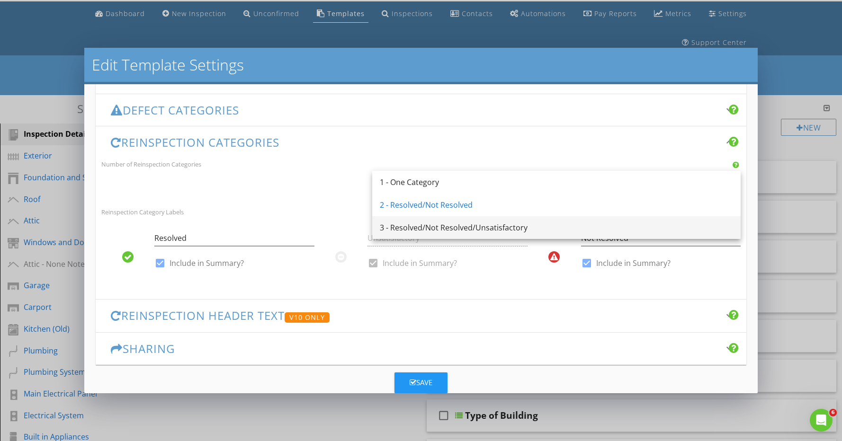
click at [413, 226] on div "3 - Resolved/Not Resolved/Unsatisfactory" at bounding box center [556, 227] width 353 height 11
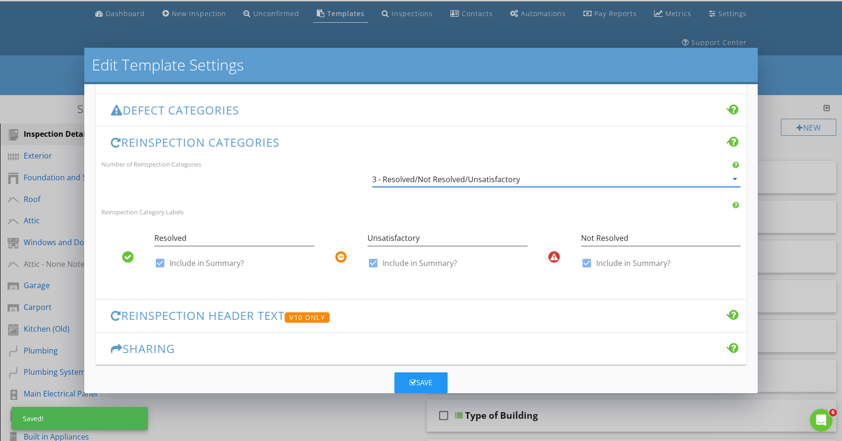
click at [285, 138] on h3 "Reinspection Categories" at bounding box center [415, 142] width 609 height 13
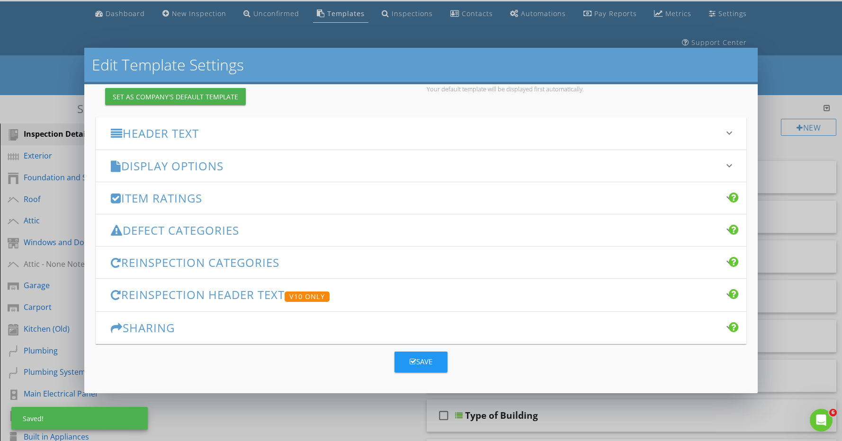
scroll to position [101, 0]
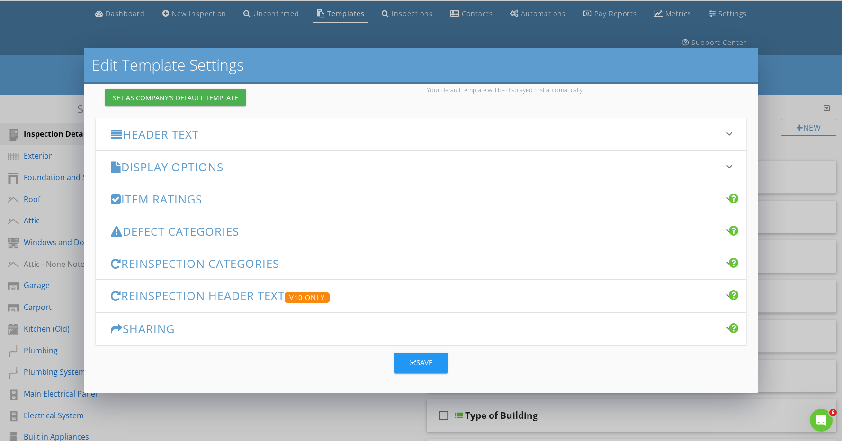
click at [423, 356] on button "Save" at bounding box center [420, 363] width 53 height 21
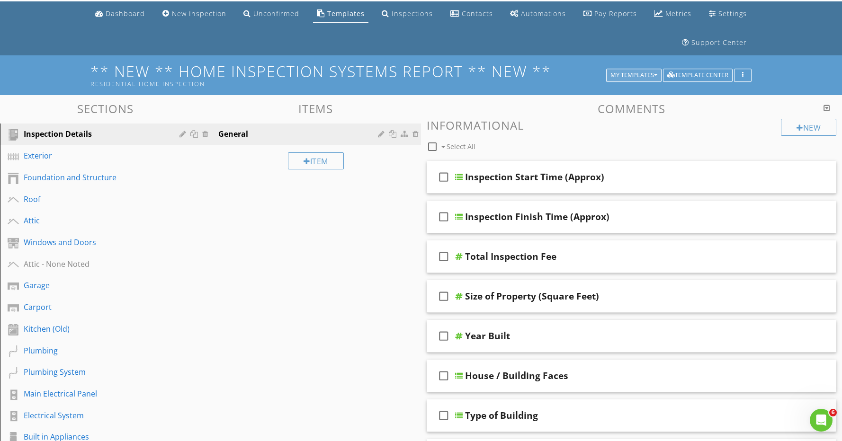
click at [631, 72] on div "My Templates" at bounding box center [633, 75] width 47 height 7
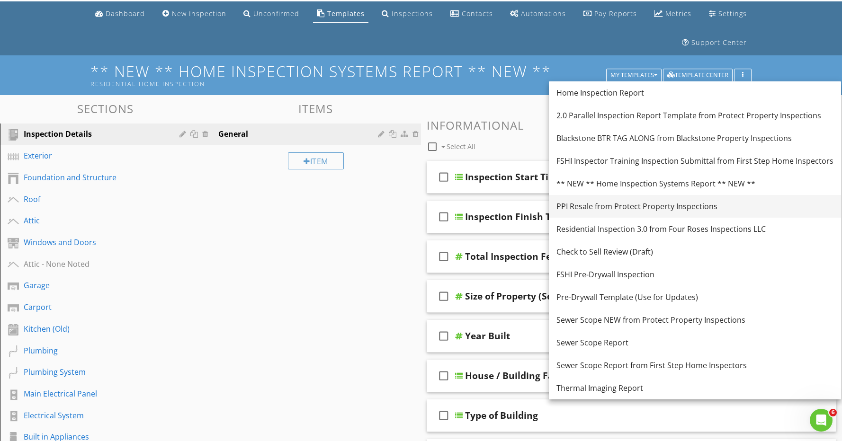
click at [589, 207] on div "PPI Resale from Protect Property Inspections" at bounding box center [694, 206] width 277 height 11
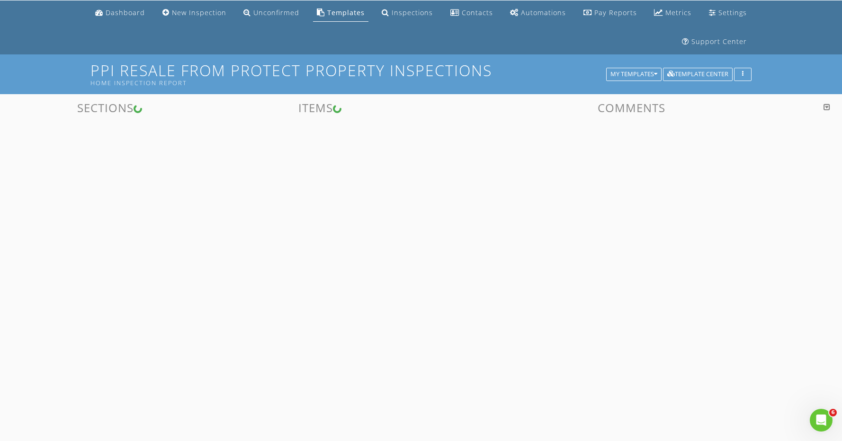
scroll to position [35, 0]
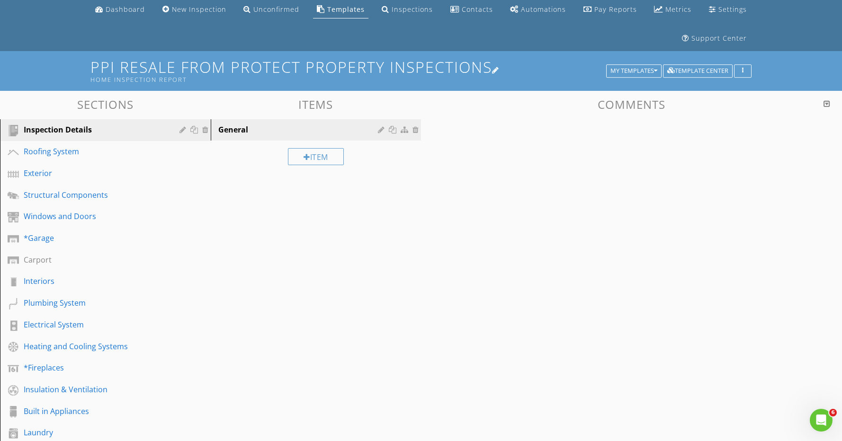
click at [479, 63] on h1 "PPI Resale from Protect Property Inspections Home Inspection Report" at bounding box center [420, 71] width 661 height 24
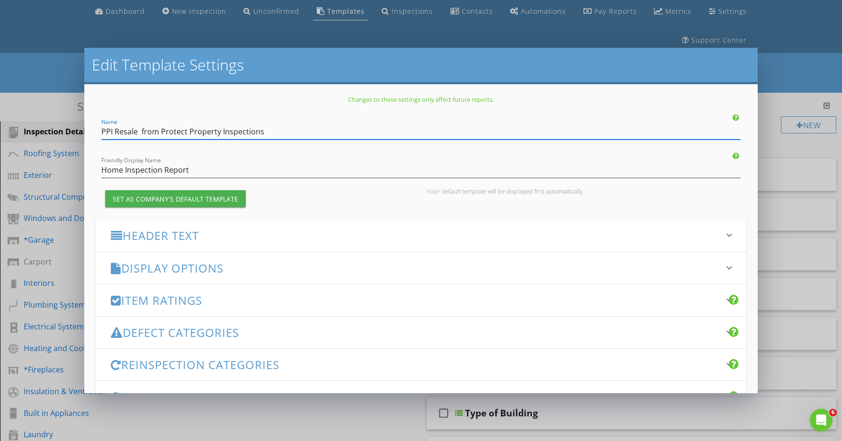
scroll to position [101, 0]
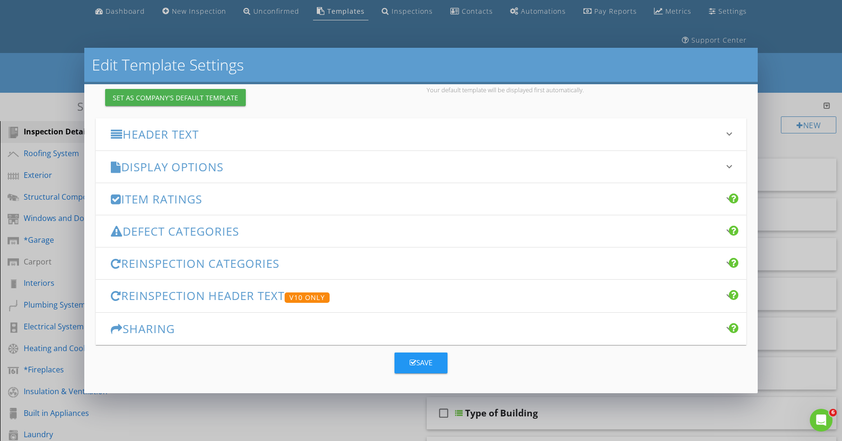
click at [266, 268] on h3 "Reinspection Categories" at bounding box center [415, 263] width 609 height 13
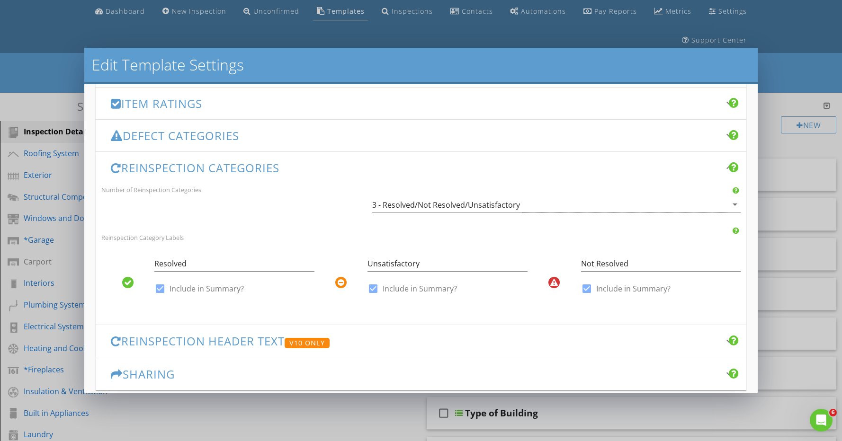
scroll to position [199, 0]
click at [768, 100] on div "Edit Template Settings Changes to these settings only affect future reports. Na…" at bounding box center [421, 220] width 842 height 441
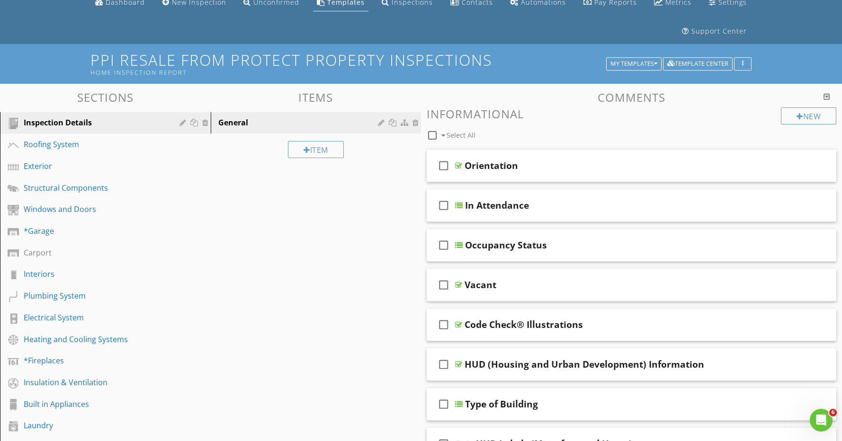
scroll to position [44, 0]
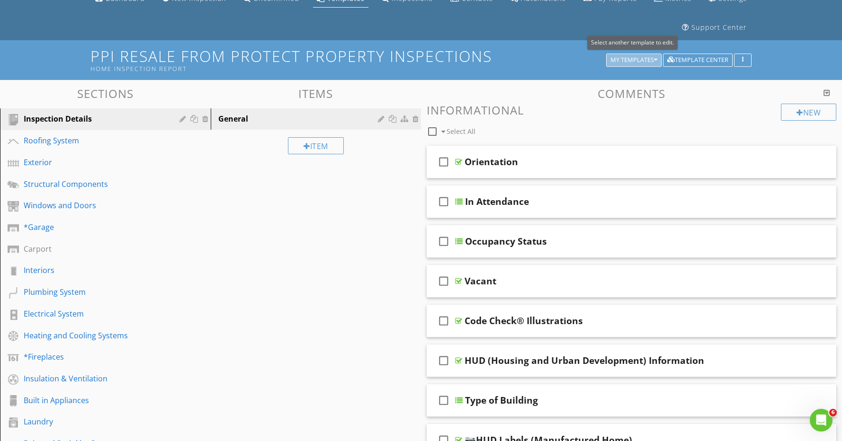
click at [635, 60] on div "My Templates" at bounding box center [633, 60] width 47 height 7
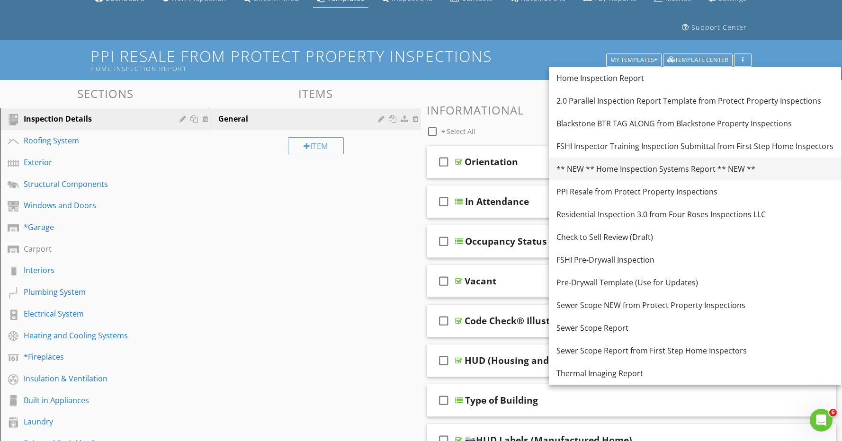
click at [624, 172] on div "** NEW ** Home Inspection Systems Report ** NEW **" at bounding box center [694, 168] width 277 height 11
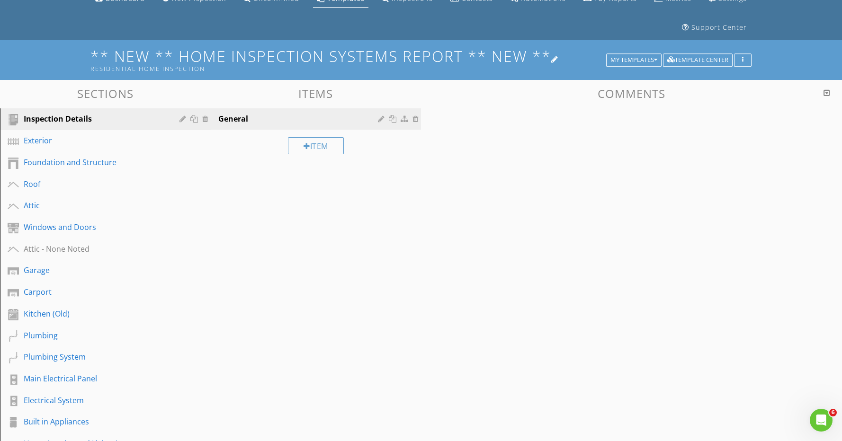
click at [540, 66] on div "Residential Home Inspection" at bounding box center [349, 69] width 519 height 8
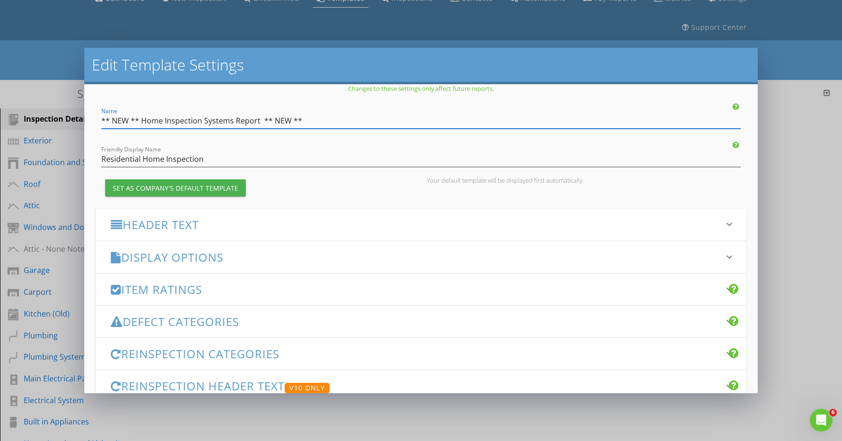
scroll to position [12, 0]
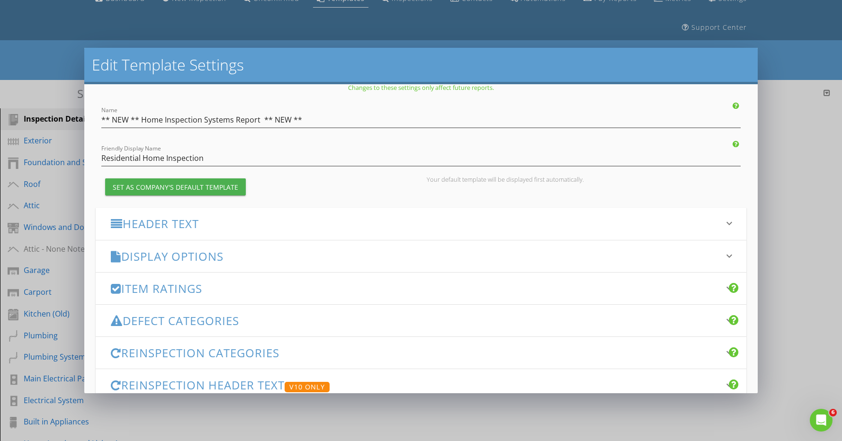
click at [240, 355] on h3 "Reinspection Categories" at bounding box center [415, 353] width 609 height 13
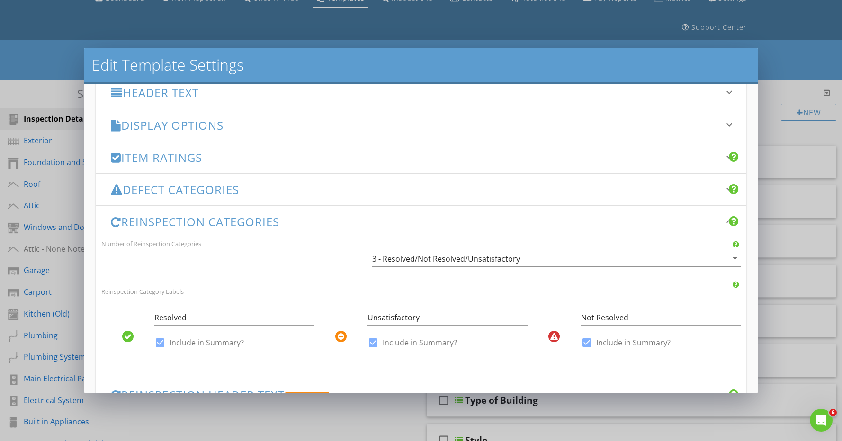
scroll to position [143, 0]
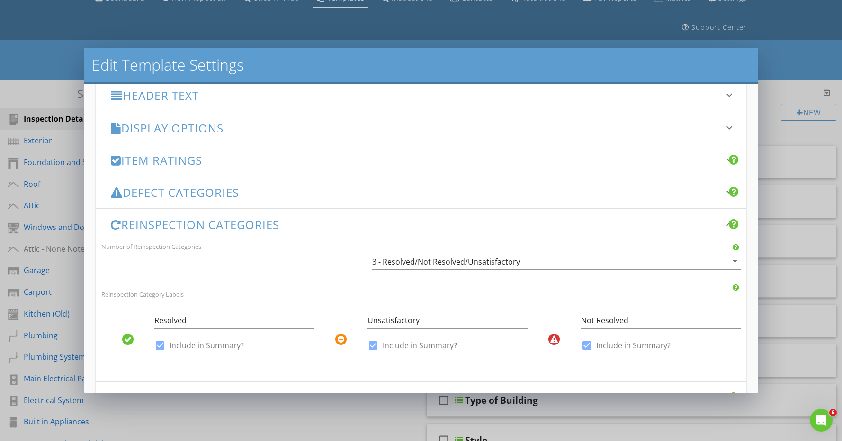
click at [365, 228] on h3 "Reinspection Categories" at bounding box center [415, 224] width 609 height 13
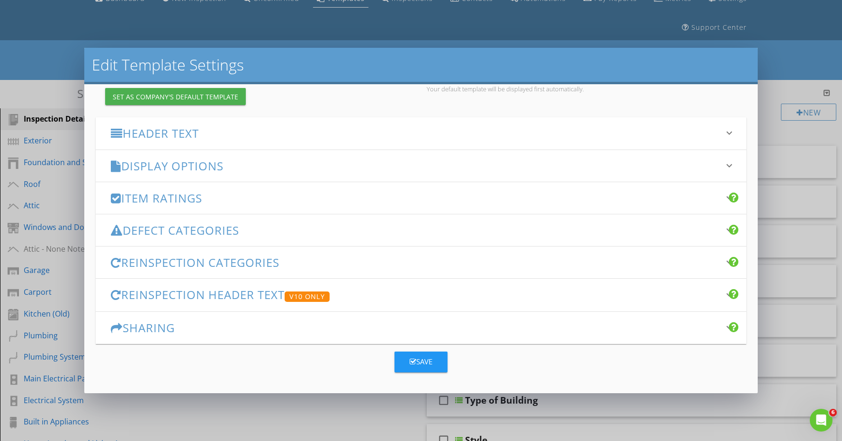
scroll to position [101, 0]
click at [432, 363] on button "Save" at bounding box center [420, 363] width 53 height 21
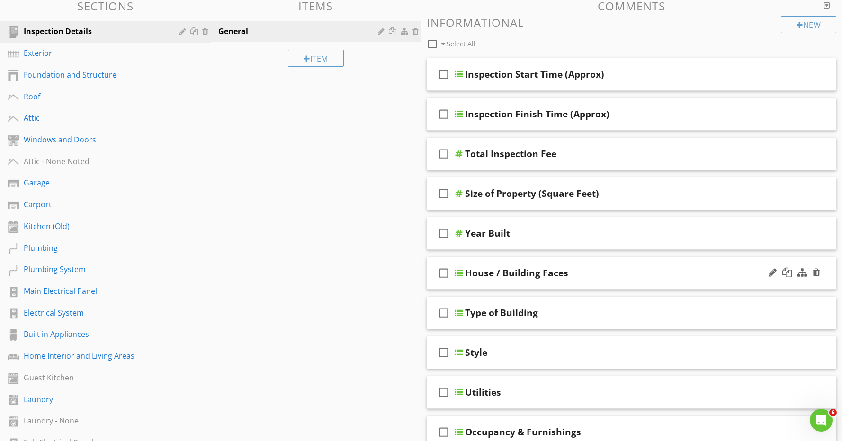
scroll to position [0, 0]
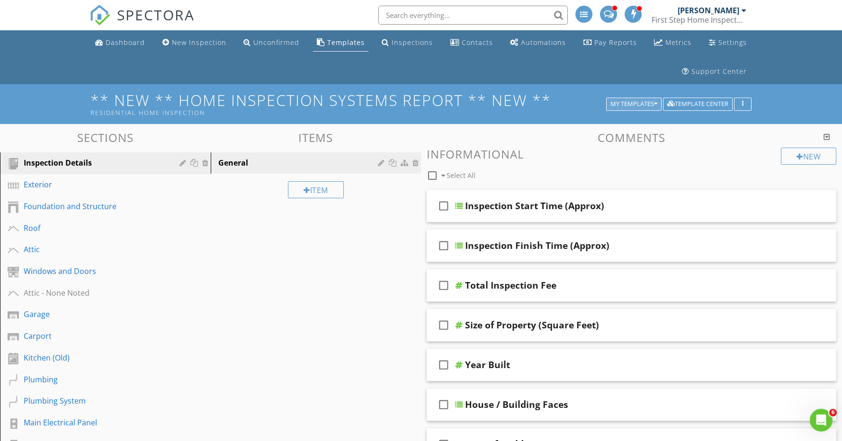
click at [653, 106] on div "My Templates" at bounding box center [633, 104] width 47 height 7
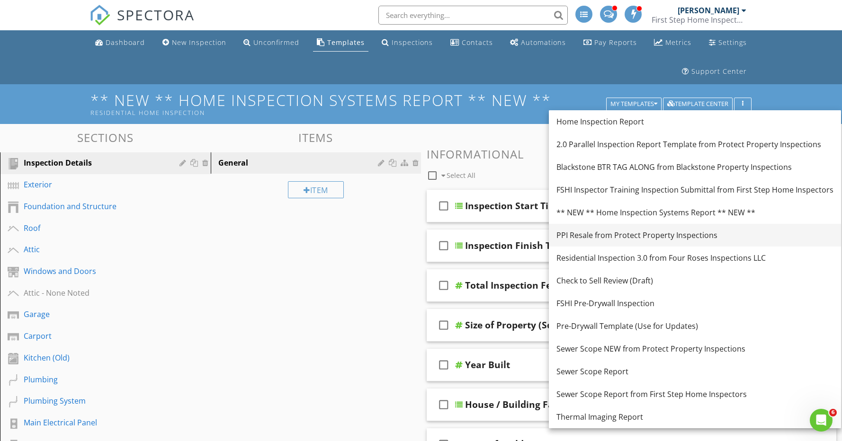
click at [619, 234] on div "PPI Resale from Protect Property Inspections" at bounding box center [694, 235] width 277 height 11
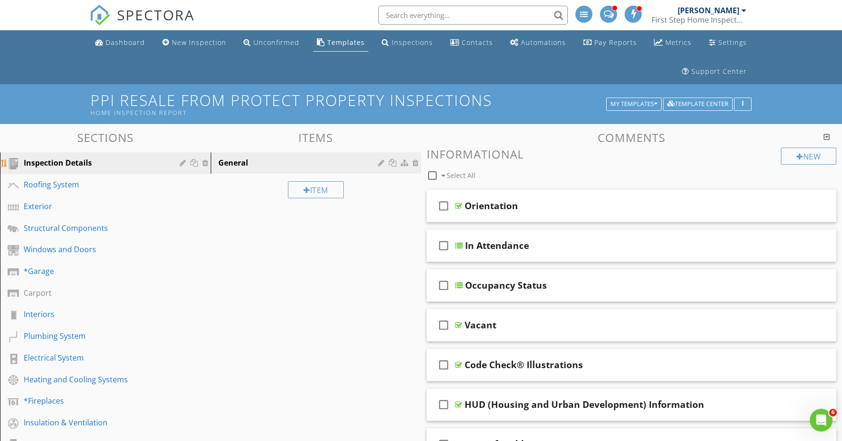
click at [115, 163] on div "Inspection Details" at bounding box center [95, 162] width 142 height 11
click at [259, 166] on div "General" at bounding box center [299, 162] width 163 height 11
click at [550, 206] on div "Orientation" at bounding box center [610, 205] width 293 height 11
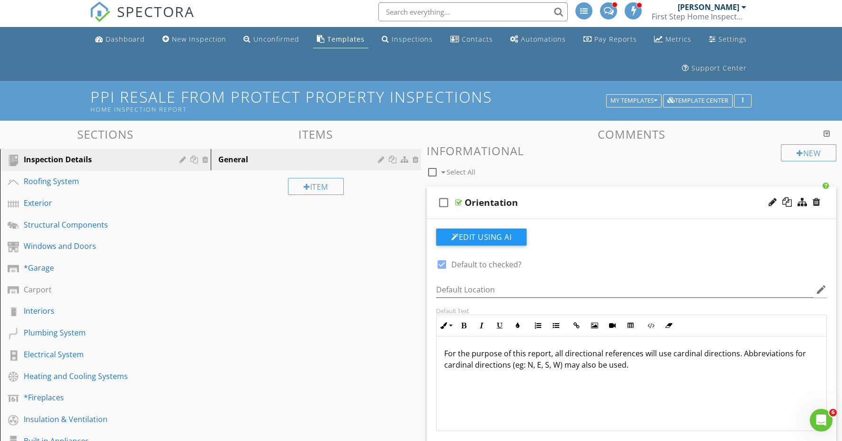
click at [550, 206] on div "Orientation" at bounding box center [610, 202] width 293 height 11
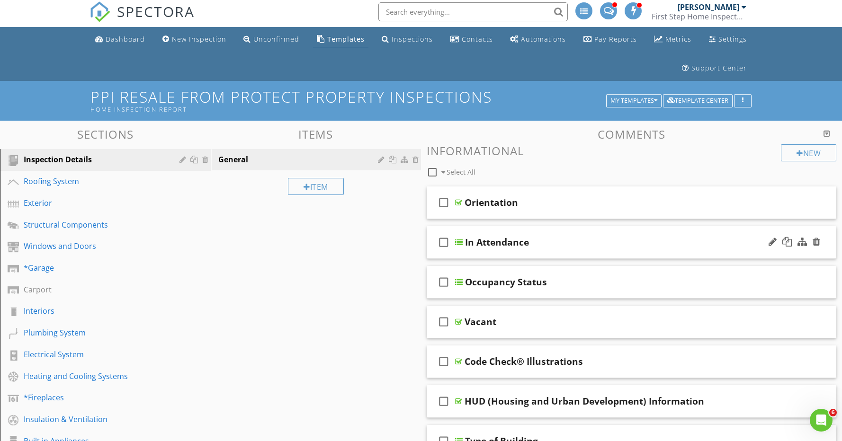
click at [554, 239] on div "In Attendance" at bounding box center [611, 242] width 293 height 11
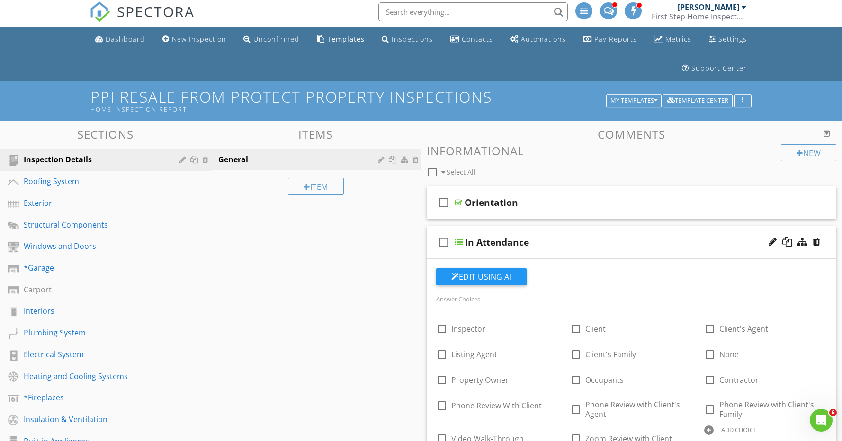
click at [554, 239] on div "In Attendance" at bounding box center [611, 242] width 293 height 11
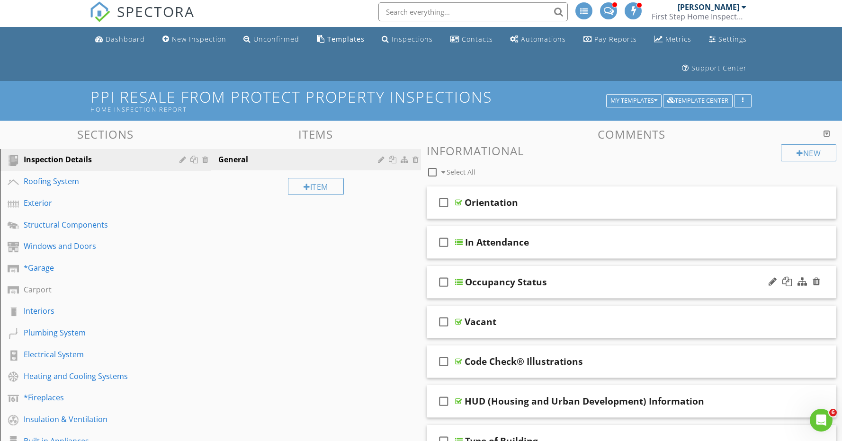
click at [565, 279] on div "Occupancy Status" at bounding box center [611, 282] width 293 height 11
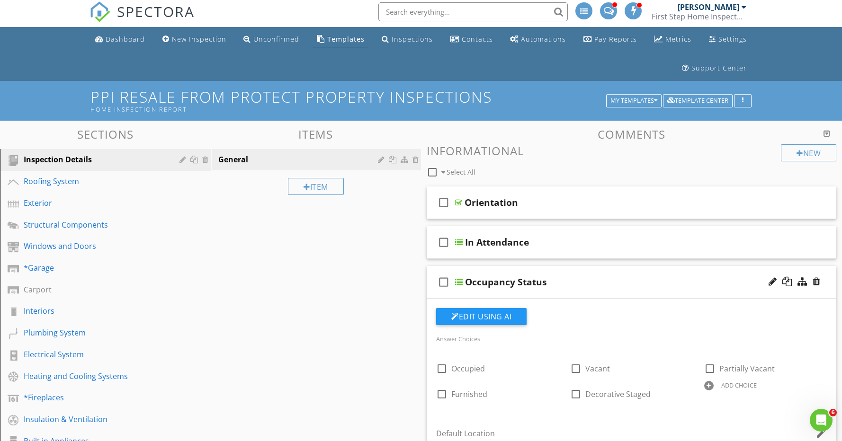
click at [565, 279] on div "Occupancy Status" at bounding box center [611, 282] width 293 height 11
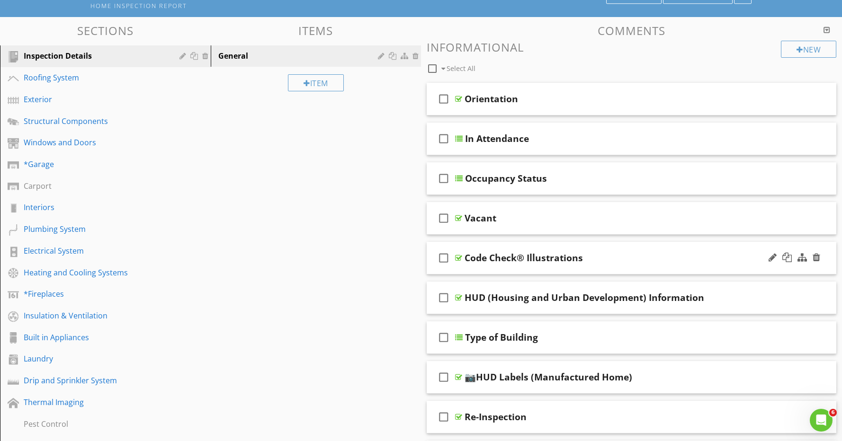
scroll to position [104, 0]
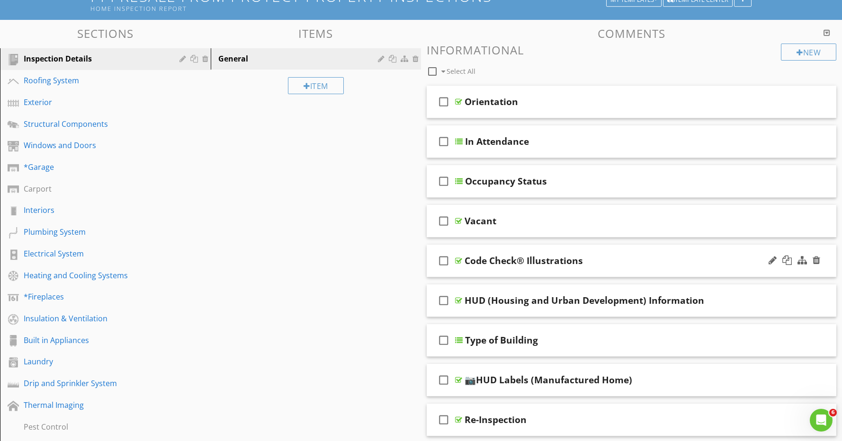
click at [617, 255] on div "Code Check® Illustrations" at bounding box center [610, 260] width 293 height 11
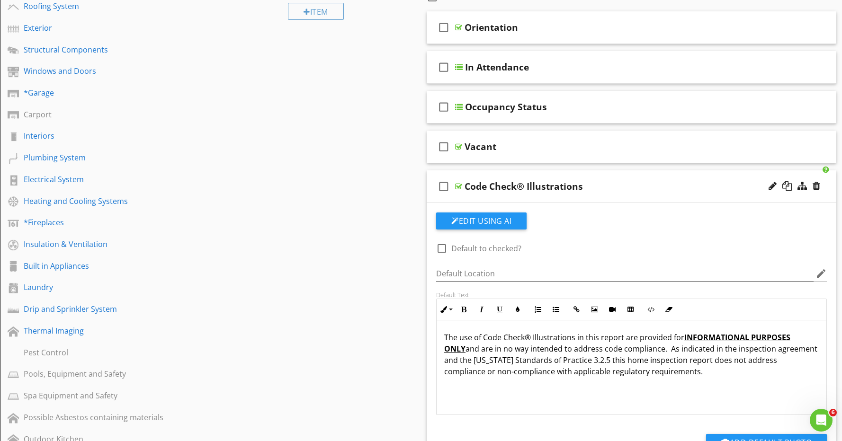
scroll to position [178, 0]
click at [613, 187] on div "Code Check® Illustrations" at bounding box center [610, 186] width 293 height 11
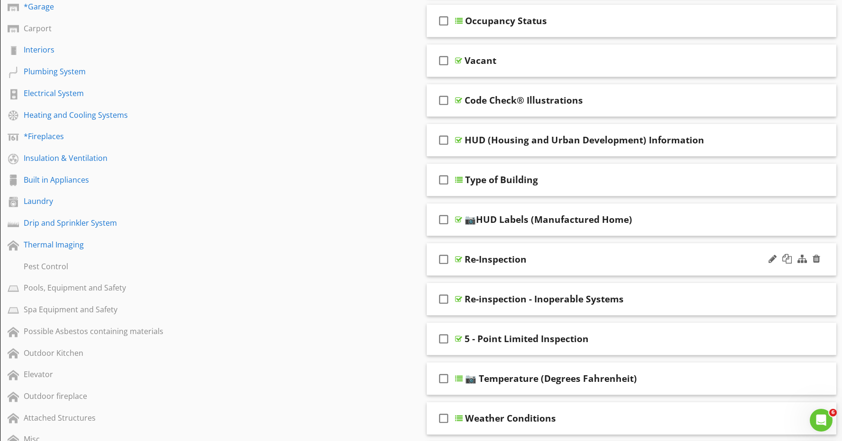
scroll to position [269, 0]
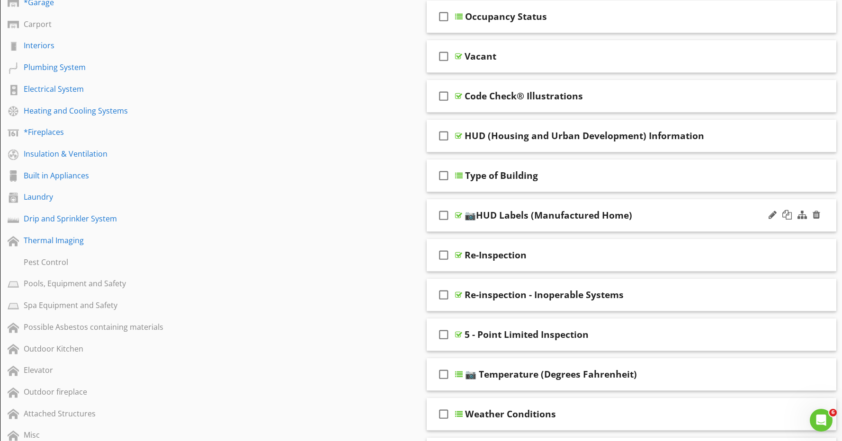
click at [667, 214] on div "📷HUD Labels (Manufactured Home)" at bounding box center [610, 215] width 293 height 11
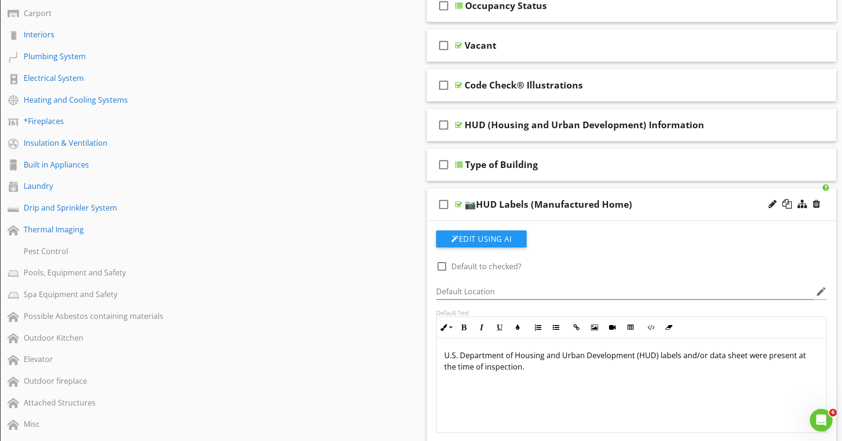
scroll to position [279, 0]
click at [667, 205] on div "📷HUD Labels (Manufactured Home)" at bounding box center [610, 204] width 293 height 11
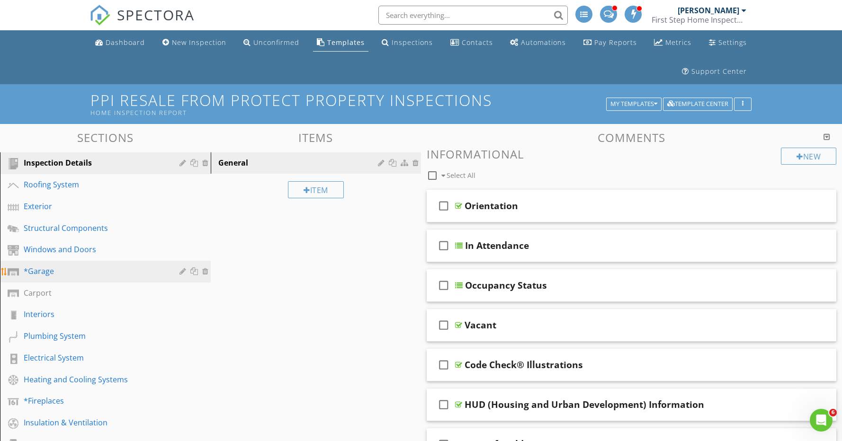
scroll to position [50, 0]
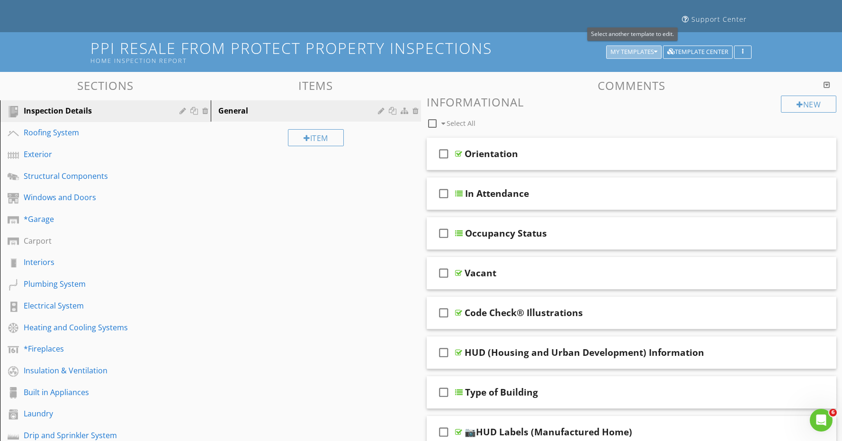
click at [623, 52] on div "My Templates" at bounding box center [633, 52] width 47 height 7
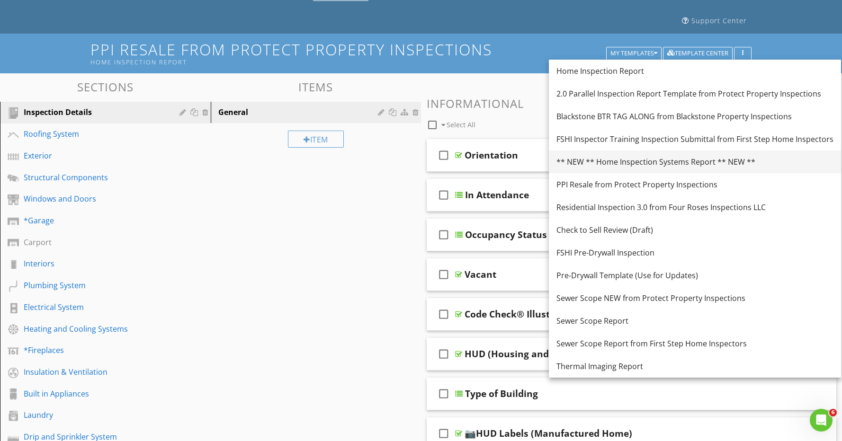
click at [621, 161] on div "** NEW ** Home Inspection Systems Report ** NEW **" at bounding box center [694, 161] width 277 height 11
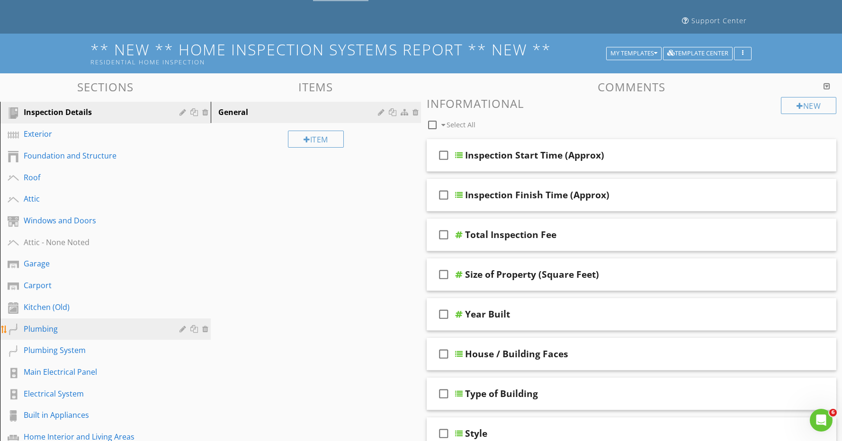
click at [93, 331] on div "Plumbing" at bounding box center [95, 328] width 142 height 11
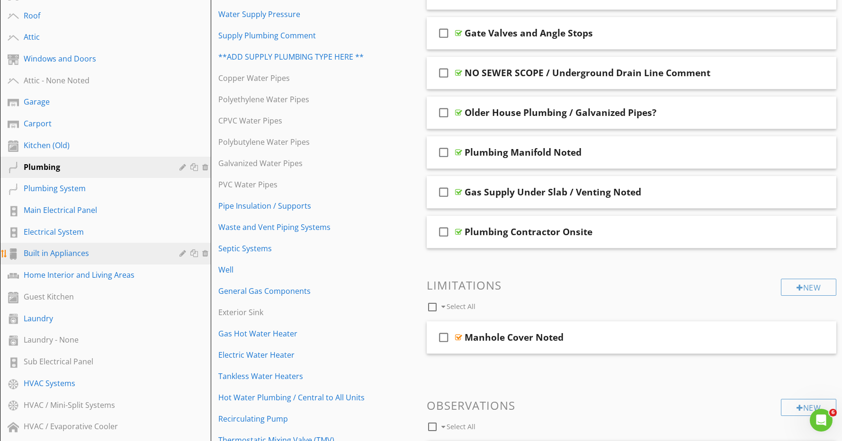
scroll to position [214, 0]
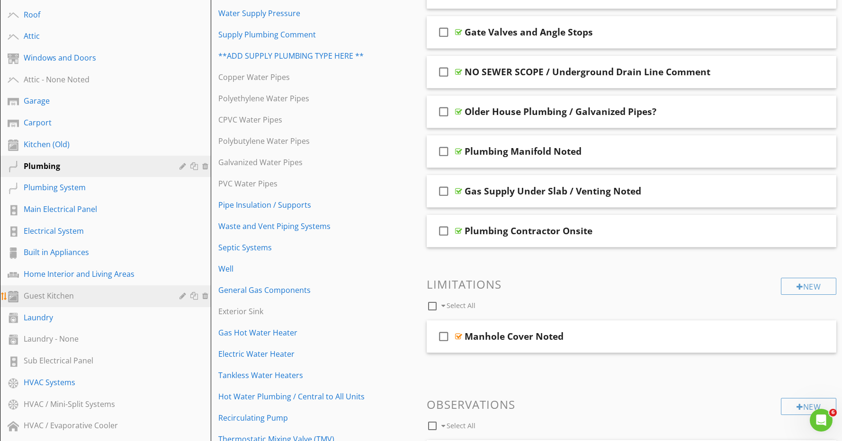
click at [205, 295] on div at bounding box center [206, 296] width 9 height 8
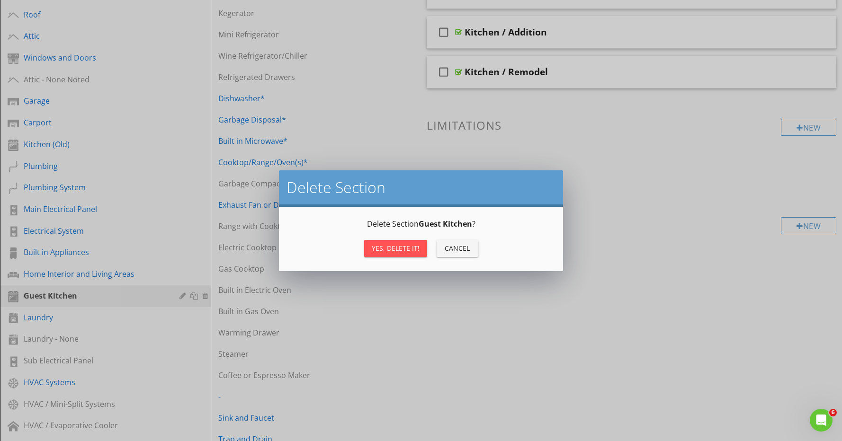
click at [415, 251] on div "Yes, Delete it!" at bounding box center [396, 248] width 48 height 10
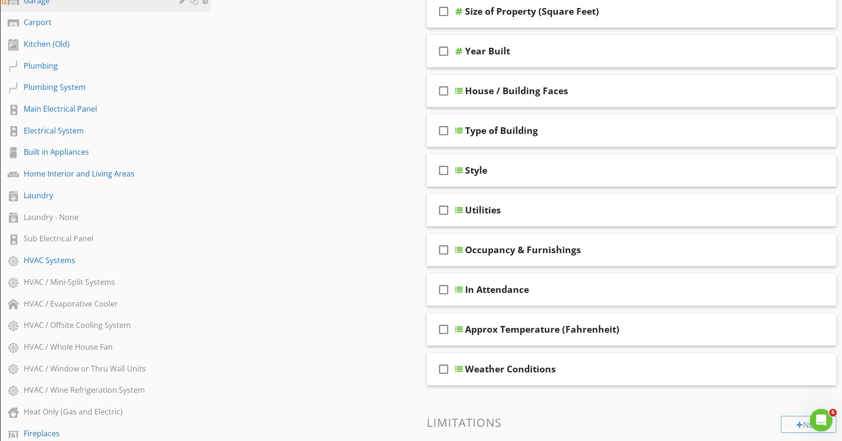
scroll to position [0, 0]
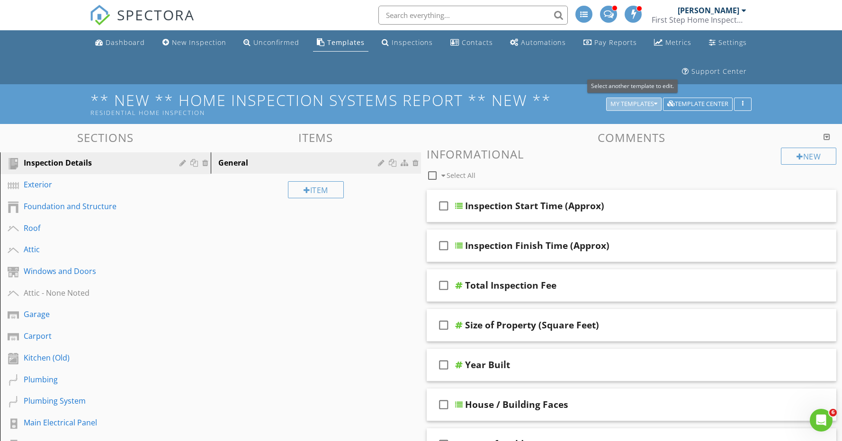
click at [639, 104] on div "My Templates" at bounding box center [633, 104] width 47 height 7
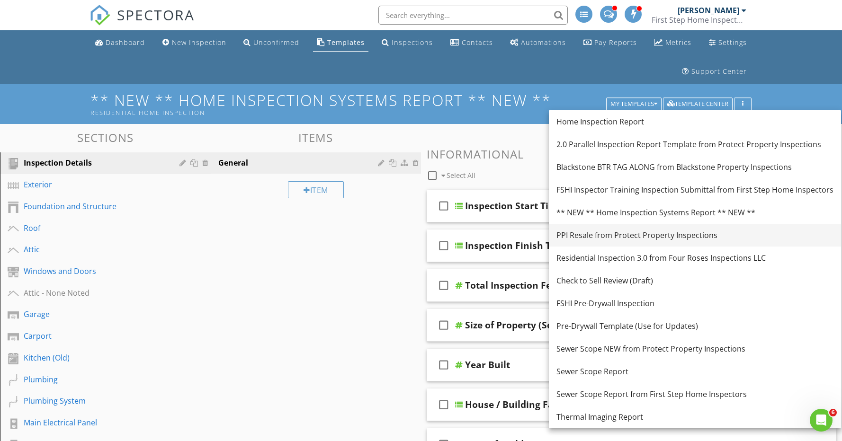
click at [604, 237] on div "PPI Resale from Protect Property Inspections" at bounding box center [694, 235] width 277 height 11
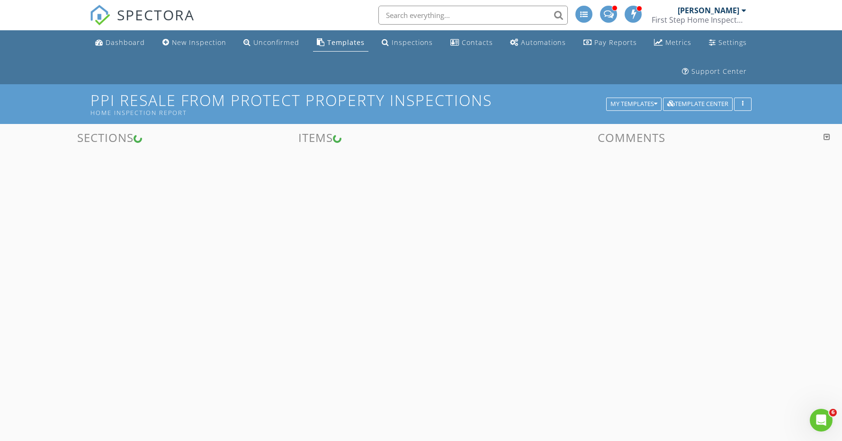
scroll to position [8, 0]
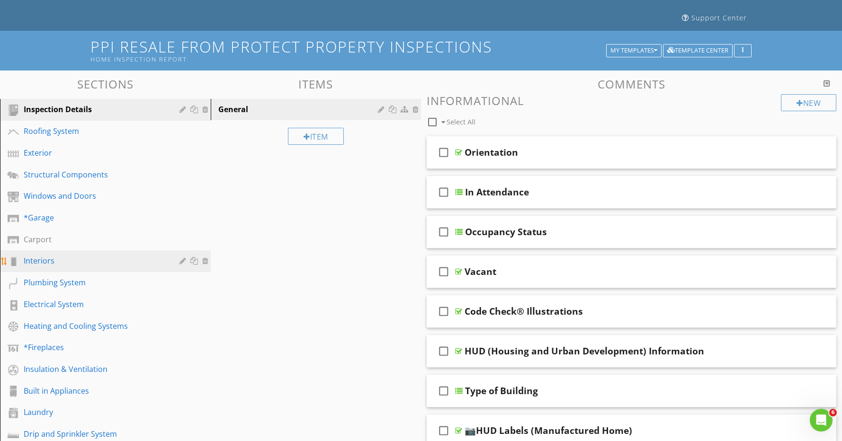
click at [95, 305] on div "Electrical System" at bounding box center [95, 304] width 142 height 11
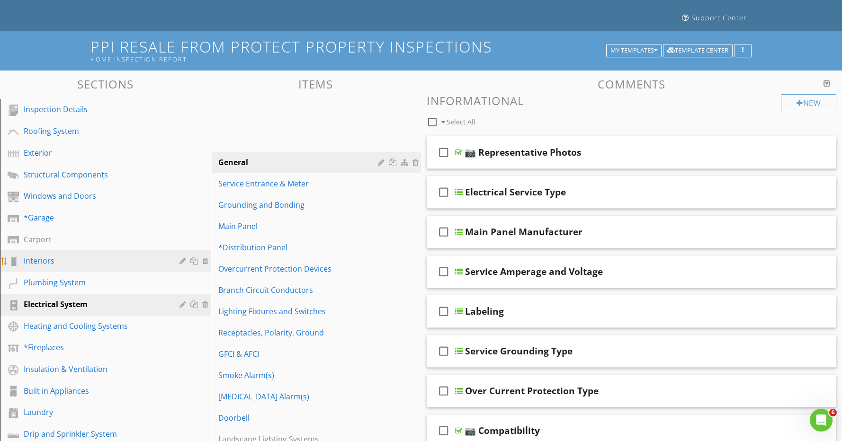
scroll to position [56, 0]
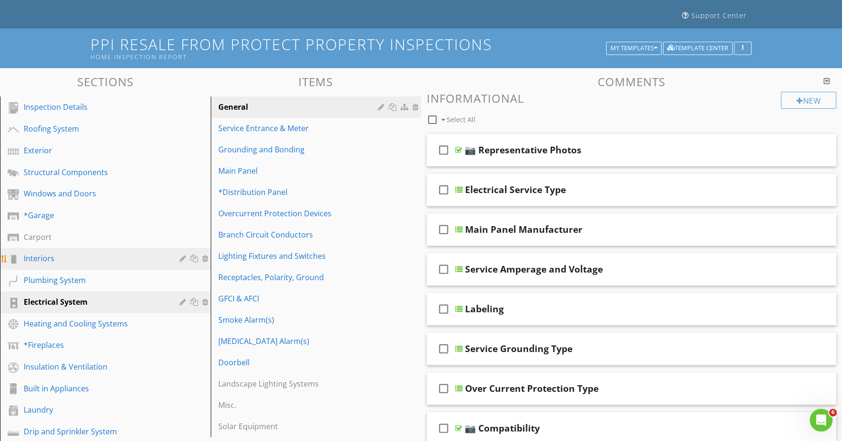
click at [77, 256] on div "Interiors" at bounding box center [95, 258] width 142 height 11
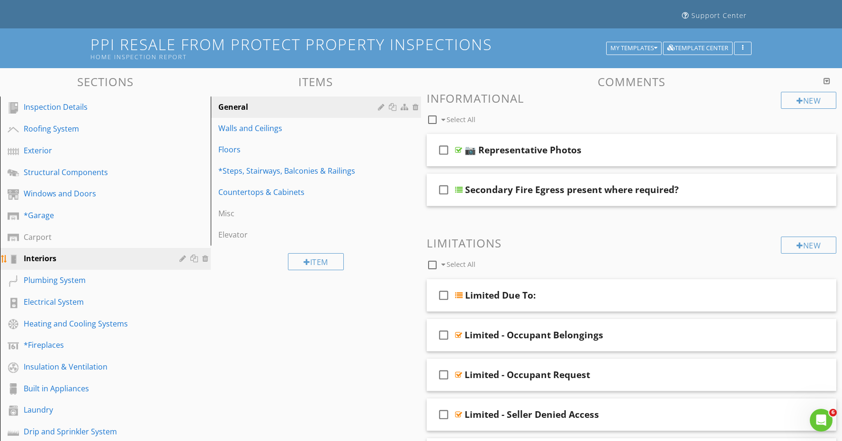
click at [196, 259] on div at bounding box center [195, 259] width 10 height 8
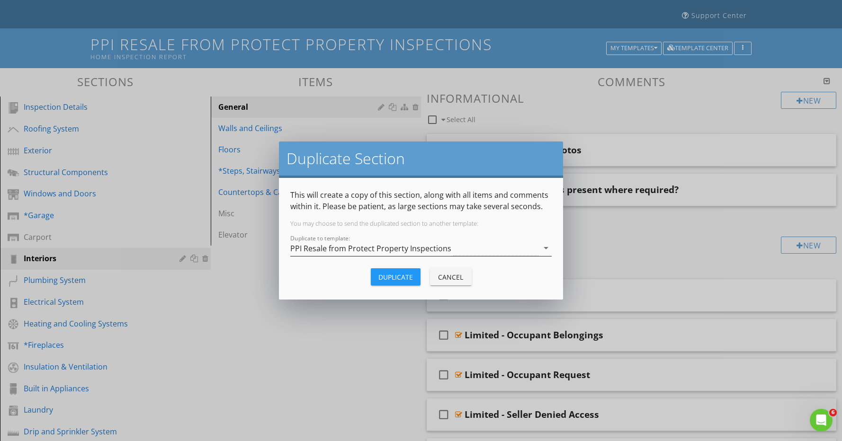
click at [359, 245] on div "PPI Resale from Protect Property Inspections" at bounding box center [370, 248] width 161 height 9
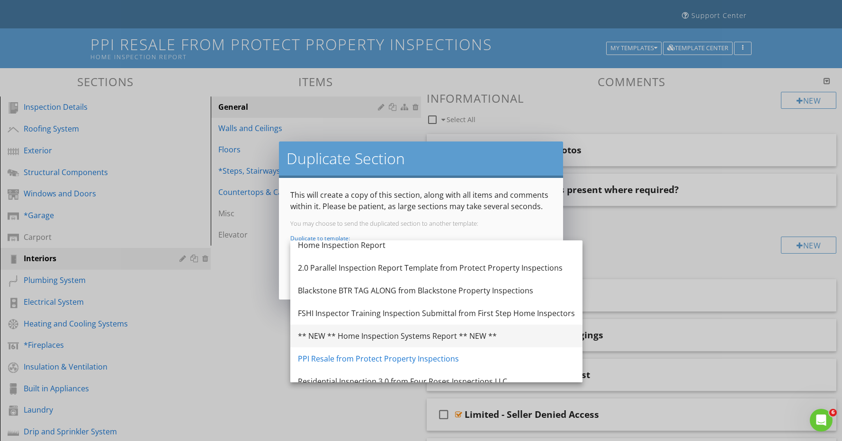
scroll to position [6, 0]
click at [339, 339] on div "** NEW ** Home Inspection Systems Report ** NEW **" at bounding box center [436, 336] width 277 height 11
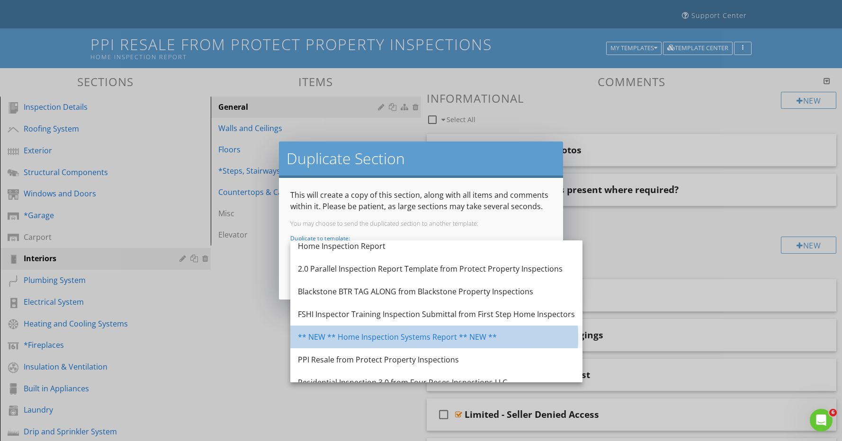
scroll to position [0, 0]
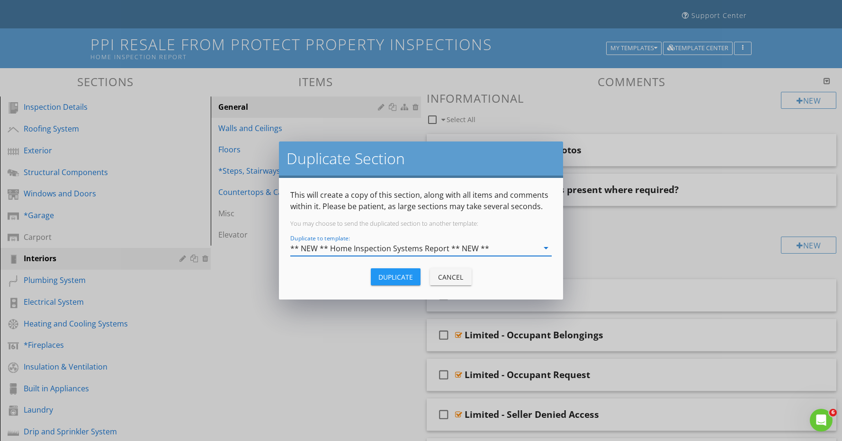
click at [398, 278] on div "Duplicate" at bounding box center [395, 277] width 35 height 10
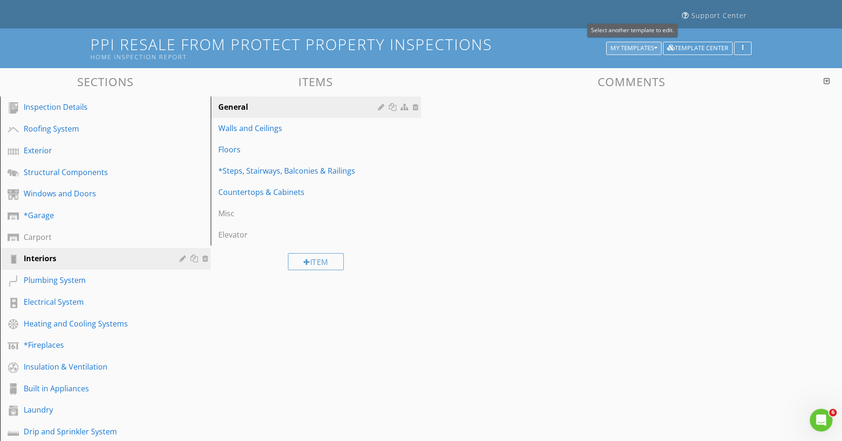
click at [631, 46] on div "My Templates" at bounding box center [633, 48] width 47 height 7
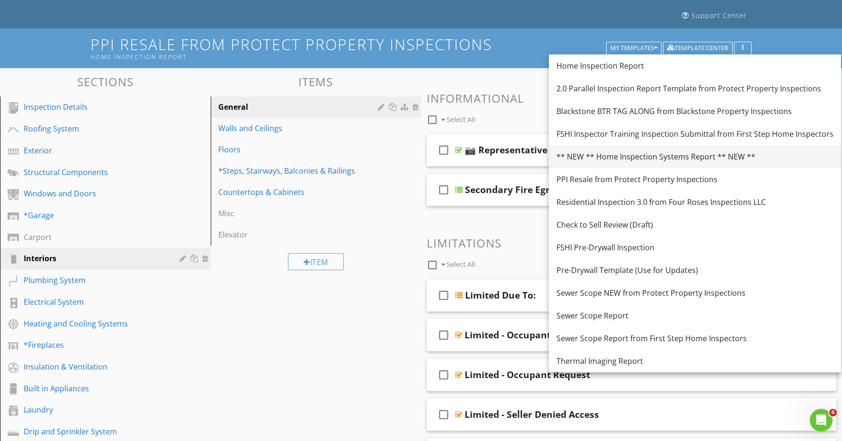
click at [633, 156] on div "** NEW ** Home Inspection Systems Report ** NEW **" at bounding box center [694, 156] width 277 height 11
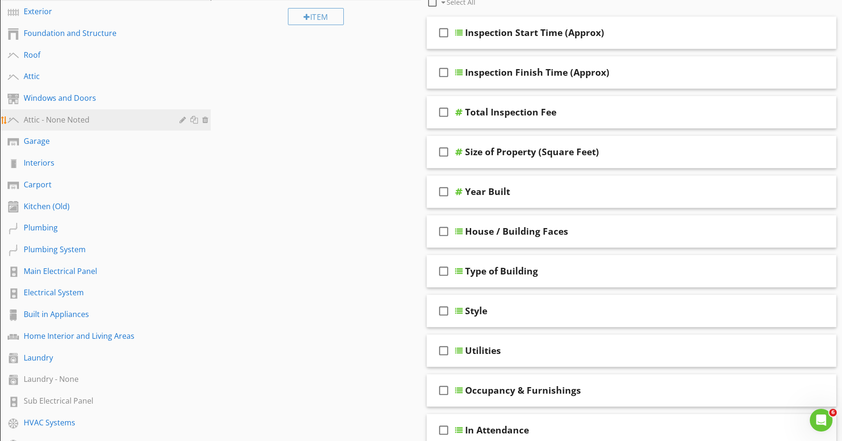
scroll to position [175, 0]
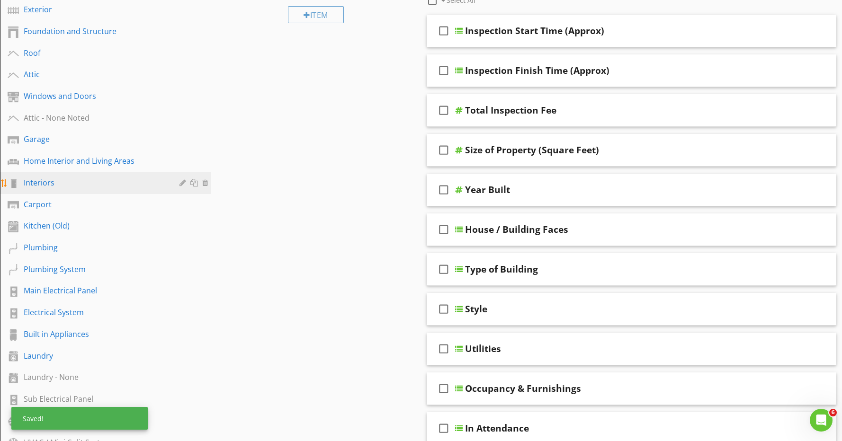
click at [73, 178] on div "Interiors" at bounding box center [95, 182] width 142 height 11
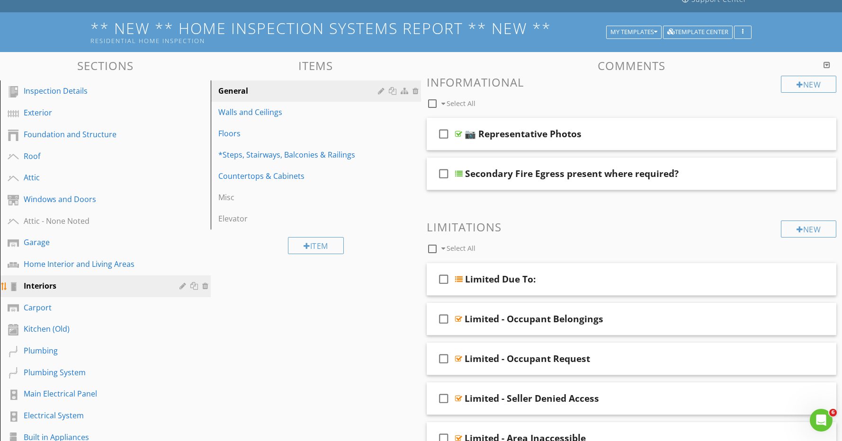
scroll to position [69, 0]
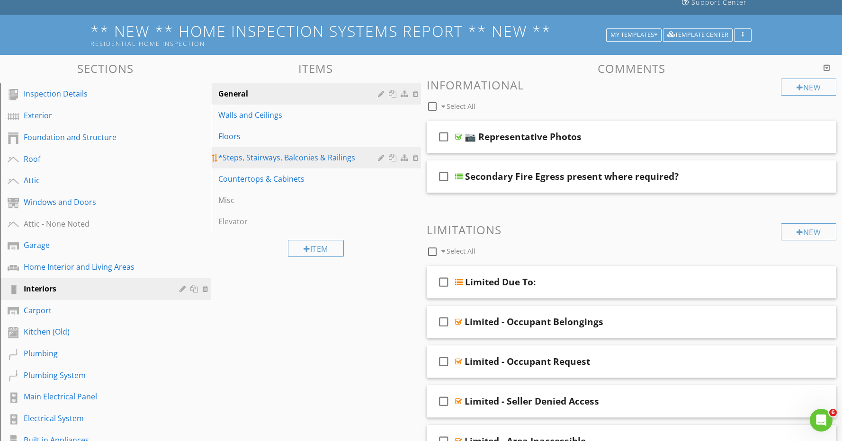
click at [318, 156] on div "*Steps, Stairways, Balconies & Railings" at bounding box center [299, 157] width 163 height 11
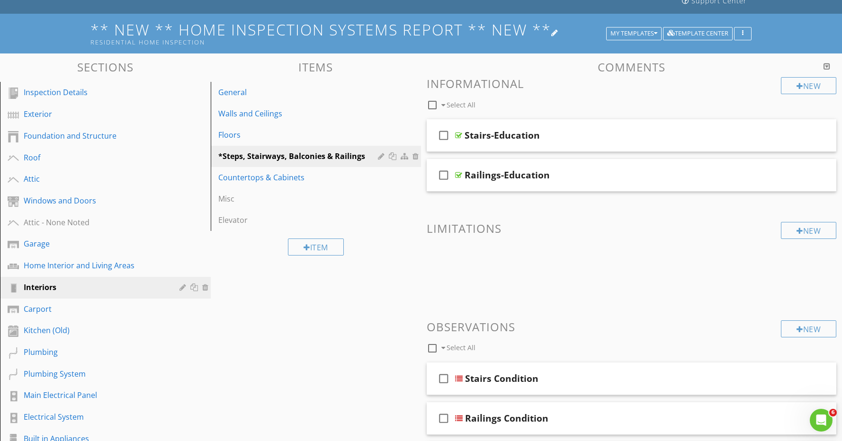
scroll to position [0, 0]
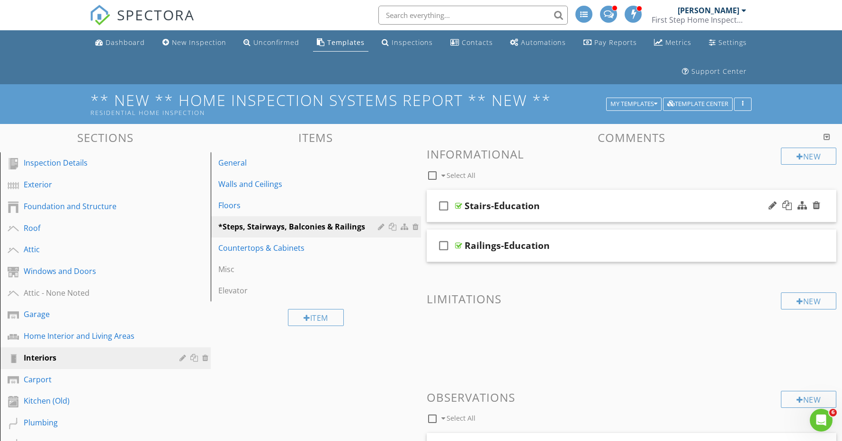
click at [577, 208] on div "Stairs-Education" at bounding box center [610, 205] width 293 height 11
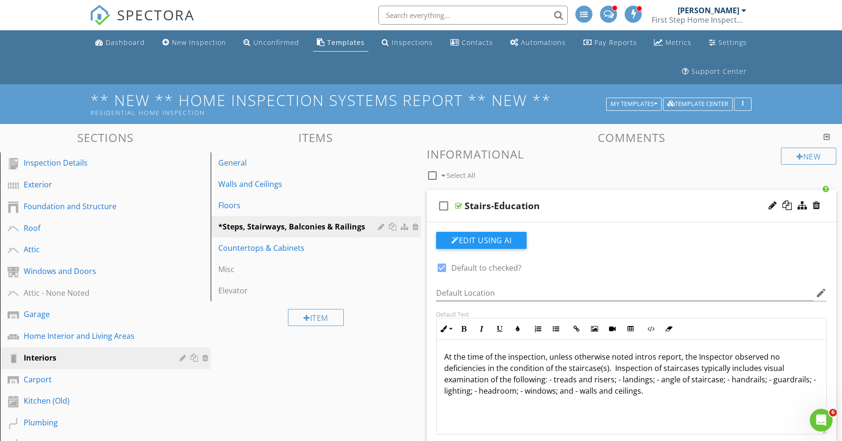
click at [653, 357] on p "At the time of the inspection, unless otherwise noted intros report, the Inspec…" at bounding box center [631, 373] width 375 height 45
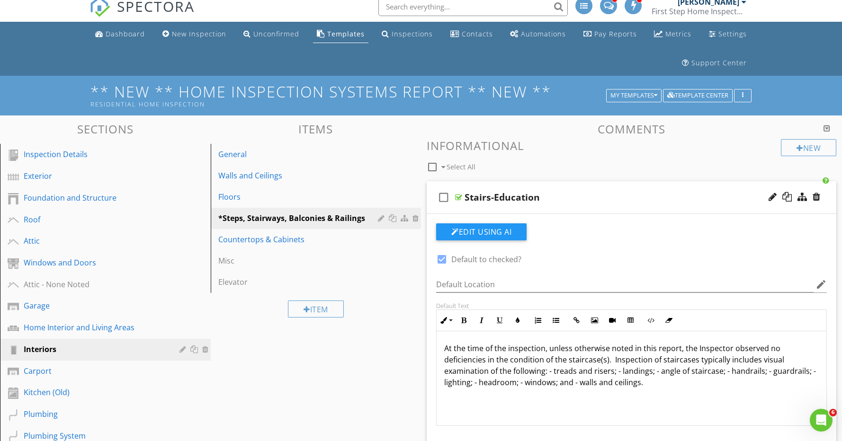
click at [634, 204] on div "check_box_outline_blank Stairs-Education" at bounding box center [632, 197] width 410 height 33
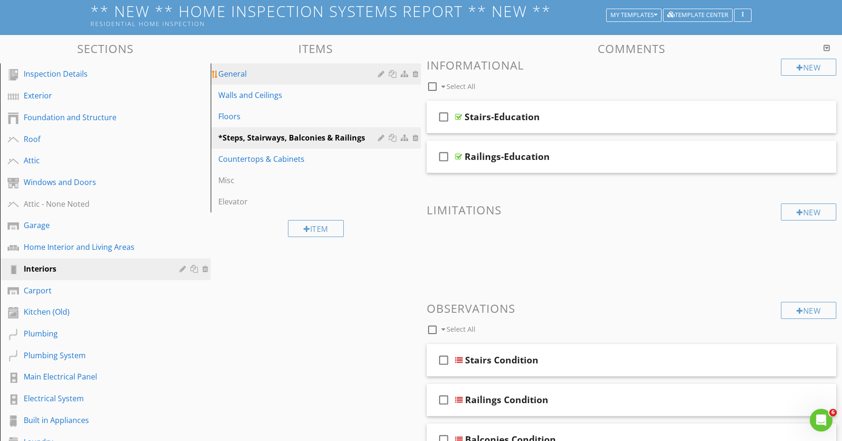
scroll to position [86, 0]
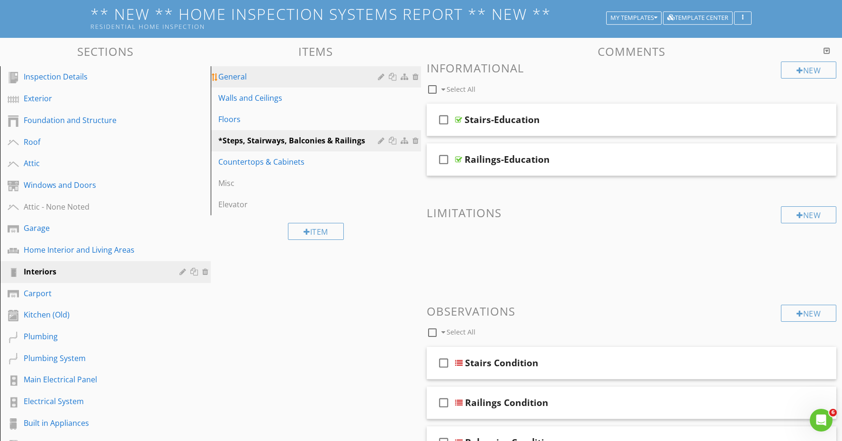
click at [323, 79] on div "General" at bounding box center [299, 76] width 163 height 11
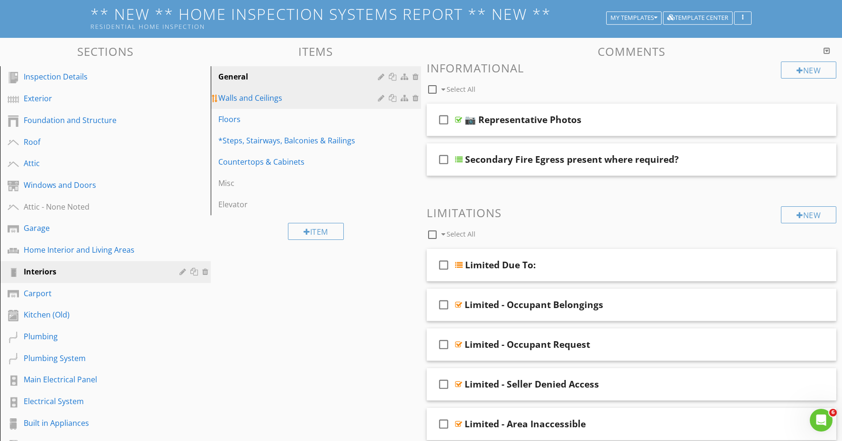
click at [310, 100] on div "Walls and Ceilings" at bounding box center [299, 97] width 163 height 11
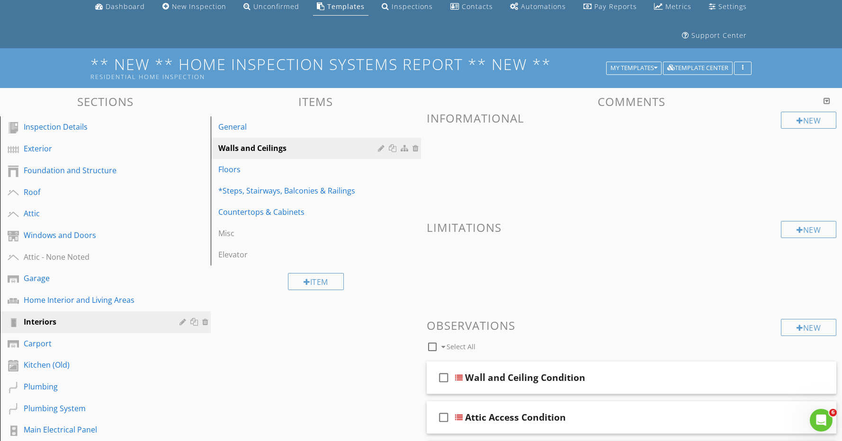
scroll to position [37, 0]
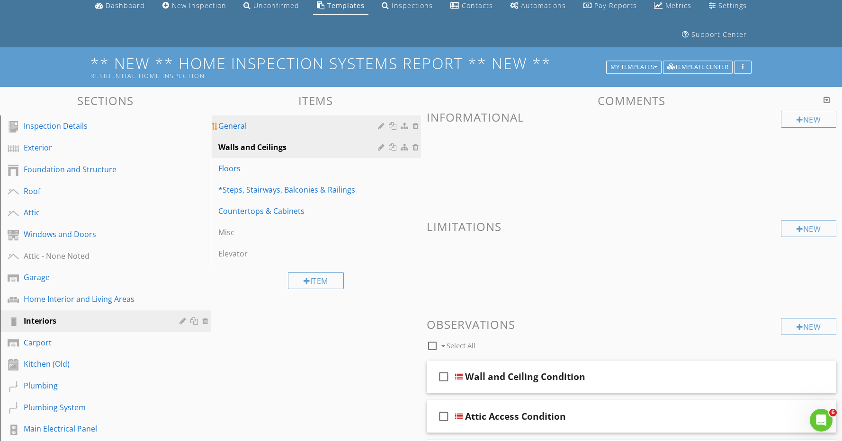
click at [296, 131] on div "General" at bounding box center [299, 125] width 163 height 11
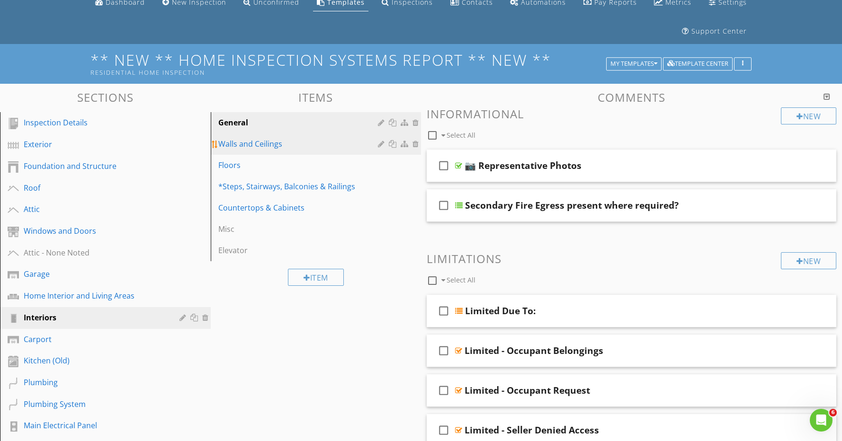
scroll to position [42, 0]
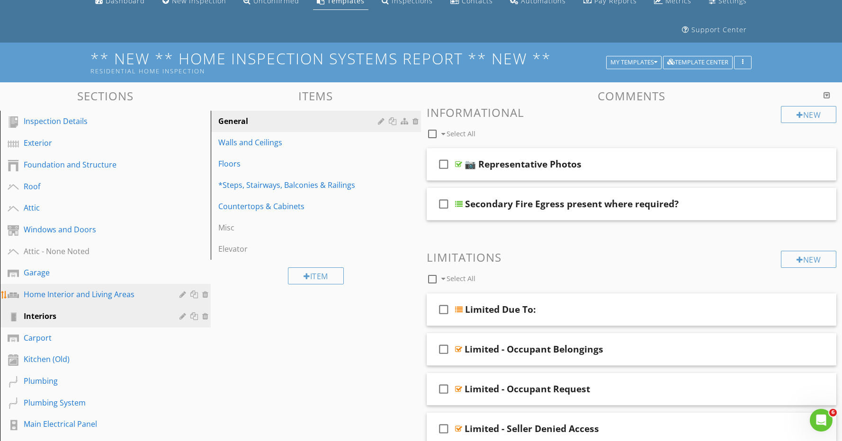
click at [119, 299] on div "Home Interior and Living Areas" at bounding box center [95, 294] width 142 height 11
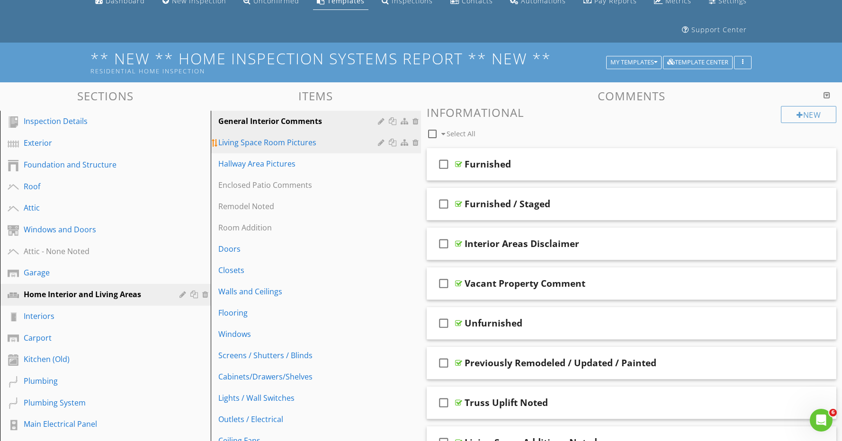
click at [292, 142] on div "Living Space Room Pictures" at bounding box center [299, 142] width 163 height 11
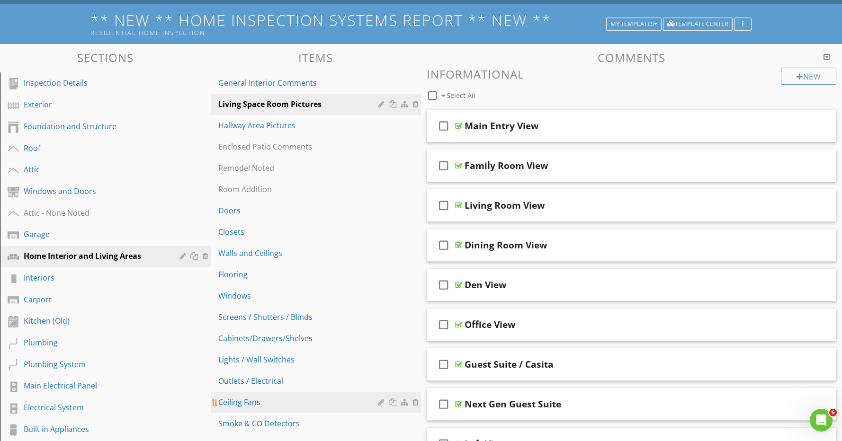
scroll to position [80, 0]
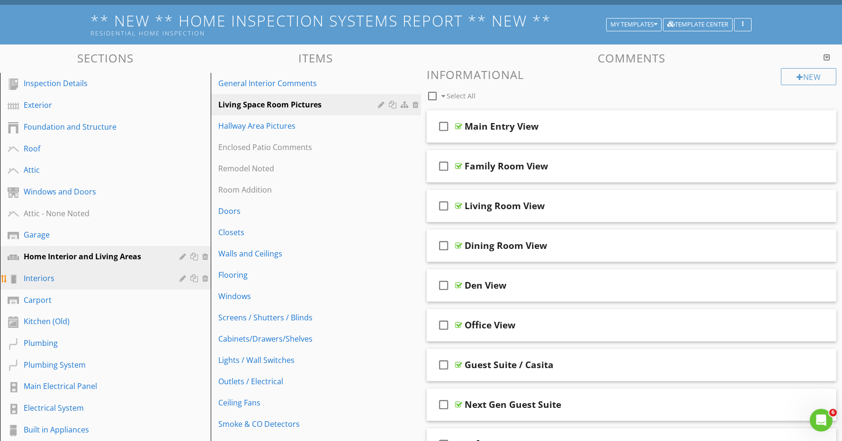
click at [94, 281] on div "Interiors" at bounding box center [95, 278] width 142 height 11
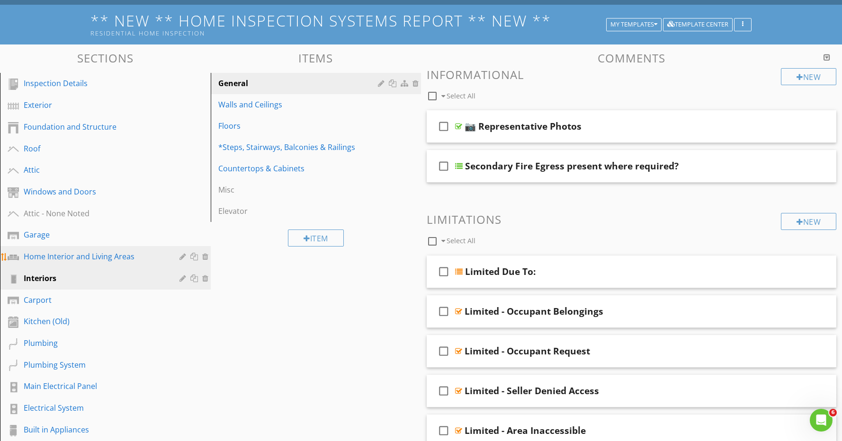
click at [96, 257] on div "Home Interior and Living Areas" at bounding box center [95, 256] width 142 height 11
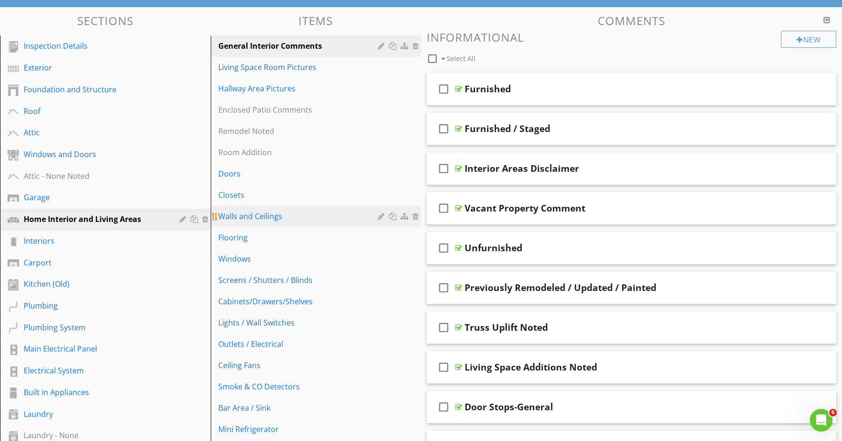
scroll to position [122, 0]
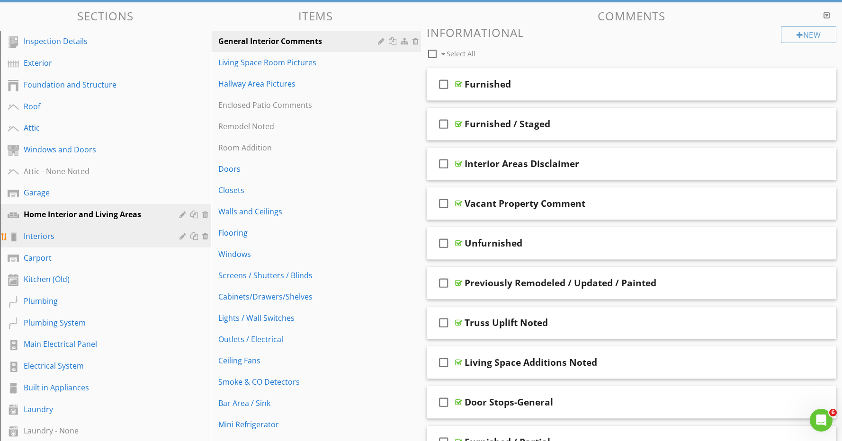
click at [59, 234] on div "Interiors" at bounding box center [95, 236] width 142 height 11
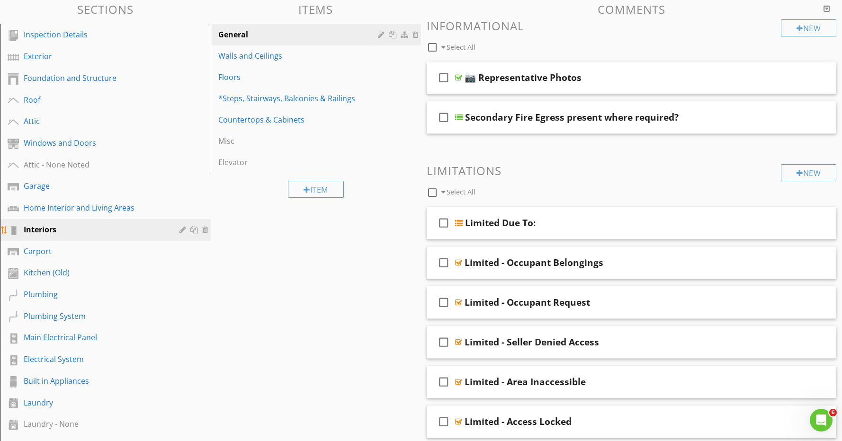
scroll to position [130, 0]
click at [75, 207] on div "Home Interior and Living Areas" at bounding box center [95, 207] width 142 height 11
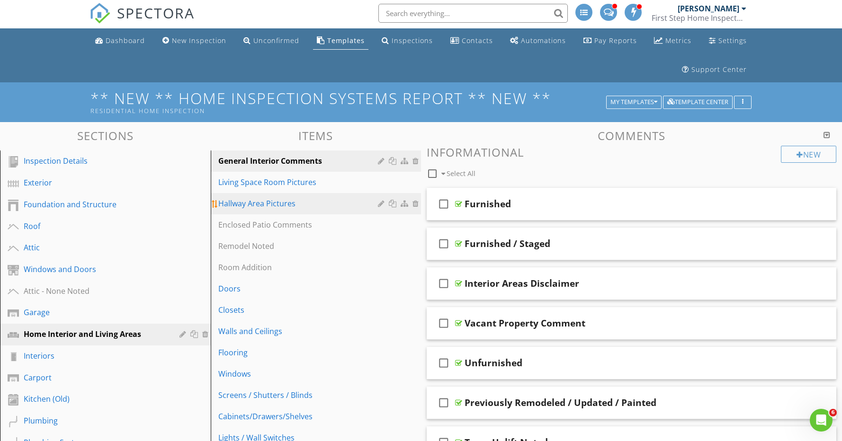
scroll to position [3, 0]
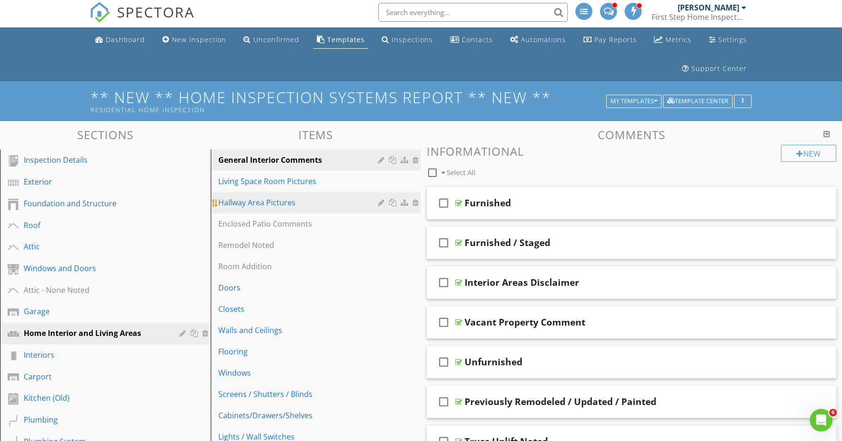
click at [419, 203] on div at bounding box center [416, 203] width 9 height 8
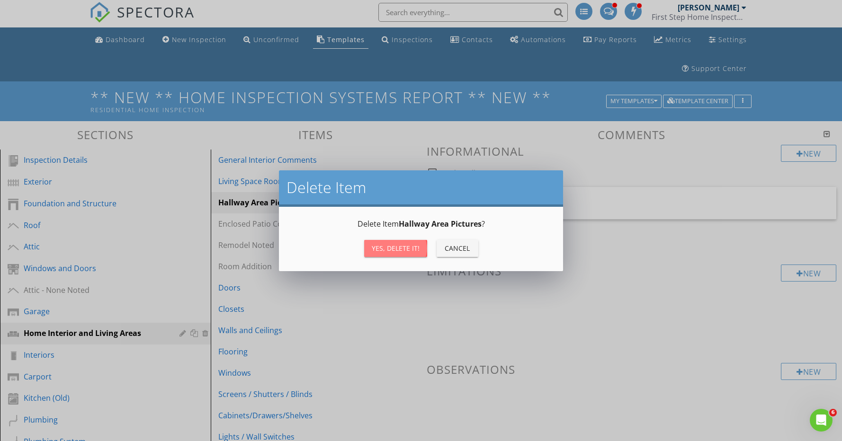
click at [402, 247] on div "Yes, Delete it!" at bounding box center [396, 248] width 48 height 10
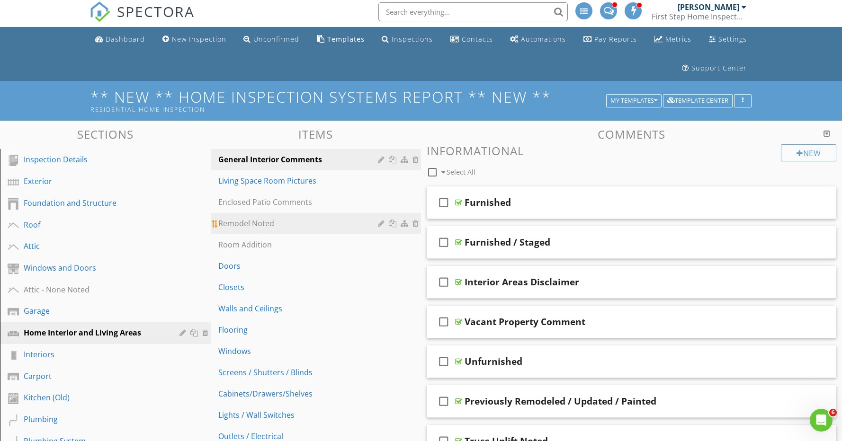
scroll to position [1, 0]
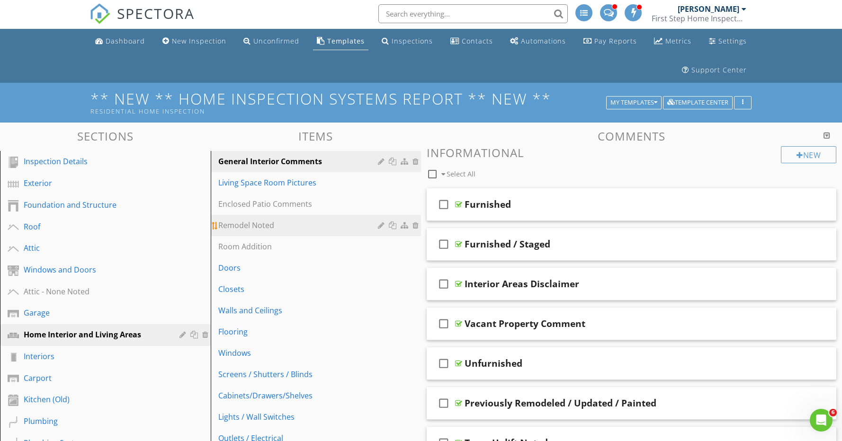
click at [303, 226] on div "Remodel Noted" at bounding box center [299, 225] width 163 height 11
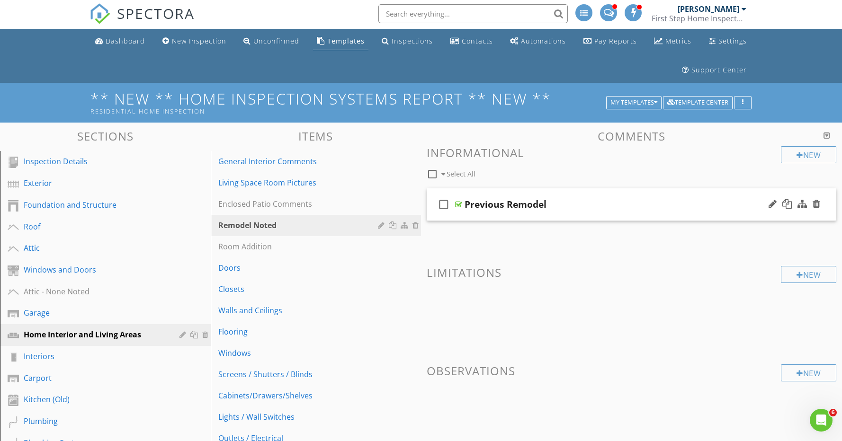
click at [597, 196] on div "check_box_outline_blank Previous Remodel" at bounding box center [632, 204] width 410 height 33
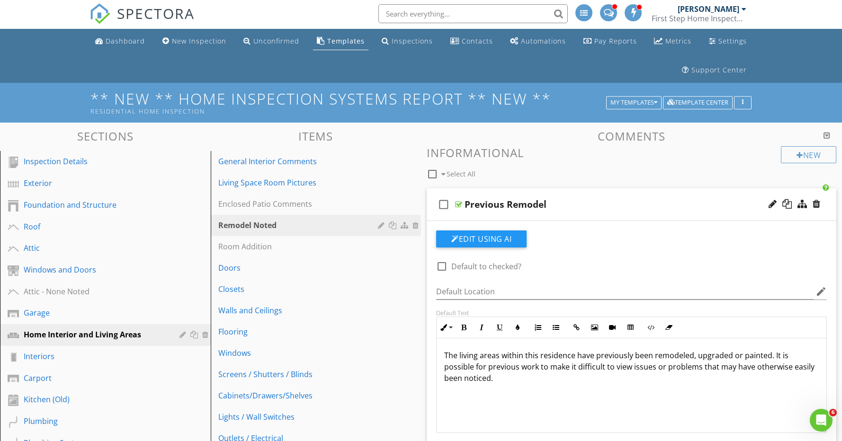
click at [597, 196] on div "check_box_outline_blank Previous Remodel" at bounding box center [632, 204] width 410 height 33
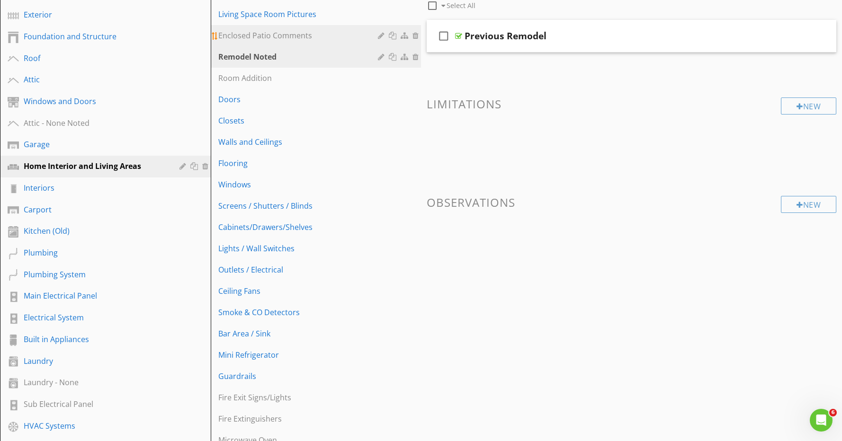
scroll to position [0, 0]
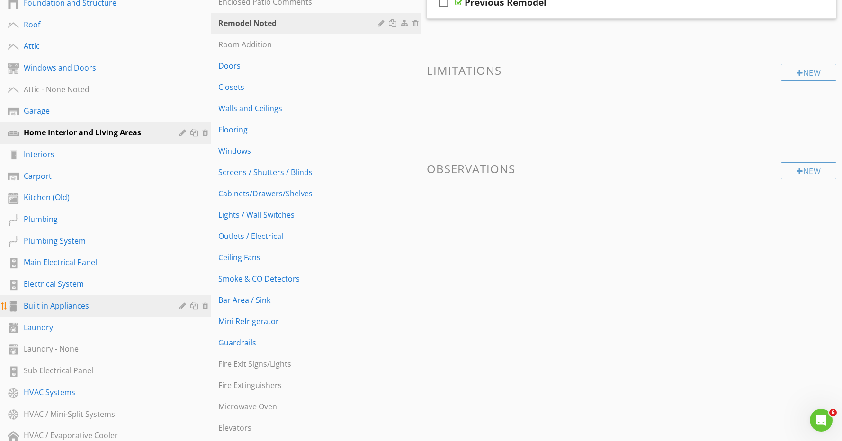
click at [90, 304] on div "Built in Appliances" at bounding box center [95, 305] width 142 height 11
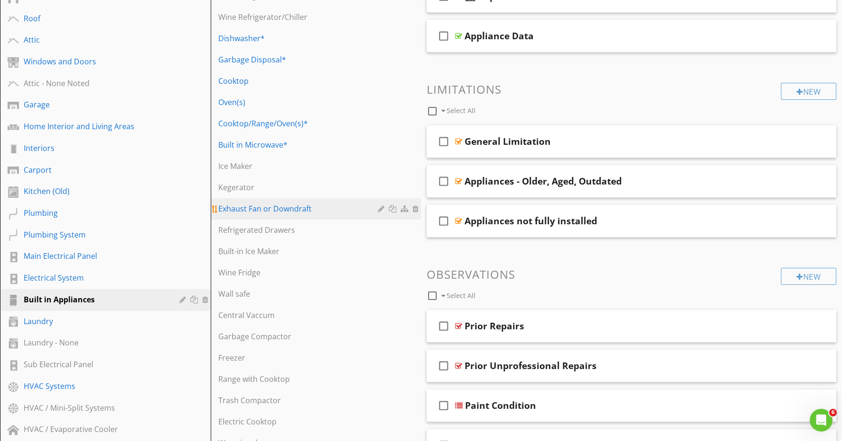
scroll to position [221, 0]
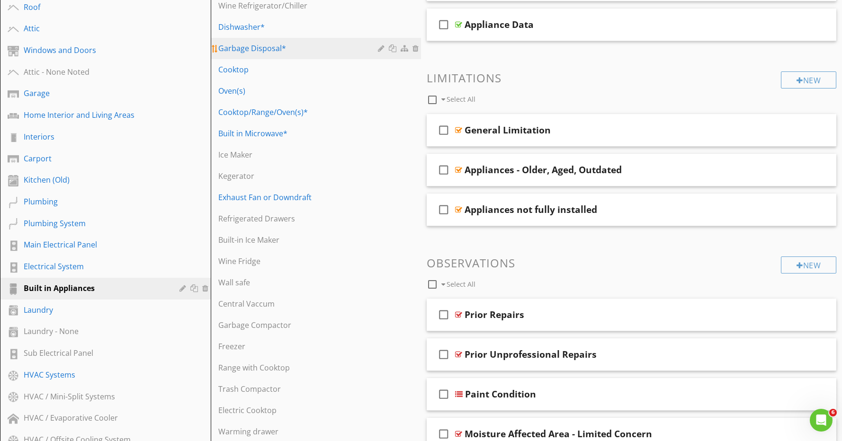
click at [305, 51] on div "Garbage Disposal*" at bounding box center [299, 48] width 163 height 11
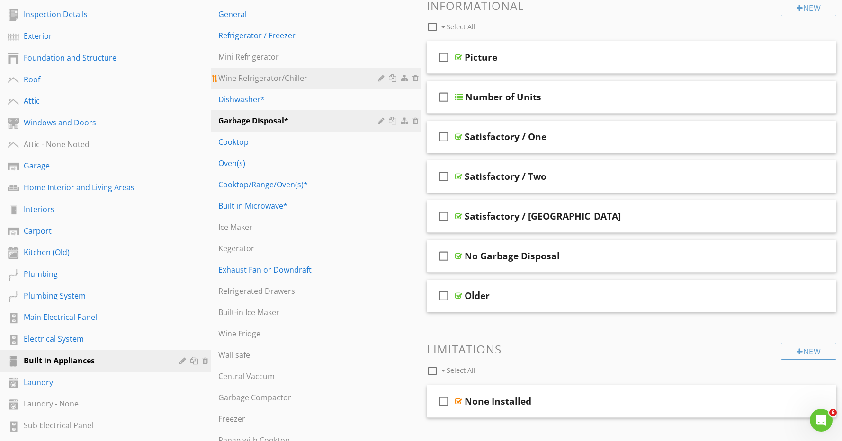
scroll to position [151, 0]
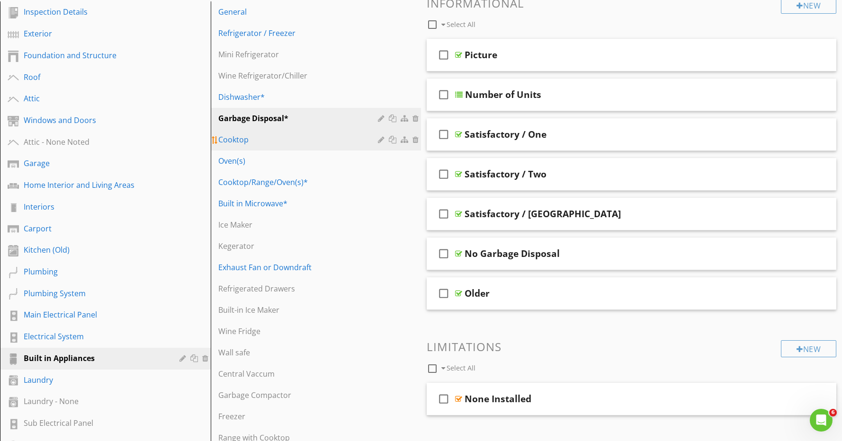
click at [275, 138] on div "Cooktop" at bounding box center [299, 139] width 163 height 11
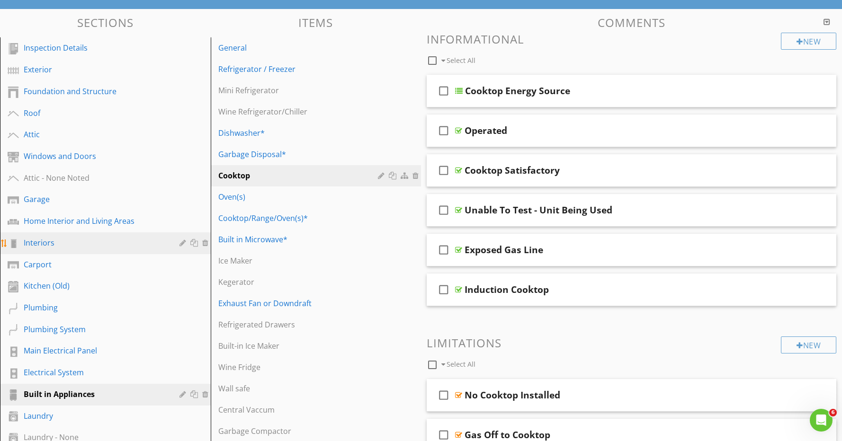
scroll to position [116, 0]
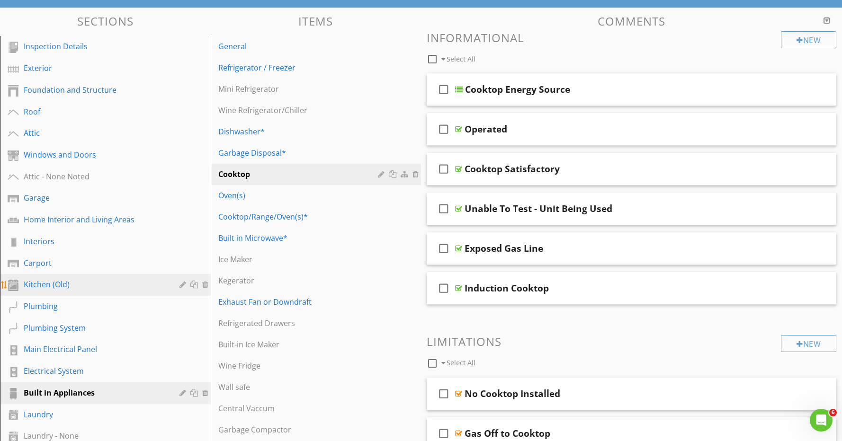
click at [61, 280] on div "Kitchen (Old)" at bounding box center [95, 284] width 142 height 11
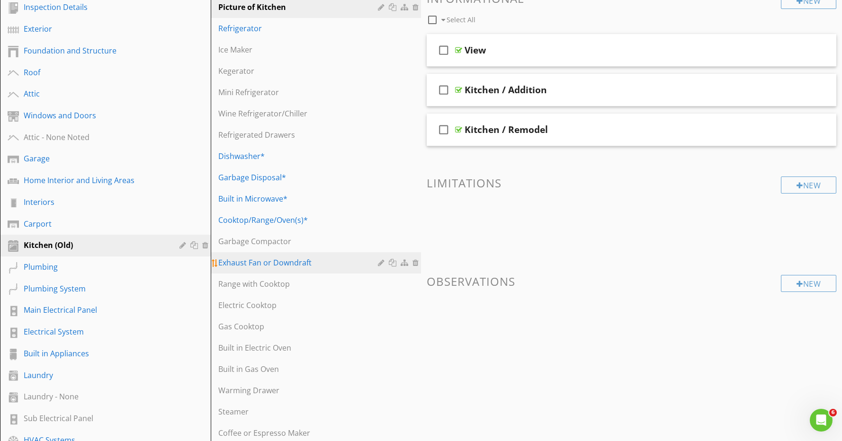
scroll to position [151, 0]
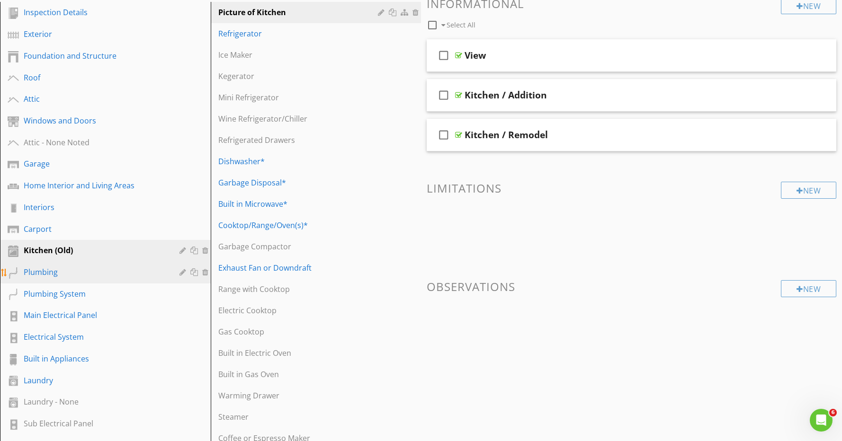
click at [77, 268] on div "Plumbing" at bounding box center [95, 272] width 142 height 11
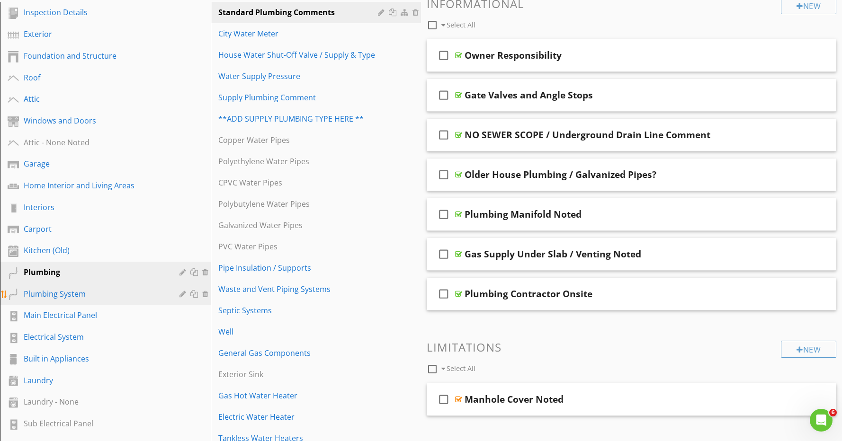
click at [74, 290] on div "Plumbing System" at bounding box center [95, 293] width 142 height 11
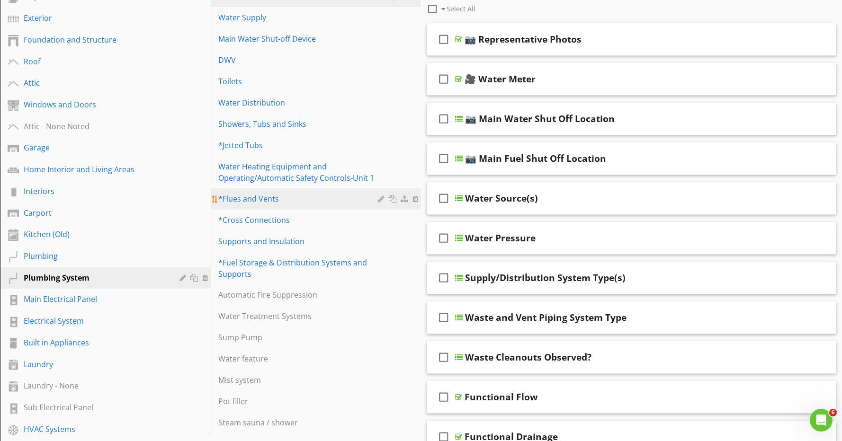
scroll to position [182, 0]
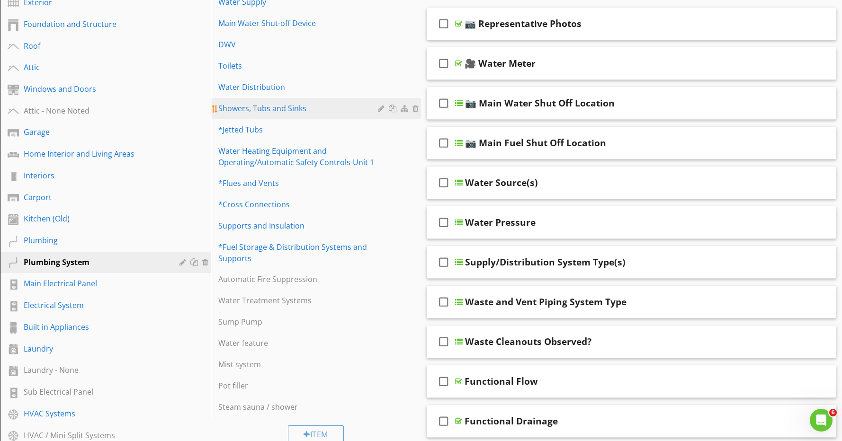
click at [290, 108] on div "Showers, Tubs and Sinks" at bounding box center [299, 108] width 163 height 11
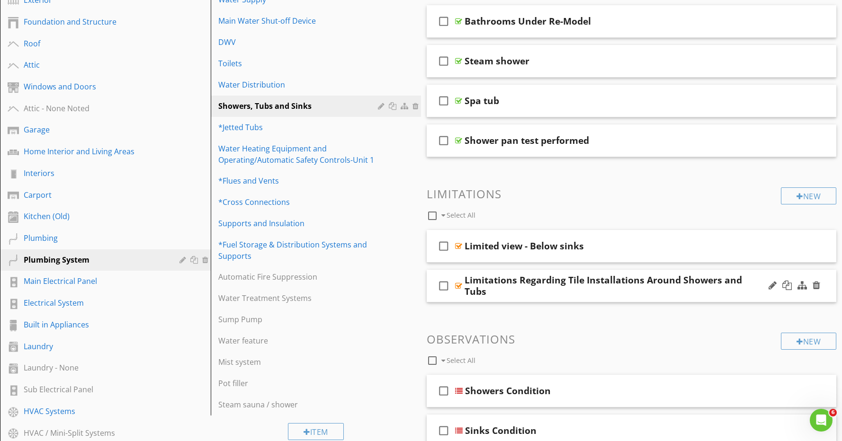
scroll to position [191, 0]
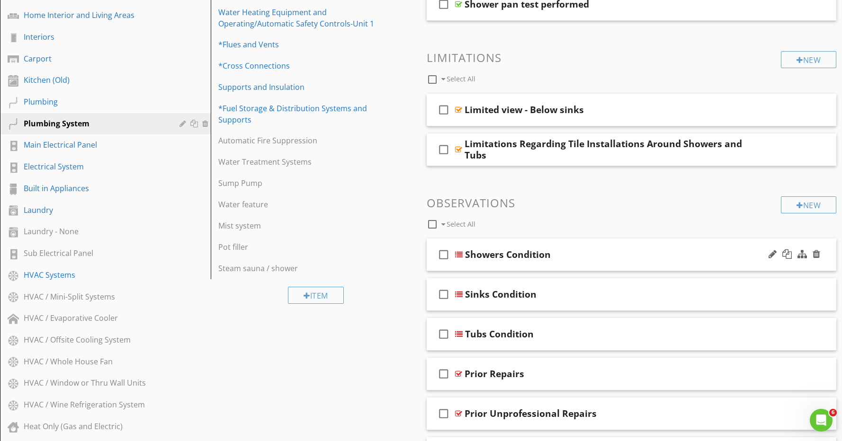
click at [579, 253] on div "Showers Condition" at bounding box center [611, 254] width 293 height 11
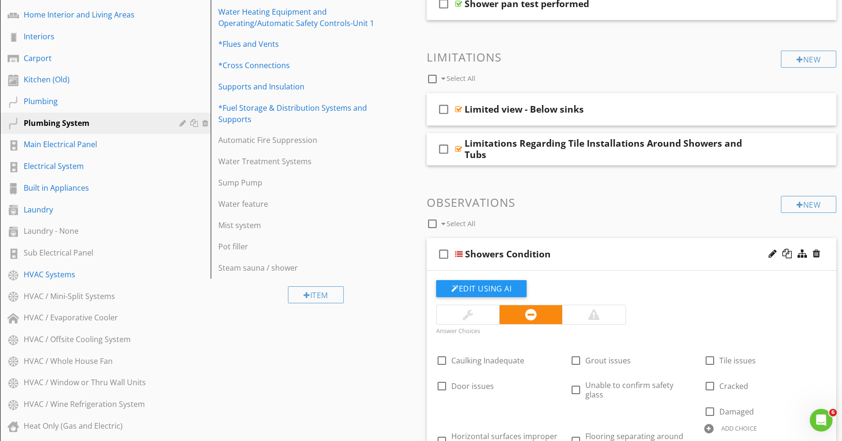
click at [579, 253] on div "Showers Condition" at bounding box center [611, 254] width 293 height 11
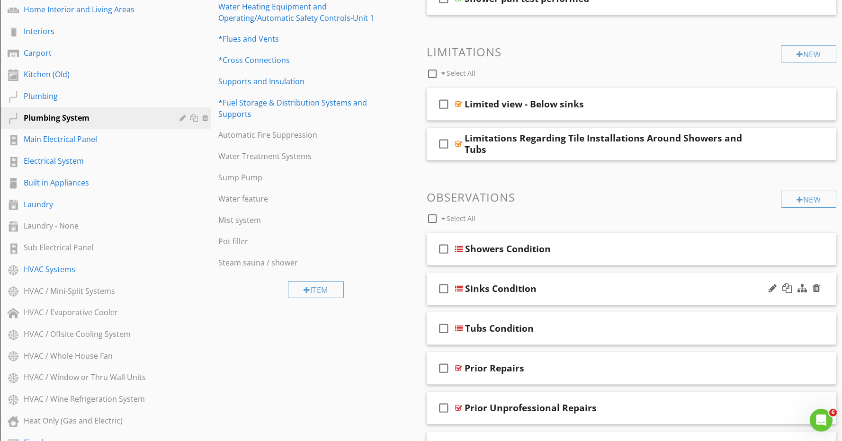
click at [571, 286] on div "Sinks Condition" at bounding box center [611, 288] width 293 height 11
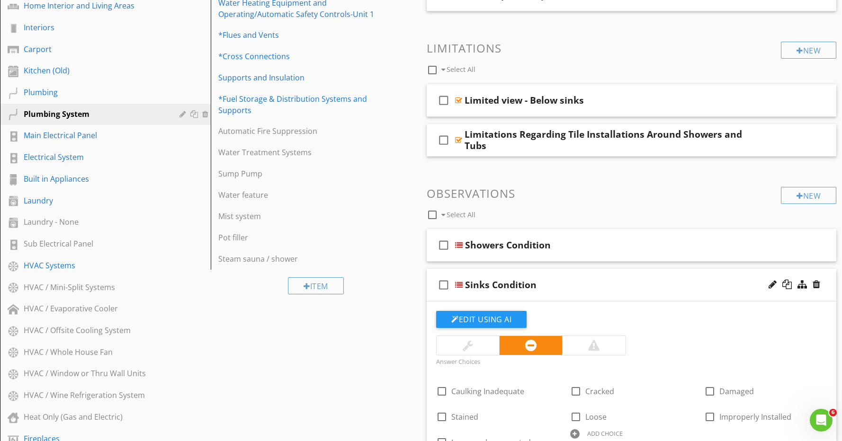
click at [571, 286] on div "Sinks Condition" at bounding box center [611, 284] width 293 height 11
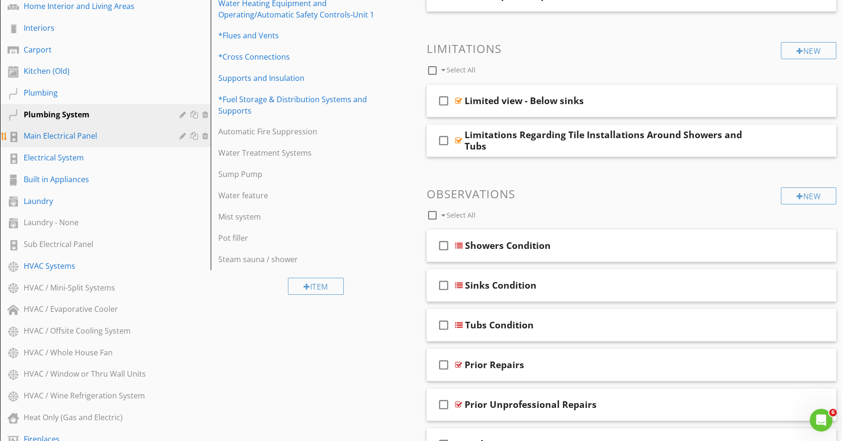
click at [111, 128] on link "Main Electrical Panel" at bounding box center [107, 136] width 208 height 22
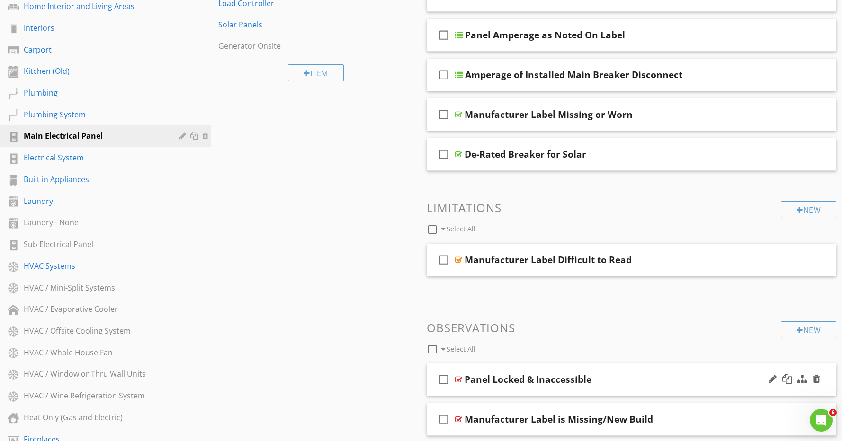
click at [571, 378] on div "Panel Locked & Inaccessible" at bounding box center [527, 379] width 127 height 11
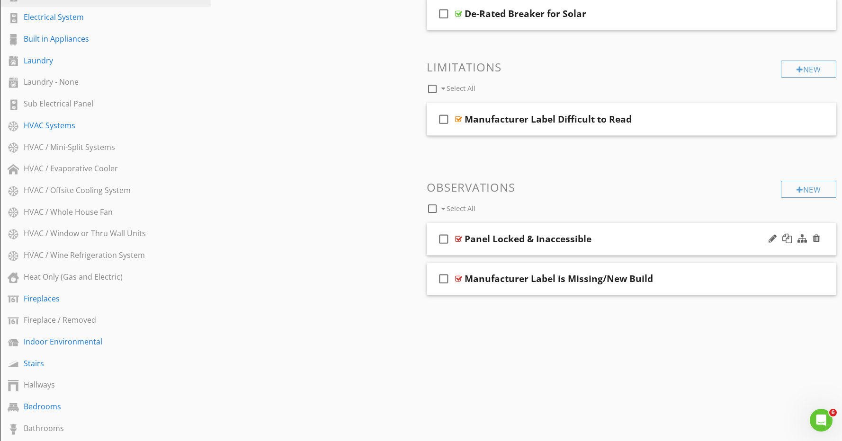
click at [453, 250] on div "check_box_outline_blank Panel Locked & Inaccessible" at bounding box center [632, 239] width 410 height 33
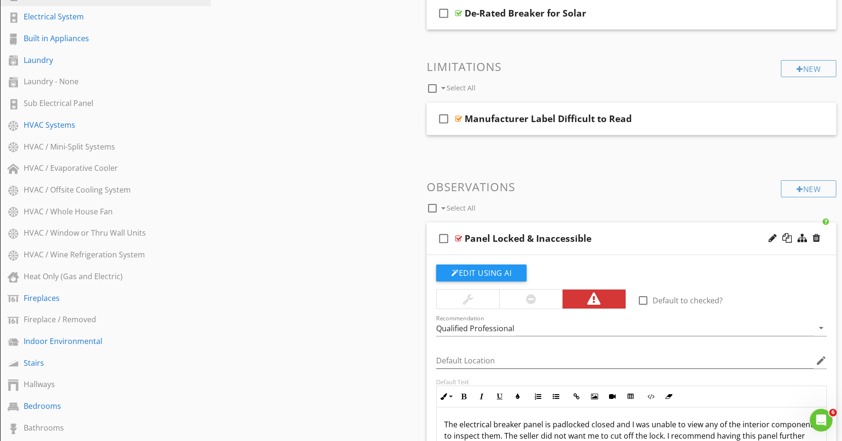
scroll to position [472, 0]
click at [453, 250] on div "check_box_outline_blank Panel Locked & Inaccessible" at bounding box center [632, 238] width 410 height 33
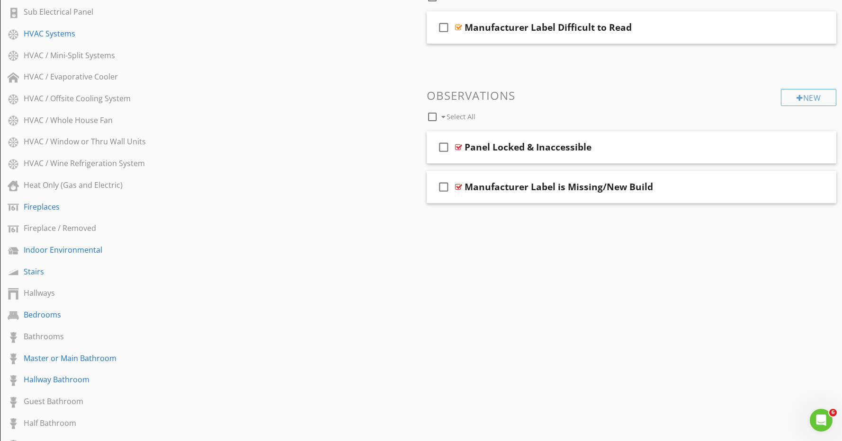
scroll to position [565, 0]
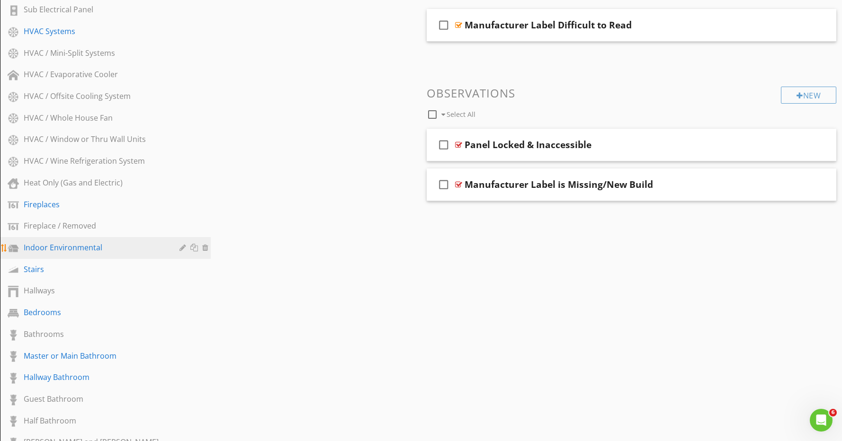
click at [107, 247] on div "Indoor Environmental" at bounding box center [95, 247] width 142 height 11
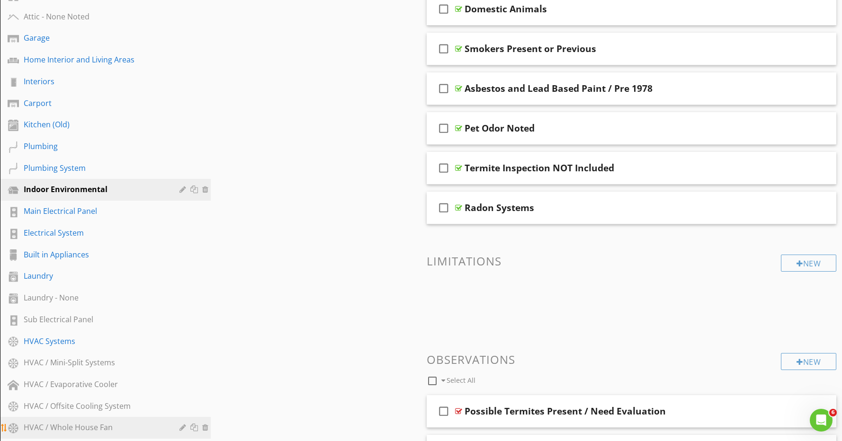
scroll to position [278, 0]
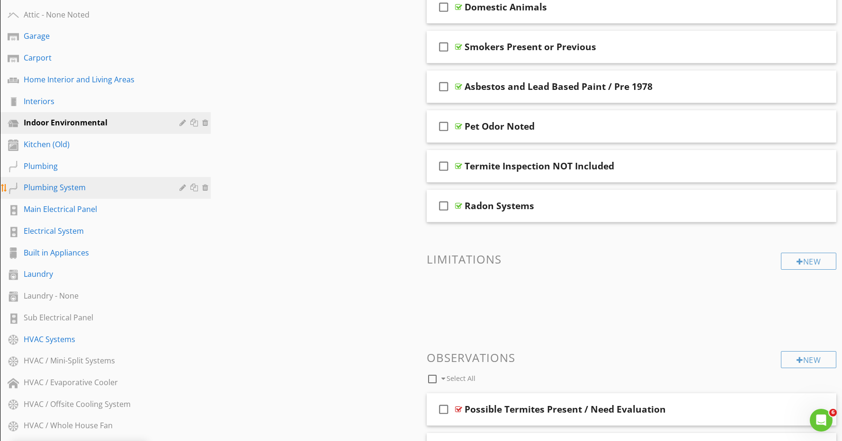
click at [76, 189] on div "Plumbing System" at bounding box center [95, 187] width 142 height 11
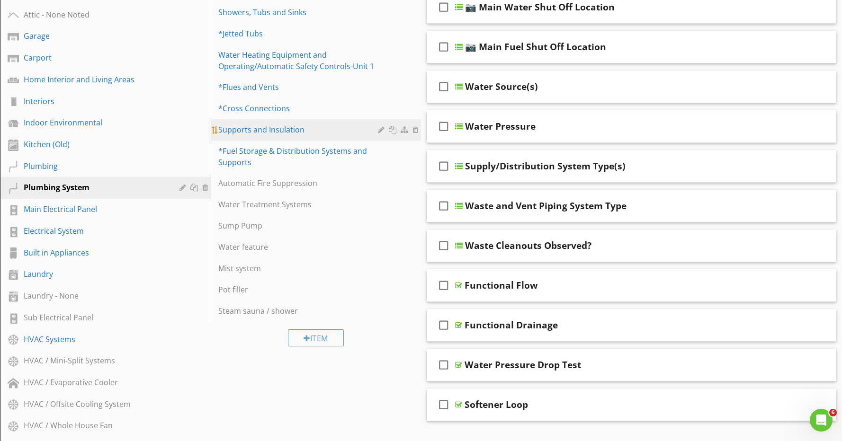
click at [274, 129] on div "Supports and Insulation" at bounding box center [299, 129] width 163 height 11
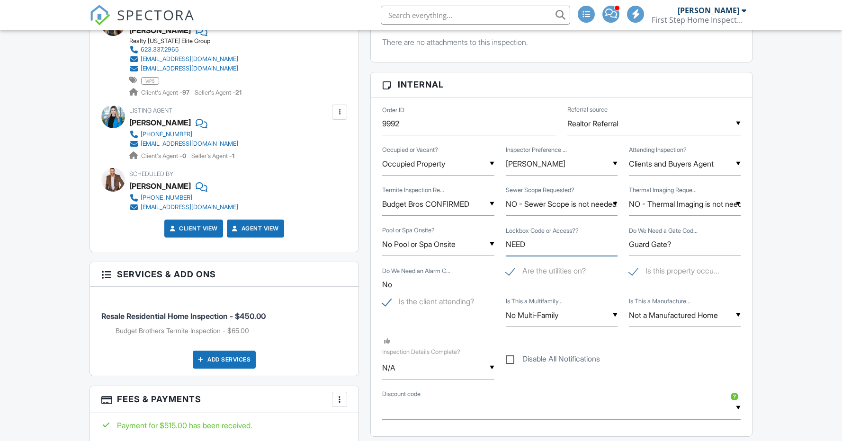
click at [559, 248] on input "NEED" at bounding box center [562, 244] width 112 height 23
type input "N"
paste input "8249732"
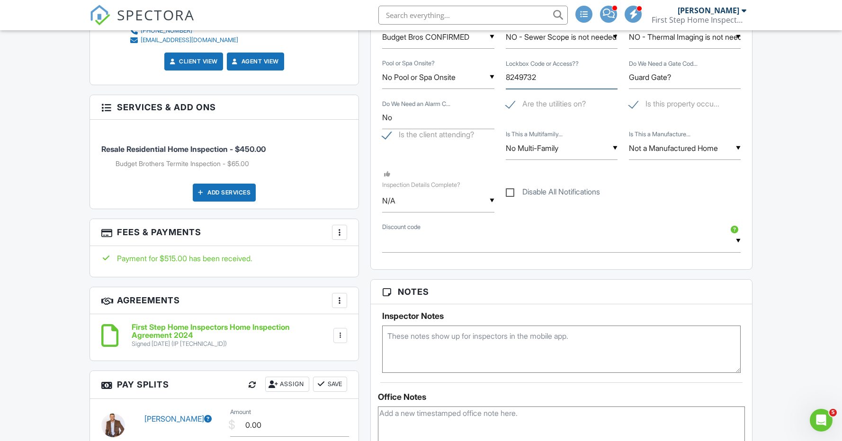
scroll to position [621, 0]
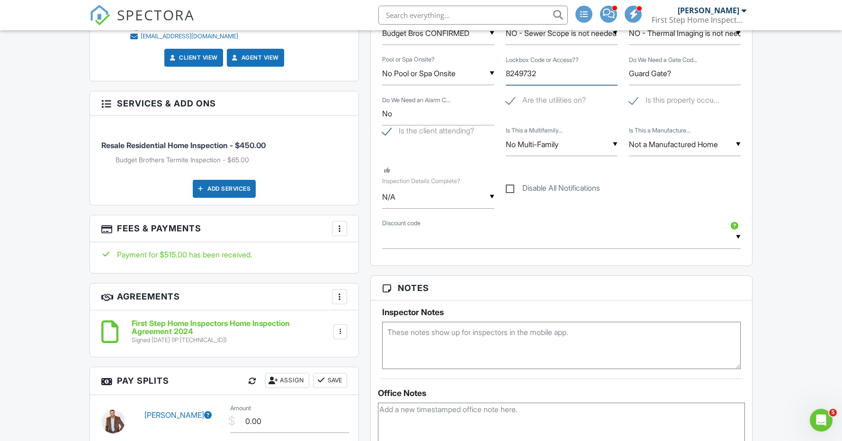
type input "8249732"
click at [453, 333] on textarea at bounding box center [561, 345] width 358 height 47
paste textarea "8249732"
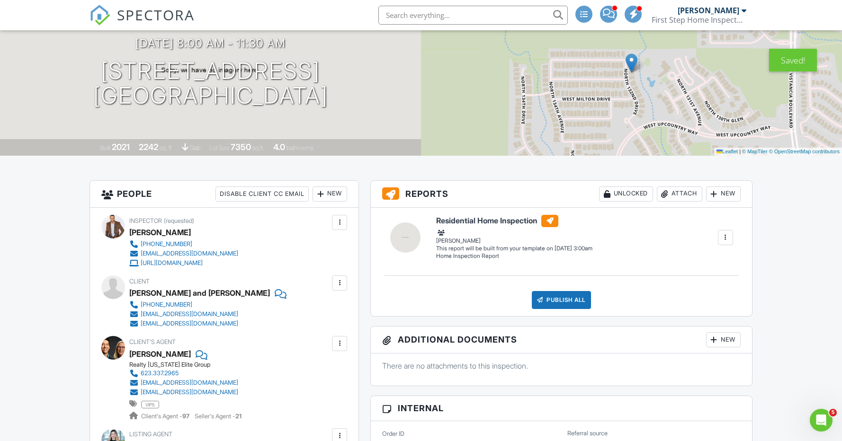
scroll to position [0, 0]
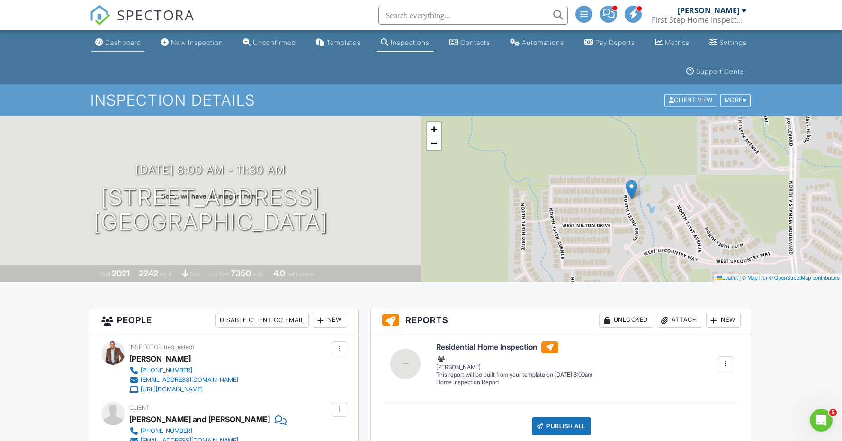
type textarea "8249732"
click at [127, 42] on div "Dashboard" at bounding box center [123, 42] width 36 height 8
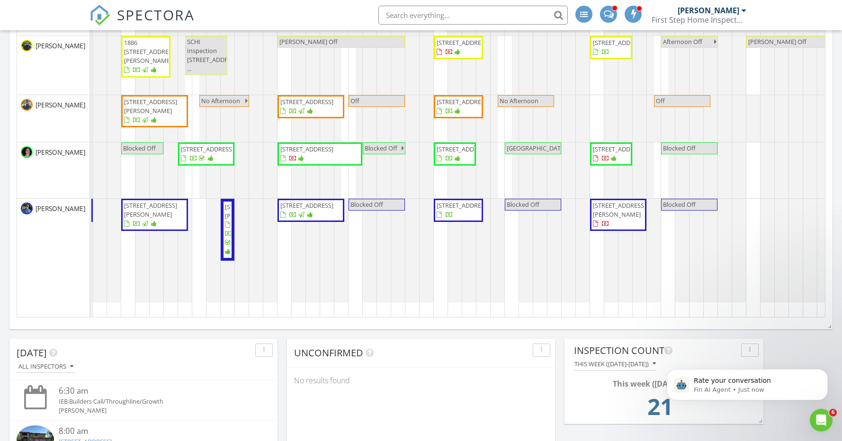
scroll to position [0, 312]
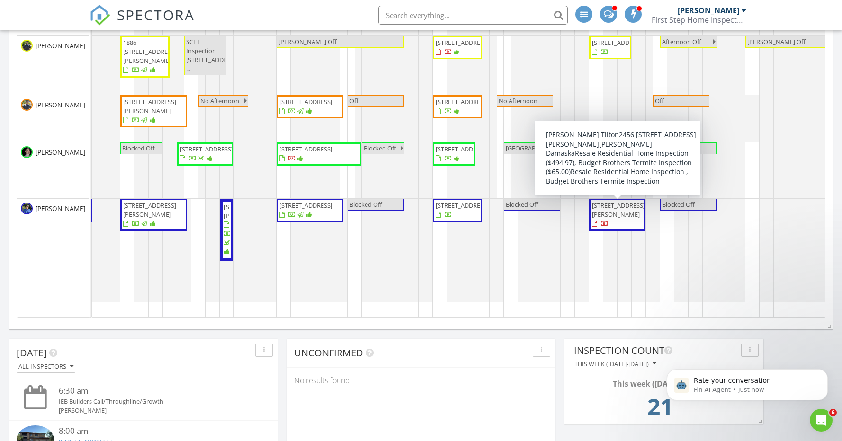
click at [623, 212] on span "2456 E Lindrick Dr, Gilbert 85298" at bounding box center [618, 210] width 53 height 18
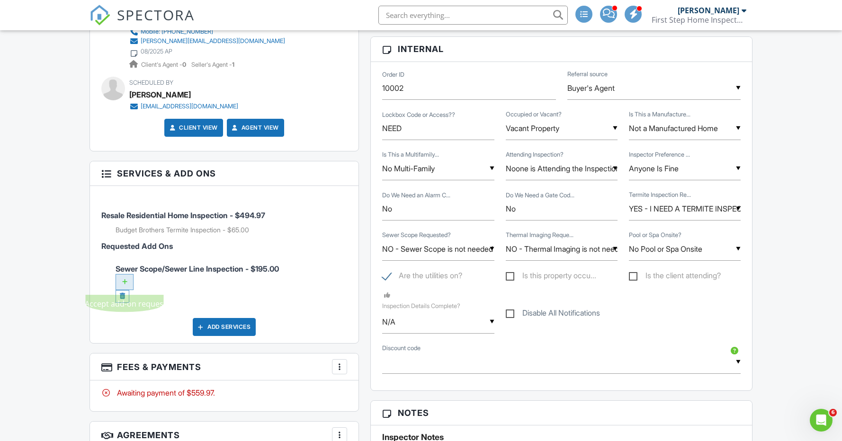
click at [126, 283] on div at bounding box center [125, 282] width 18 height 16
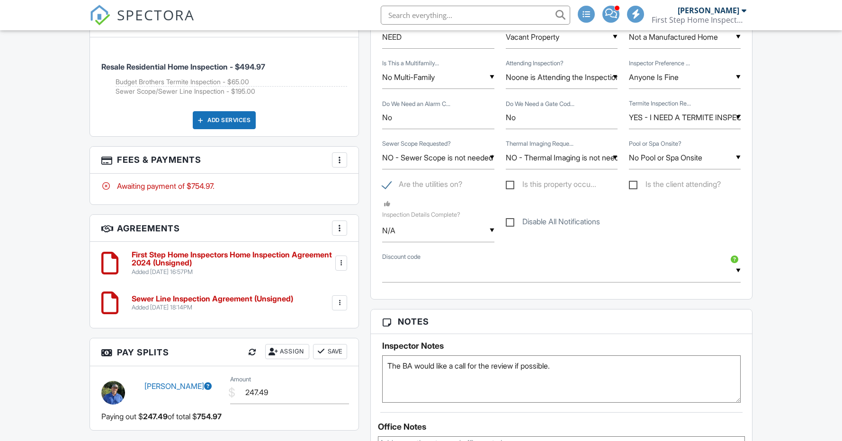
click at [340, 159] on div at bounding box center [339, 159] width 9 height 9
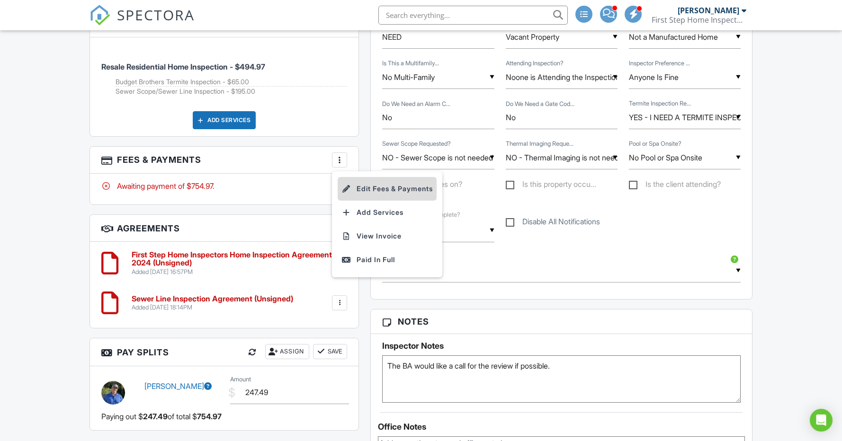
click at [369, 190] on li "Edit Fees & Payments" at bounding box center [387, 189] width 99 height 24
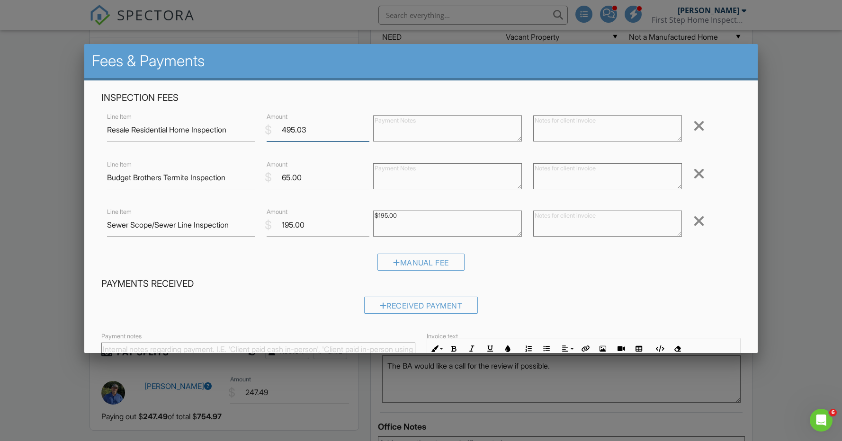
click at [366, 127] on input "495.03" at bounding box center [318, 129] width 103 height 23
click at [366, 127] on input "494.97" at bounding box center [318, 129] width 103 height 23
click at [366, 127] on input "494.98" at bounding box center [318, 129] width 103 height 23
click at [366, 127] on input "494.99" at bounding box center [318, 129] width 103 height 23
type input "495"
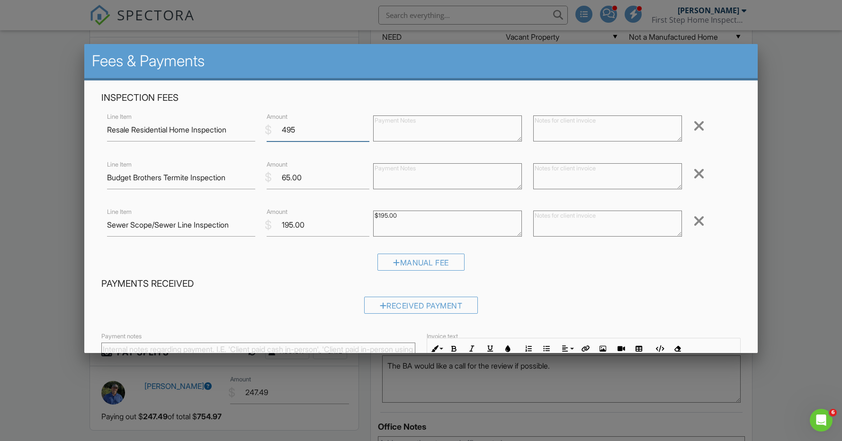
click at [366, 127] on input "495" at bounding box center [318, 129] width 103 height 23
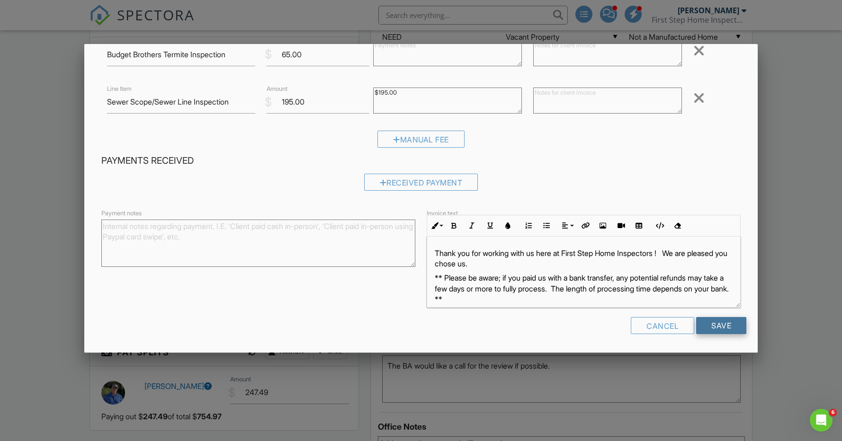
click at [715, 326] on input "Save" at bounding box center [721, 325] width 50 height 17
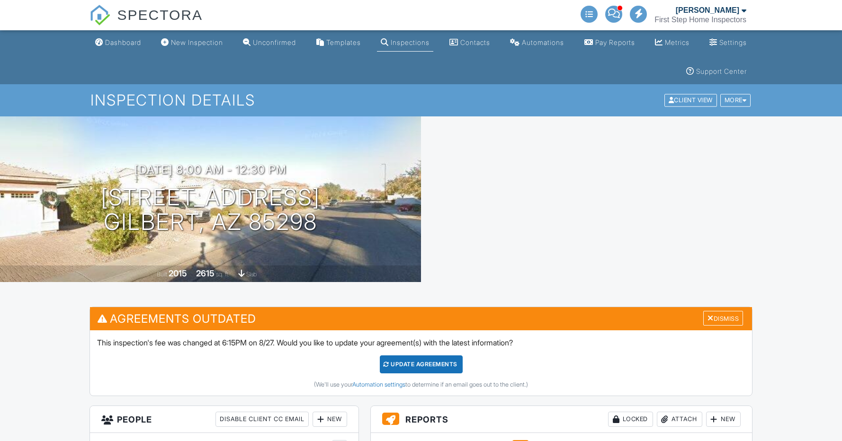
click at [430, 363] on div "Update Agreements" at bounding box center [421, 365] width 83 height 18
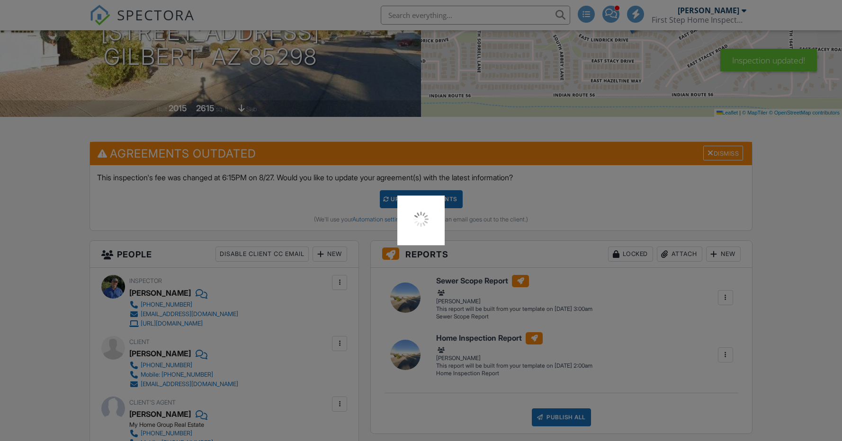
scroll to position [167, 0]
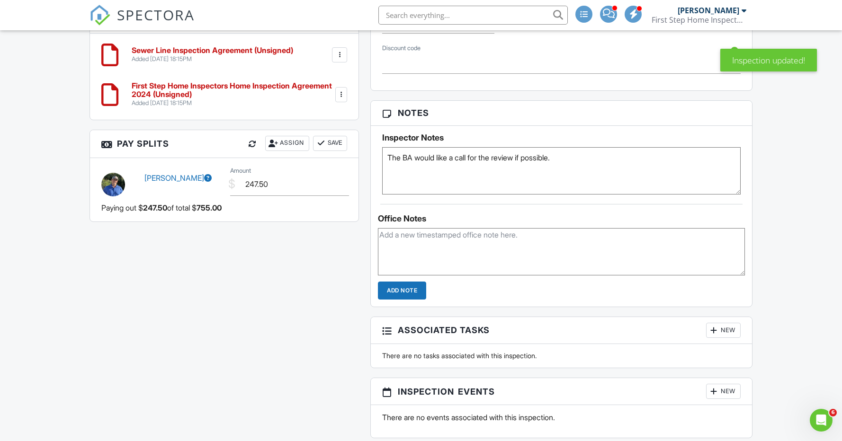
scroll to position [948, 0]
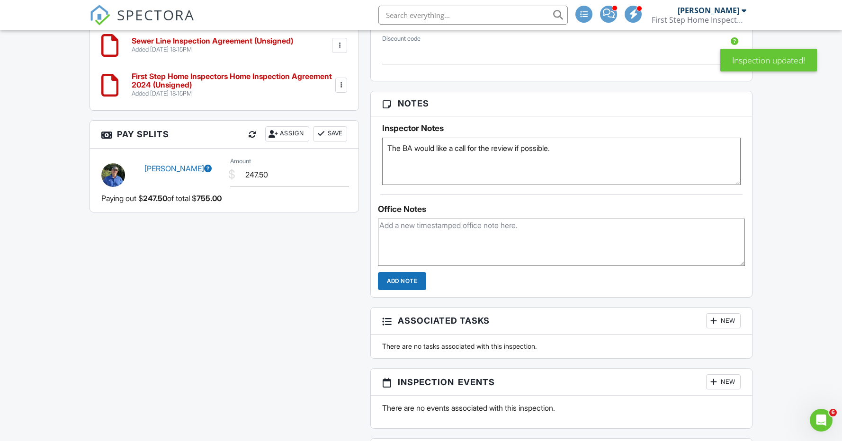
click at [304, 134] on div "Assign" at bounding box center [287, 133] width 44 height 15
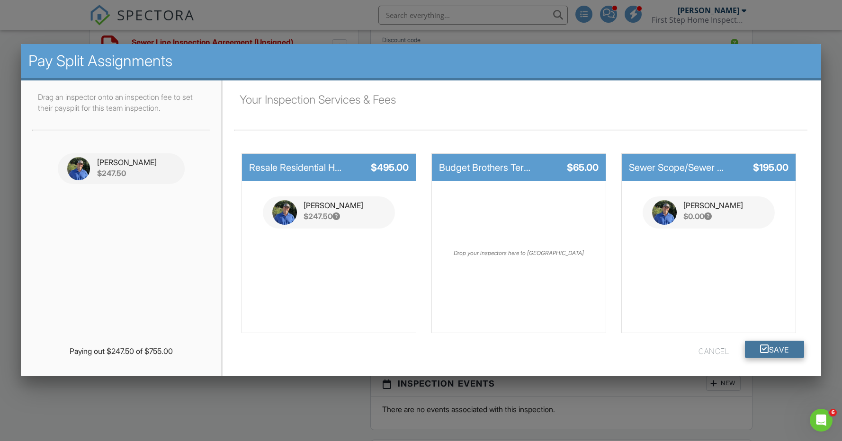
click at [777, 348] on button "Save" at bounding box center [774, 349] width 59 height 17
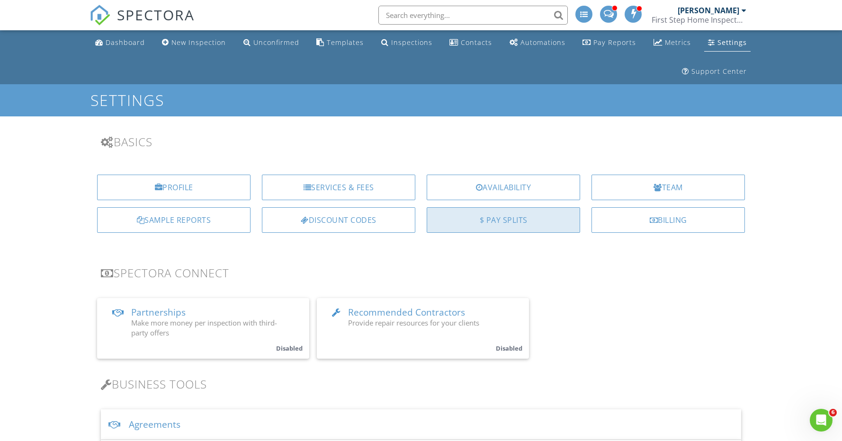
click at [501, 215] on div "$ Pay Splits" at bounding box center [503, 220] width 153 height 26
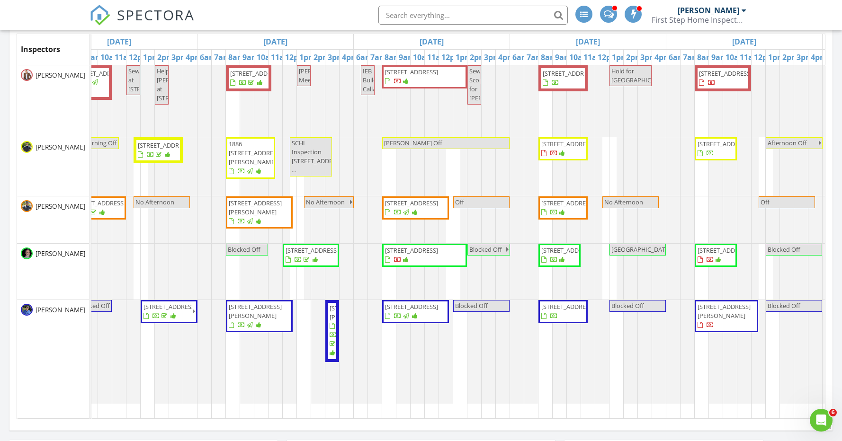
scroll to position [197, 0]
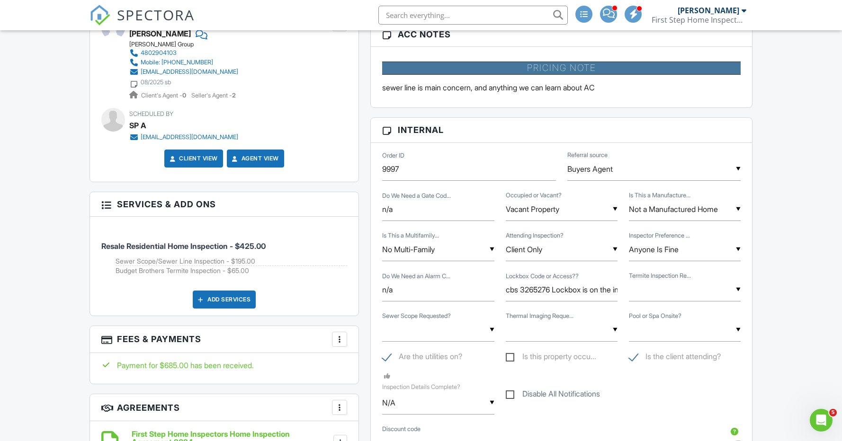
scroll to position [569, 0]
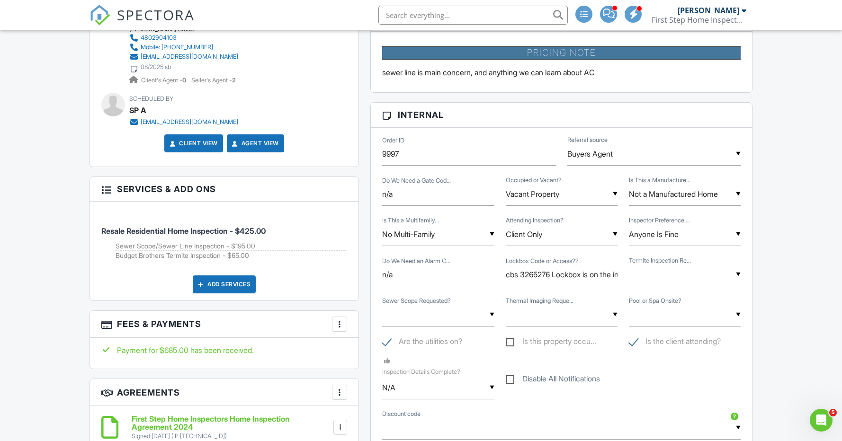
click at [686, 280] on div "▼ YES - I NEED A TERMITE INSPECTION NO - Termite Inspection is not needed UNKNO…" at bounding box center [685, 274] width 112 height 23
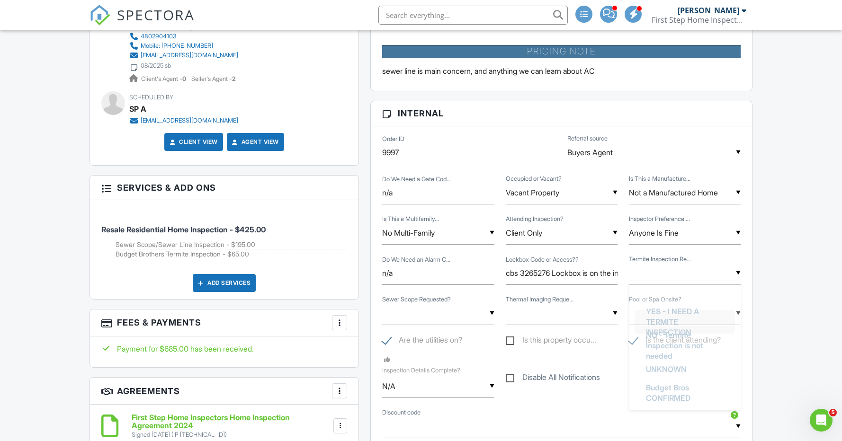
click at [685, 312] on span "YES - I NEED A TERMITE INSPECTION" at bounding box center [684, 322] width 93 height 45
type input "YES - I NEED A TERMITE INSPECTION"
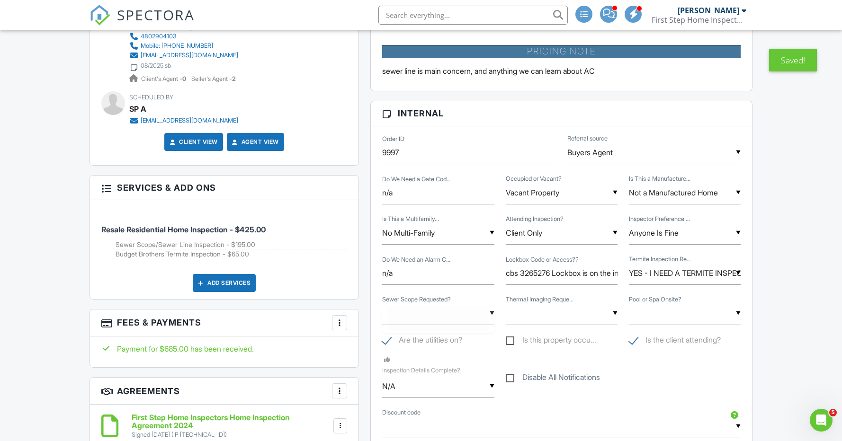
click at [431, 313] on input "text" at bounding box center [438, 313] width 112 height 23
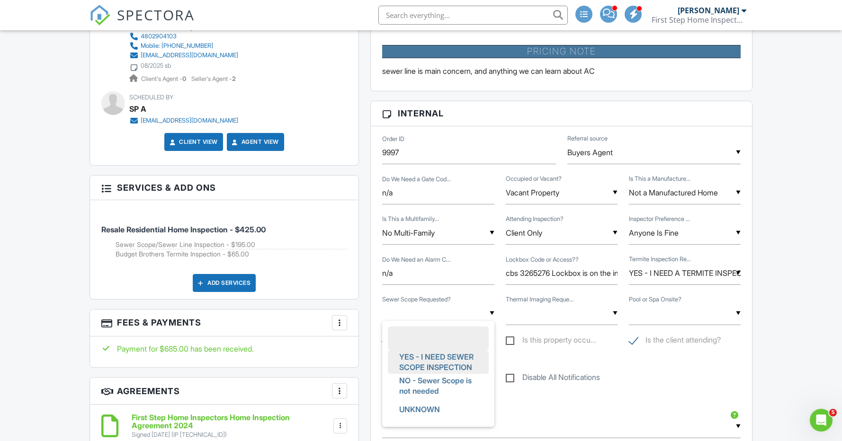
click at [437, 362] on span "YES - I NEED SEWER SCOPE INSPECTION" at bounding box center [438, 362] width 93 height 34
type input "YES - I NEED SEWER SCOPE INSPECTION"
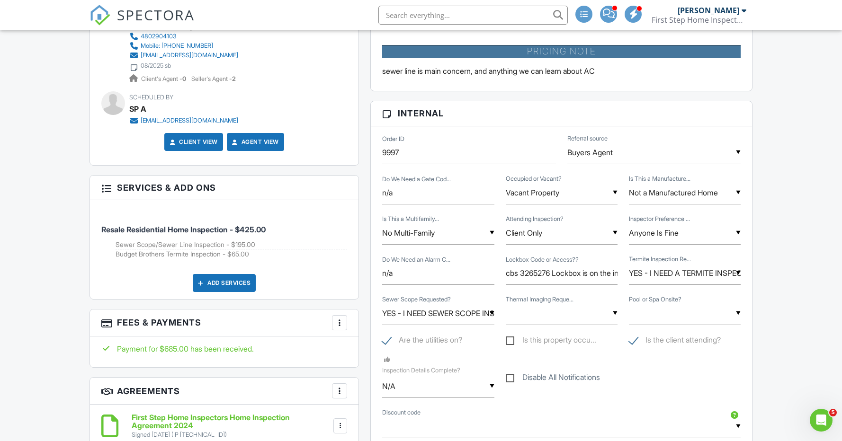
click at [540, 319] on div "▼ YES - I NEED THERMAL IMAGING NO - Thermal Imaging is not needed UNKNOWN YES -…" at bounding box center [562, 313] width 112 height 23
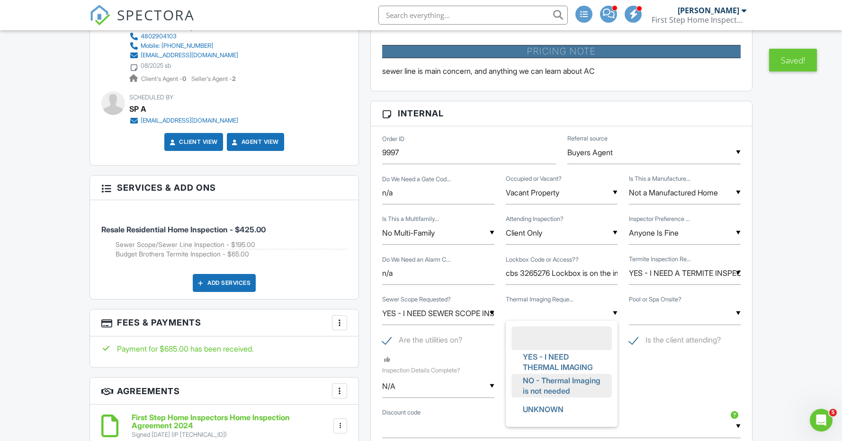
click at [551, 378] on span "NO - Thermal Imaging is not needed" at bounding box center [561, 386] width 93 height 34
type input "NO - Thermal Imaging is not needed"
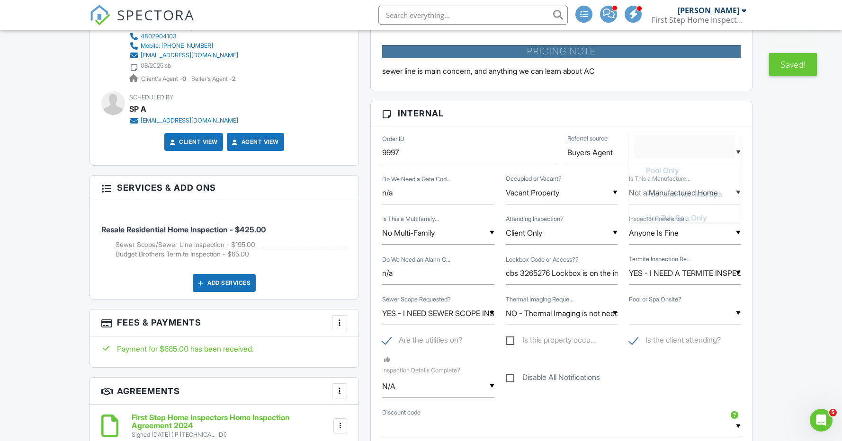
click at [662, 320] on input "text" at bounding box center [685, 313] width 112 height 23
click at [666, 257] on span "No Pool or Spa Onsite" at bounding box center [683, 255] width 91 height 24
type input "No Pool or Spa Onsite"
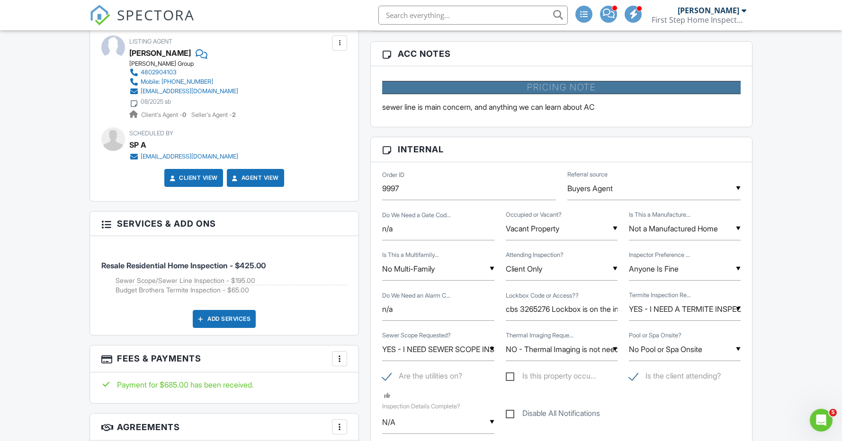
scroll to position [539, 0]
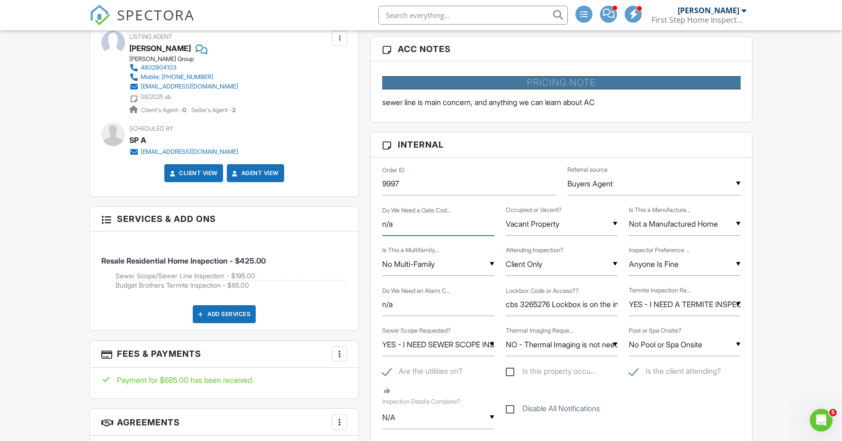
drag, startPoint x: 408, startPoint y: 227, endPoint x: 322, endPoint y: 215, distance: 86.1
click at [333, 217] on div "All emails and texts are disabled for this inspection! All emails and texts hav…" at bounding box center [421, 380] width 674 height 1225
type input "No"
drag, startPoint x: 406, startPoint y: 303, endPoint x: 352, endPoint y: 296, distance: 54.3
click at [352, 296] on div "All emails and texts are disabled for this inspection! All emails and texts hav…" at bounding box center [421, 380] width 674 height 1225
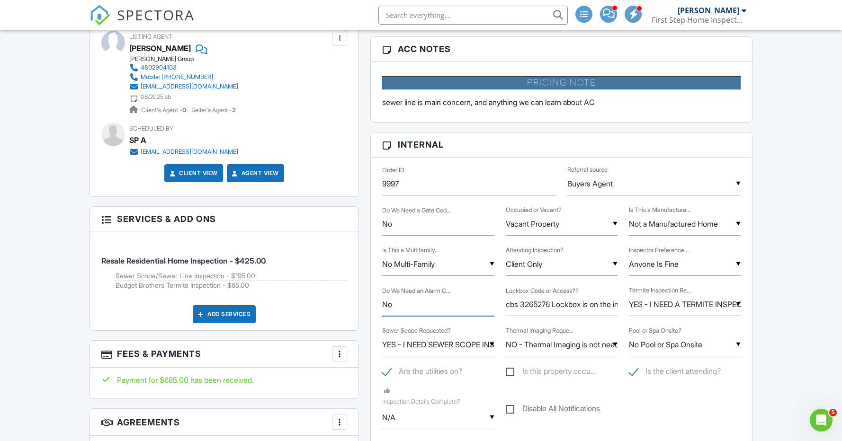
type input "No"
drag, startPoint x: 521, startPoint y: 306, endPoint x: 500, endPoint y: 306, distance: 21.8
click at [500, 306] on div "Lockbox Code or Access?? cbs 3265276 Lockbox is on the interior of the front co…" at bounding box center [561, 304] width 123 height 23
drag, startPoint x: 537, startPoint y: 304, endPoint x: 518, endPoint y: 302, distance: 18.6
click at [490, 302] on div "Do We Need an Alarm C... No Lockbox Code or Access?? 3265276 Lockbox is on the …" at bounding box center [561, 306] width 370 height 40
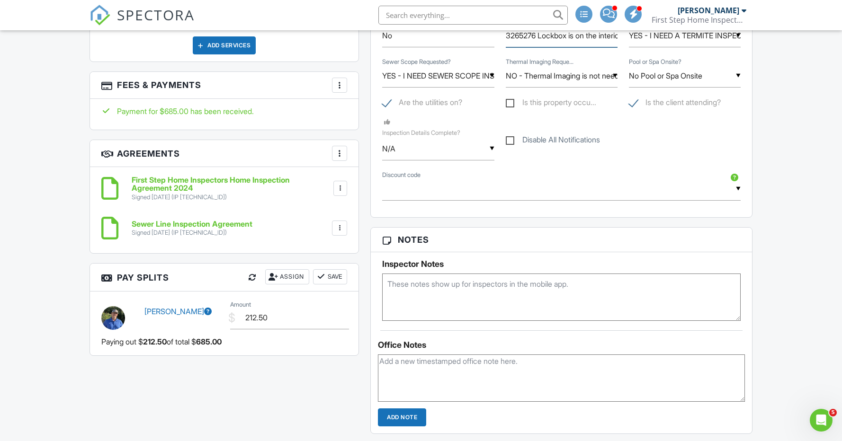
scroll to position [809, 0]
type input "3265276 Lockbox is on the interior of the front courtyard fencing, just to the …"
click at [448, 287] on textarea at bounding box center [561, 296] width 358 height 47
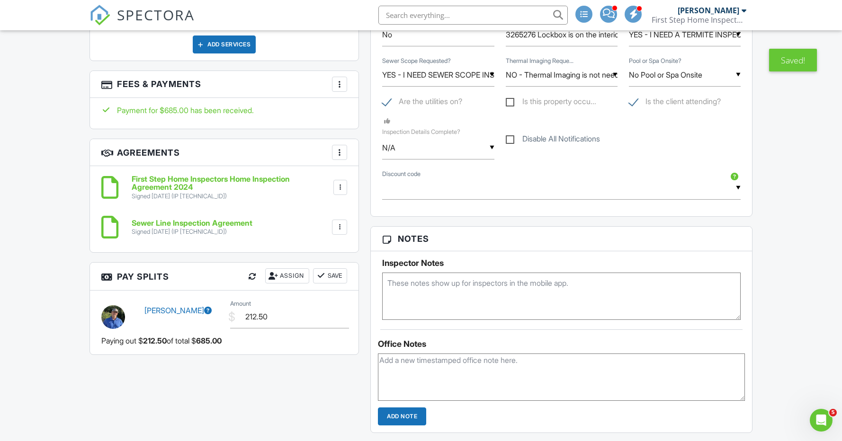
paste textarea "3265276"
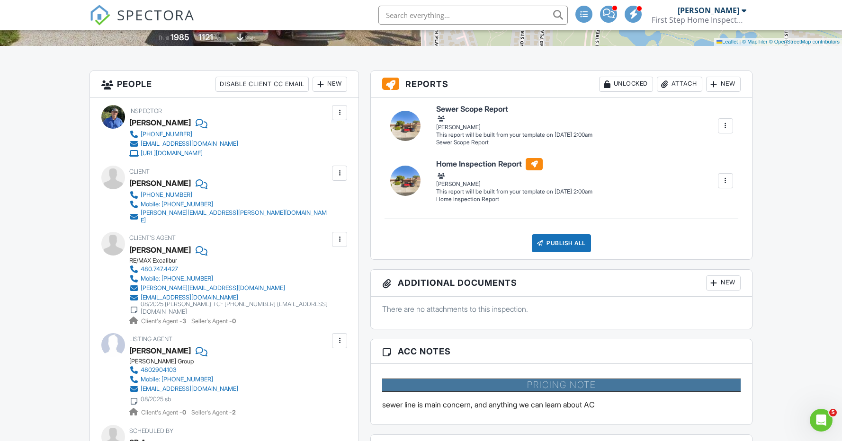
scroll to position [240, 0]
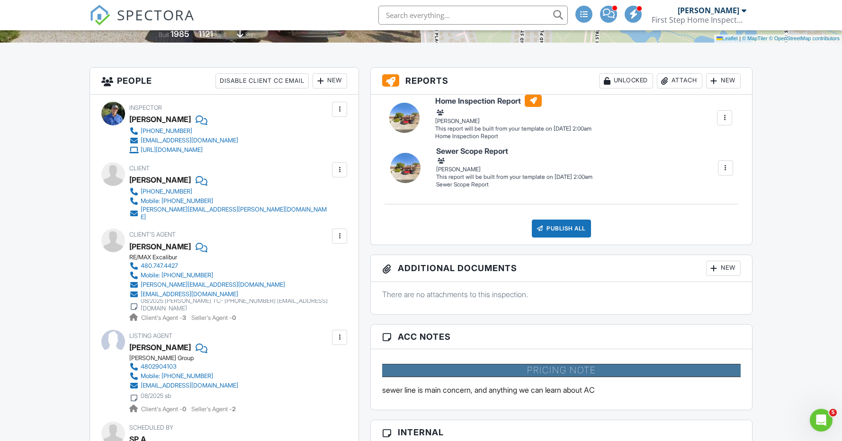
drag, startPoint x: 724, startPoint y: 176, endPoint x: 723, endPoint y: 116, distance: 59.7
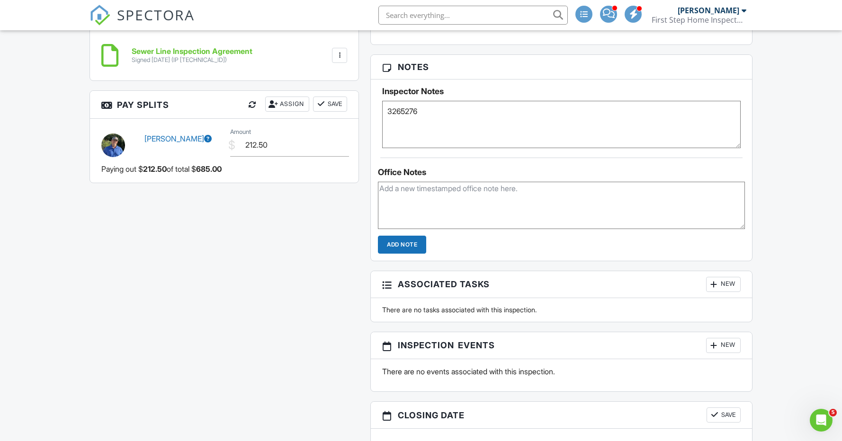
scroll to position [955, 0]
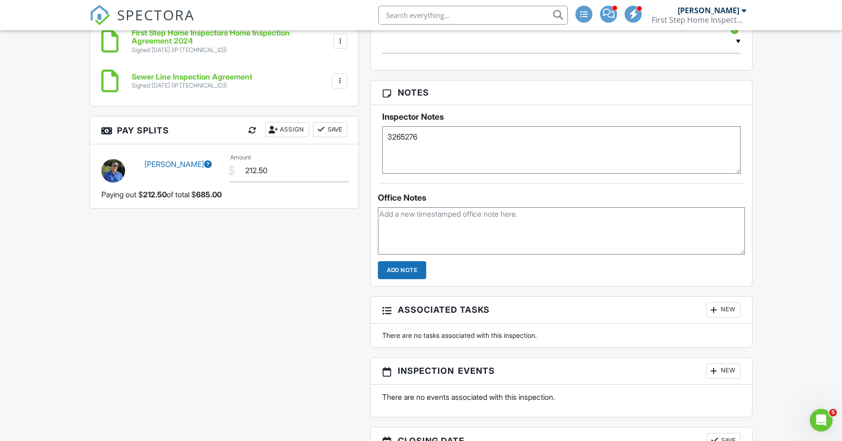
type textarea "3265276"
click at [282, 127] on div "Assign" at bounding box center [287, 129] width 44 height 15
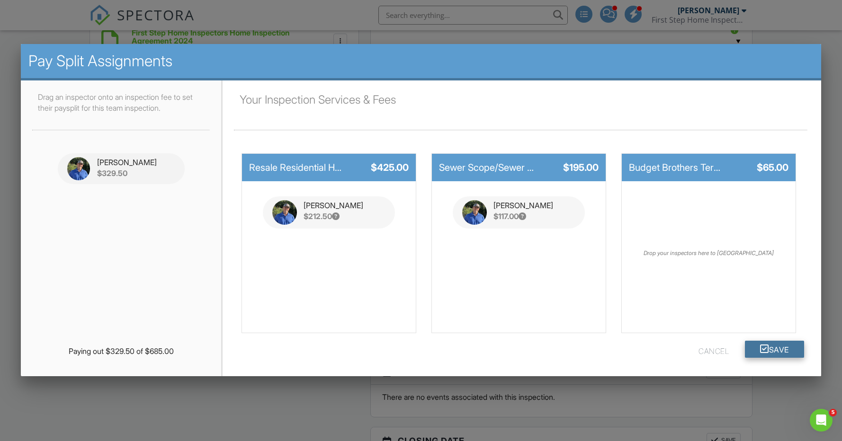
click at [778, 350] on button "Save" at bounding box center [774, 349] width 59 height 17
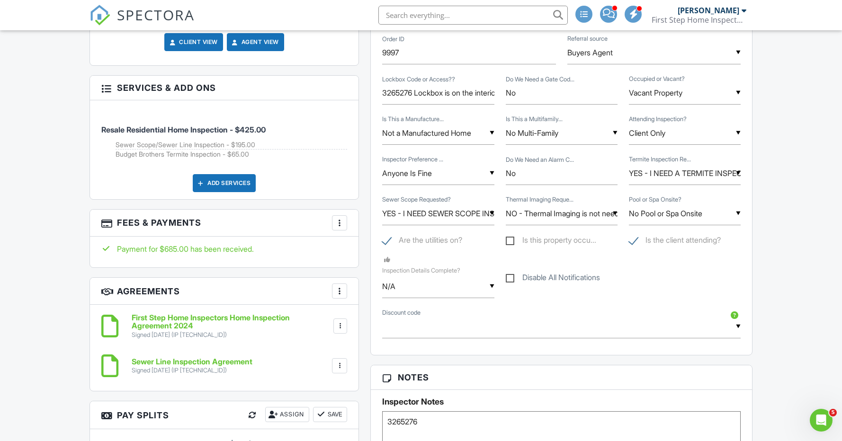
scroll to position [673, 0]
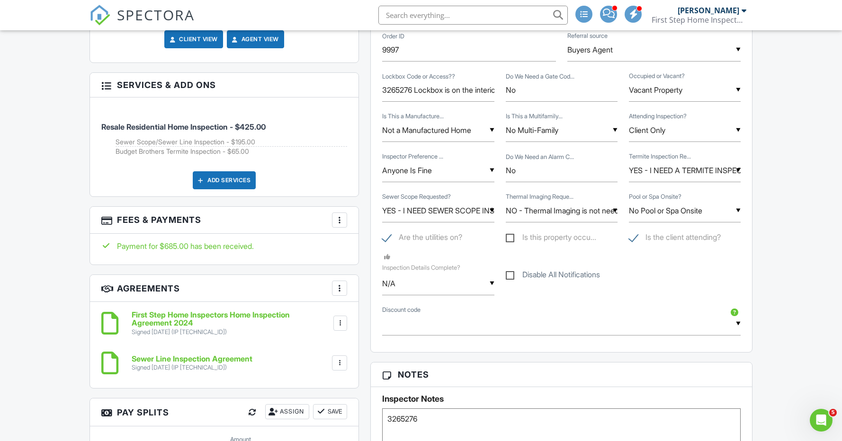
click at [688, 169] on input "YES - I NEED A TERMITE INSPECTION" at bounding box center [685, 170] width 112 height 23
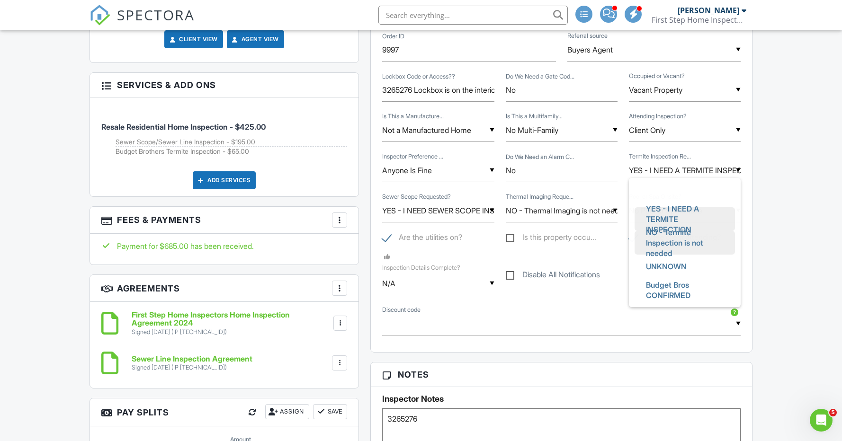
scroll to position [0, 0]
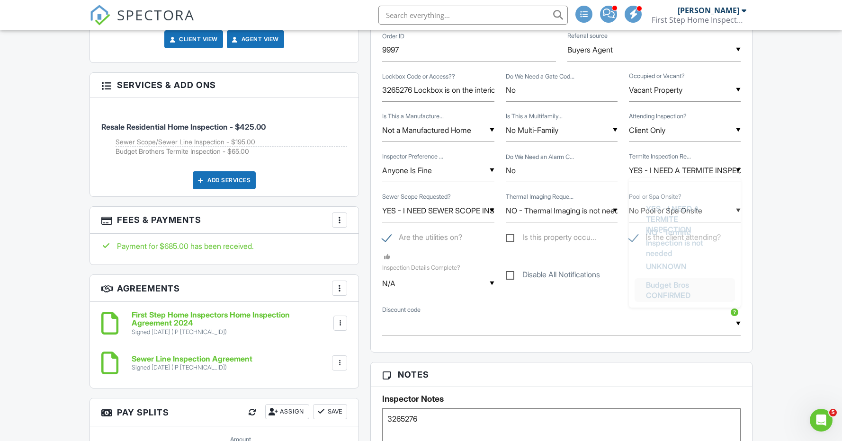
click at [675, 285] on span "Budget Bros CONFIRMED" at bounding box center [684, 290] width 93 height 34
type input "Budget Bros CONFIRMED"
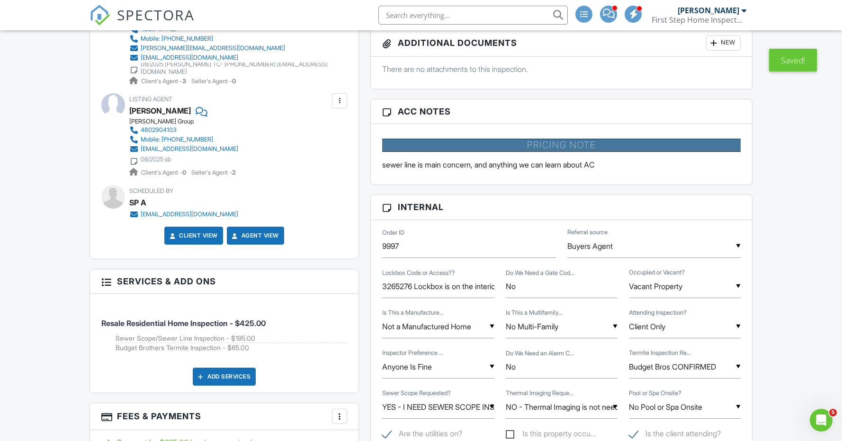
scroll to position [474, 0]
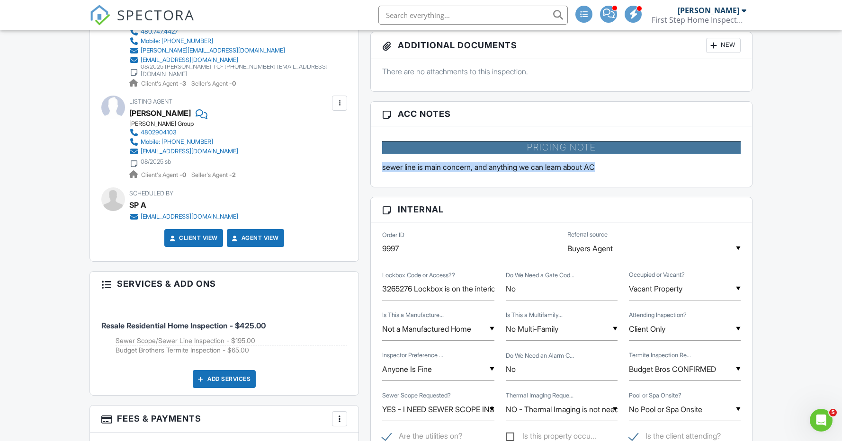
drag, startPoint x: 620, startPoint y: 165, endPoint x: 367, endPoint y: 163, distance: 252.8
click at [367, 163] on div "Reports Unlocked Attach New Home Inspection Report Home Inspection Report [PERS…" at bounding box center [561, 445] width 393 height 1225
copy p "sewer line is main concern, and anything we can learn about AC"
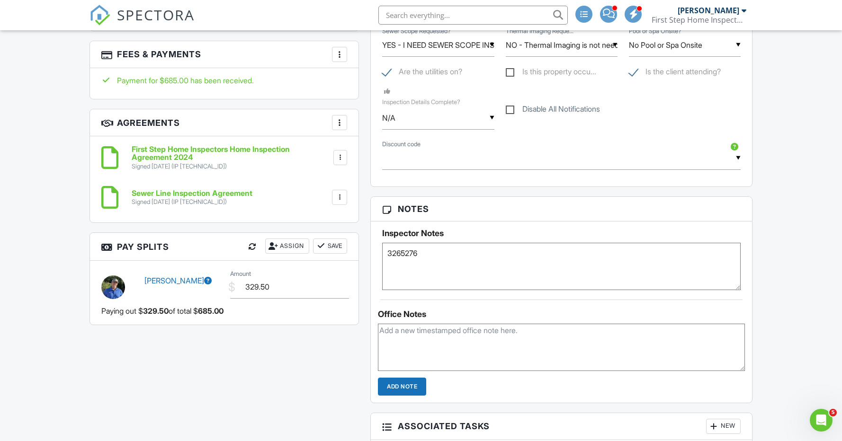
scroll to position [849, 0]
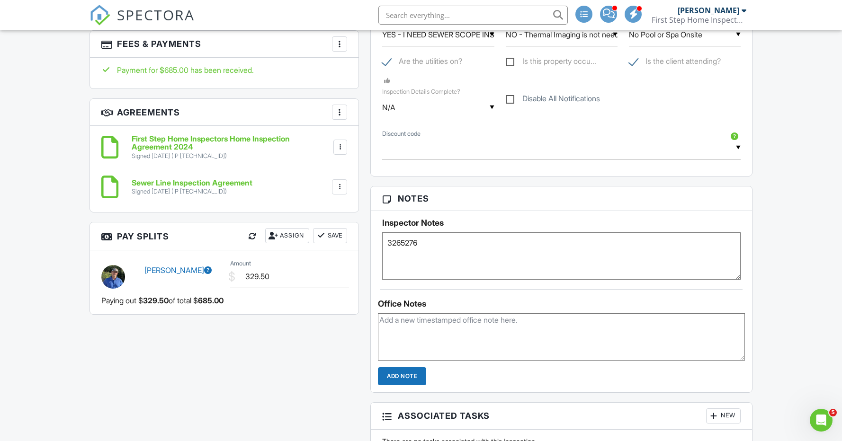
click at [477, 239] on textarea "3265276" at bounding box center [561, 255] width 358 height 47
paste textarea "sewer line is main concern, and anything we can learn about AC"
click at [428, 245] on textarea "3265276" at bounding box center [561, 255] width 358 height 47
click at [473, 241] on textarea "3265276" at bounding box center [561, 255] width 358 height 47
click at [625, 242] on textarea "3265276" at bounding box center [561, 255] width 358 height 47
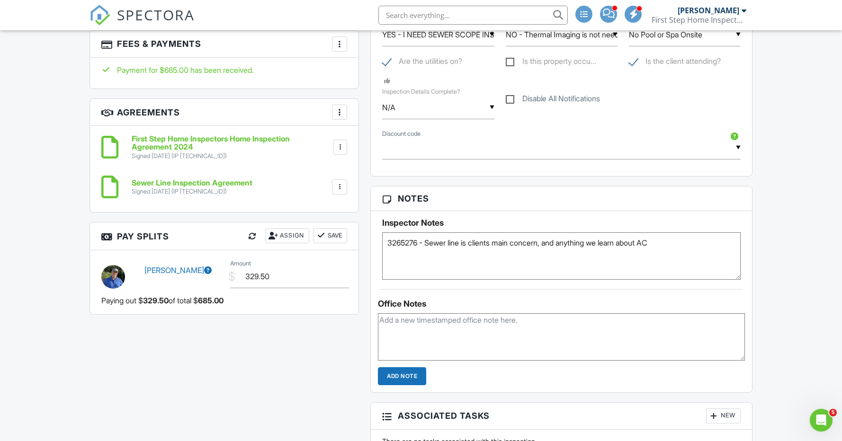
click at [678, 241] on textarea "3265276" at bounding box center [561, 255] width 358 height 47
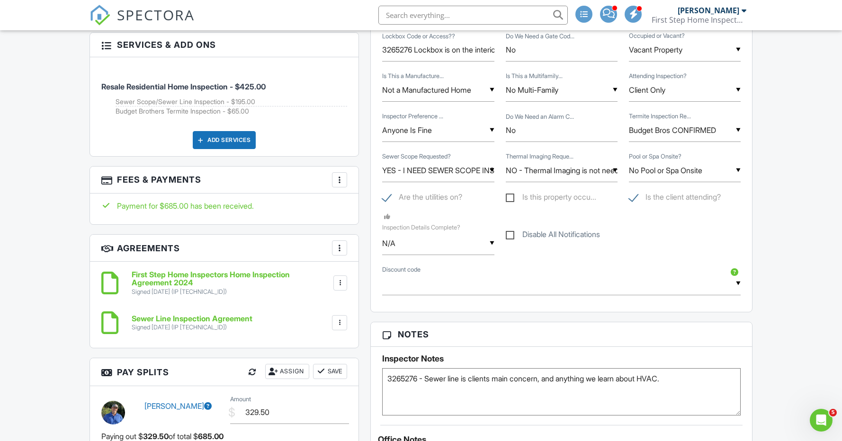
scroll to position [712, 0]
type textarea "3265276 - Sewer line is clients main concern, and anything we learn about HVAC."
click at [449, 245] on input "N/A" at bounding box center [438, 244] width 112 height 23
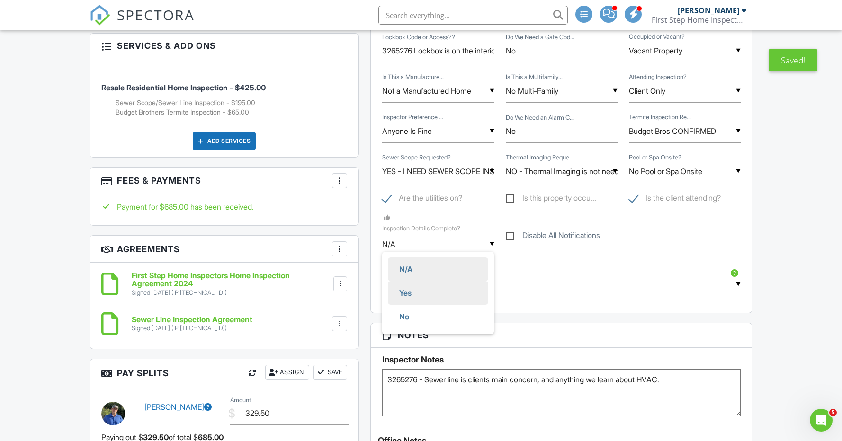
click at [443, 292] on li "Yes" at bounding box center [438, 293] width 100 height 24
type input "Yes"
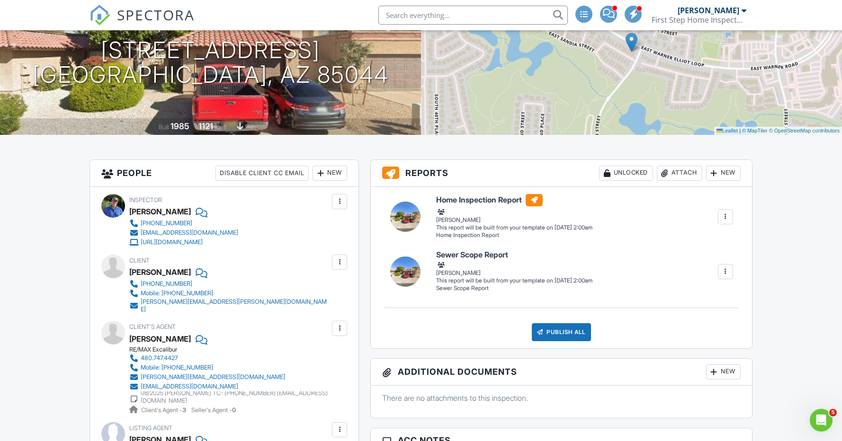
scroll to position [0, 0]
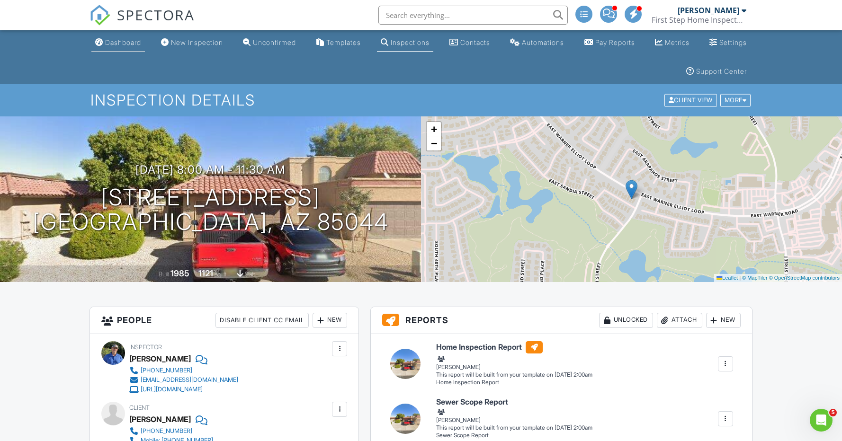
click at [130, 44] on div "Dashboard" at bounding box center [123, 42] width 36 height 8
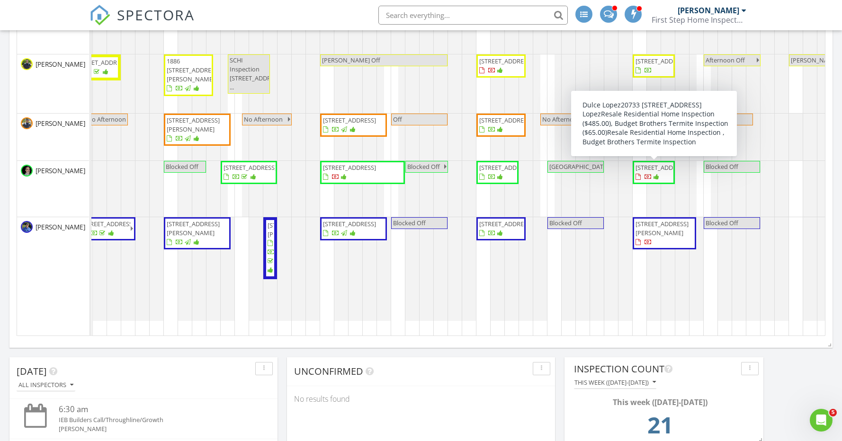
scroll to position [0, 269]
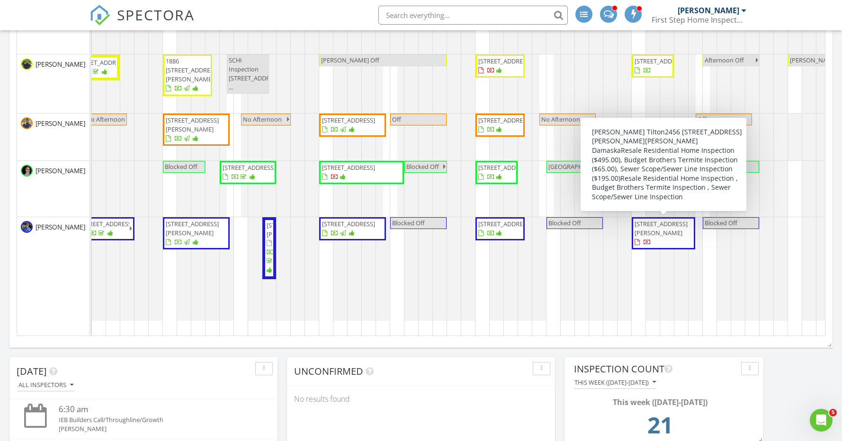
click at [651, 230] on span "2456 E Lindrick Dr, Gilbert 85298" at bounding box center [660, 229] width 53 height 18
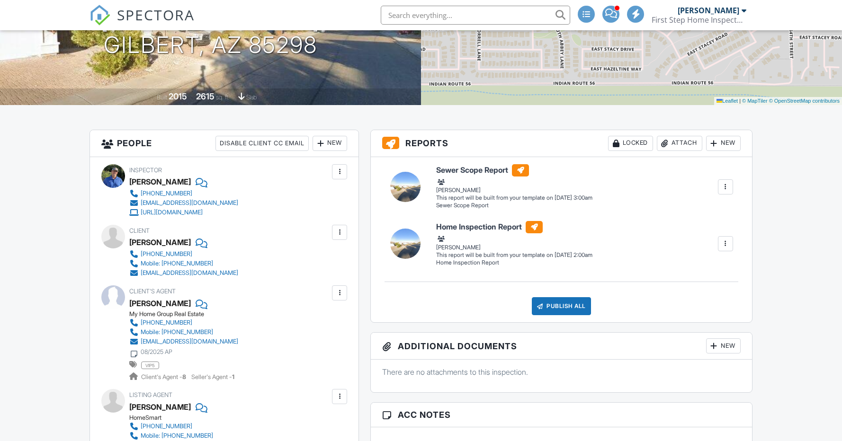
click at [342, 235] on div at bounding box center [339, 232] width 9 height 9
click at [342, 231] on div at bounding box center [339, 232] width 9 height 9
click at [337, 236] on div at bounding box center [339, 232] width 9 height 9
click at [325, 258] on li "Edit" at bounding box center [317, 262] width 48 height 24
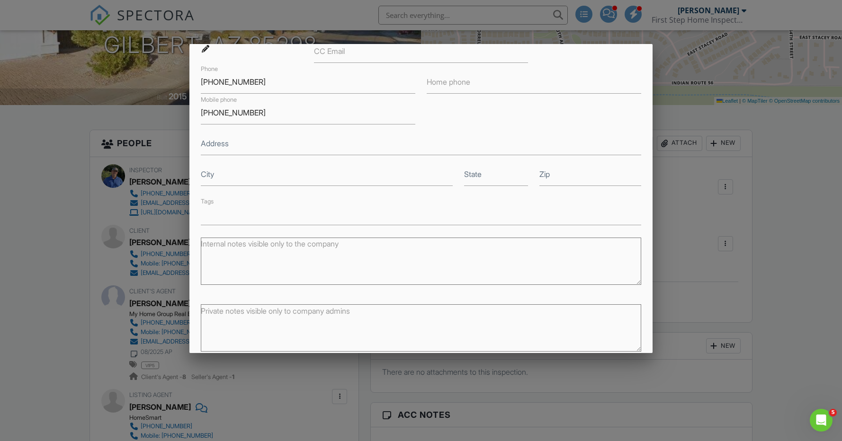
scroll to position [194, 0]
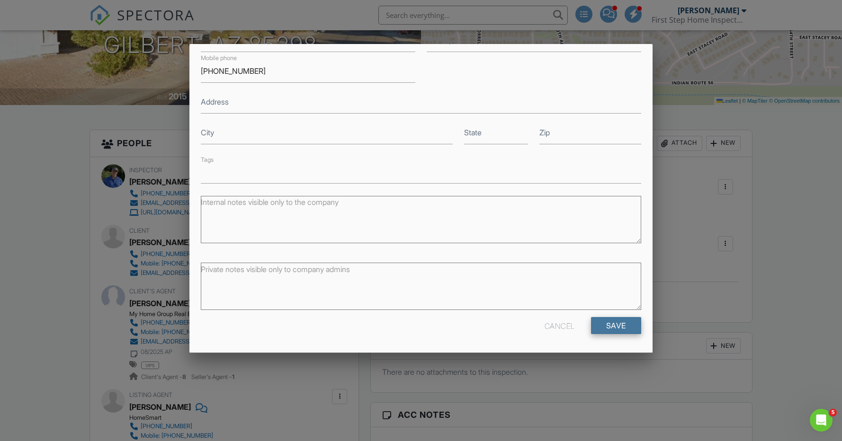
type input "[PERSON_NAME] and [PERSON_NAME]"
click at [612, 327] on input "Save" at bounding box center [616, 325] width 50 height 17
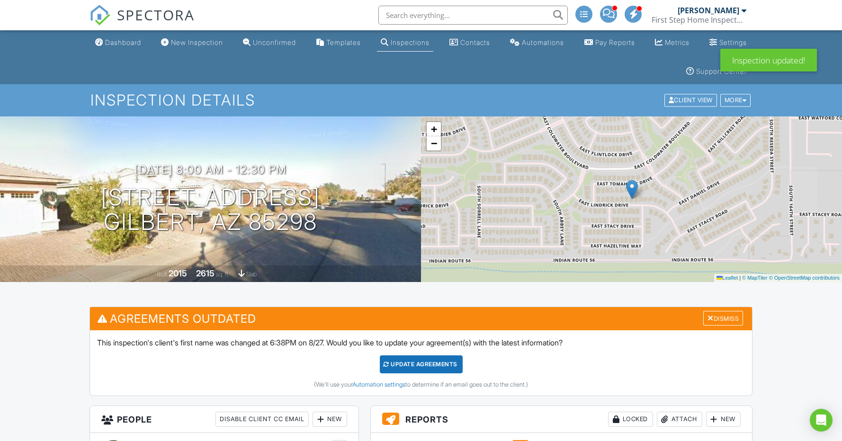
click at [441, 360] on div "Update Agreements" at bounding box center [421, 365] width 83 height 18
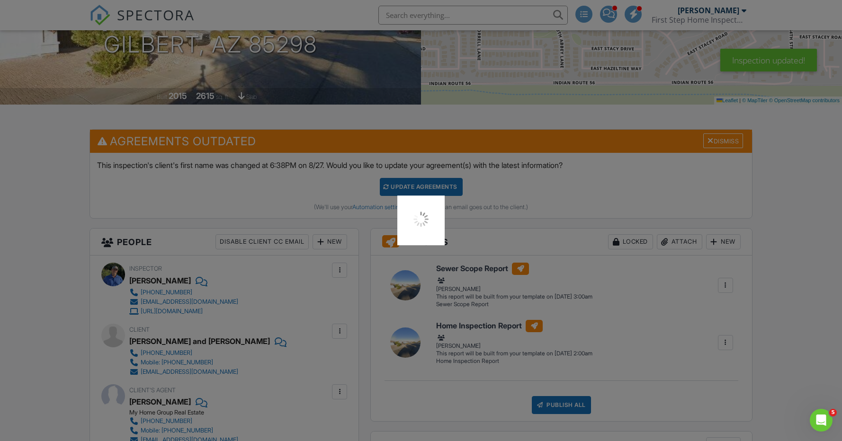
scroll to position [203, 0]
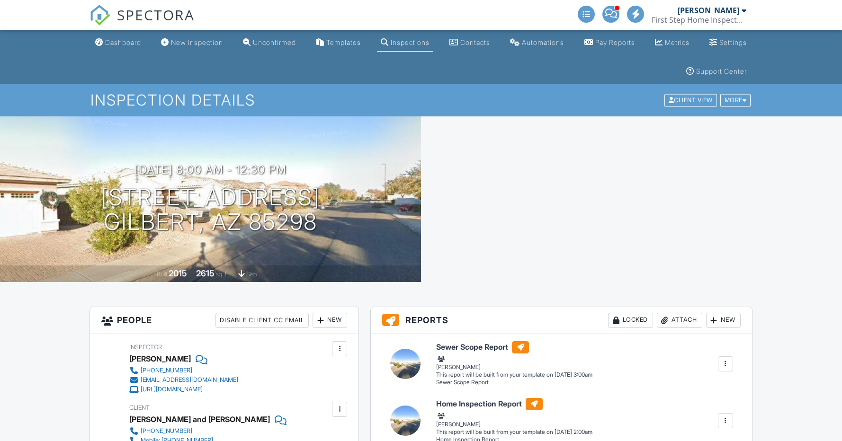
click at [724, 422] on div at bounding box center [725, 420] width 9 height 9
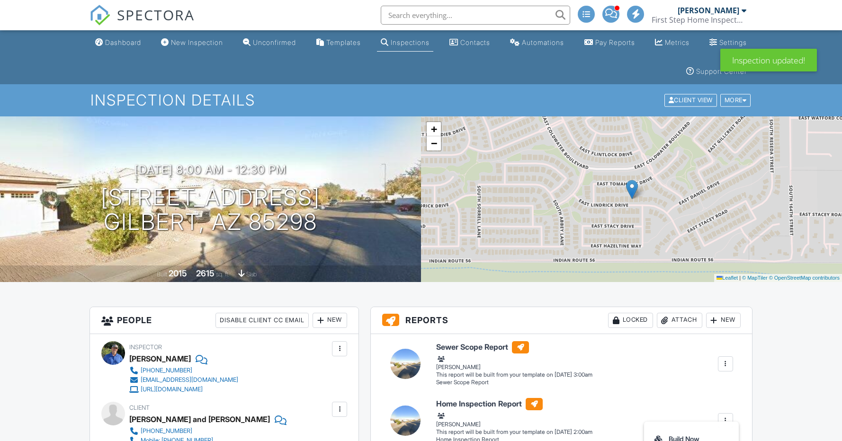
drag, startPoint x: 719, startPoint y: 372, endPoint x: 720, endPoint y: 355, distance: 16.6
click at [720, 355] on div "Sewer Scope Report Sewer Scope Report Derek Couturier Edit View Sewer Scope Rep…" at bounding box center [561, 417] width 381 height 166
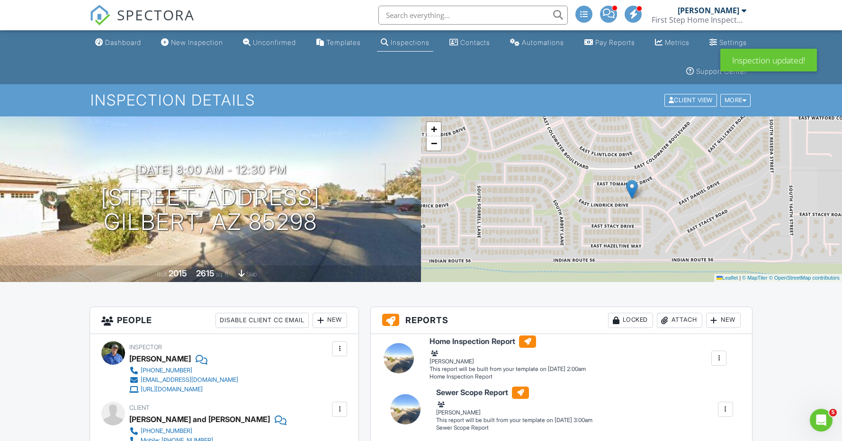
drag, startPoint x: 725, startPoint y: 419, endPoint x: 719, endPoint y: 356, distance: 62.9
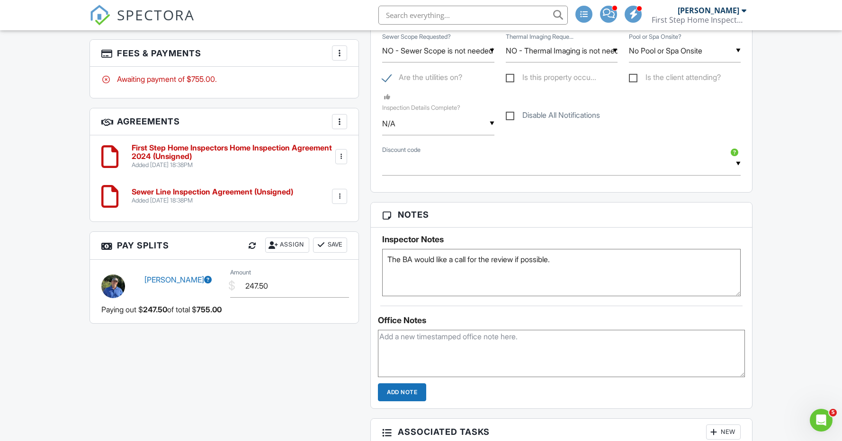
scroll to position [842, 0]
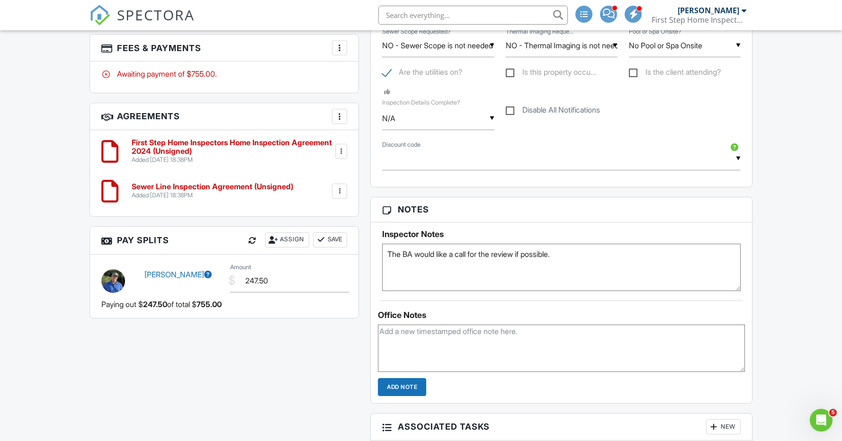
click at [288, 238] on div "Assign" at bounding box center [287, 239] width 44 height 15
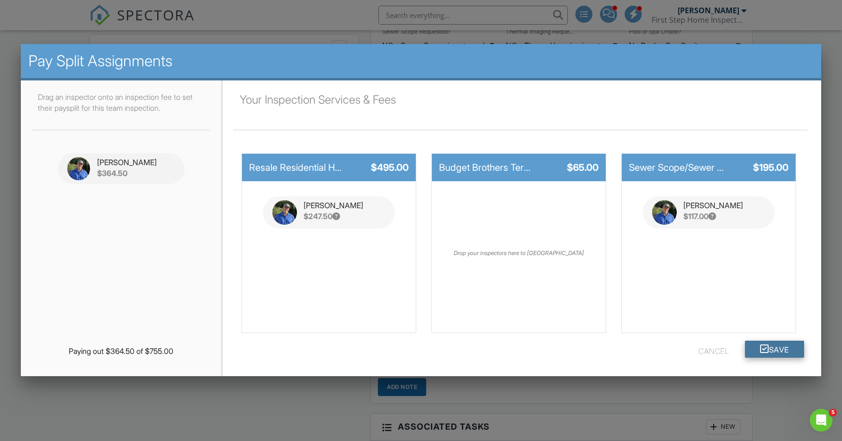
click at [781, 352] on button "Save" at bounding box center [774, 349] width 59 height 17
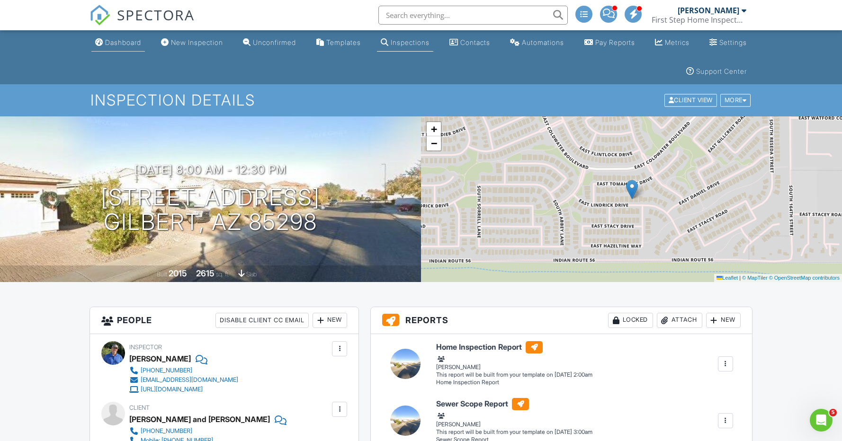
click at [128, 40] on div "Dashboard" at bounding box center [123, 42] width 36 height 8
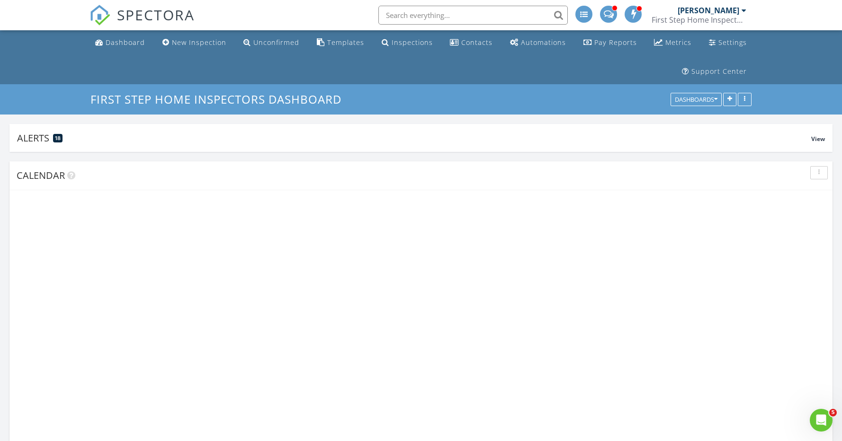
scroll to position [204, 268]
